Goal: Feedback & Contribution: Contribute content

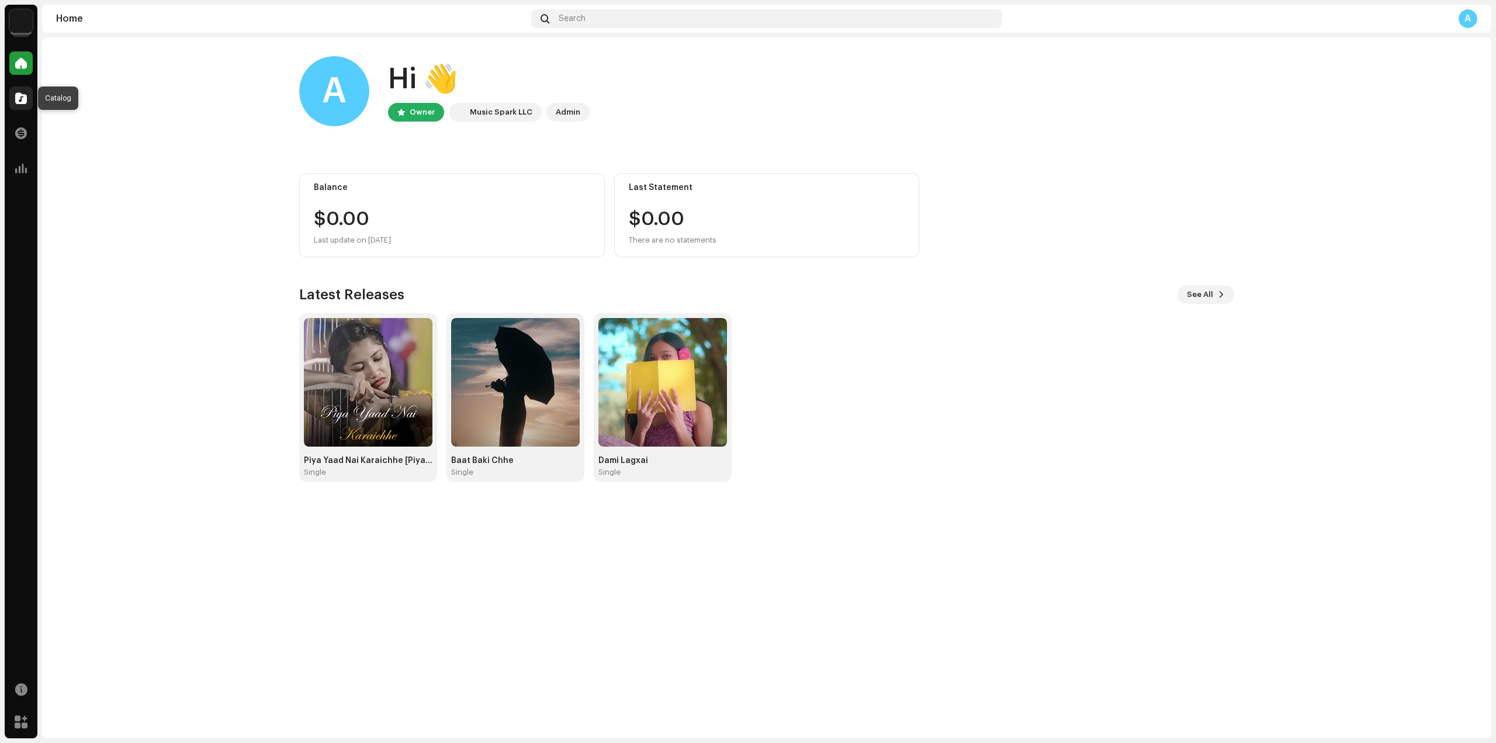
click at [20, 96] on span at bounding box center [21, 98] width 12 height 9
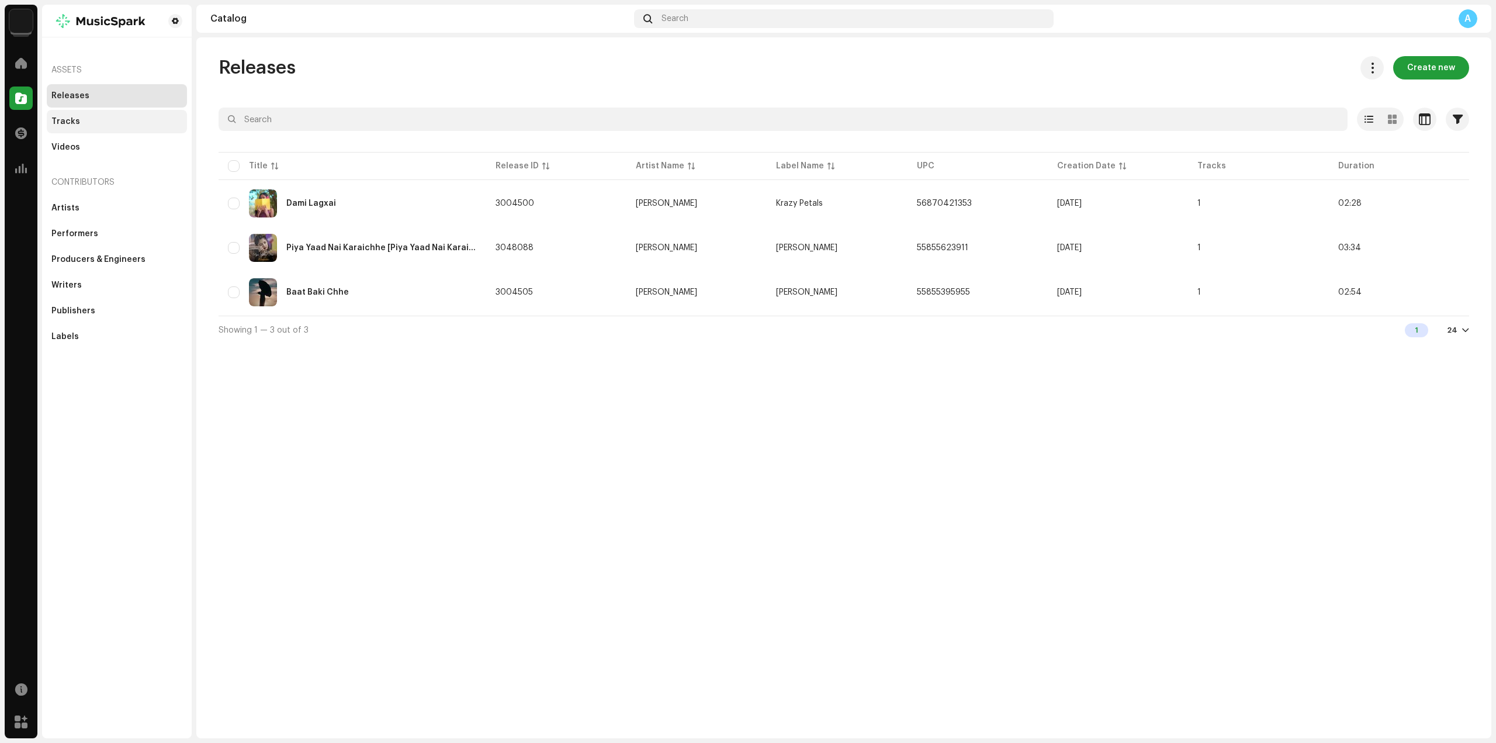
click at [90, 117] on div "Tracks" at bounding box center [116, 121] width 131 height 9
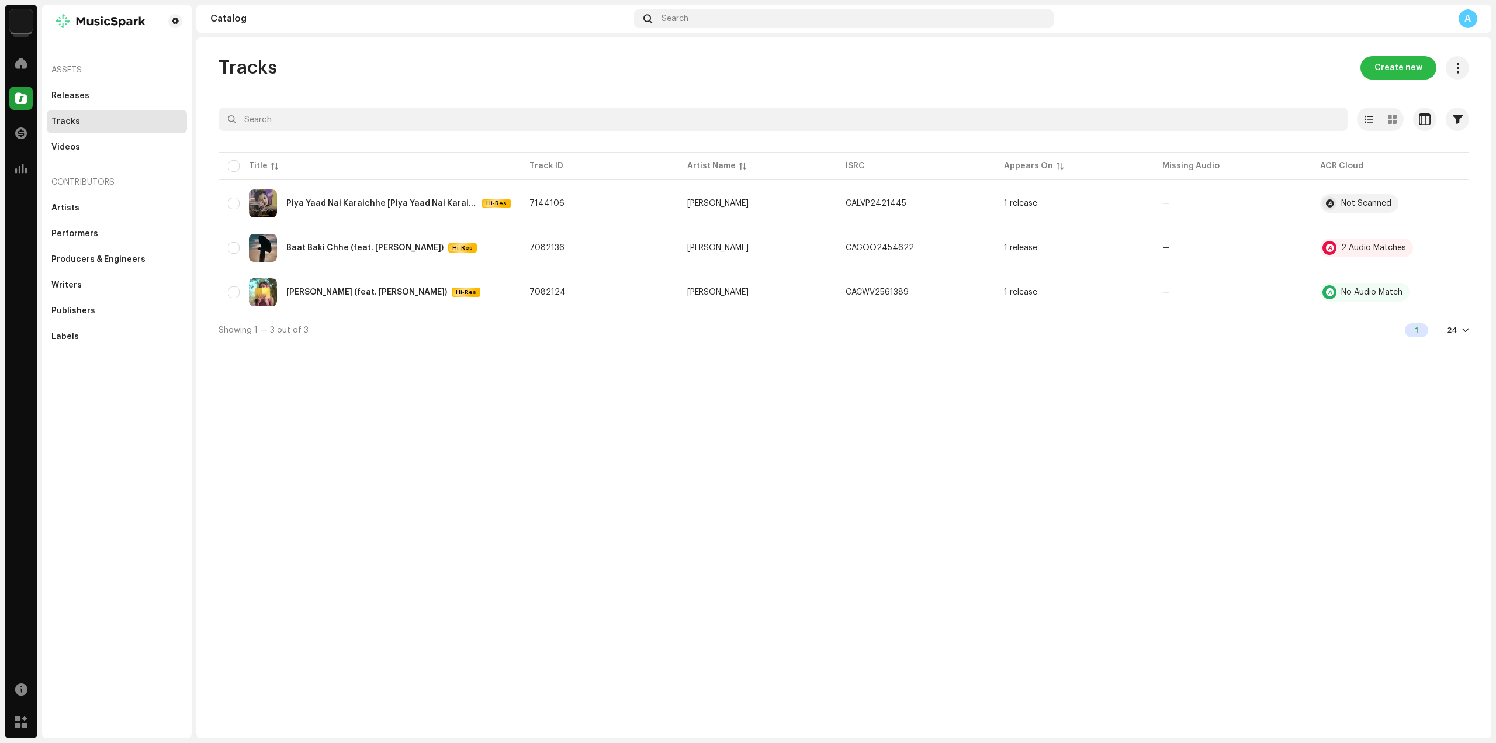
click at [1392, 71] on span "Create new" at bounding box center [1399, 67] width 48 height 23
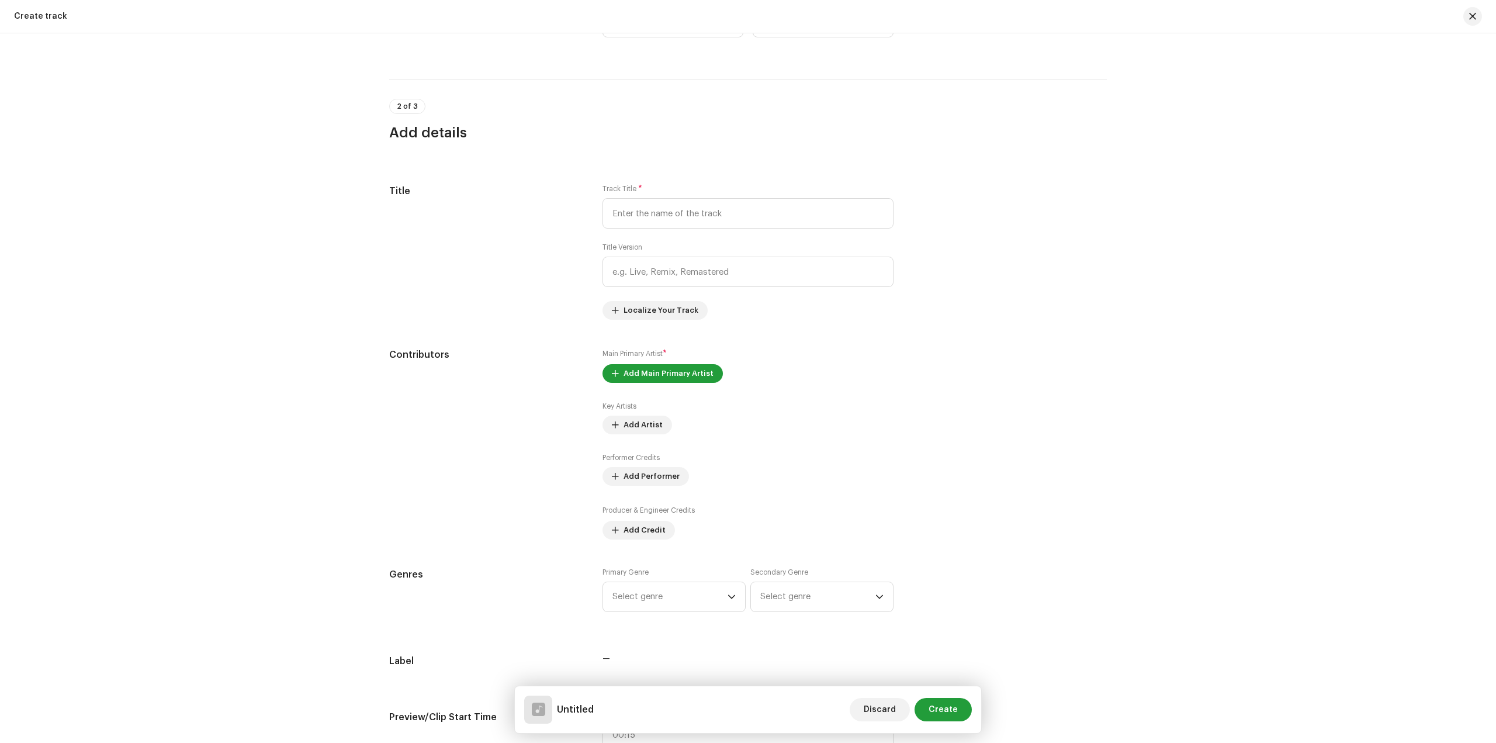
scroll to position [151, 0]
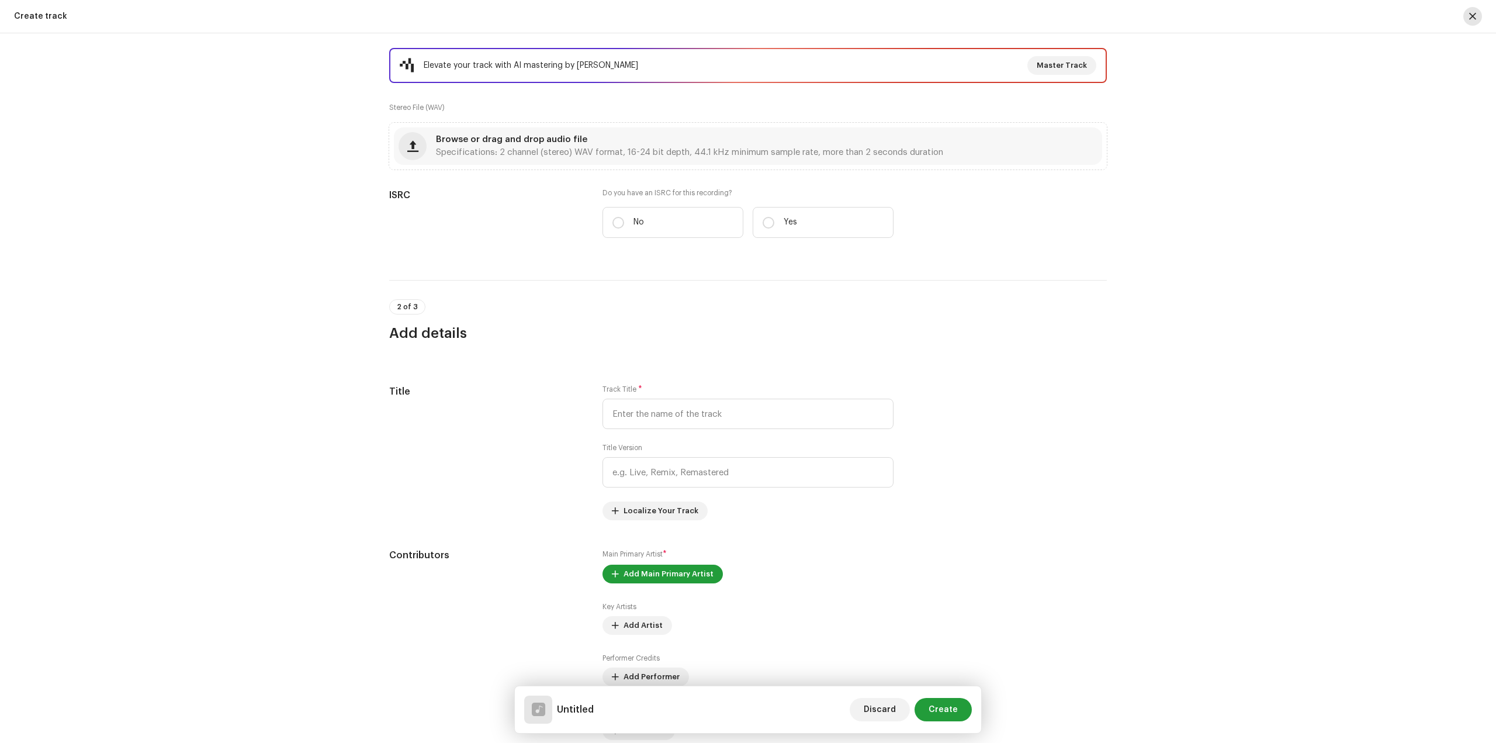
click at [1473, 23] on button "button" at bounding box center [1473, 16] width 19 height 19
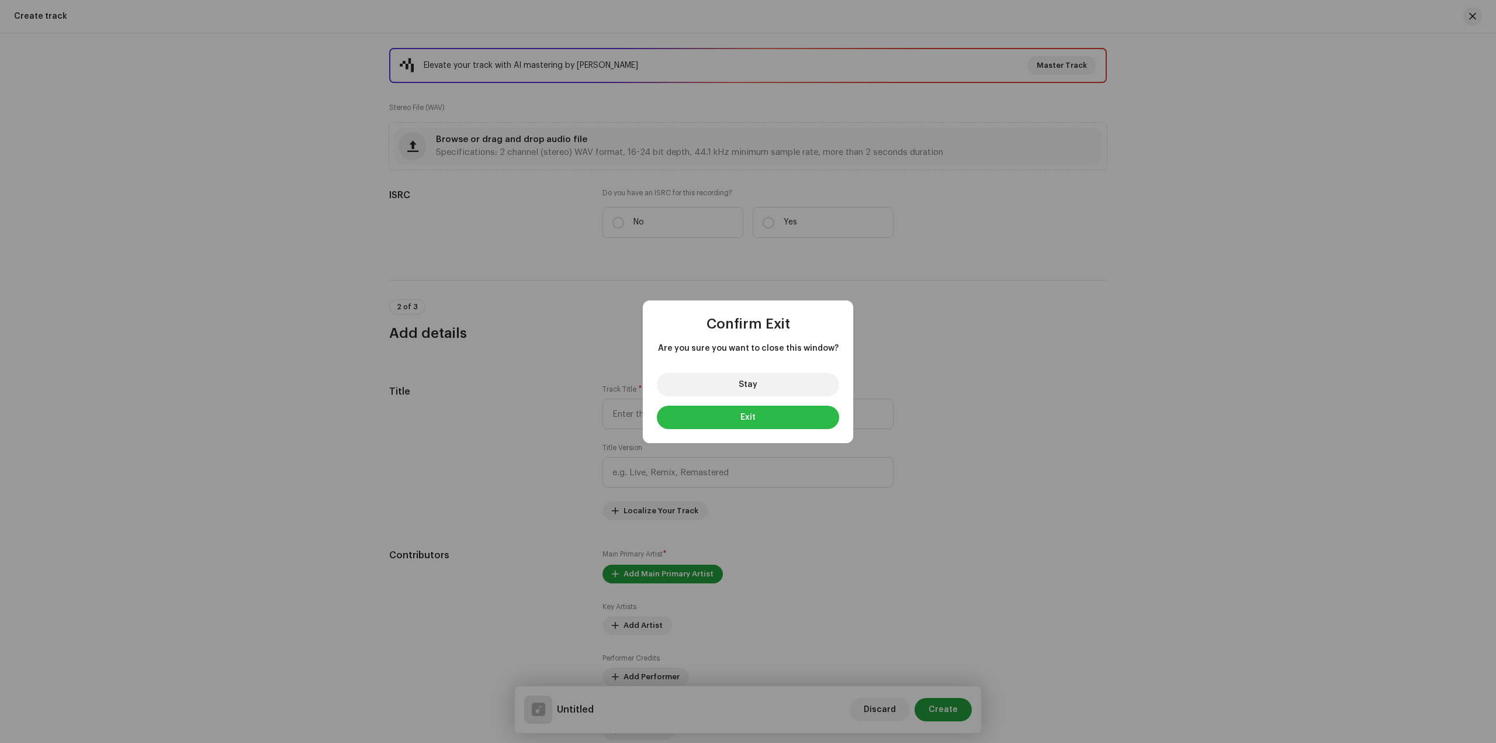
click at [738, 412] on button "Exit" at bounding box center [748, 417] width 182 height 23
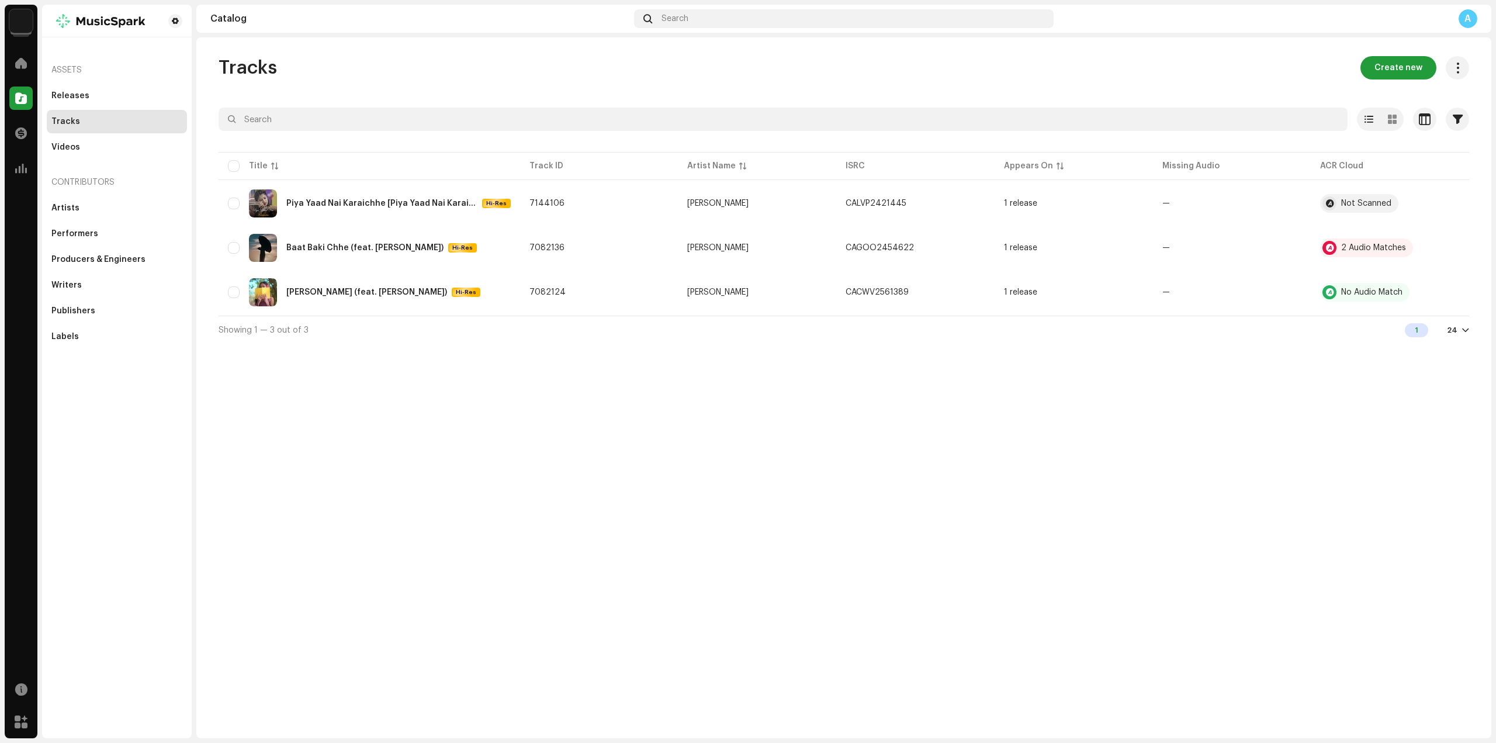
click at [1403, 67] on span "Create new" at bounding box center [1399, 67] width 48 height 23
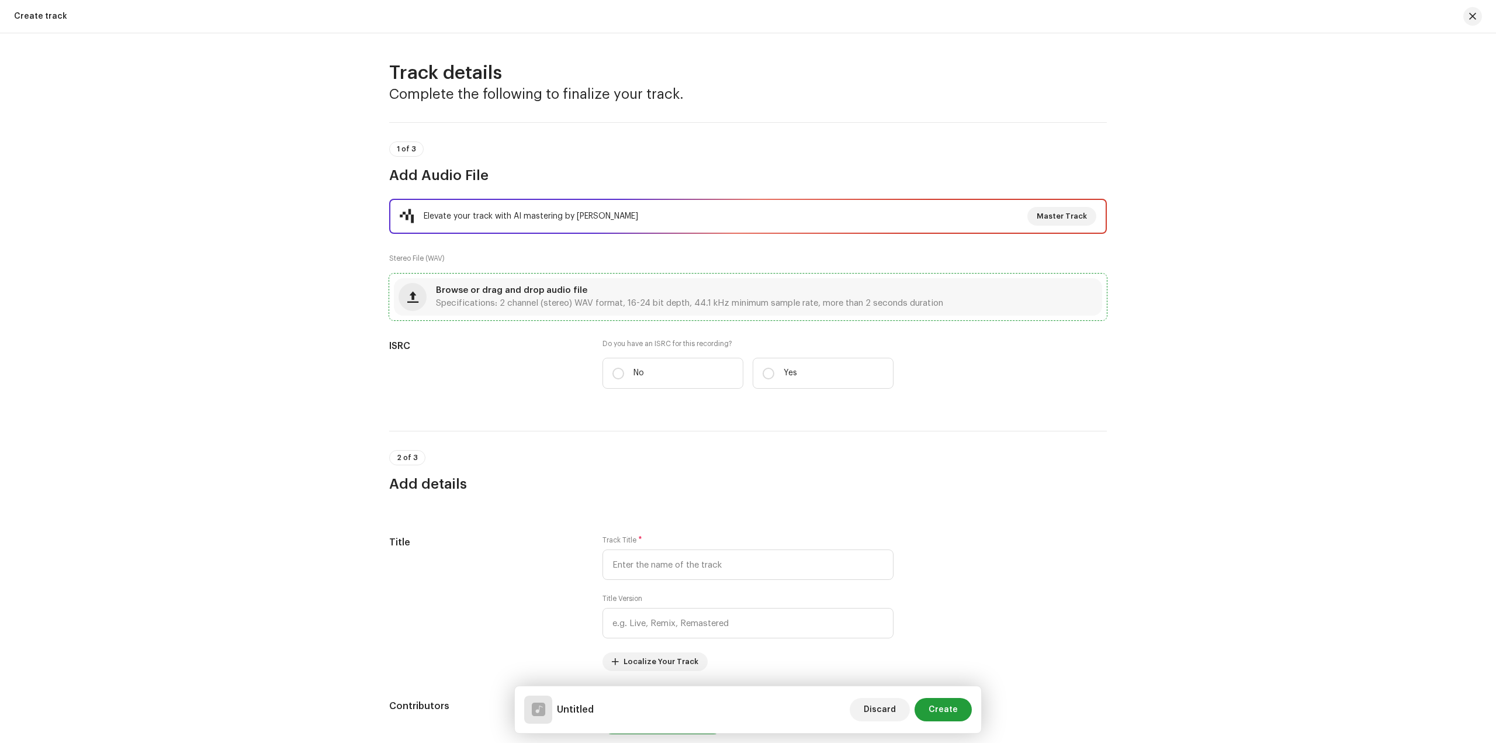
click at [624, 295] on div "Browse or drag and drop audio file Specifications: 2 channel (stereo) WAV forma…" at bounding box center [689, 296] width 507 height 21
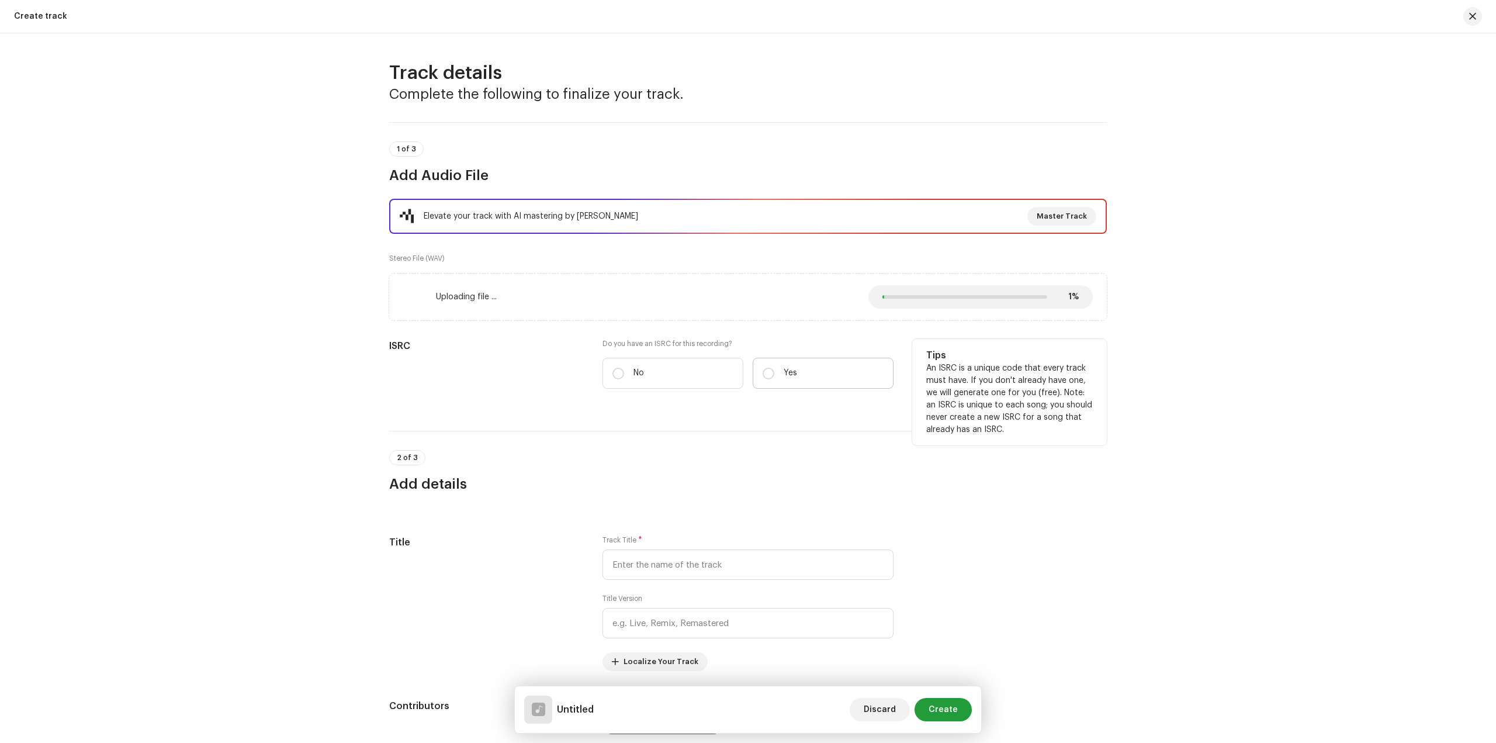
click at [789, 376] on p "Yes" at bounding box center [790, 373] width 13 height 12
click at [774, 376] on input "Yes" at bounding box center [769, 374] width 12 height 12
radio input "true"
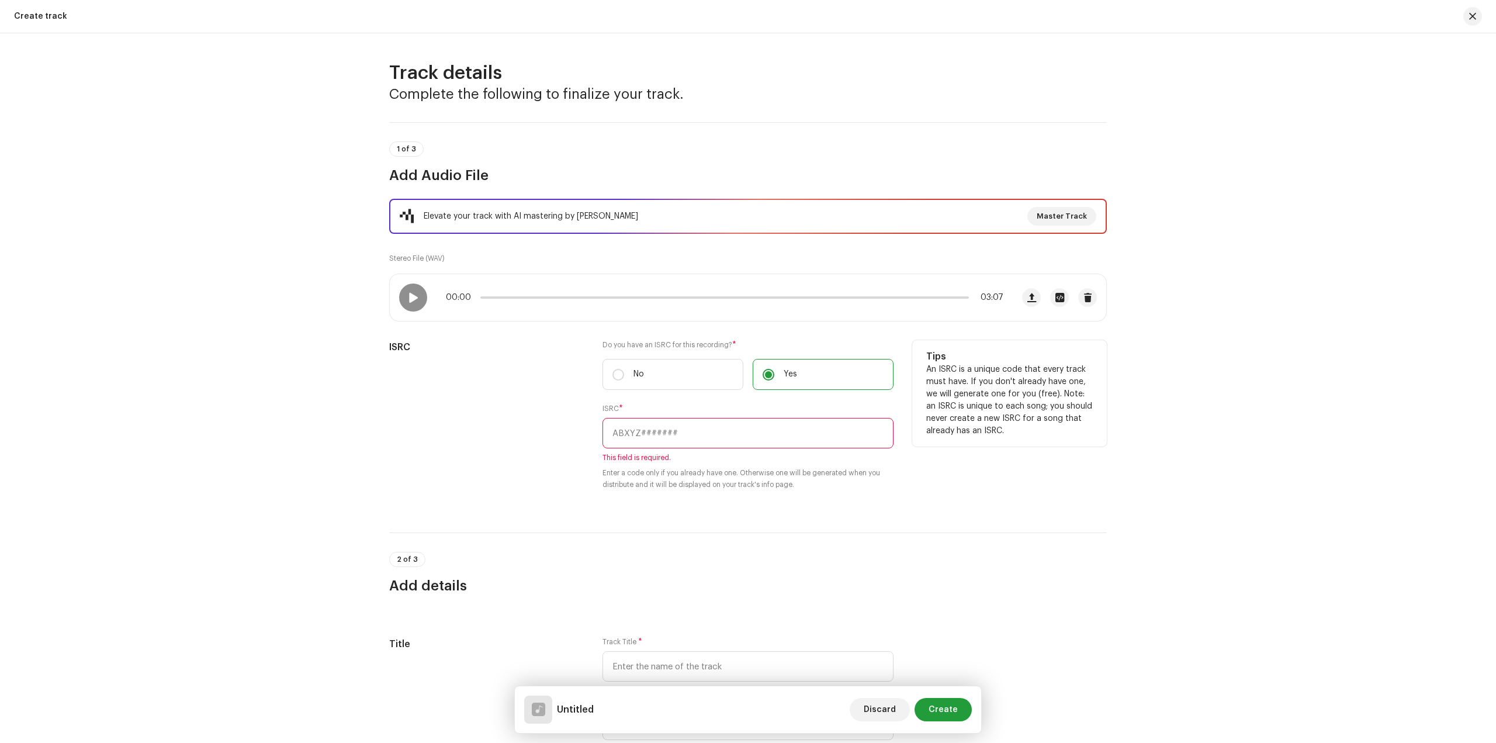
click at [682, 428] on input "text" at bounding box center [748, 433] width 291 height 30
paste input "CAGOO2470742"
click at [610, 434] on input "CAGOO2470742" at bounding box center [748, 433] width 291 height 30
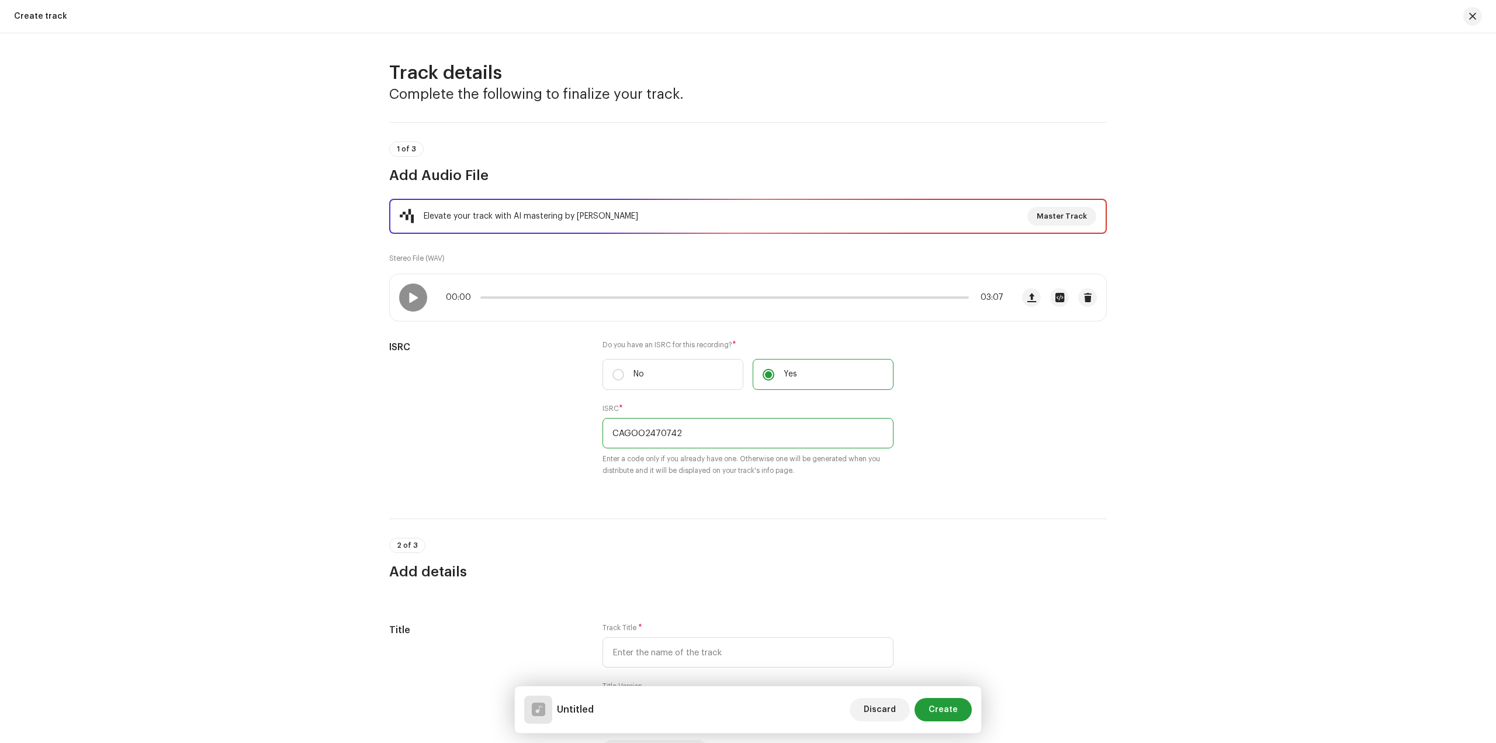
type input "CAGOO2470742"
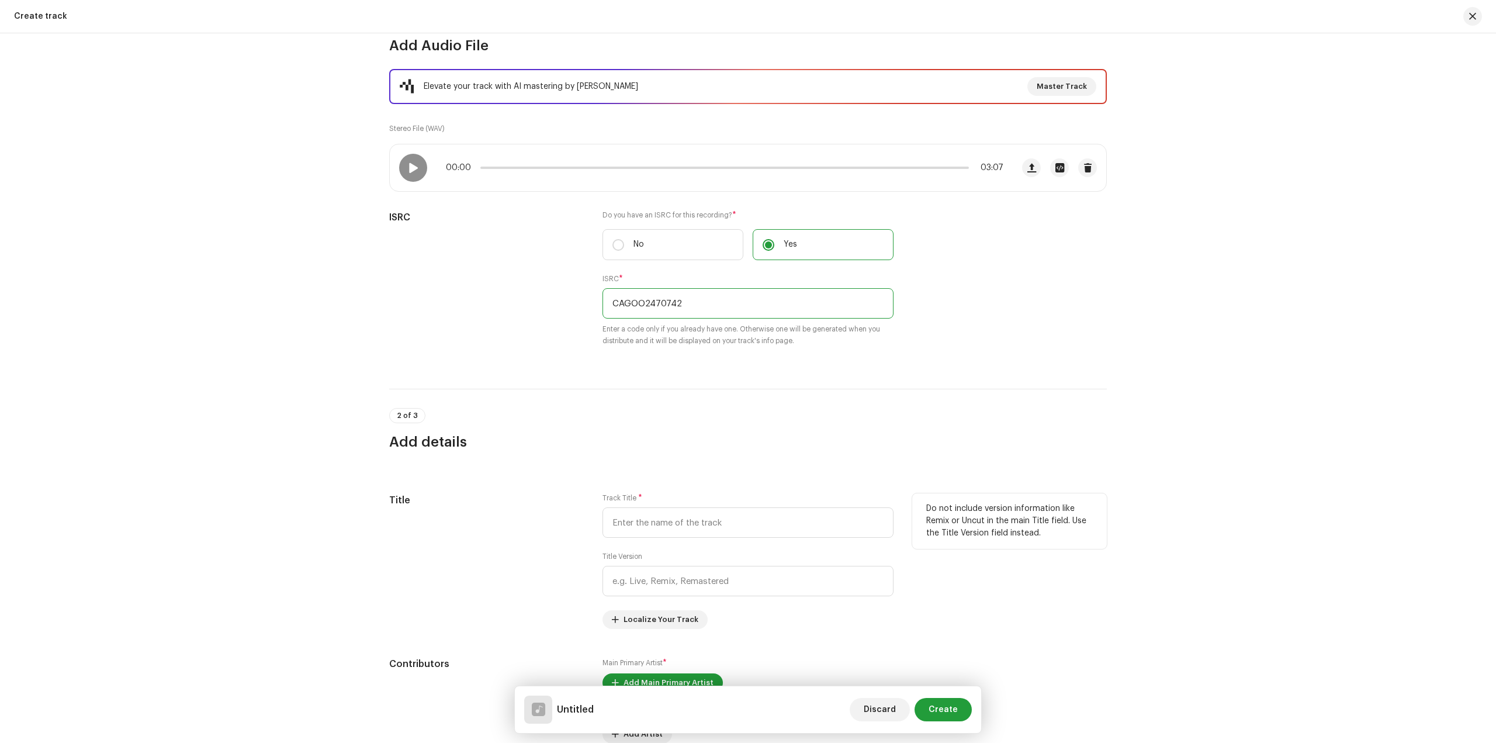
scroll to position [292, 0]
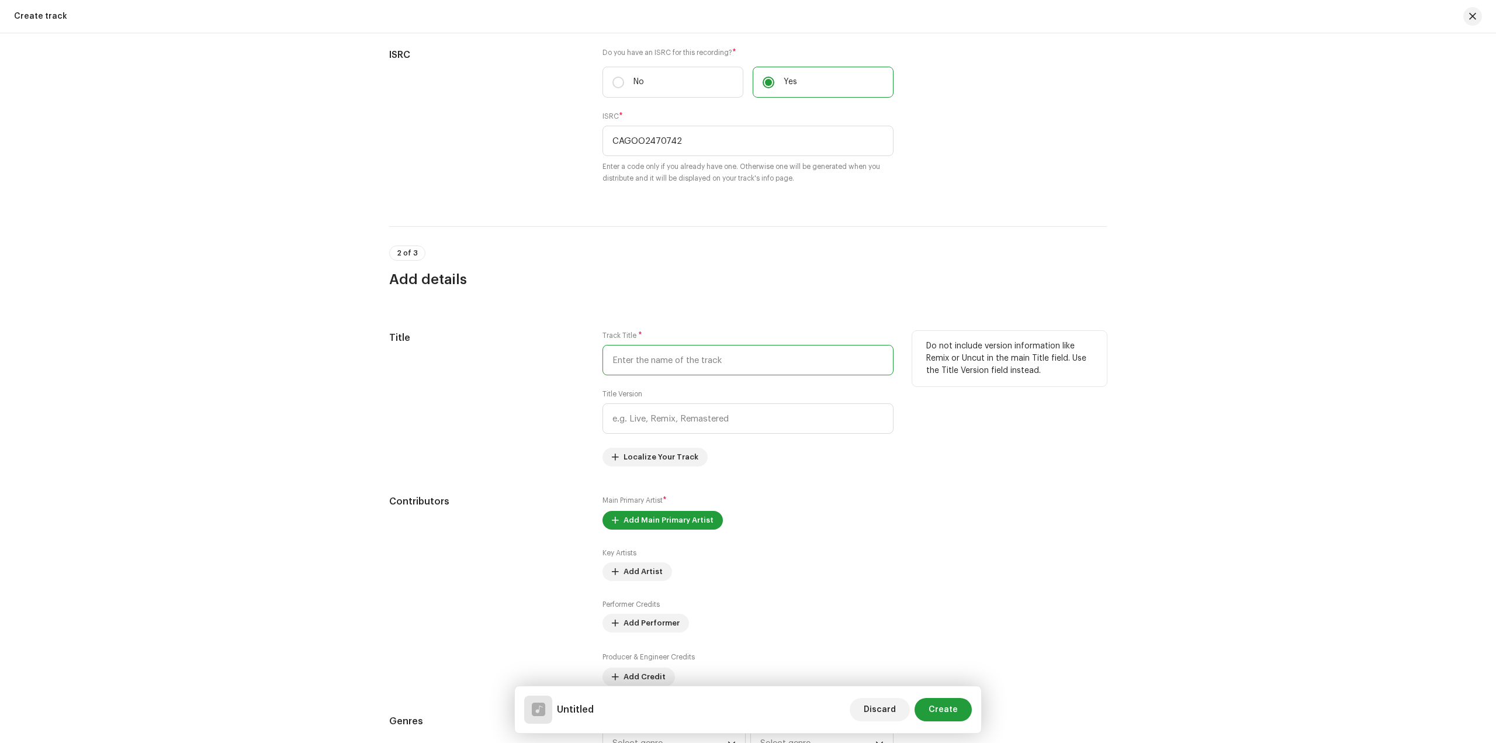
click at [665, 359] on input "text" at bounding box center [748, 360] width 291 height 30
type input "[PERSON_NAME]"
click at [691, 417] on input "text" at bounding box center [748, 418] width 291 height 30
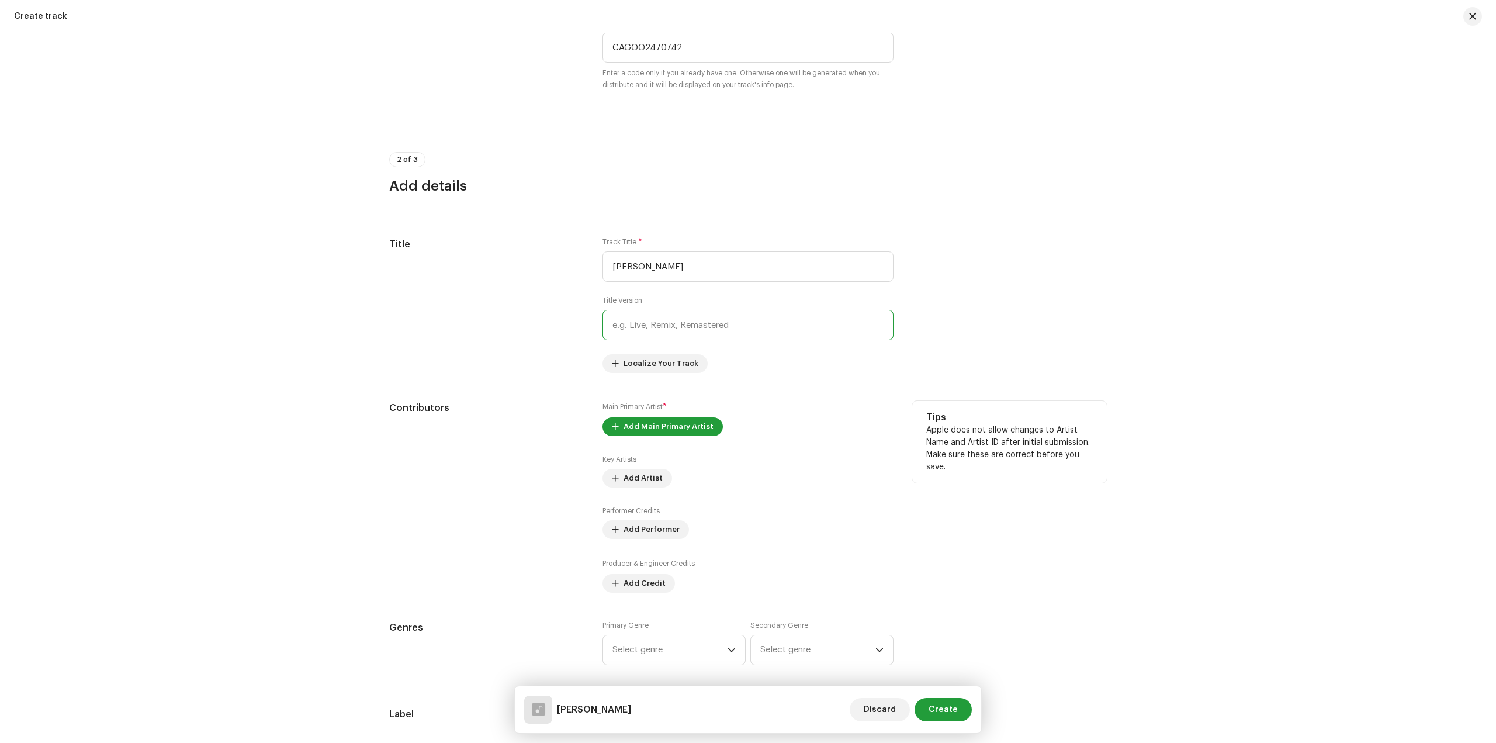
scroll to position [409, 0]
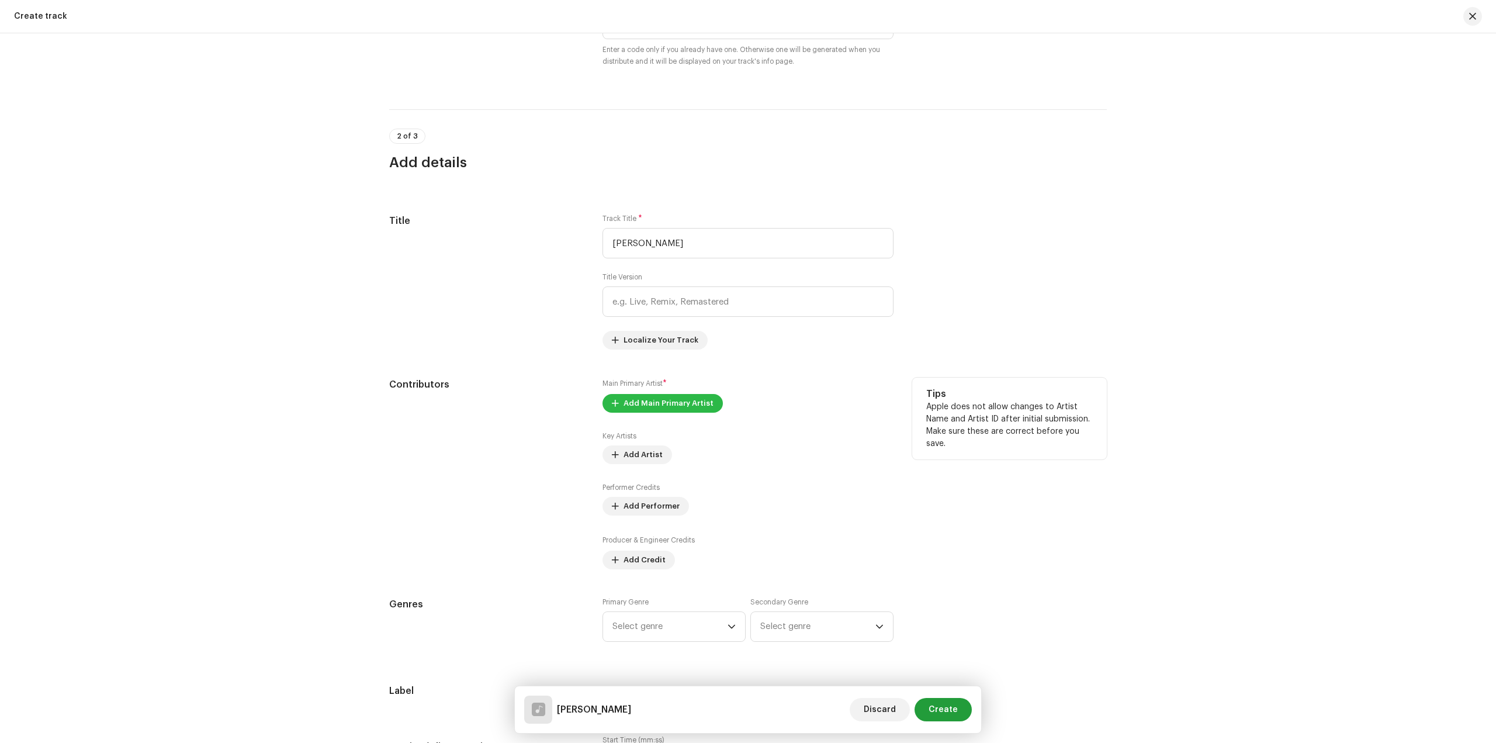
click at [657, 407] on span "Add Main Primary Artist" at bounding box center [669, 403] width 90 height 23
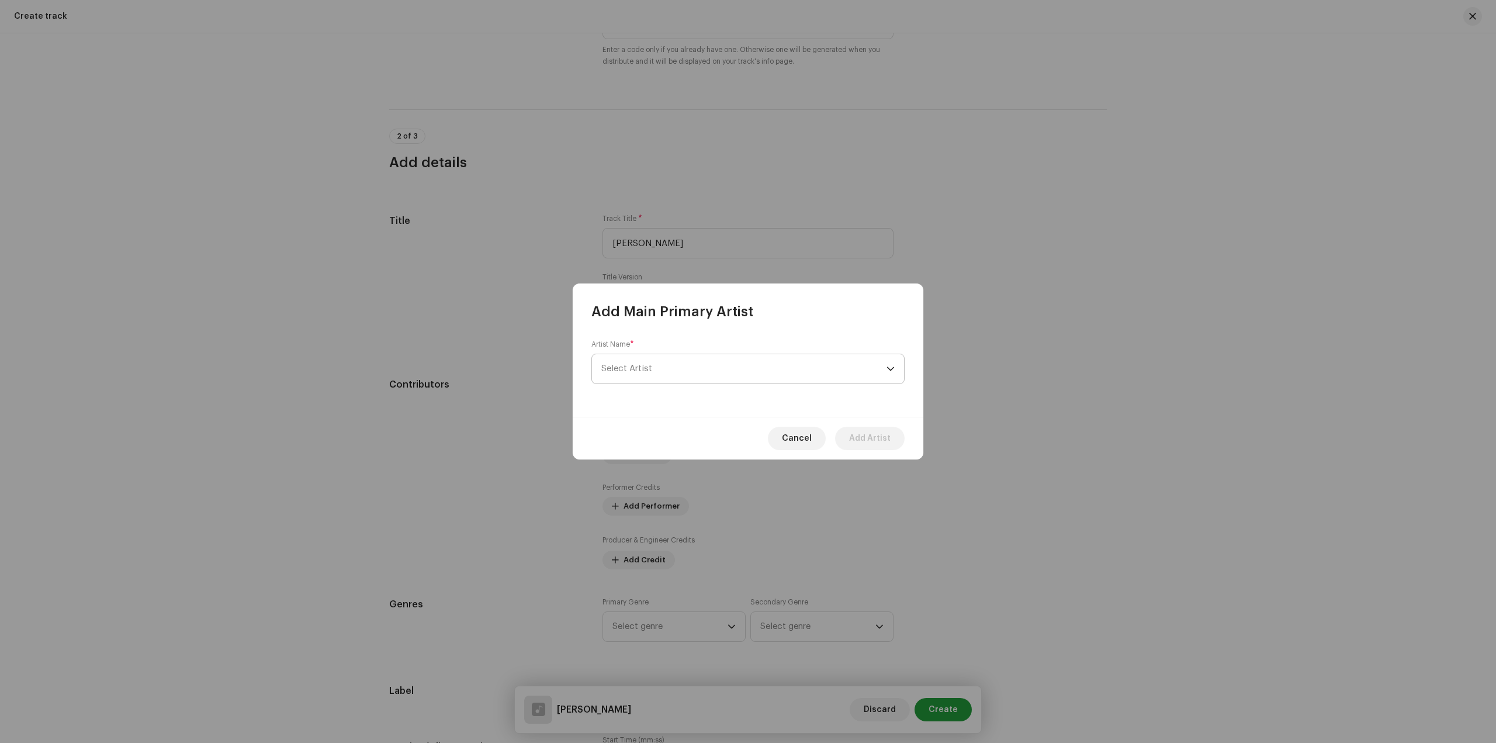
click at [678, 365] on span "Select Artist" at bounding box center [743, 368] width 285 height 29
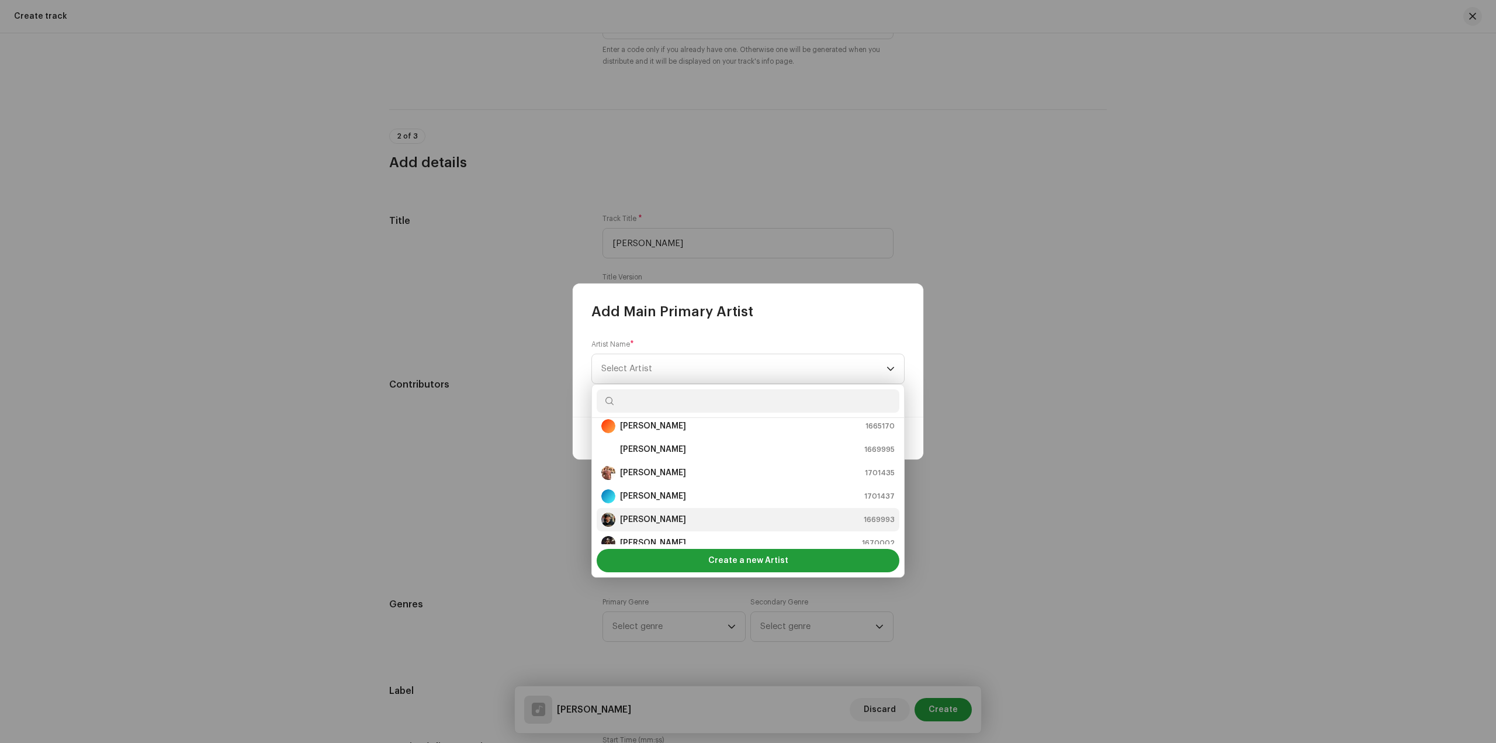
scroll to position [58, 0]
click at [660, 496] on strong "[PERSON_NAME]" at bounding box center [653, 493] width 66 height 12
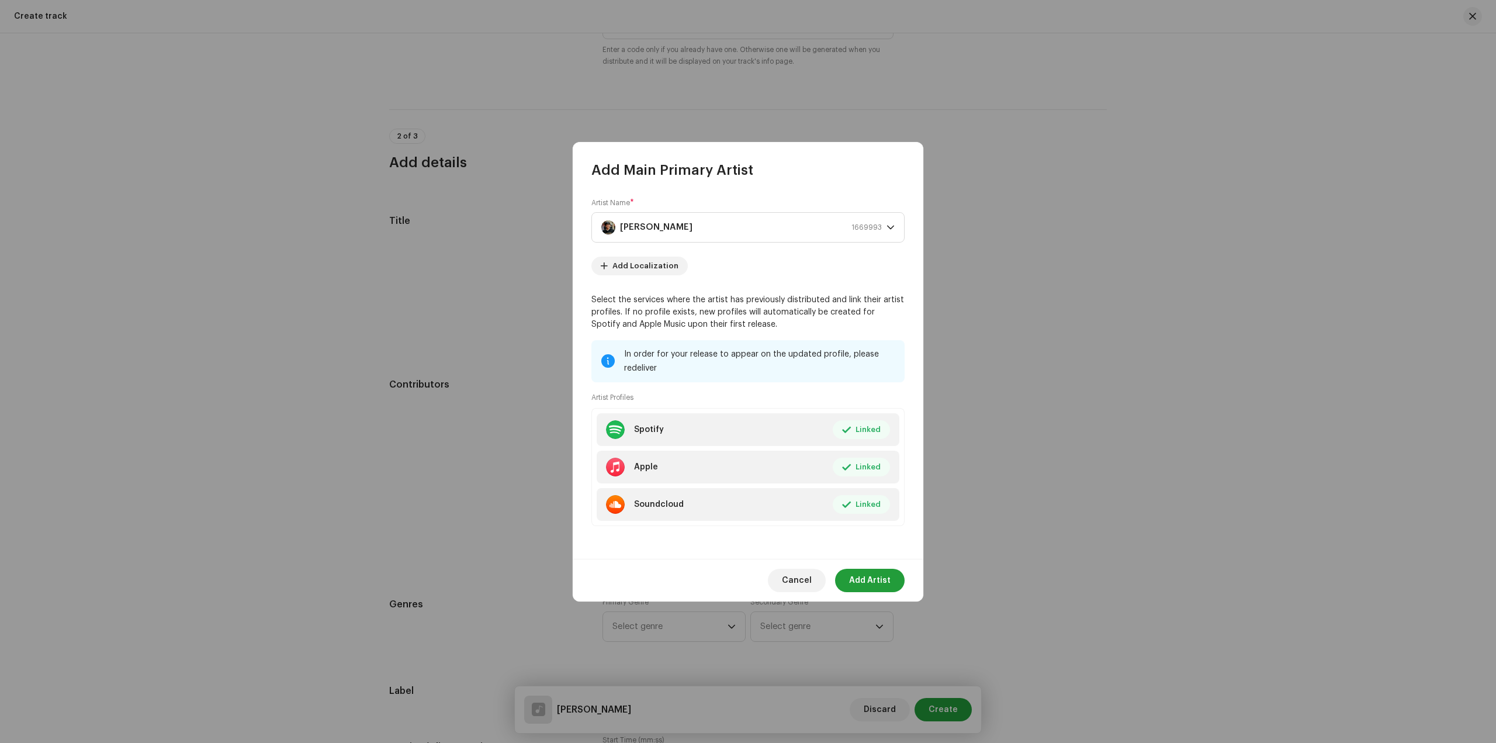
click at [873, 566] on div "Cancel Add Artist" at bounding box center [748, 580] width 351 height 43
click at [874, 574] on span "Add Artist" at bounding box center [870, 580] width 42 height 23
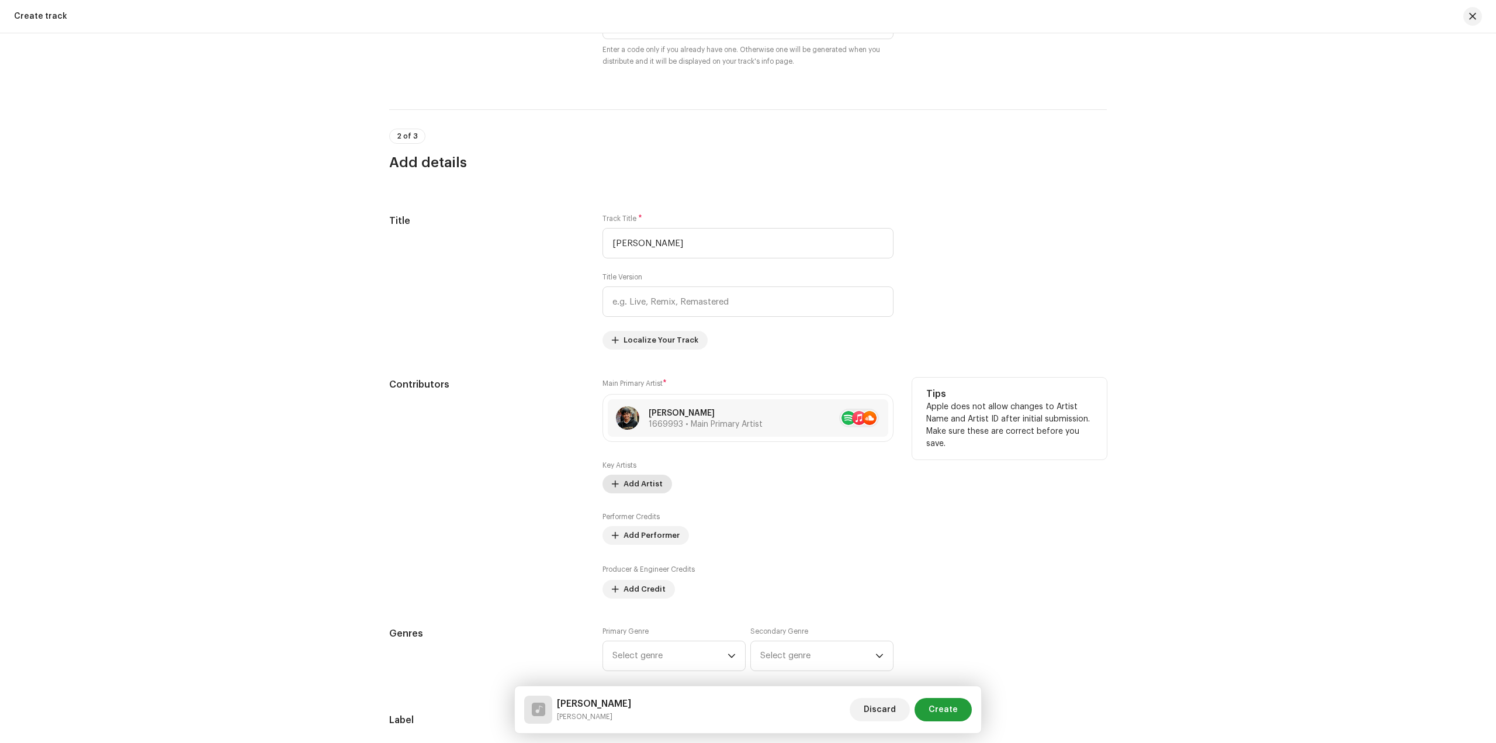
click at [629, 490] on span "Add Artist" at bounding box center [643, 483] width 39 height 23
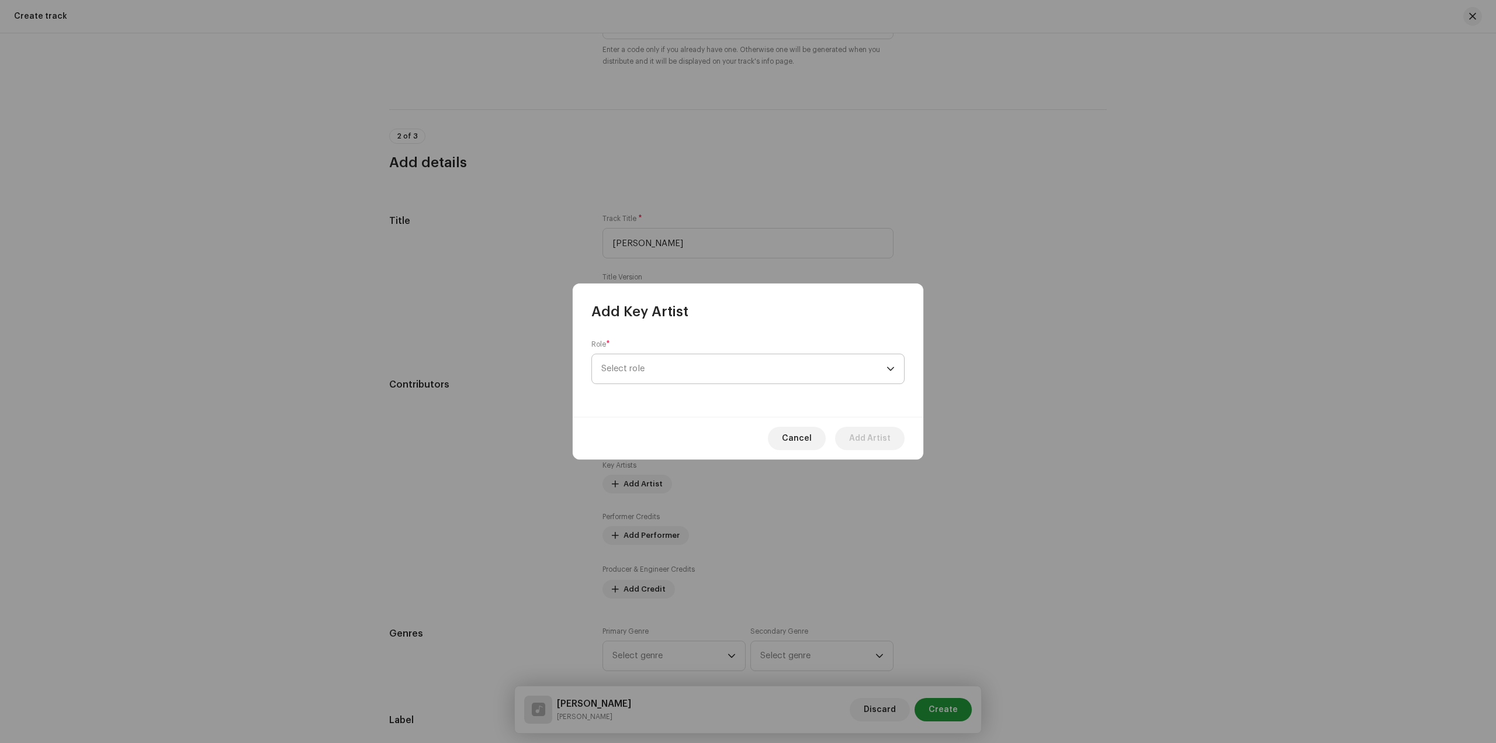
click at [728, 369] on span "Select role" at bounding box center [743, 368] width 285 height 29
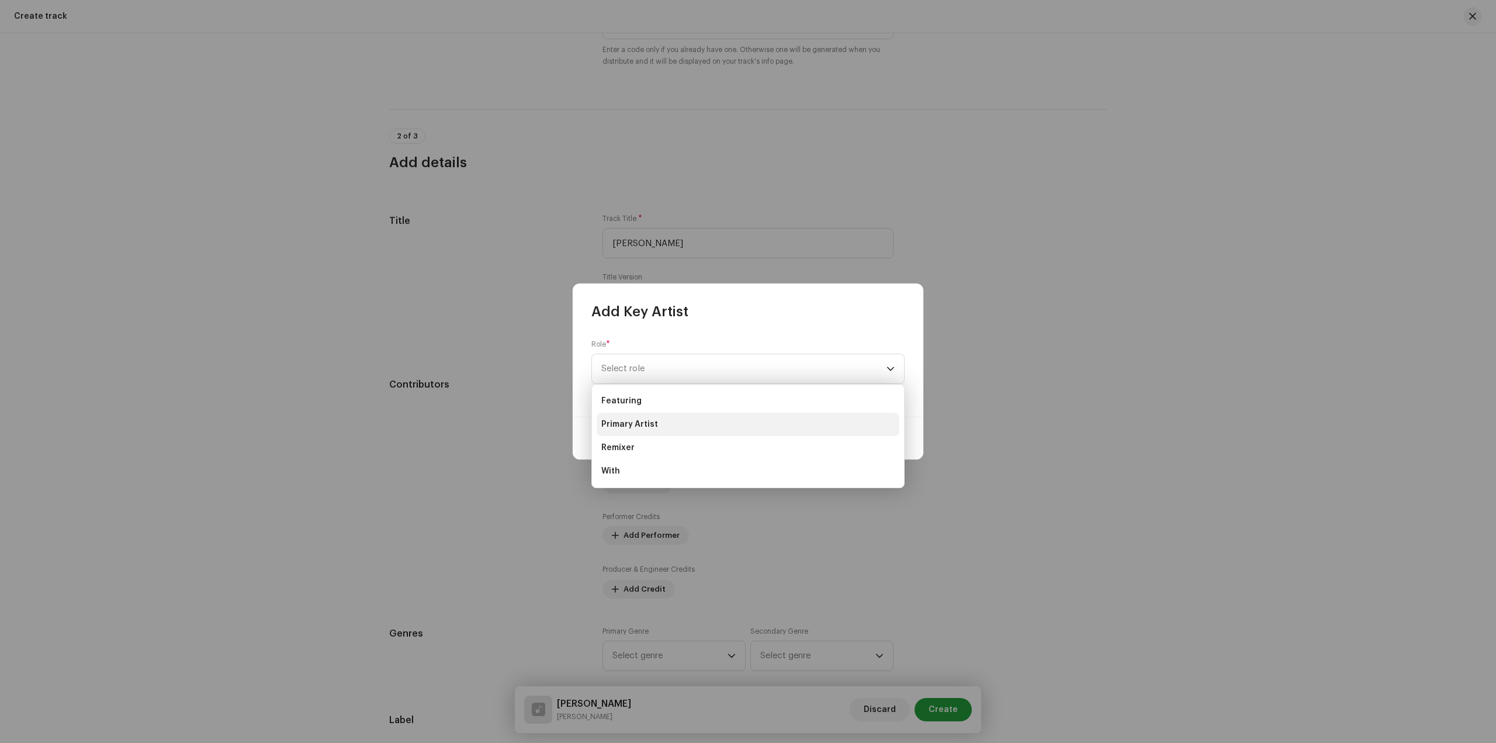
click at [699, 423] on li "Primary Artist" at bounding box center [748, 424] width 303 height 23
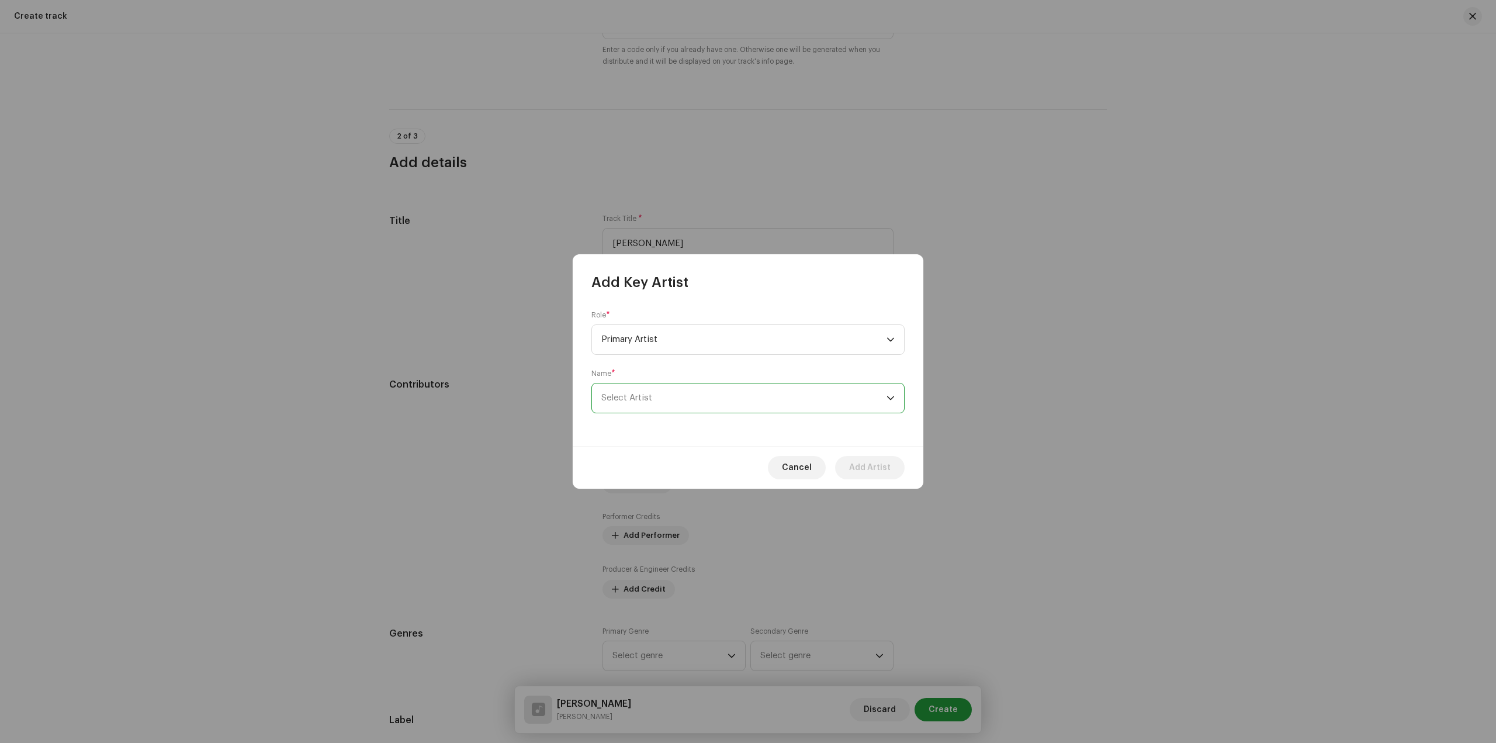
click at [694, 400] on span "Select Artist" at bounding box center [743, 397] width 285 height 29
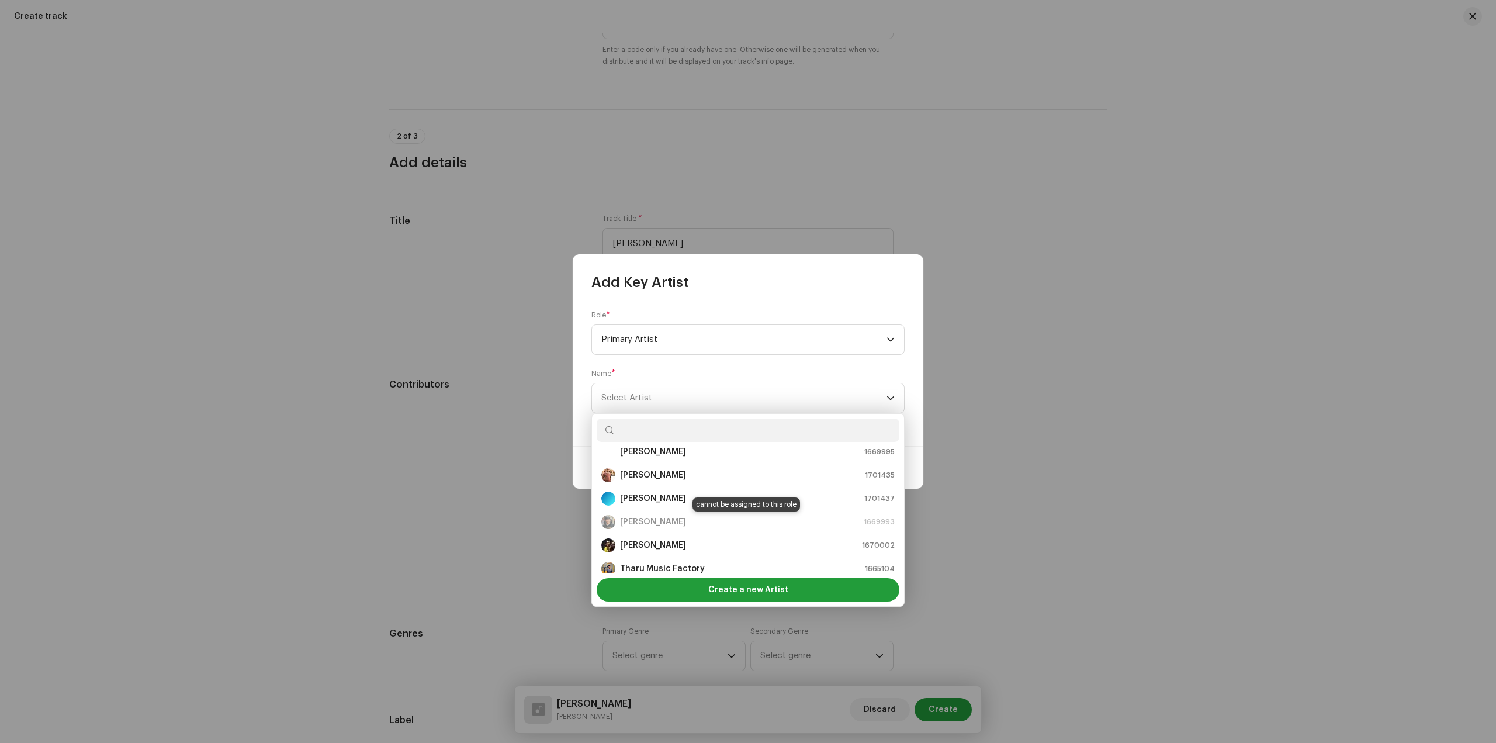
click at [665, 525] on div "[PERSON_NAME] 1669993" at bounding box center [747, 522] width 293 height 14
click at [901, 314] on div "Role * Primary Artist" at bounding box center [748, 332] width 313 height 44
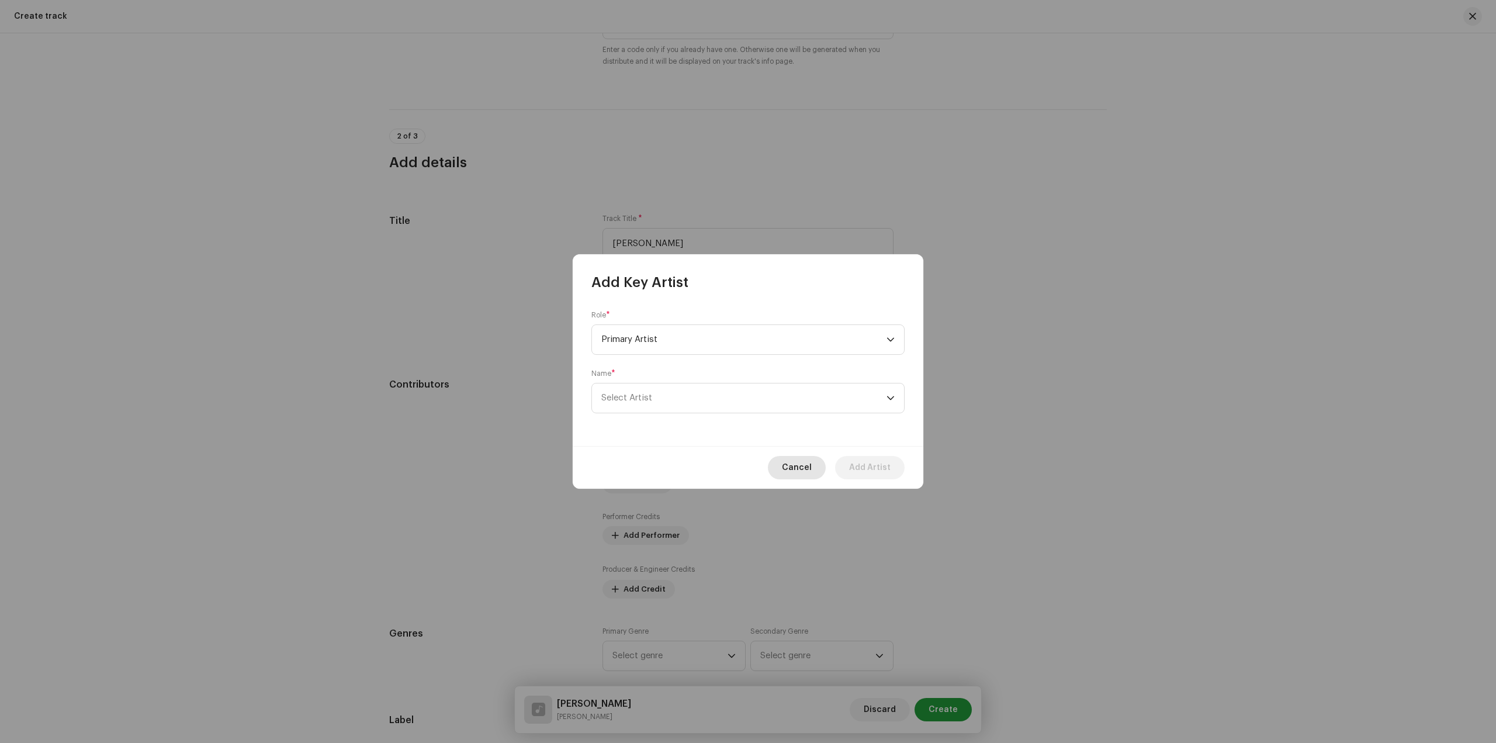
click at [799, 472] on span "Cancel" at bounding box center [797, 467] width 30 height 23
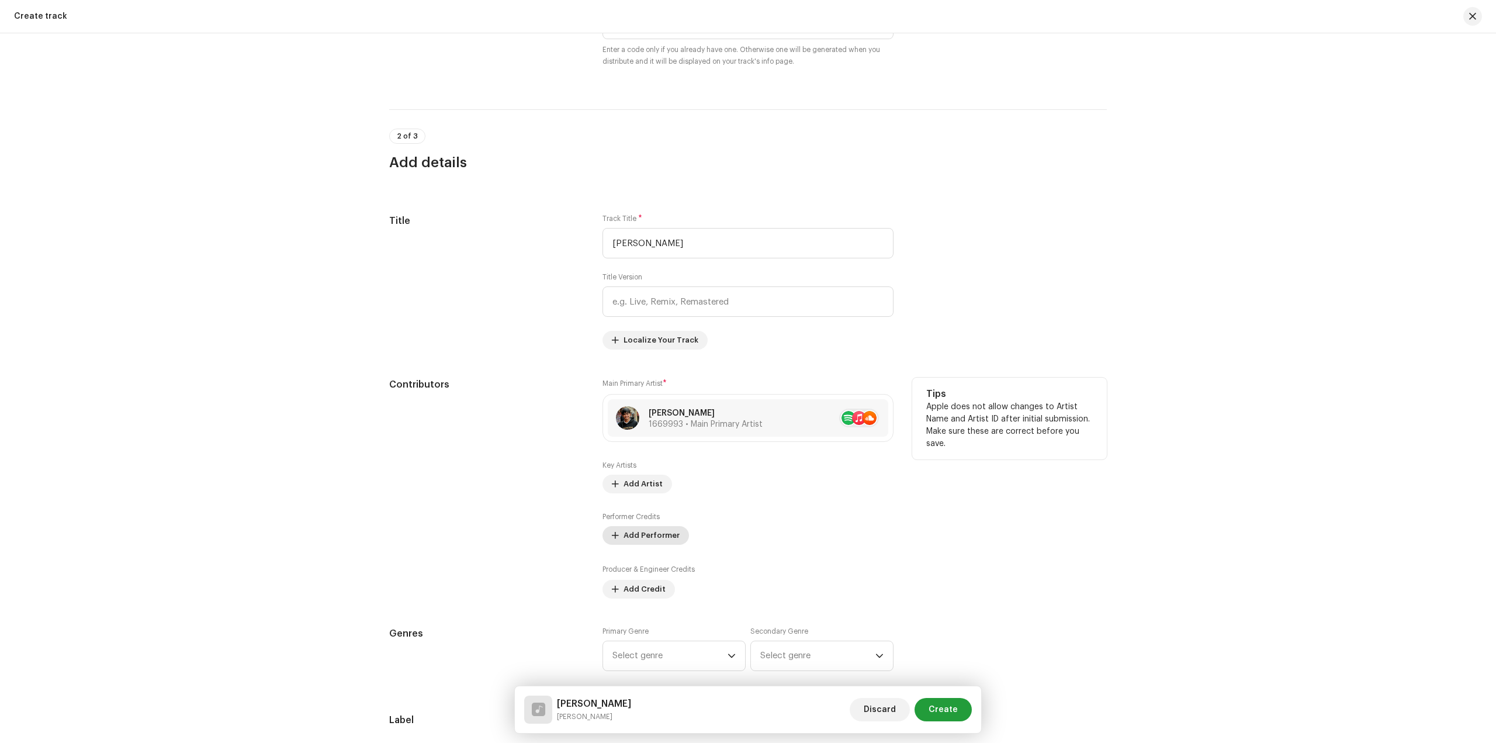
click at [638, 527] on span "Add Performer" at bounding box center [652, 535] width 56 height 23
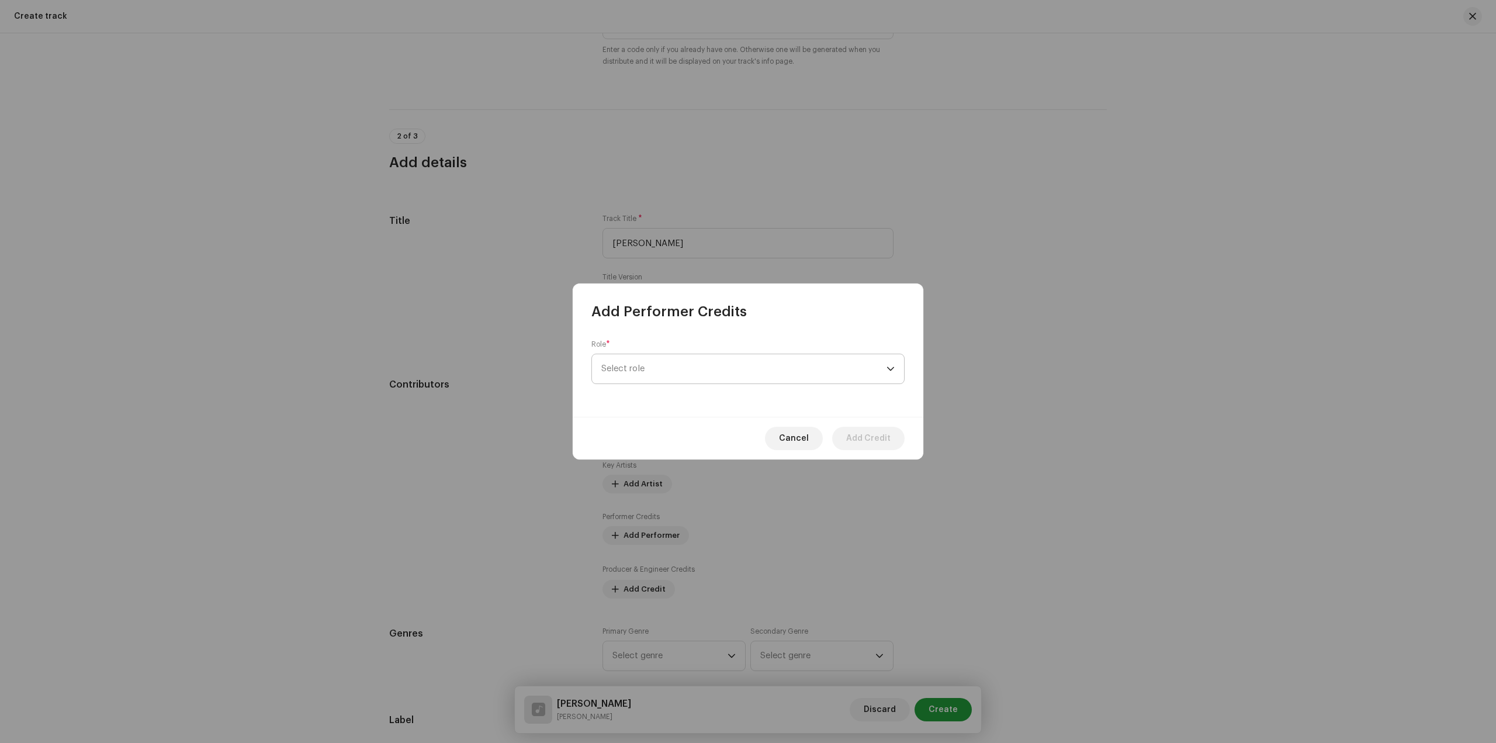
click at [694, 370] on span "Select role" at bounding box center [743, 368] width 285 height 29
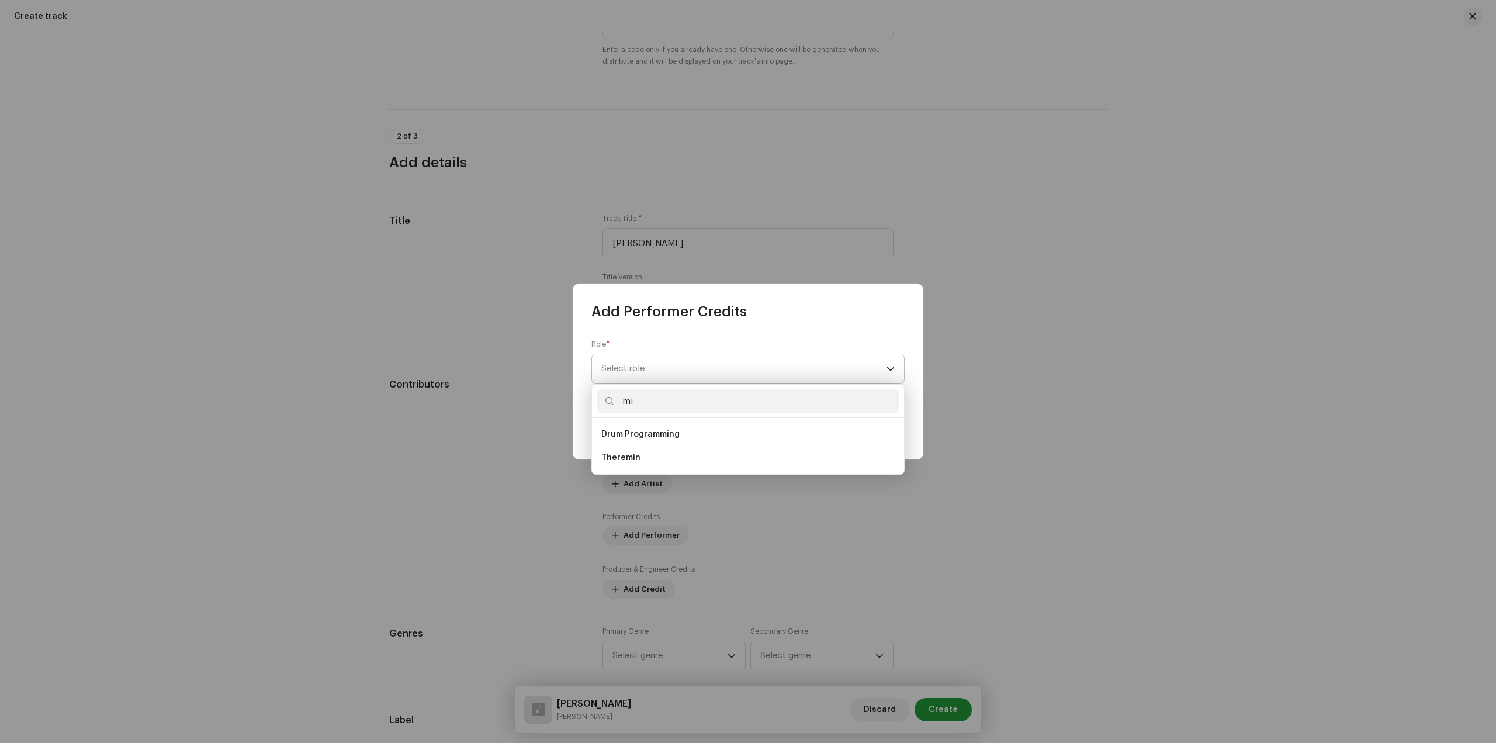
type input "m"
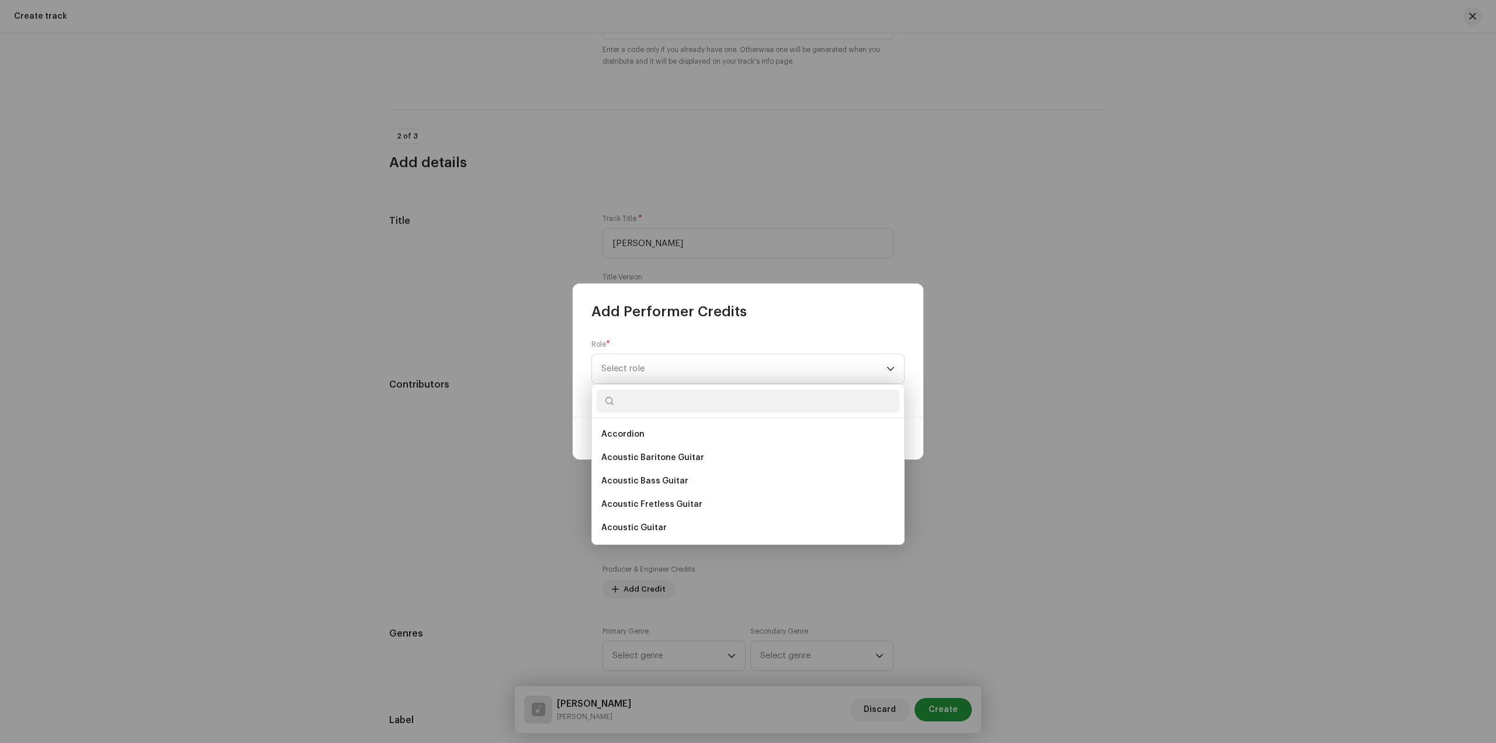
click at [763, 314] on div "Add Performer Credits" at bounding box center [748, 301] width 351 height 37
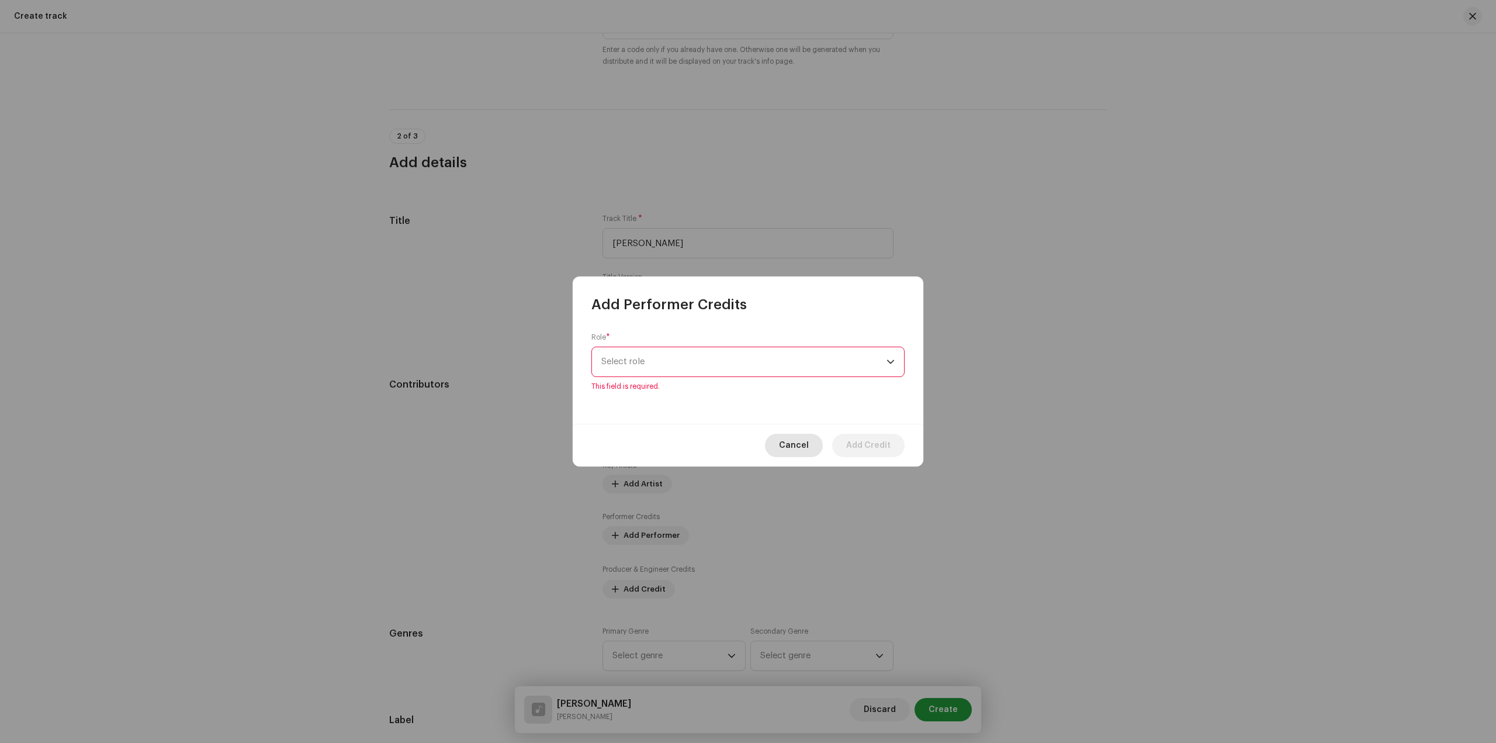
click at [795, 437] on span "Cancel" at bounding box center [794, 445] width 30 height 23
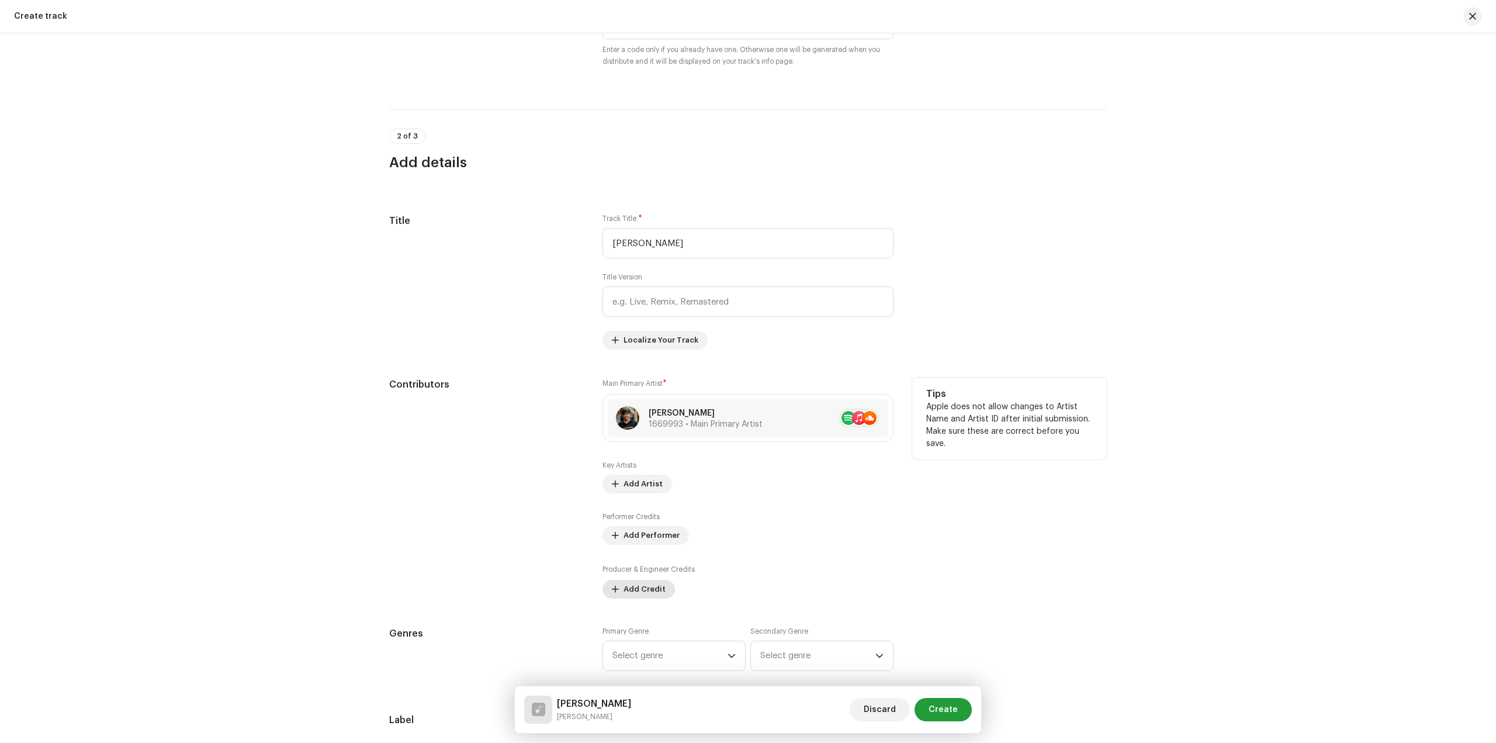
click at [641, 586] on span "Add Credit" at bounding box center [645, 588] width 42 height 23
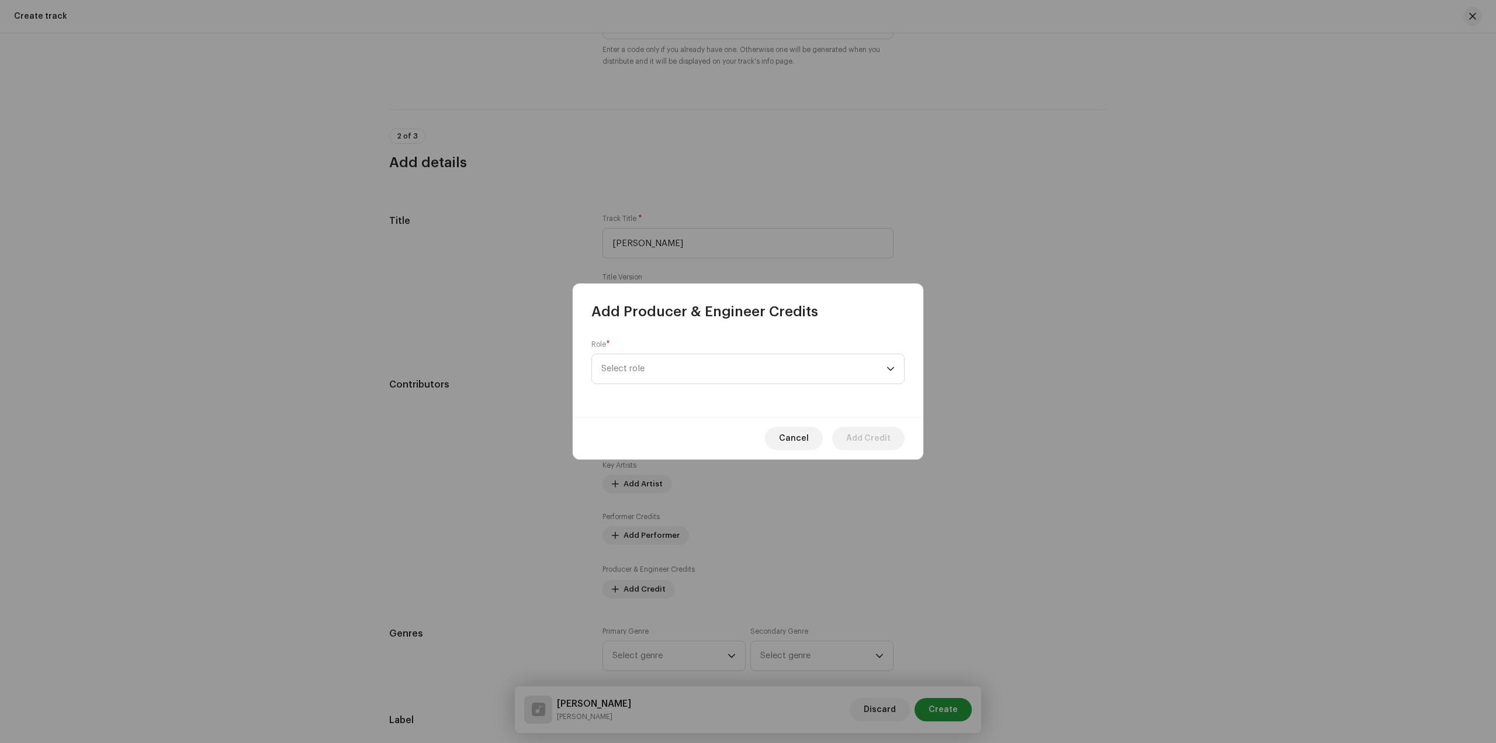
click at [690, 384] on div "Role * Select role" at bounding box center [748, 369] width 351 height 96
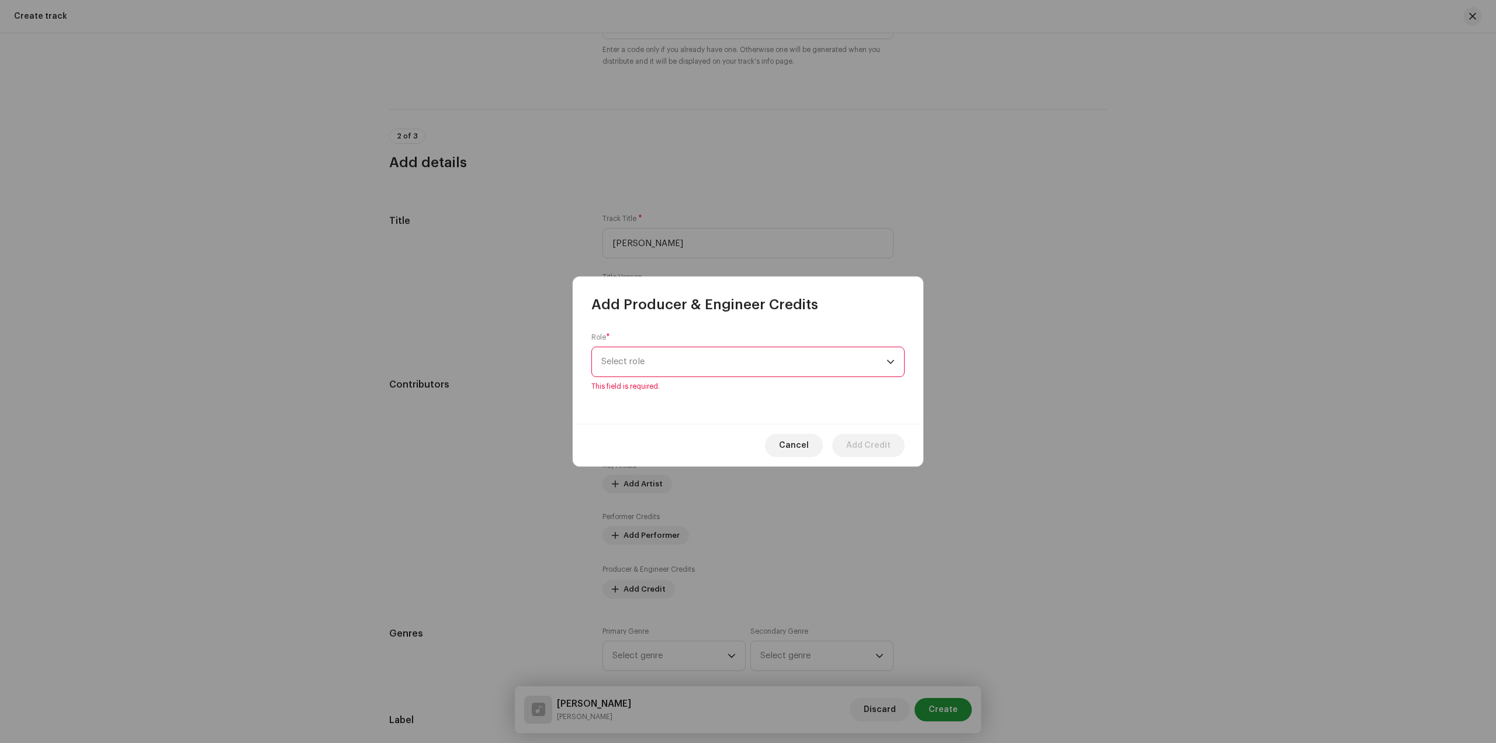
click at [689, 362] on span "Select role" at bounding box center [743, 361] width 285 height 29
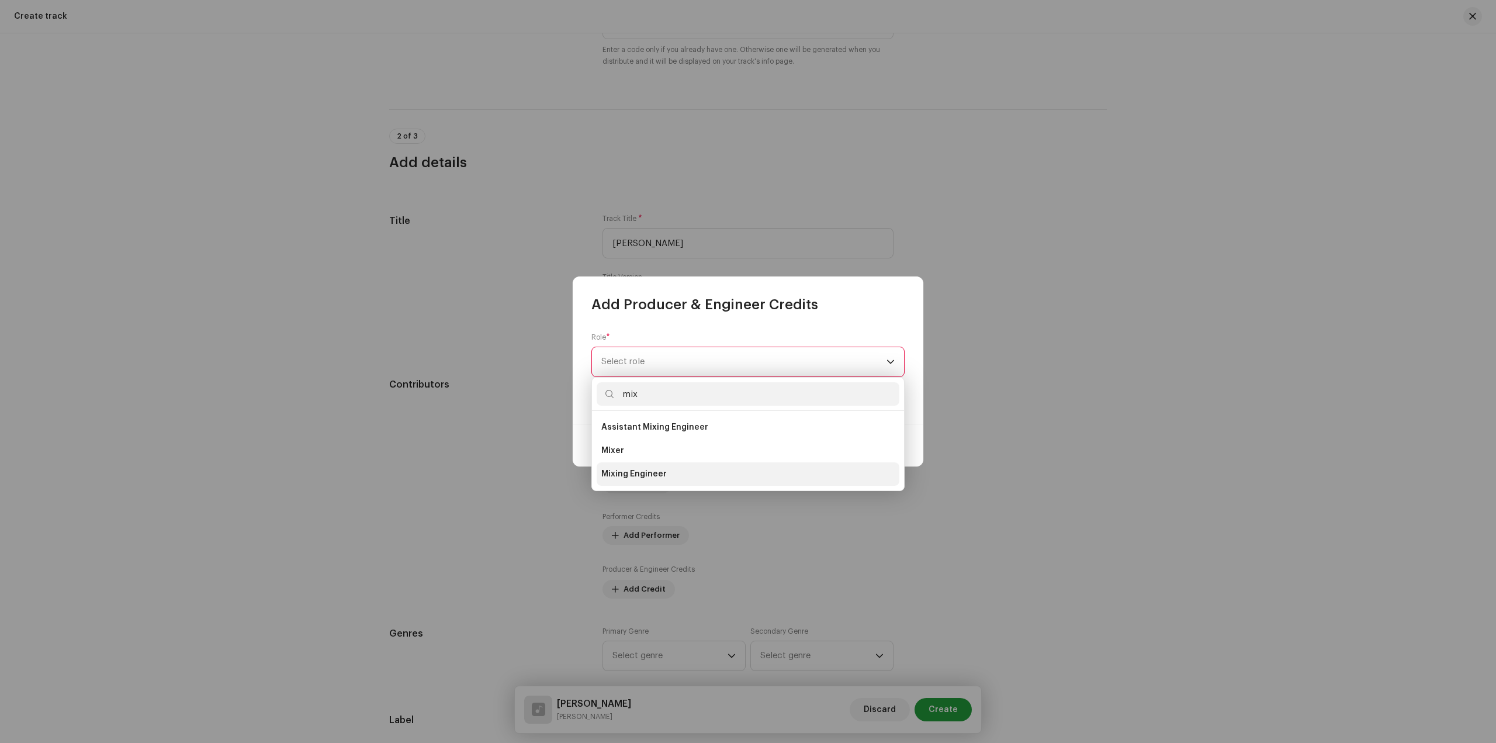
type input "mix"
click at [677, 473] on li "Mixing Engineer" at bounding box center [748, 473] width 303 height 23
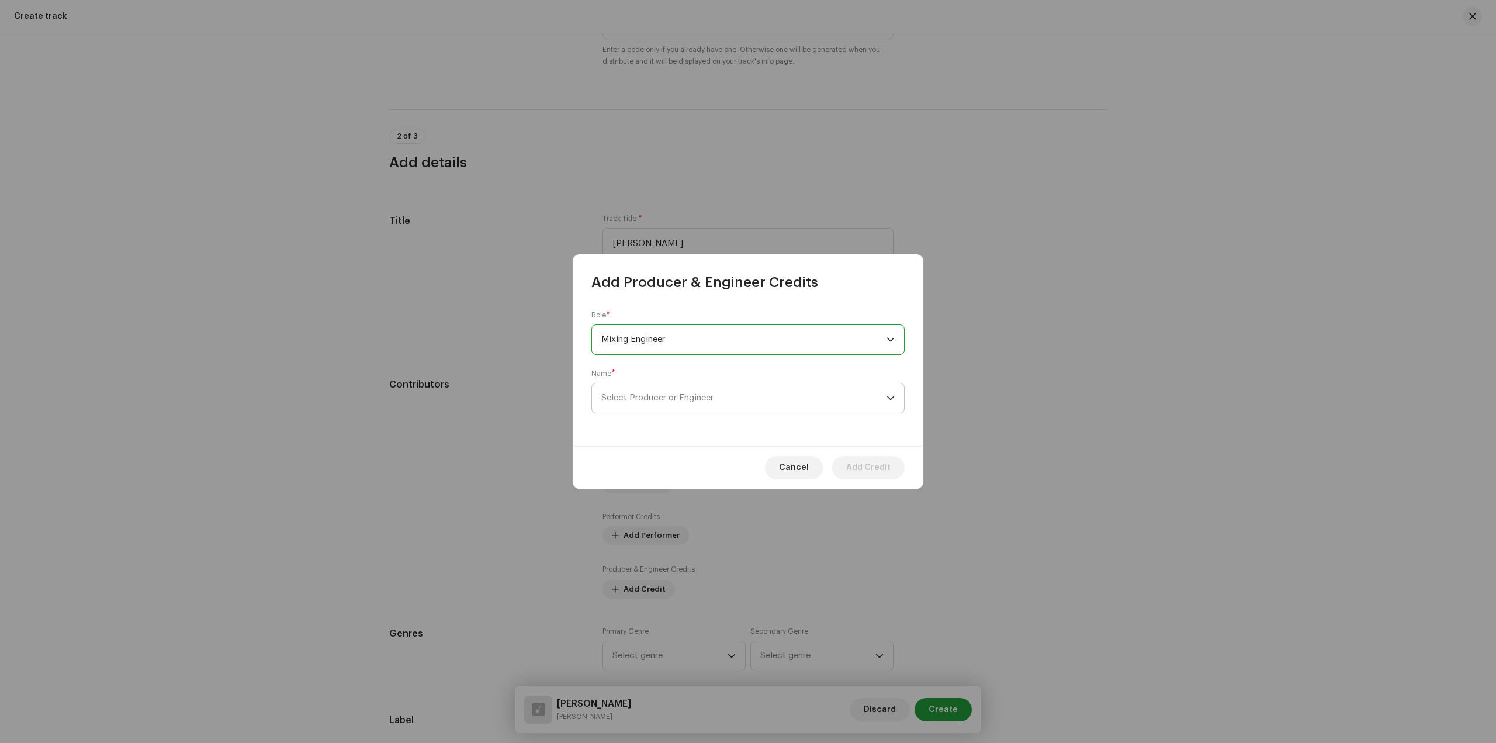
click at [820, 409] on span "Select Producer or Engineer" at bounding box center [743, 397] width 285 height 29
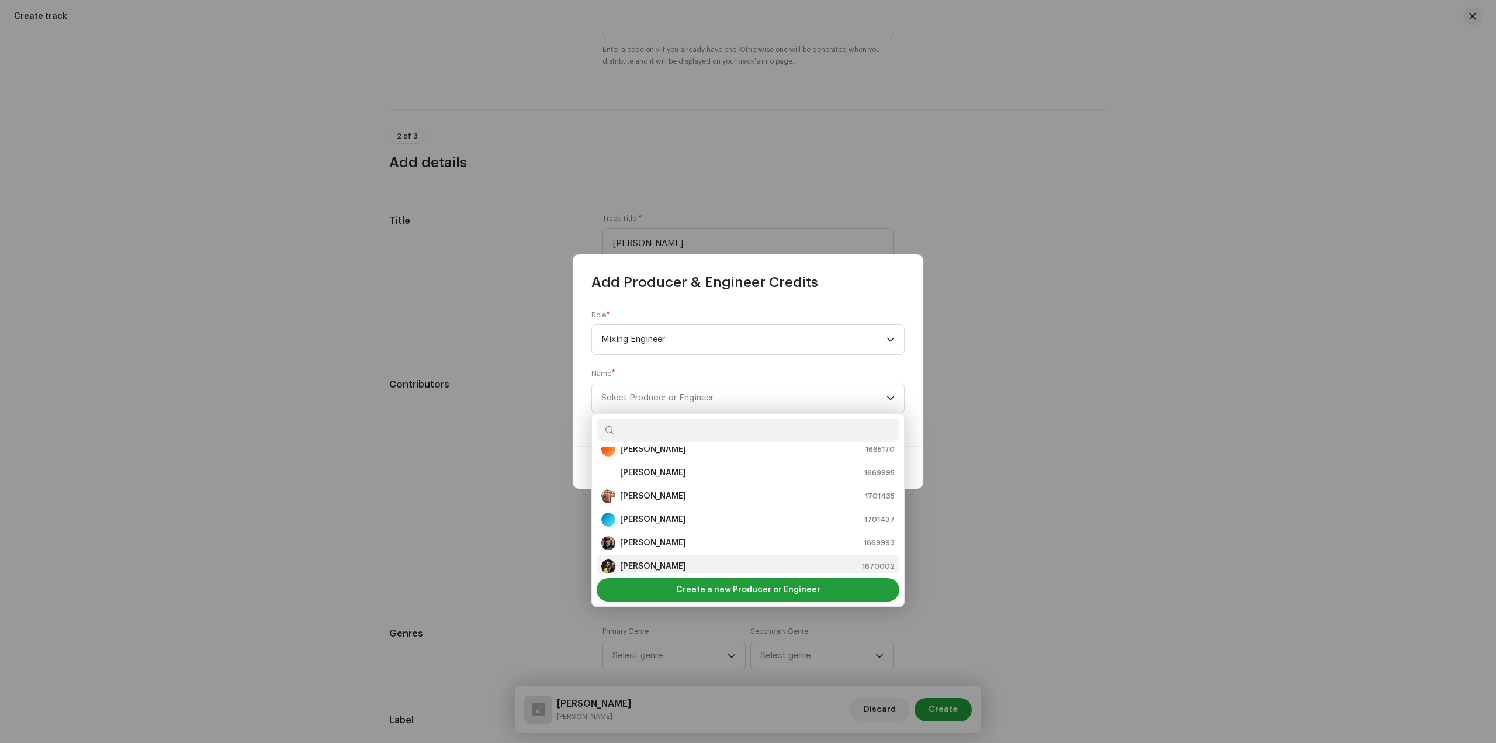
scroll to position [58, 0]
click at [713, 526] on div "[PERSON_NAME] 1669993" at bounding box center [747, 522] width 293 height 14
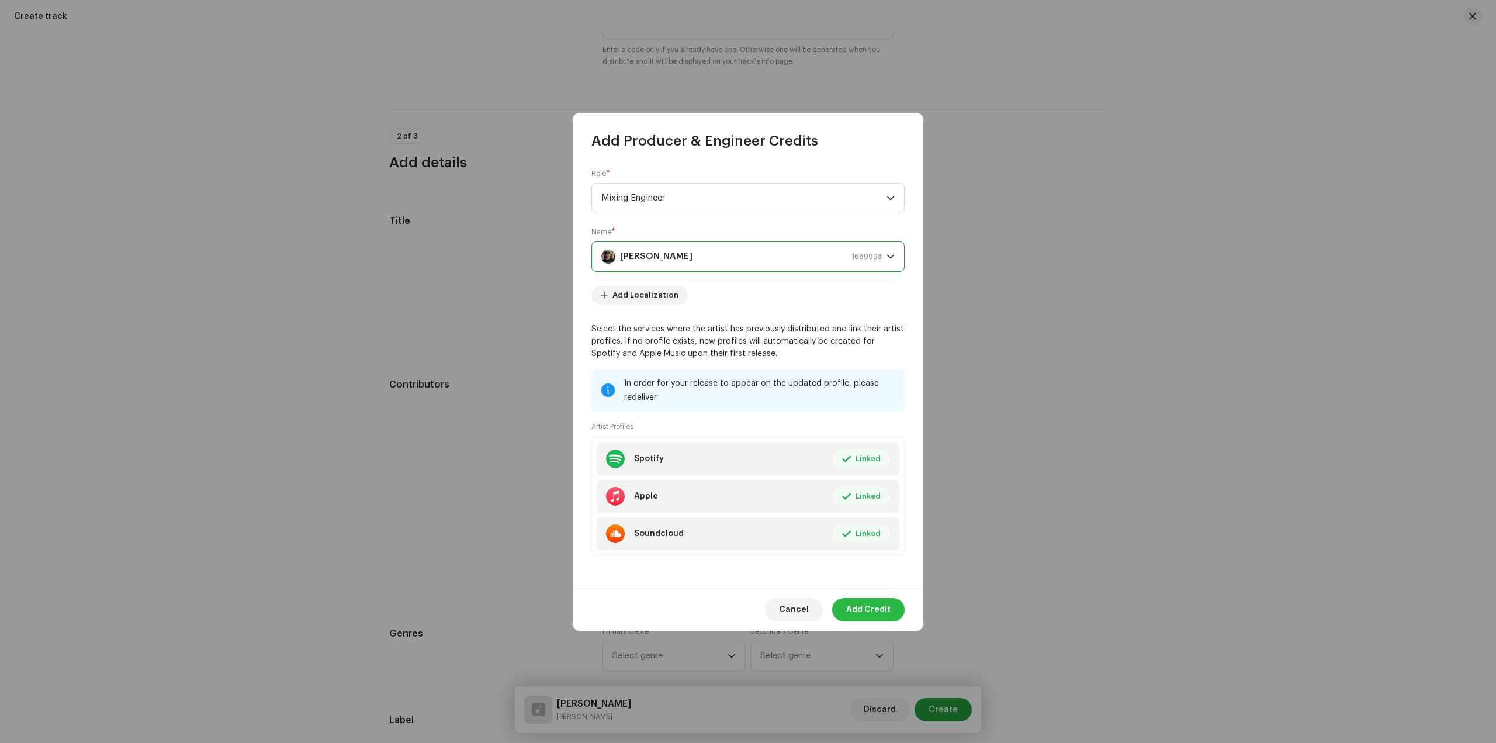
click at [874, 614] on span "Add Credit" at bounding box center [868, 609] width 44 height 23
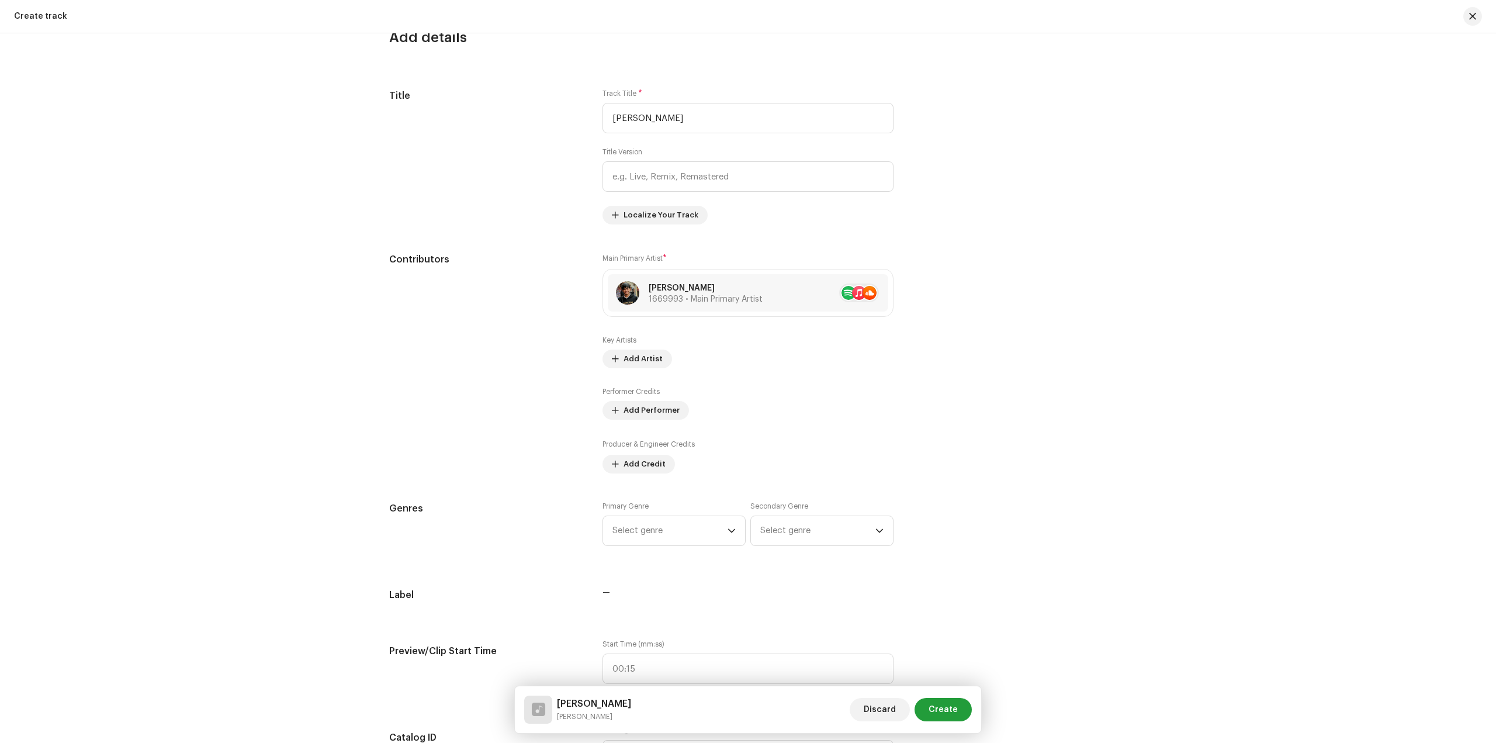
scroll to position [585, 0]
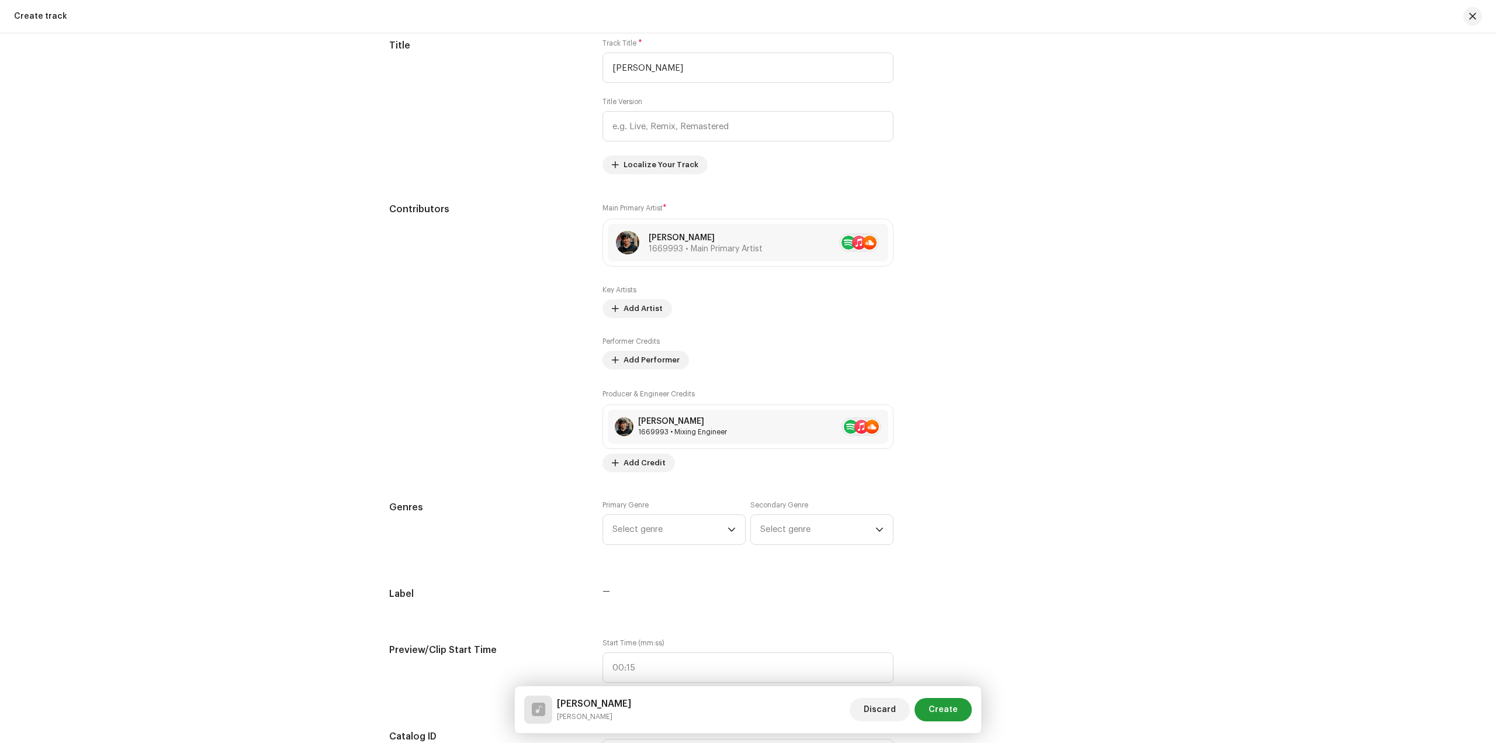
click at [665, 489] on div "Track details Complete the following to finalize your track. 1 of 3 Add Audio F…" at bounding box center [748, 687] width 755 height 2420
click at [672, 524] on span "Select genre" at bounding box center [670, 529] width 115 height 29
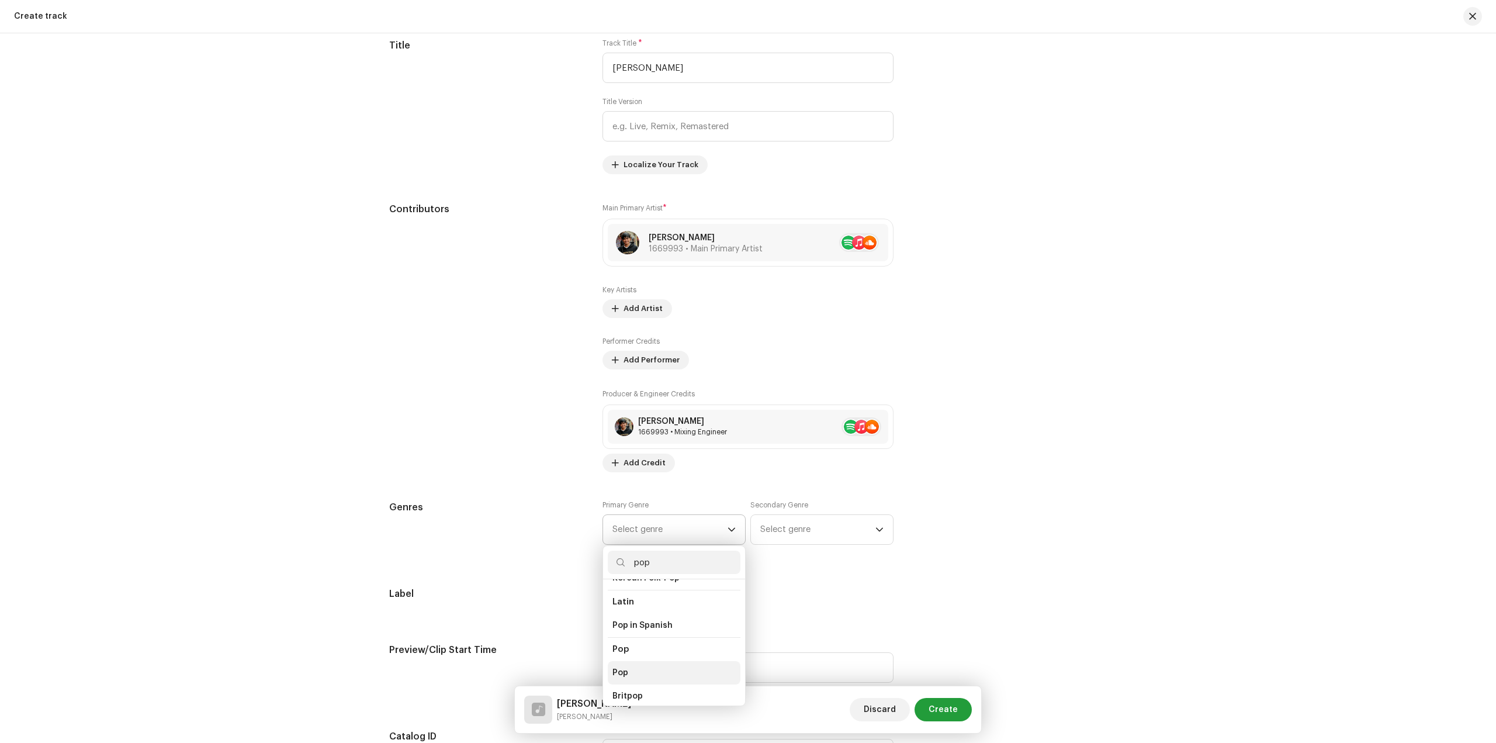
scroll to position [409, 0]
type input "pop"
click at [621, 639] on span "Pop" at bounding box center [621, 645] width 16 height 12
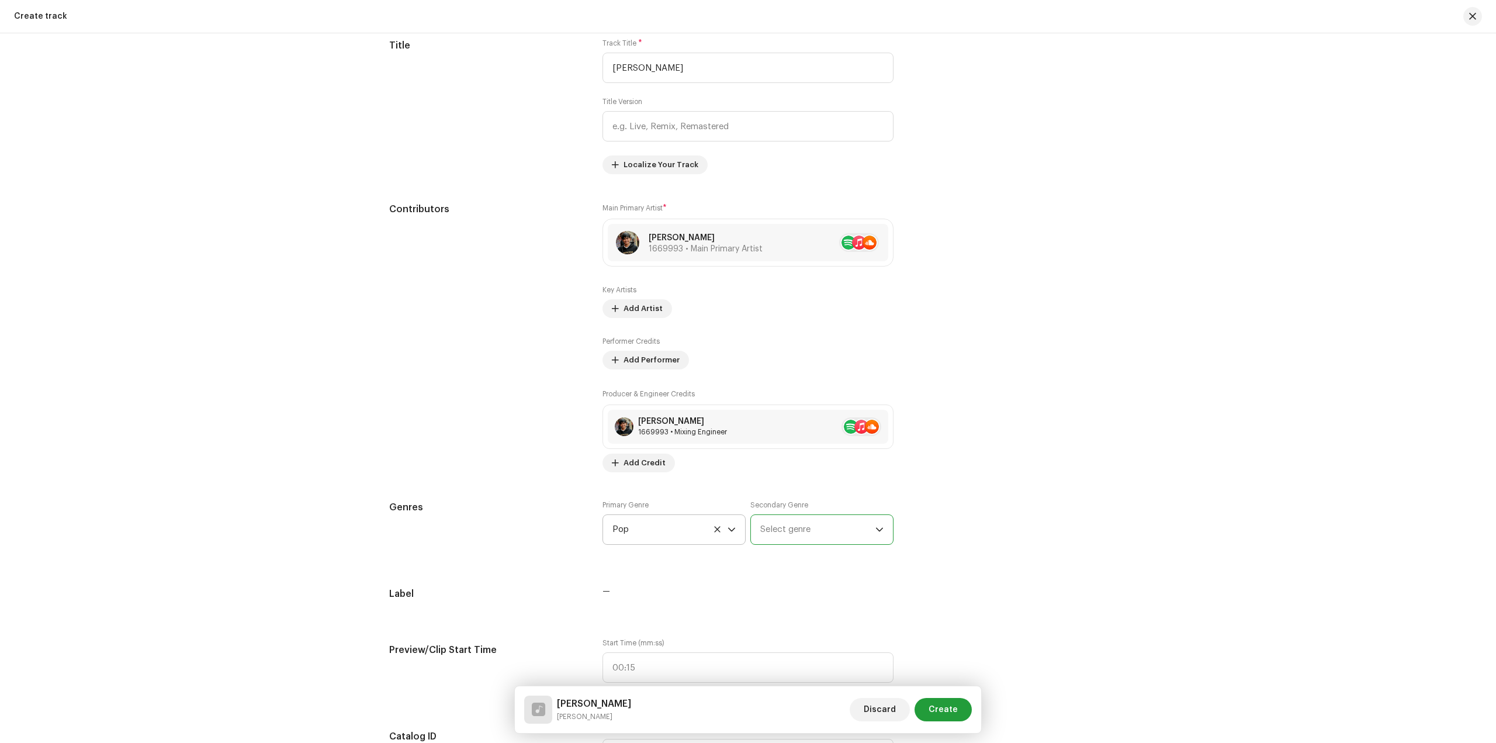
click at [792, 527] on span "Select genre" at bounding box center [817, 529] width 115 height 29
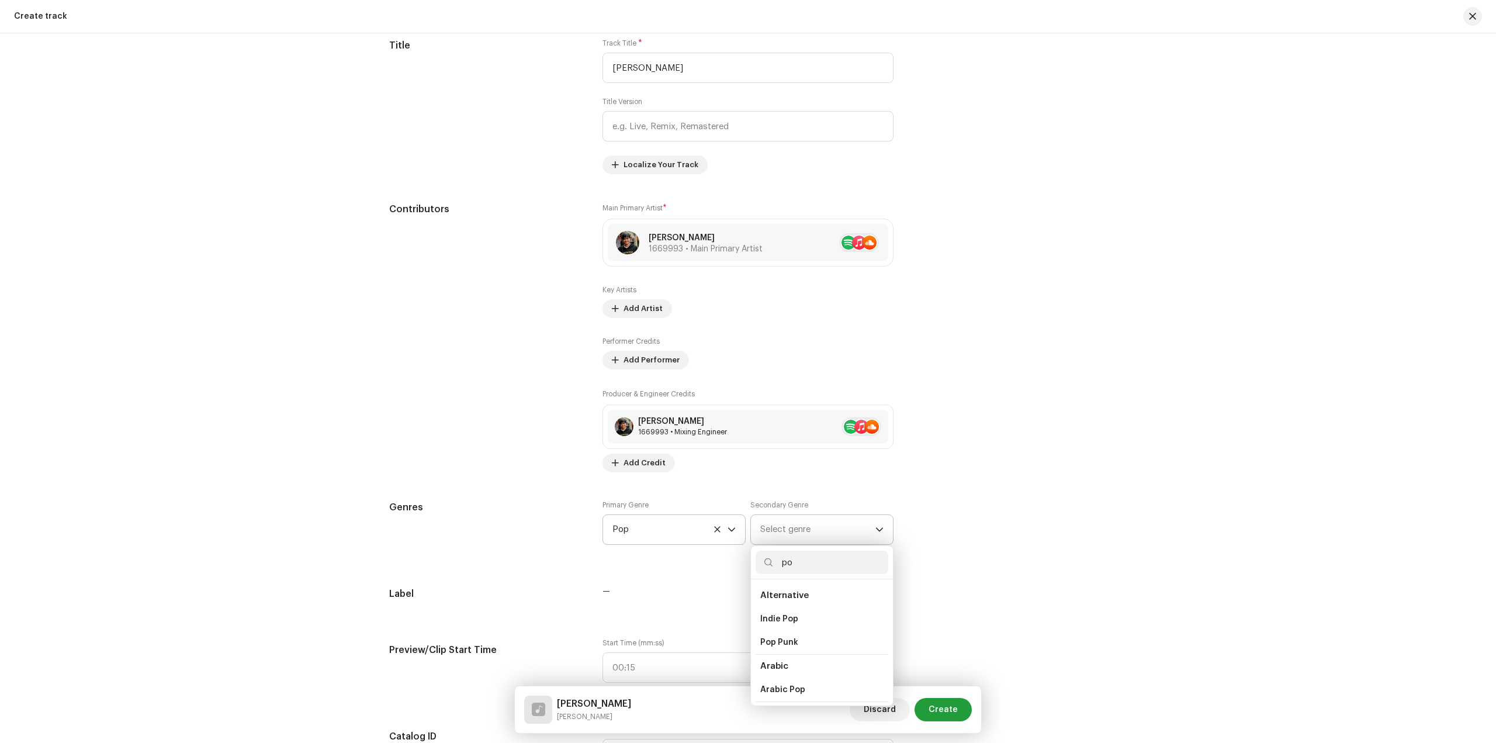
type input "pop"
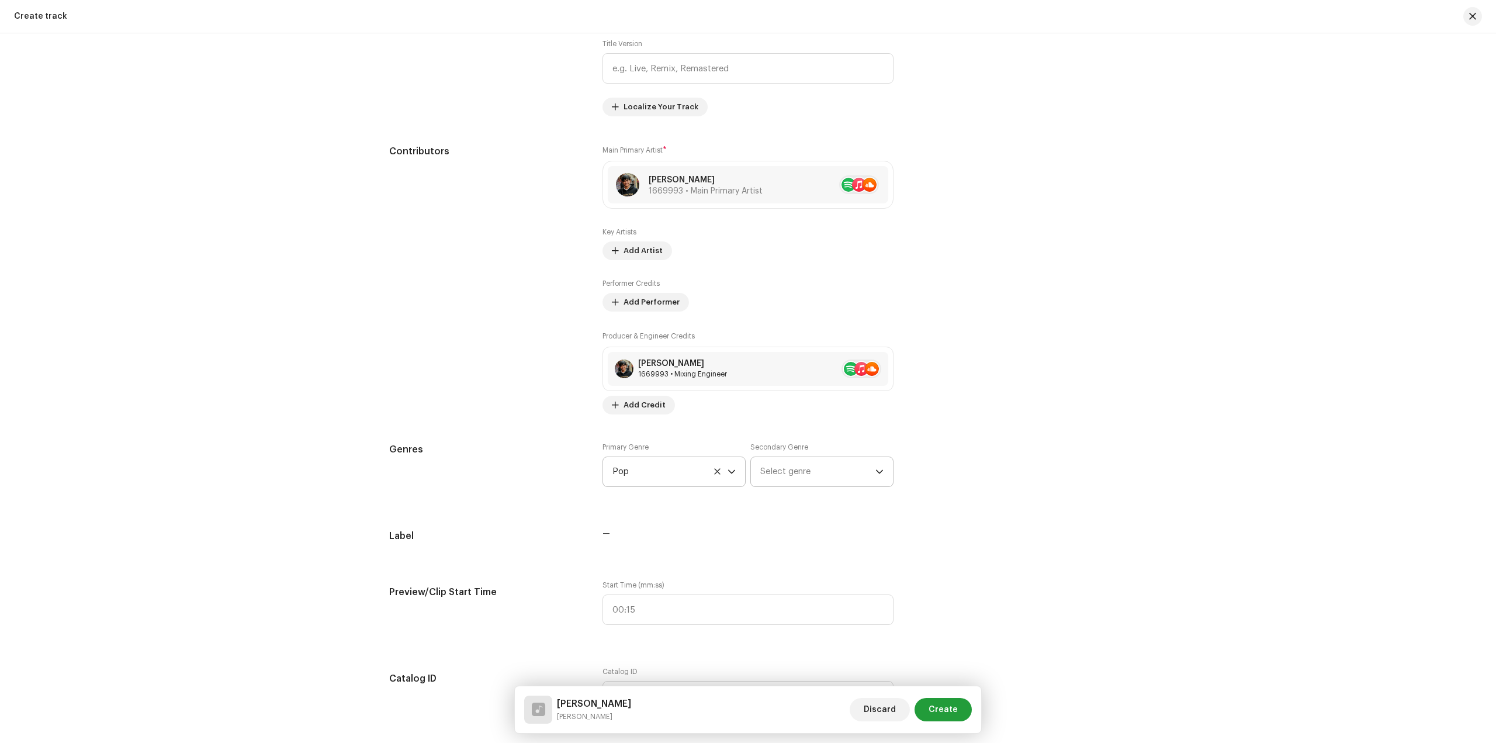
scroll to position [643, 0]
click at [806, 479] on span "Select genre" at bounding box center [817, 471] width 115 height 29
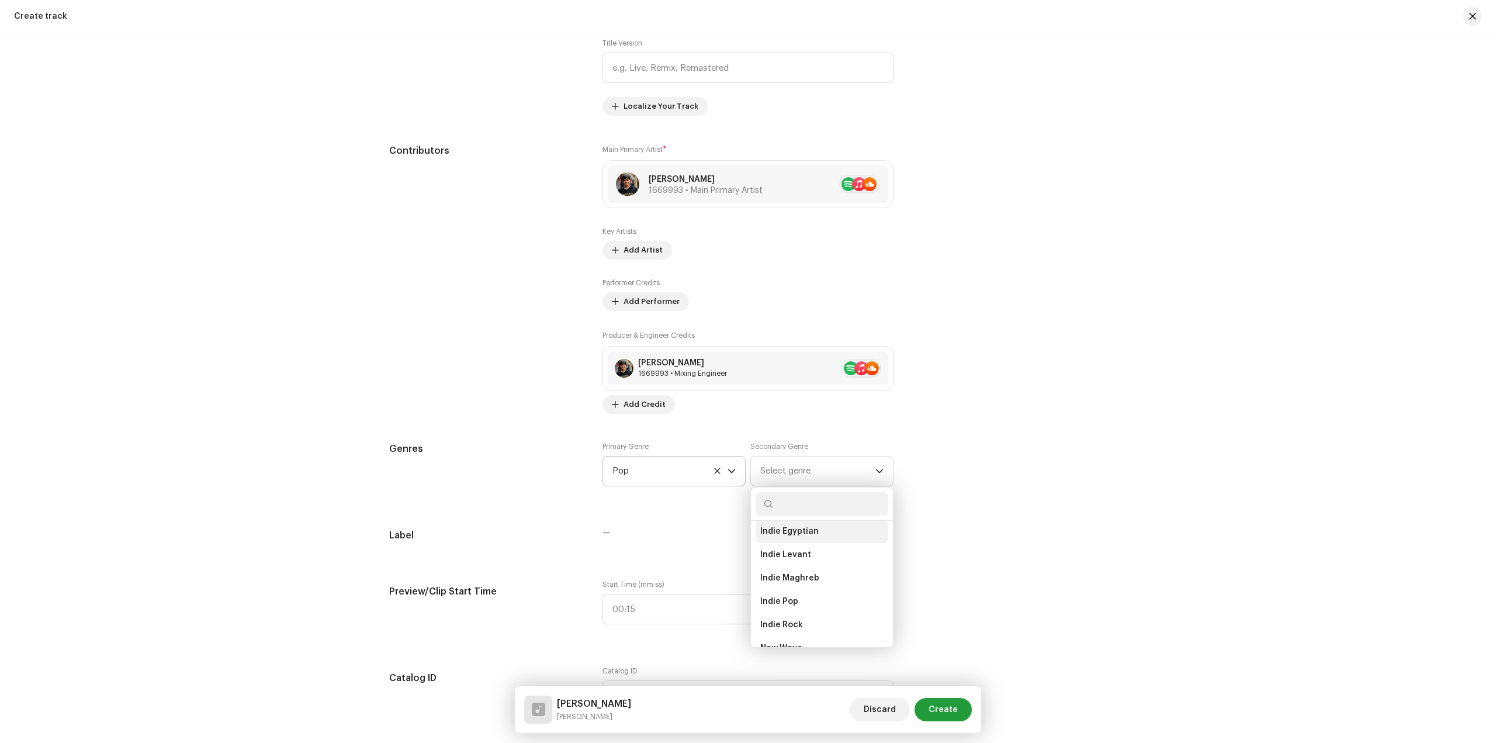
scroll to position [760, 0]
click at [826, 595] on li "Indie Pop" at bounding box center [822, 596] width 133 height 23
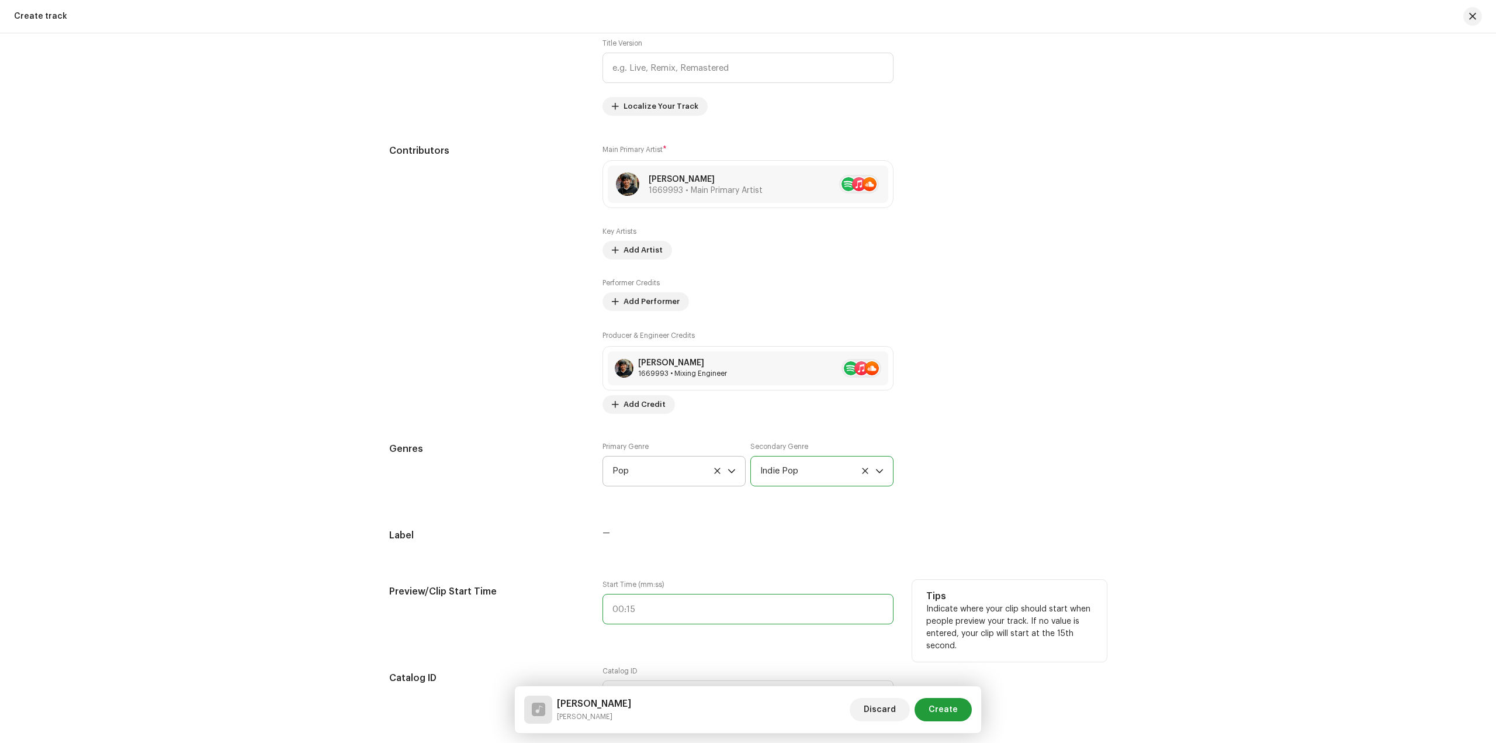
type input ":"
click at [680, 604] on input ":" at bounding box center [748, 609] width 291 height 30
type input "00:29"
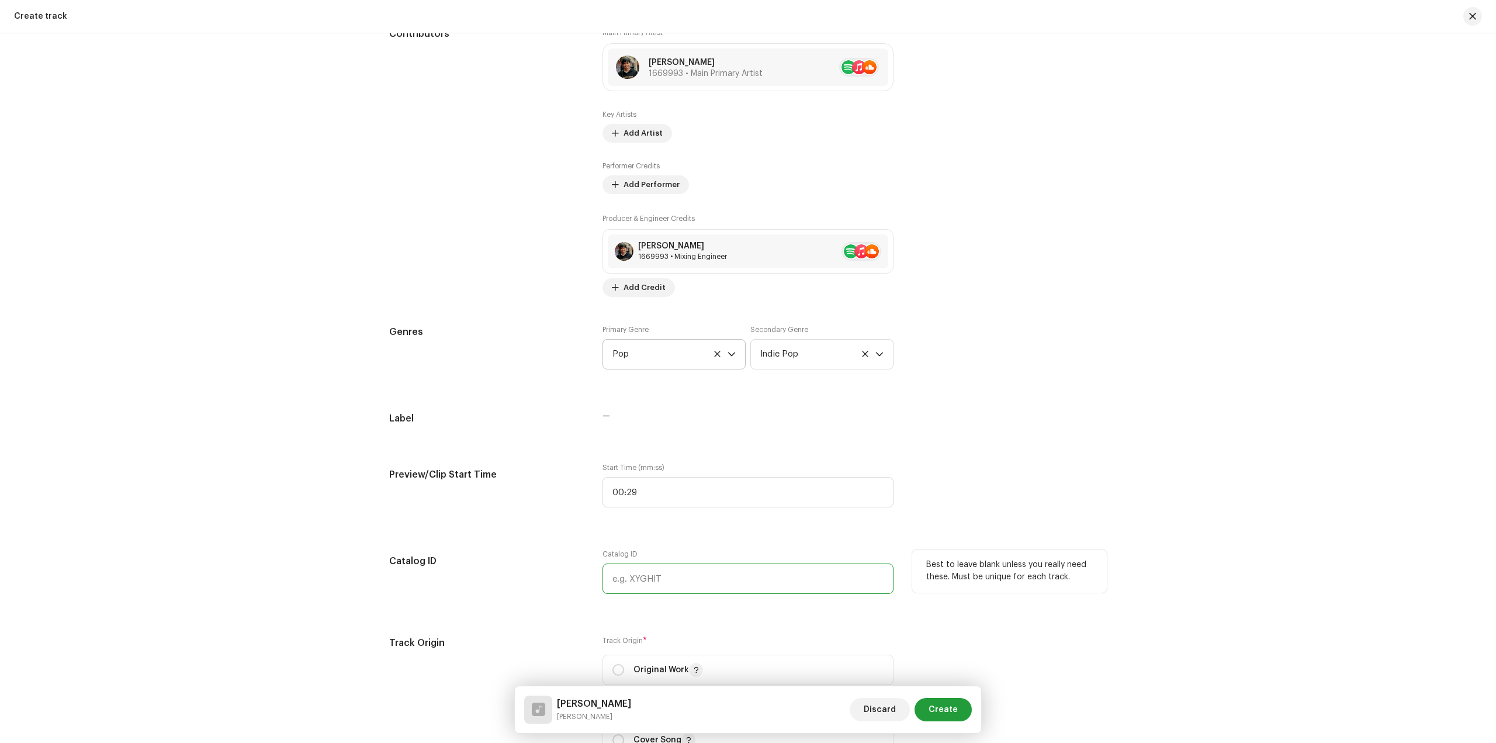
drag, startPoint x: 694, startPoint y: 582, endPoint x: 701, endPoint y: 575, distance: 9.5
click at [694, 582] on input "text" at bounding box center [748, 578] width 291 height 30
paste input "LR-2487036"
type input "LR-2487036"
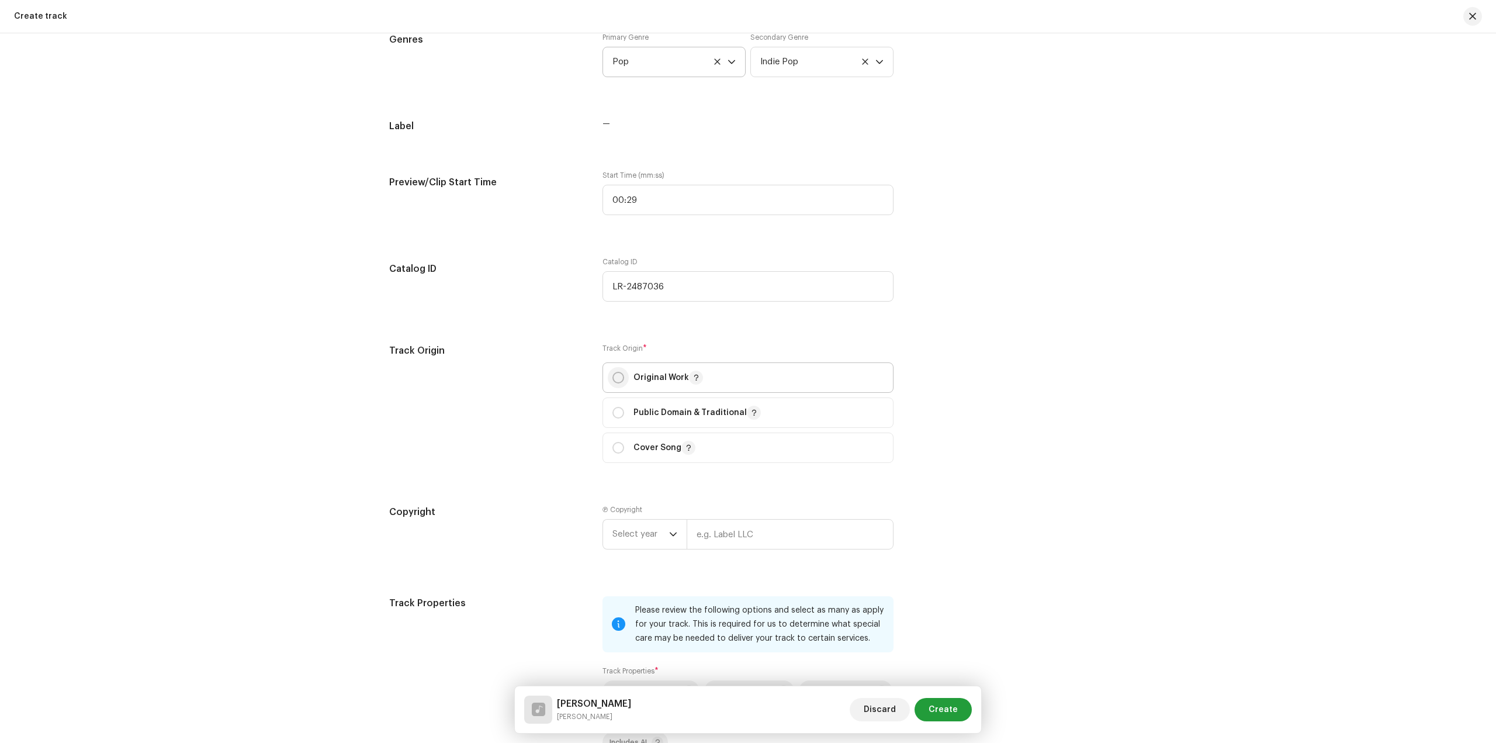
click at [618, 372] on input "radio" at bounding box center [619, 378] width 12 height 12
radio input "true"
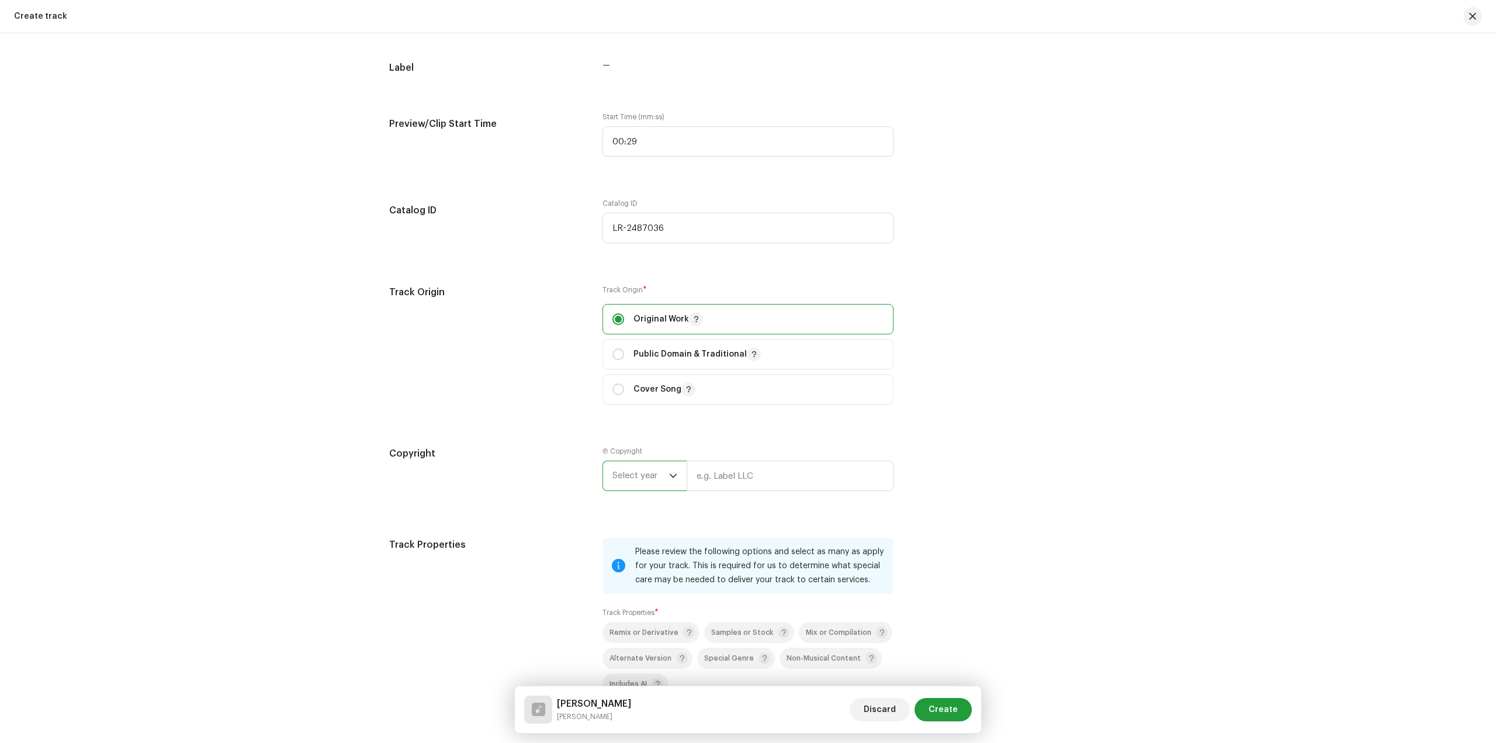
click at [637, 471] on span "Select year" at bounding box center [641, 475] width 57 height 29
click at [635, 638] on li "2022" at bounding box center [649, 635] width 83 height 23
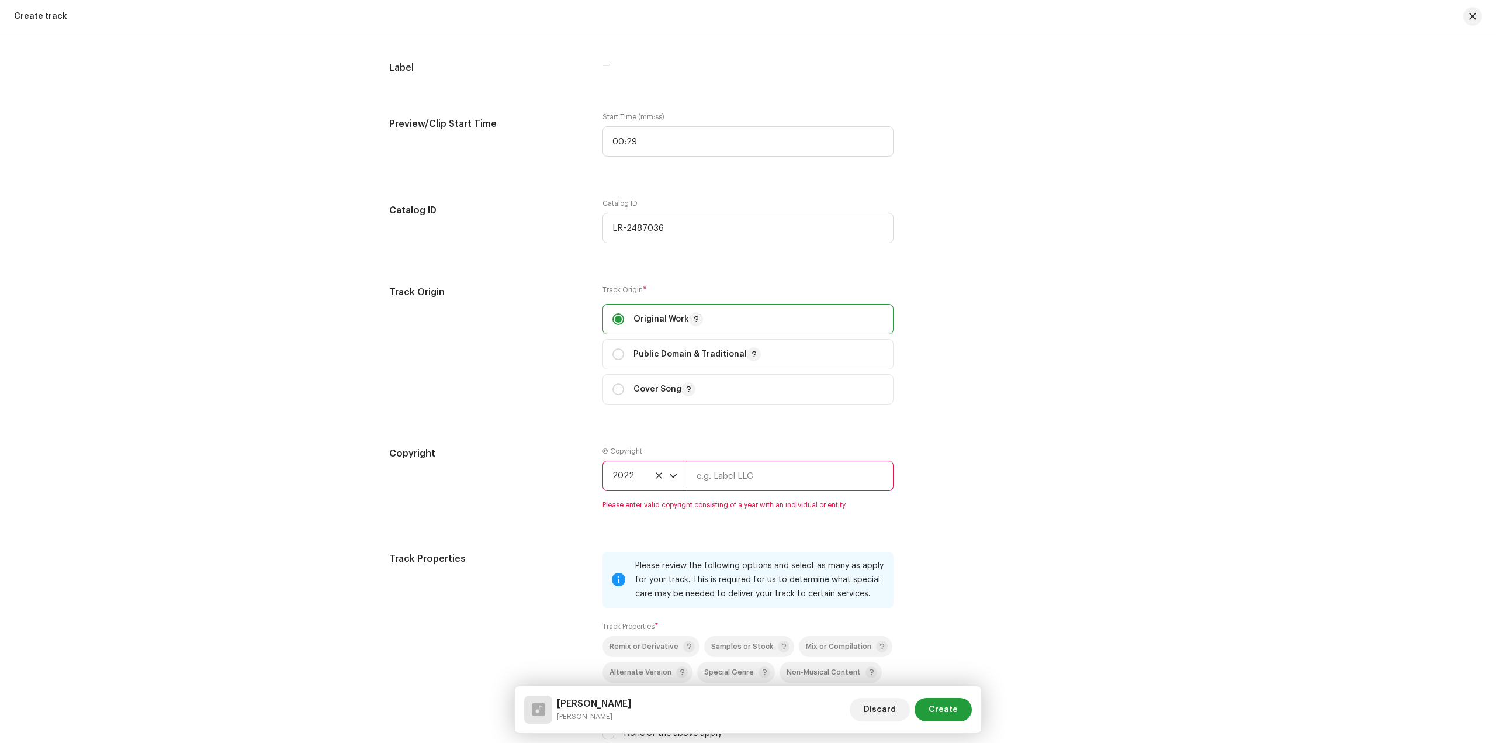
click at [726, 485] on input "text" at bounding box center [790, 476] width 207 height 30
type input "[PERSON_NAME]"
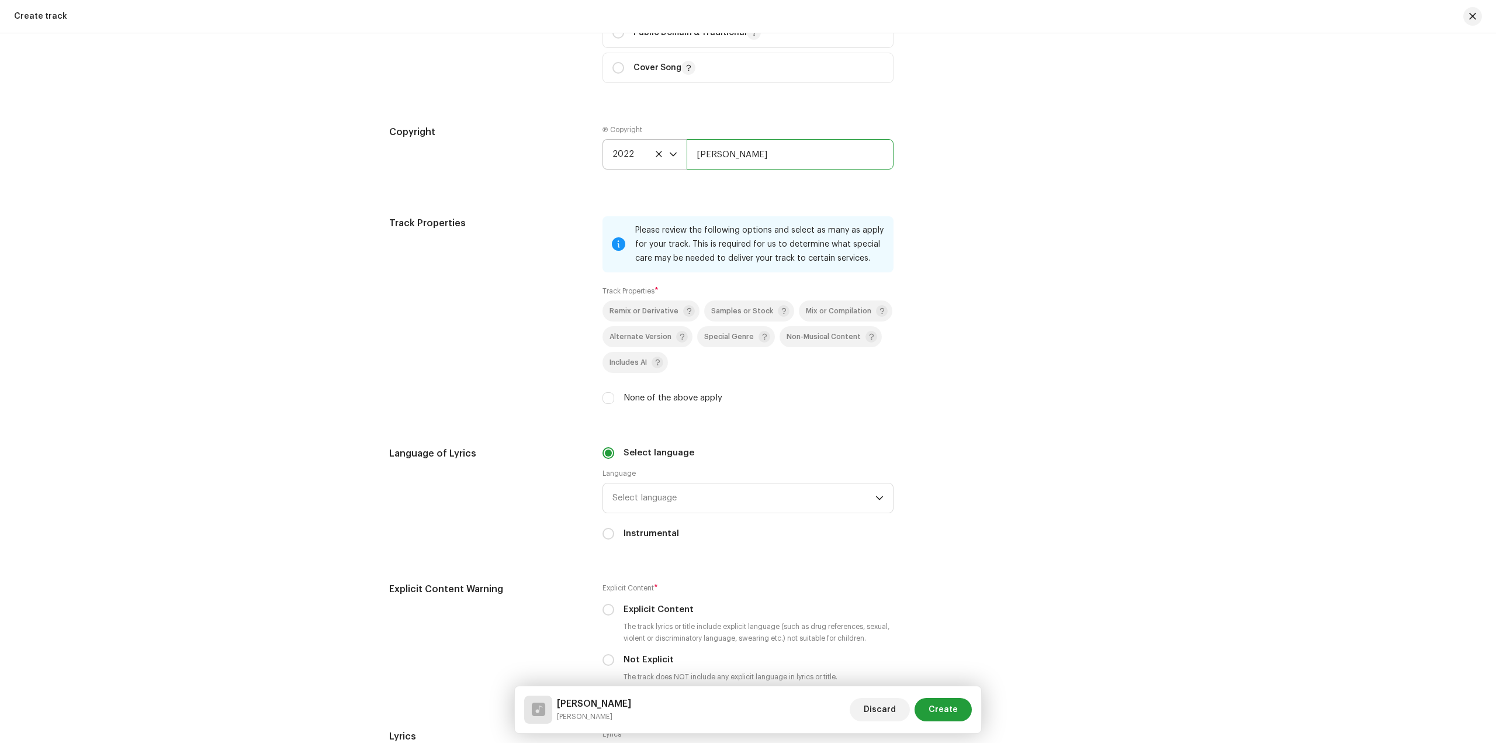
scroll to position [1461, 0]
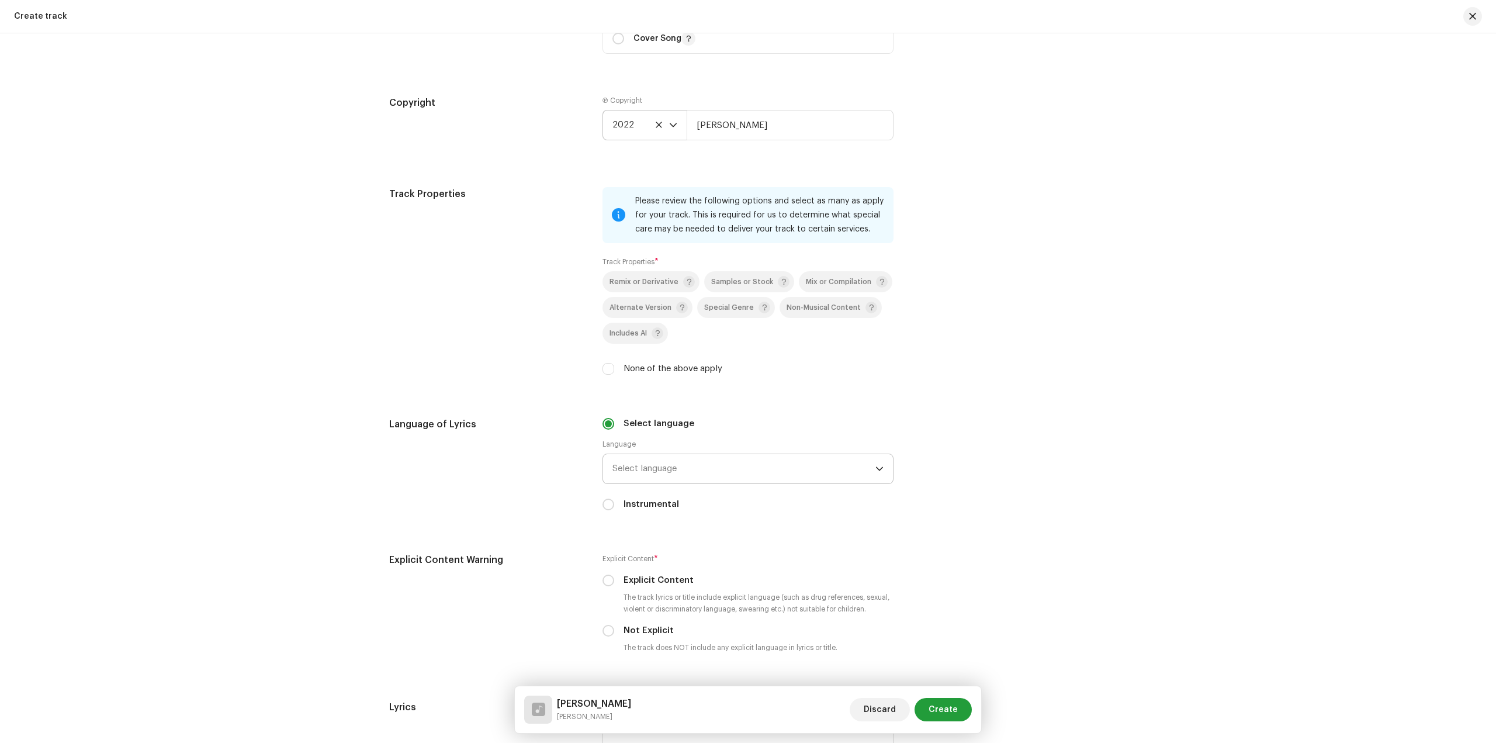
click at [712, 470] on span "Select language" at bounding box center [744, 468] width 263 height 29
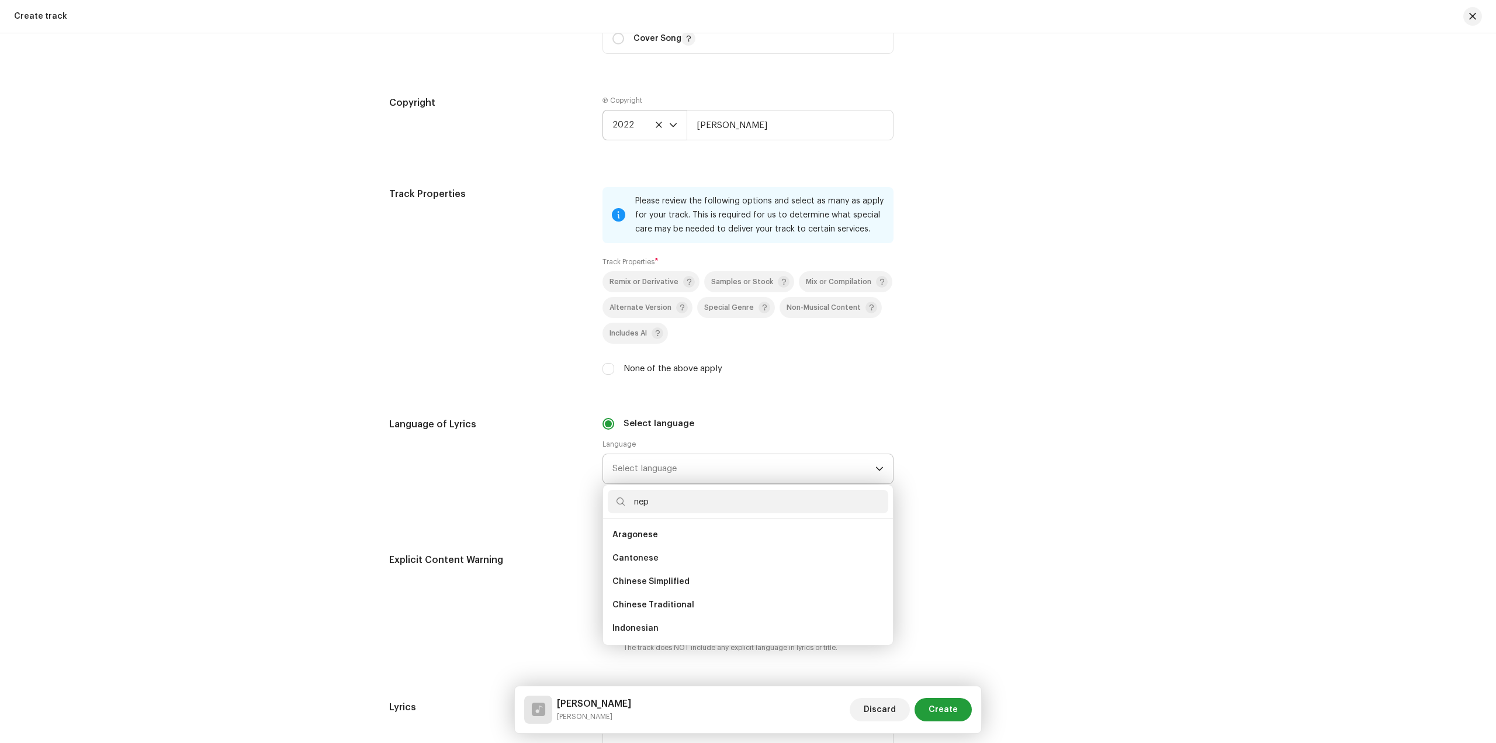
scroll to position [0, 0]
type input "nep"
click at [707, 537] on li "Nepali" at bounding box center [748, 534] width 281 height 23
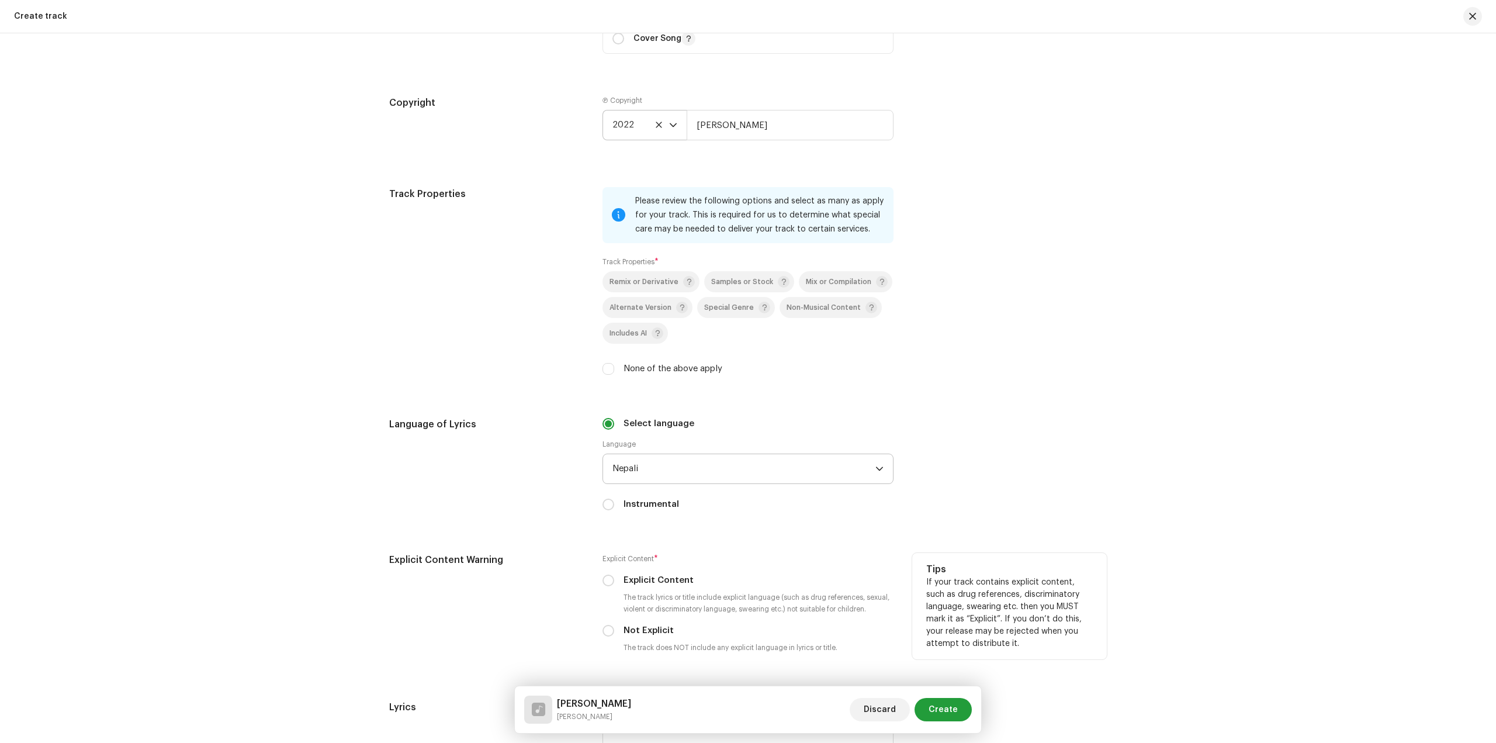
click at [620, 630] on div "Not Explicit" at bounding box center [748, 630] width 291 height 13
click at [608, 634] on input "Not Explicit" at bounding box center [609, 631] width 12 height 12
radio input "true"
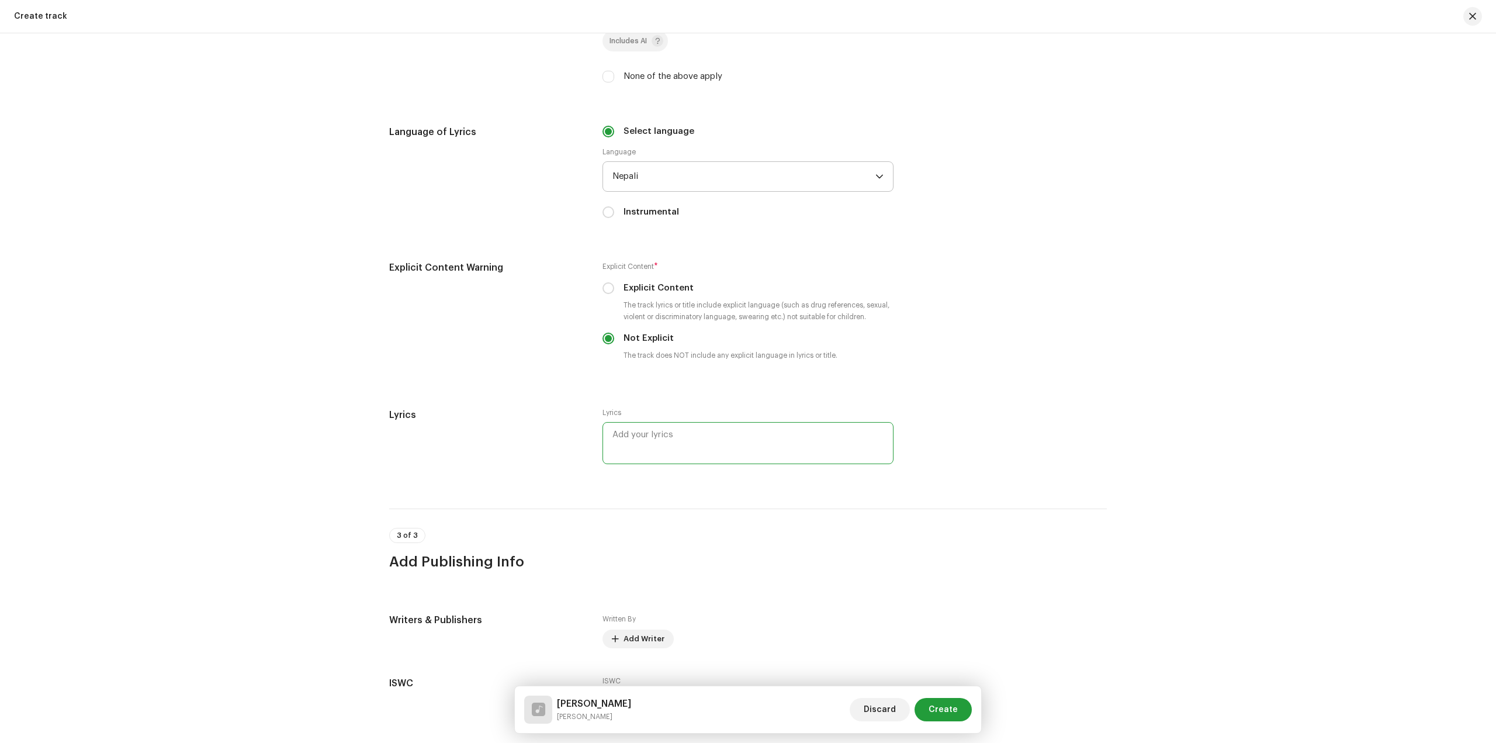
click at [652, 434] on textarea at bounding box center [748, 443] width 291 height 42
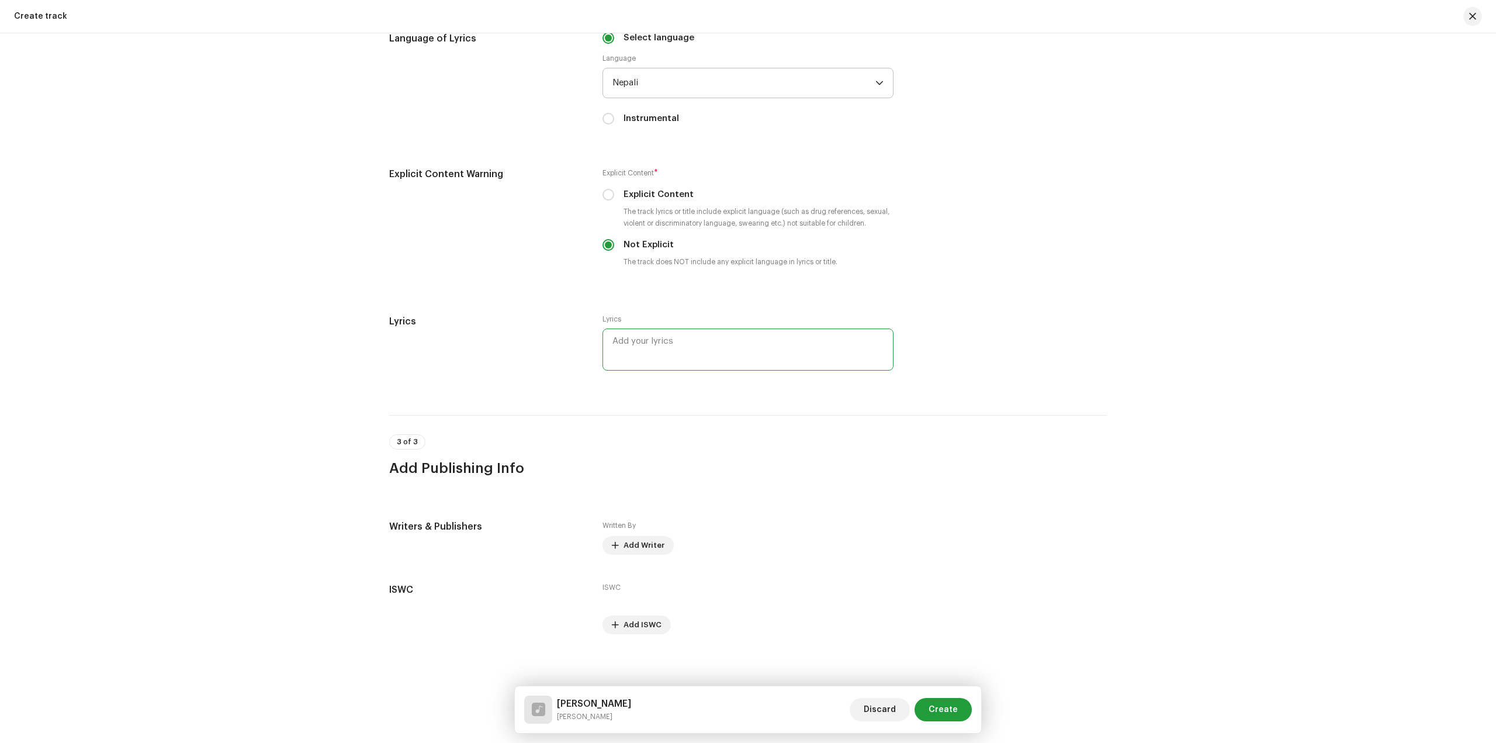
scroll to position [1851, 0]
click at [632, 535] on span "Add Writer" at bounding box center [644, 541] width 41 height 23
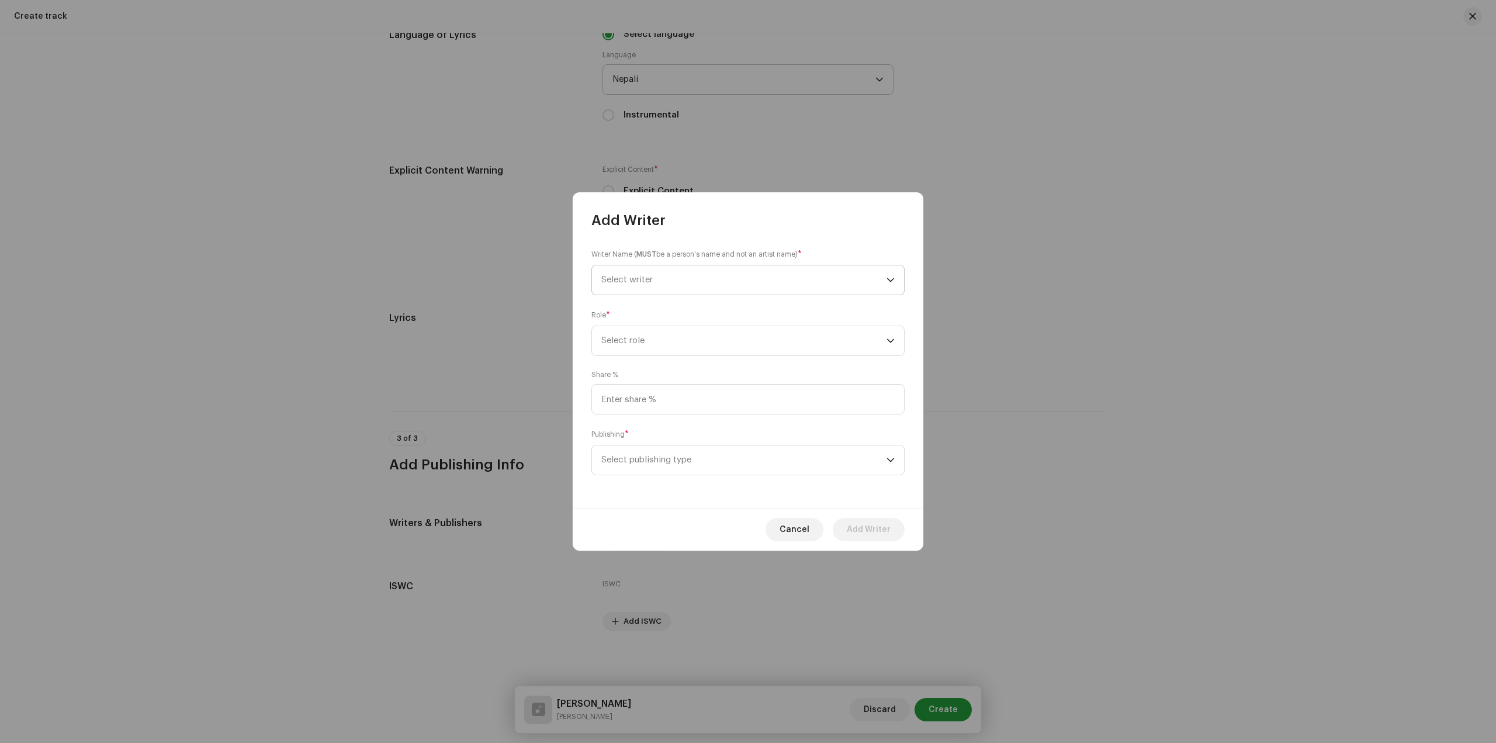
click at [780, 289] on span "Select writer" at bounding box center [743, 279] width 285 height 29
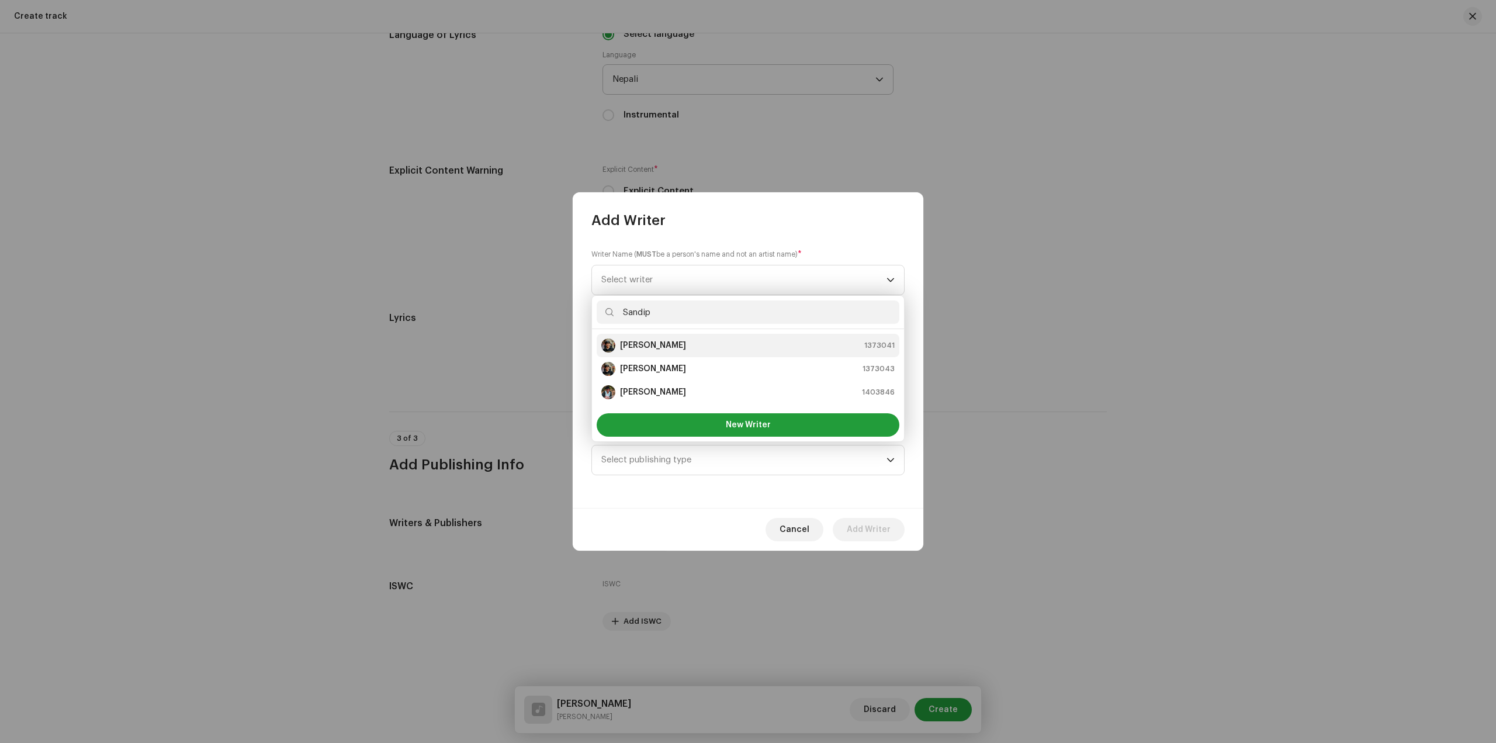
type input "Sandip"
click at [684, 350] on div "[PERSON_NAME] 1373041" at bounding box center [747, 345] width 293 height 14
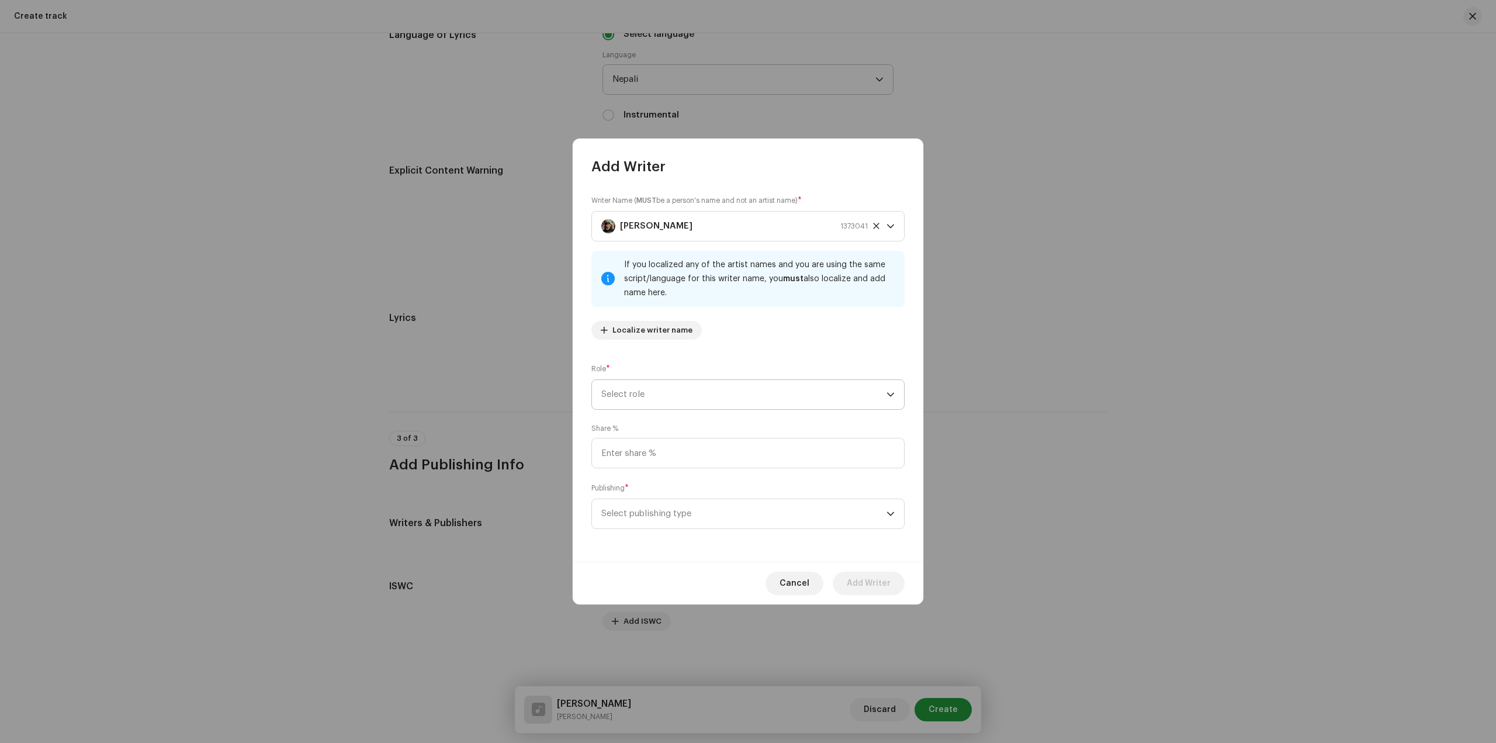
click at [814, 397] on span "Select role" at bounding box center [743, 394] width 285 height 29
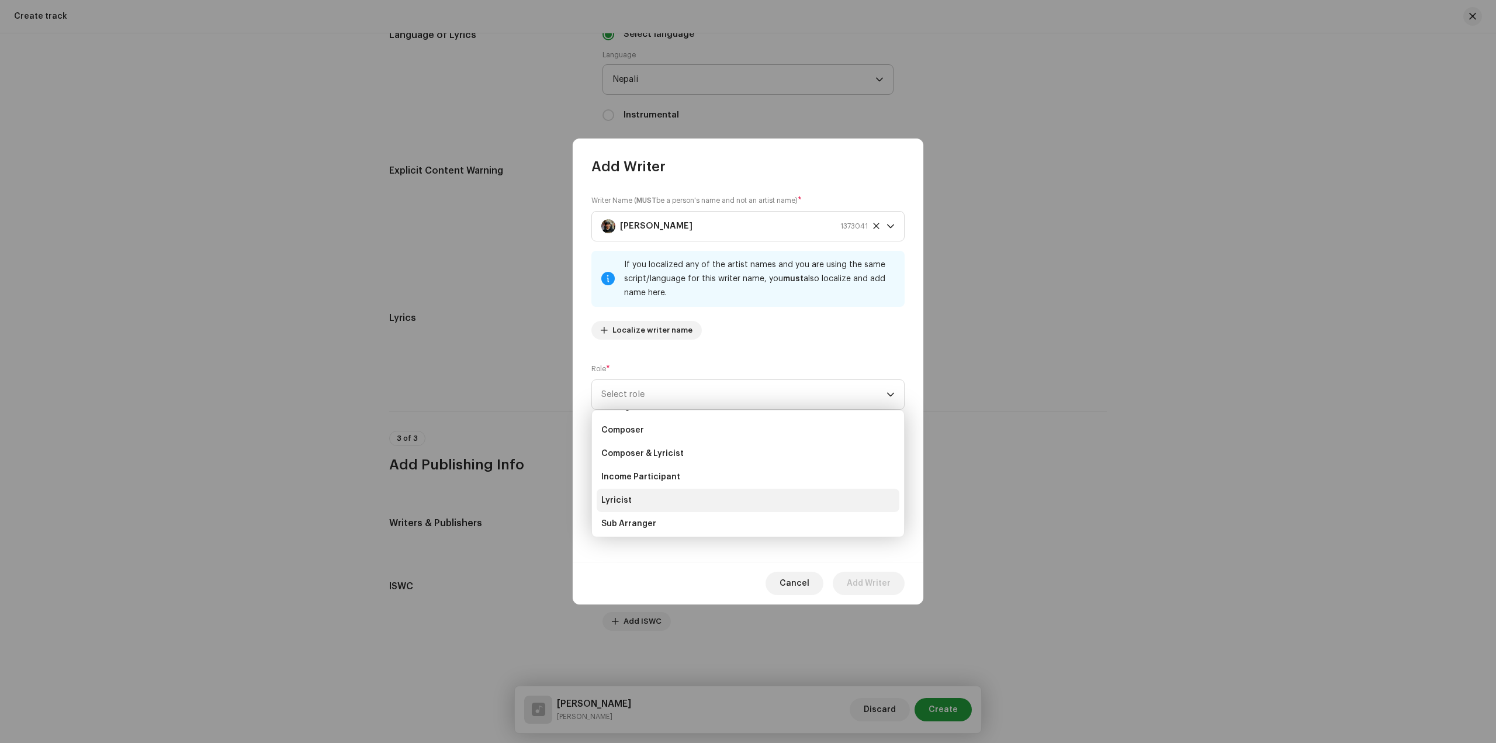
scroll to position [117, 0]
click at [703, 520] on li "Writer" at bounding box center [748, 520] width 303 height 23
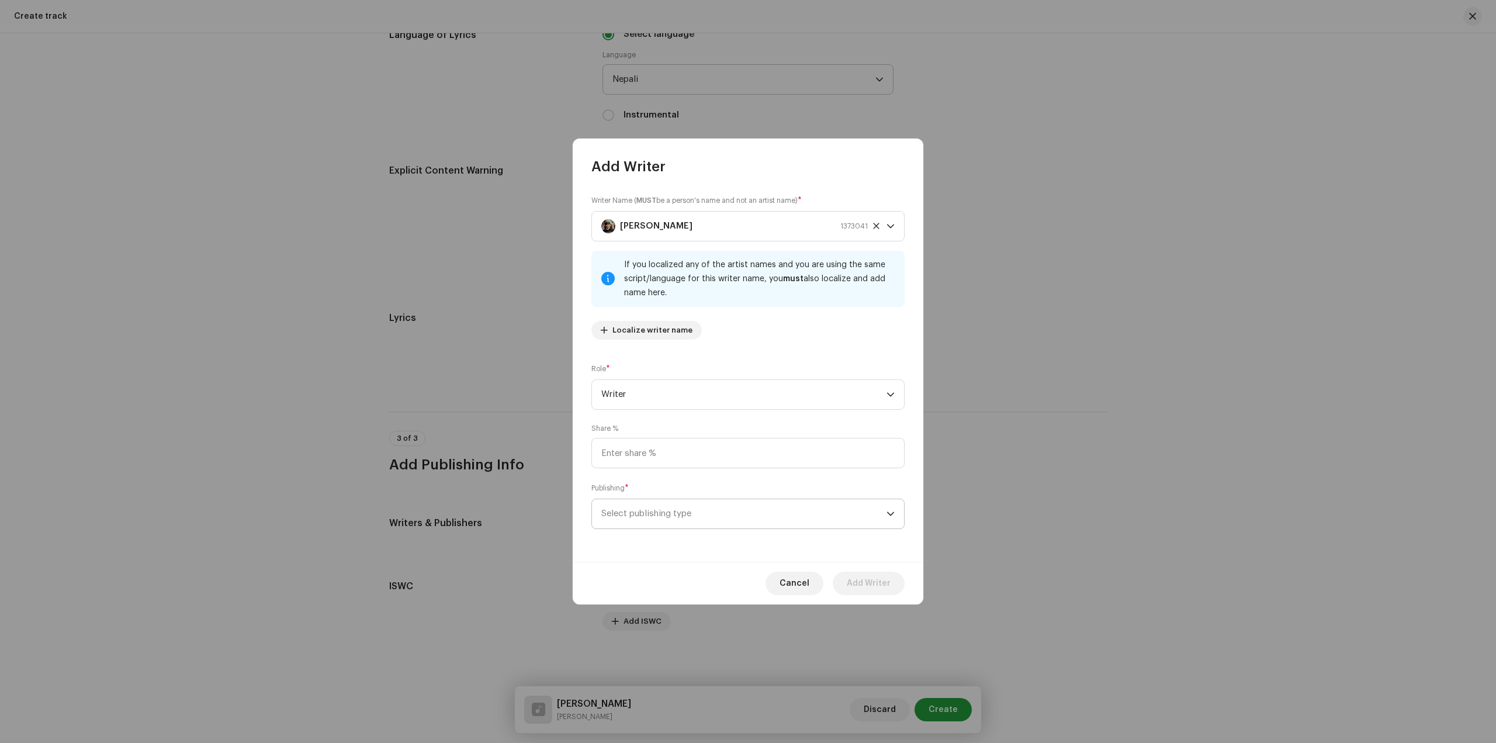
click at [842, 517] on span "Select publishing type" at bounding box center [743, 513] width 285 height 29
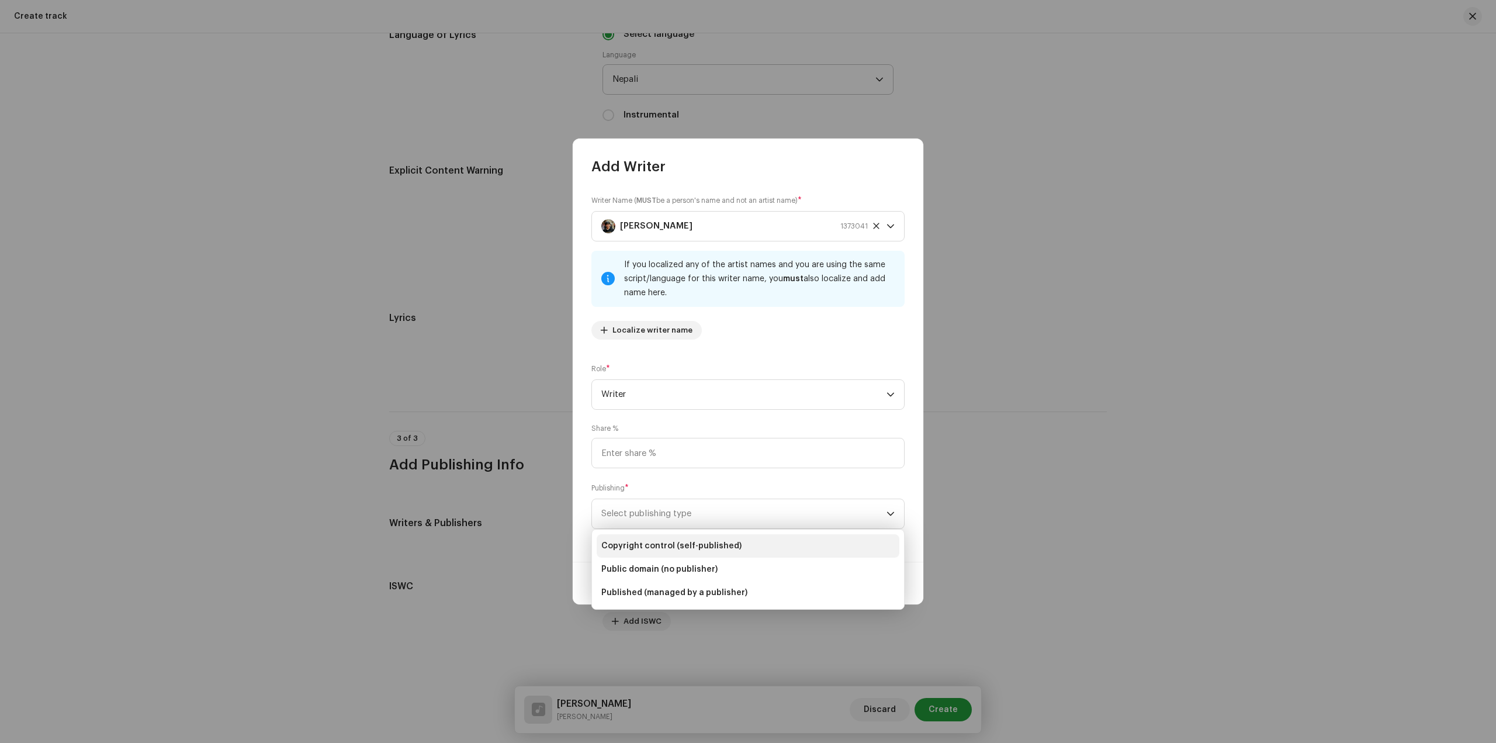
drag, startPoint x: 815, startPoint y: 547, endPoint x: 835, endPoint y: 560, distance: 23.5
click at [815, 548] on li "Copyright control (self-published)" at bounding box center [748, 545] width 303 height 23
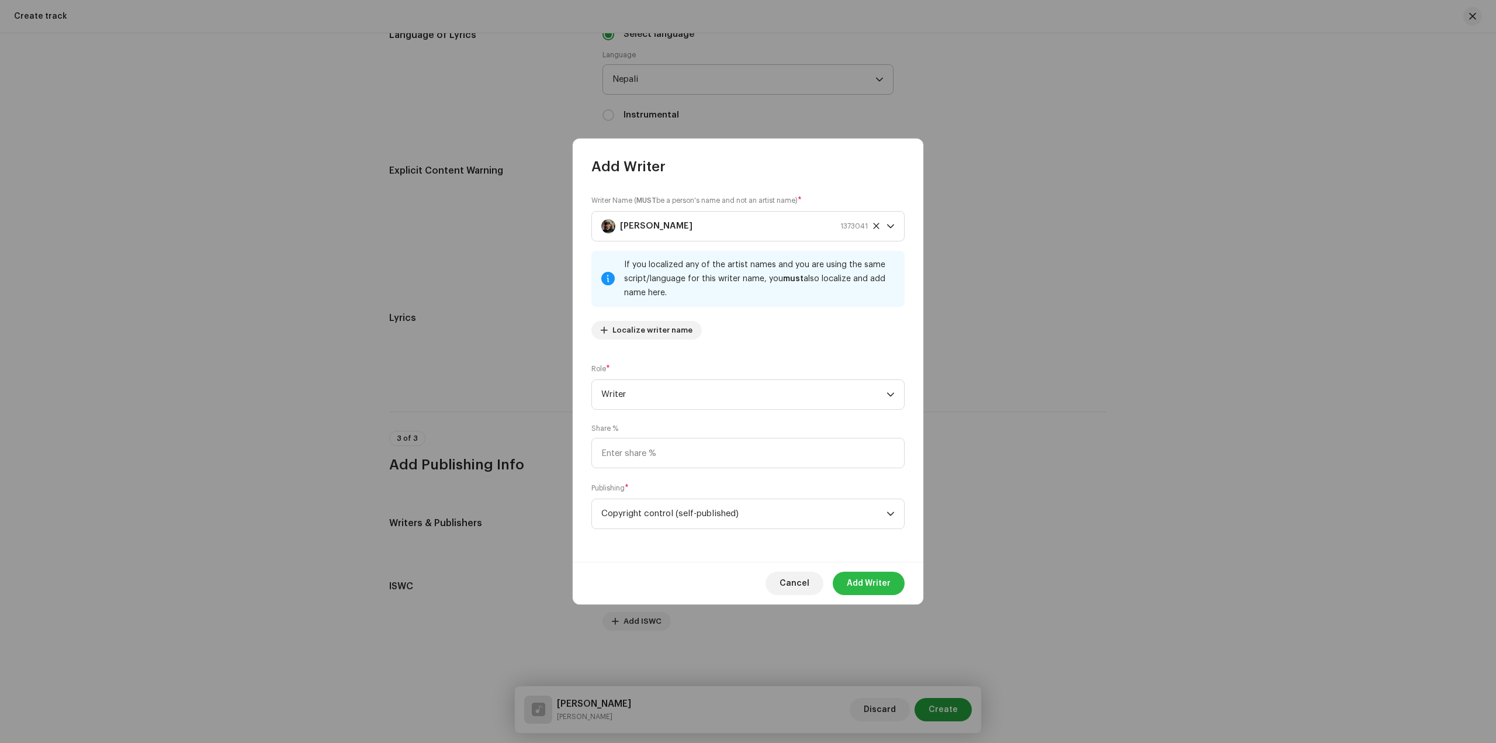
click at [866, 586] on span "Add Writer" at bounding box center [869, 583] width 44 height 23
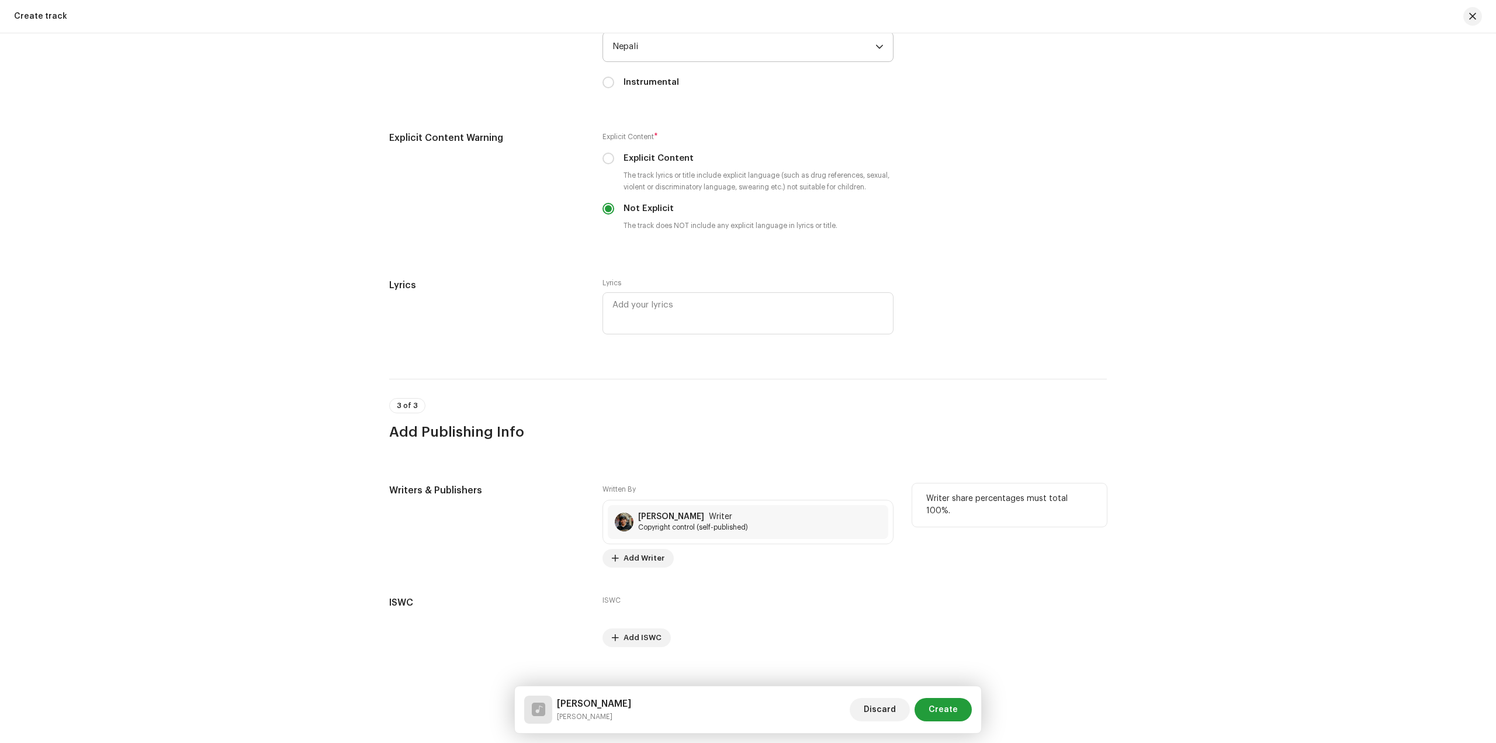
scroll to position [1900, 0]
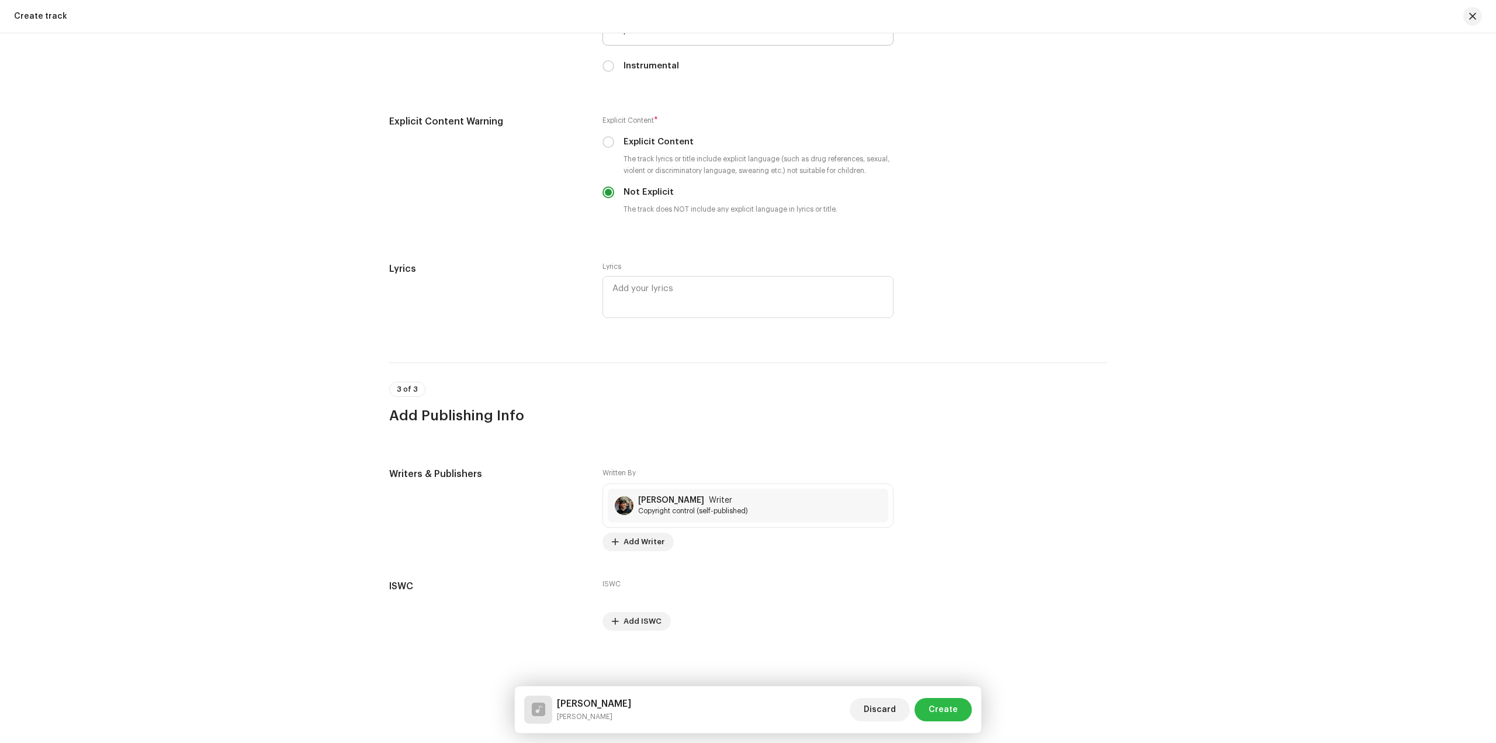
click at [954, 713] on span "Create" at bounding box center [943, 709] width 29 height 23
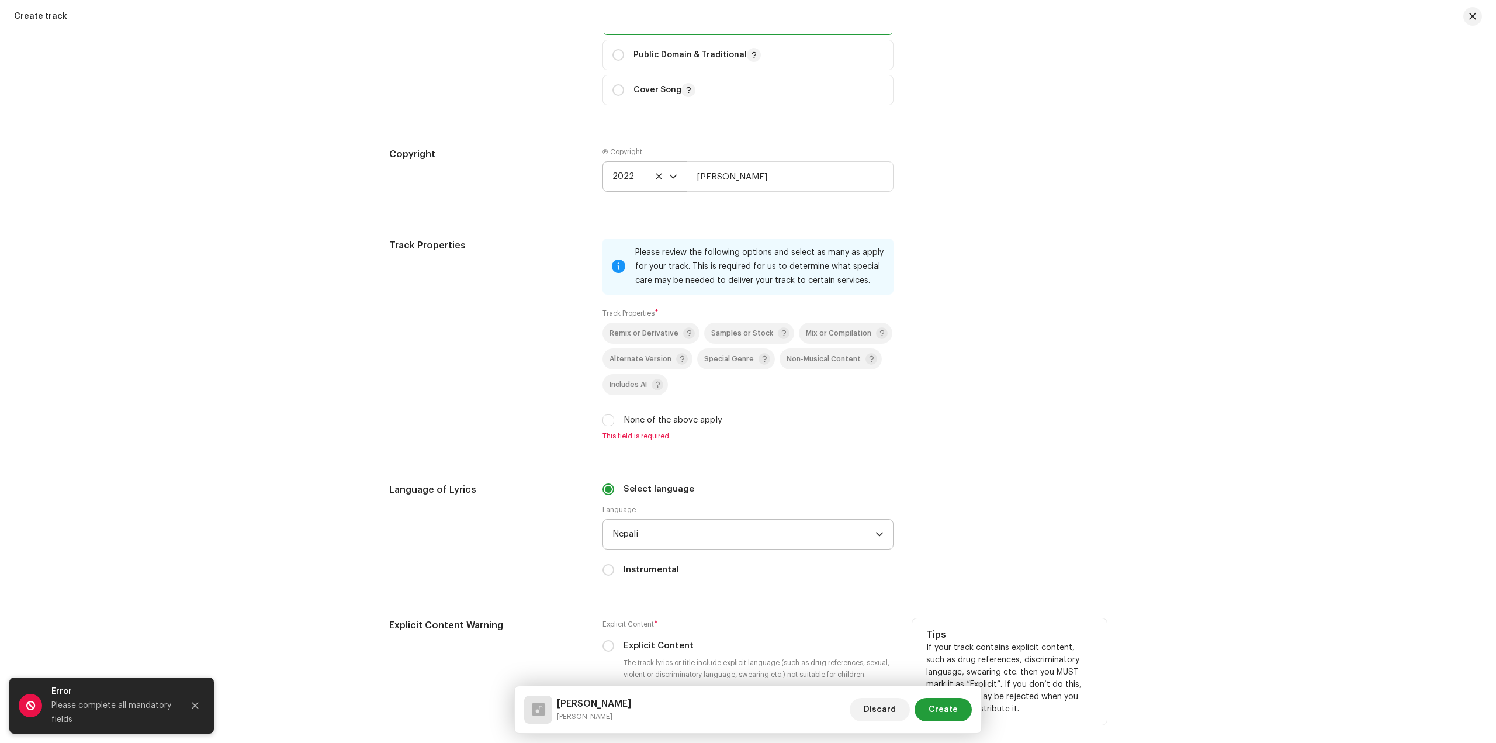
scroll to position [1329, 0]
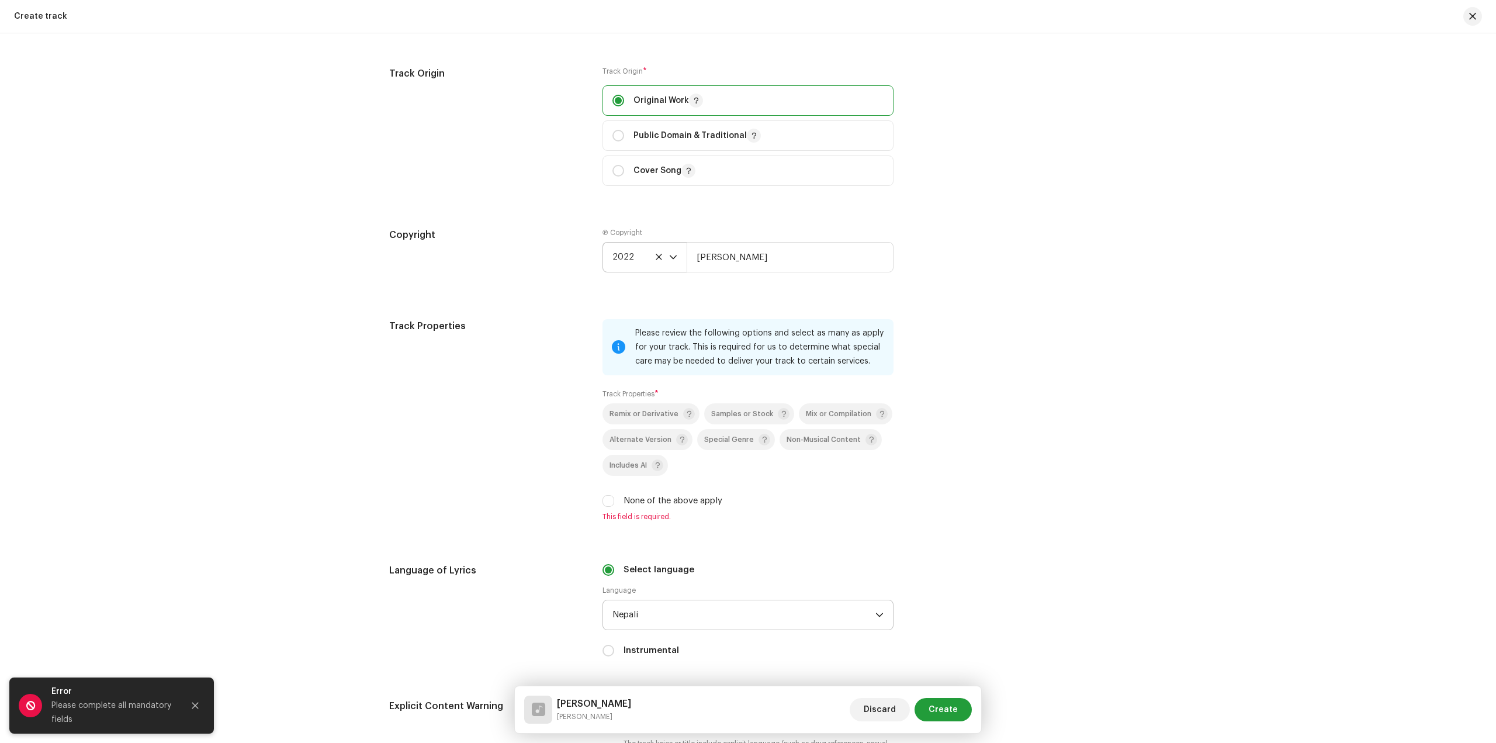
click at [614, 501] on div "None of the above apply" at bounding box center [748, 500] width 291 height 13
click at [607, 501] on input "None of the above apply" at bounding box center [609, 501] width 12 height 12
checkbox input "true"
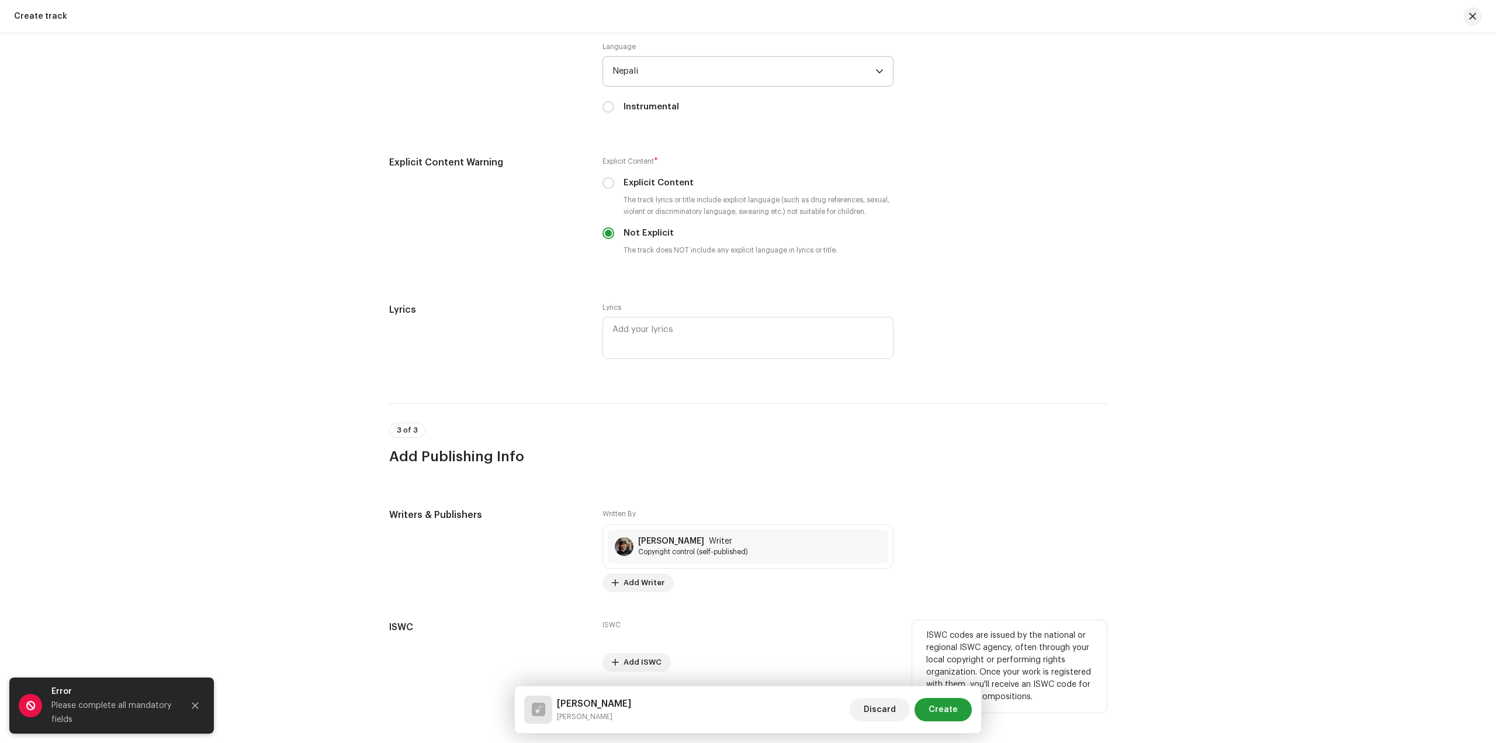
scroll to position [1900, 0]
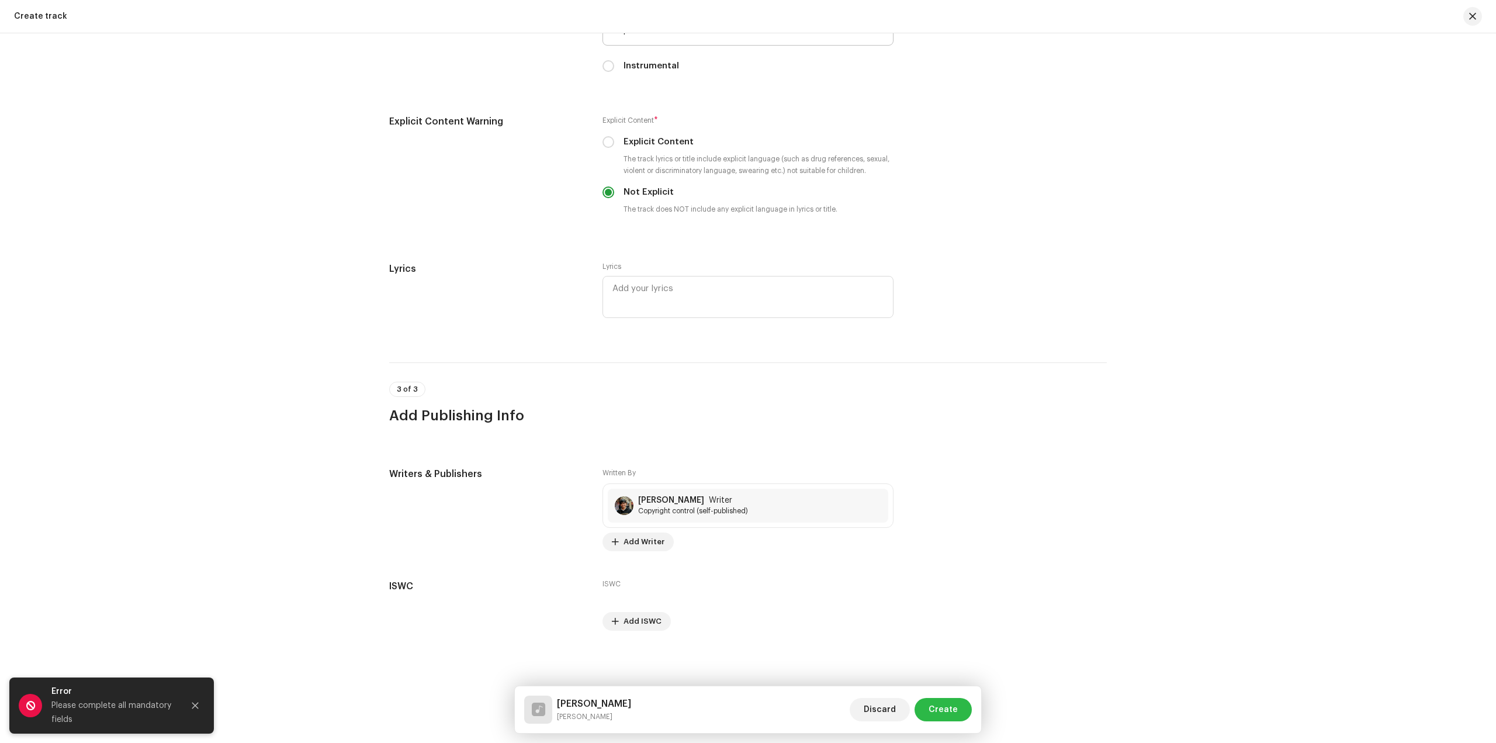
click at [946, 711] on span "Create" at bounding box center [943, 709] width 29 height 23
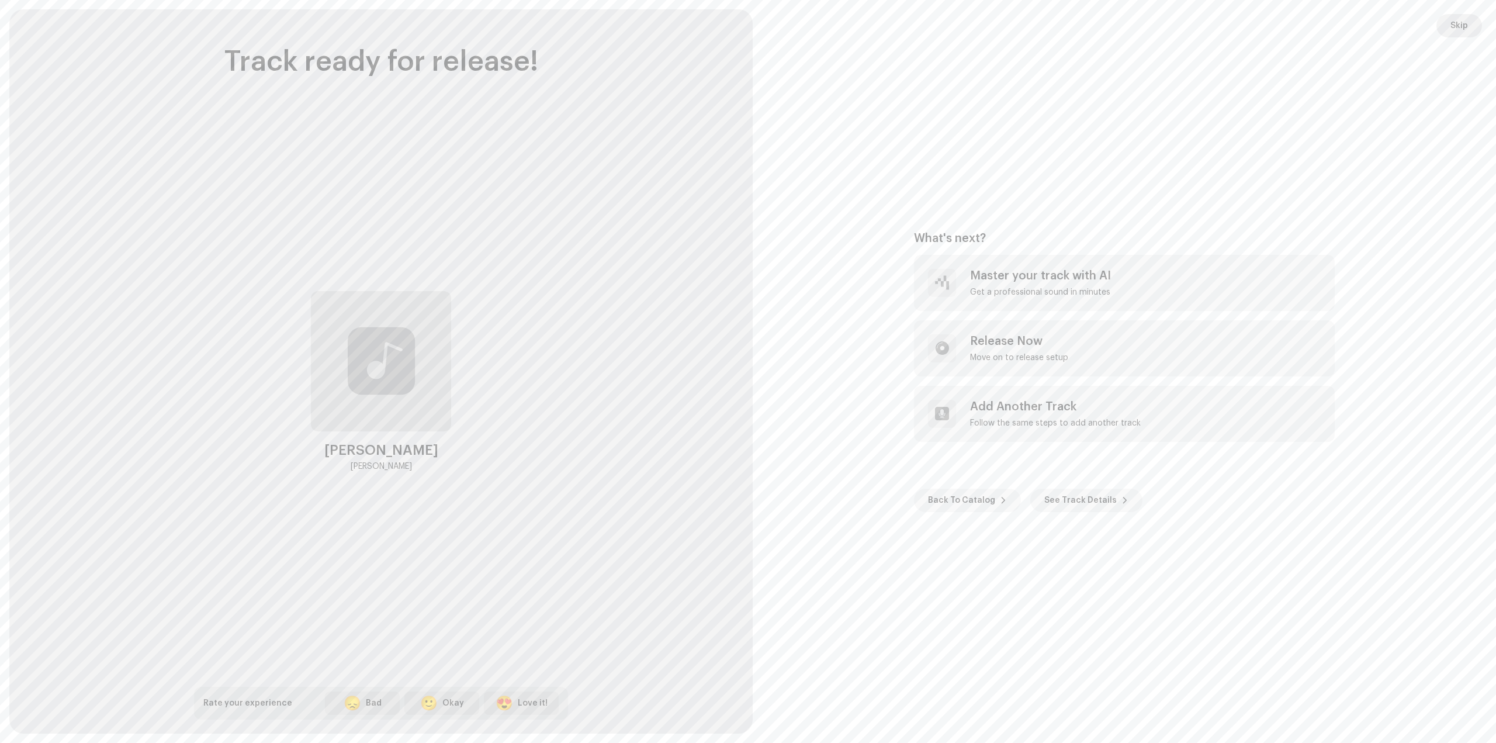
click at [1461, 33] on span "Skip" at bounding box center [1460, 25] width 18 height 23
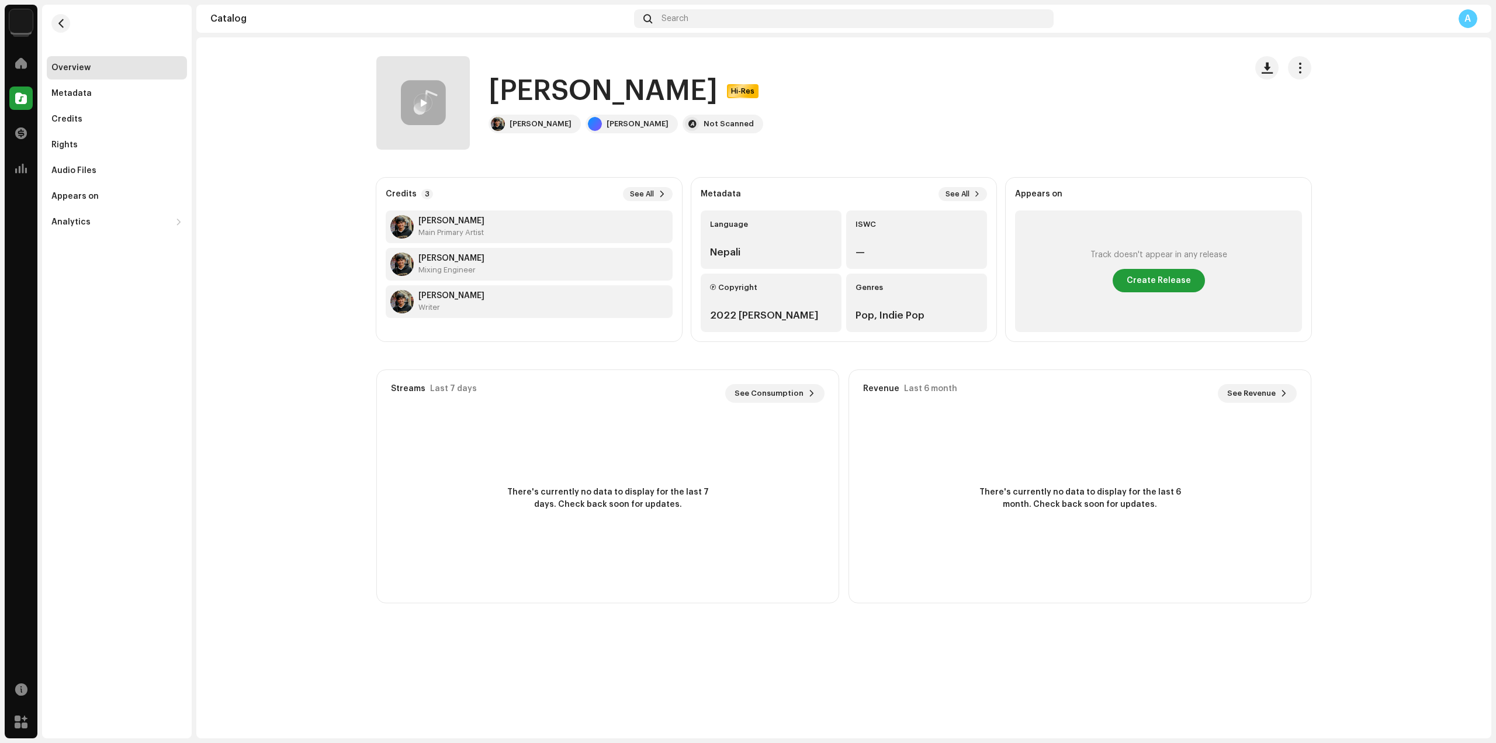
click at [14, 77] on div "Home" at bounding box center [21, 63] width 33 height 33
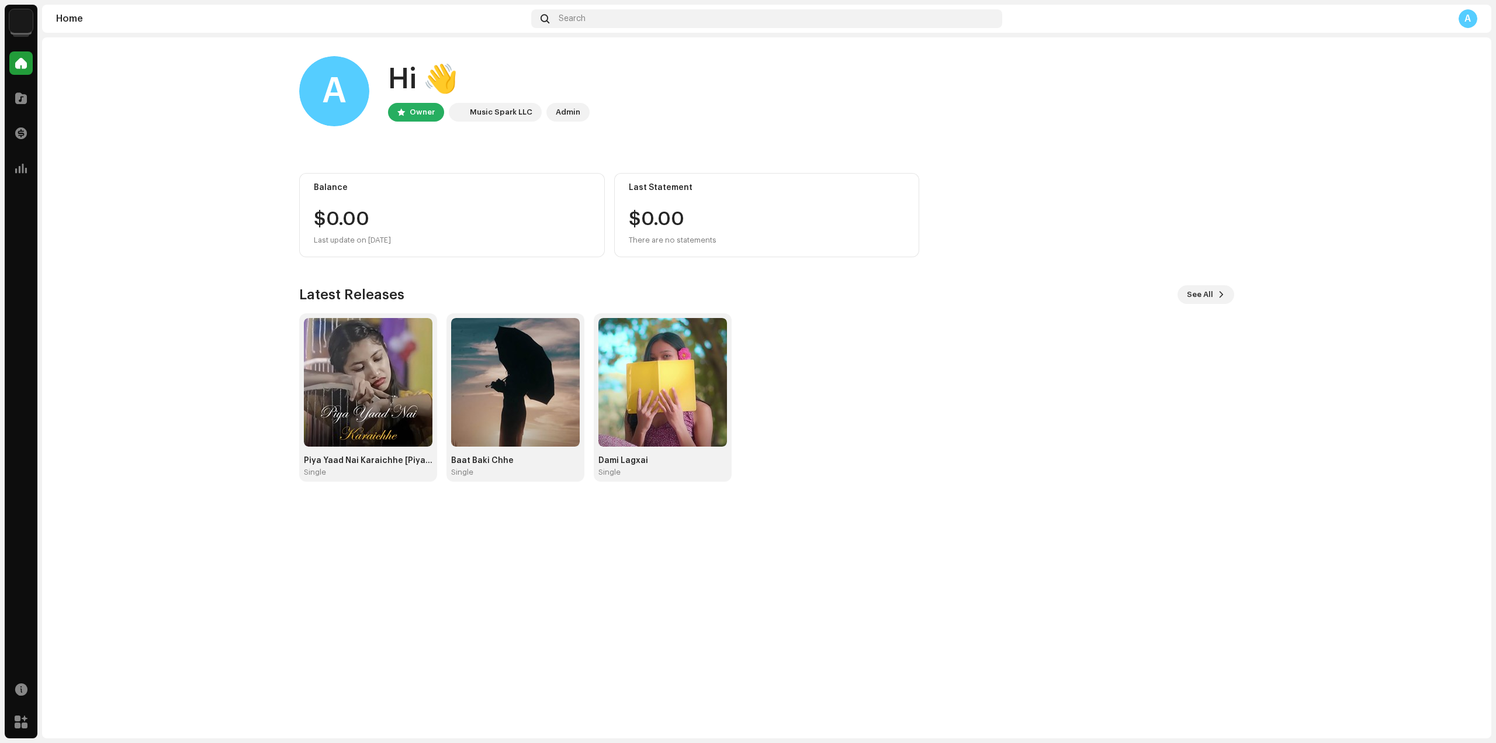
click at [19, 110] on div "Catalog" at bounding box center [21, 98] width 33 height 33
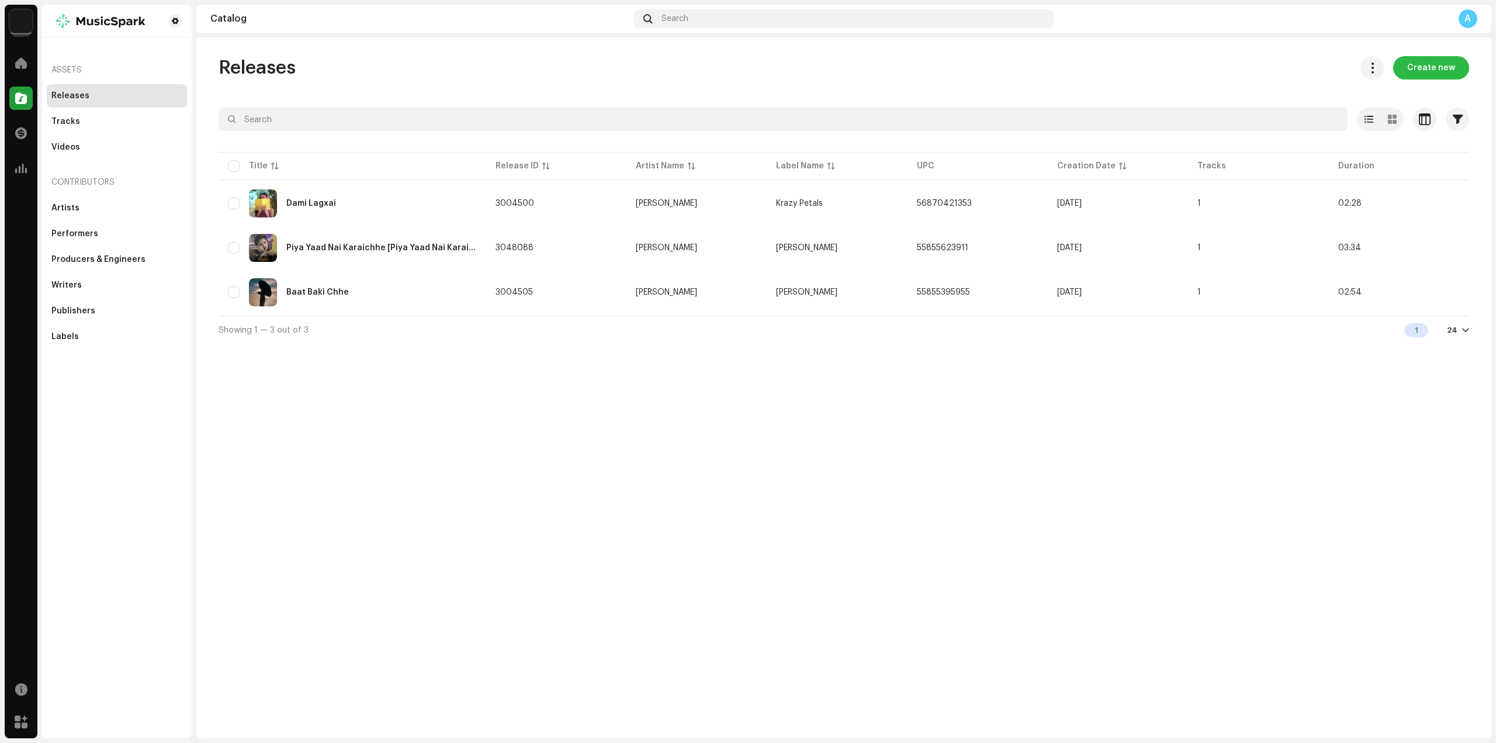
click at [1449, 71] on span "Create new" at bounding box center [1431, 67] width 48 height 23
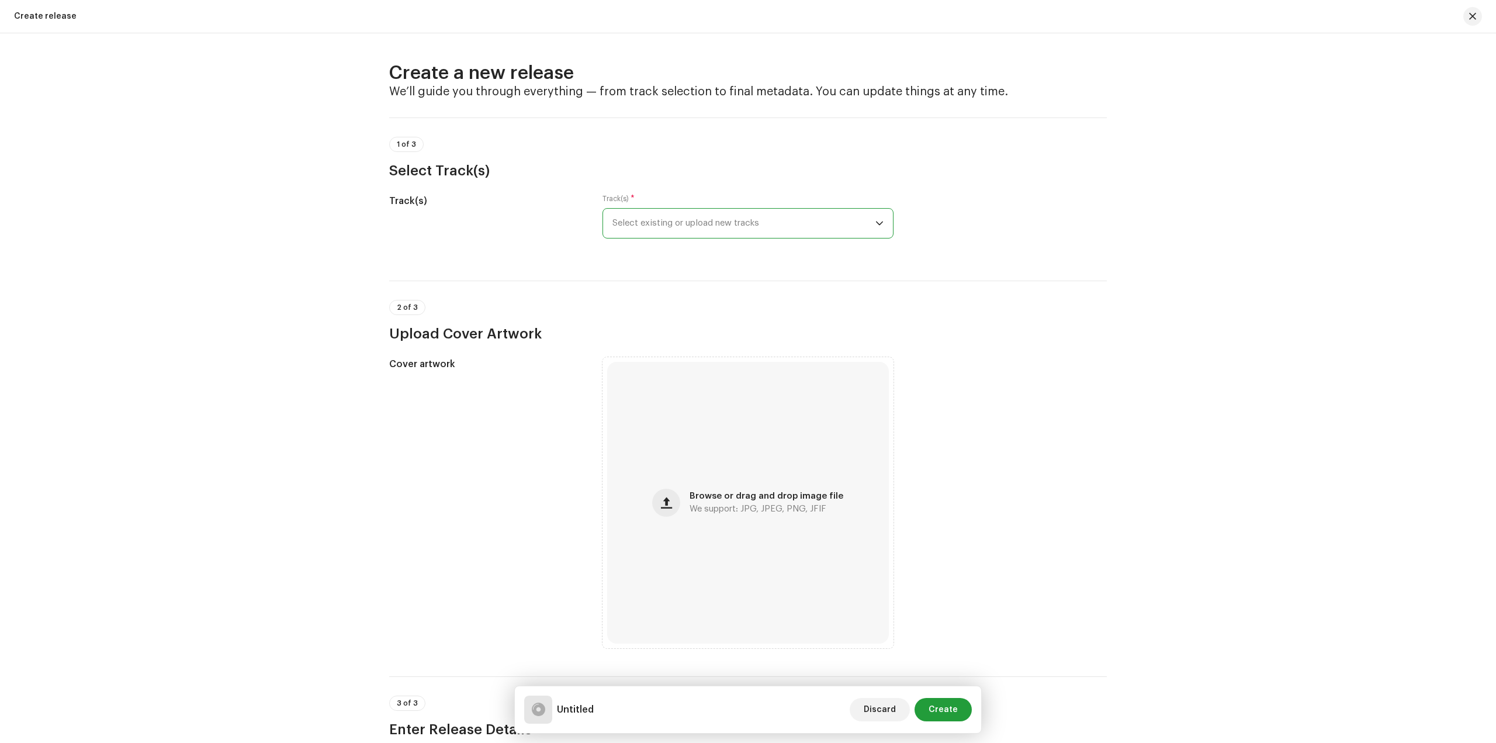
click at [679, 215] on span "Select existing or upload new tracks" at bounding box center [744, 223] width 263 height 29
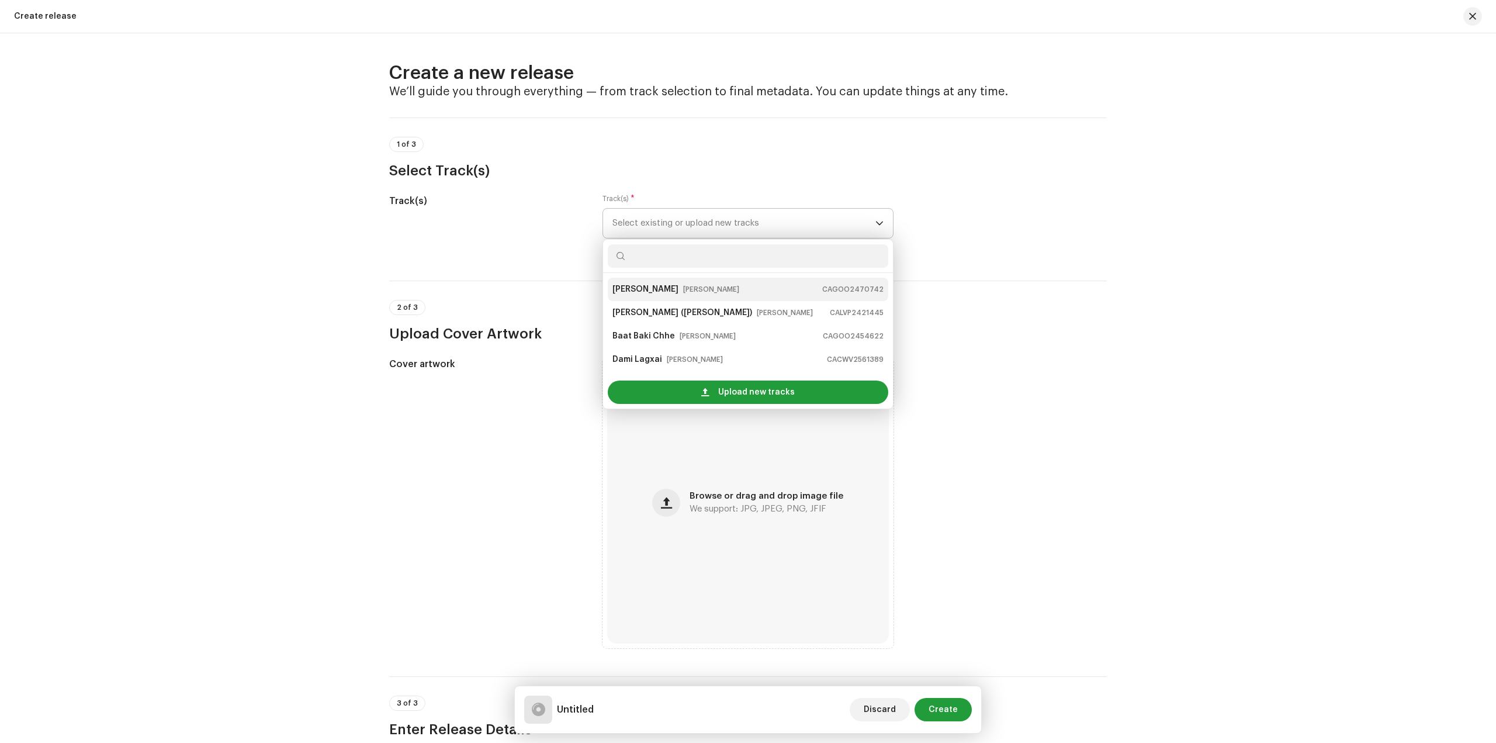
click at [686, 294] on small "[PERSON_NAME]" at bounding box center [711, 289] width 56 height 12
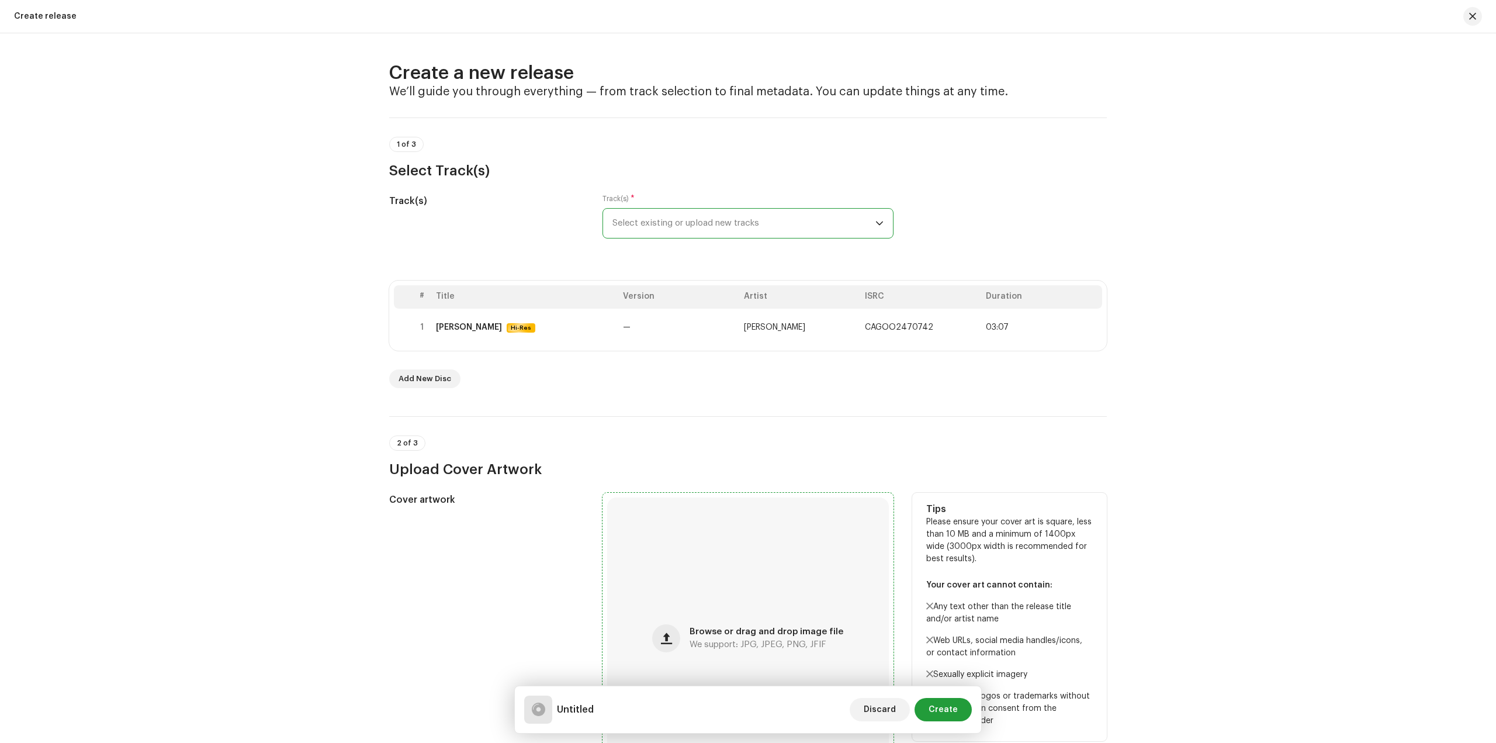
click at [743, 619] on div "Browse or drag and drop image file We support: JPG, JPEG, PNG, JFIF" at bounding box center [748, 638] width 282 height 282
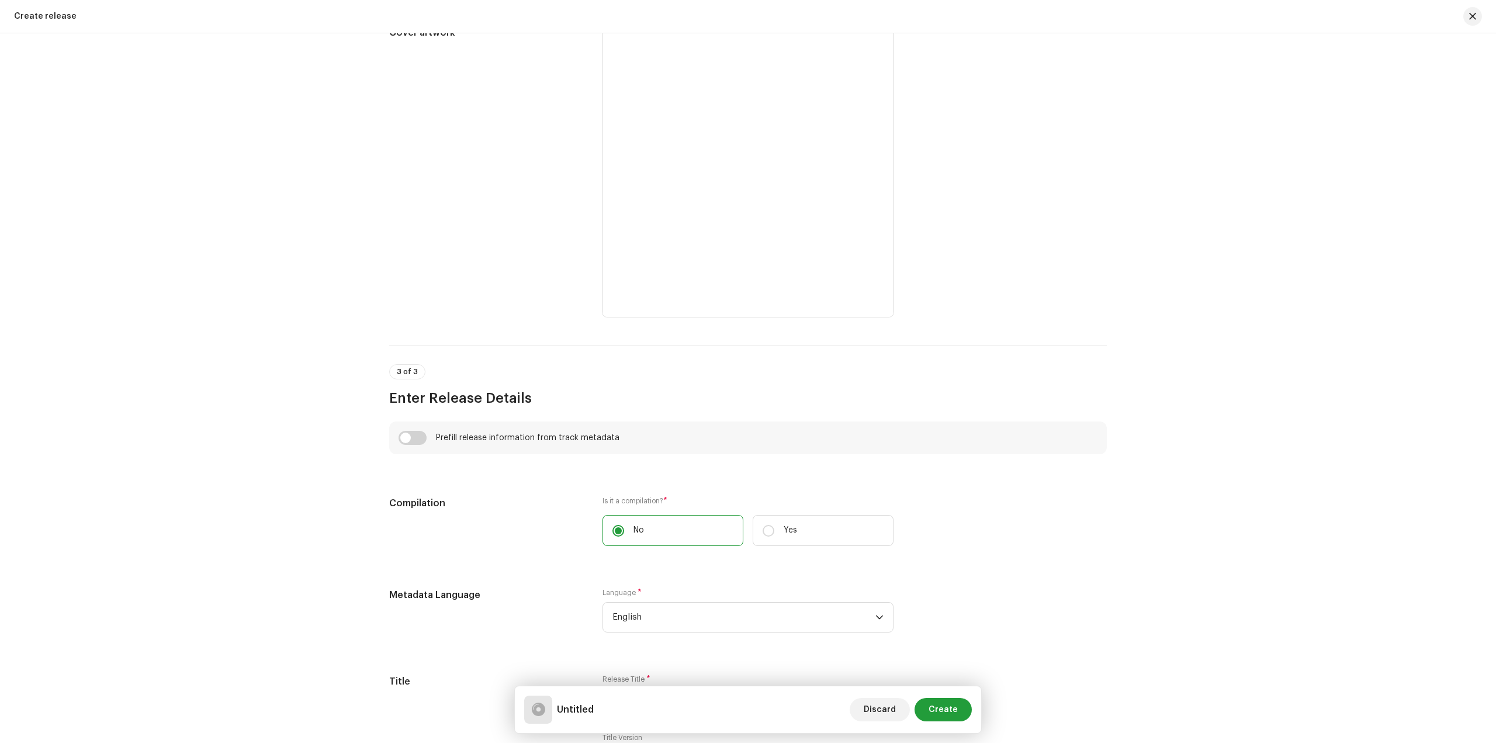
scroll to position [468, 0]
click at [407, 436] on input "checkbox" at bounding box center [413, 437] width 28 height 14
checkbox input "true"
type input "[PERSON_NAME]"
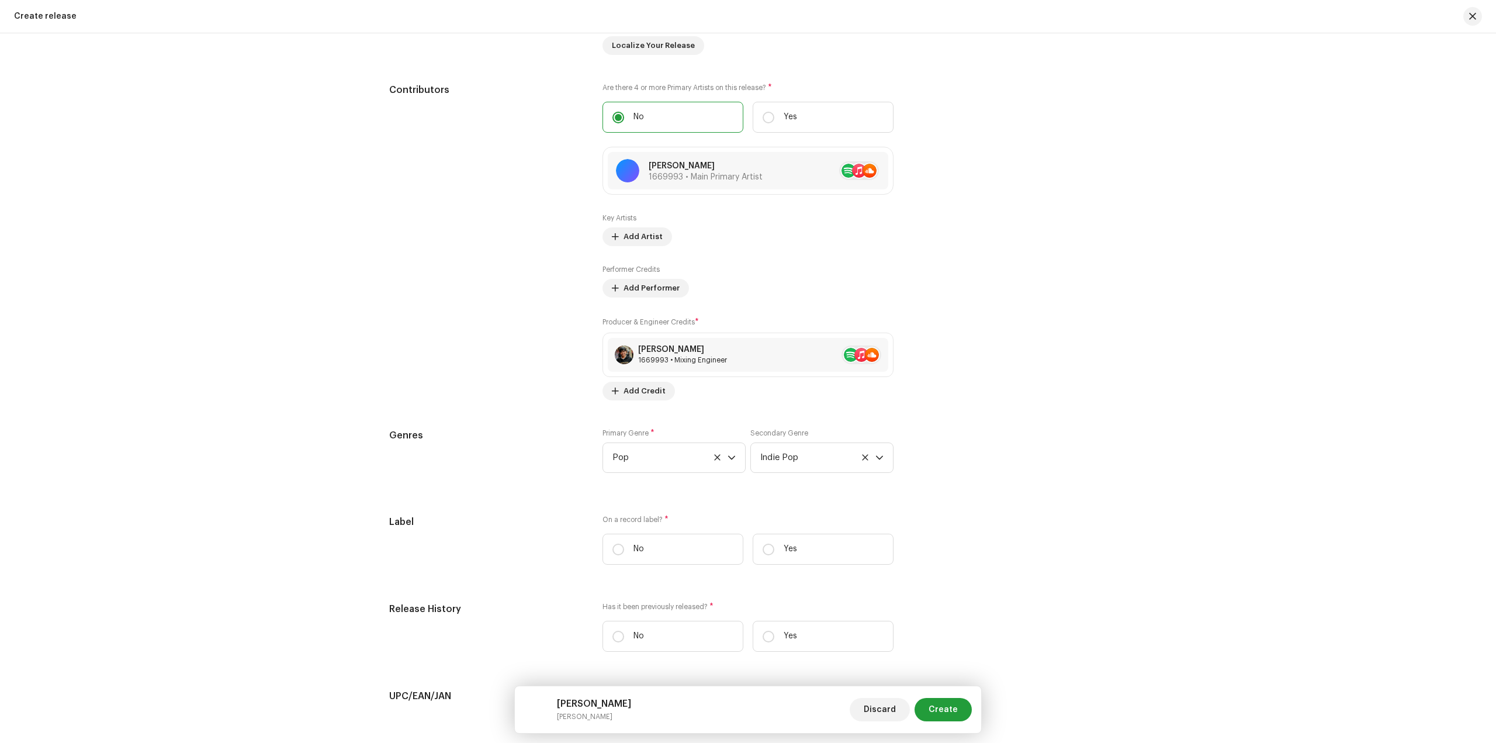
scroll to position [1286, 0]
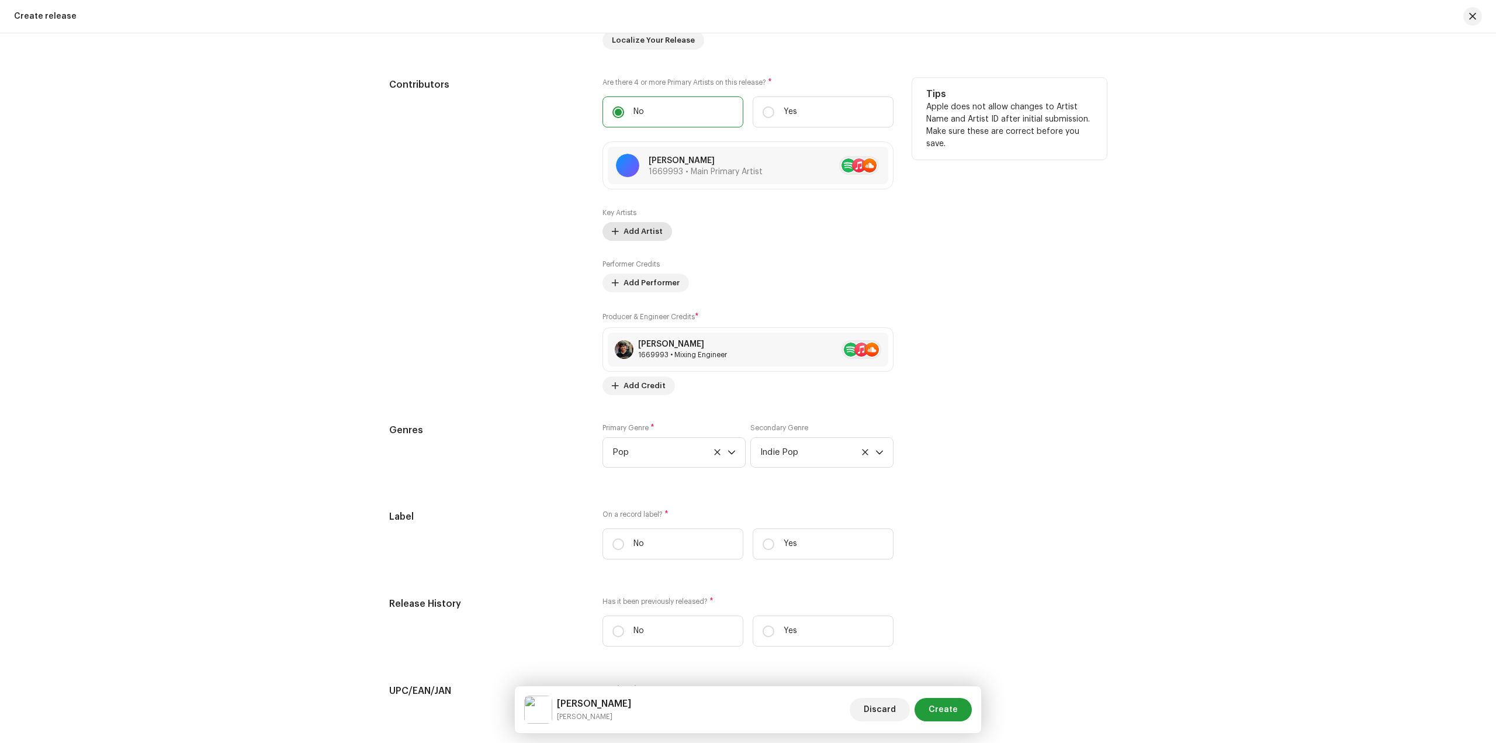
click at [644, 232] on span "Add Artist" at bounding box center [643, 231] width 39 height 23
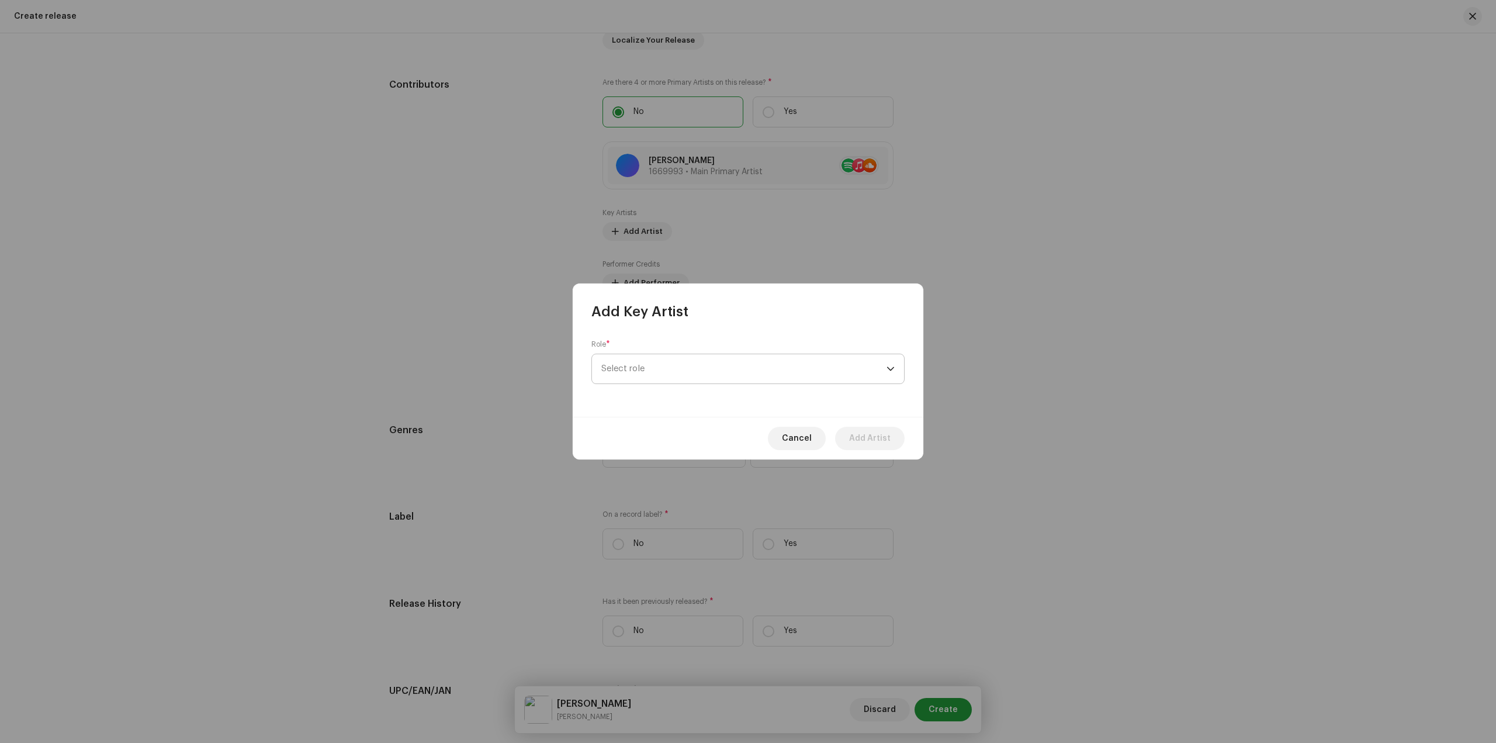
click at [739, 363] on span "Select role" at bounding box center [743, 368] width 285 height 29
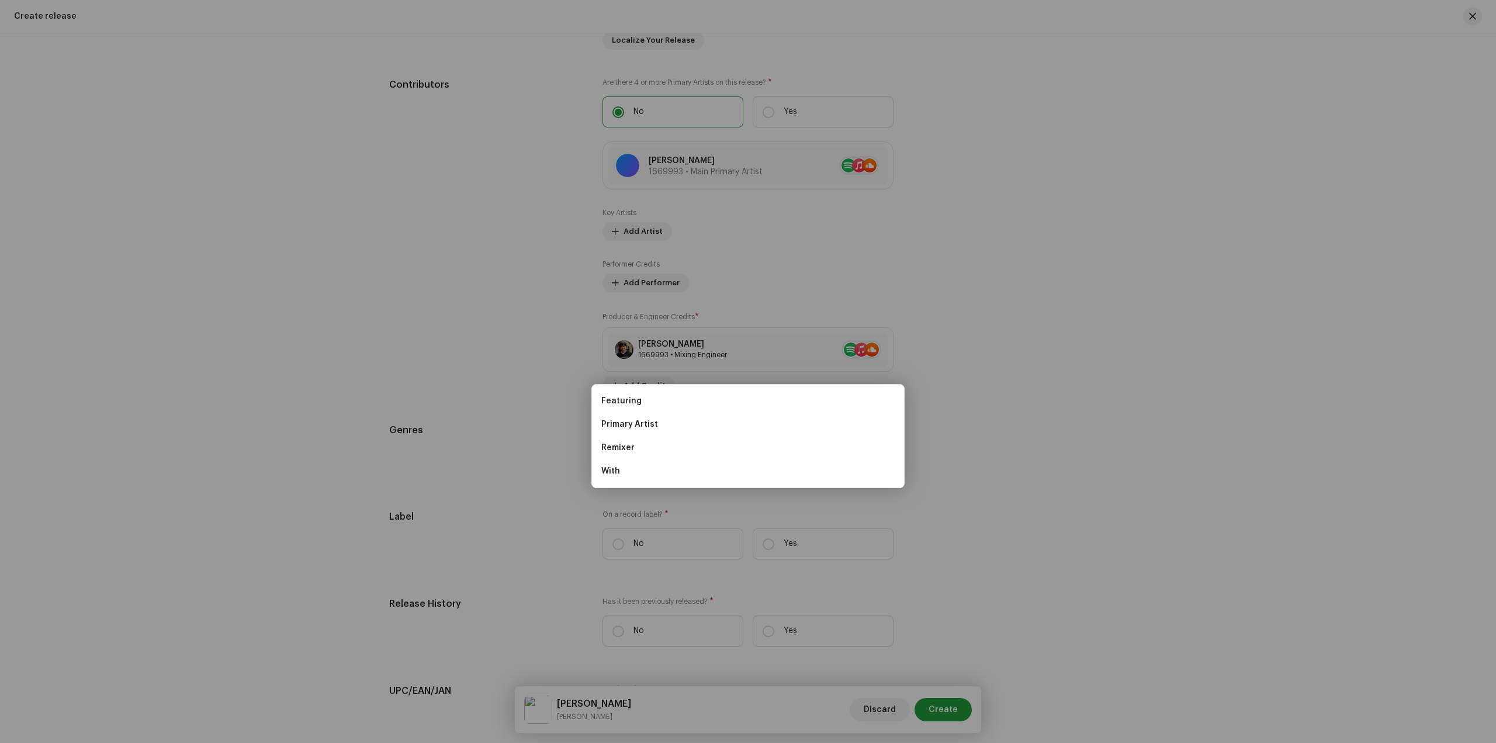
click at [848, 272] on div "Add Key Artist Role * Select role Cancel Add Artist" at bounding box center [748, 371] width 1496 height 743
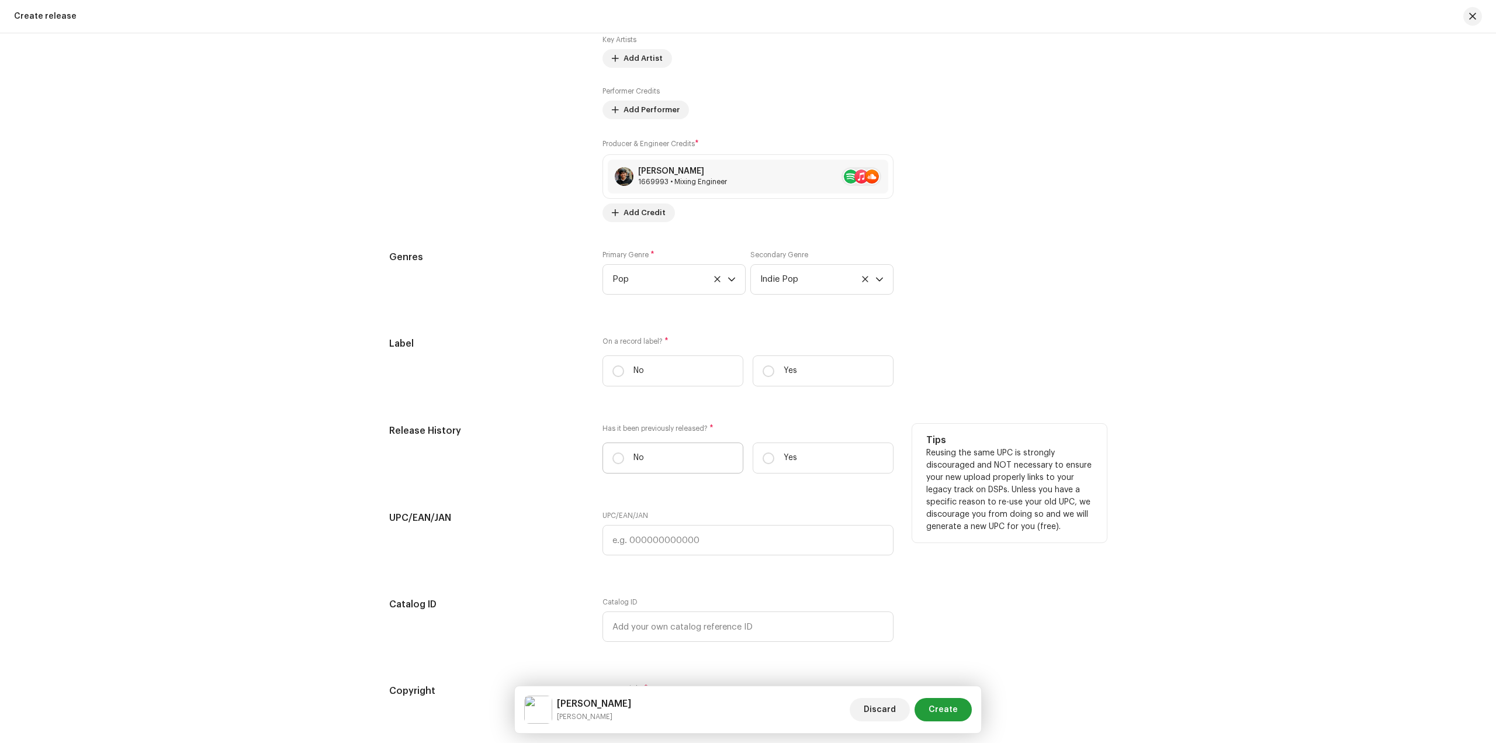
scroll to position [1461, 0]
click at [841, 362] on label "Yes" at bounding box center [823, 368] width 141 height 31
click at [774, 363] on input "Yes" at bounding box center [769, 369] width 12 height 12
radio input "true"
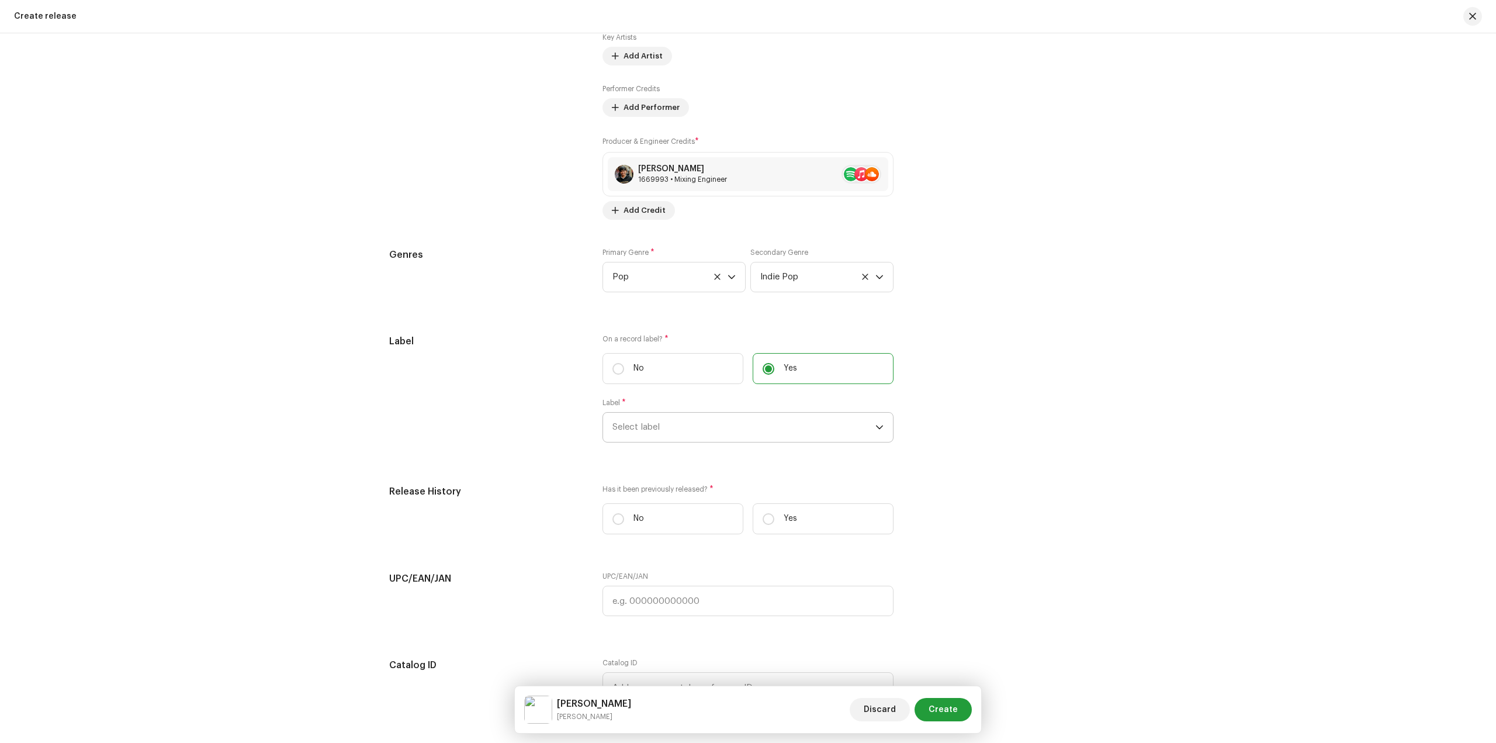
click at [754, 425] on span "Select label" at bounding box center [744, 427] width 263 height 29
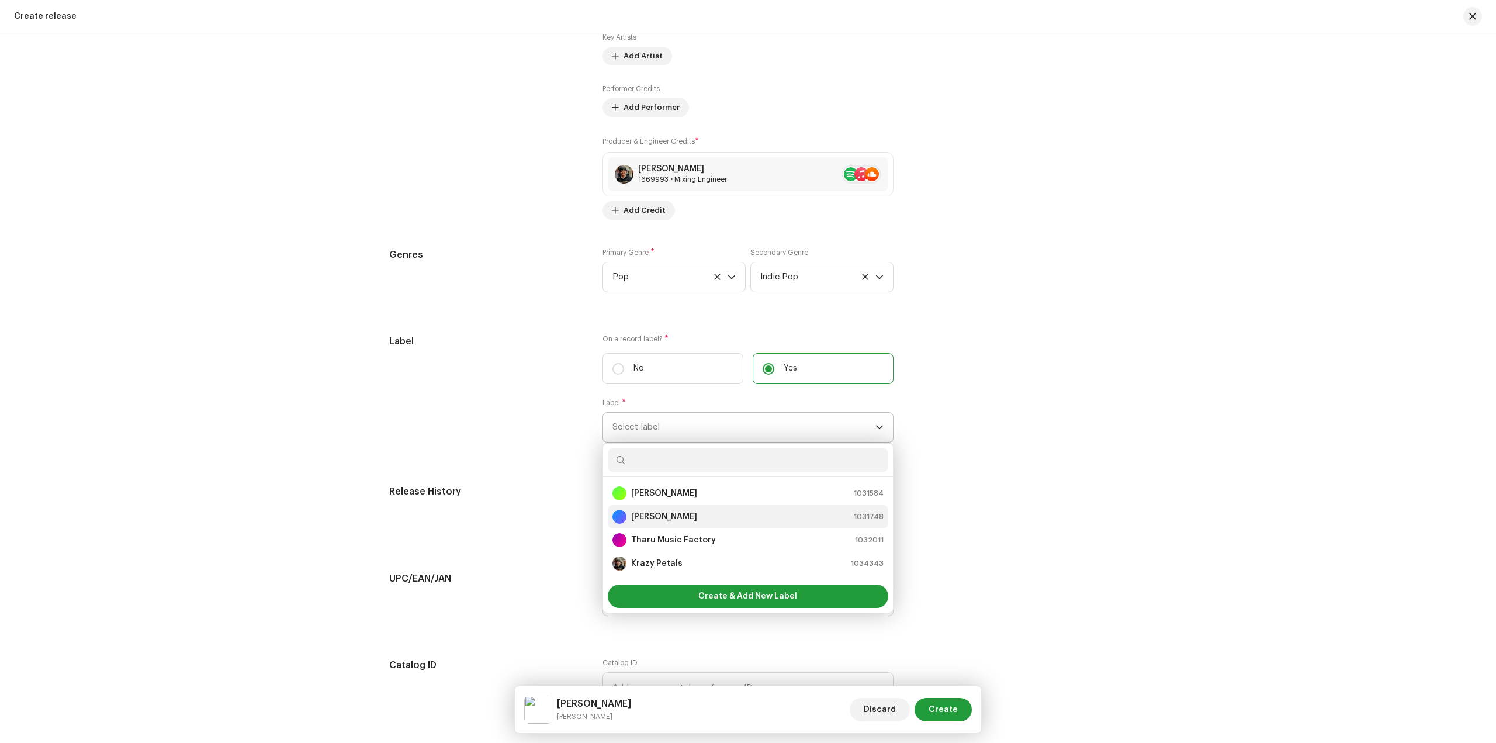
click at [721, 517] on div "[PERSON_NAME] 1031748" at bounding box center [748, 517] width 271 height 14
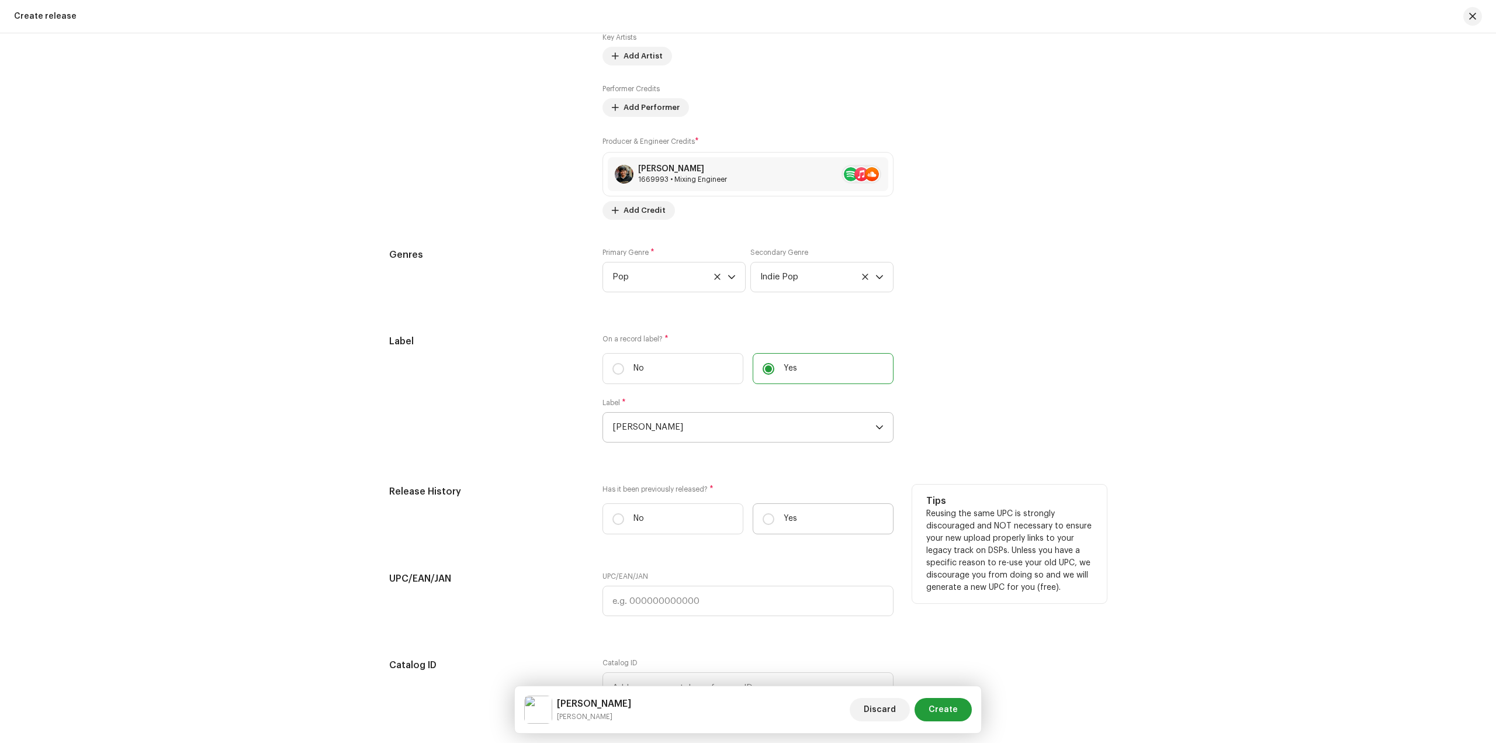
click at [795, 519] on label "Yes" at bounding box center [823, 518] width 141 height 31
click at [774, 519] on input "Yes" at bounding box center [769, 519] width 12 height 12
radio input "true"
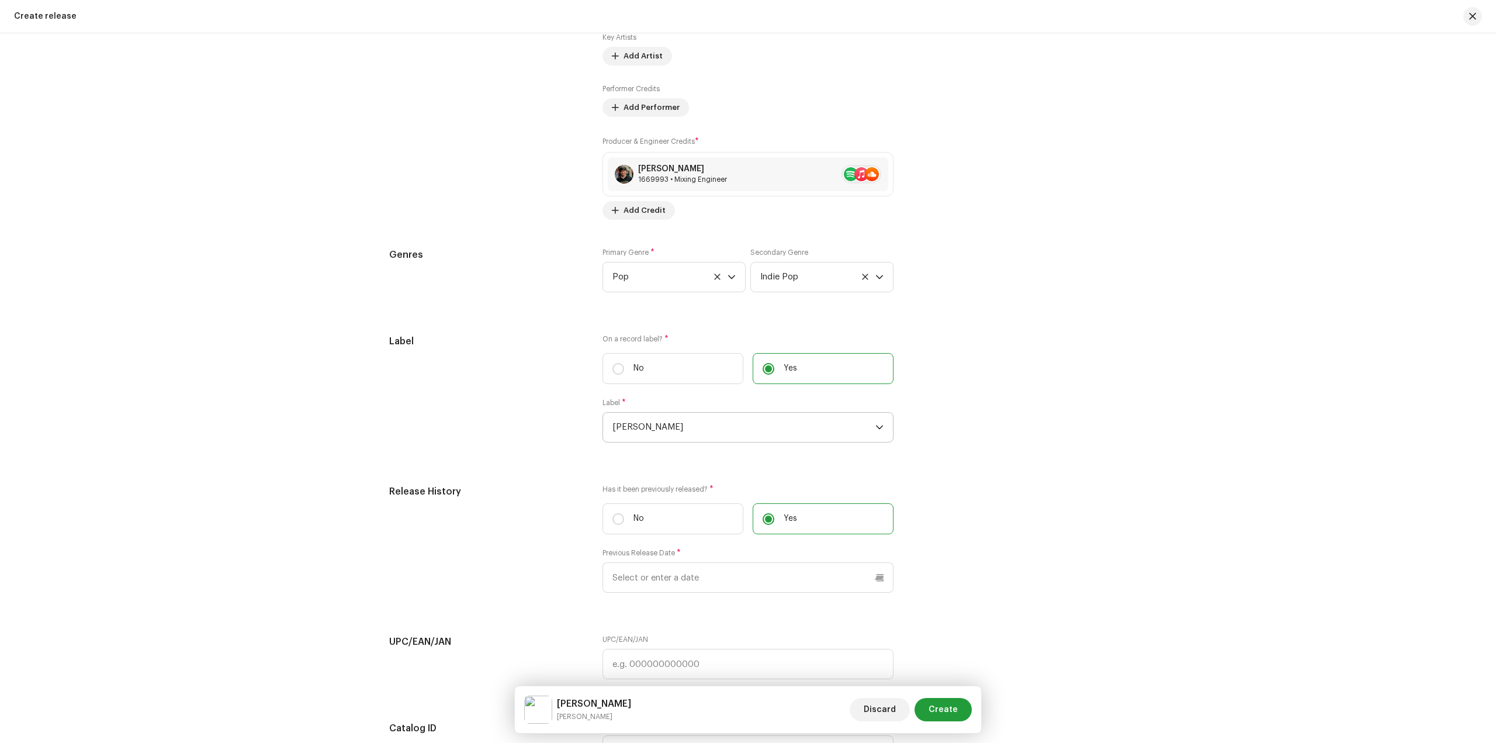
scroll to position [1520, 0]
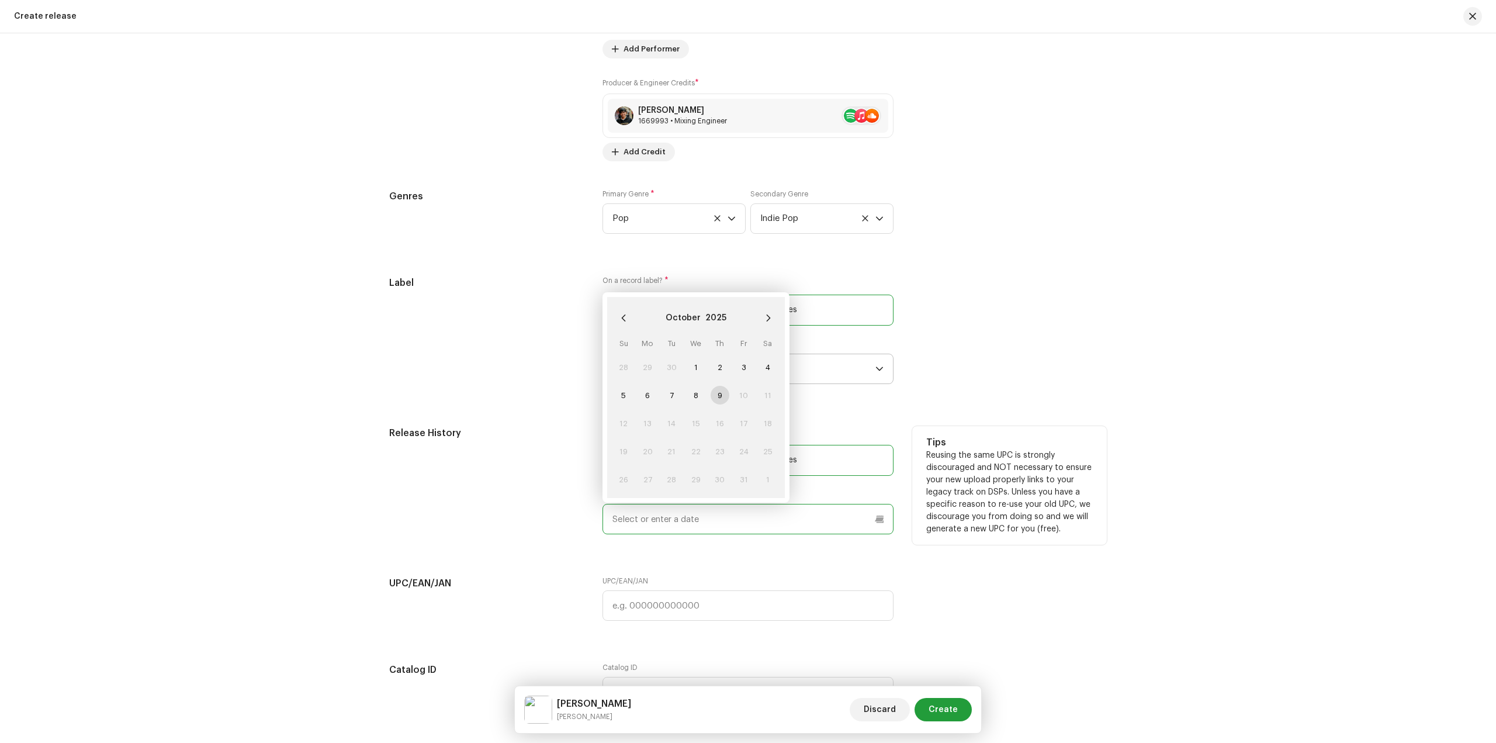
click at [737, 511] on input "text" at bounding box center [748, 519] width 291 height 30
click at [714, 317] on button "2025" at bounding box center [716, 318] width 21 height 19
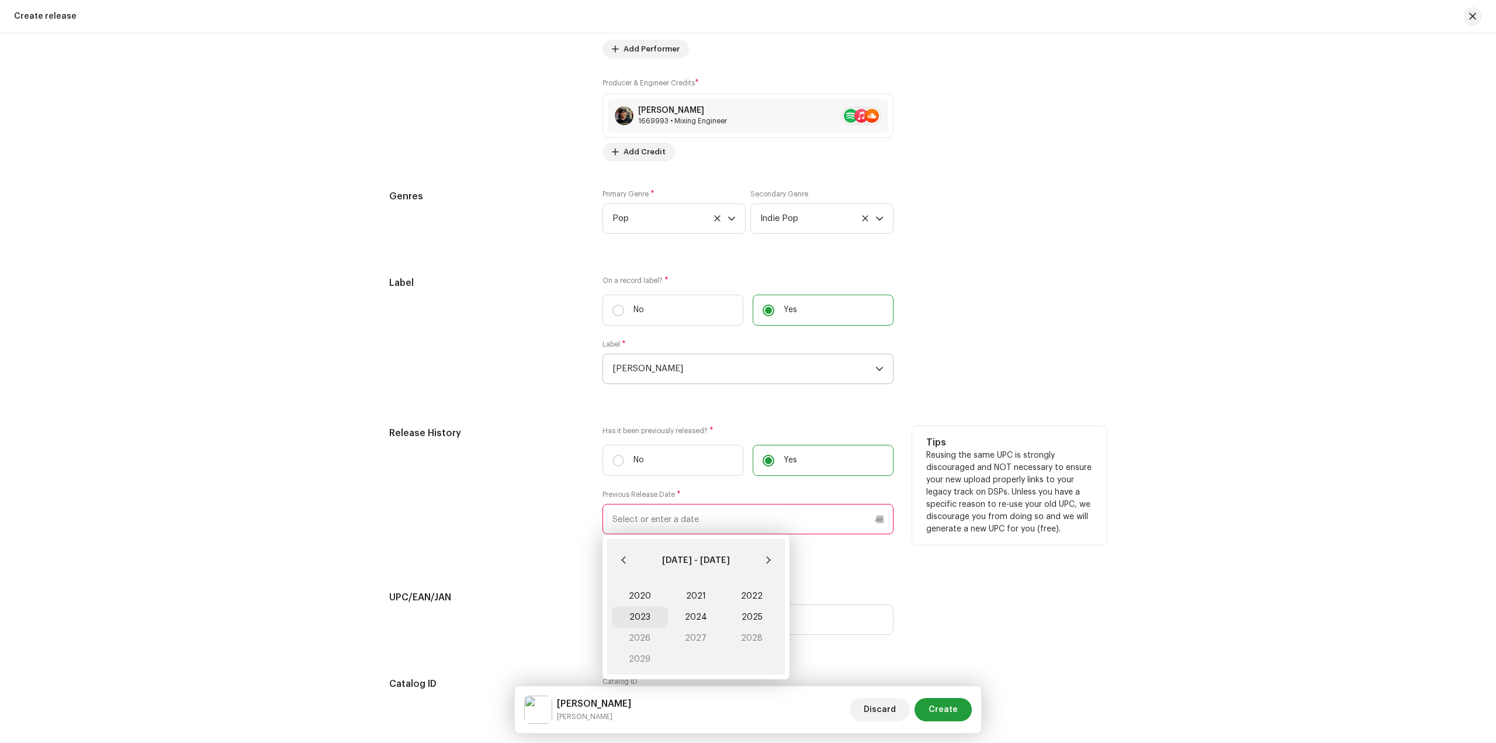
click at [648, 613] on span "2023" at bounding box center [640, 617] width 56 height 21
click at [748, 646] on span "Sep" at bounding box center [755, 641] width 50 height 19
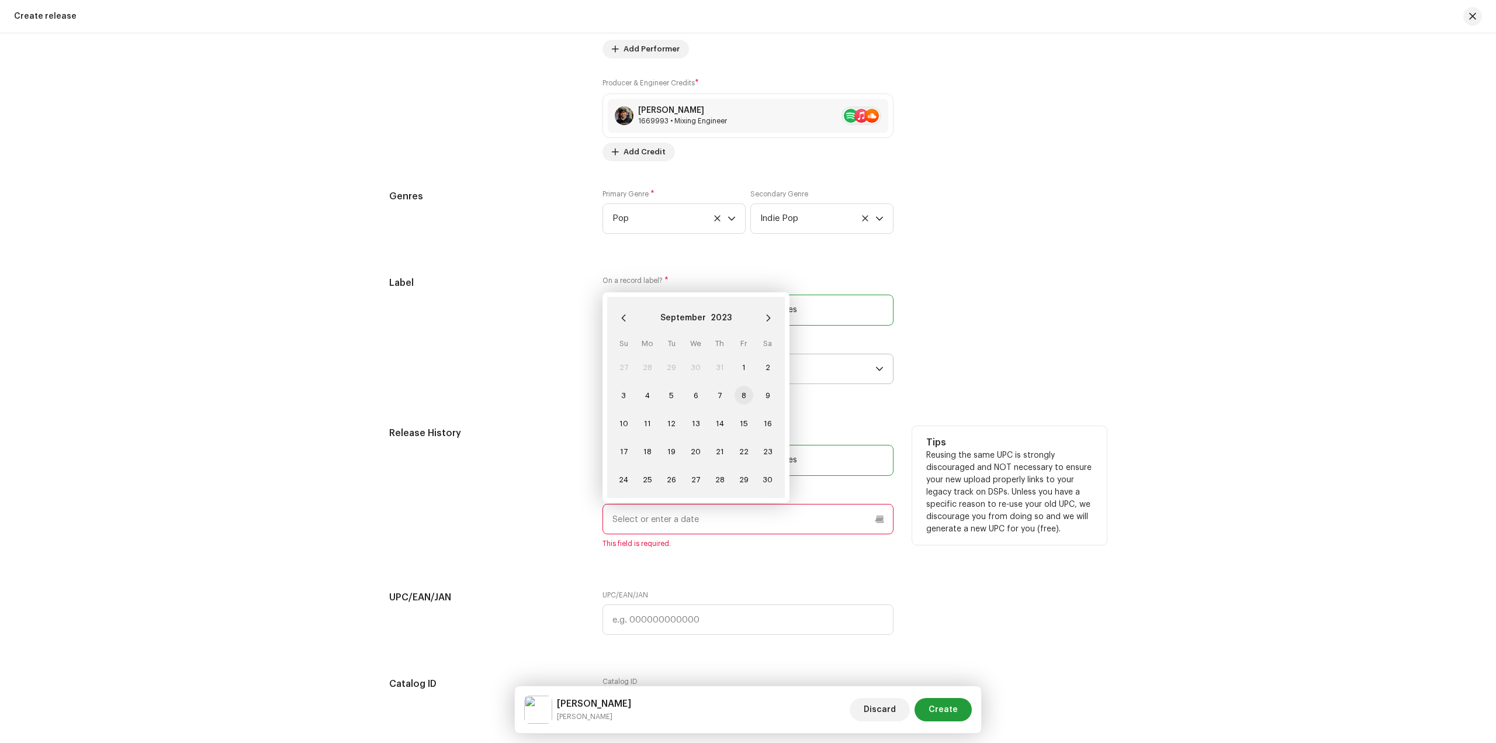
click at [742, 395] on span "8" at bounding box center [744, 395] width 19 height 19
type input "[DATE]"
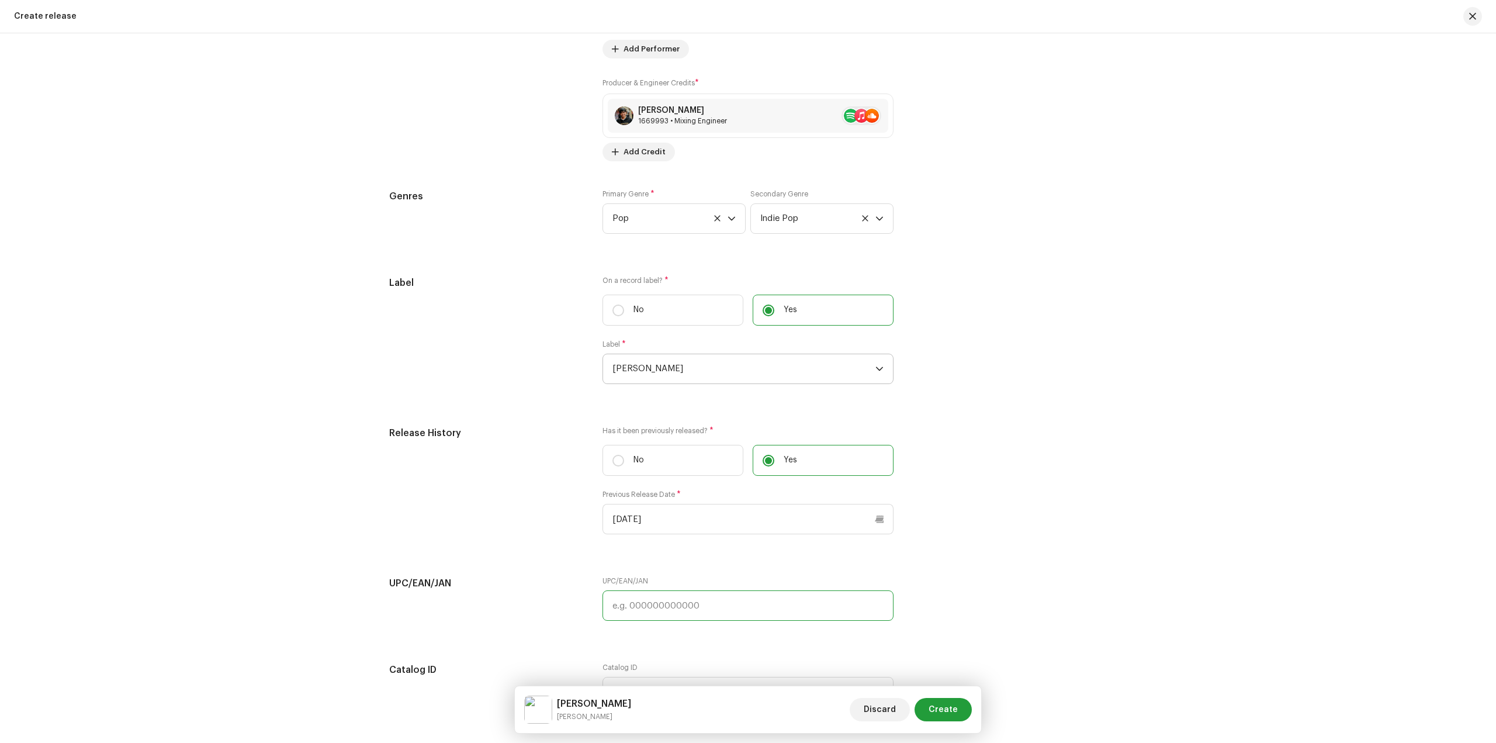
click at [662, 607] on input "text" at bounding box center [748, 605] width 291 height 30
click at [701, 610] on input "text" at bounding box center [748, 605] width 291 height 30
paste input "055855396594"
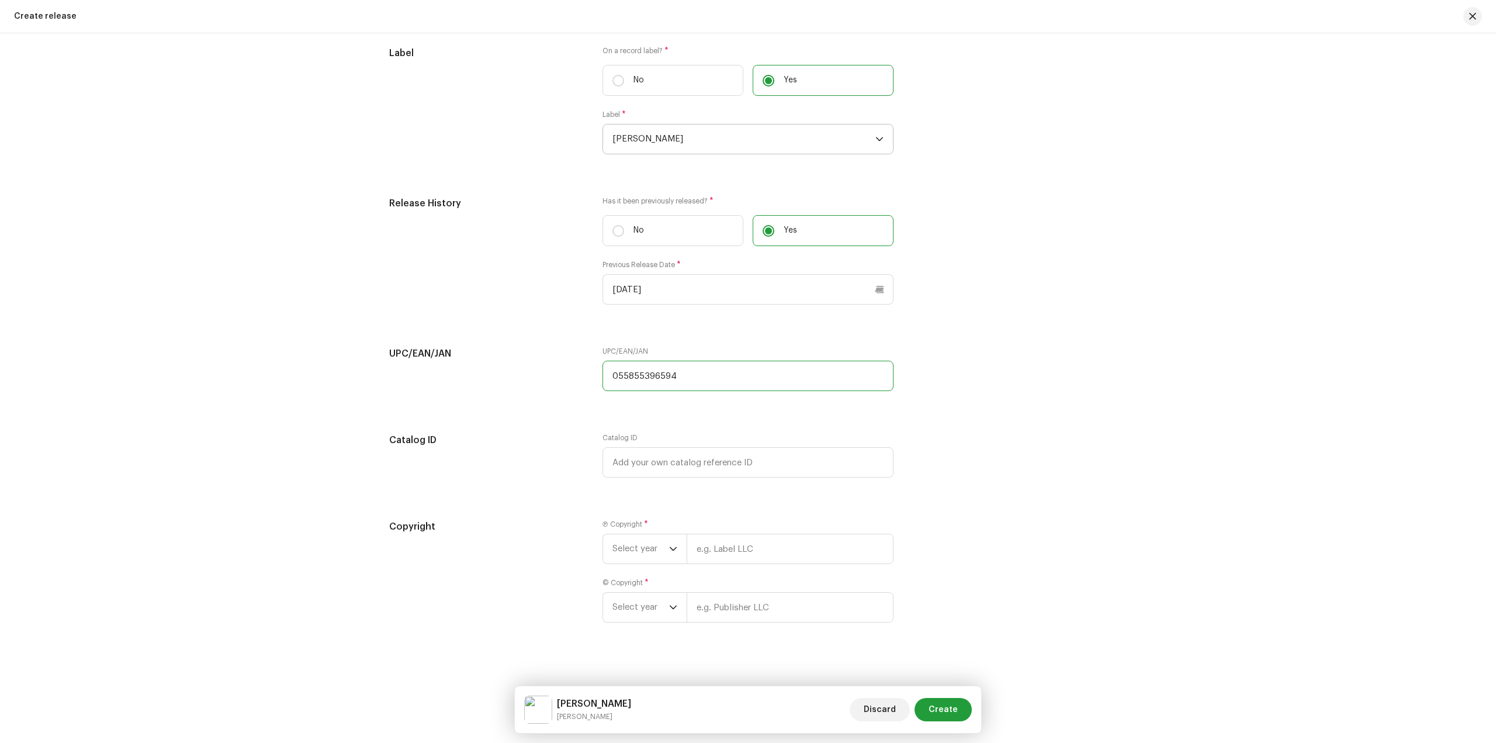
scroll to position [1754, 0]
type input "055855396594"
click at [665, 464] on input "text" at bounding box center [748, 458] width 291 height 30
paste input "LR-2487036"
type input "LR-2487036"
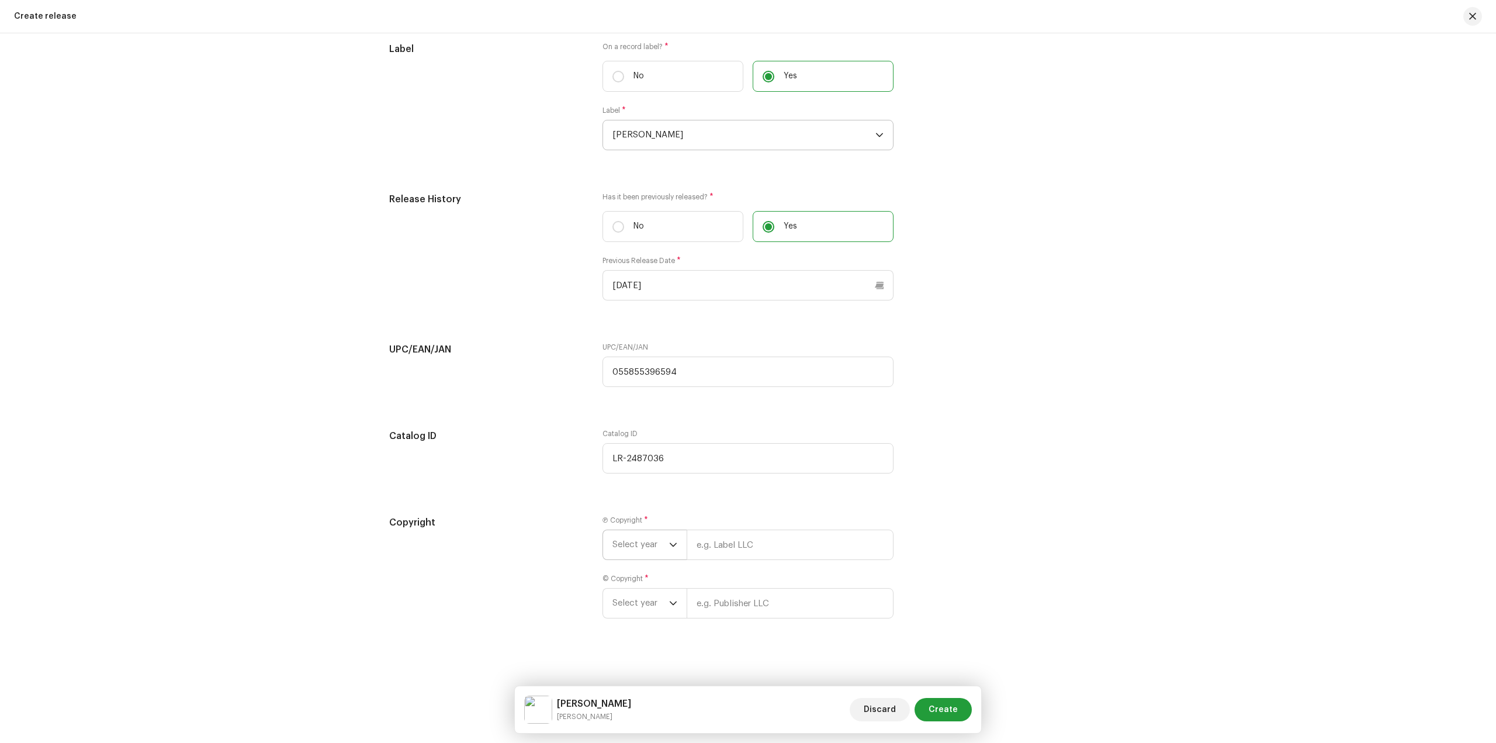
click at [656, 541] on span "Select year" at bounding box center [641, 544] width 57 height 29
click at [639, 700] on li "2022" at bounding box center [649, 704] width 83 height 23
click at [720, 551] on input "text" at bounding box center [790, 545] width 207 height 30
type input "[PERSON_NAME]"
click at [631, 609] on span "Select year" at bounding box center [641, 603] width 57 height 29
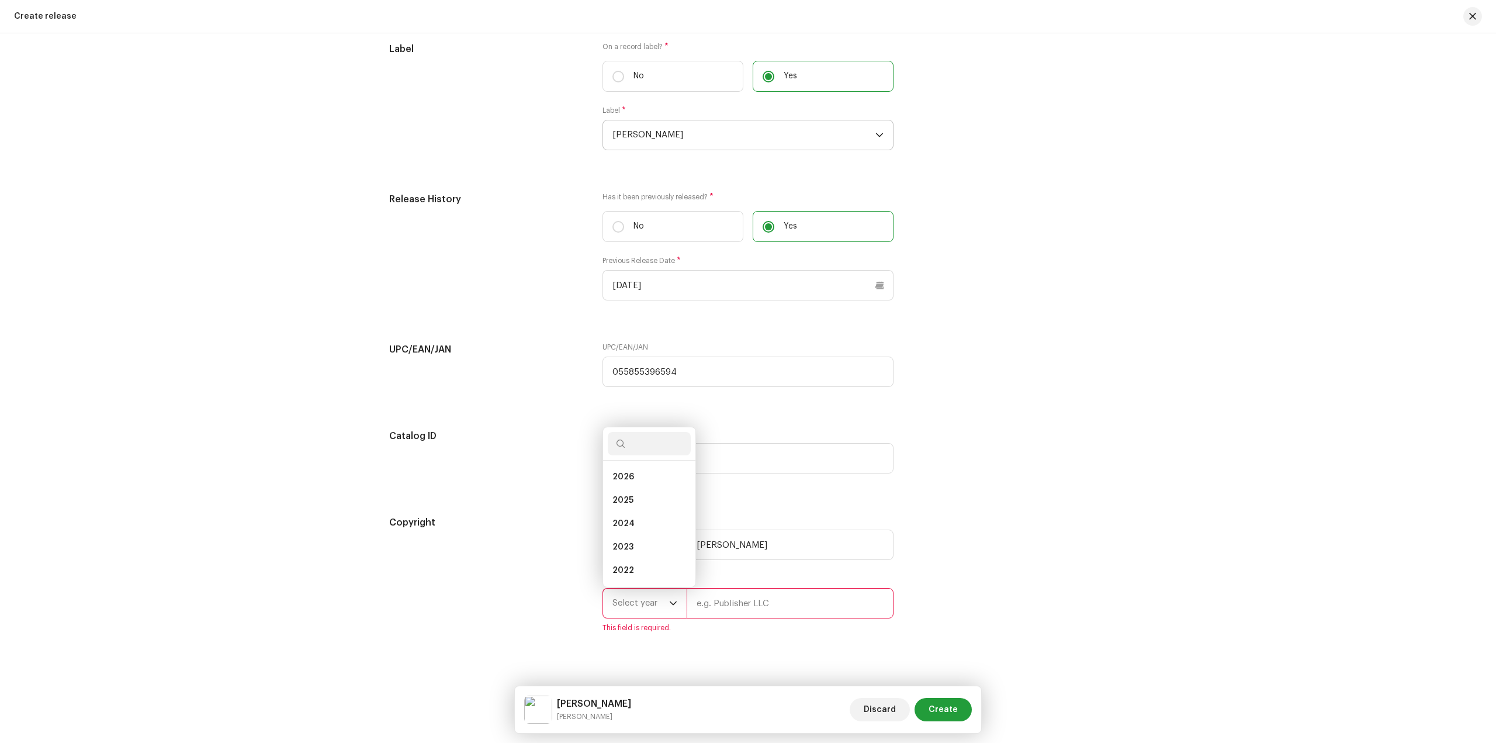
drag, startPoint x: 642, startPoint y: 566, endPoint x: 704, endPoint y: 597, distance: 69.0
click at [642, 567] on li "2022" at bounding box center [649, 570] width 83 height 23
click at [706, 599] on input "text" at bounding box center [790, 603] width 207 height 30
type input "[PERSON_NAME]"
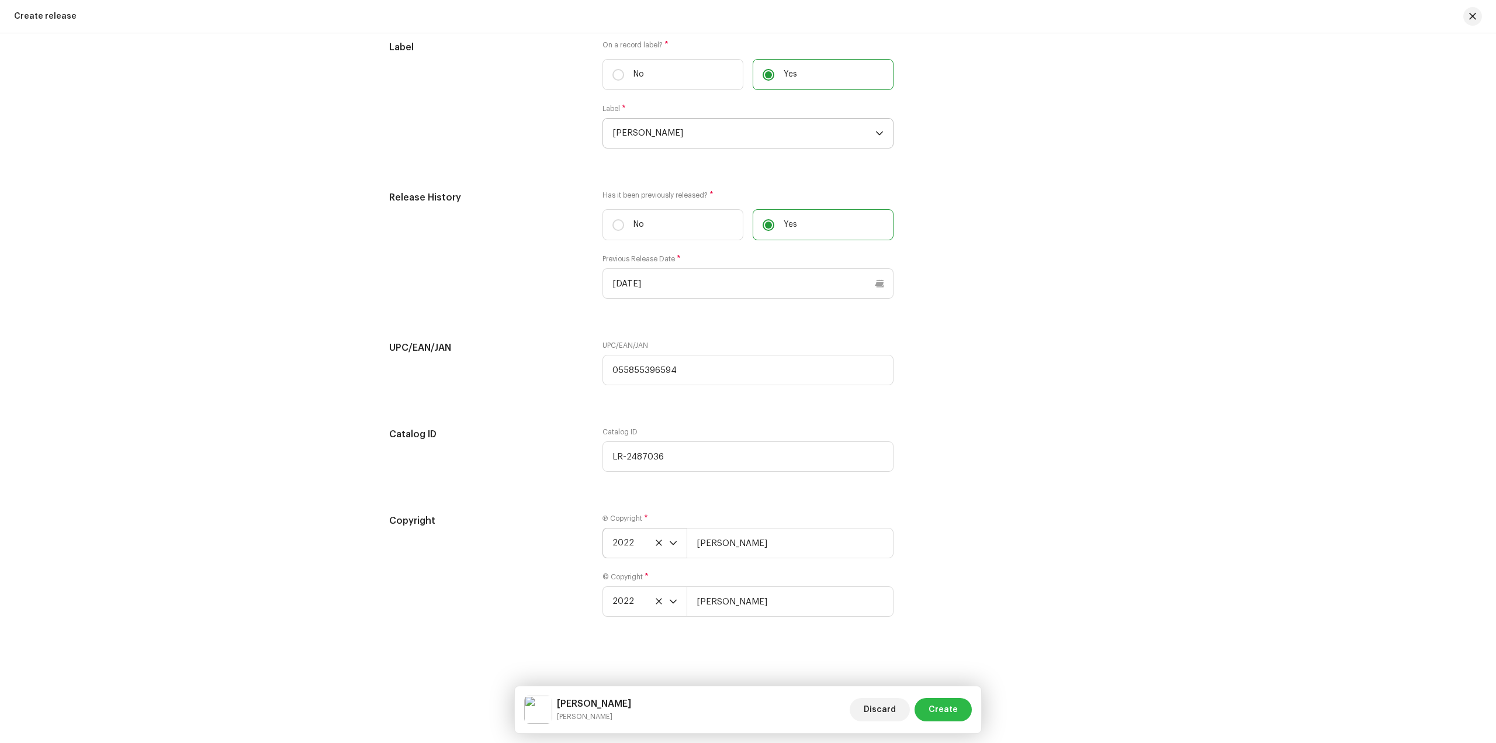
click at [952, 710] on span "Create" at bounding box center [943, 709] width 29 height 23
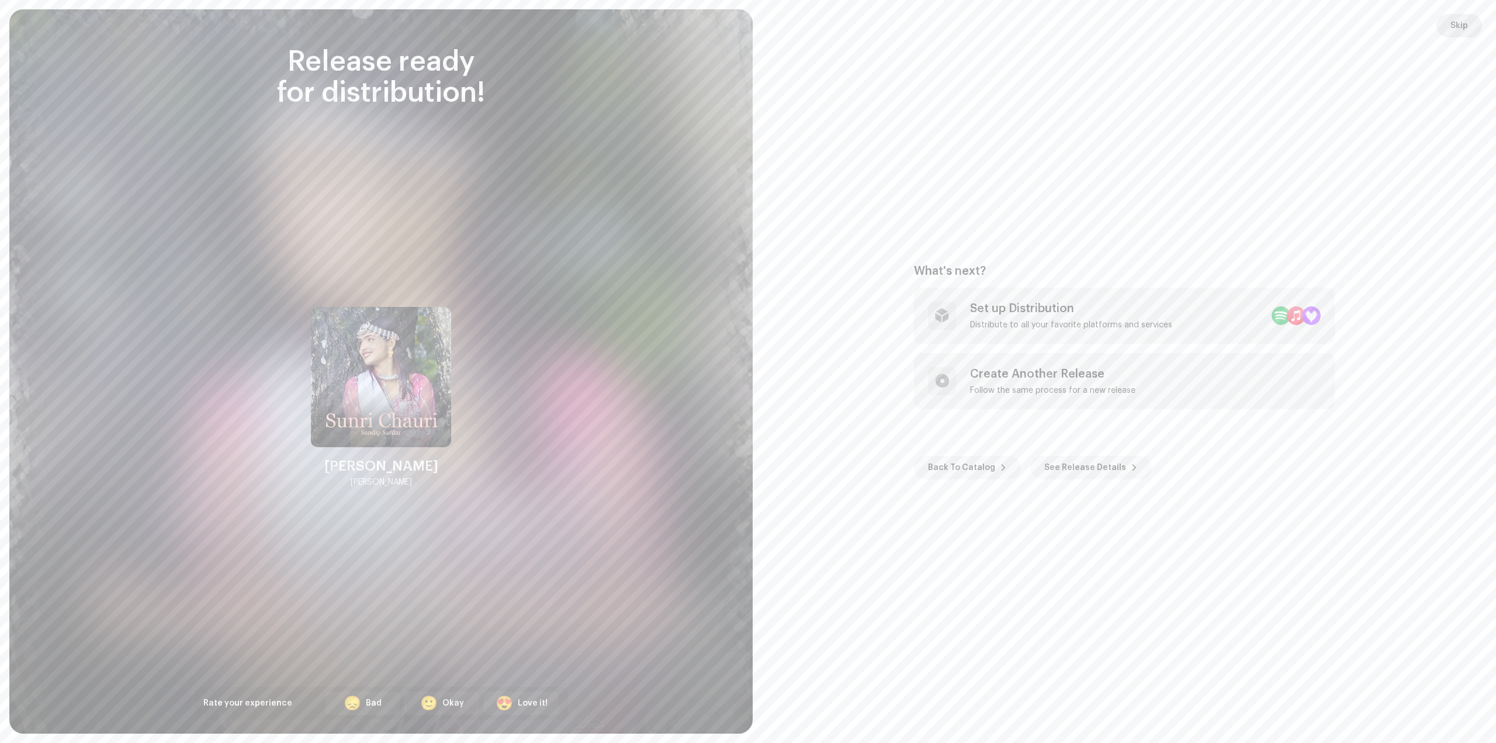
click at [1464, 27] on span "Skip" at bounding box center [1460, 25] width 18 height 23
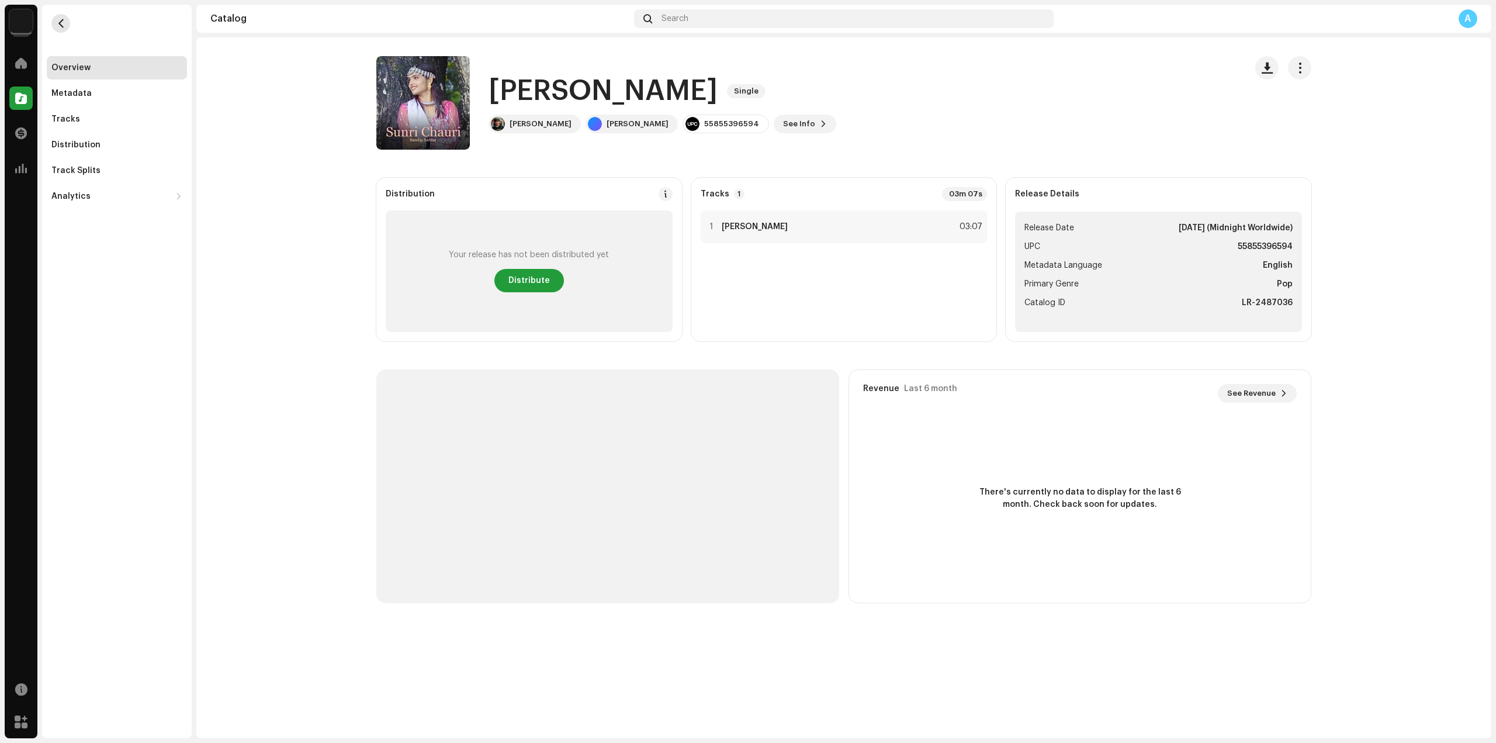
click at [54, 27] on button "button" at bounding box center [60, 23] width 19 height 19
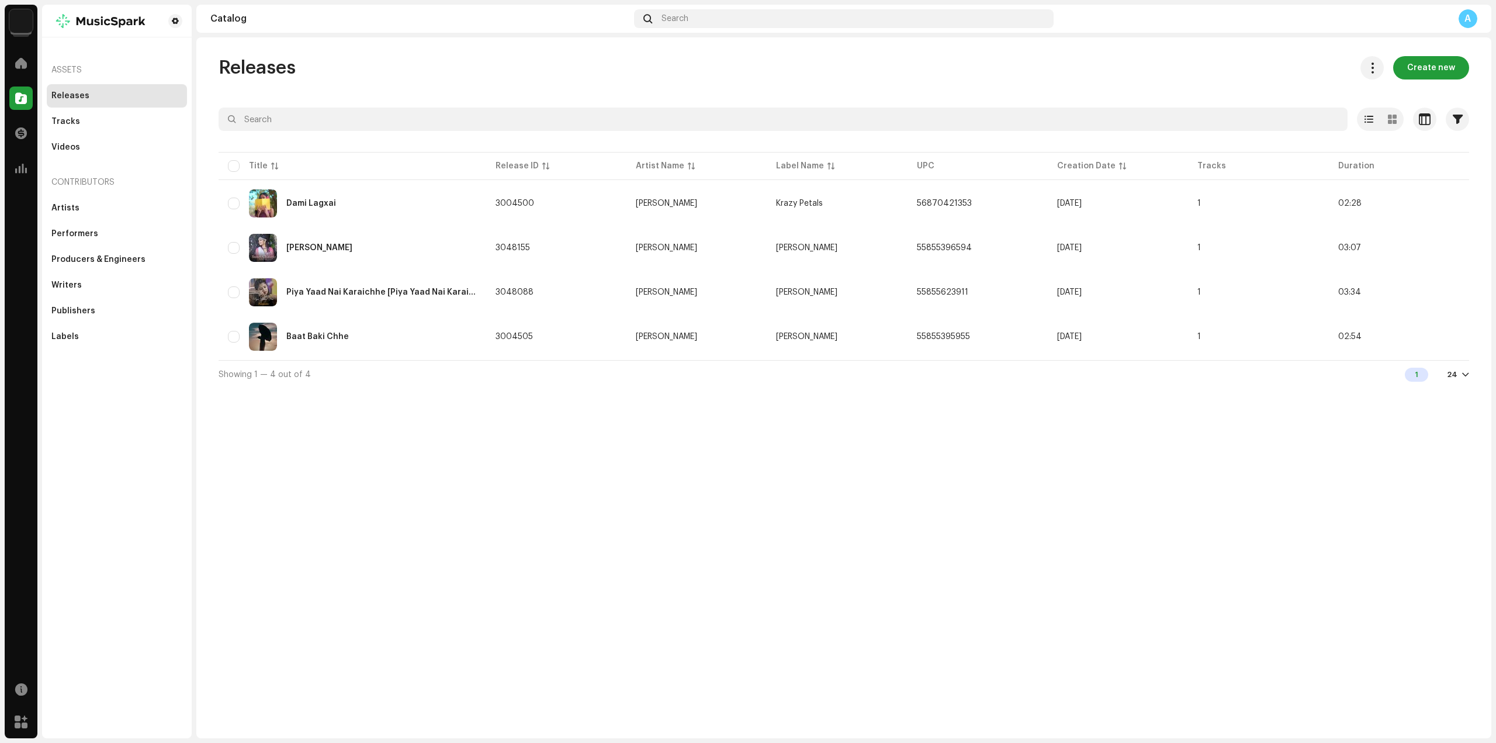
click at [736, 516] on div "Releases Create new Selected 0 Options Filters Distribution status Never Distri…" at bounding box center [843, 387] width 1295 height 701
click at [102, 128] on div "Tracks" at bounding box center [117, 121] width 140 height 23
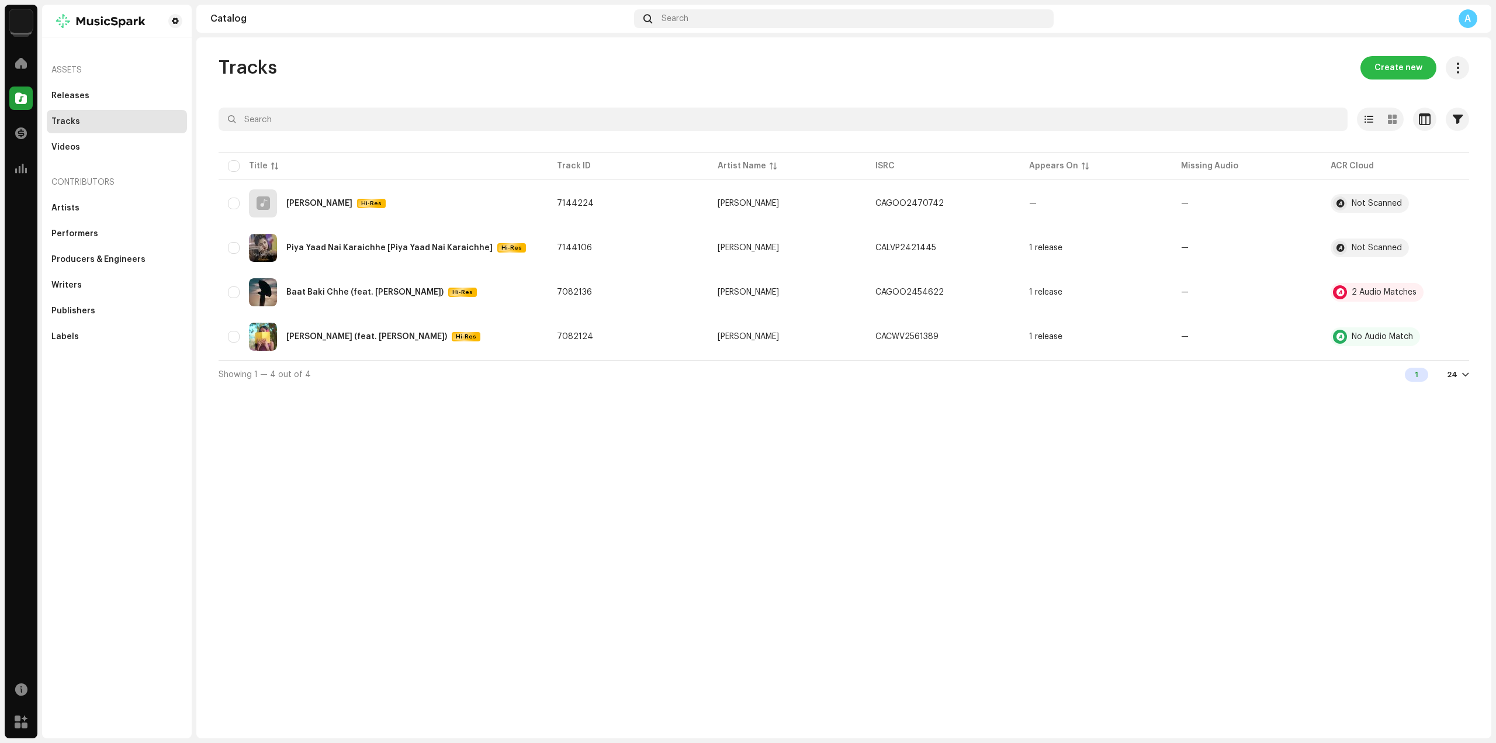
drag, startPoint x: 1411, startPoint y: 74, endPoint x: 1403, endPoint y: 81, distance: 10.8
click at [1412, 74] on span "Create new" at bounding box center [1399, 67] width 48 height 23
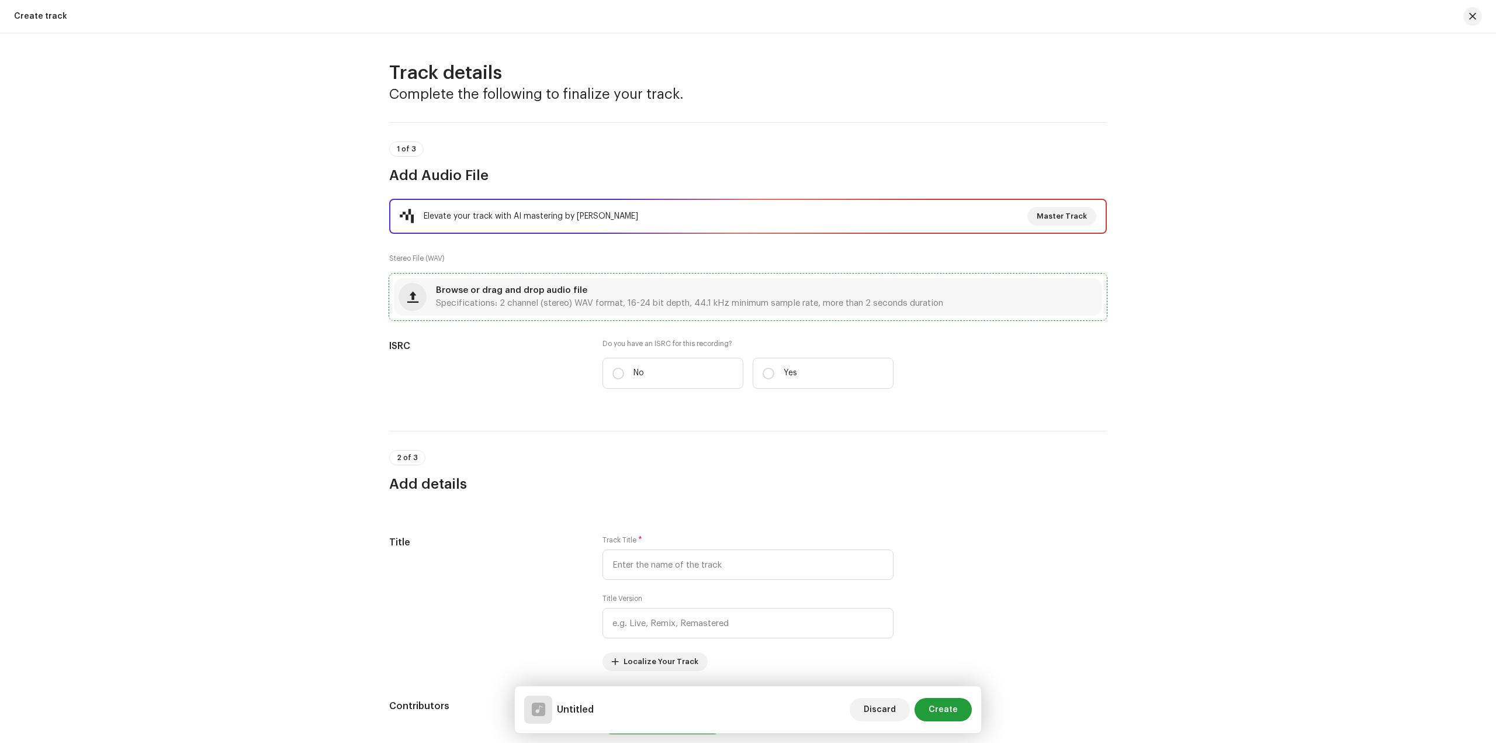
click at [650, 303] on span "Specifications: 2 channel (stereo) WAV format, 16-24 bit depth, 44.1 kHz minimu…" at bounding box center [689, 303] width 507 height 8
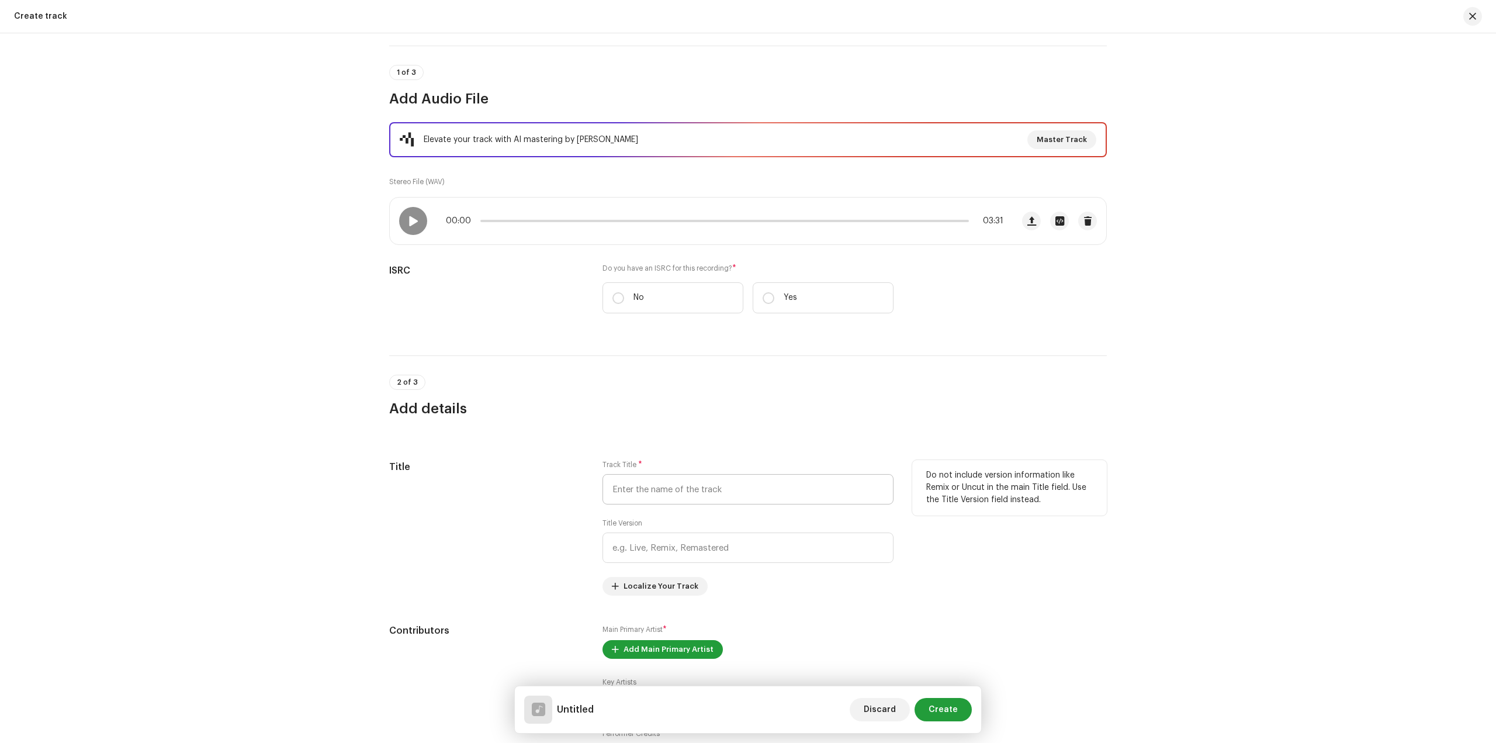
scroll to position [175, 0]
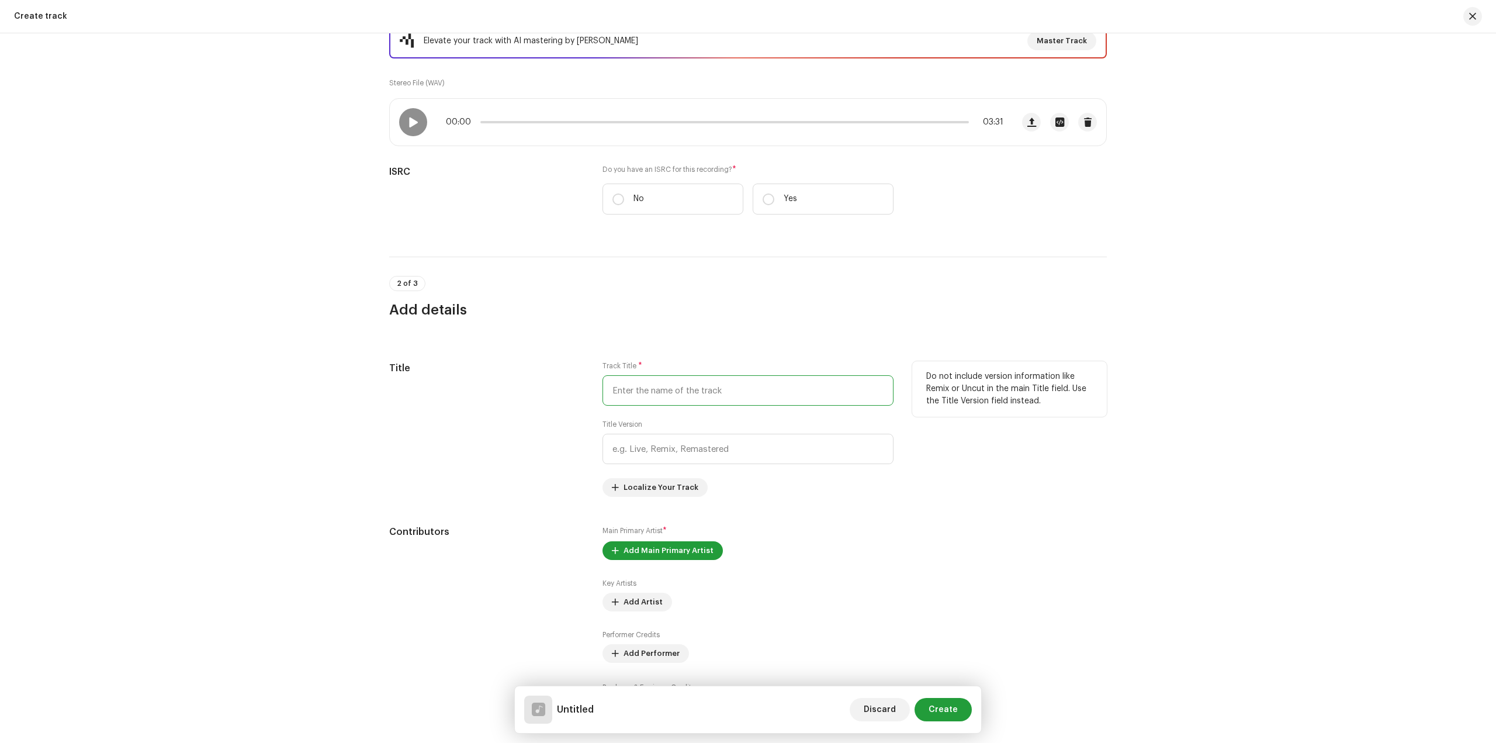
click at [672, 385] on input "text" at bounding box center [748, 390] width 291 height 30
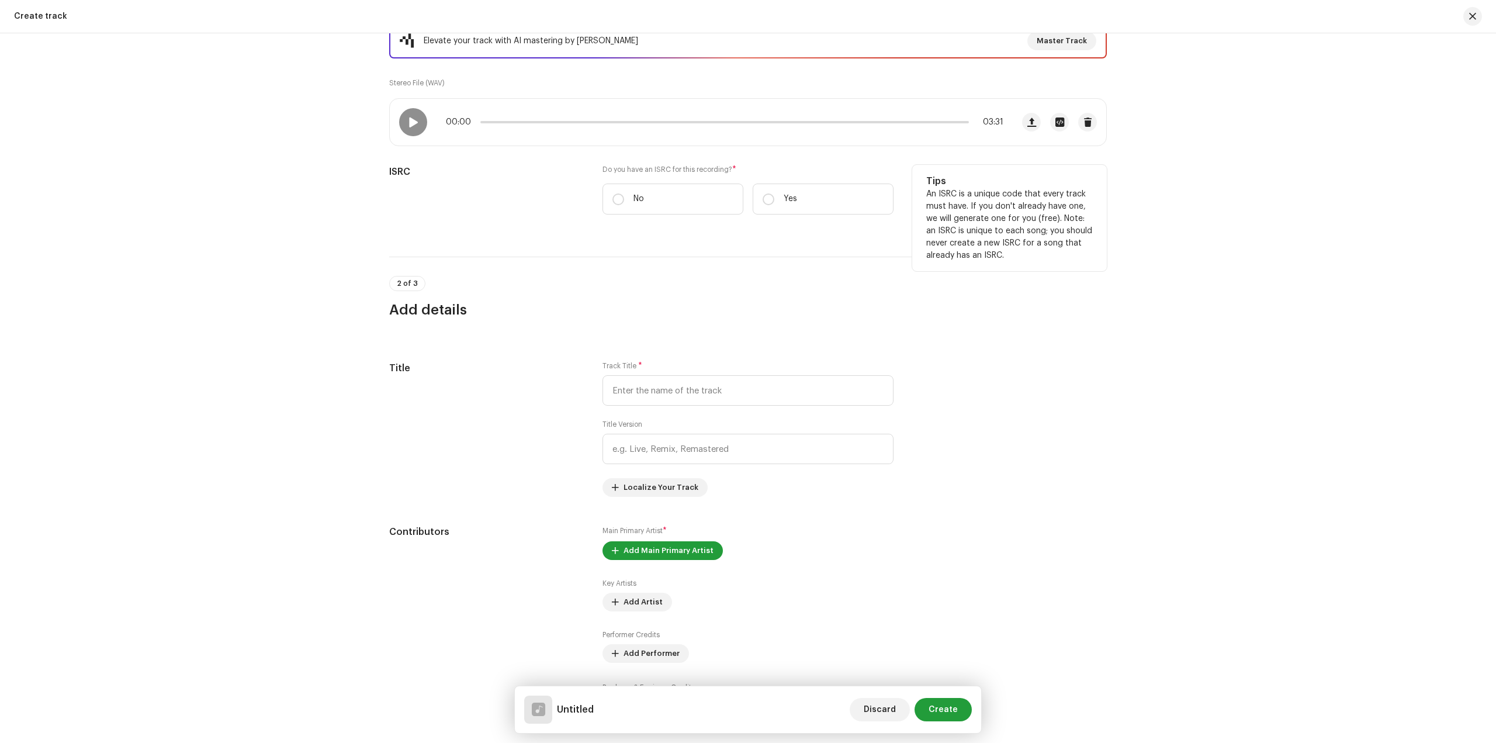
click at [810, 178] on div "Do you have an ISRC for this recording? * No Yes" at bounding box center [748, 190] width 291 height 50
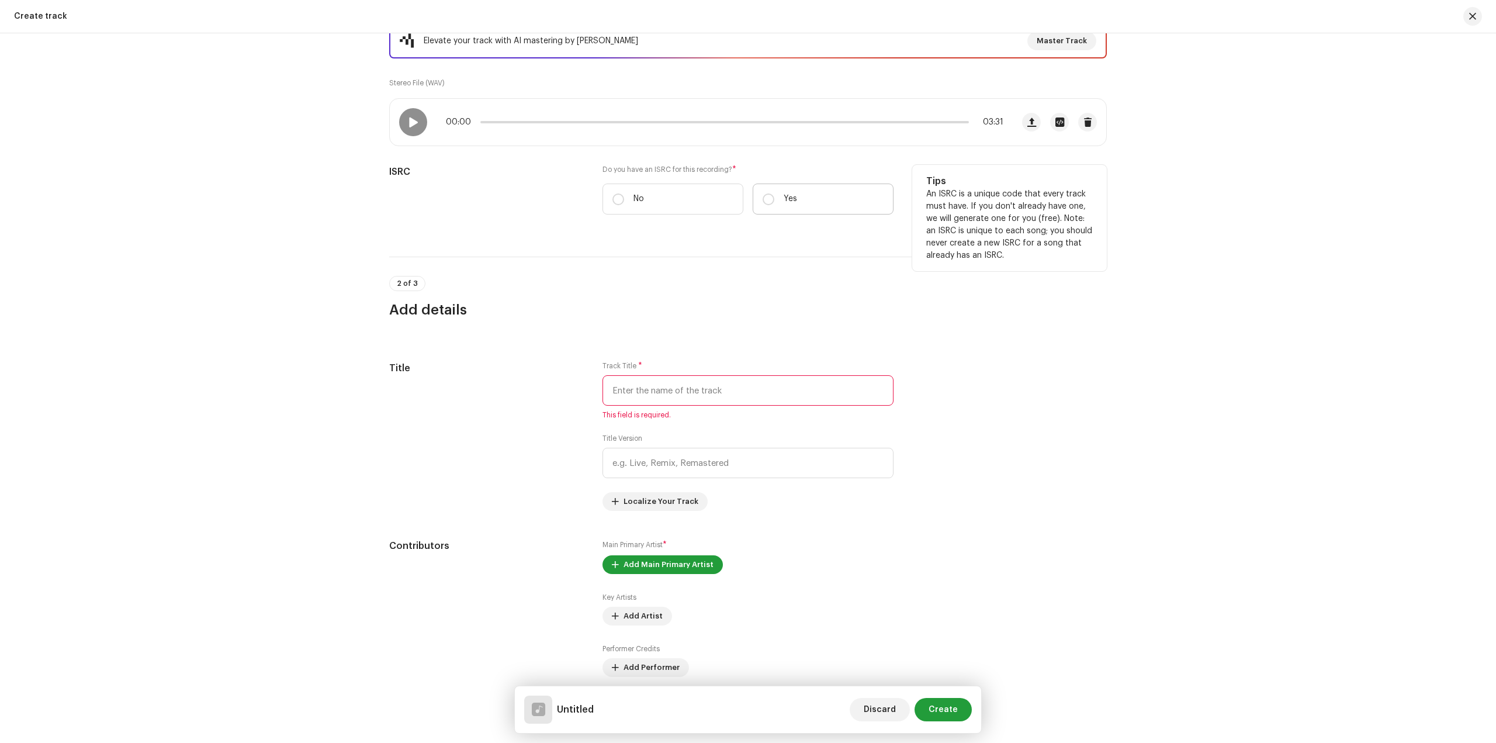
click at [811, 196] on label "Yes" at bounding box center [823, 199] width 141 height 31
click at [774, 196] on input "Yes" at bounding box center [769, 199] width 12 height 12
radio input "true"
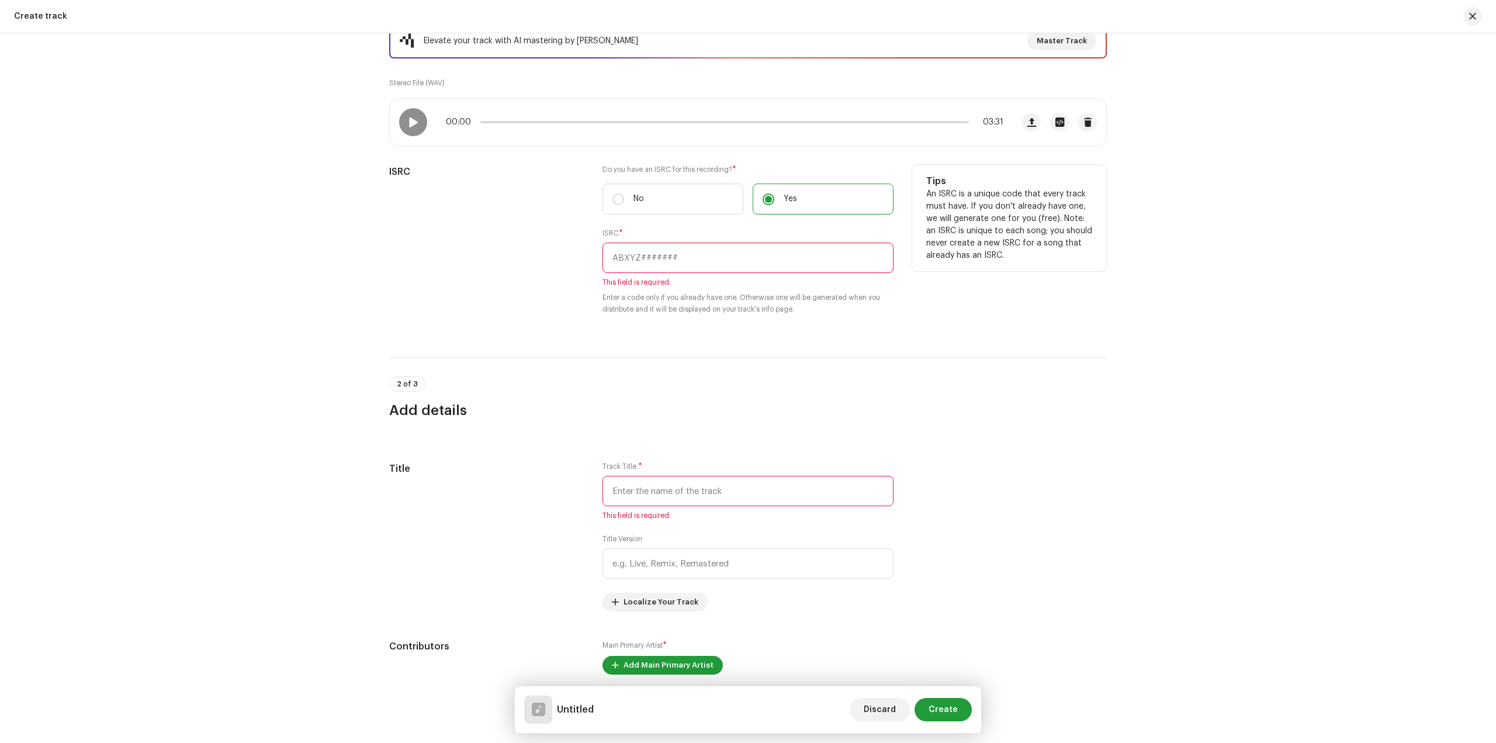
click at [668, 269] on input "text" at bounding box center [748, 258] width 291 height 30
paste input "CAGOO2454702"
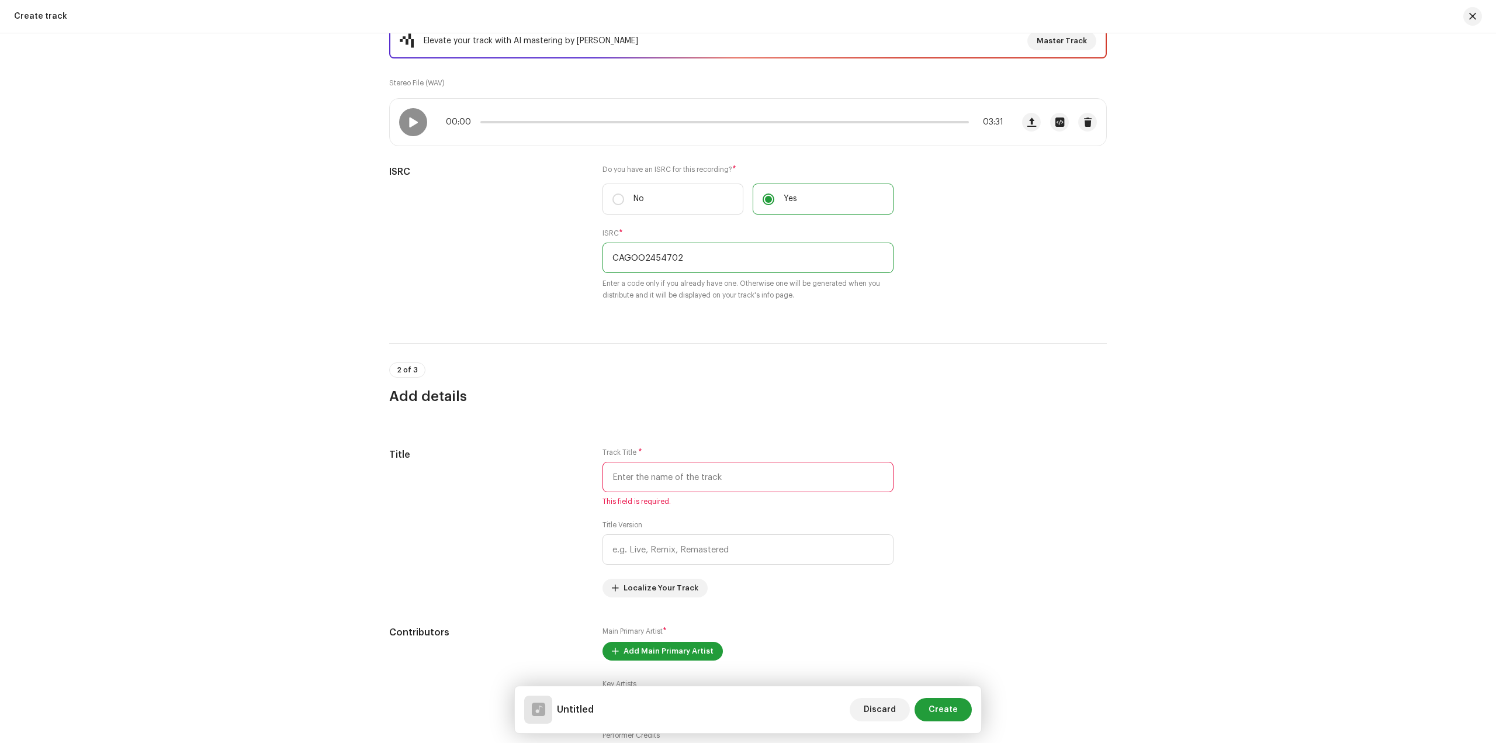
type input "CAGOO2454702"
click at [690, 470] on input "text" at bounding box center [748, 477] width 291 height 30
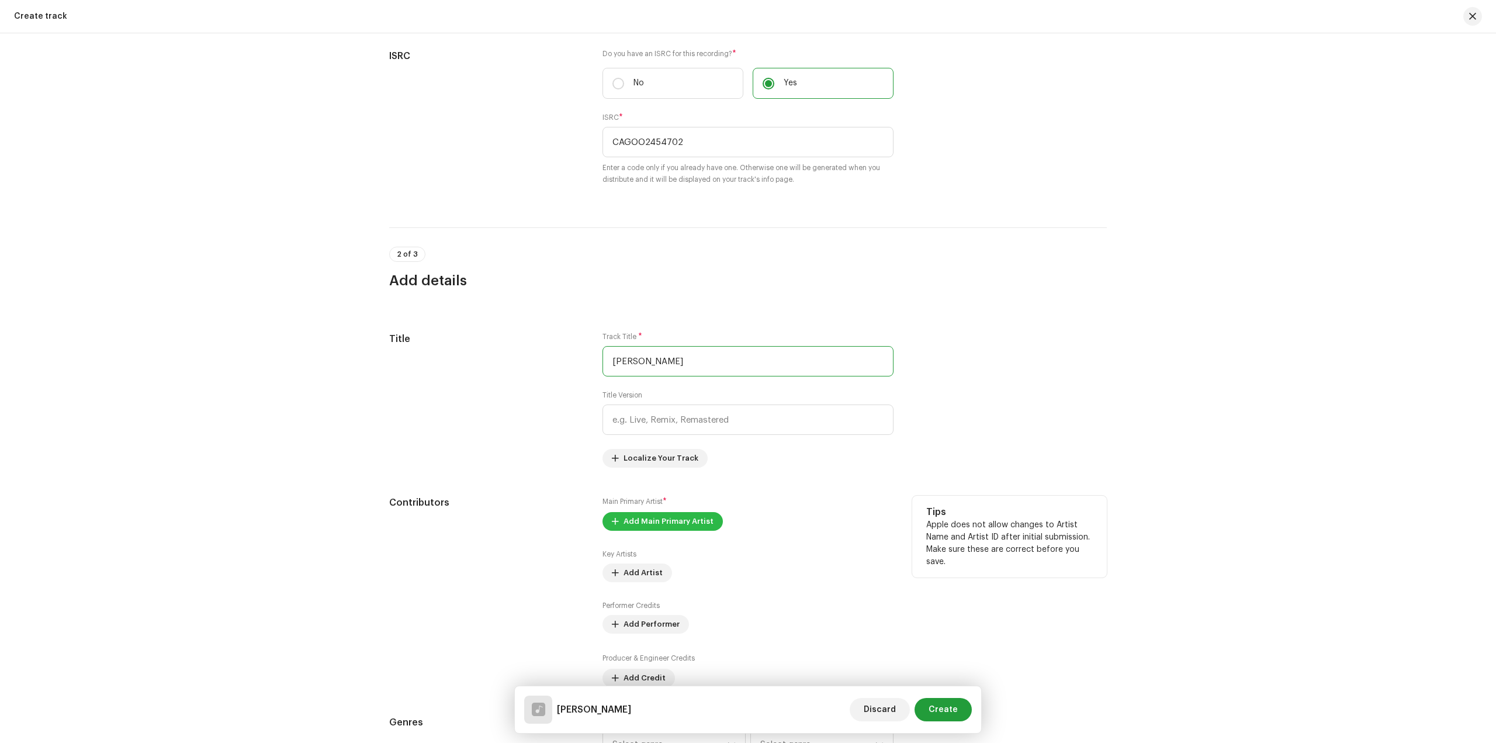
scroll to position [292, 0]
type input "[PERSON_NAME]"
click at [687, 526] on span "Add Main Primary Artist" at bounding box center [669, 520] width 90 height 23
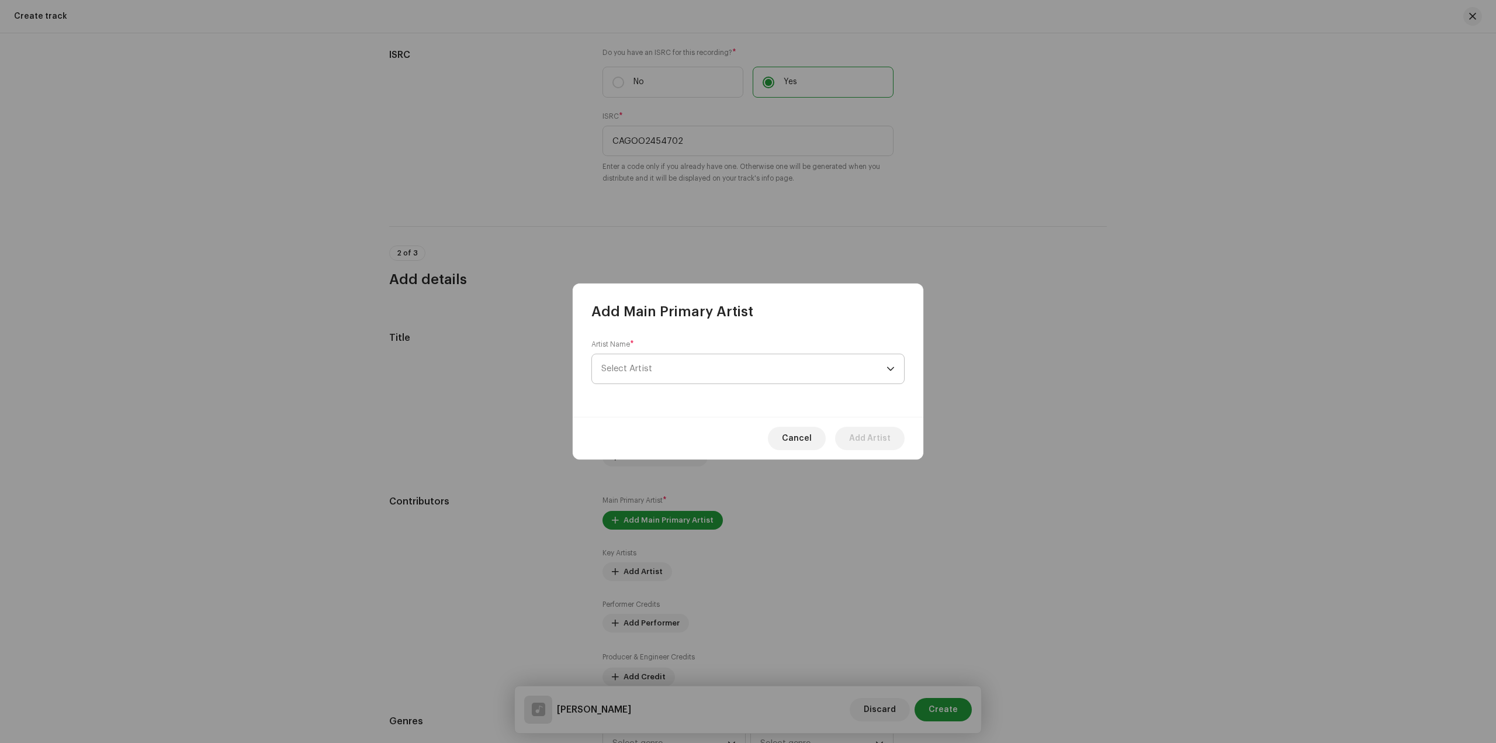
click at [677, 373] on span "Select Artist" at bounding box center [743, 368] width 285 height 29
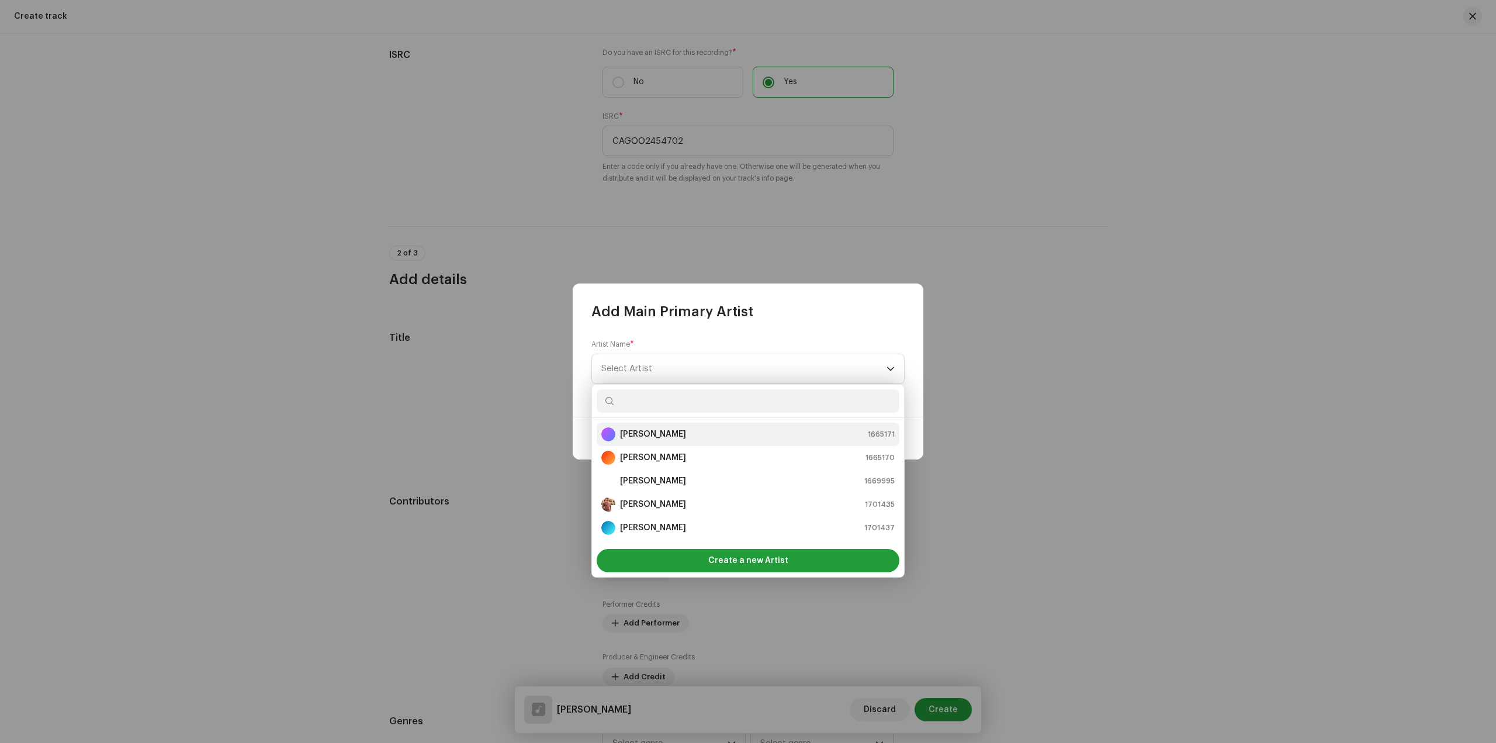
click at [720, 434] on div "[PERSON_NAME] 1665171" at bounding box center [747, 434] width 293 height 14
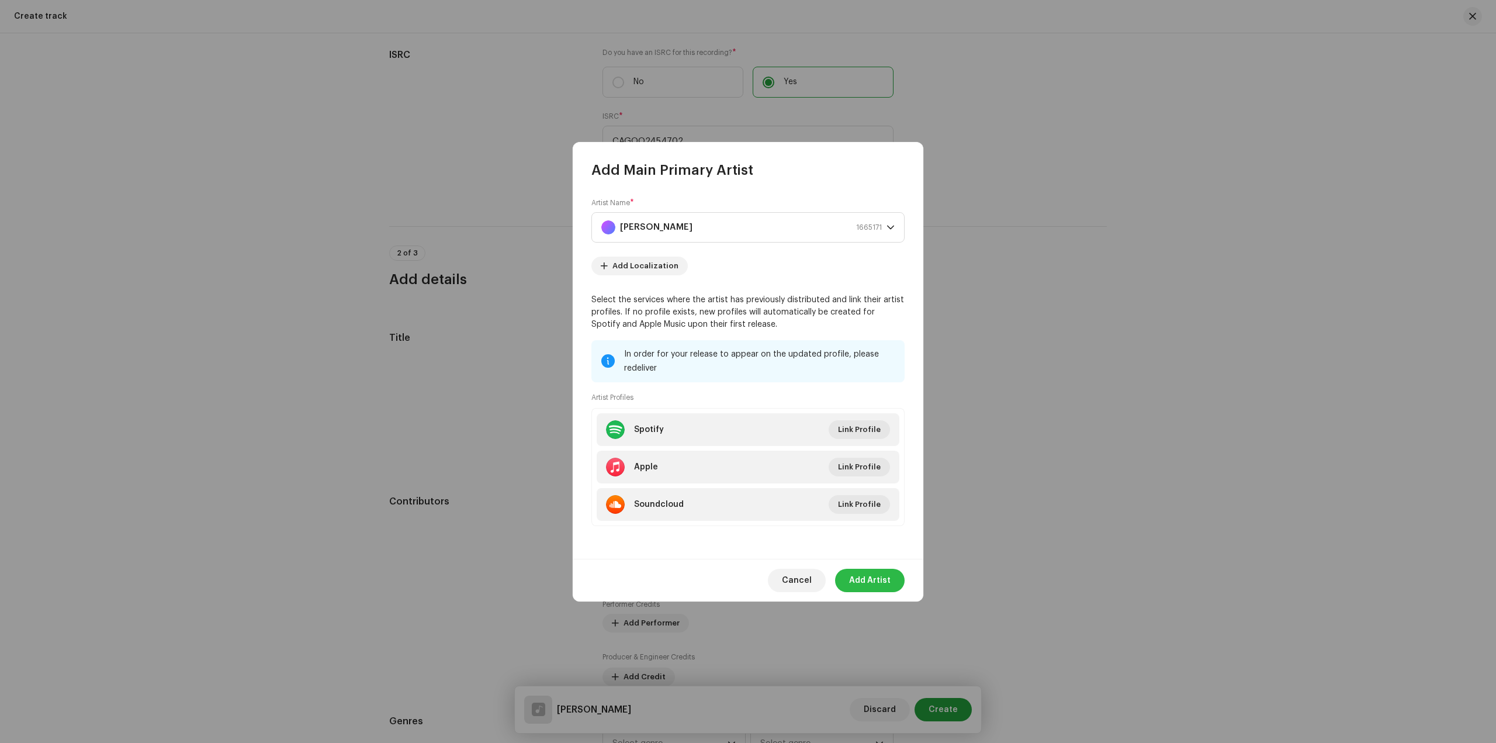
click at [874, 581] on span "Add Artist" at bounding box center [870, 580] width 42 height 23
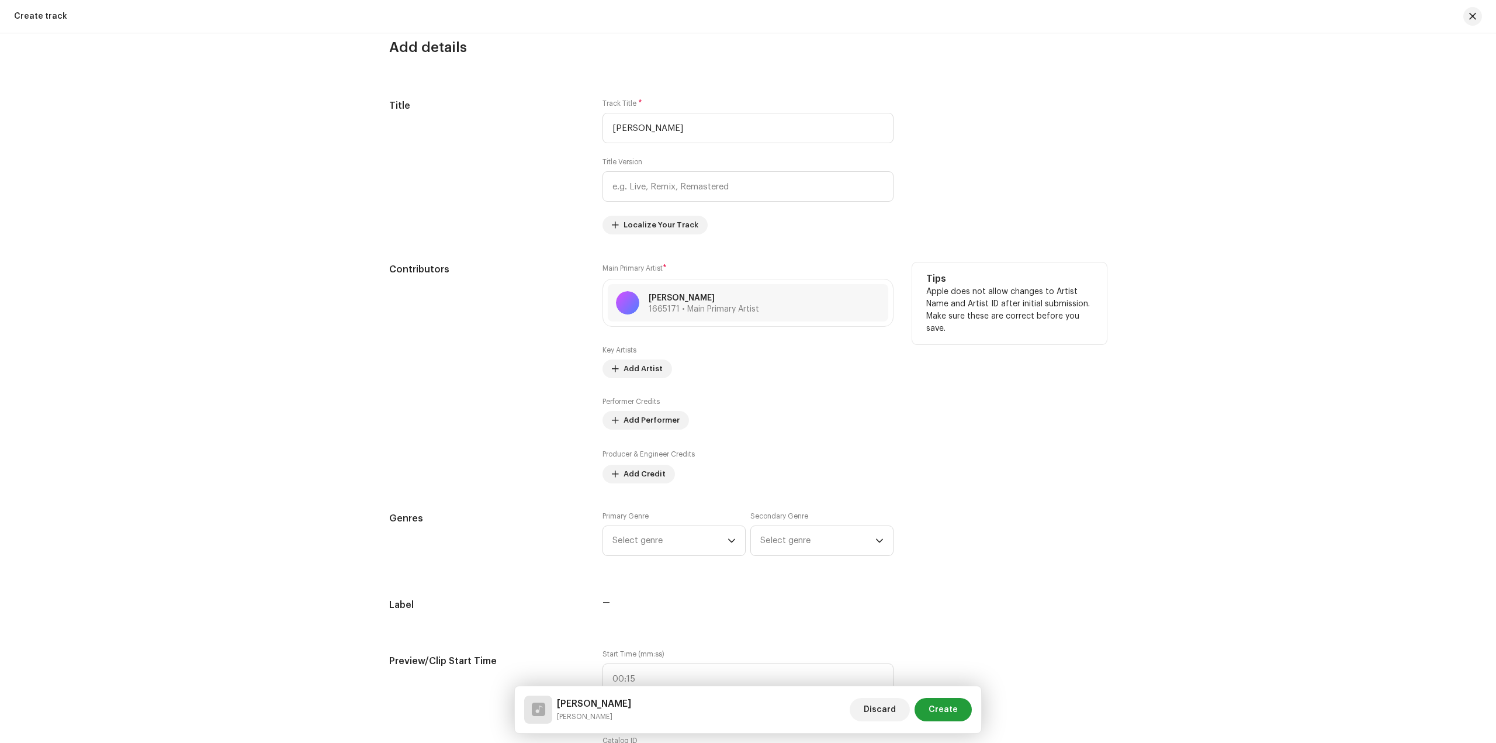
scroll to position [526, 0]
click at [638, 363] on span "Add Artist" at bounding box center [643, 366] width 39 height 23
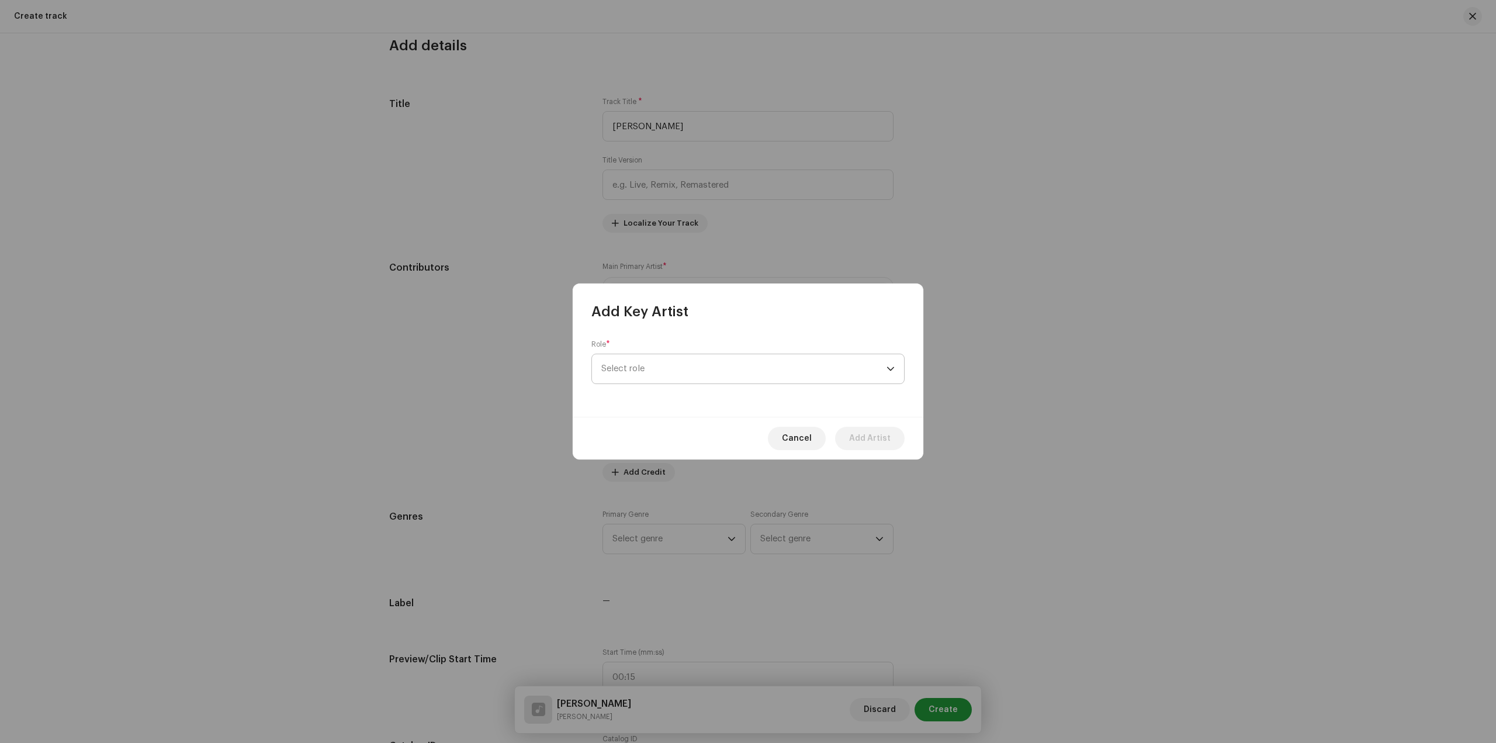
click at [802, 377] on span "Select role" at bounding box center [743, 368] width 285 height 29
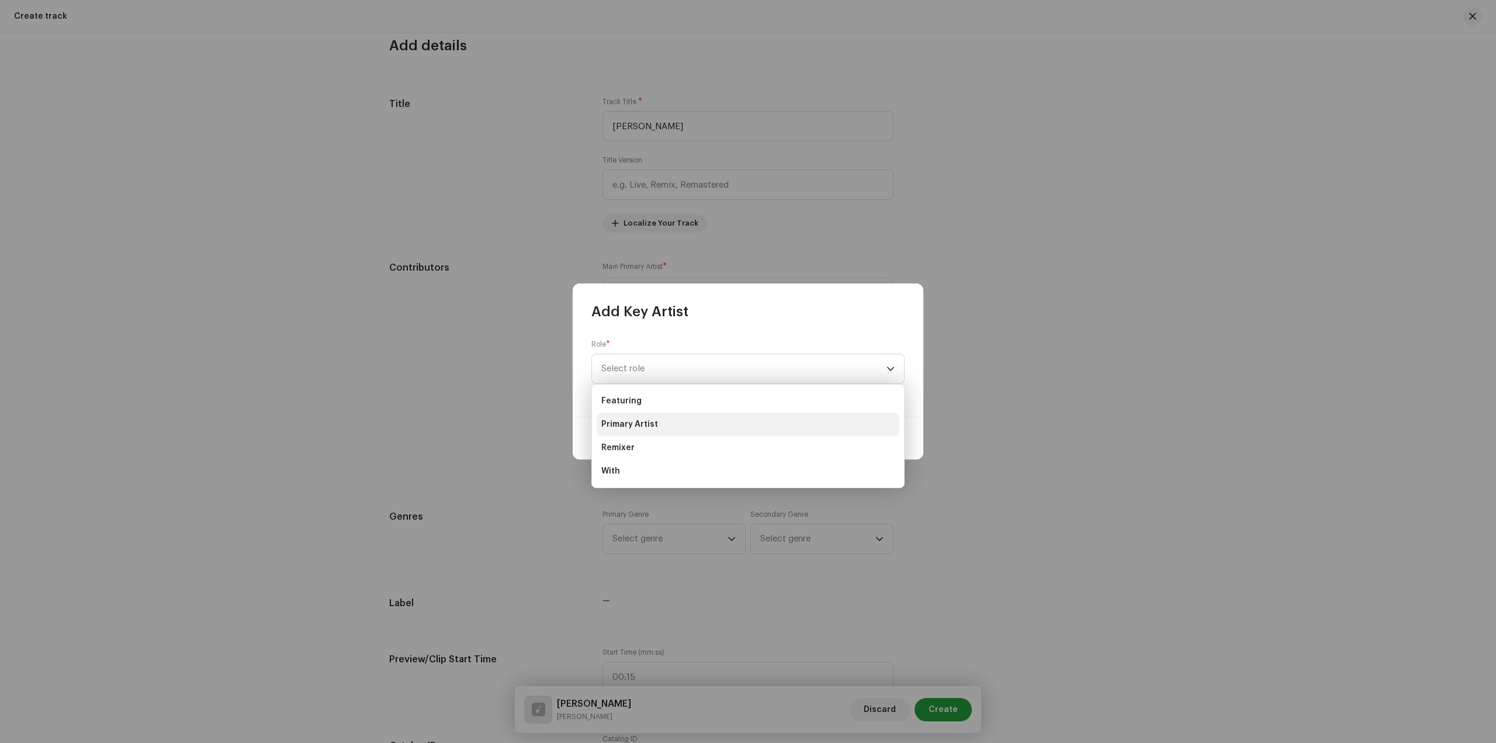
drag, startPoint x: 707, startPoint y: 417, endPoint x: 740, endPoint y: 417, distance: 33.3
click at [706, 417] on li "Primary Artist" at bounding box center [748, 424] width 303 height 23
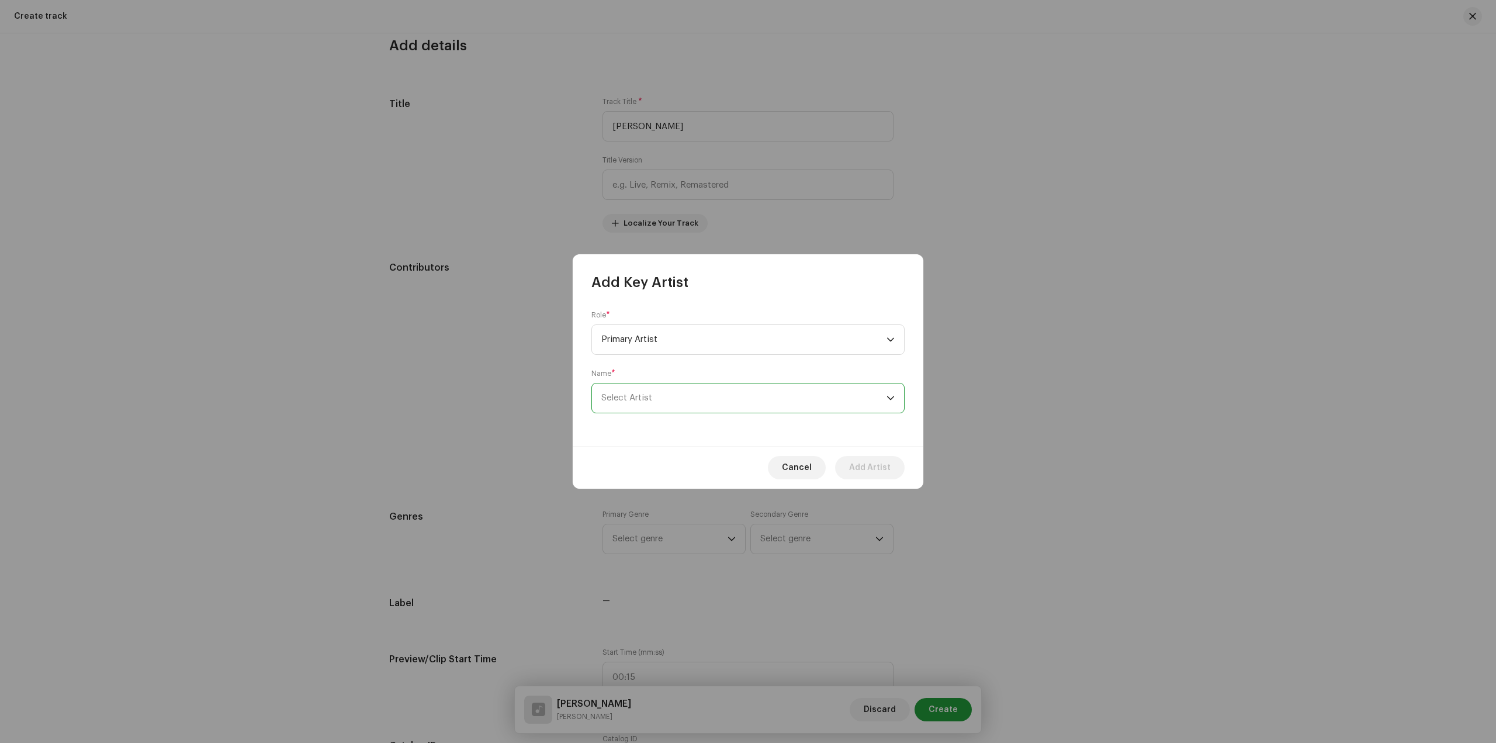
click at [748, 398] on span "Select Artist" at bounding box center [743, 397] width 285 height 29
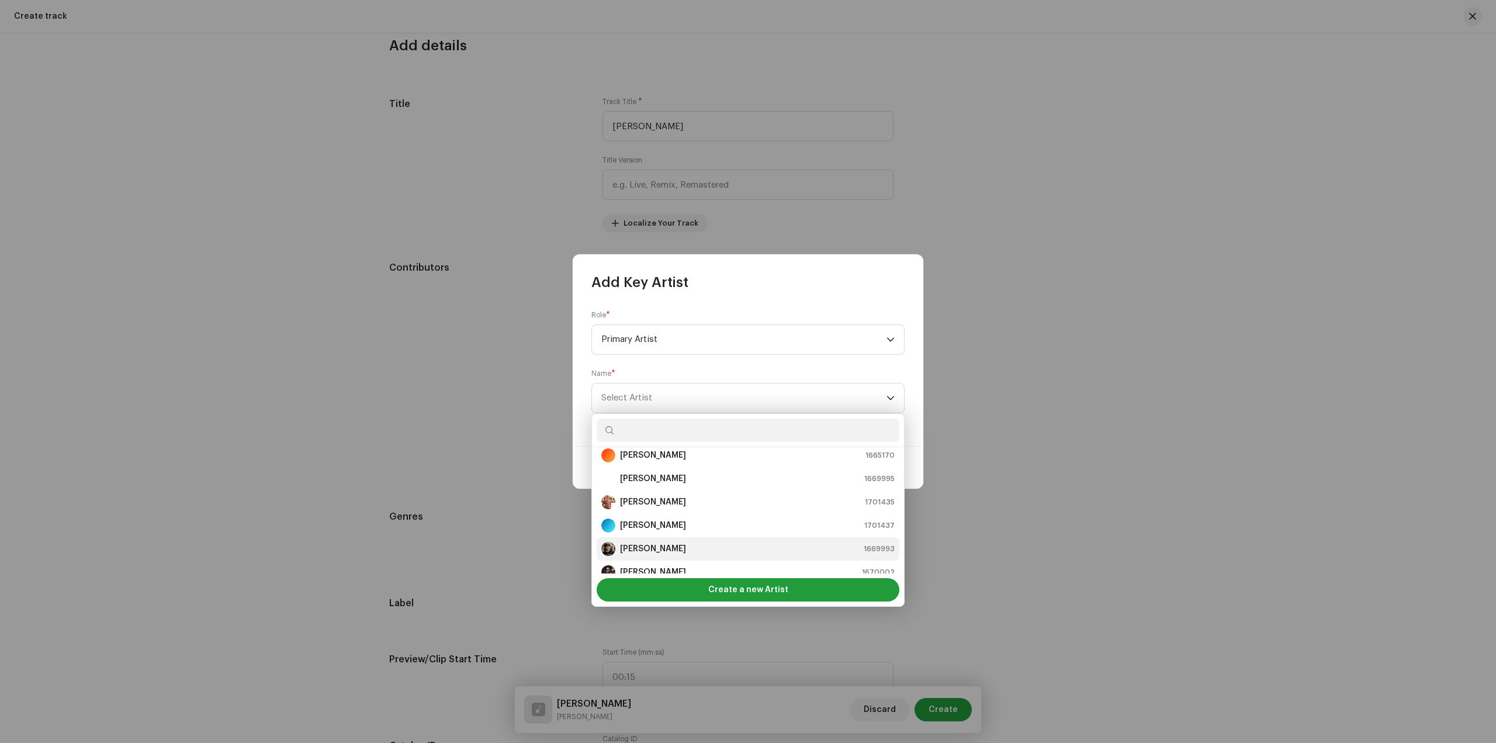
scroll to position [58, 0]
click at [685, 527] on div "[PERSON_NAME] 1669993" at bounding box center [747, 522] width 293 height 14
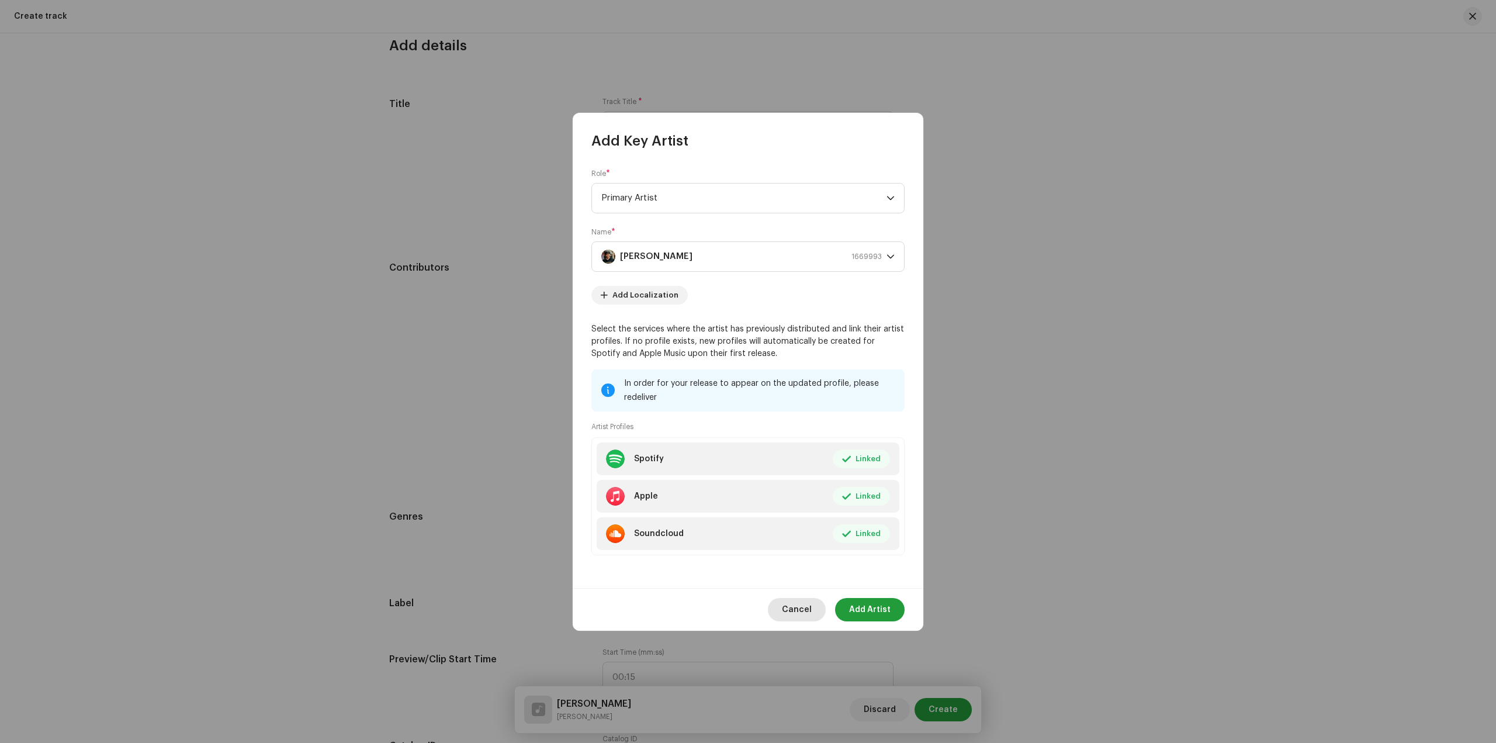
click at [801, 607] on span "Cancel" at bounding box center [797, 609] width 30 height 23
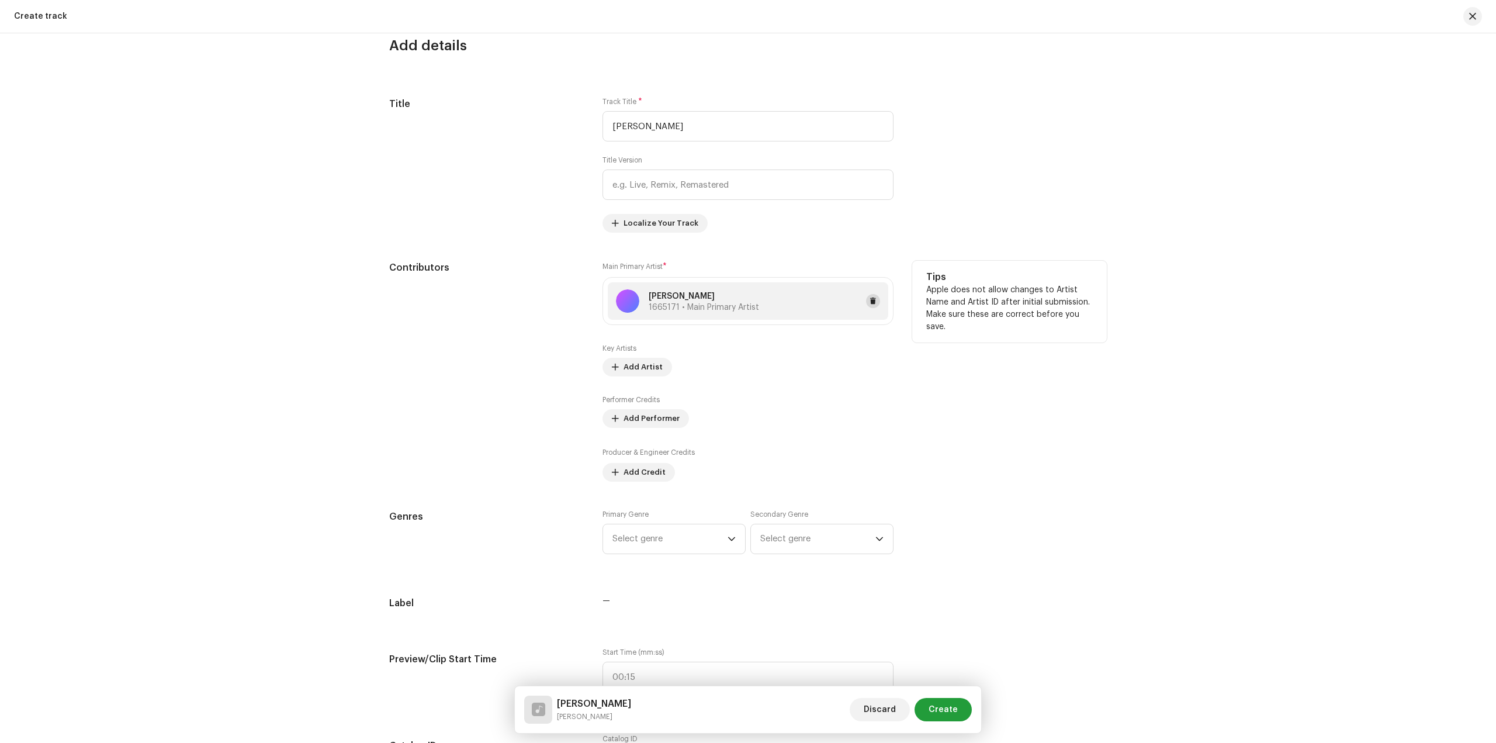
click at [873, 300] on span at bounding box center [873, 300] width 7 height 9
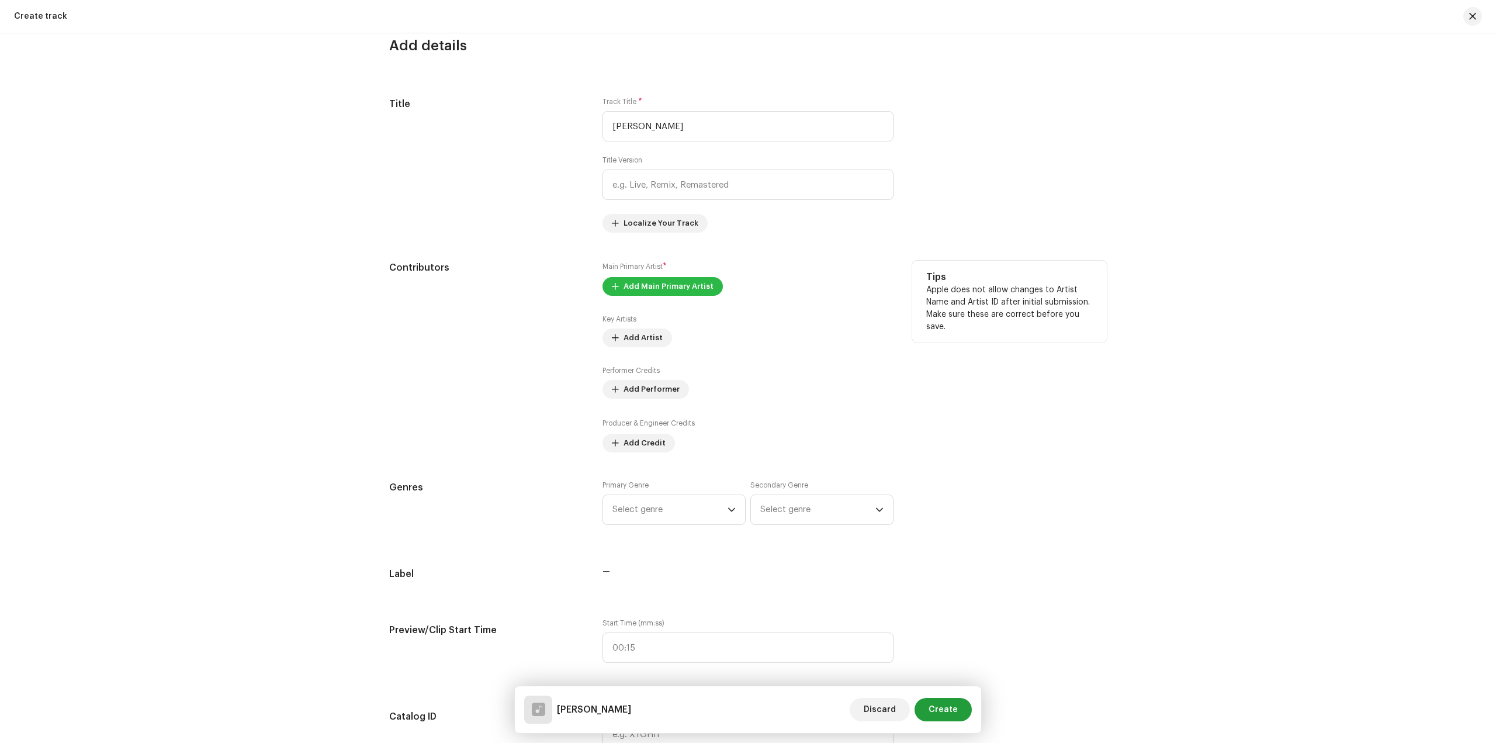
click at [659, 289] on span "Add Main Primary Artist" at bounding box center [669, 286] width 90 height 23
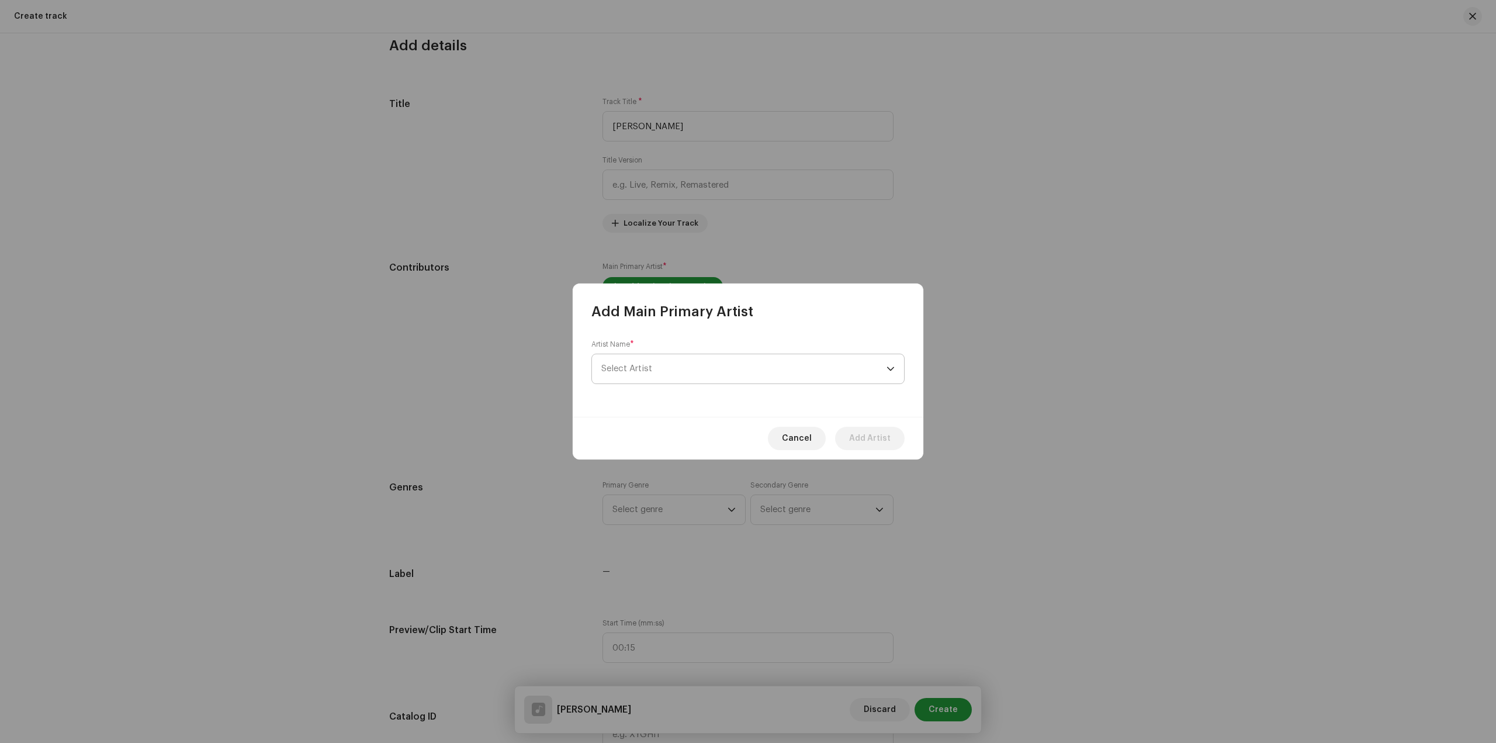
click at [735, 364] on span "Select Artist" at bounding box center [743, 368] width 285 height 29
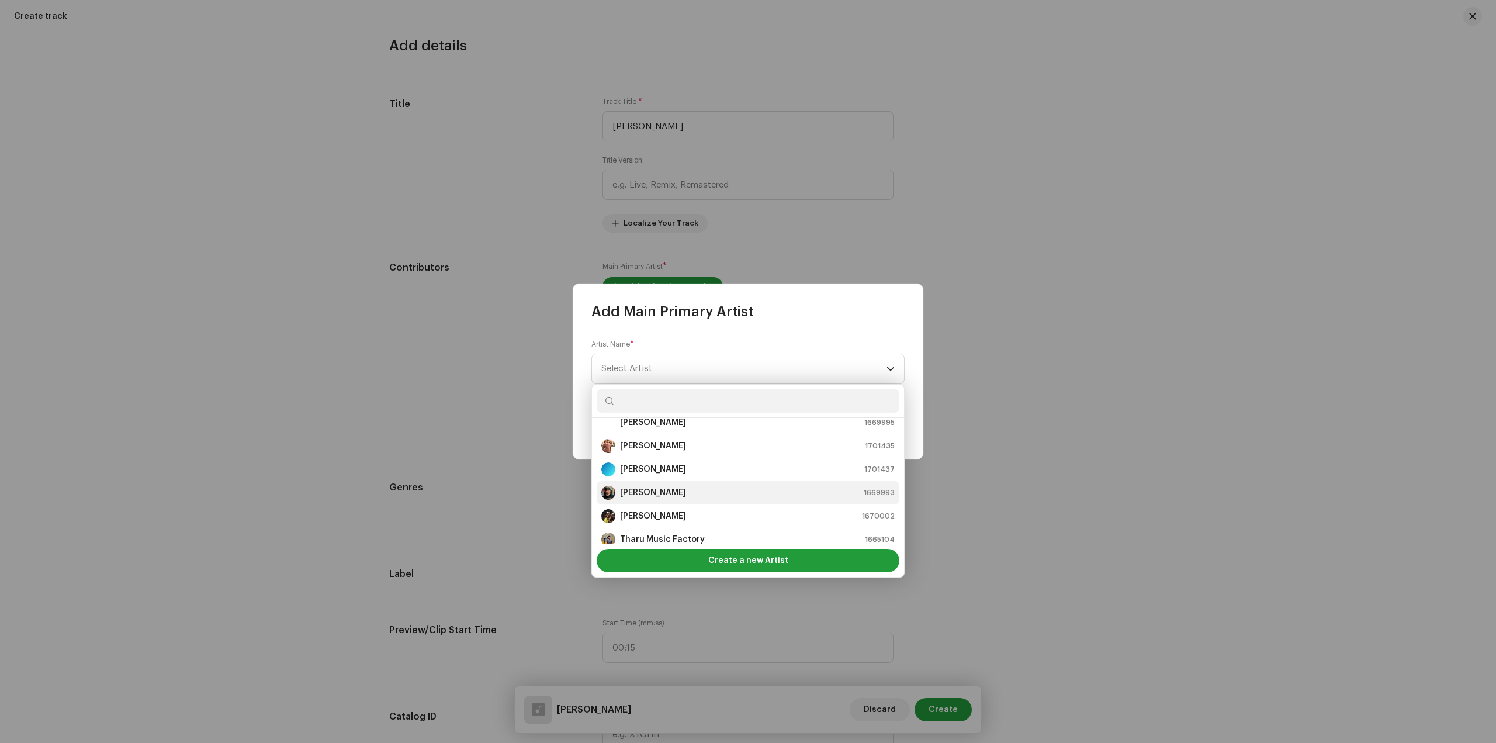
click at [700, 495] on div "[PERSON_NAME] 1669993" at bounding box center [747, 493] width 293 height 14
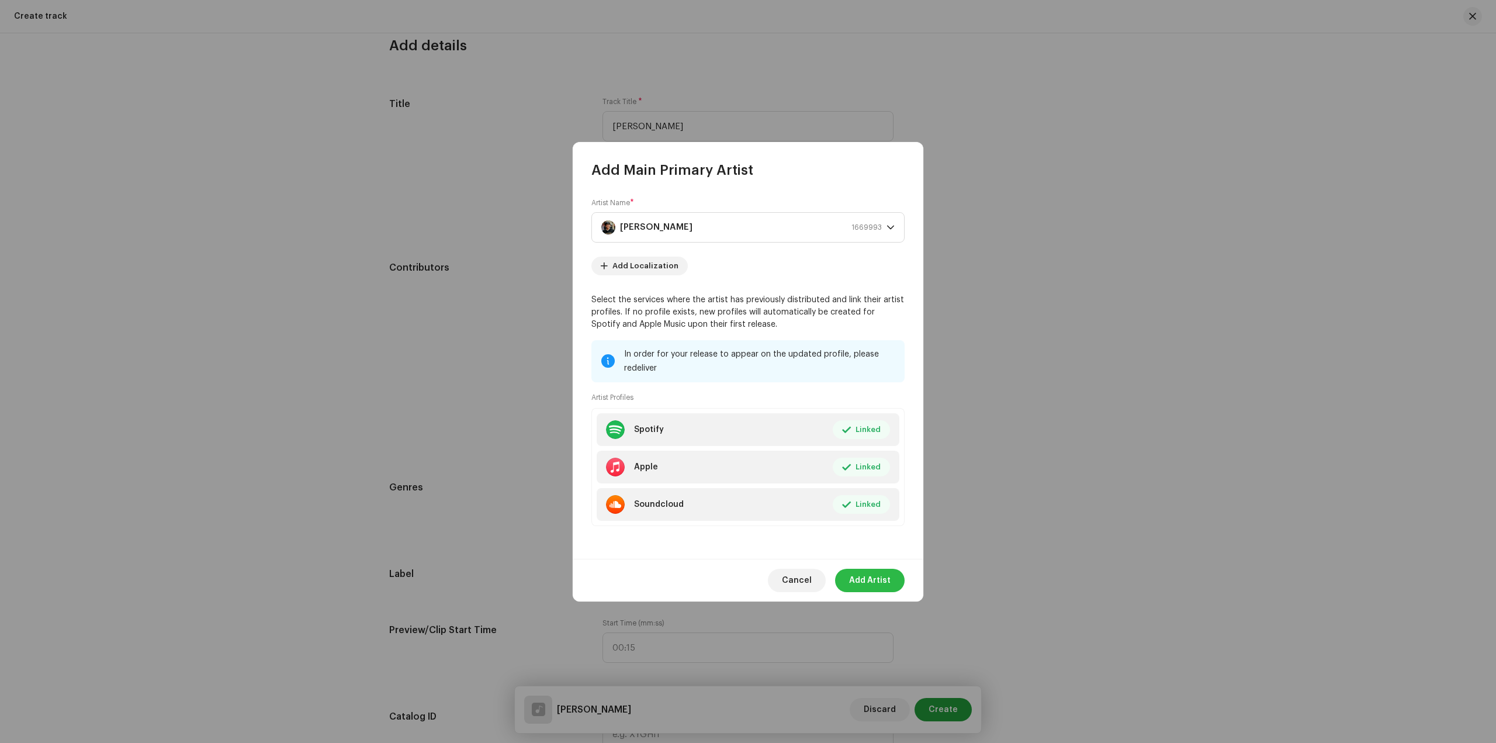
click at [872, 585] on span "Add Artist" at bounding box center [870, 580] width 42 height 23
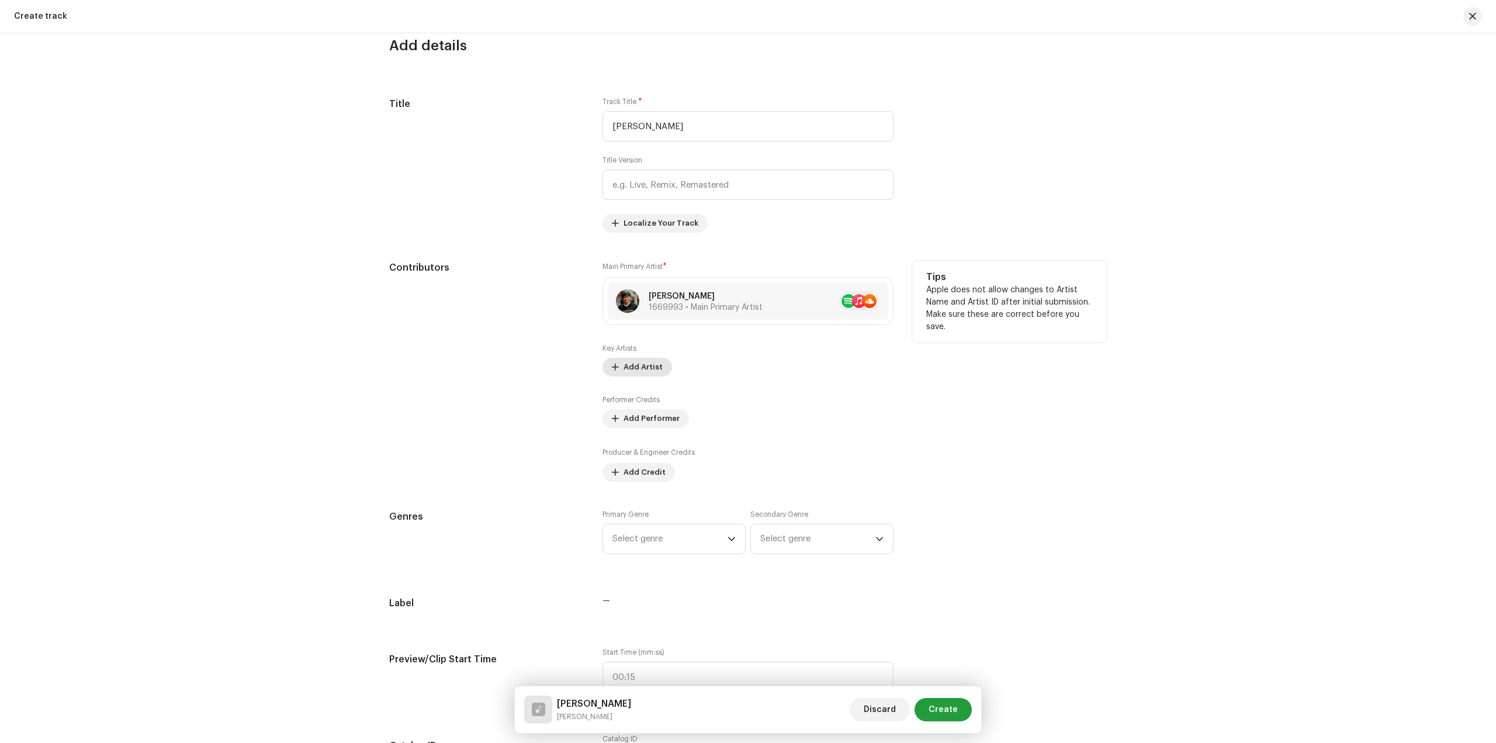
click at [635, 369] on span "Add Artist" at bounding box center [643, 366] width 39 height 23
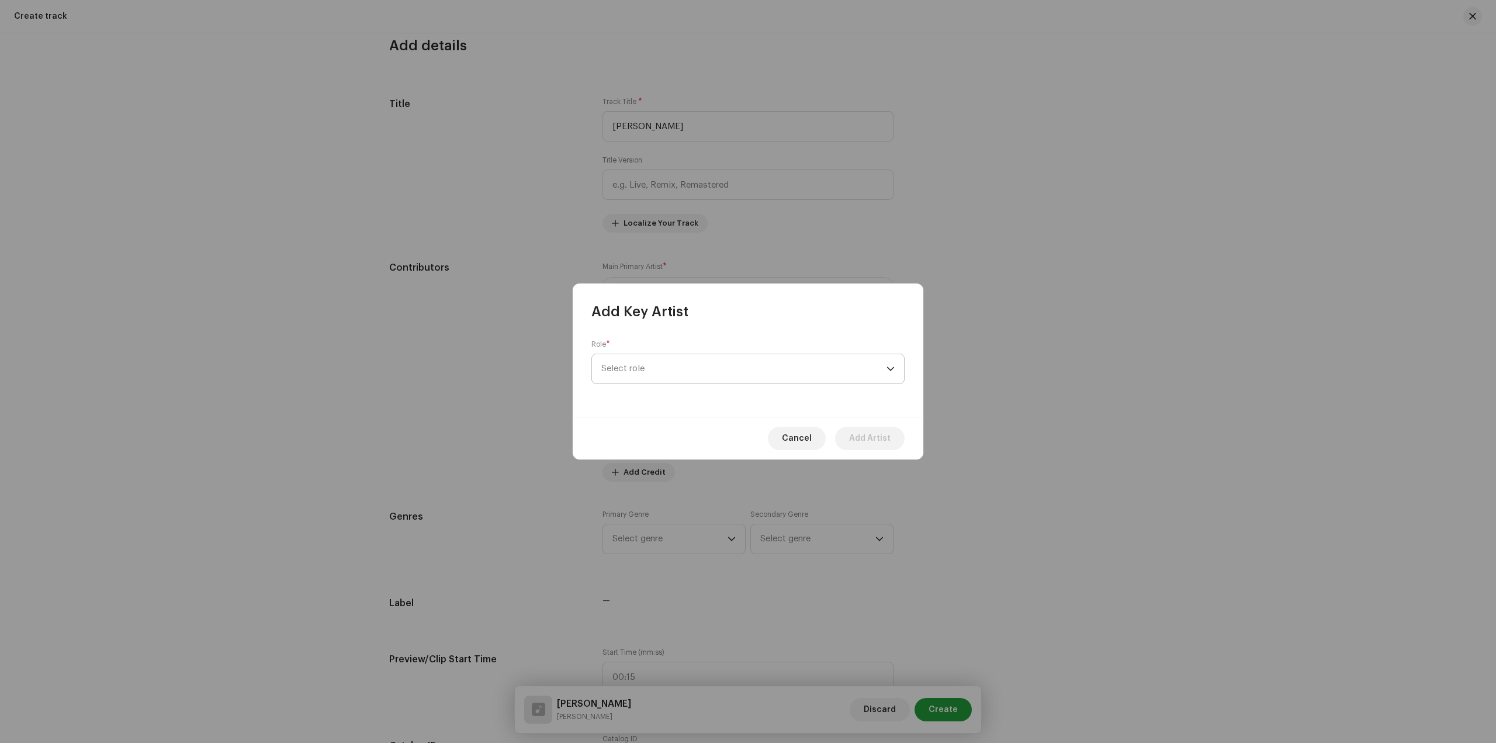
drag, startPoint x: 706, startPoint y: 362, endPoint x: 717, endPoint y: 373, distance: 15.7
click at [705, 362] on span "Select role" at bounding box center [743, 368] width 285 height 29
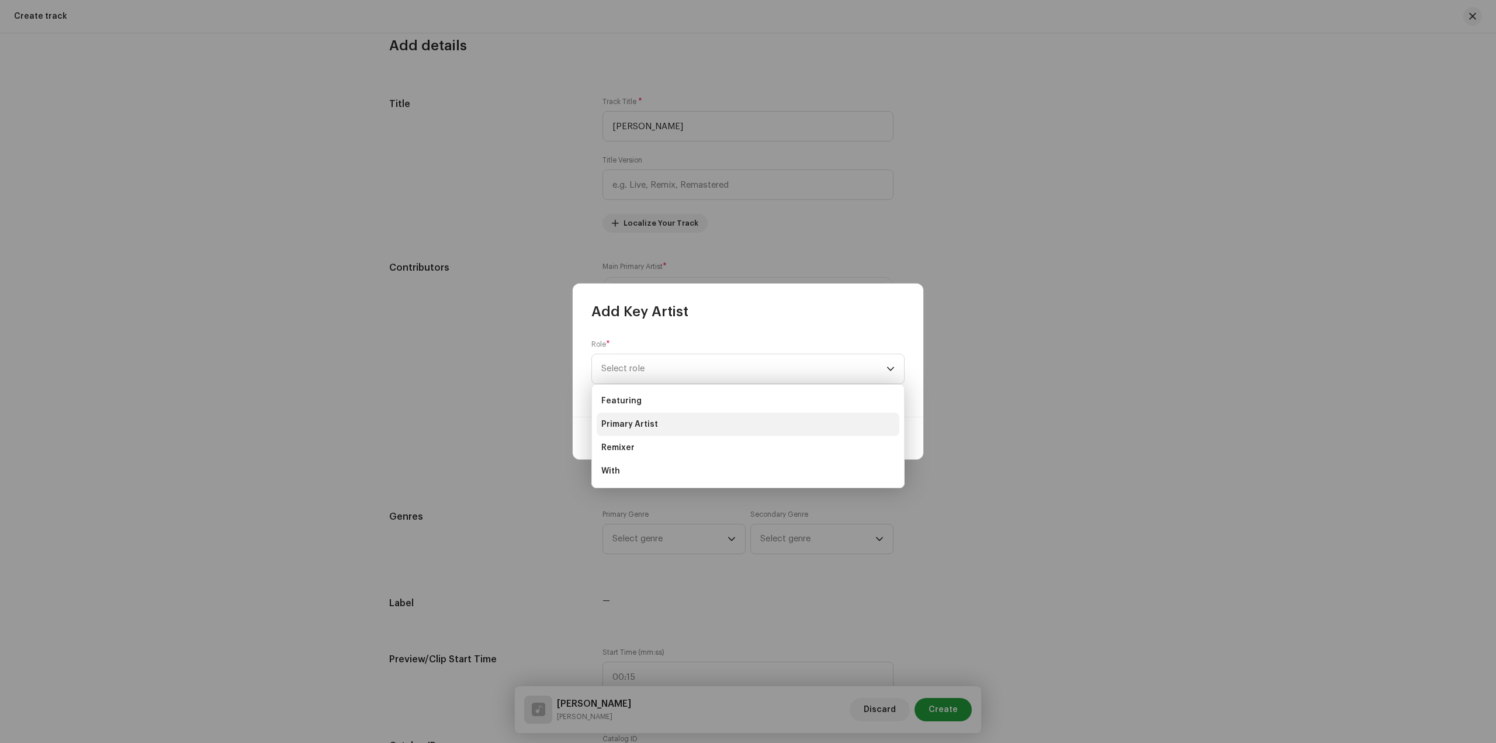
click at [697, 428] on li "Primary Artist" at bounding box center [748, 424] width 303 height 23
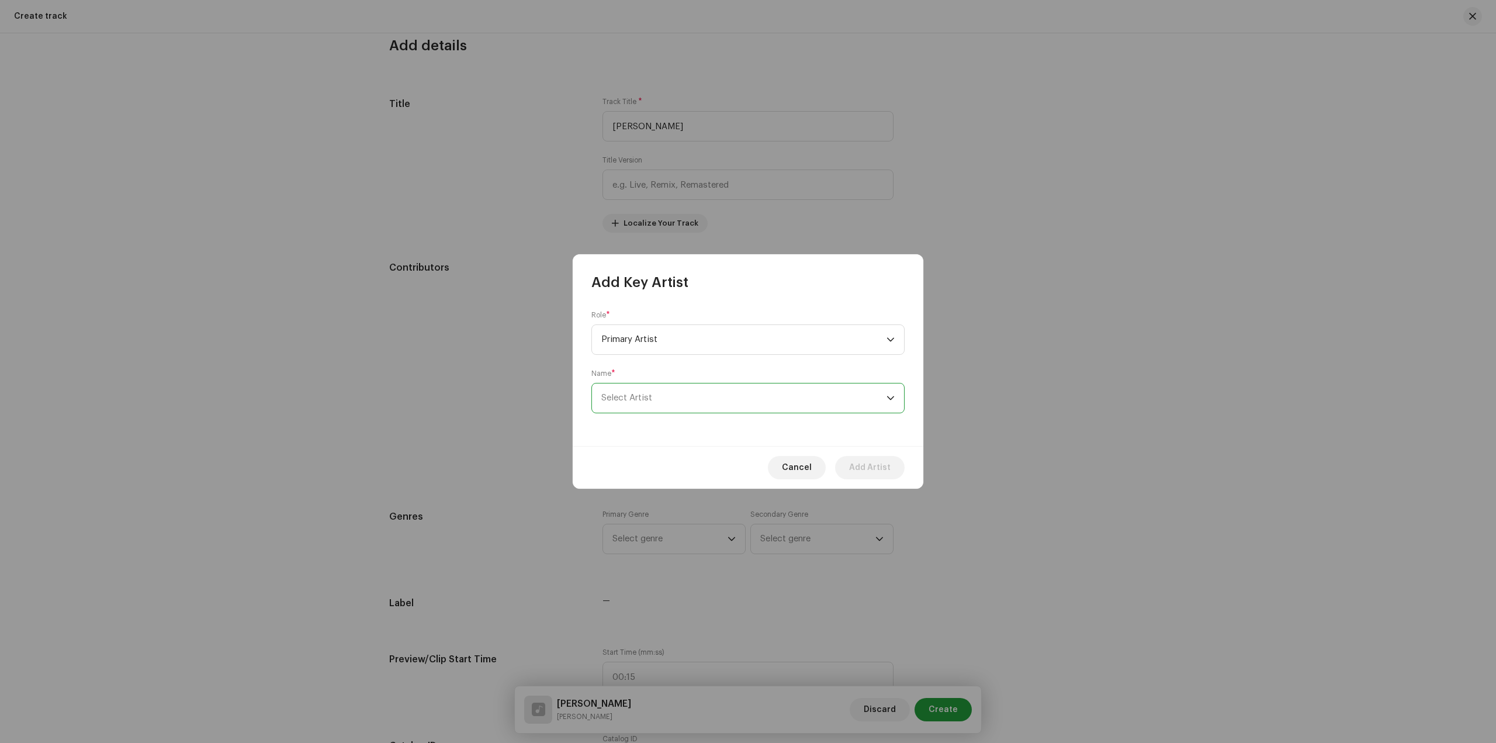
click at [698, 390] on span "Select Artist" at bounding box center [743, 397] width 285 height 29
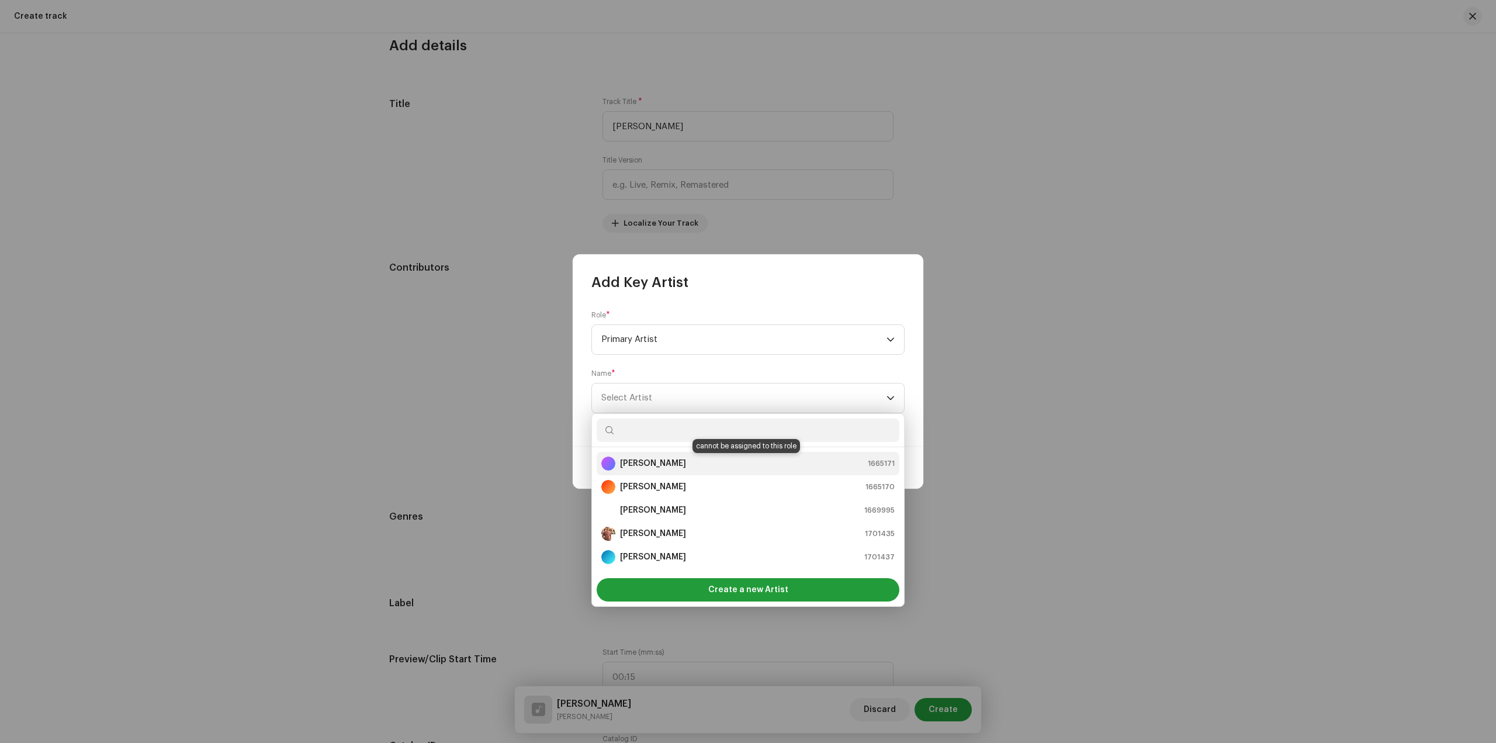
click at [700, 463] on div "[PERSON_NAME] 1665171" at bounding box center [747, 464] width 293 height 14
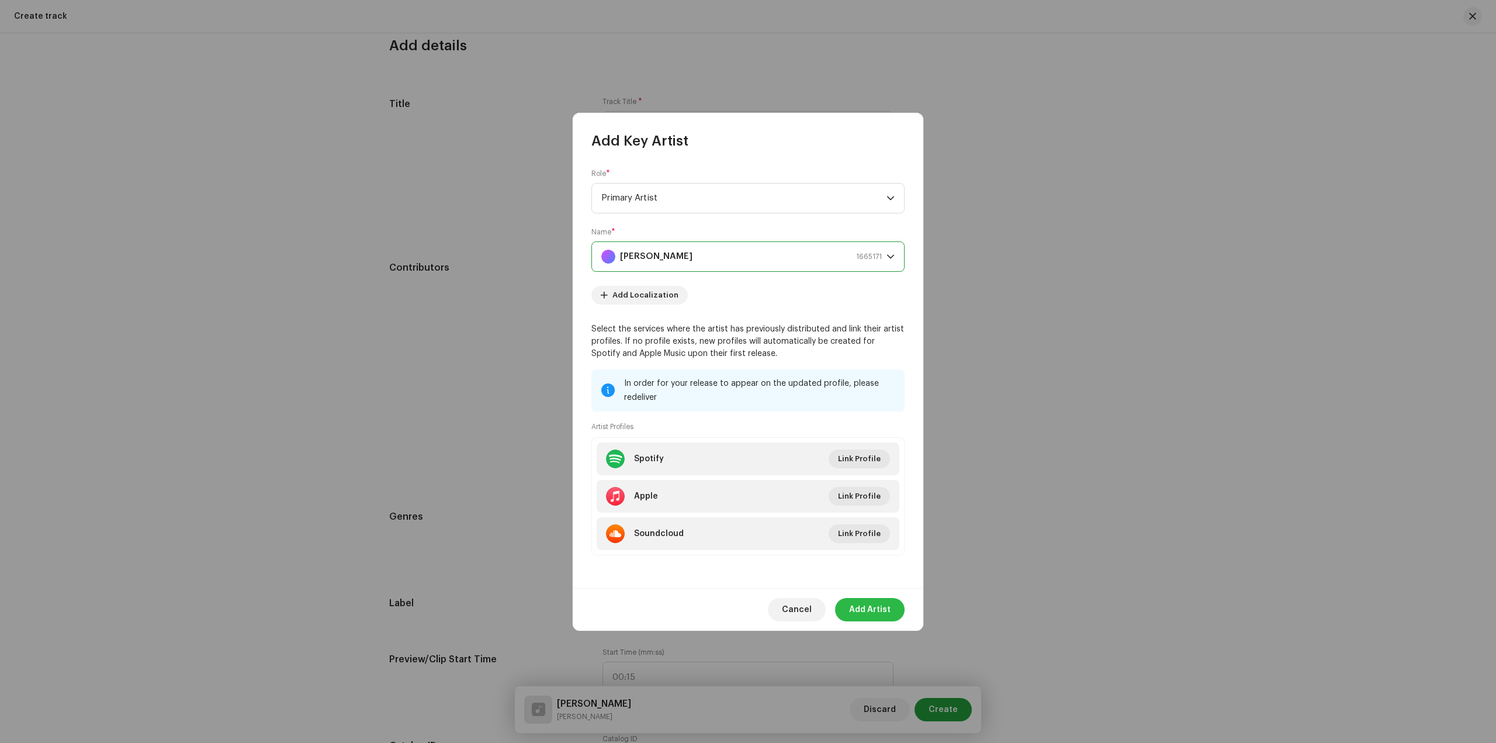
click at [877, 608] on span "Add Artist" at bounding box center [870, 609] width 42 height 23
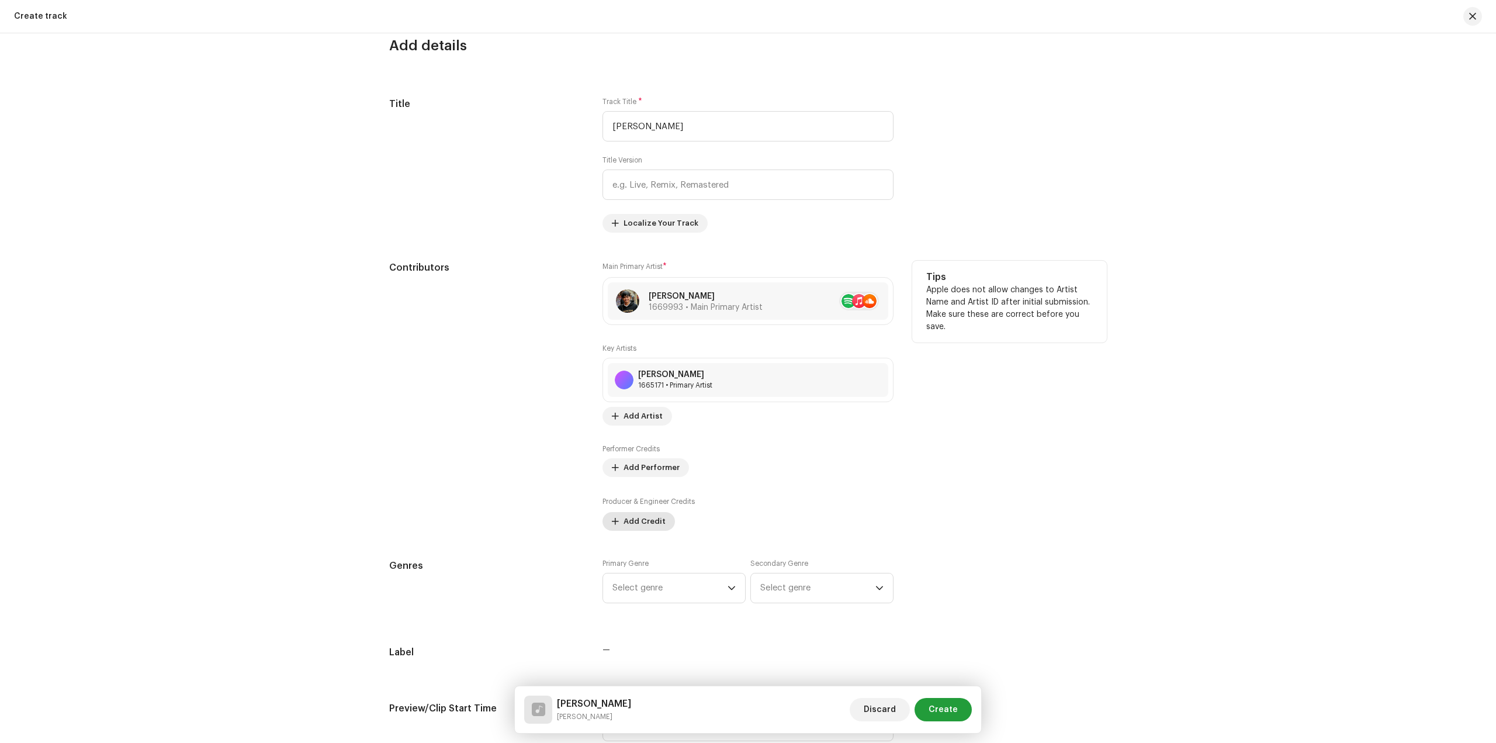
click at [640, 521] on span "Add Credit" at bounding box center [645, 521] width 42 height 23
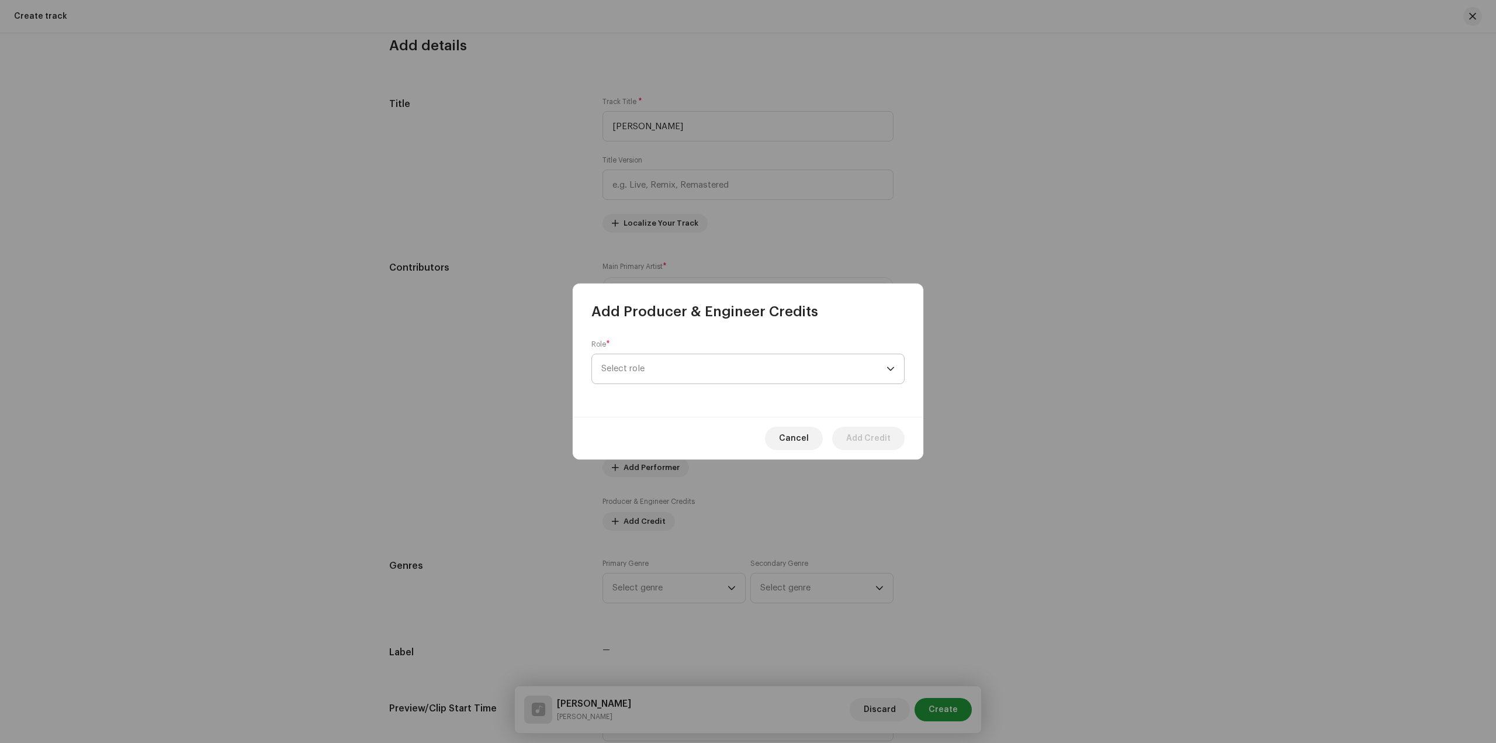
click at [675, 368] on span "Select role" at bounding box center [743, 368] width 285 height 29
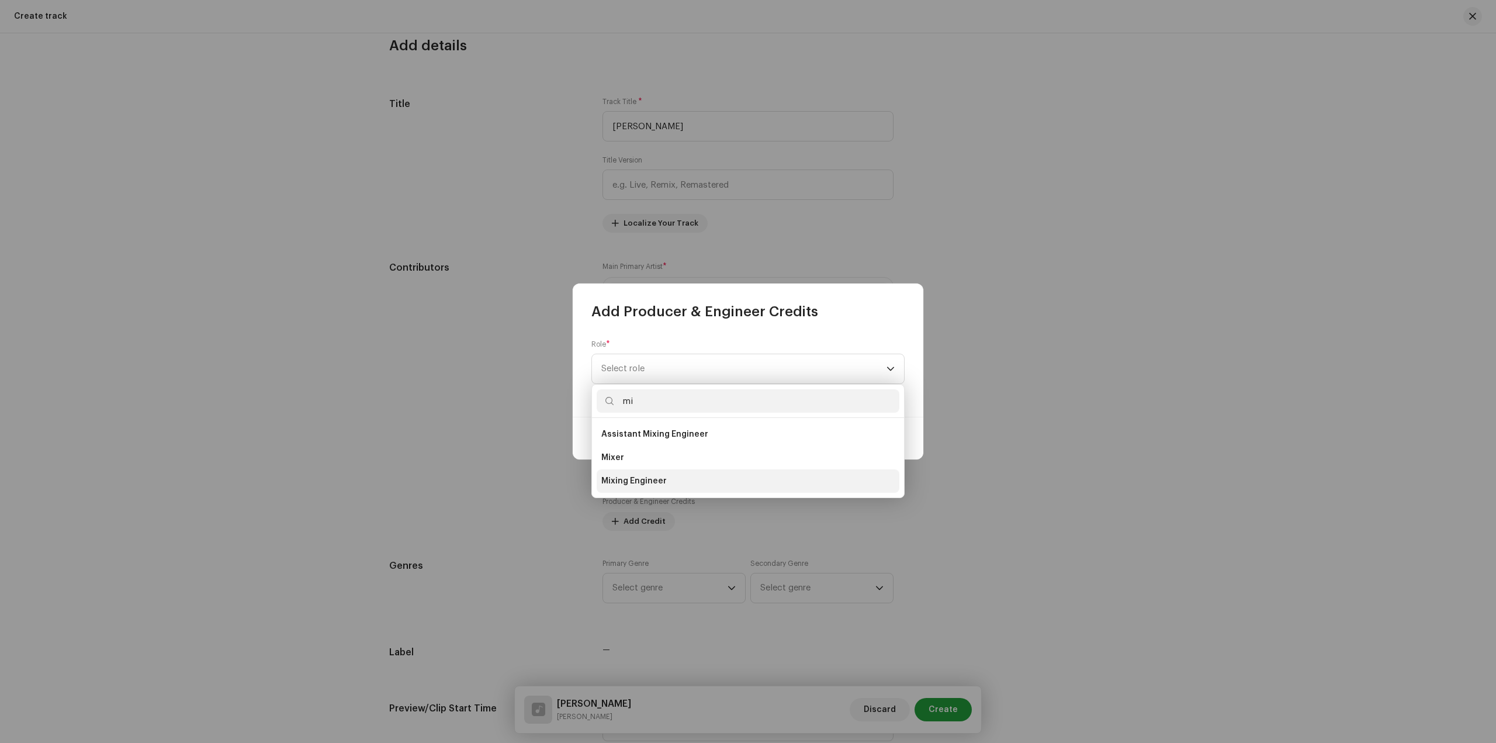
type input "mi"
click at [667, 481] on li "Mixing Engineer" at bounding box center [748, 480] width 303 height 23
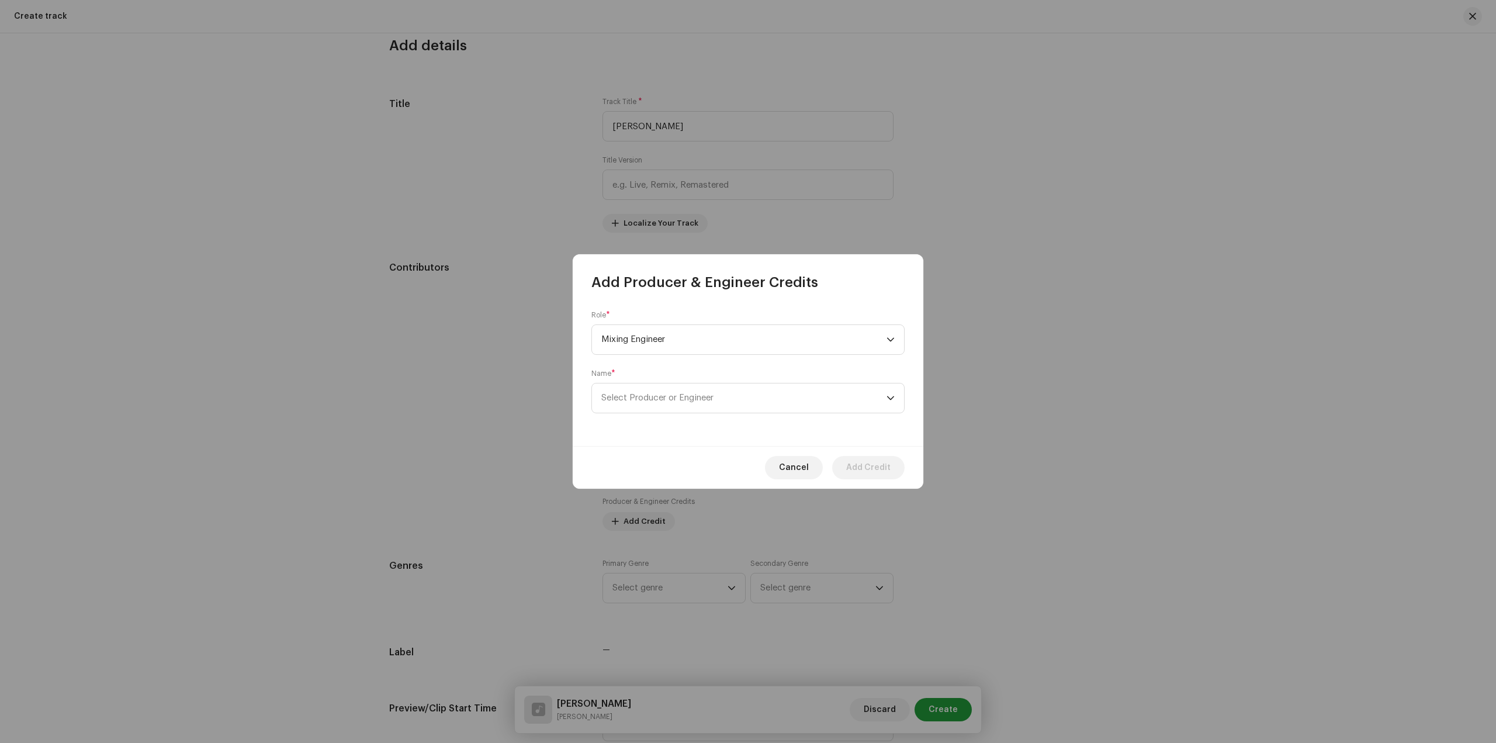
click at [843, 415] on div "Role * Mixing Engineer Name * Select Producer or Engineer" at bounding box center [748, 369] width 351 height 154
click at [841, 399] on span "Select Producer or Engineer" at bounding box center [743, 397] width 285 height 29
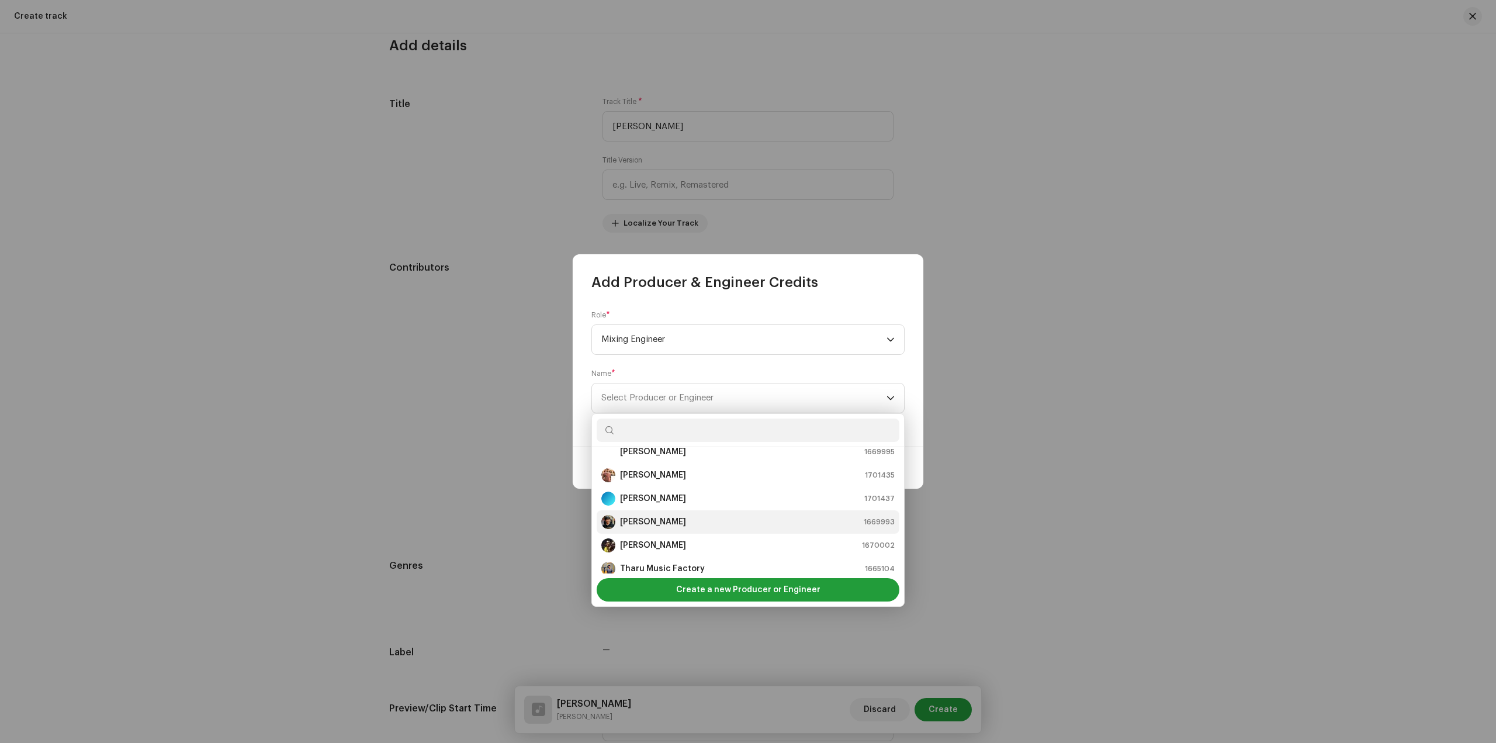
click at [712, 526] on div "[PERSON_NAME] 1669993" at bounding box center [747, 522] width 293 height 14
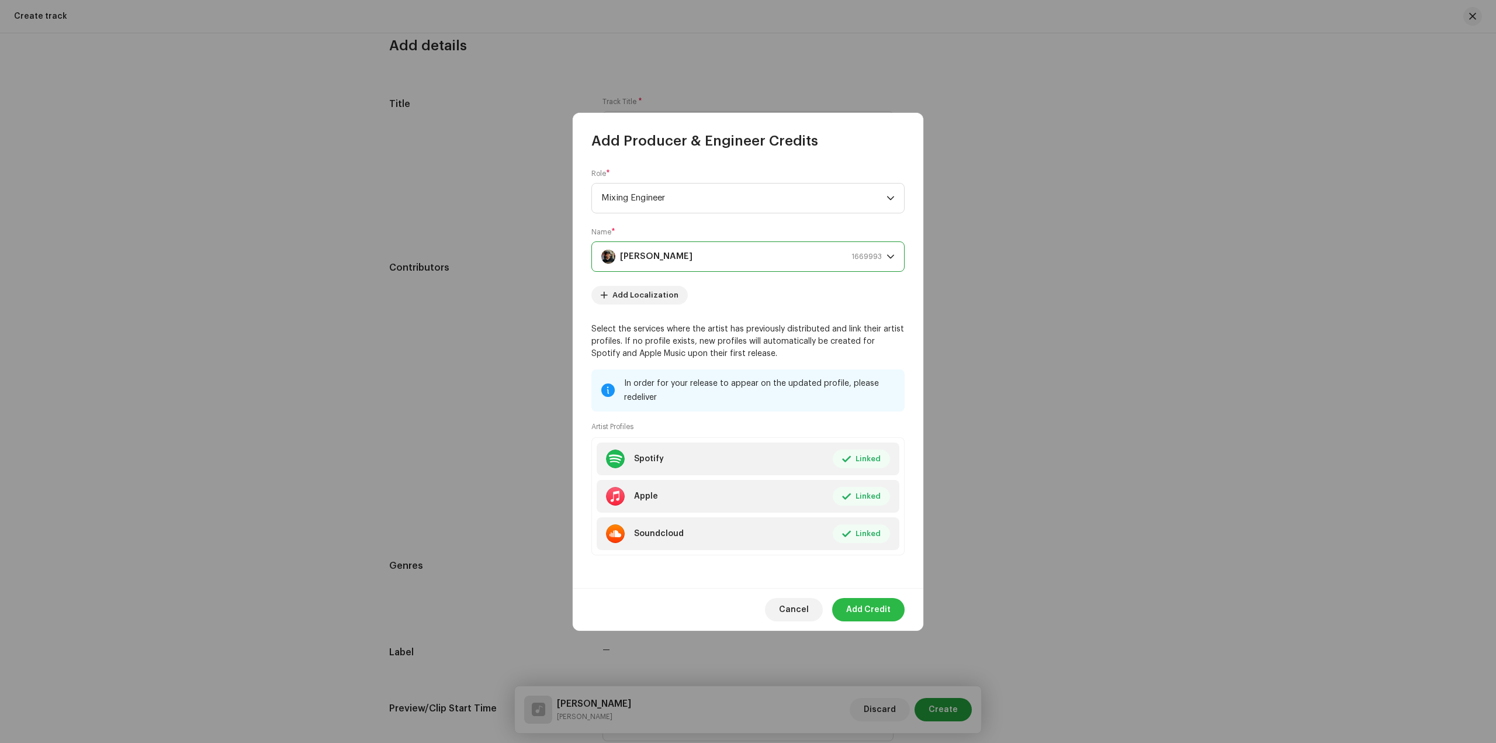
click at [877, 603] on span "Add Credit" at bounding box center [868, 609] width 44 height 23
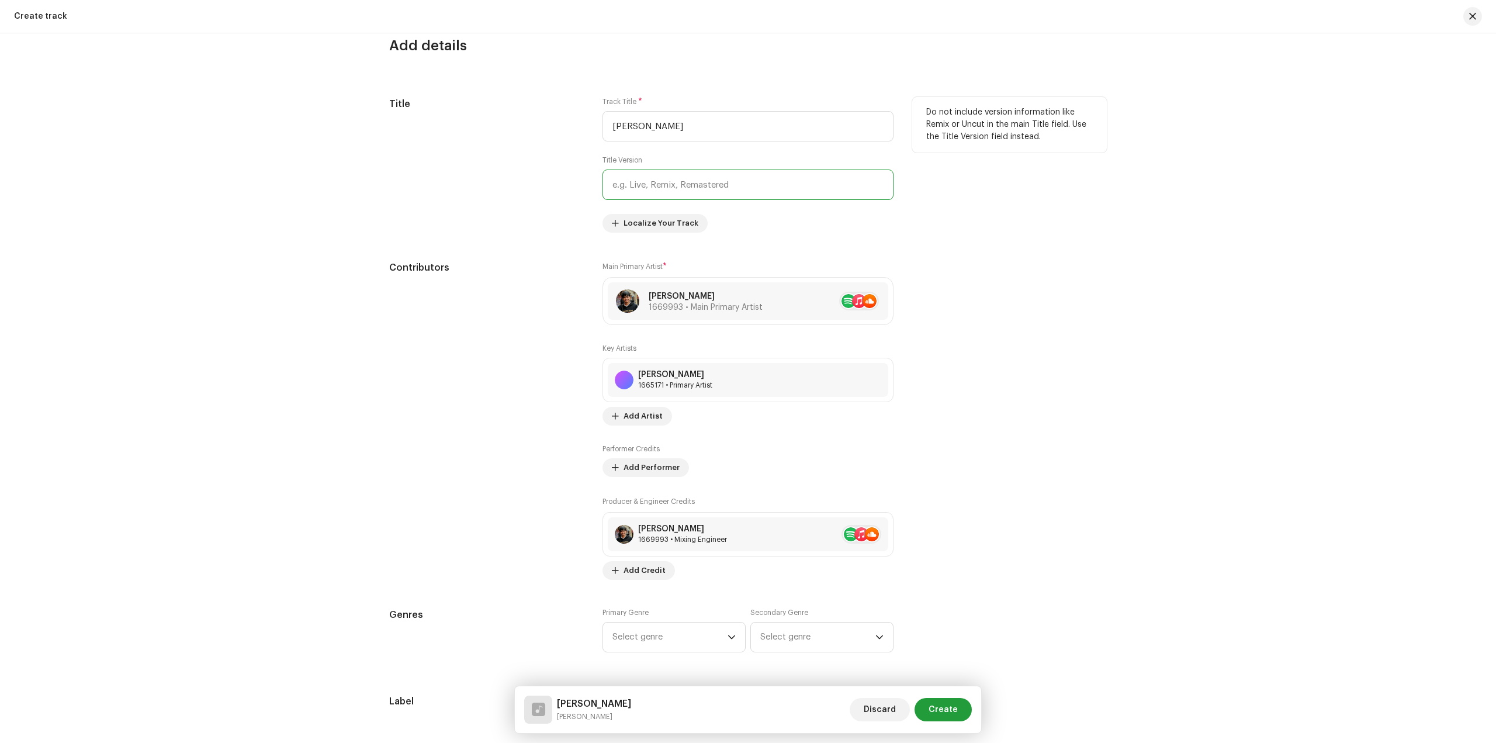
click at [698, 189] on input "text" at bounding box center [748, 185] width 291 height 30
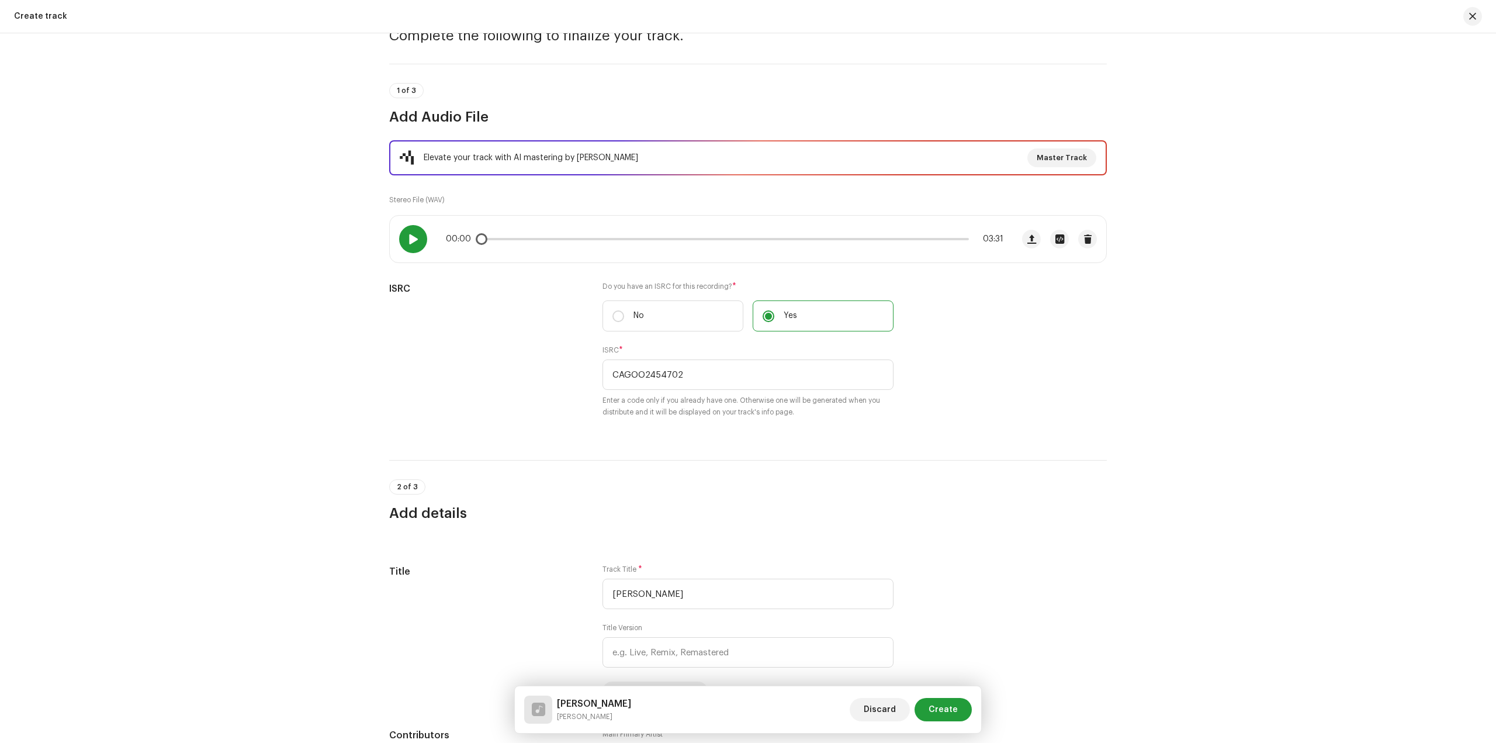
click at [406, 233] on div at bounding box center [413, 239] width 28 height 28
click at [928, 239] on p-slider at bounding box center [724, 239] width 489 height 2
click at [954, 240] on p-slider at bounding box center [724, 239] width 489 height 2
click at [535, 238] on span at bounding box center [721, 239] width 482 height 2
click at [610, 240] on div "00:25 03:31" at bounding box center [725, 238] width 558 height 9
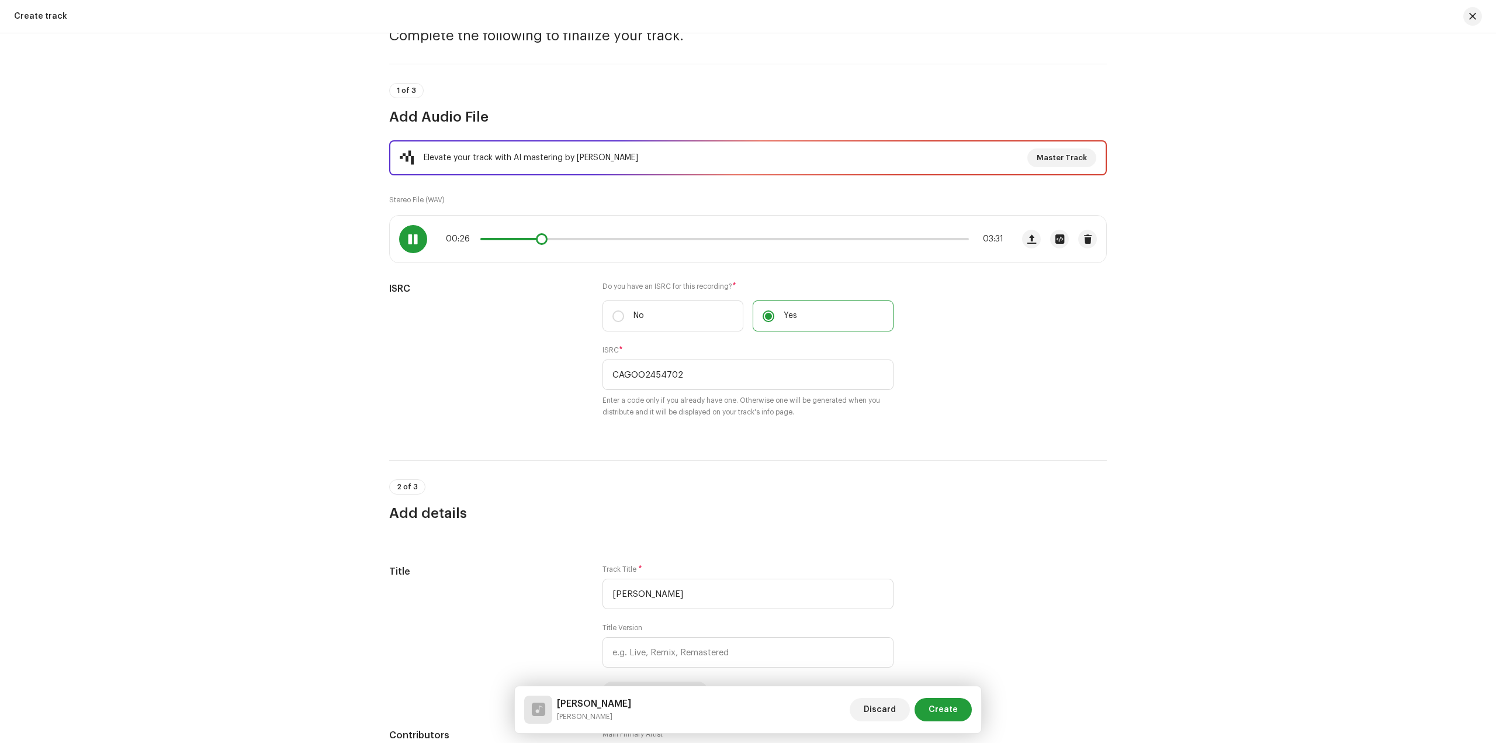
click at [651, 240] on div "00:26 03:31" at bounding box center [725, 238] width 558 height 9
click at [651, 237] on div "00:26 03:31" at bounding box center [725, 238] width 558 height 9
click at [653, 240] on div "00:27 03:31" at bounding box center [725, 238] width 558 height 9
click at [659, 240] on div "00:27 03:31" at bounding box center [725, 238] width 558 height 9
click at [664, 238] on p-slider at bounding box center [724, 239] width 489 height 2
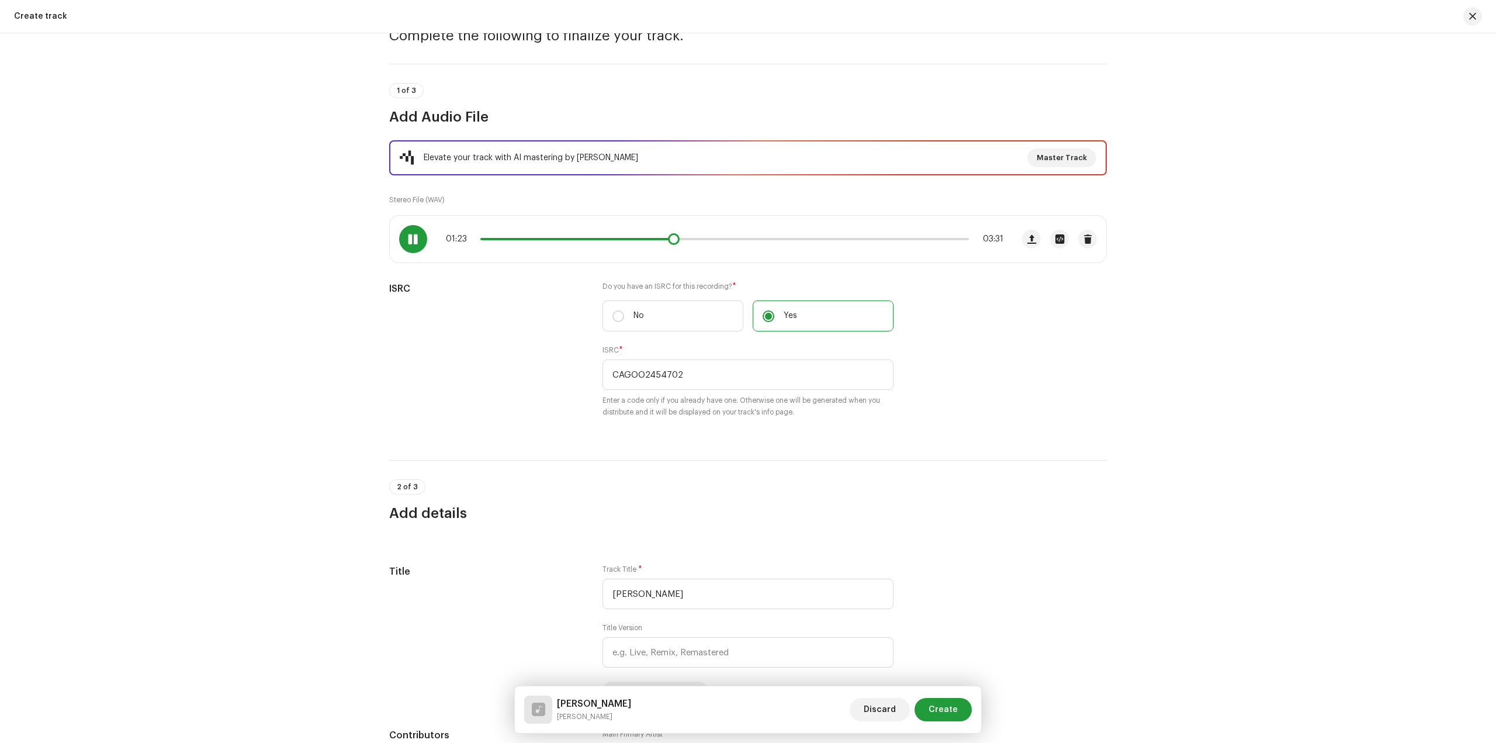
click at [410, 241] on span at bounding box center [413, 238] width 10 height 9
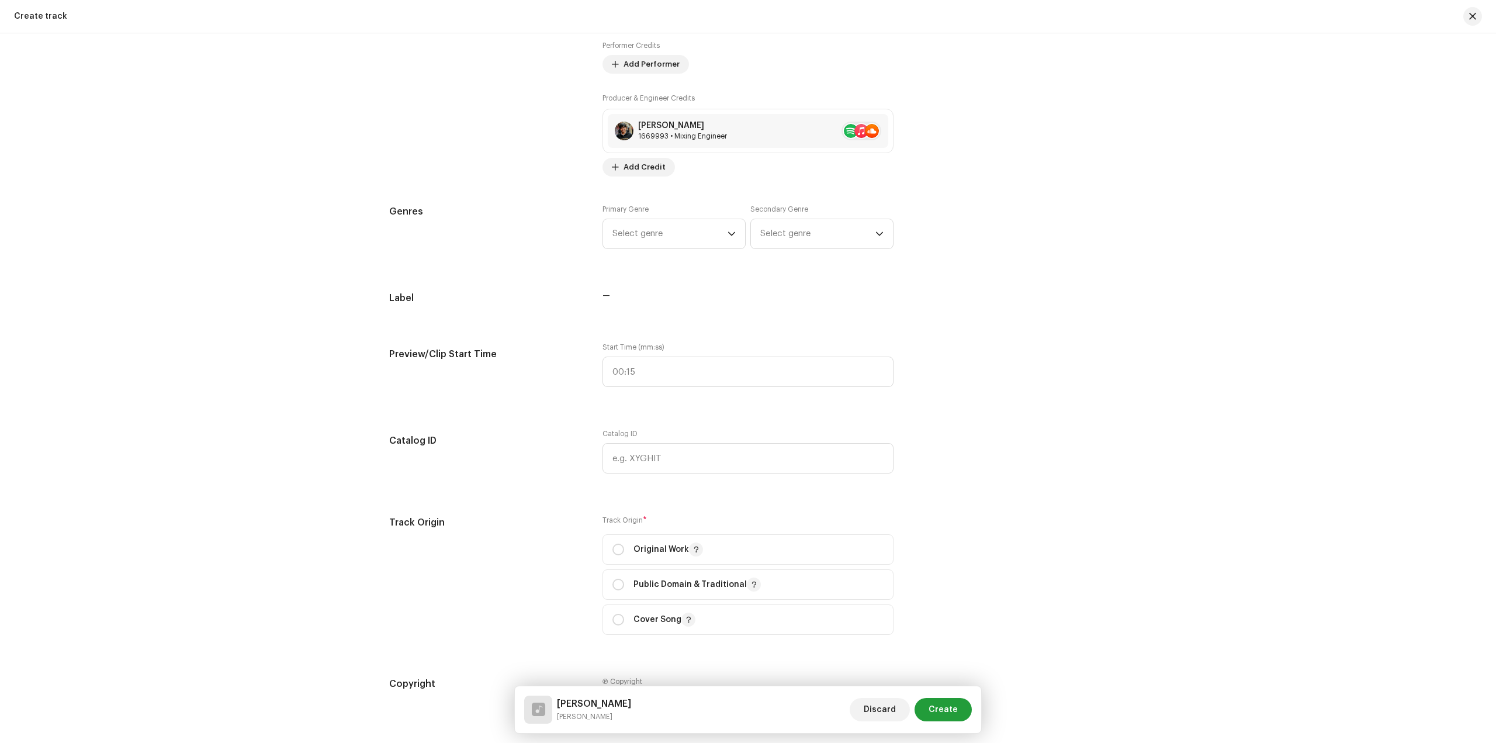
scroll to position [1052, 0]
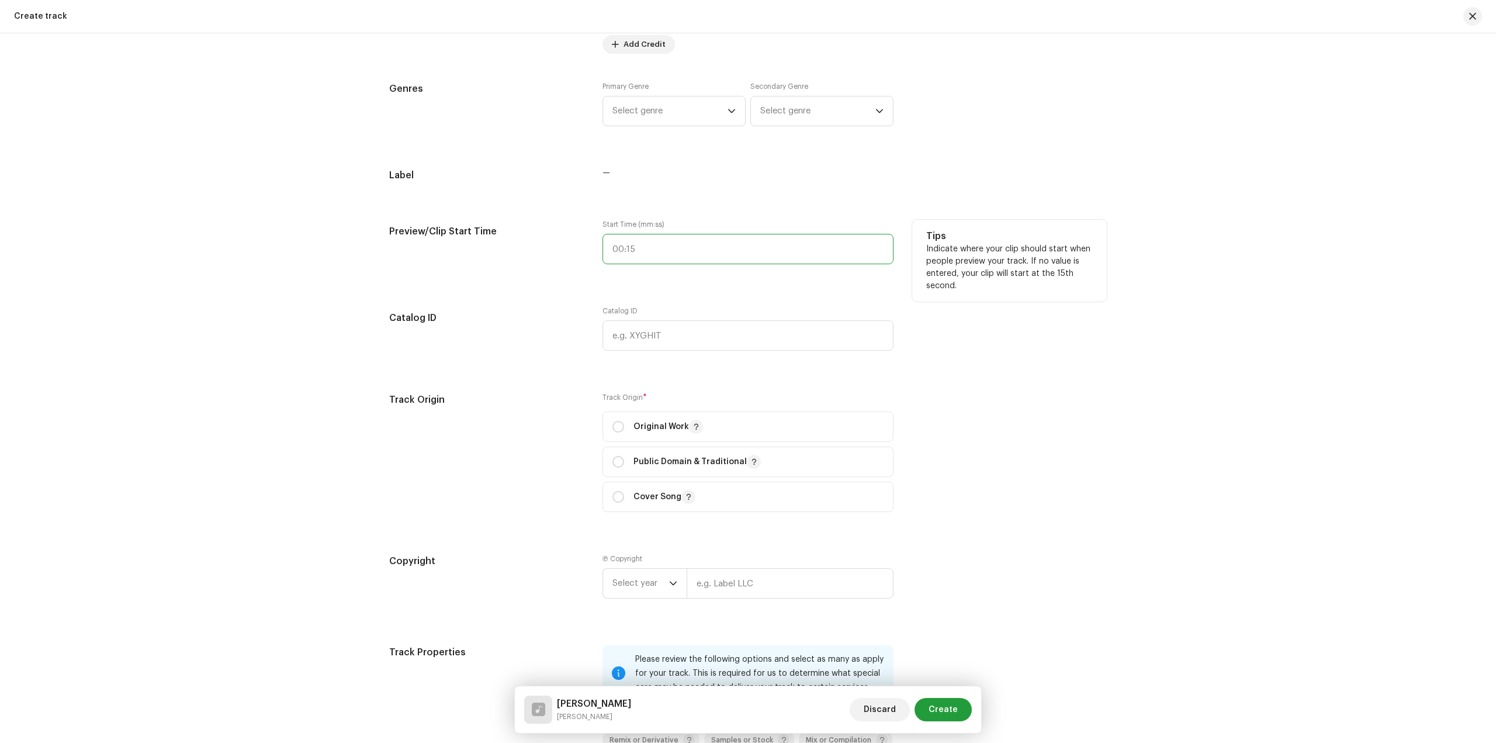
type input ":"
click at [663, 241] on input ":" at bounding box center [748, 249] width 291 height 30
type input "03:"
type input "00:56"
click at [662, 331] on input "text" at bounding box center [748, 335] width 291 height 30
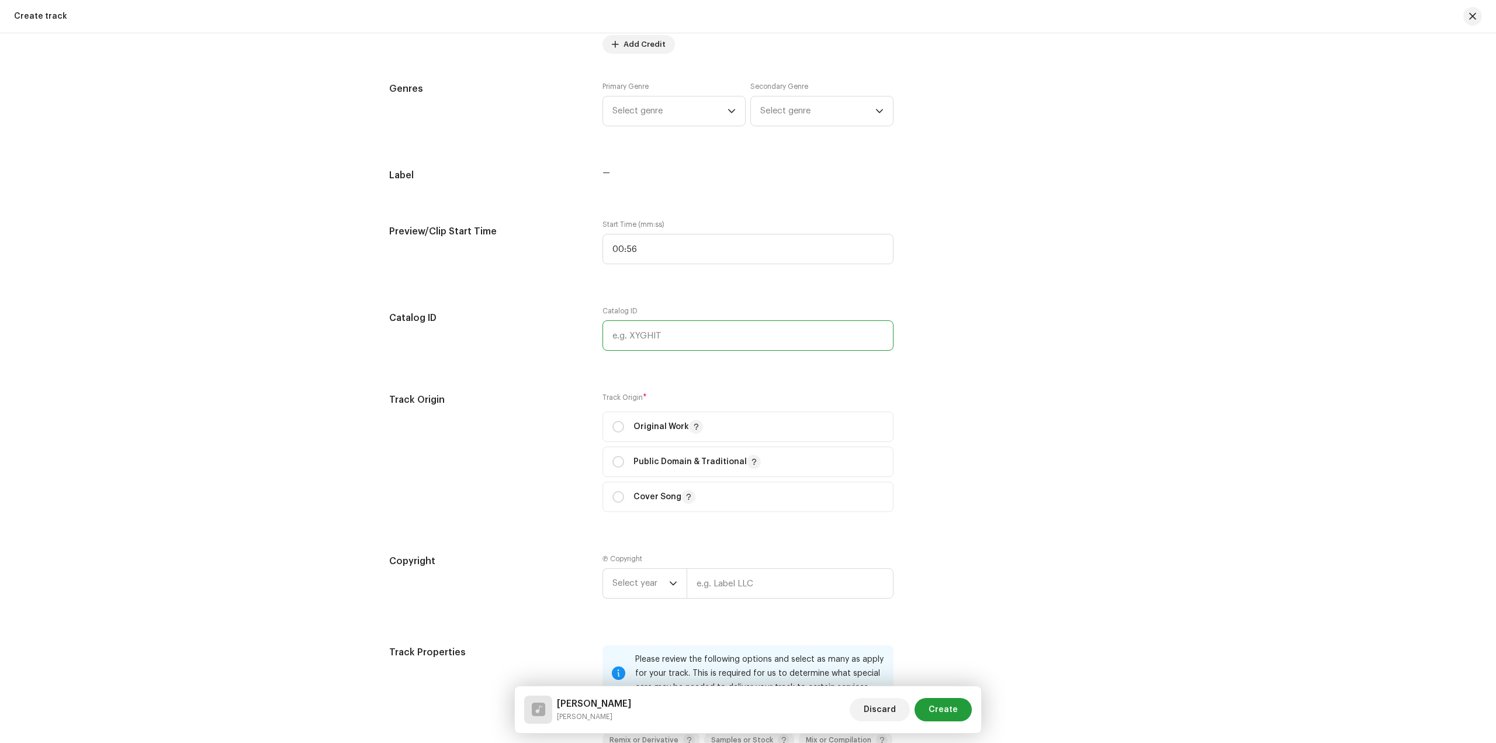
paste input "LR-2486992"
drag, startPoint x: 629, startPoint y: 336, endPoint x: 585, endPoint y: 339, distance: 44.0
click at [585, 339] on div "Catalog ID Catalog ID LR-2486992 Best to leave blank unless you really need the…" at bounding box center [748, 335] width 718 height 58
type input "LR-2486992"
click at [673, 431] on p "Original Work" at bounding box center [669, 427] width 70 height 14
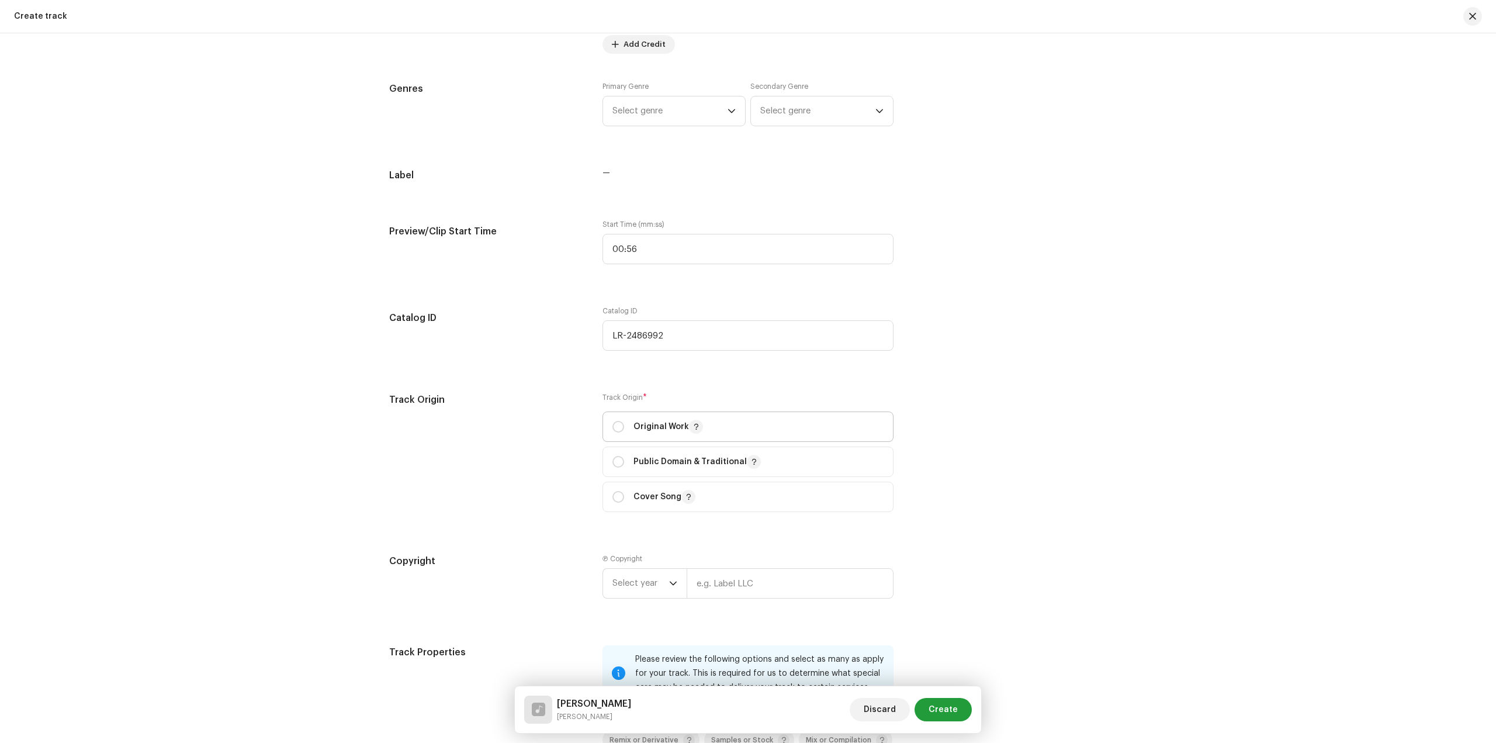
radio input "true"
click at [656, 579] on span "Select year" at bounding box center [641, 583] width 57 height 29
click at [654, 531] on li "2022" at bounding box center [649, 531] width 83 height 23
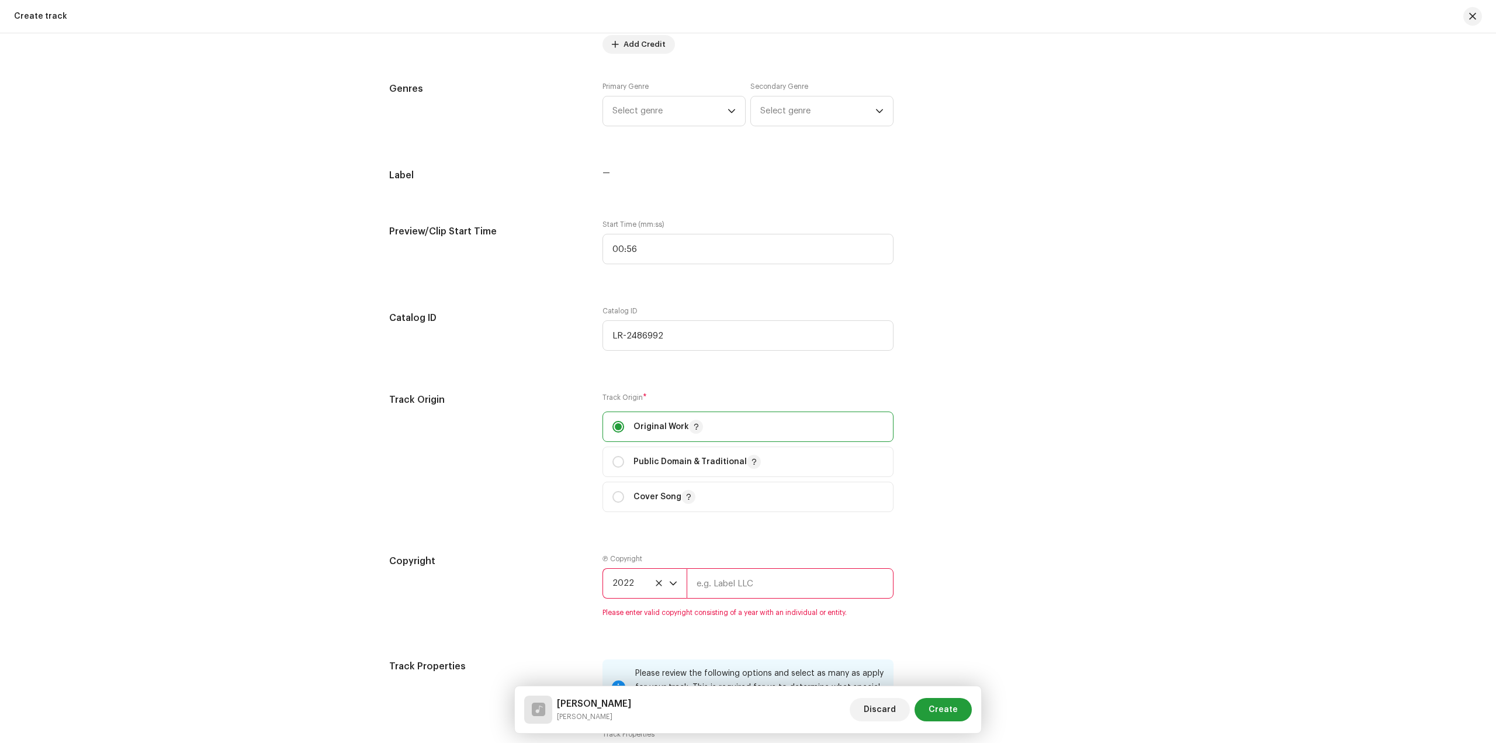
click at [726, 581] on input "text" at bounding box center [790, 583] width 207 height 30
type input "[PERSON_NAME]"
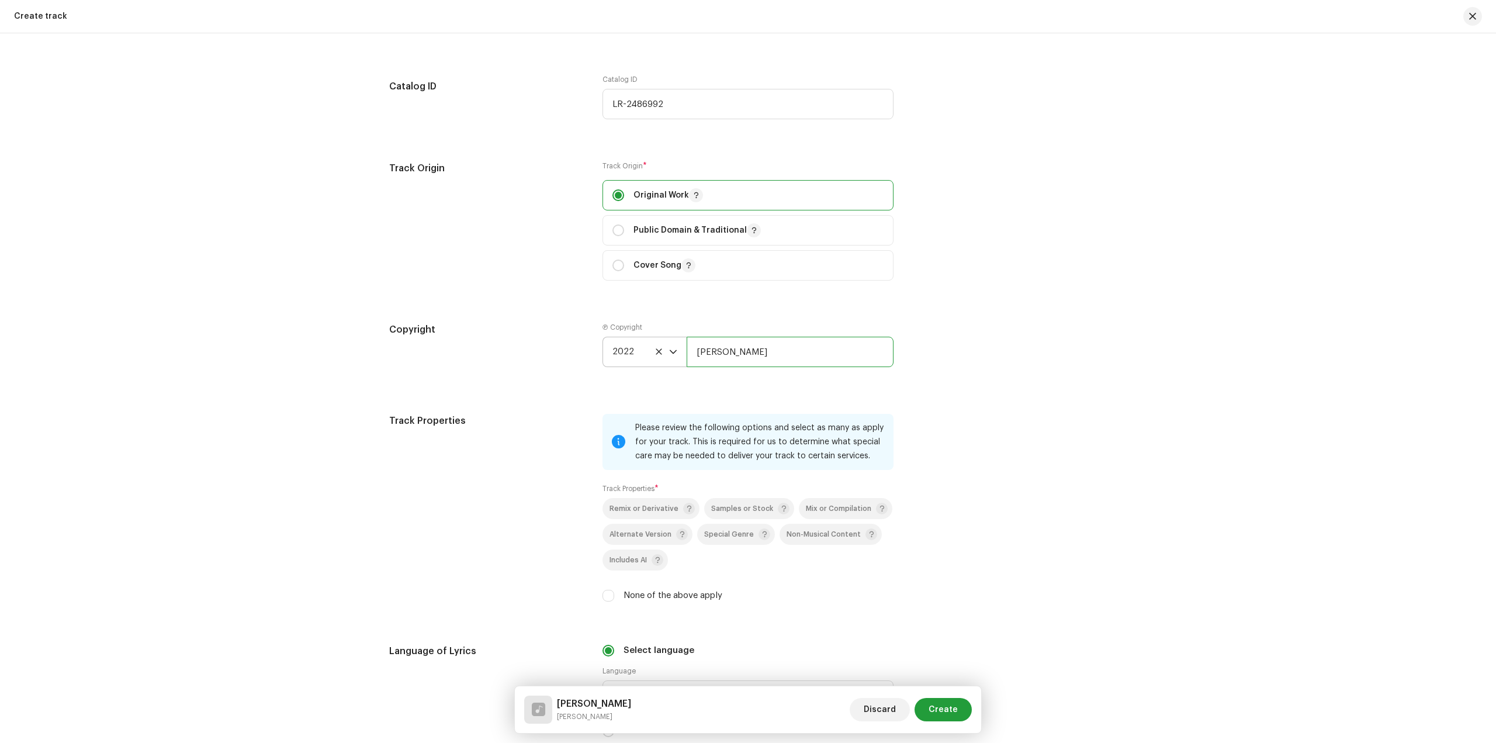
scroll to position [1286, 0]
click at [665, 594] on label "None of the above apply" at bounding box center [673, 593] width 99 height 13
click at [614, 594] on input "None of the above apply" at bounding box center [609, 593] width 12 height 12
checkbox input "true"
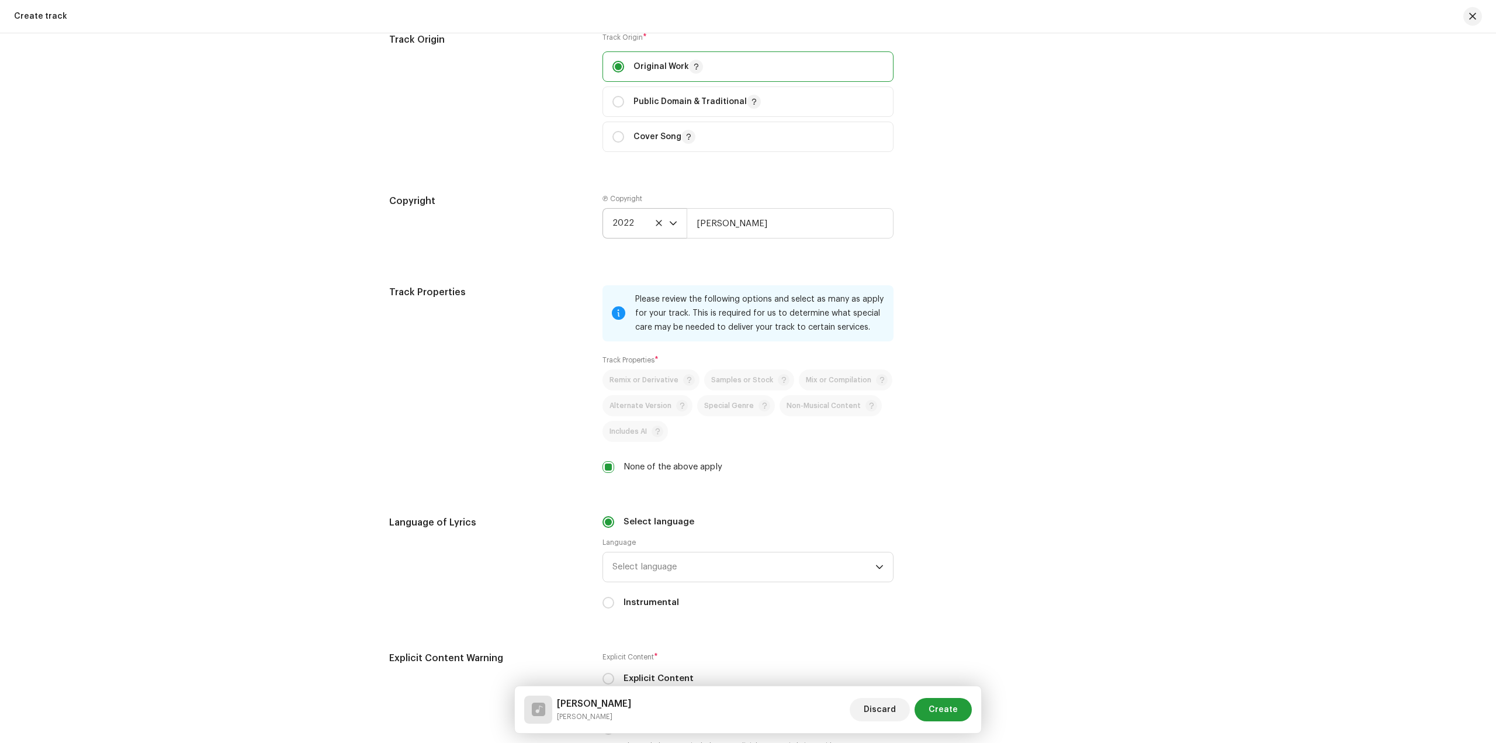
scroll to position [1637, 0]
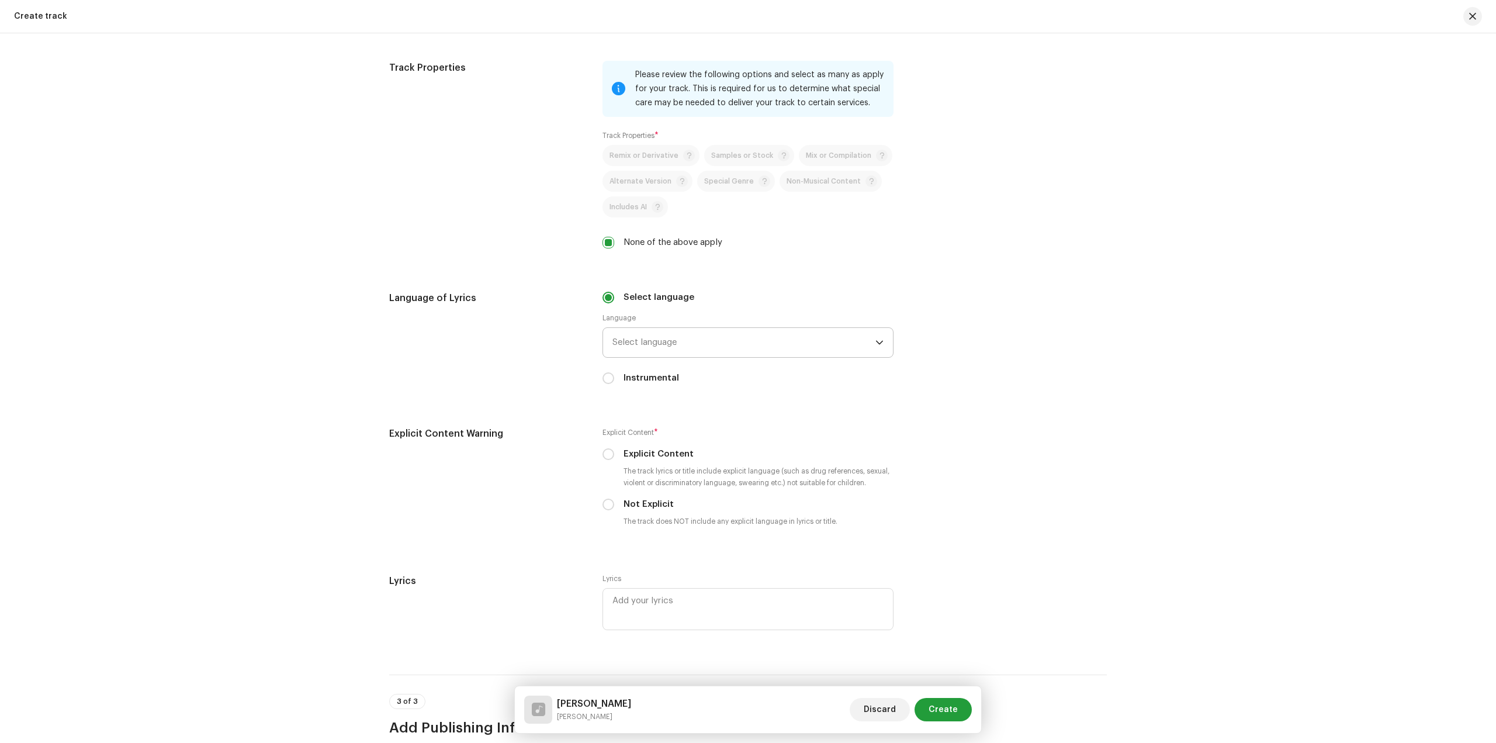
click at [701, 343] on span "Select language" at bounding box center [744, 342] width 263 height 29
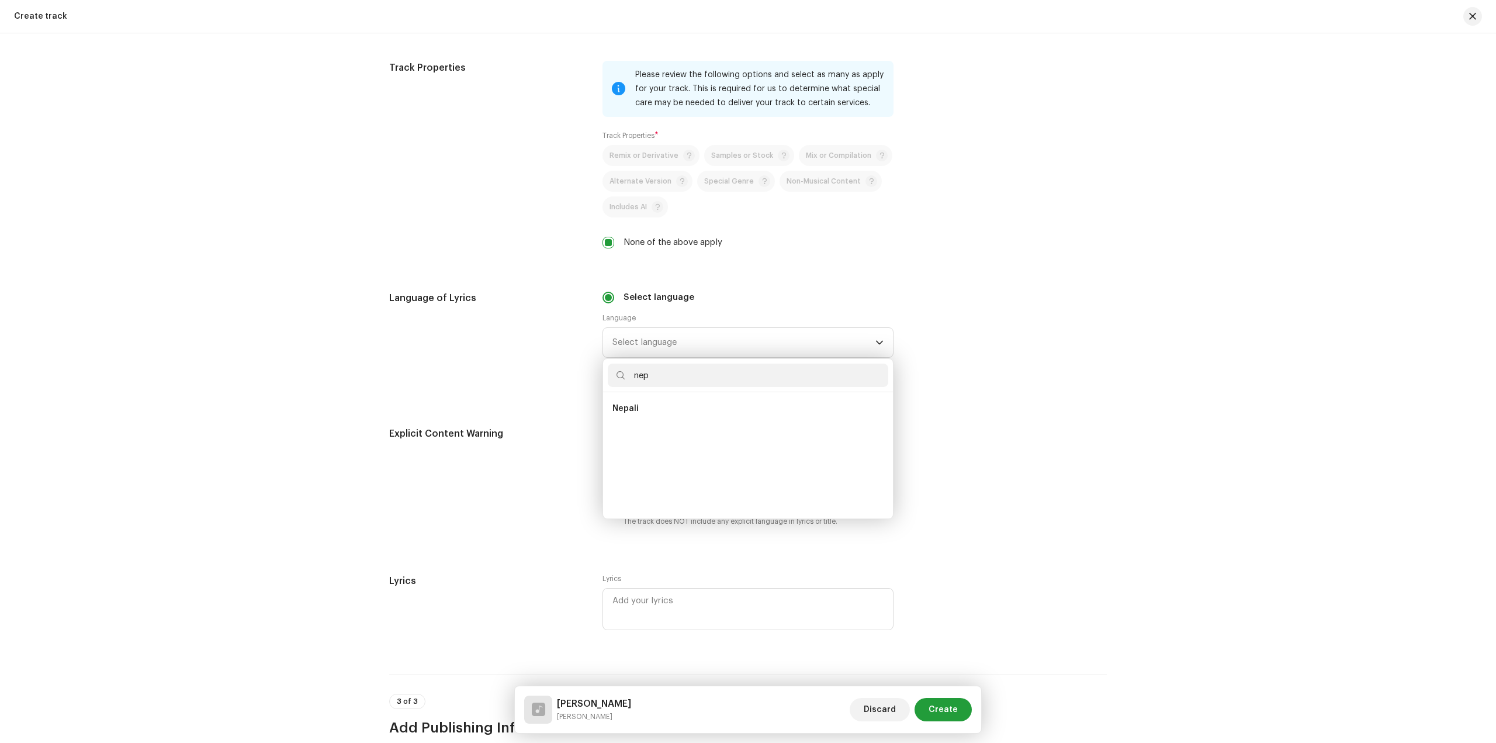
scroll to position [0, 0]
type input "nepali"
click at [671, 412] on li "Nepali" at bounding box center [748, 408] width 281 height 23
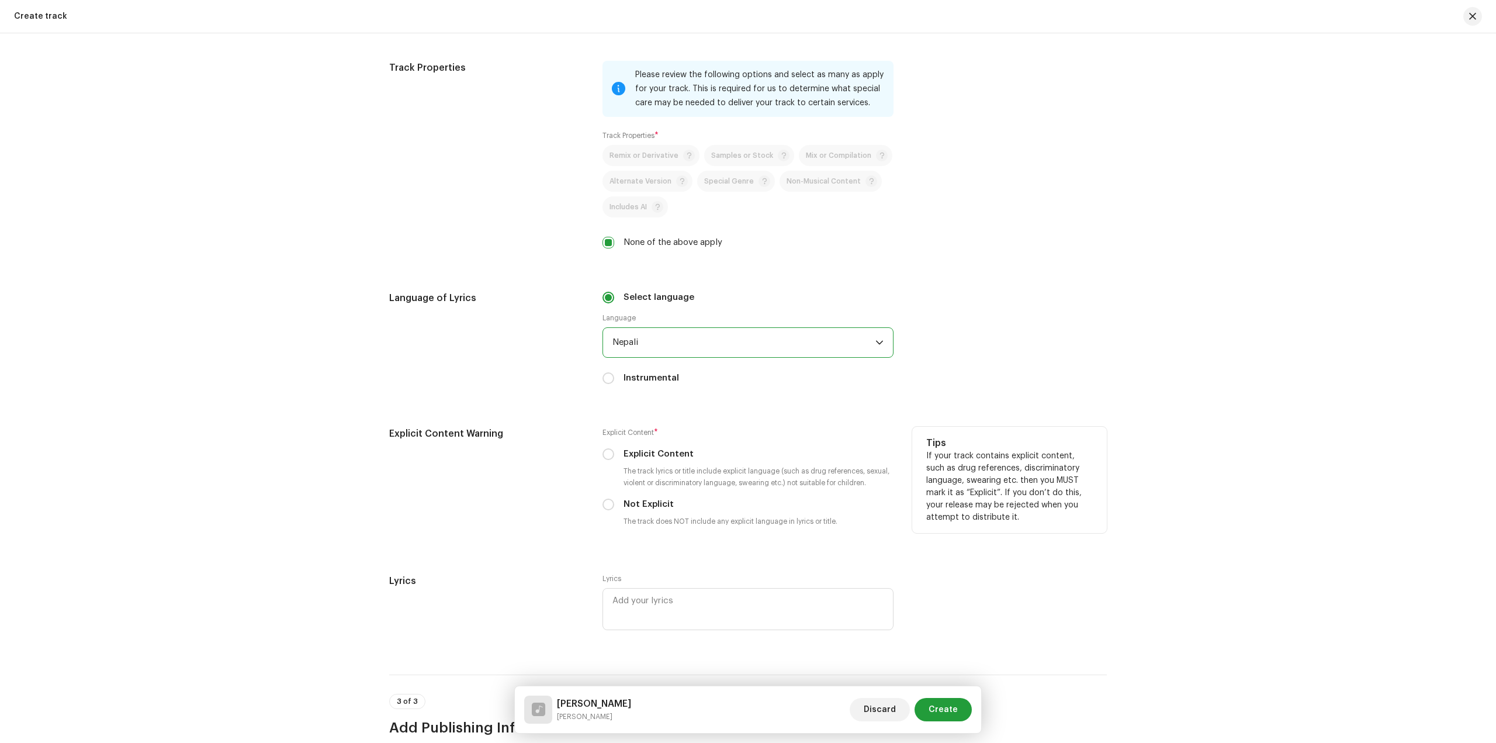
click at [621, 514] on div "Explicit Content * Explicit Content The track lyrics or title include explicit …" at bounding box center [748, 479] width 291 height 105
click at [615, 506] on div "Not Explicit" at bounding box center [748, 504] width 291 height 13
click at [654, 499] on label "Not Explicit" at bounding box center [649, 504] width 50 height 13
click at [614, 499] on input "Not Explicit" at bounding box center [609, 505] width 12 height 12
radio input "true"
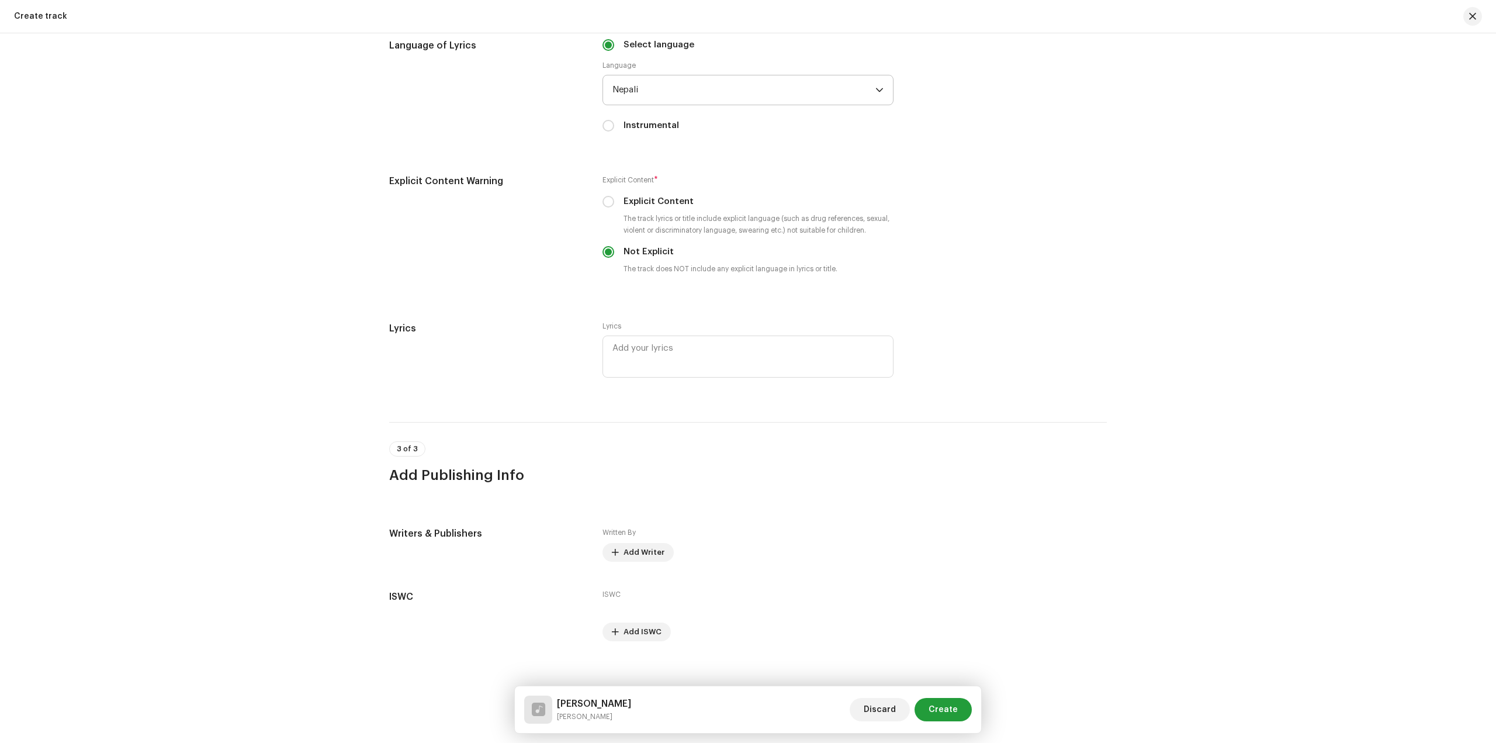
scroll to position [1900, 0]
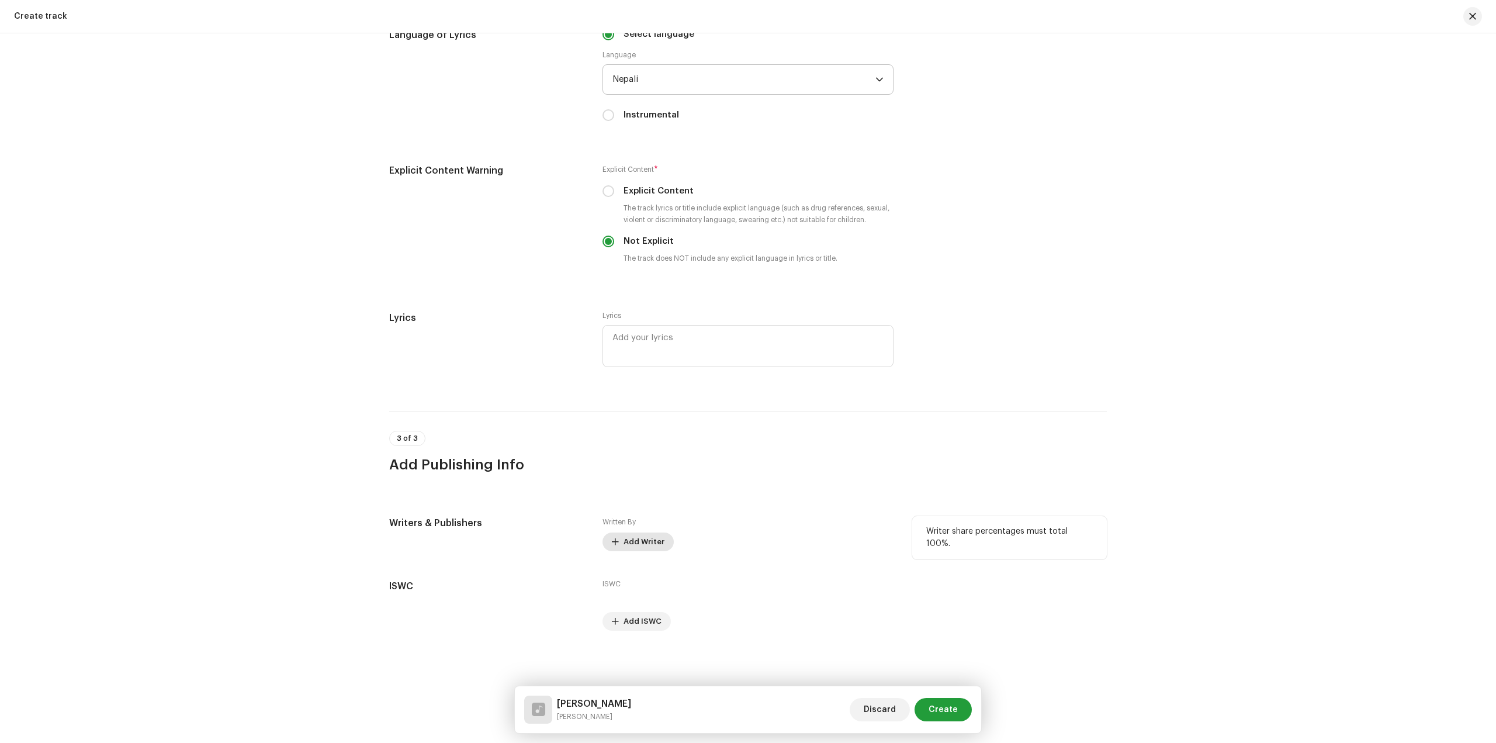
click at [629, 542] on span "Add Writer" at bounding box center [644, 541] width 41 height 23
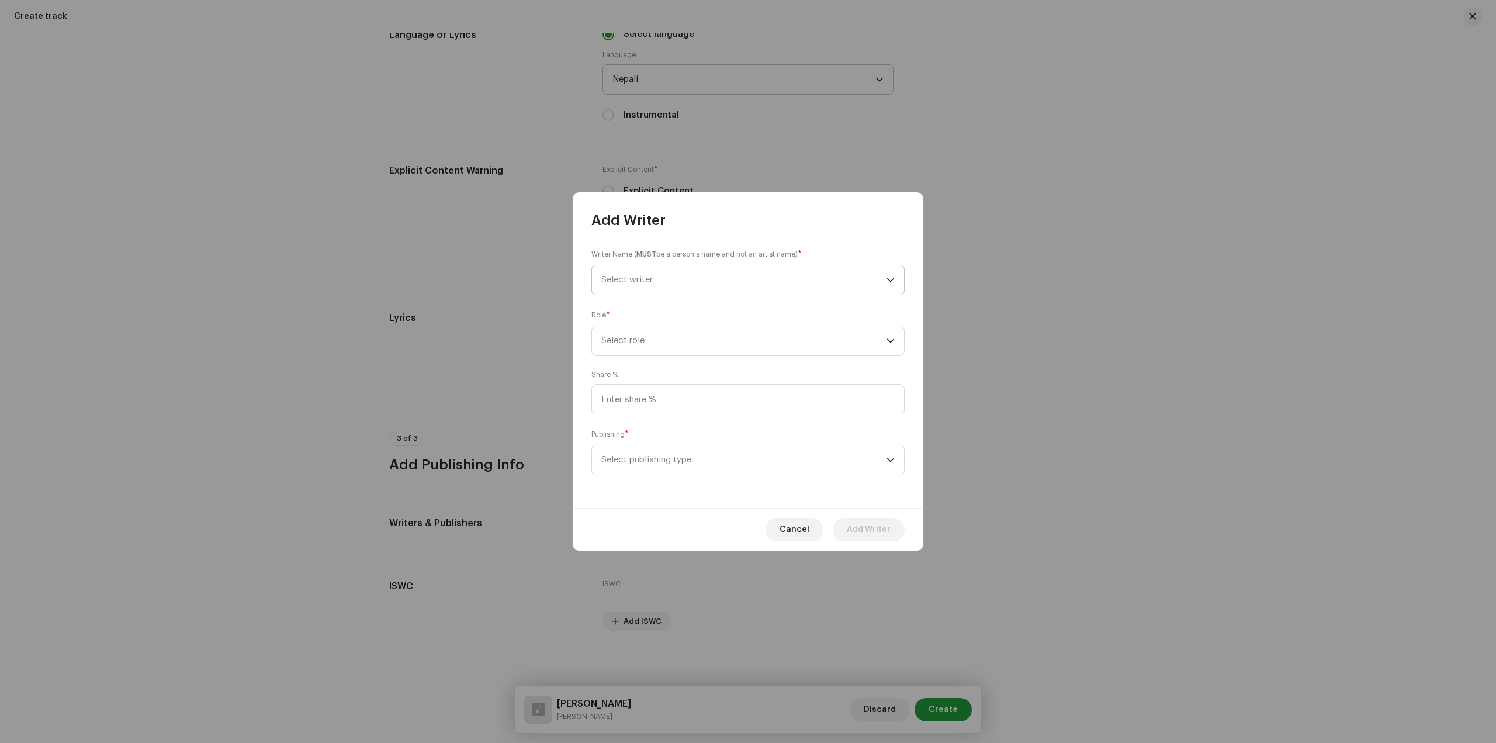
click at [749, 265] on p-select "Select writer" at bounding box center [748, 280] width 313 height 30
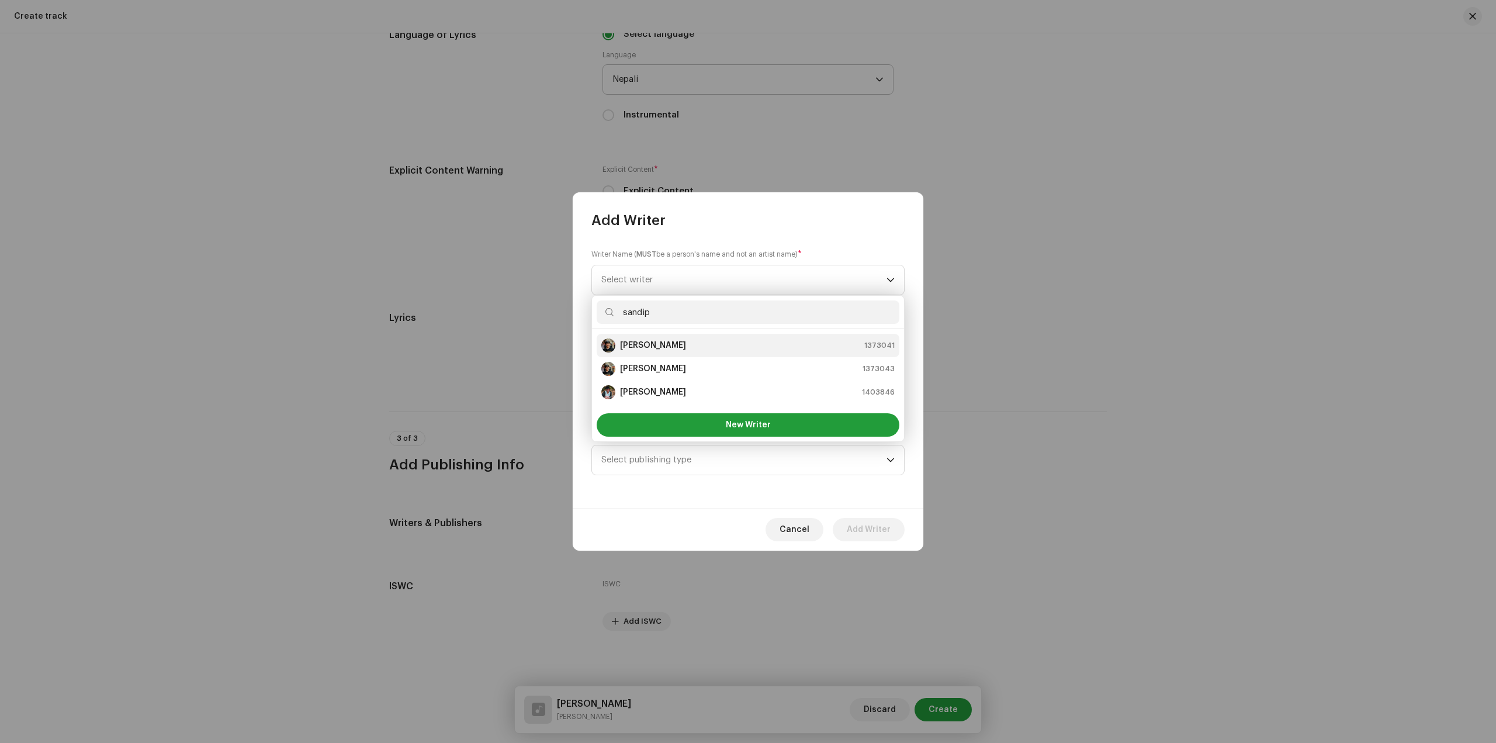
type input "sandip"
click at [759, 350] on div "[PERSON_NAME] 1373041" at bounding box center [747, 345] width 293 height 14
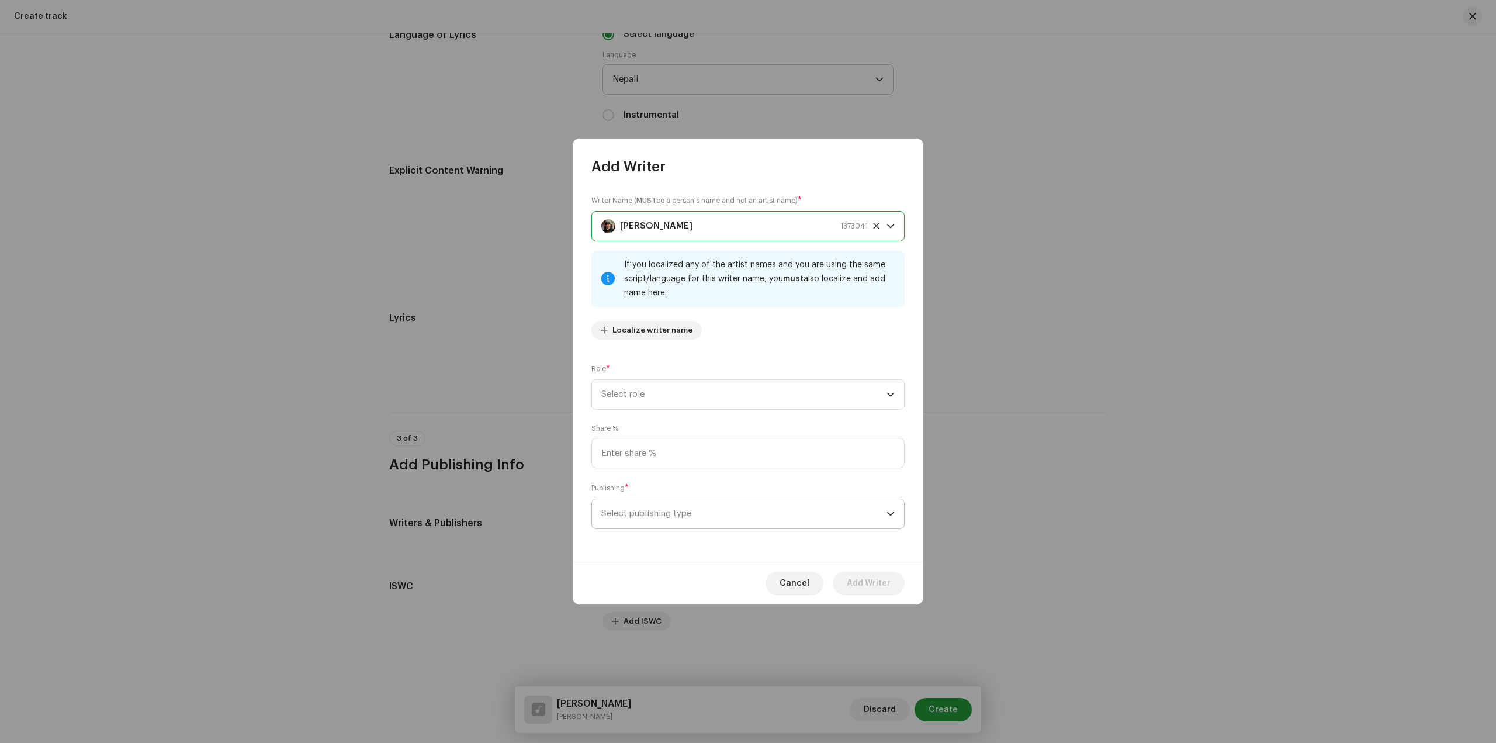
click at [758, 504] on span "Select publishing type" at bounding box center [743, 513] width 285 height 29
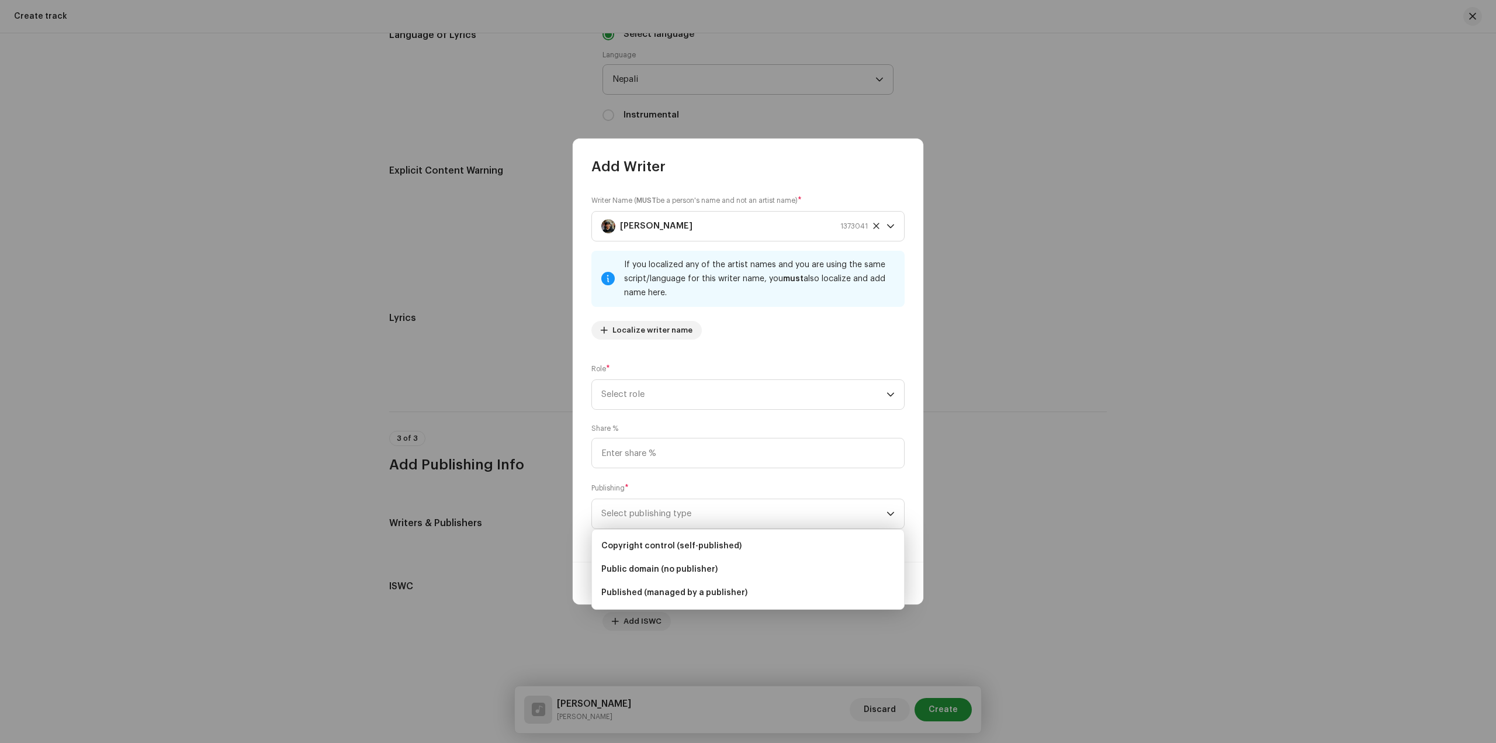
click at [744, 533] on ul "Copyright control (self-published) Public domain (no publisher) Published (mana…" at bounding box center [748, 569] width 312 height 79
click at [743, 538] on li "Copyright control (self-published)" at bounding box center [748, 545] width 303 height 23
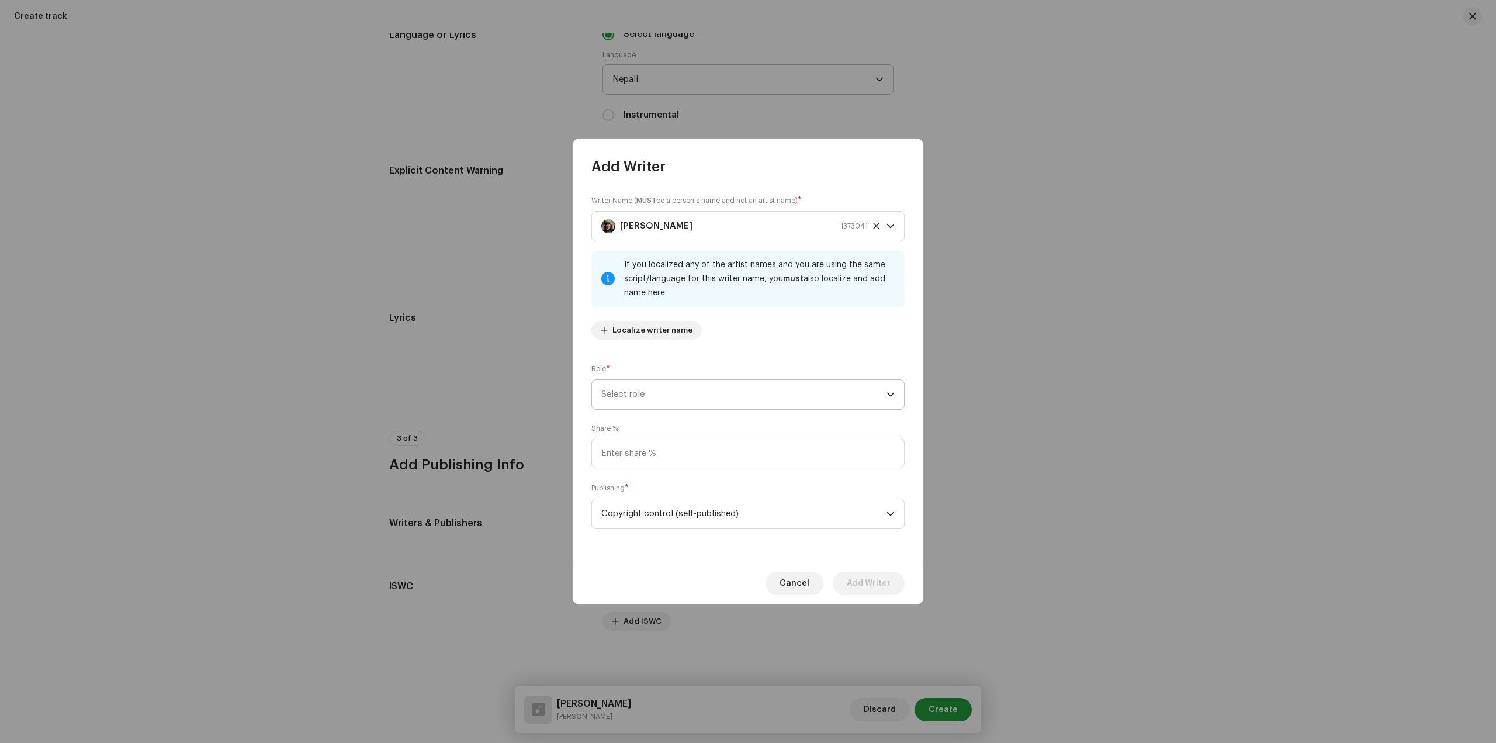
click at [816, 393] on span "Select role" at bounding box center [743, 394] width 285 height 29
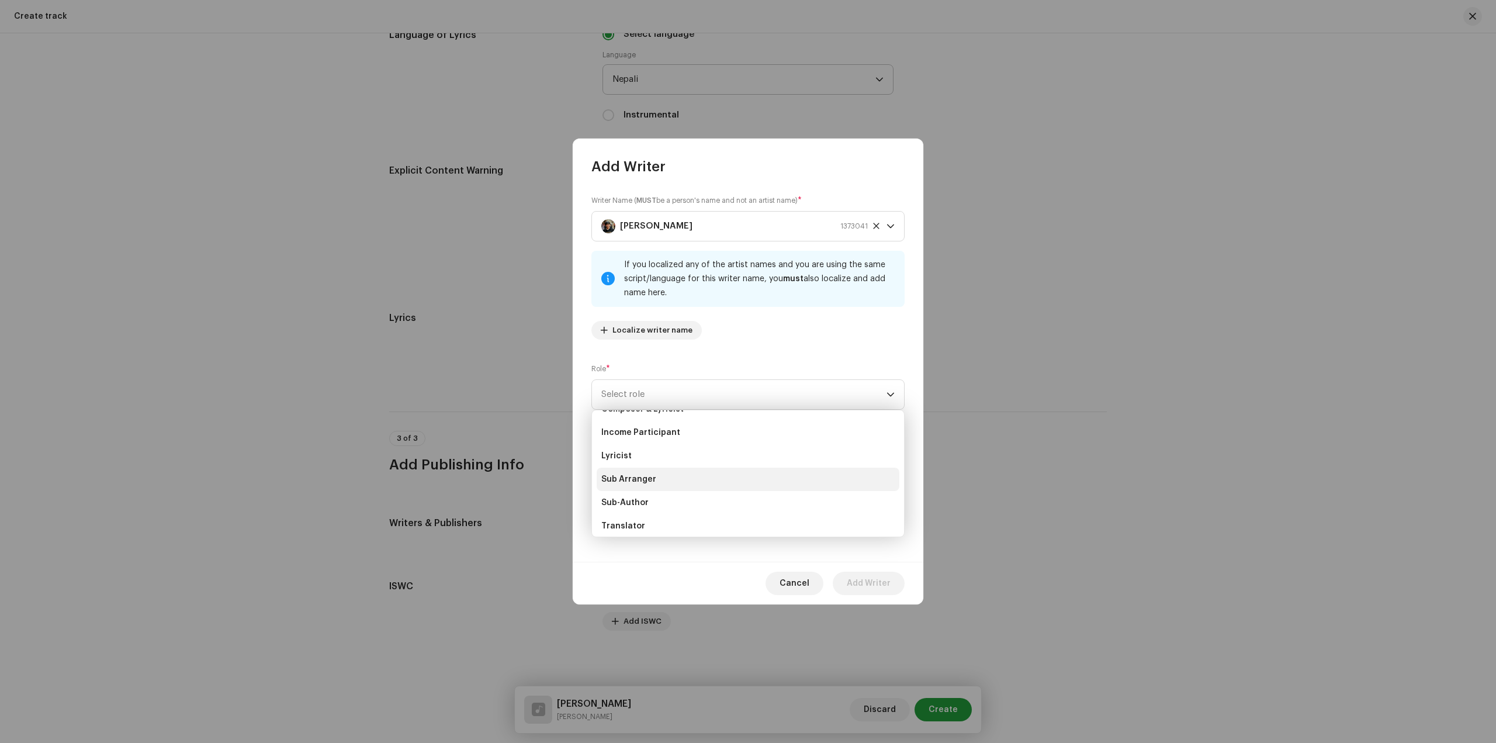
scroll to position [117, 0]
click at [693, 515] on li "Writer" at bounding box center [748, 520] width 303 height 23
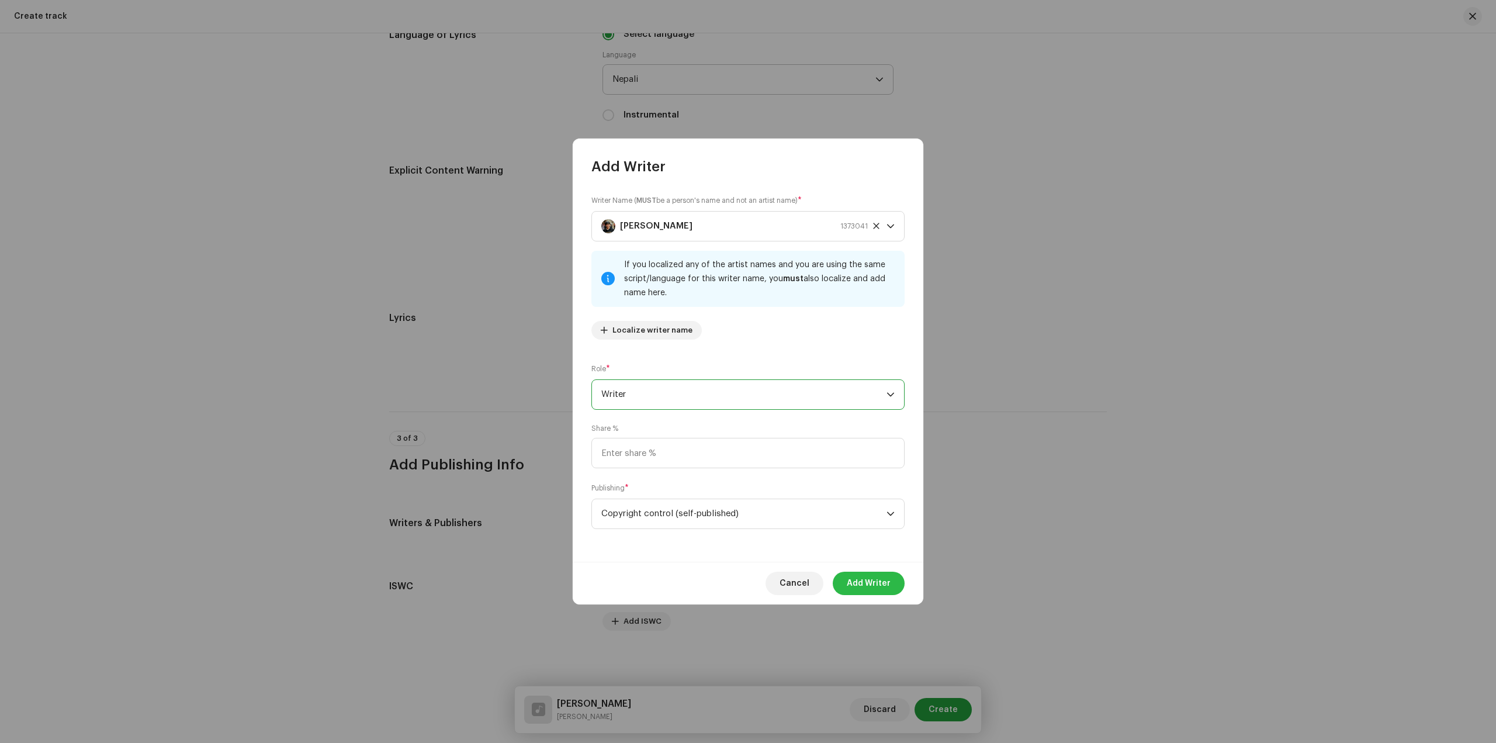
click at [856, 582] on span "Add Writer" at bounding box center [869, 583] width 44 height 23
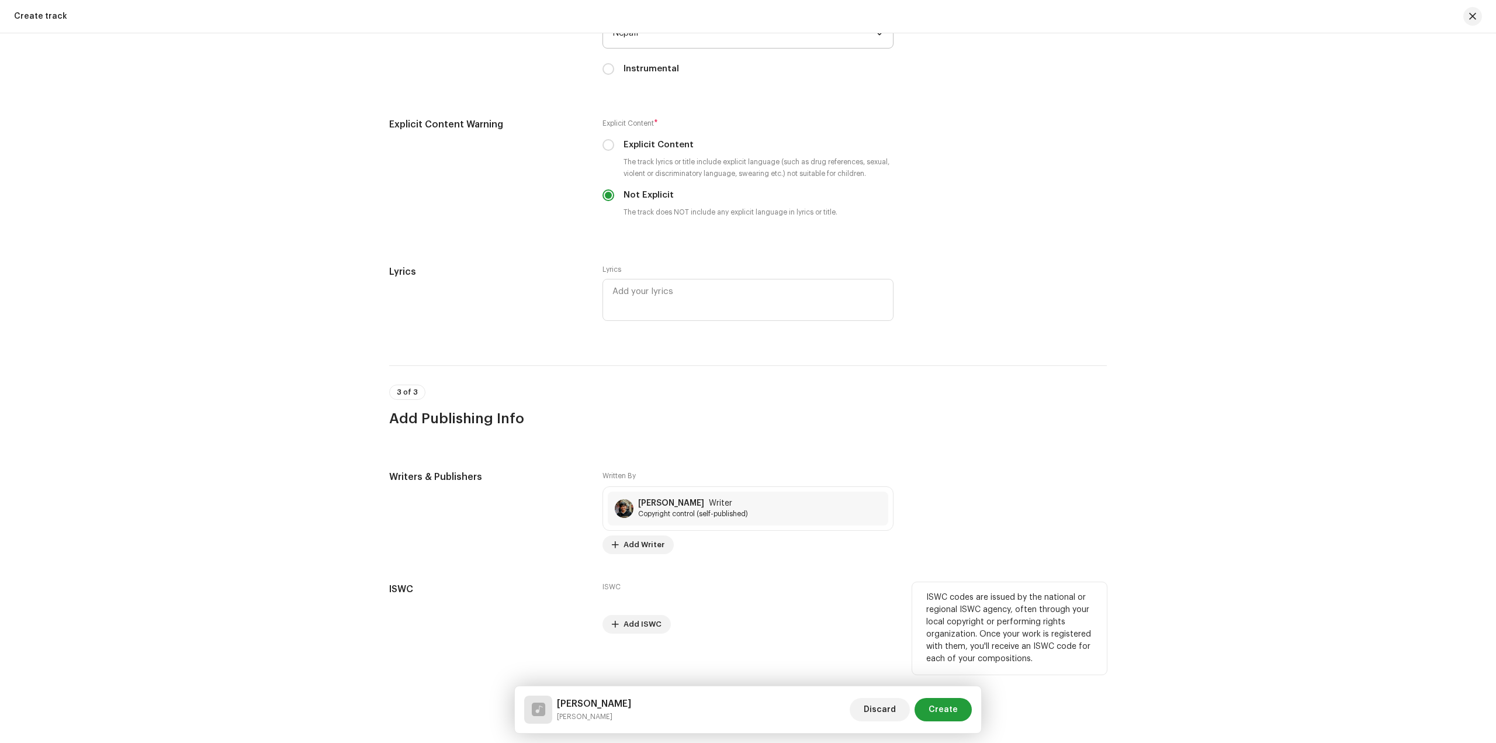
scroll to position [1949, 0]
click at [940, 703] on span "Create" at bounding box center [943, 709] width 29 height 23
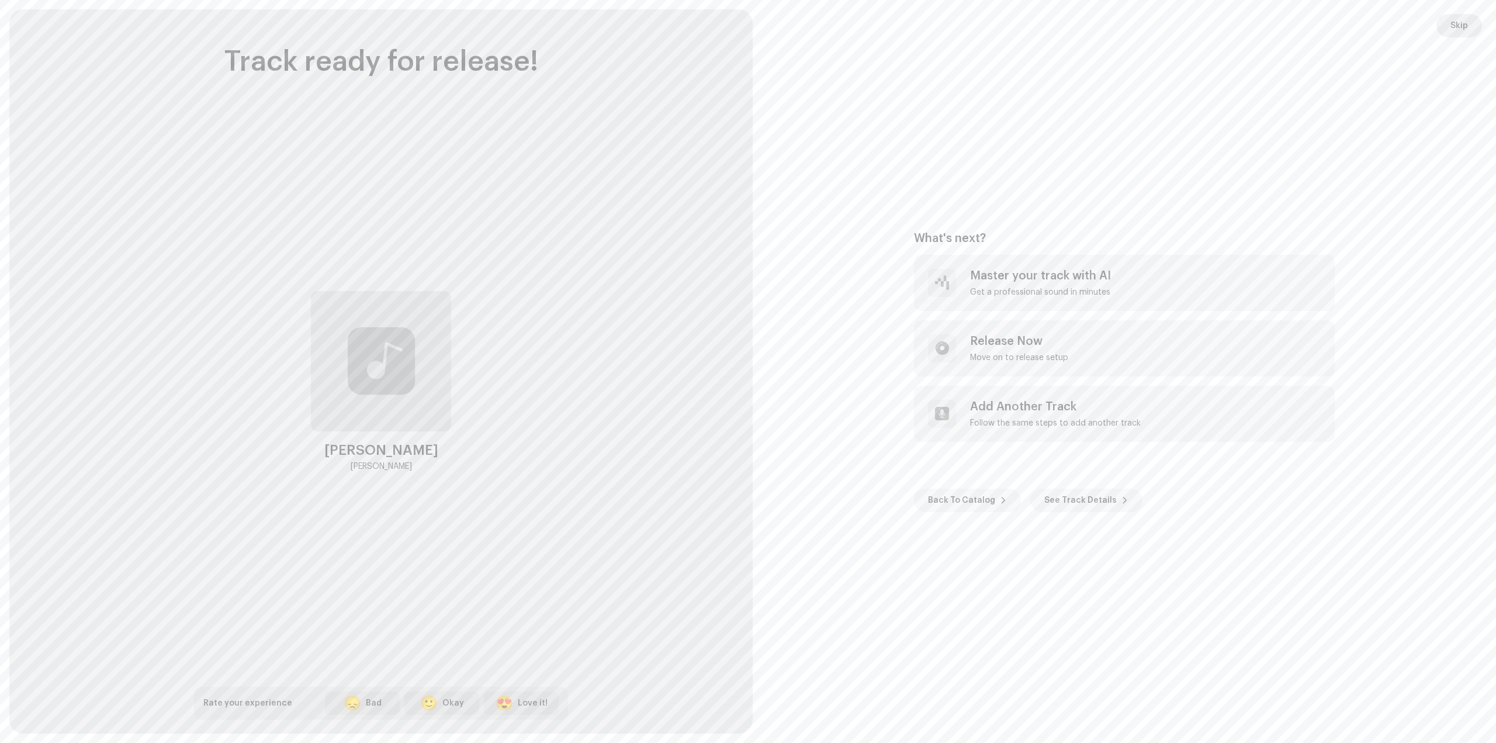
click at [1457, 29] on span "Skip" at bounding box center [1460, 25] width 18 height 23
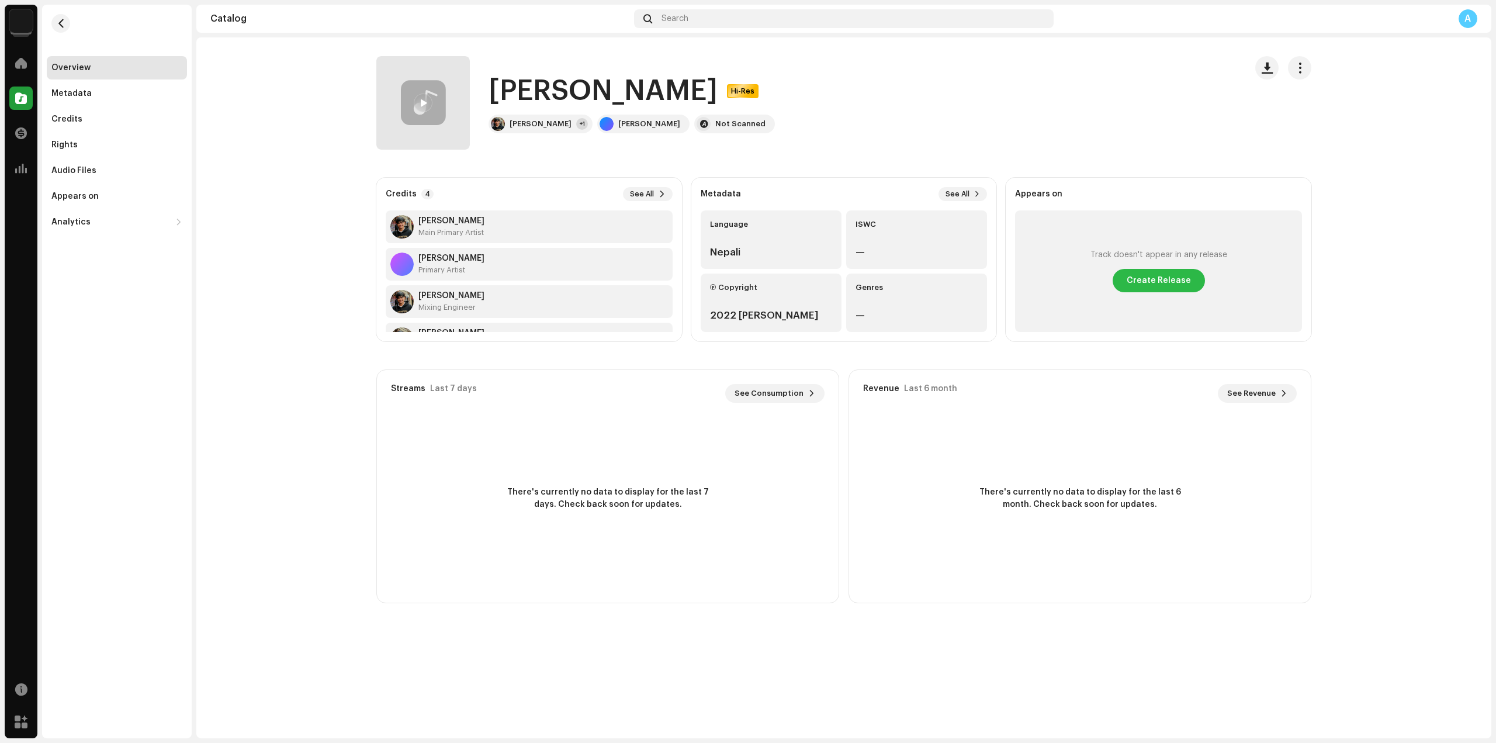
click at [1174, 269] on span "Create Release" at bounding box center [1159, 280] width 64 height 23
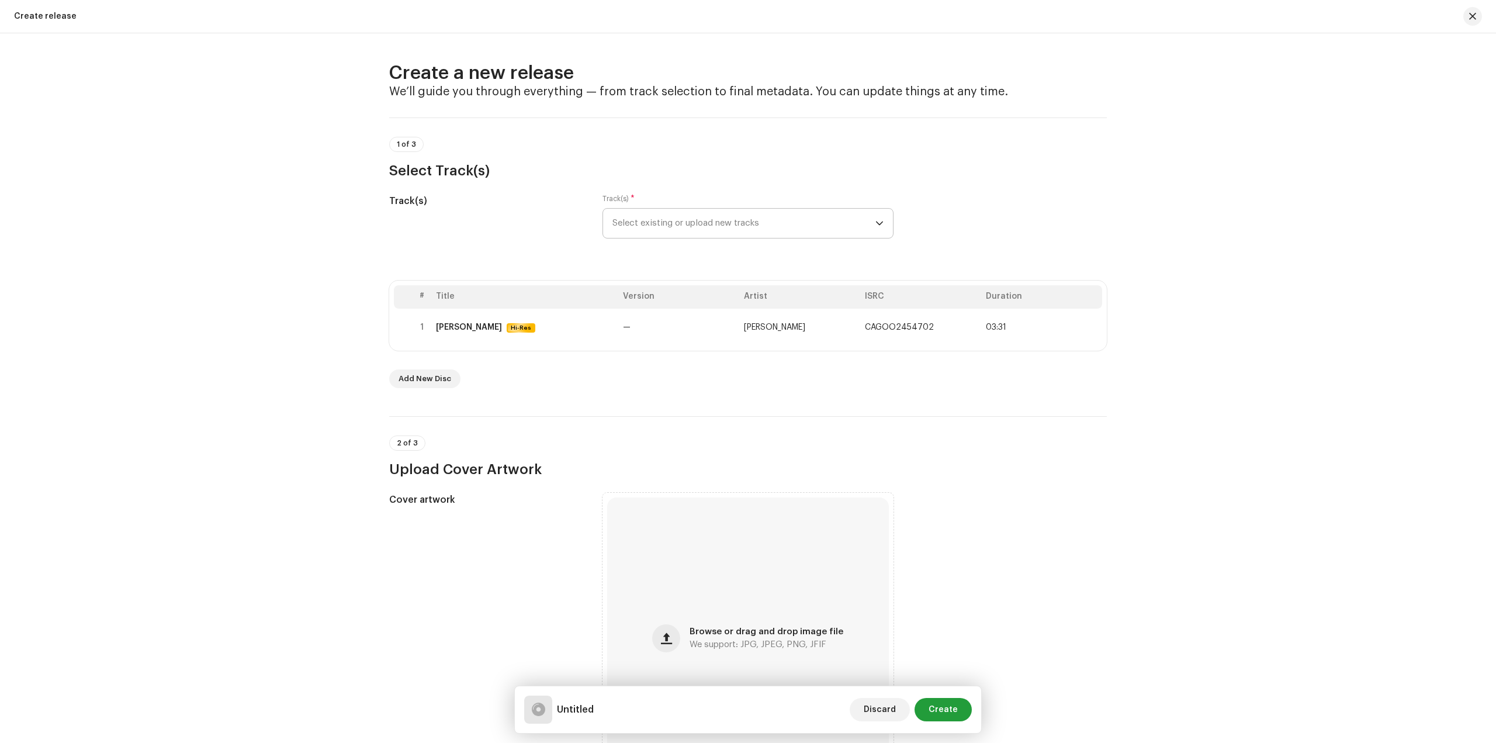
click at [681, 215] on span "Select existing or upload new tracks" at bounding box center [744, 223] width 263 height 29
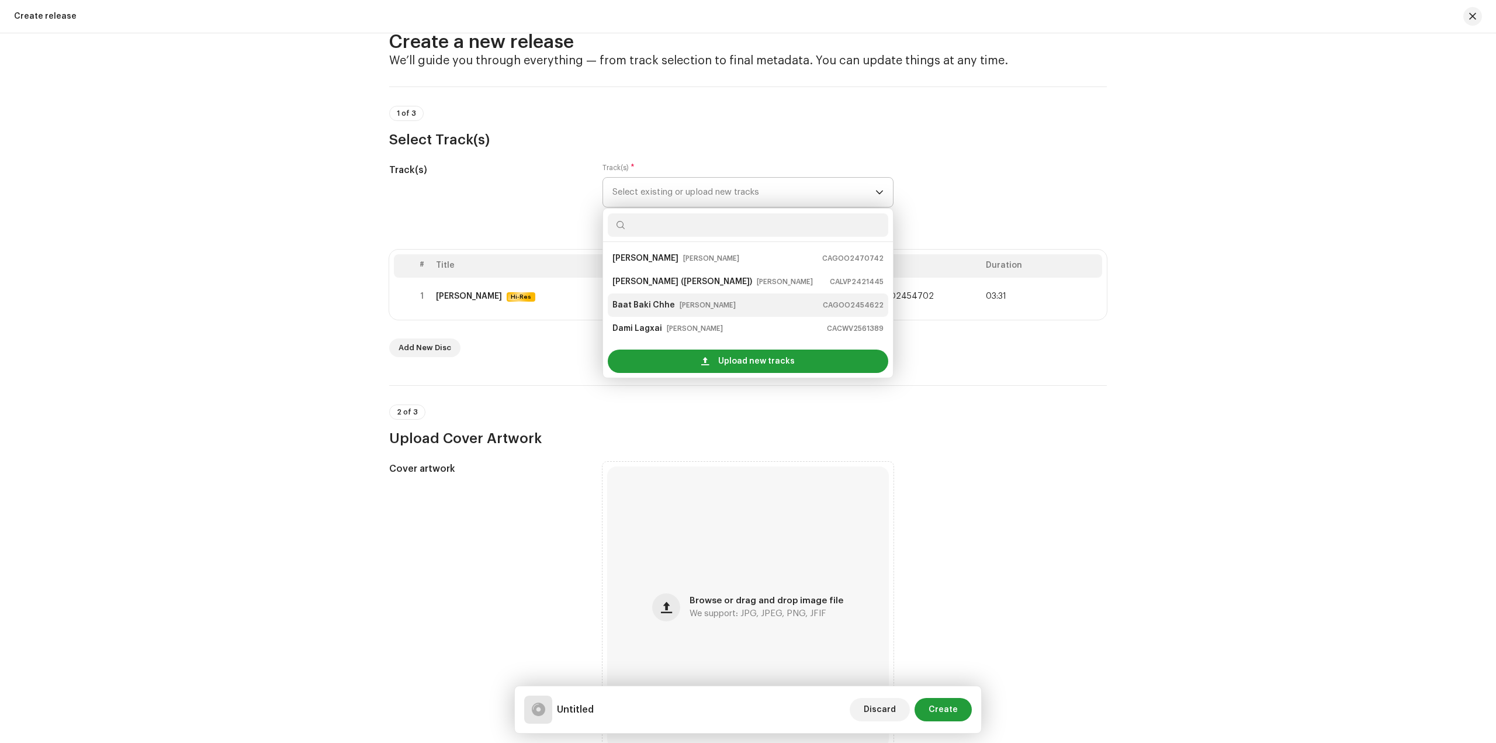
scroll to position [58, 0]
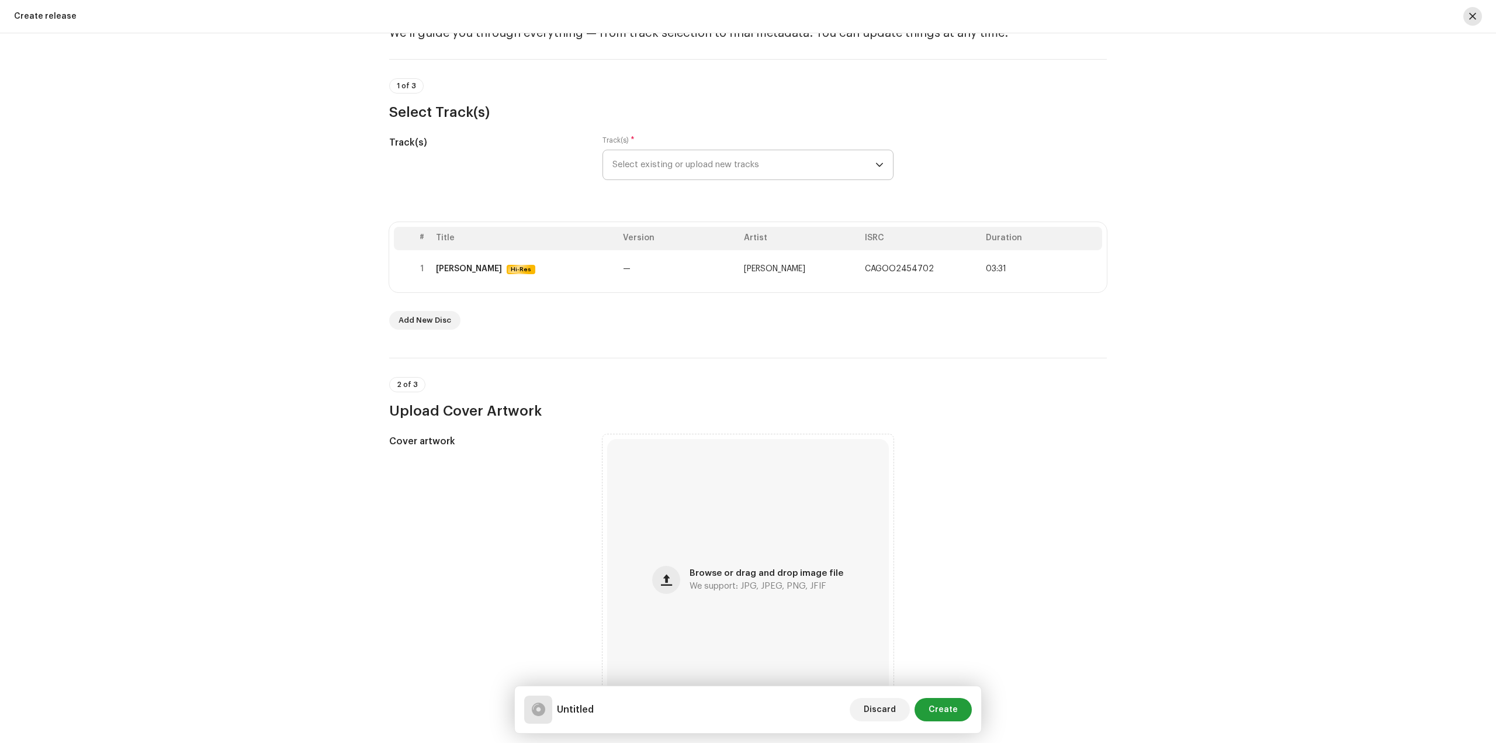
click at [1469, 19] on button "button" at bounding box center [1473, 16] width 19 height 19
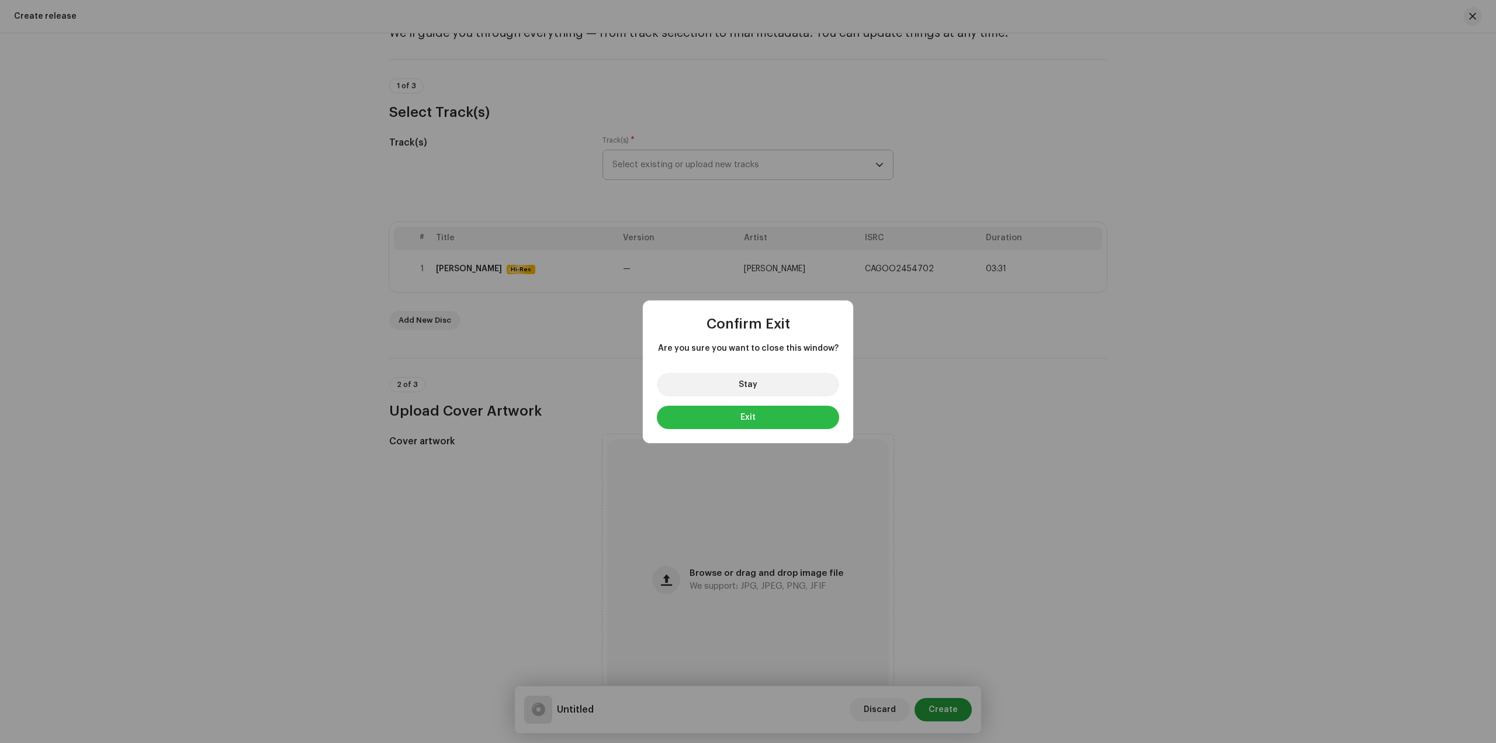
click at [760, 417] on button "Exit" at bounding box center [748, 417] width 182 height 23
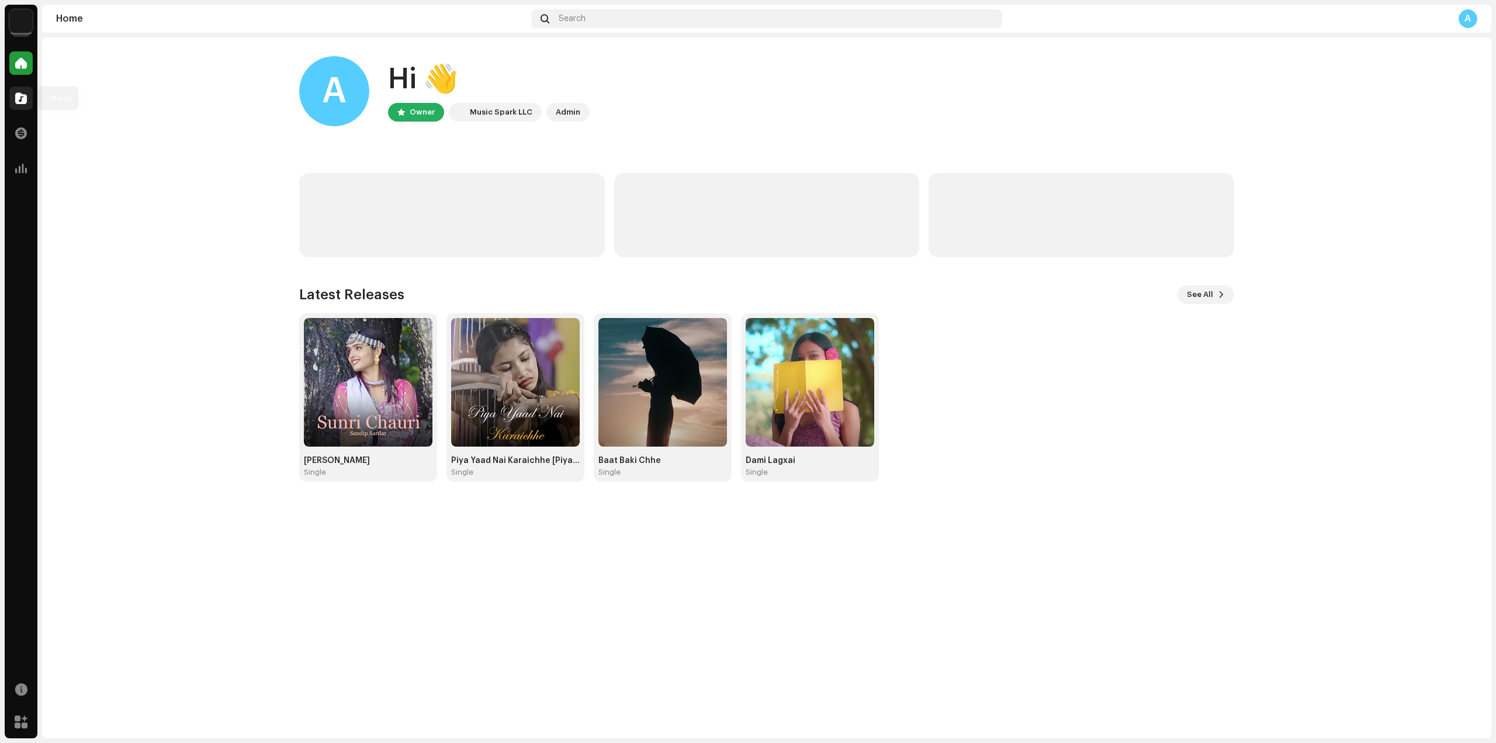
click at [18, 95] on span at bounding box center [21, 98] width 12 height 9
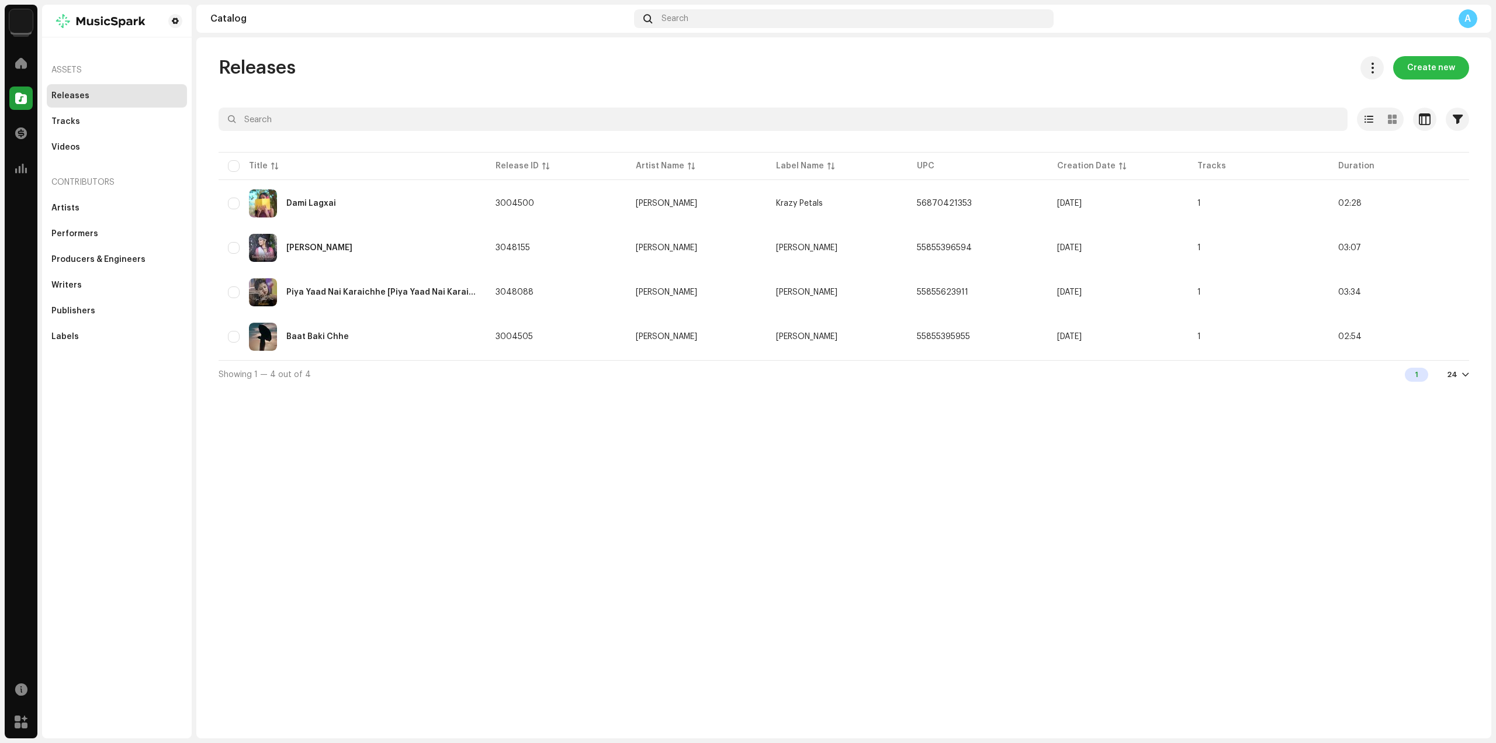
click at [1420, 67] on span "Create new" at bounding box center [1431, 67] width 48 height 23
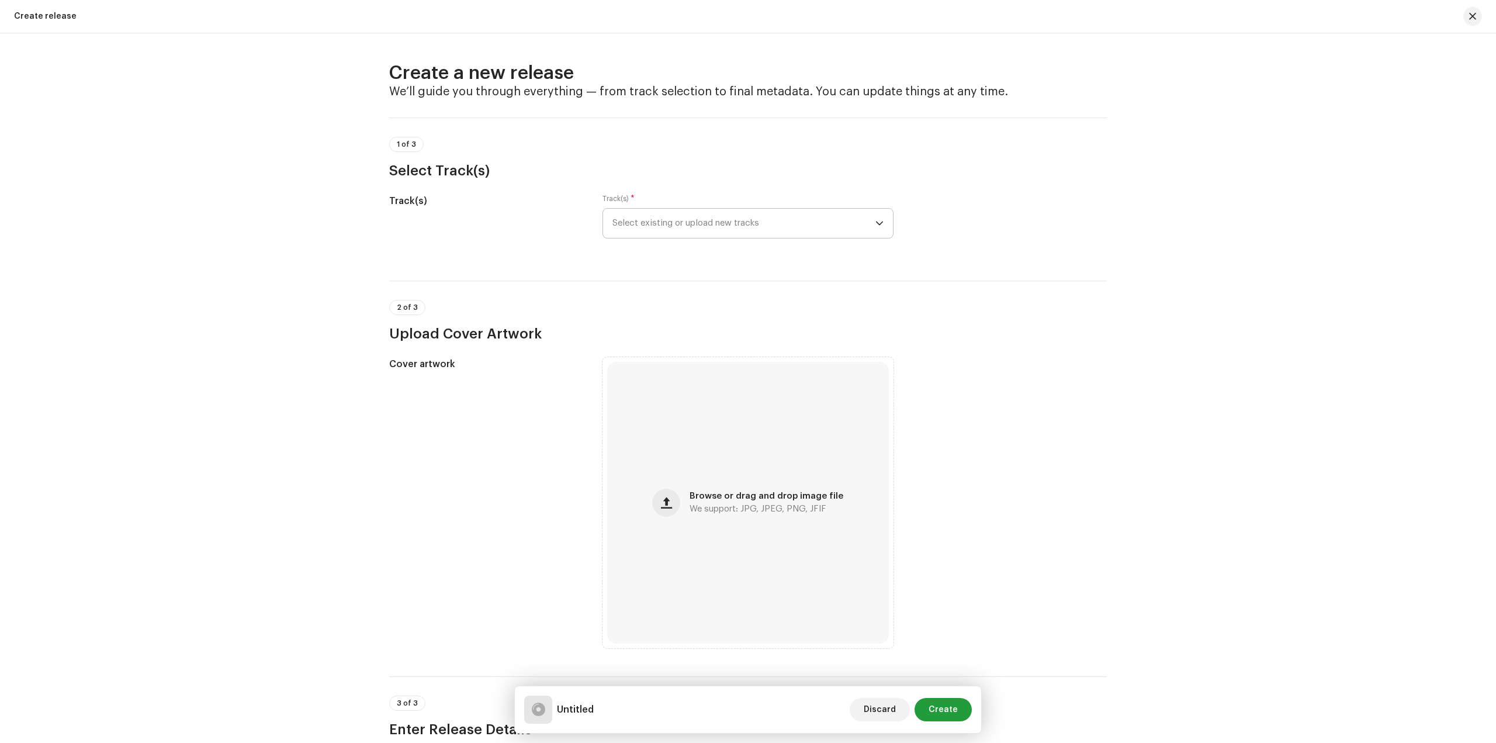
click at [707, 227] on span "Select existing or upload new tracks" at bounding box center [744, 223] width 263 height 29
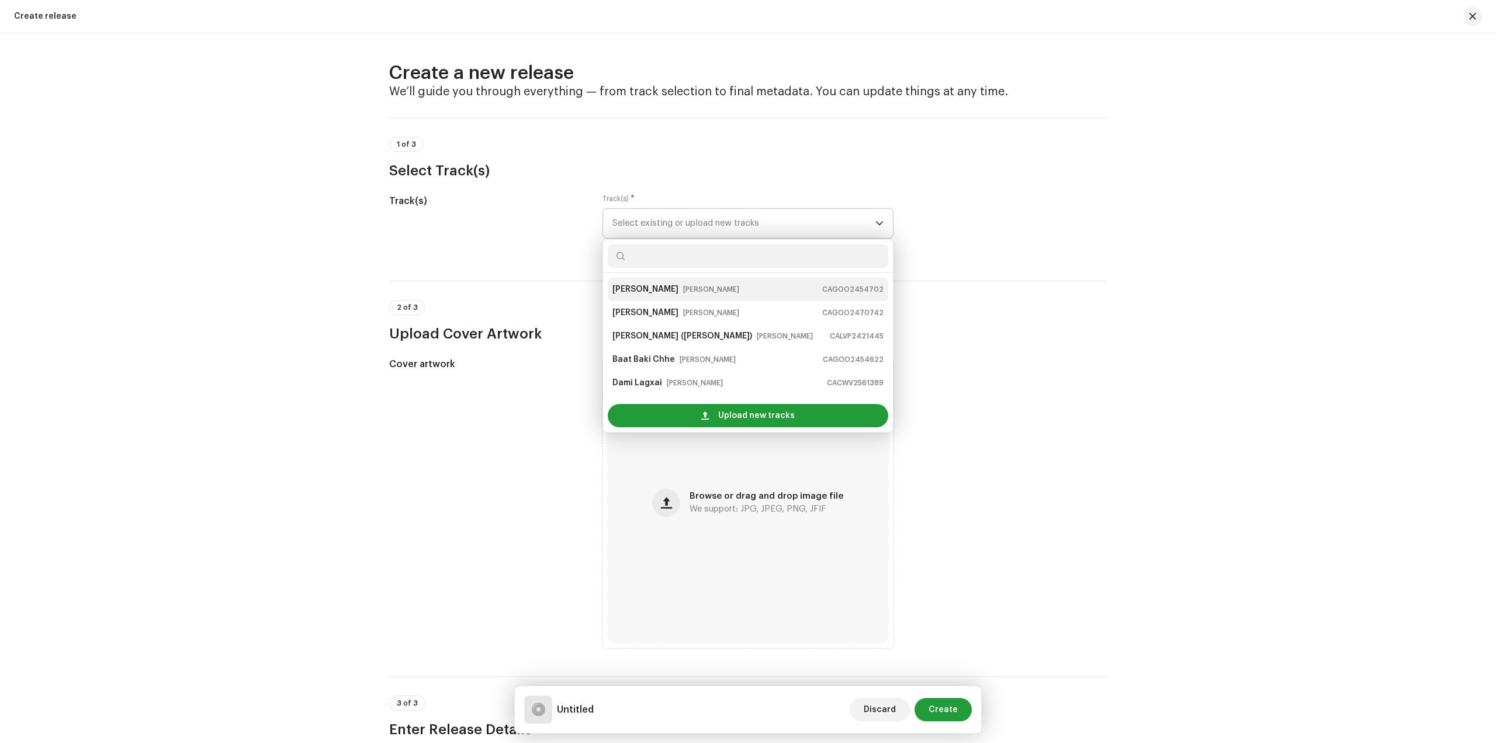
click at [699, 291] on small "[PERSON_NAME]" at bounding box center [711, 289] width 56 height 12
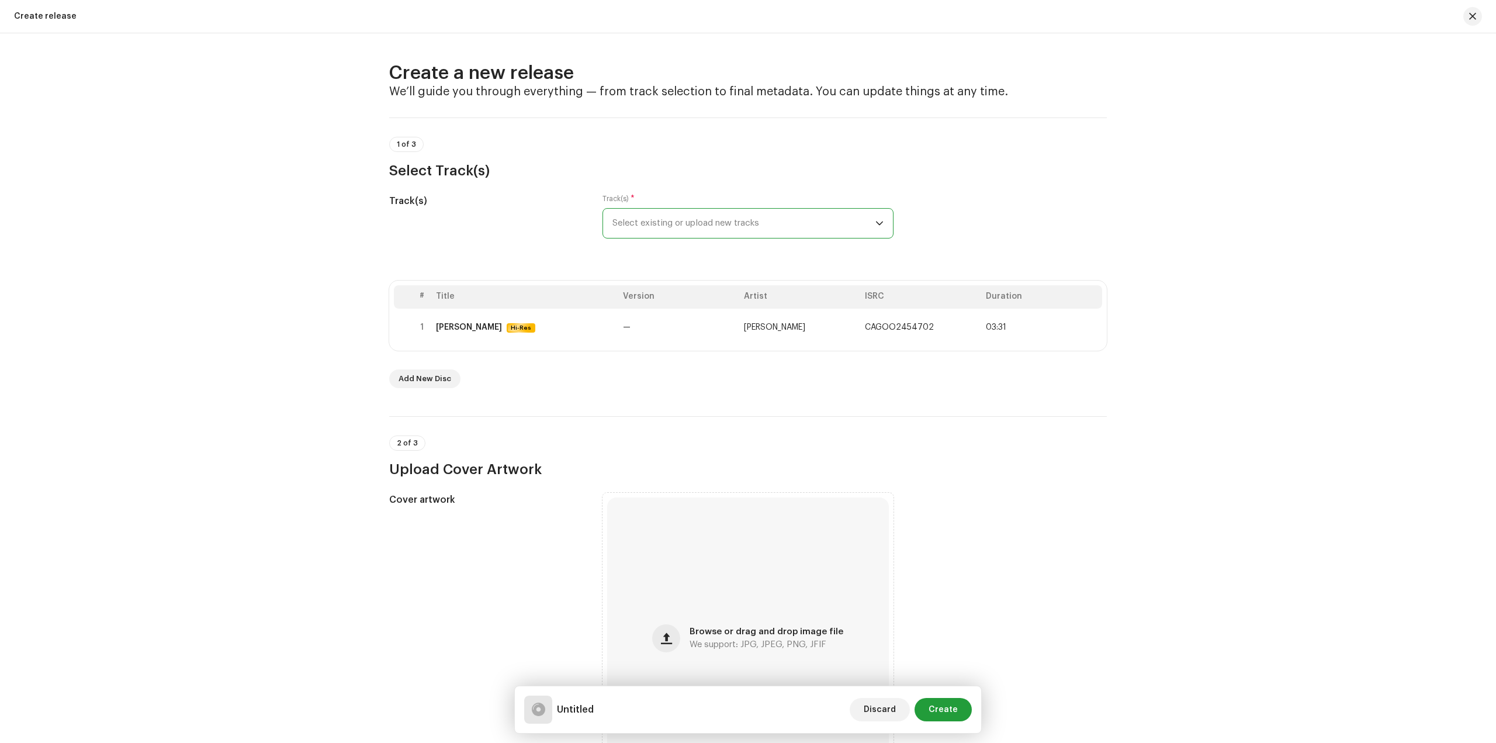
scroll to position [175, 0]
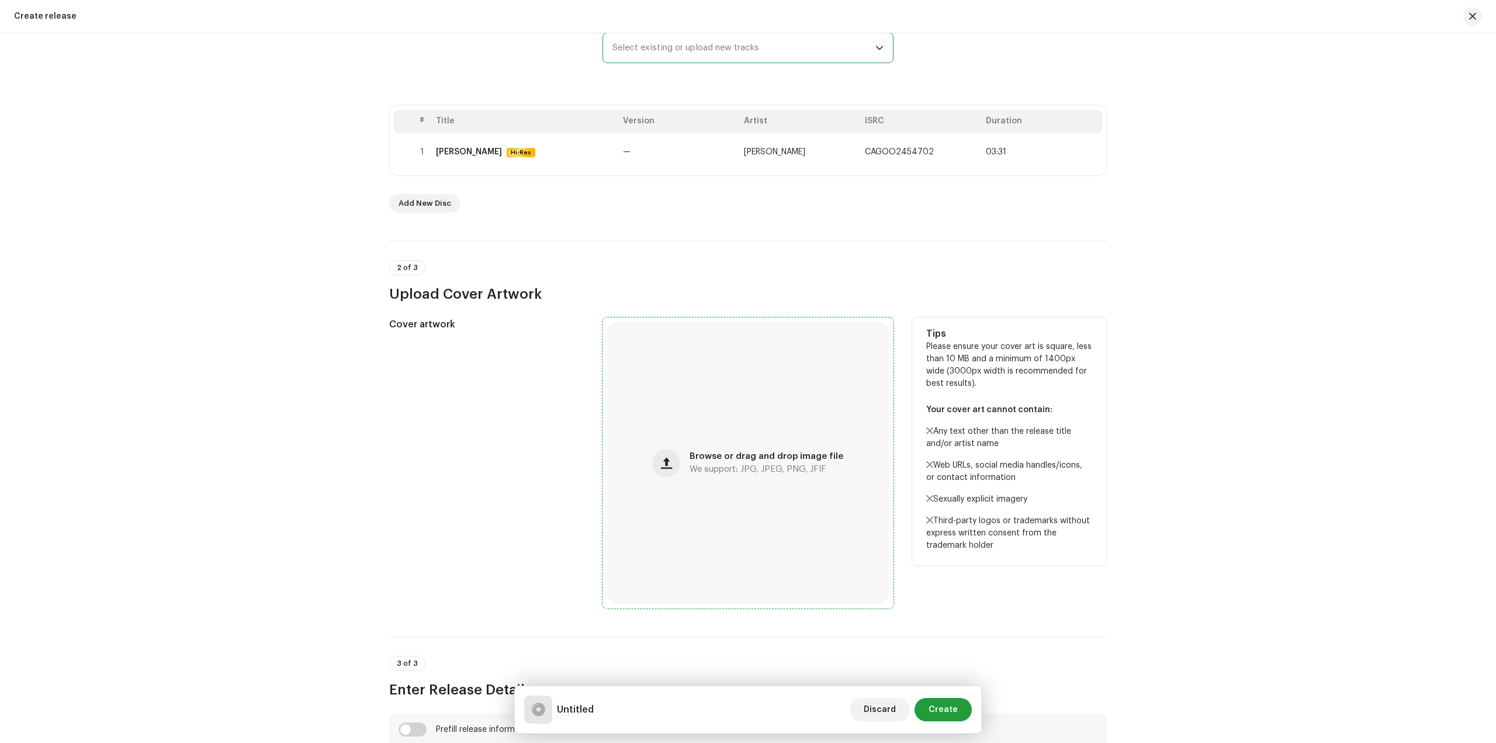
click at [653, 441] on div "Browse or drag and drop image file We support: JPG, JPEG, PNG, JFIF" at bounding box center [748, 463] width 282 height 282
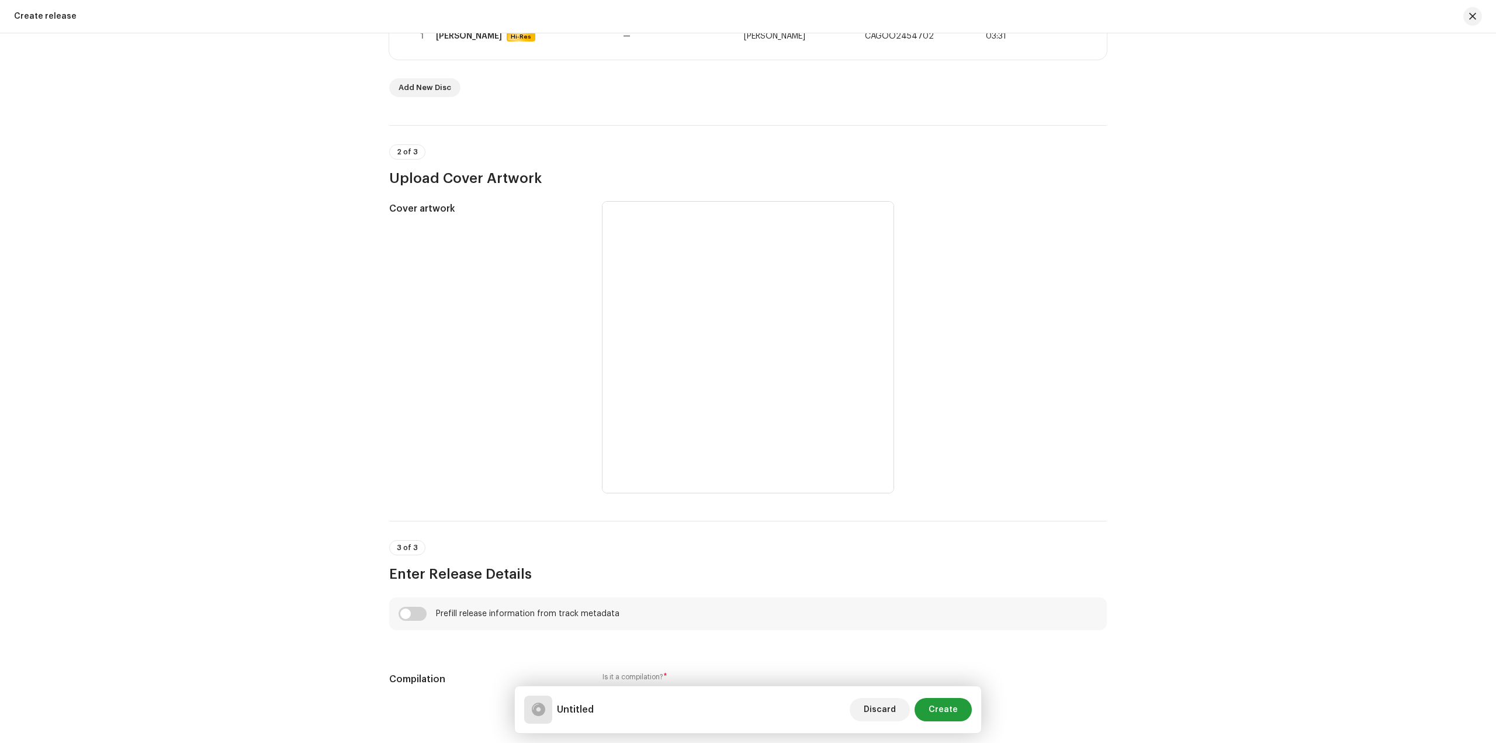
scroll to position [292, 0]
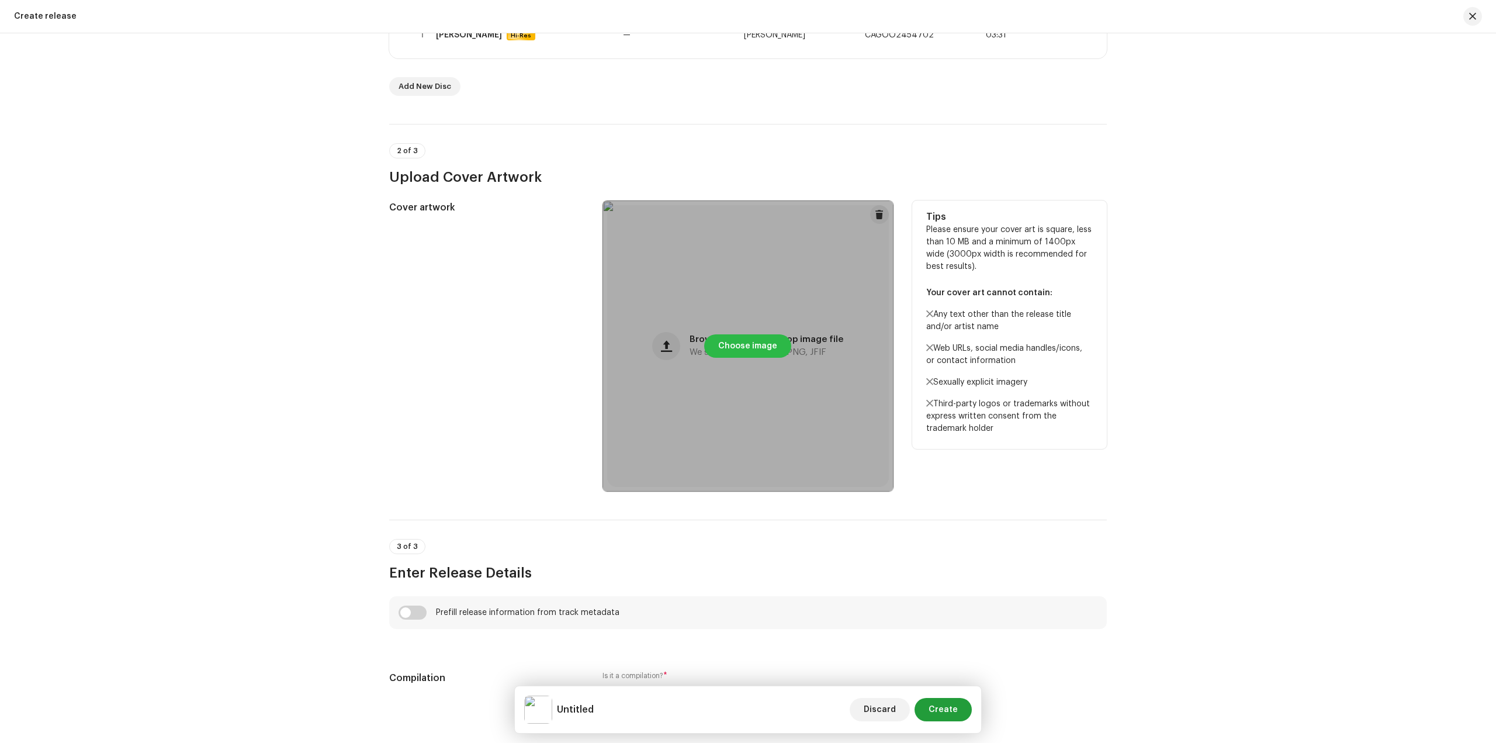
click at [758, 348] on span "Choose image" at bounding box center [747, 345] width 59 height 23
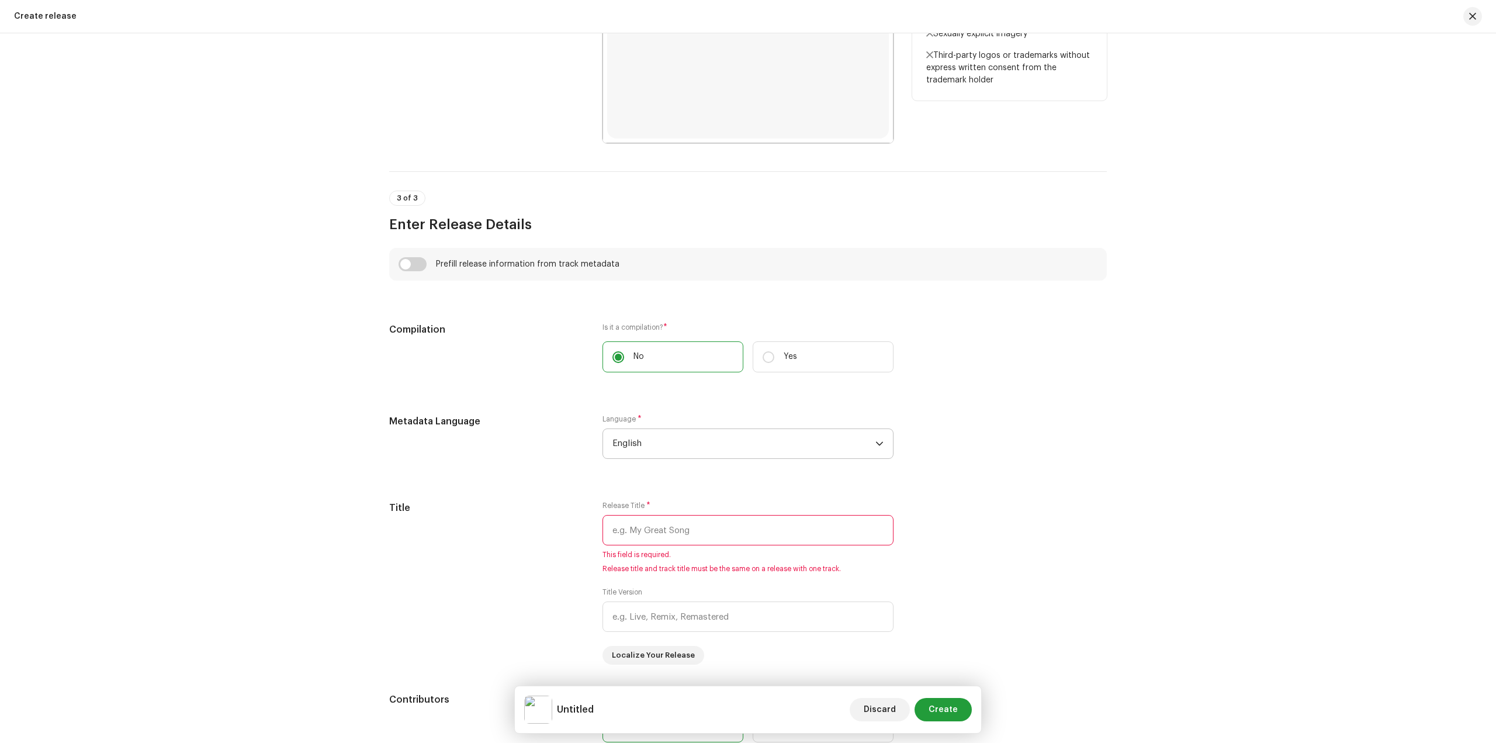
scroll to position [643, 0]
click at [773, 367] on label "Yes" at bounding box center [823, 354] width 141 height 31
click at [773, 361] on input "Yes" at bounding box center [769, 355] width 12 height 12
radio input "true"
click at [692, 360] on label "No" at bounding box center [673, 354] width 141 height 31
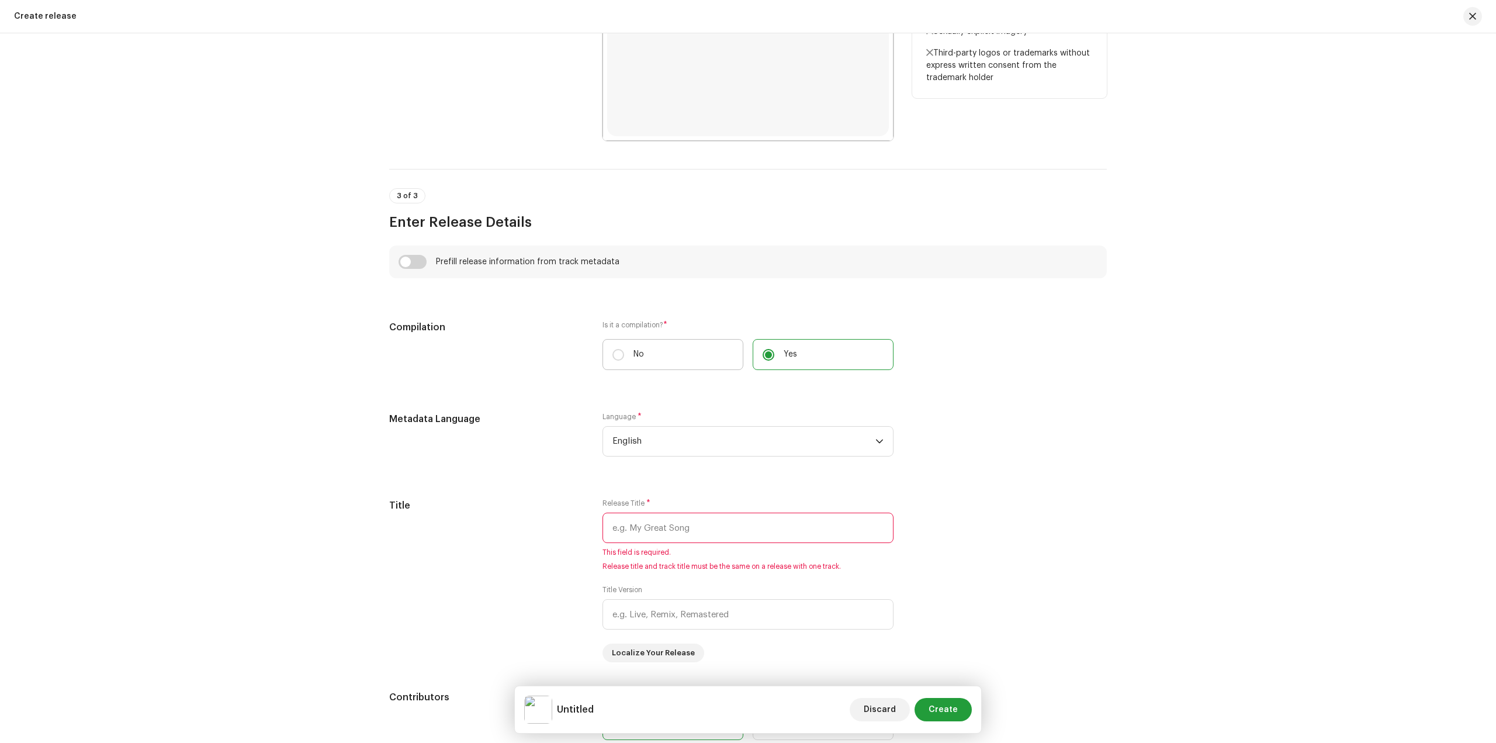
click at [624, 360] on input "No" at bounding box center [619, 355] width 12 height 12
radio input "true"
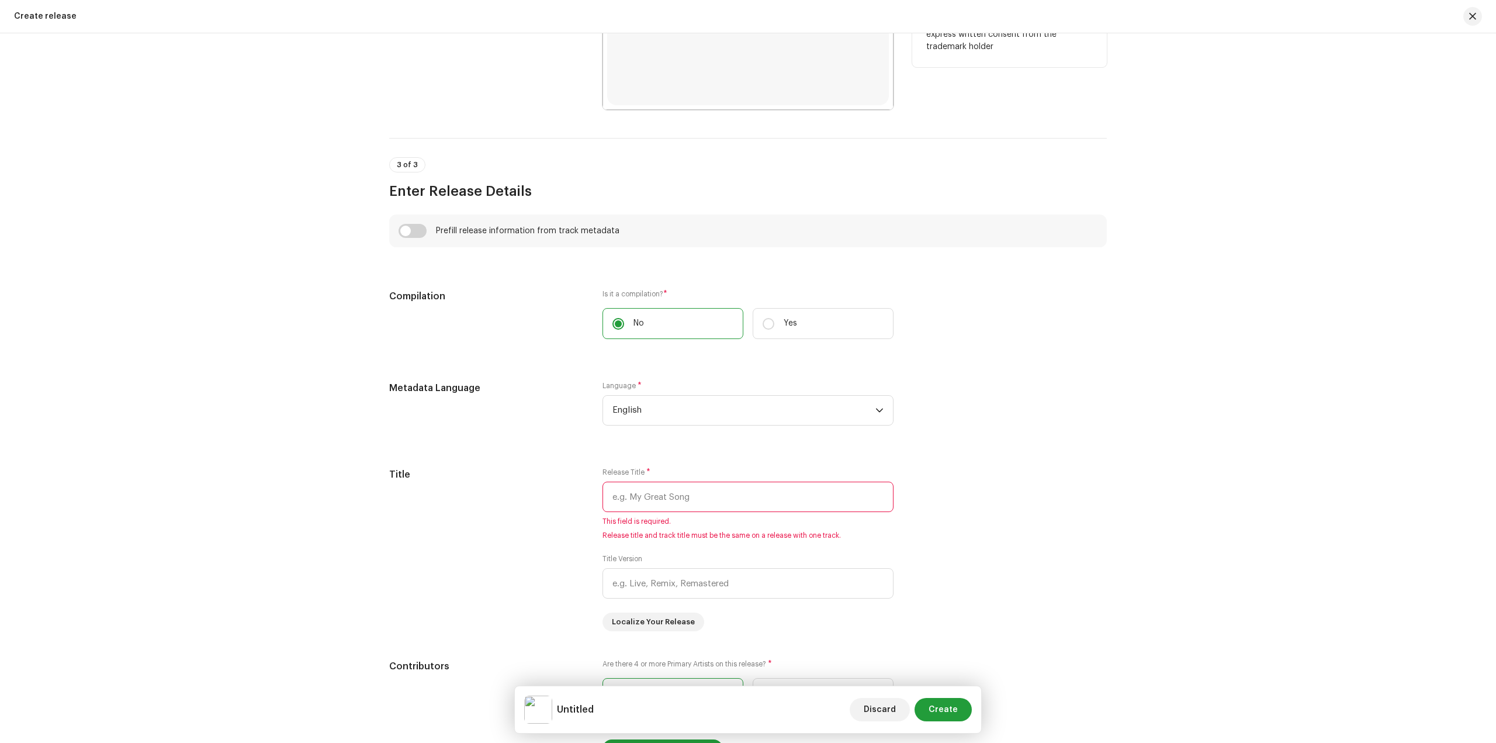
scroll to position [701, 0]
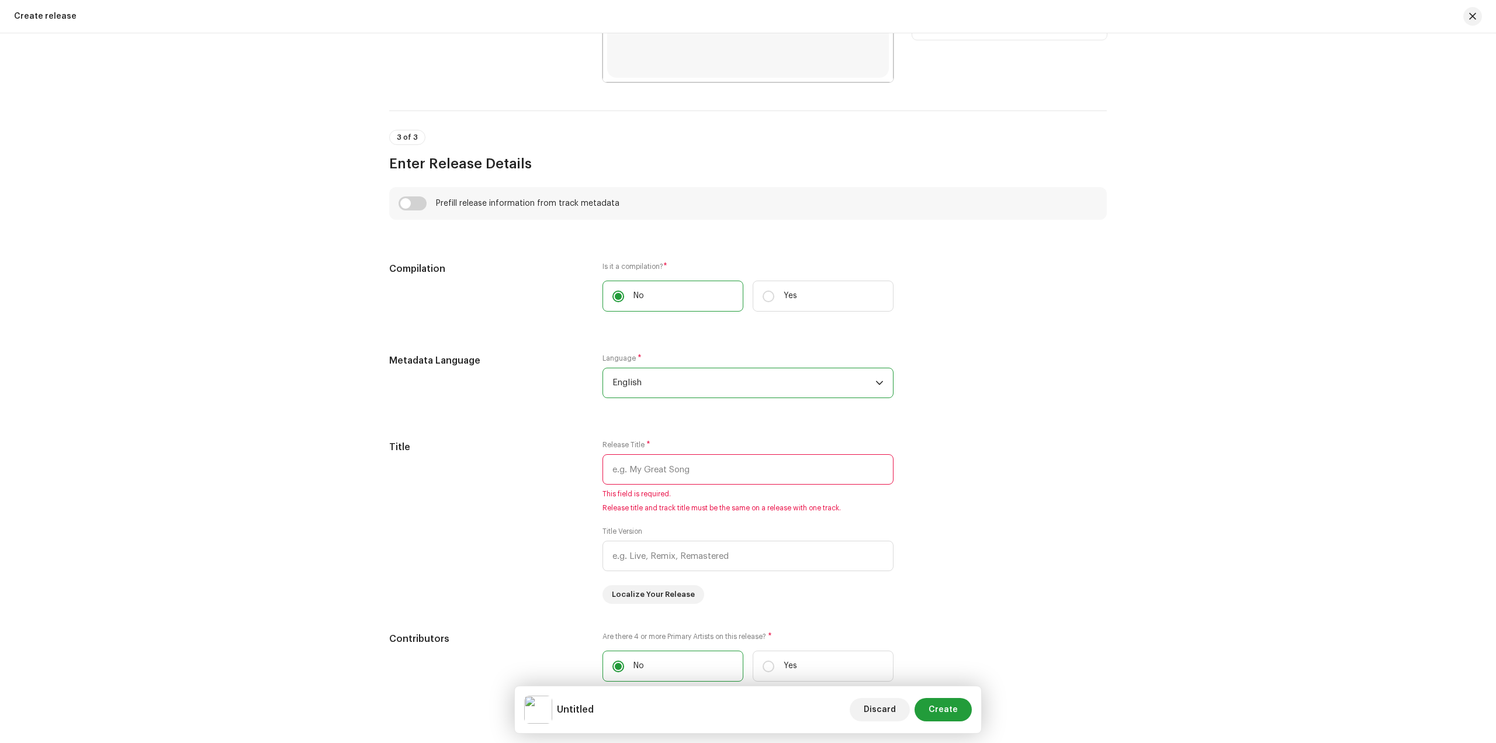
click at [695, 377] on span "English" at bounding box center [744, 382] width 263 height 29
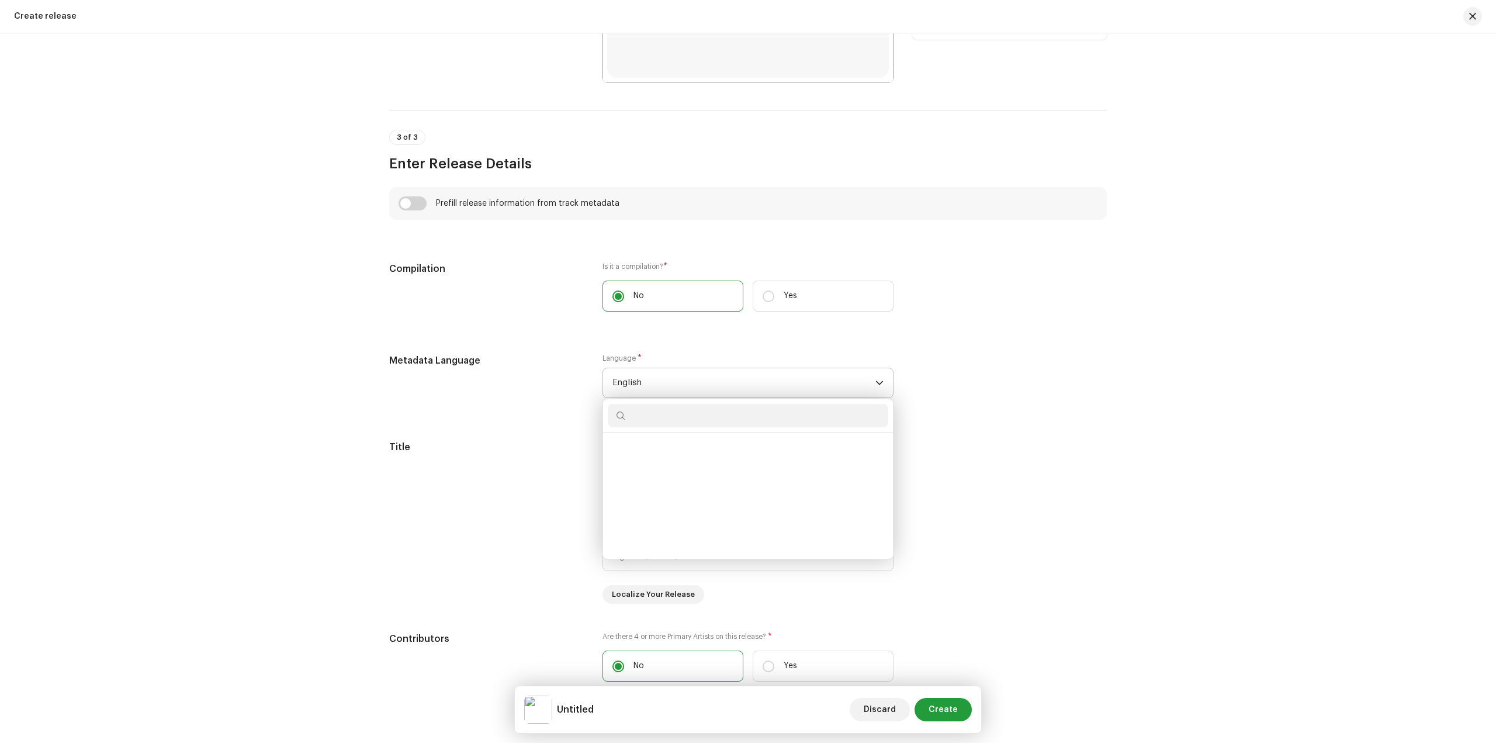
scroll to position [1080, 0]
click at [697, 376] on span "English" at bounding box center [744, 382] width 263 height 29
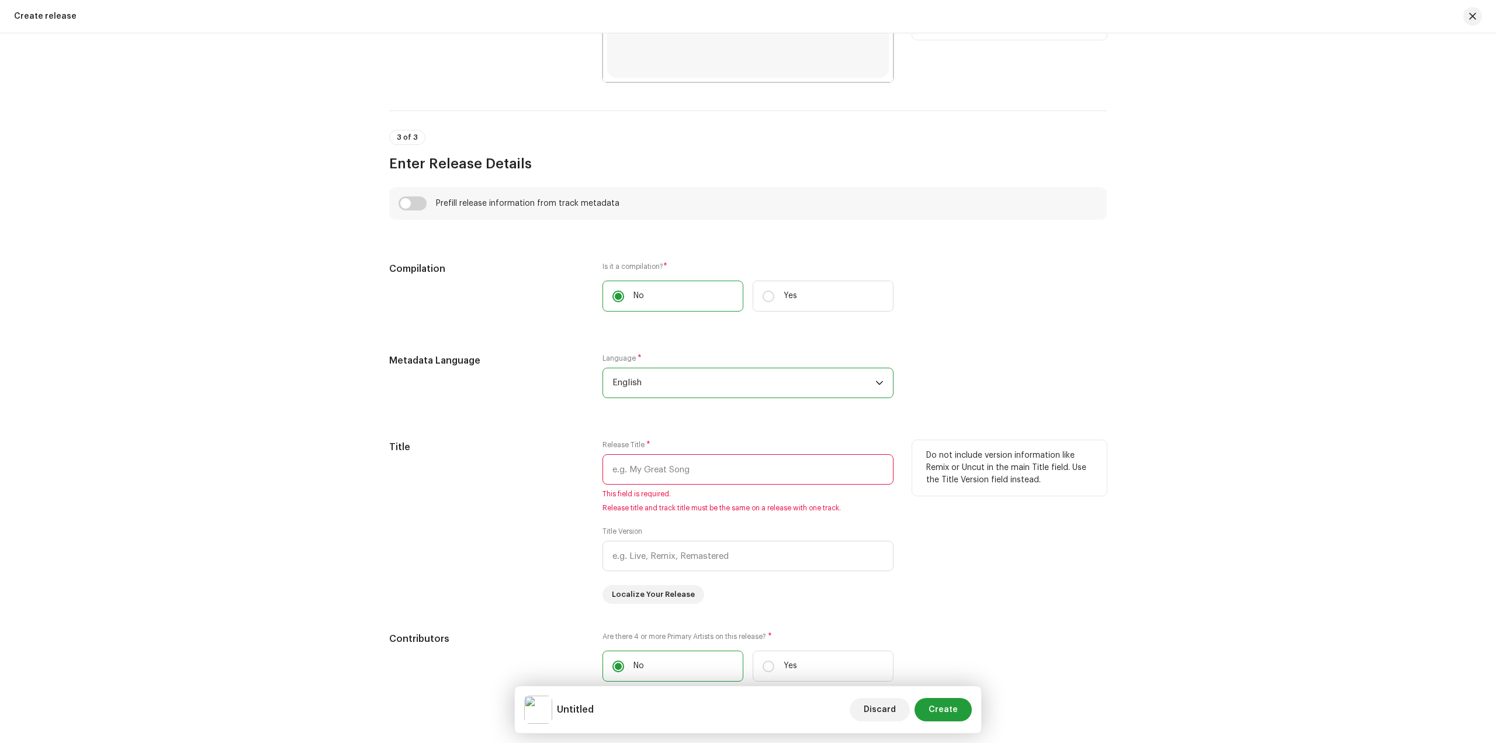
click at [728, 473] on input "text" at bounding box center [748, 469] width 291 height 30
click at [410, 206] on input "checkbox" at bounding box center [413, 203] width 28 height 14
checkbox input "true"
type input "[PERSON_NAME]"
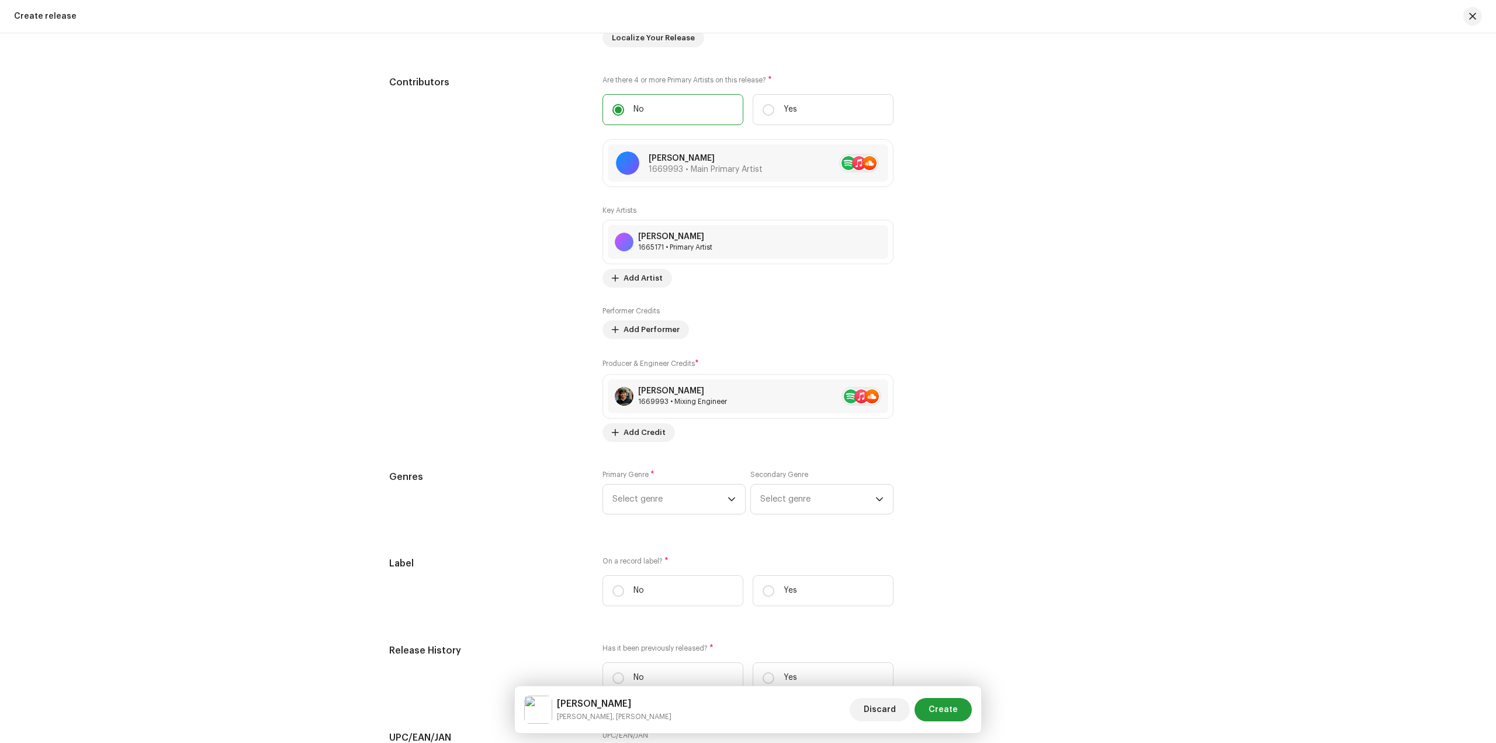
scroll to position [1403, 0]
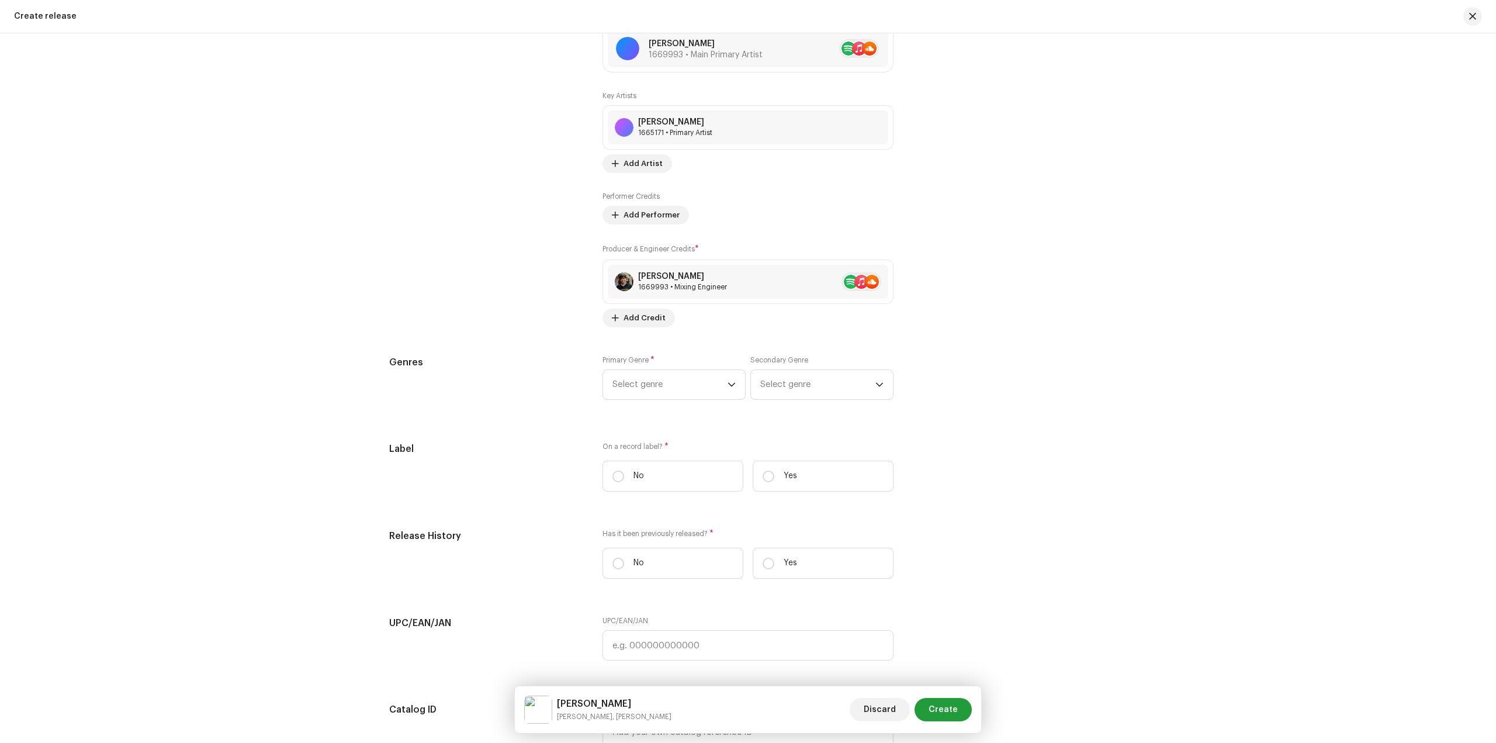
click at [656, 402] on div "Primary Genre * Select genre Secondary Genre Select genre" at bounding box center [748, 384] width 291 height 58
click at [662, 393] on span "Select genre" at bounding box center [670, 384] width 115 height 29
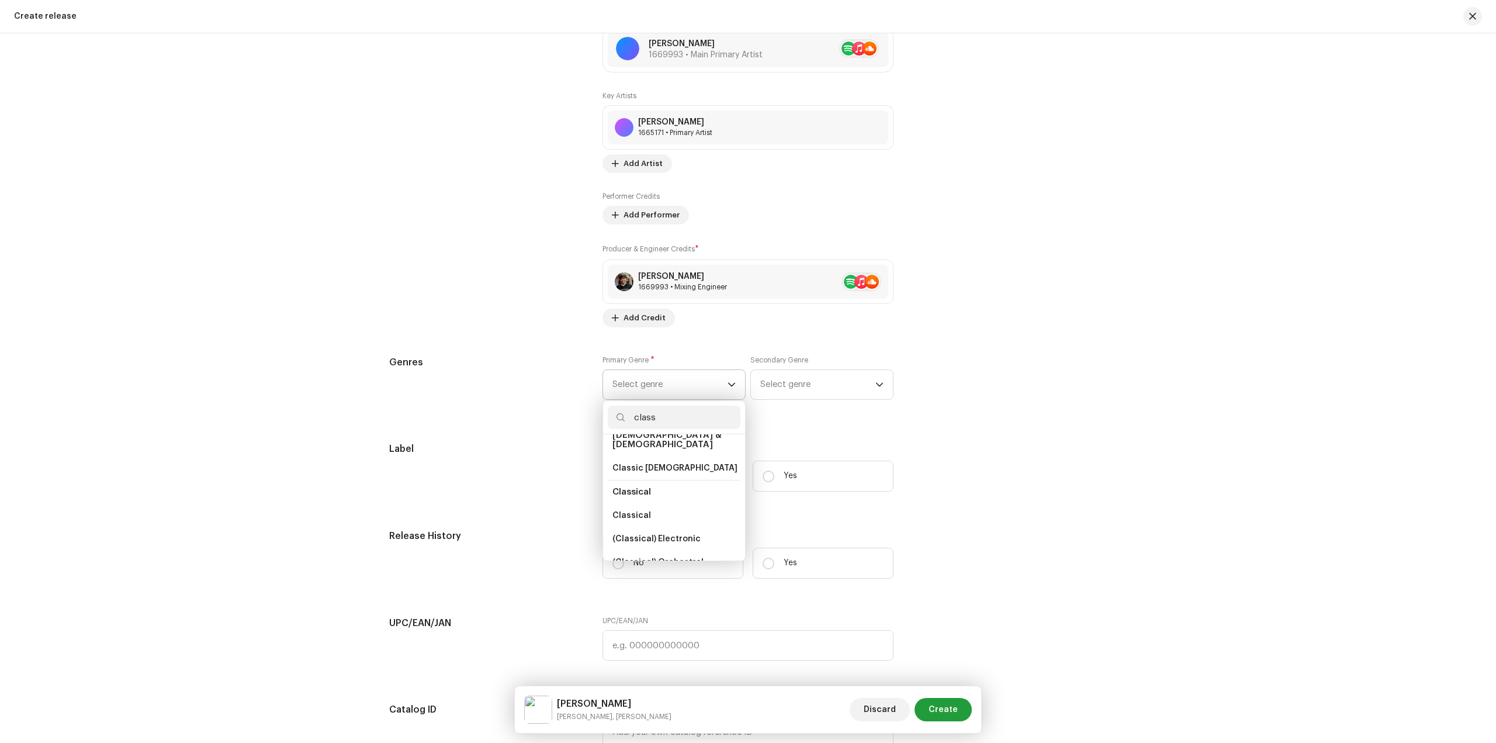
scroll to position [117, 0]
type input "class"
click at [639, 503] on span "Classical" at bounding box center [632, 509] width 39 height 12
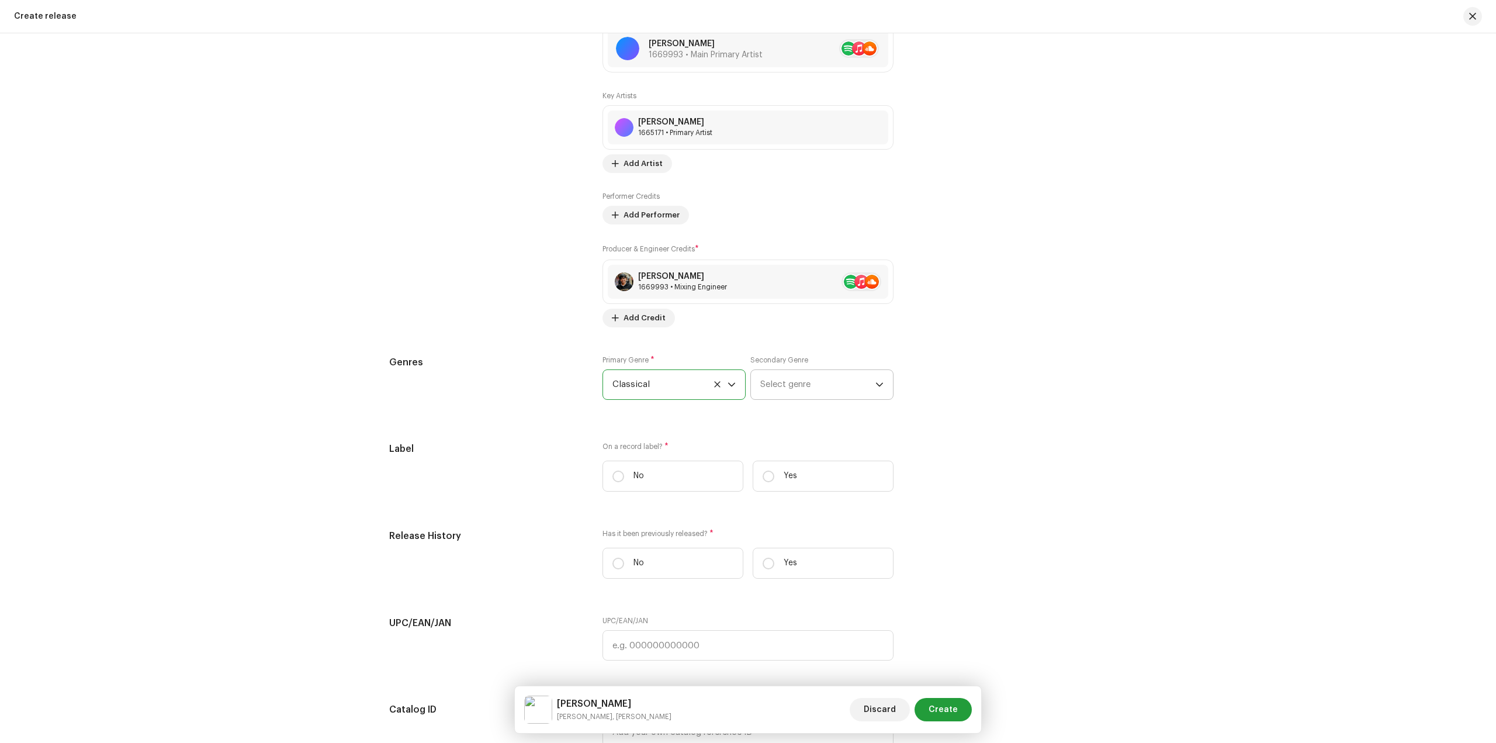
click at [804, 391] on span "Select genre" at bounding box center [817, 384] width 115 height 29
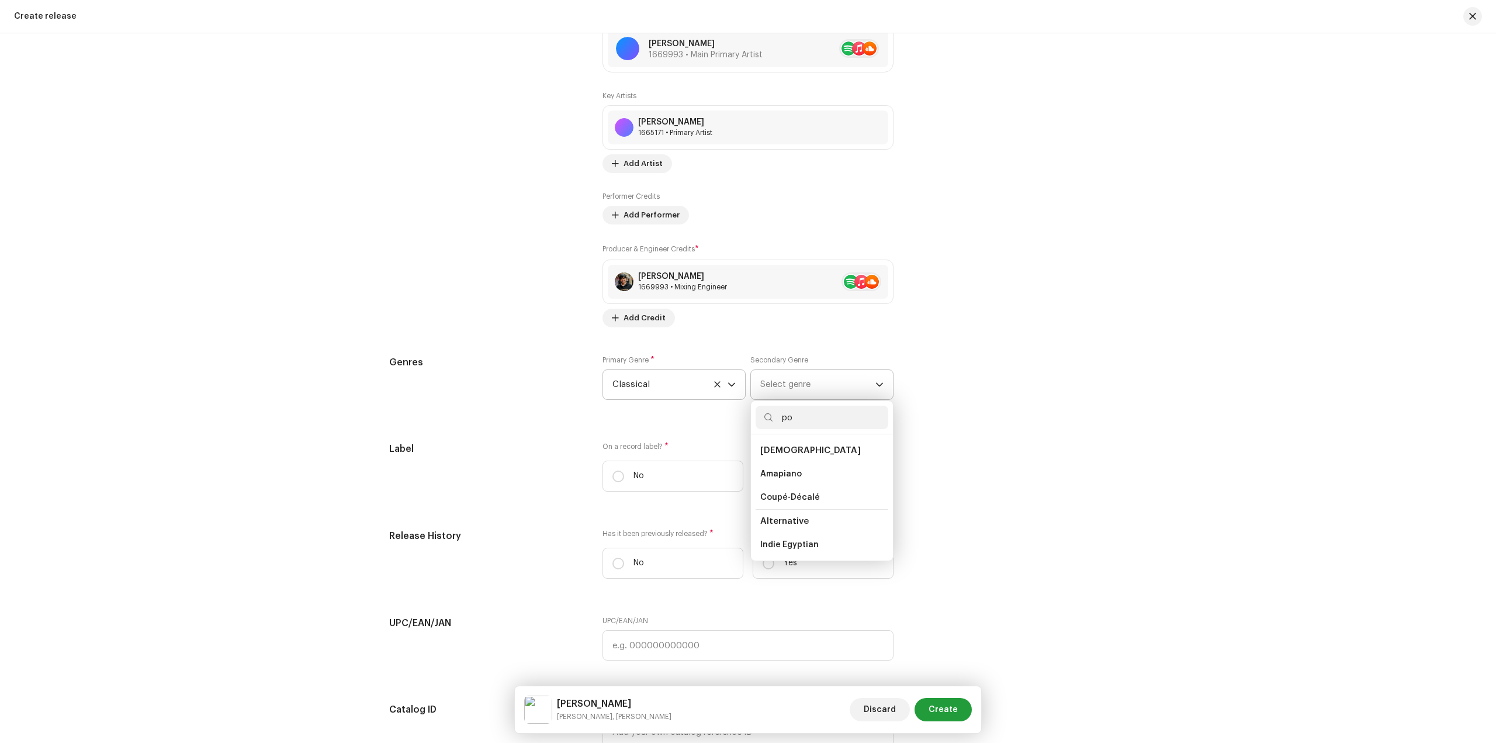
type input "pop"
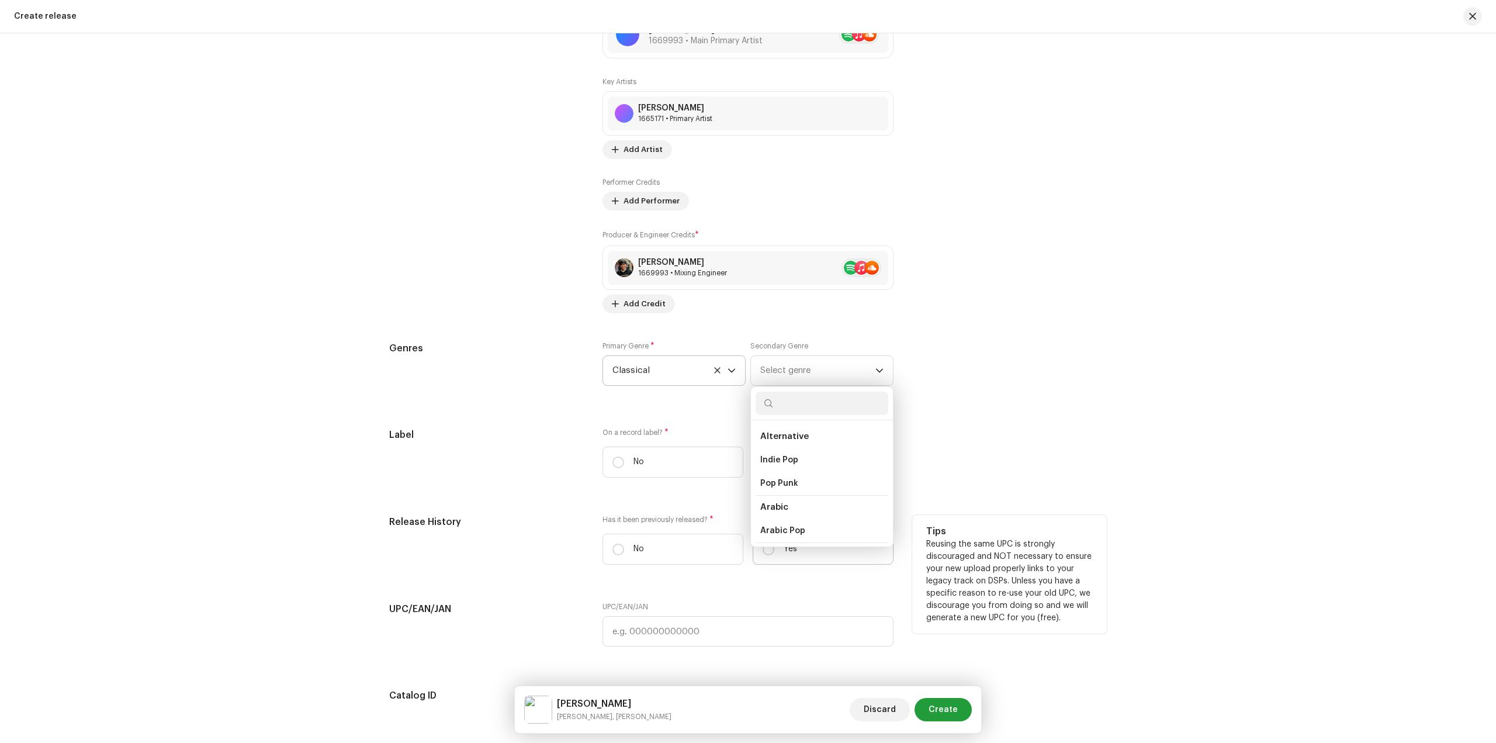
scroll to position [1461, 0]
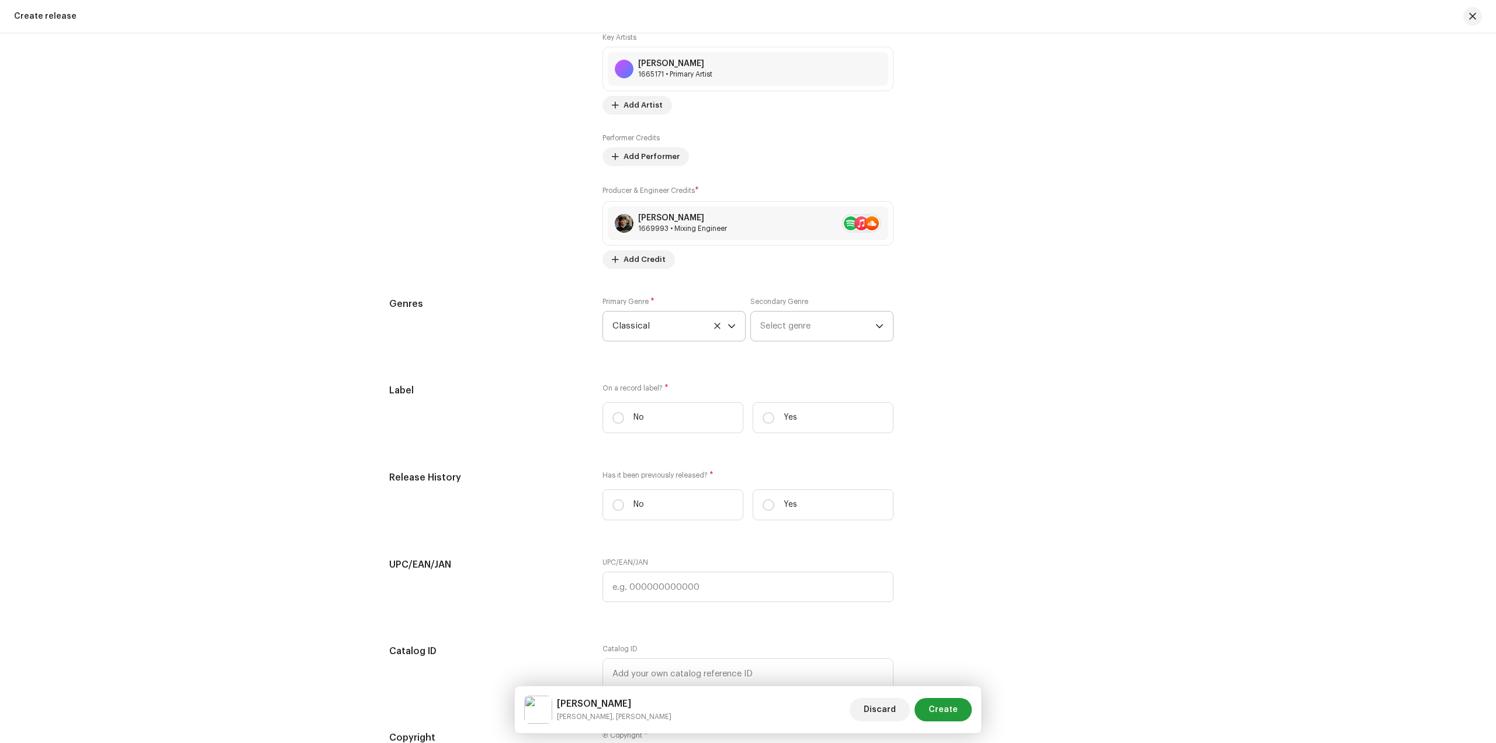
click at [806, 328] on span "Select genre" at bounding box center [817, 326] width 115 height 29
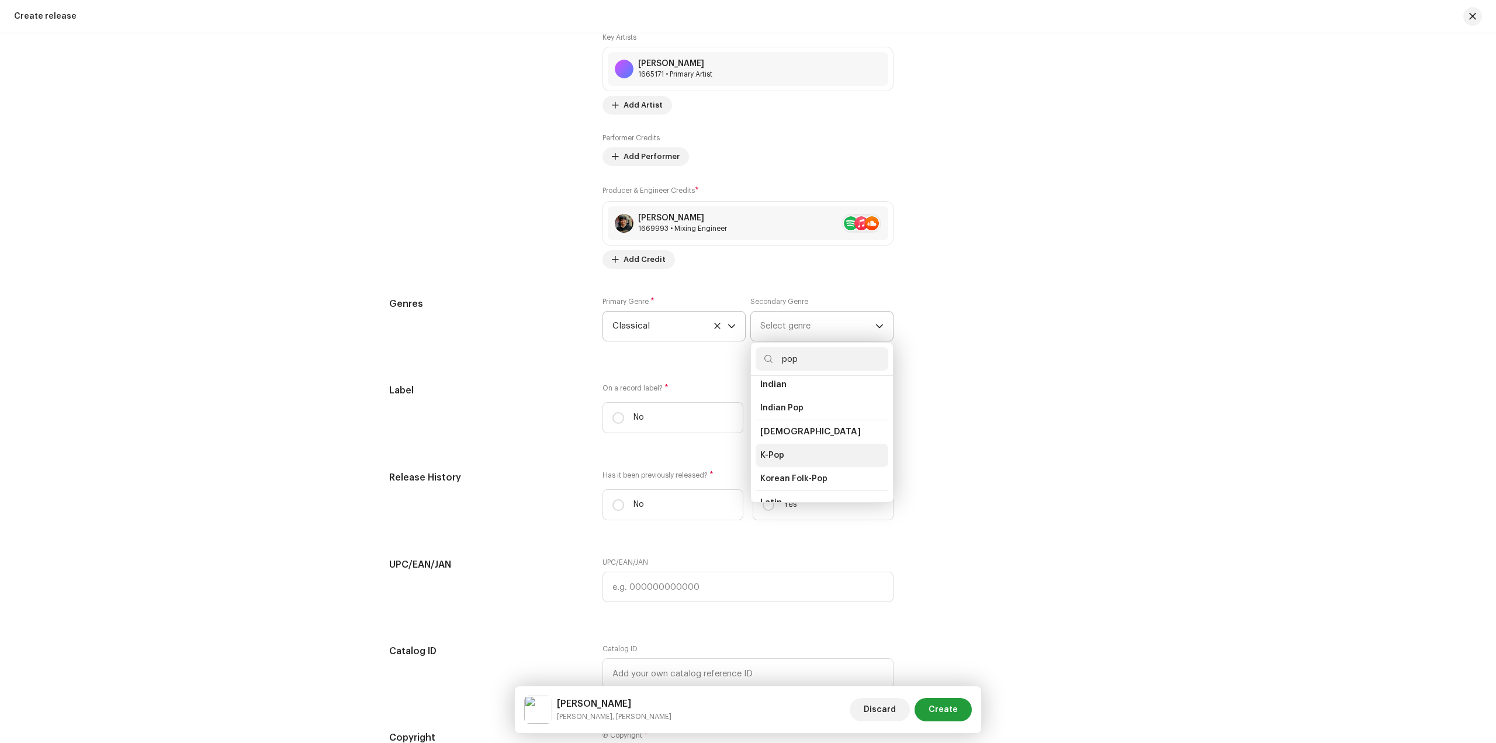
scroll to position [351, 0]
type input "pop"
click at [777, 489] on li "Pop" at bounding box center [822, 499] width 133 height 23
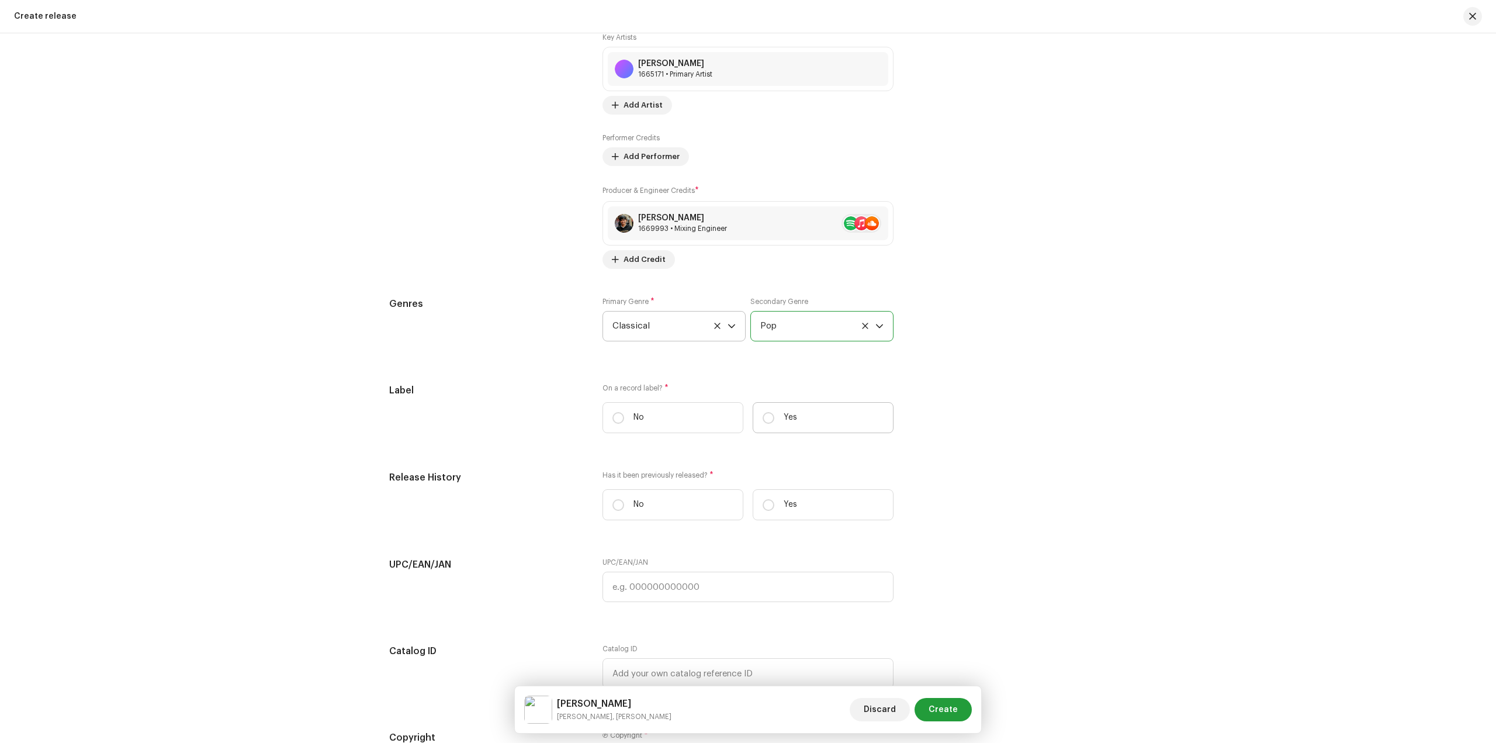
click at [779, 423] on label "Yes" at bounding box center [823, 417] width 141 height 31
click at [774, 423] on input "Yes" at bounding box center [769, 418] width 12 height 12
radio input "true"
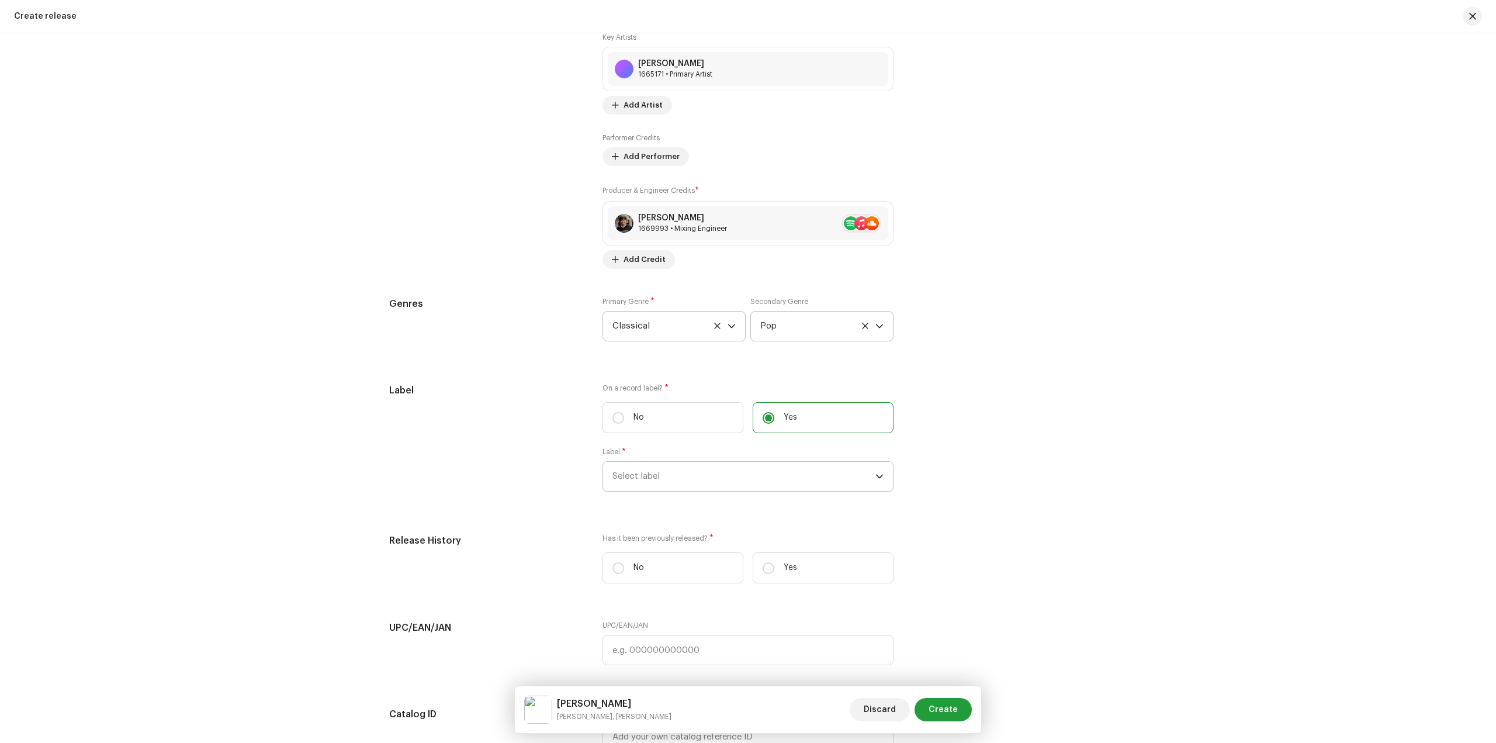
click at [717, 478] on span "Select label" at bounding box center [744, 476] width 263 height 29
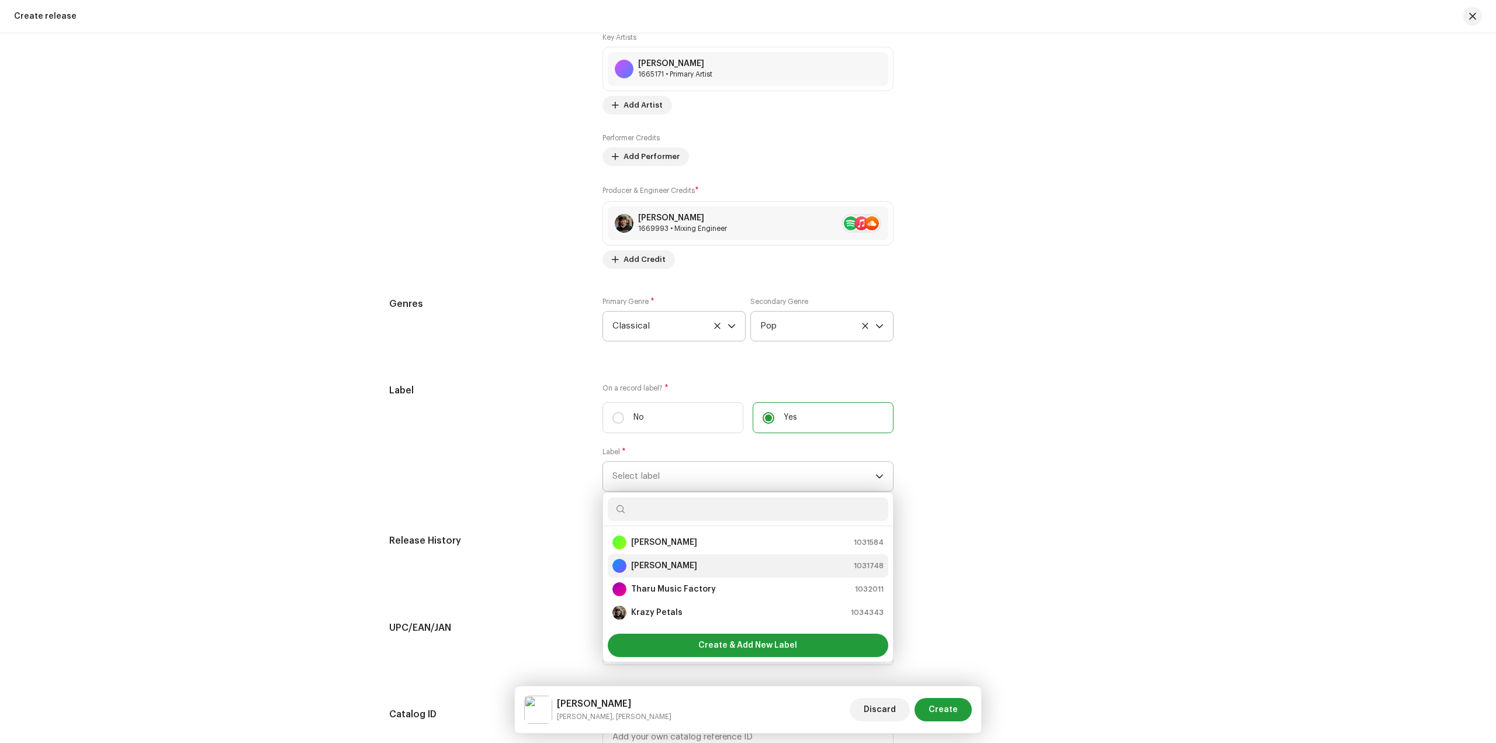
click at [700, 565] on div "[PERSON_NAME] 1031748" at bounding box center [748, 566] width 271 height 14
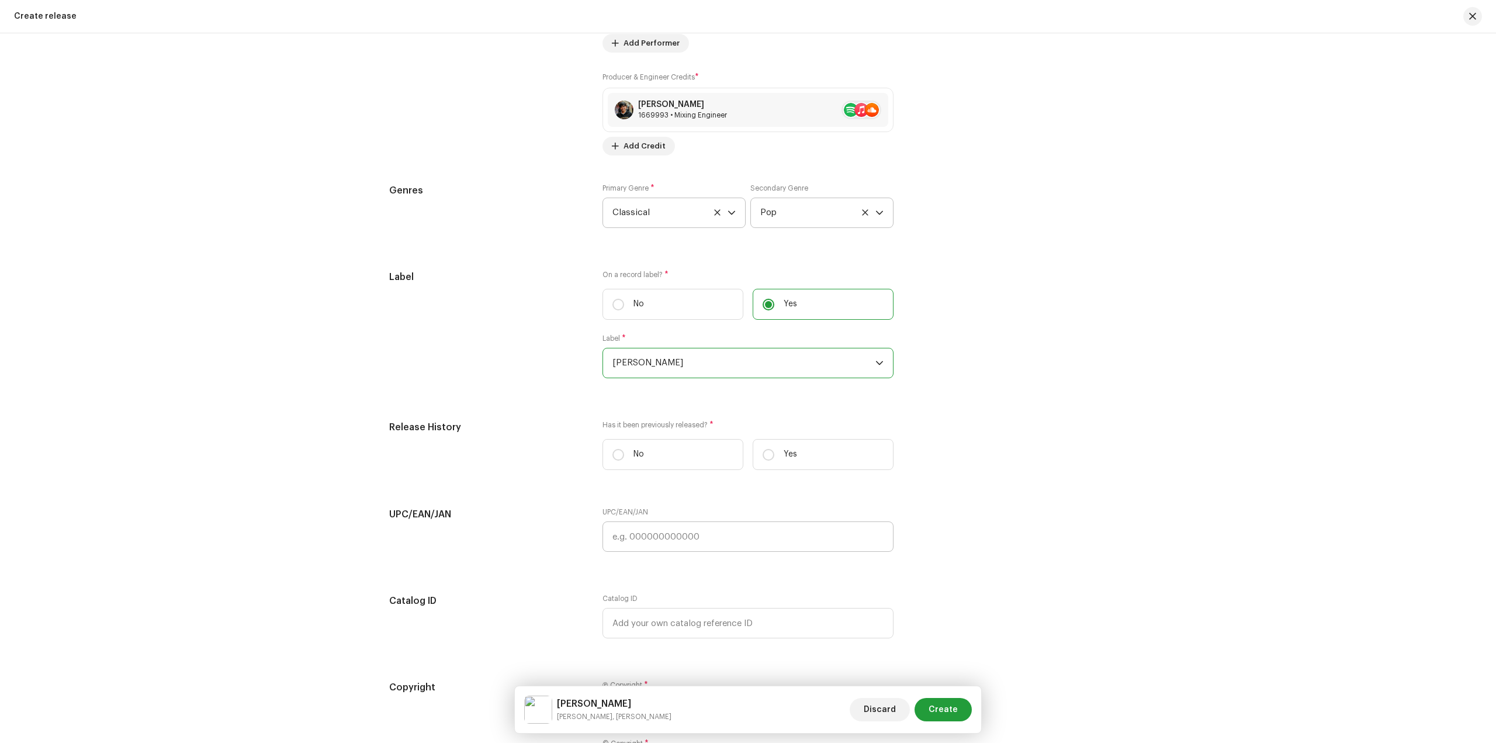
scroll to position [1578, 0]
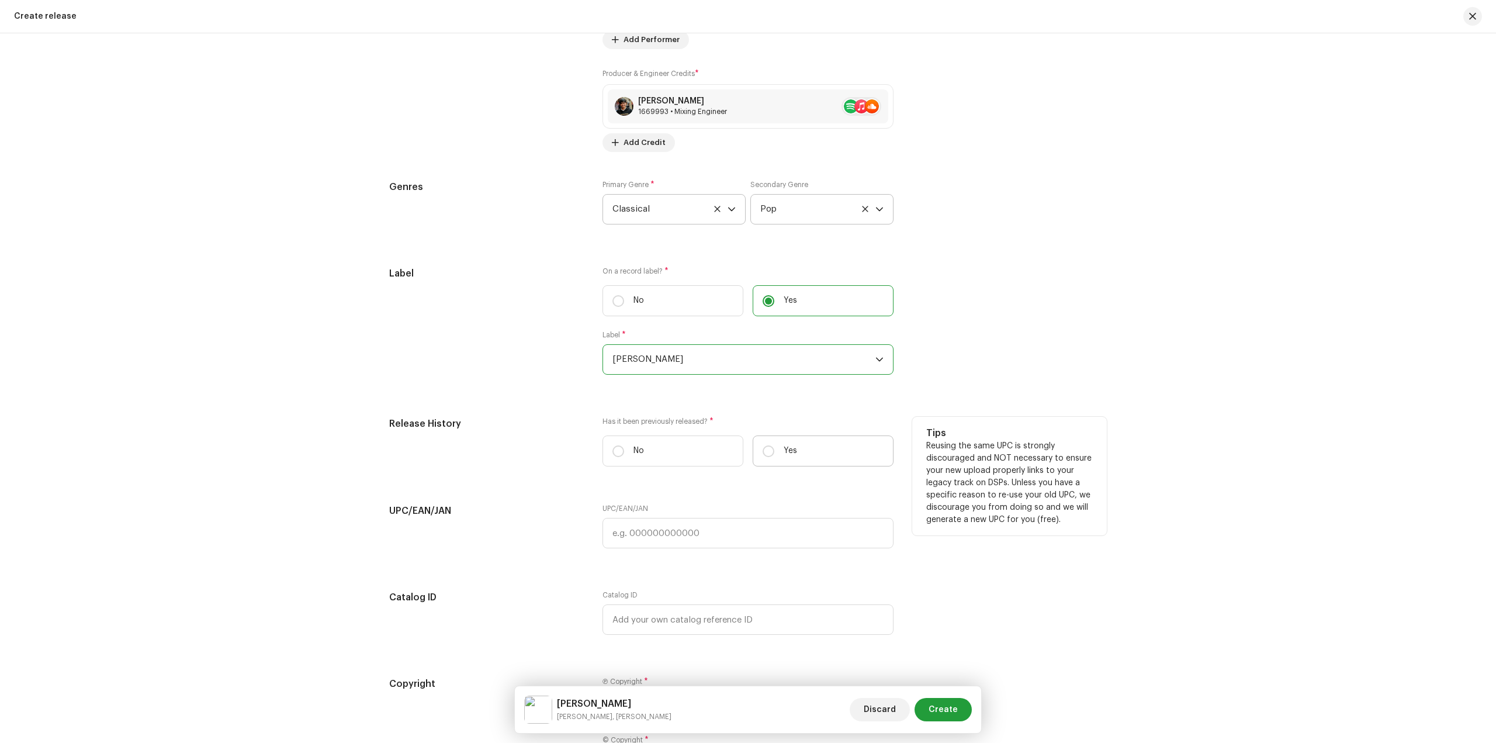
click at [797, 458] on label "Yes" at bounding box center [823, 450] width 141 height 31
click at [774, 457] on input "Yes" at bounding box center [769, 451] width 12 height 12
radio input "true"
drag, startPoint x: 738, startPoint y: 507, endPoint x: 756, endPoint y: 508, distance: 18.2
click at [738, 507] on input "text" at bounding box center [748, 509] width 291 height 30
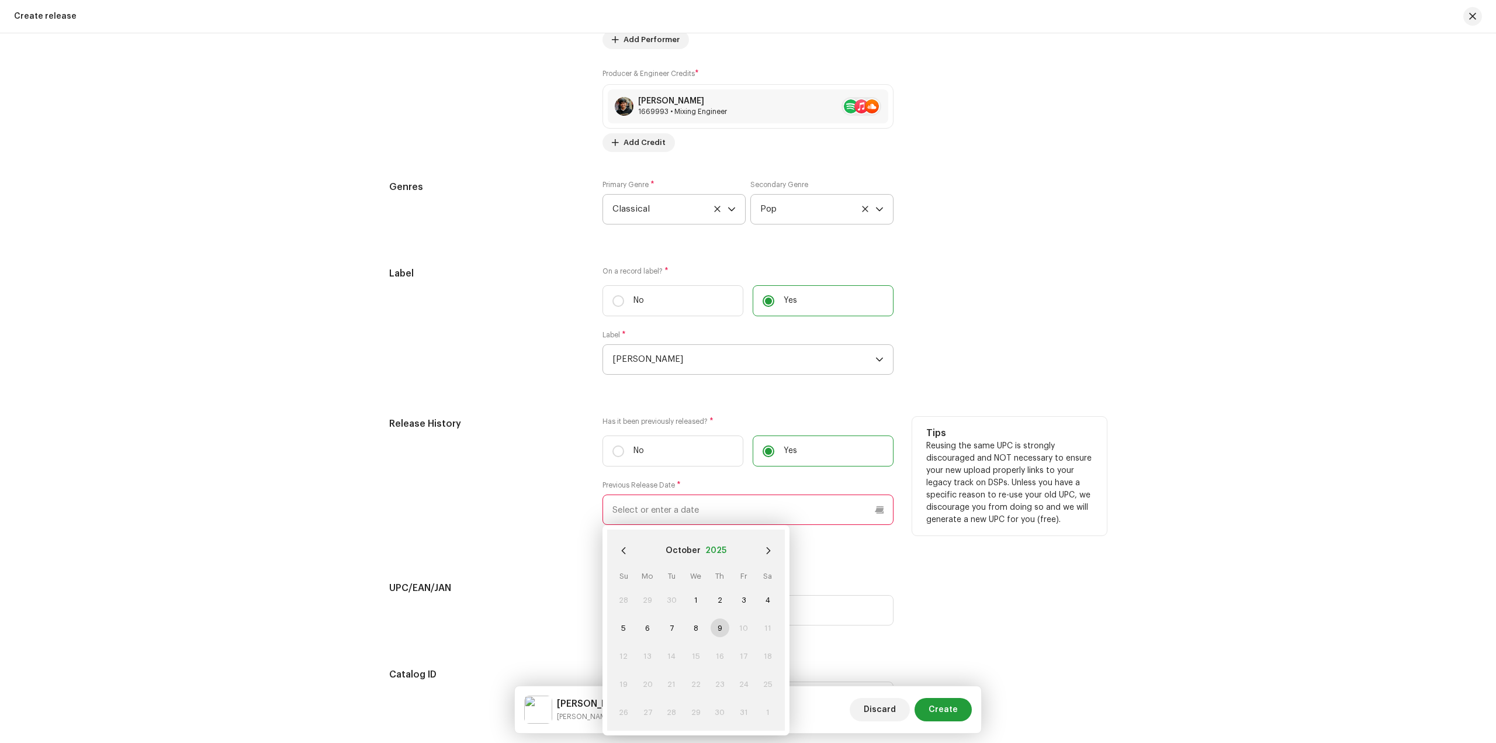
click at [708, 547] on button "2025" at bounding box center [716, 550] width 21 height 19
click at [698, 607] on span "2024" at bounding box center [696, 607] width 56 height 21
click at [753, 613] on span "Jun" at bounding box center [755, 609] width 50 height 19
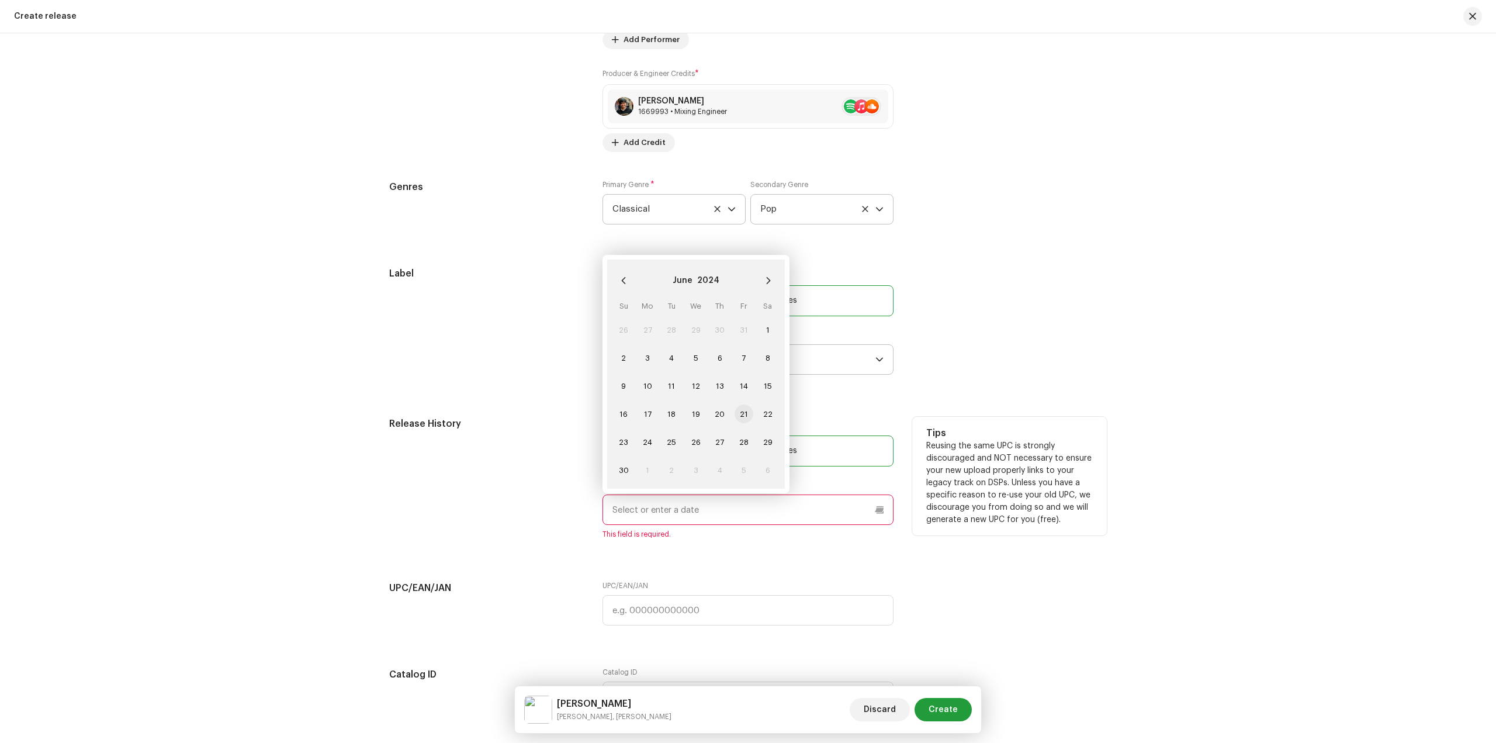
click at [745, 416] on span "21" at bounding box center [744, 413] width 19 height 19
type input "06/21/2024"
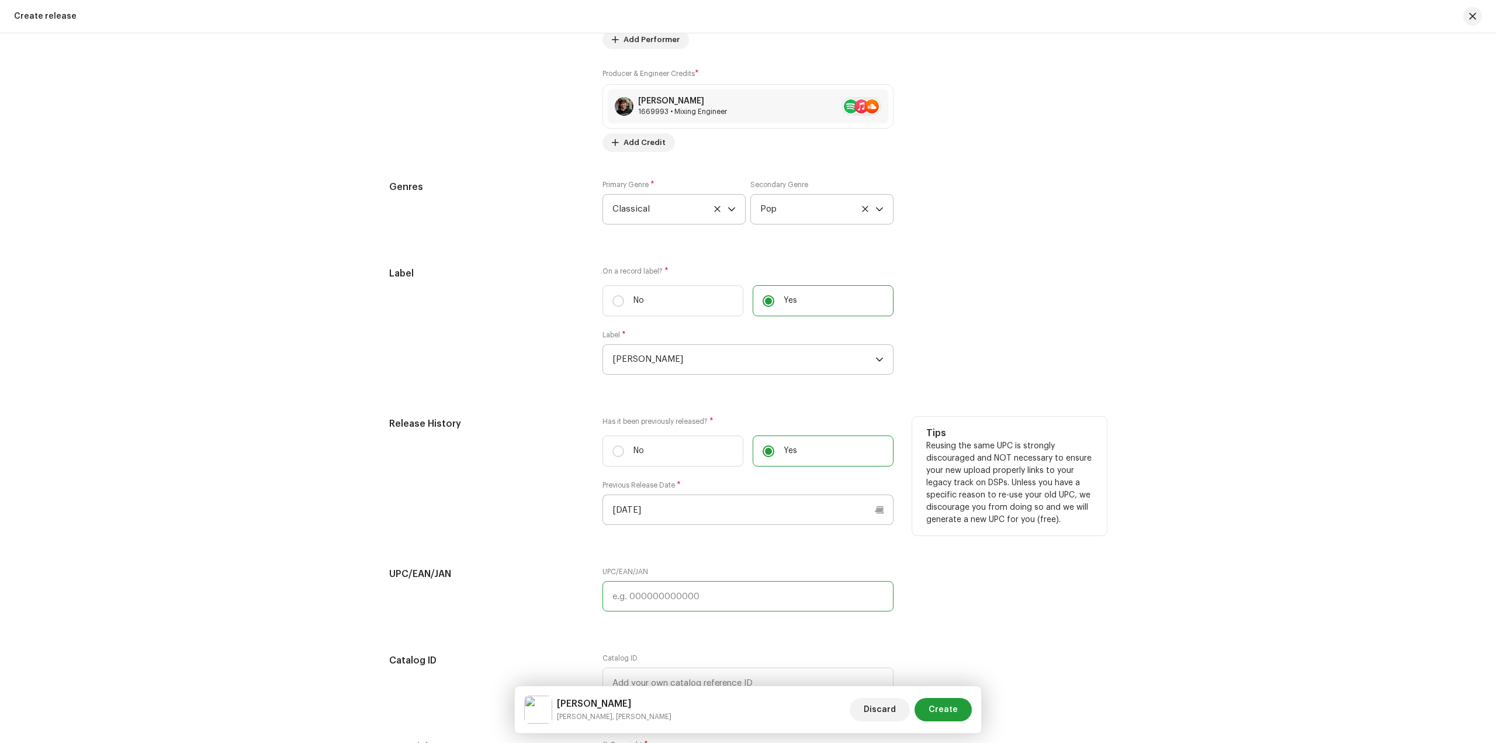
drag, startPoint x: 680, startPoint y: 600, endPoint x: 741, endPoint y: 500, distance: 117.0
click at [680, 599] on input "text" at bounding box center [748, 596] width 291 height 30
click at [676, 600] on input "text" at bounding box center [748, 596] width 291 height 30
paste input "055855396150"
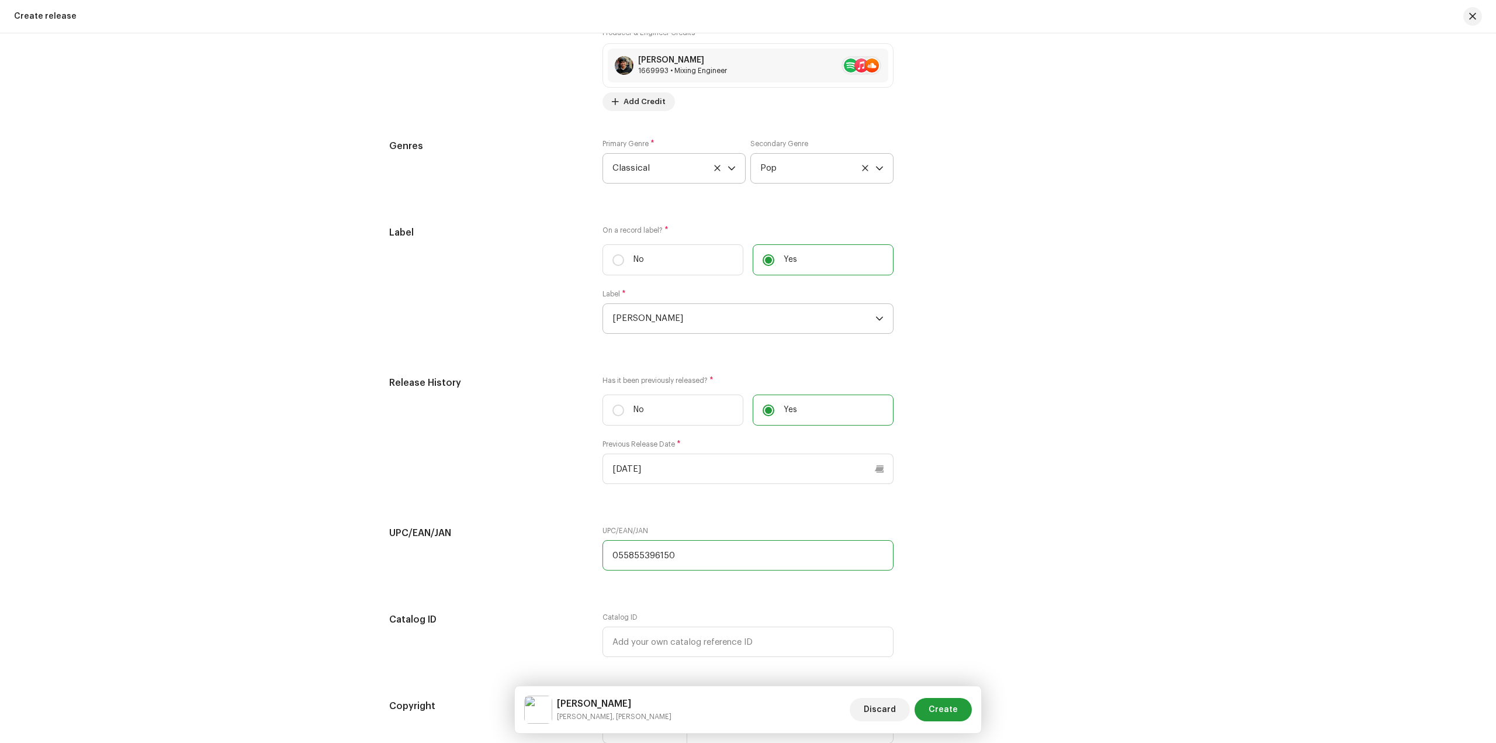
scroll to position [1754, 0]
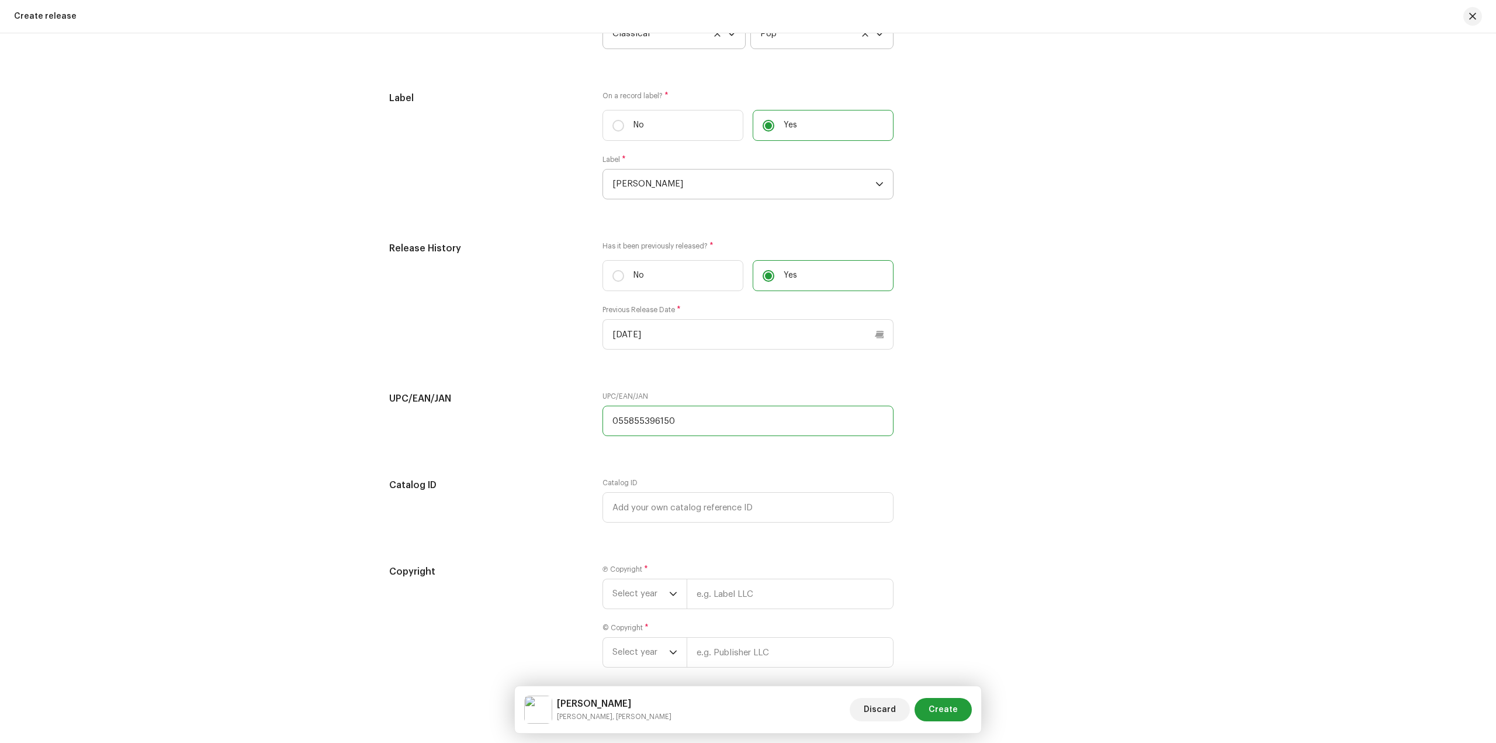
type input "055855396150"
drag, startPoint x: 656, startPoint y: 510, endPoint x: 731, endPoint y: 538, distance: 79.7
click at [658, 510] on input "text" at bounding box center [748, 507] width 291 height 30
paste input "LR-2486992"
type input "LR-2486992"
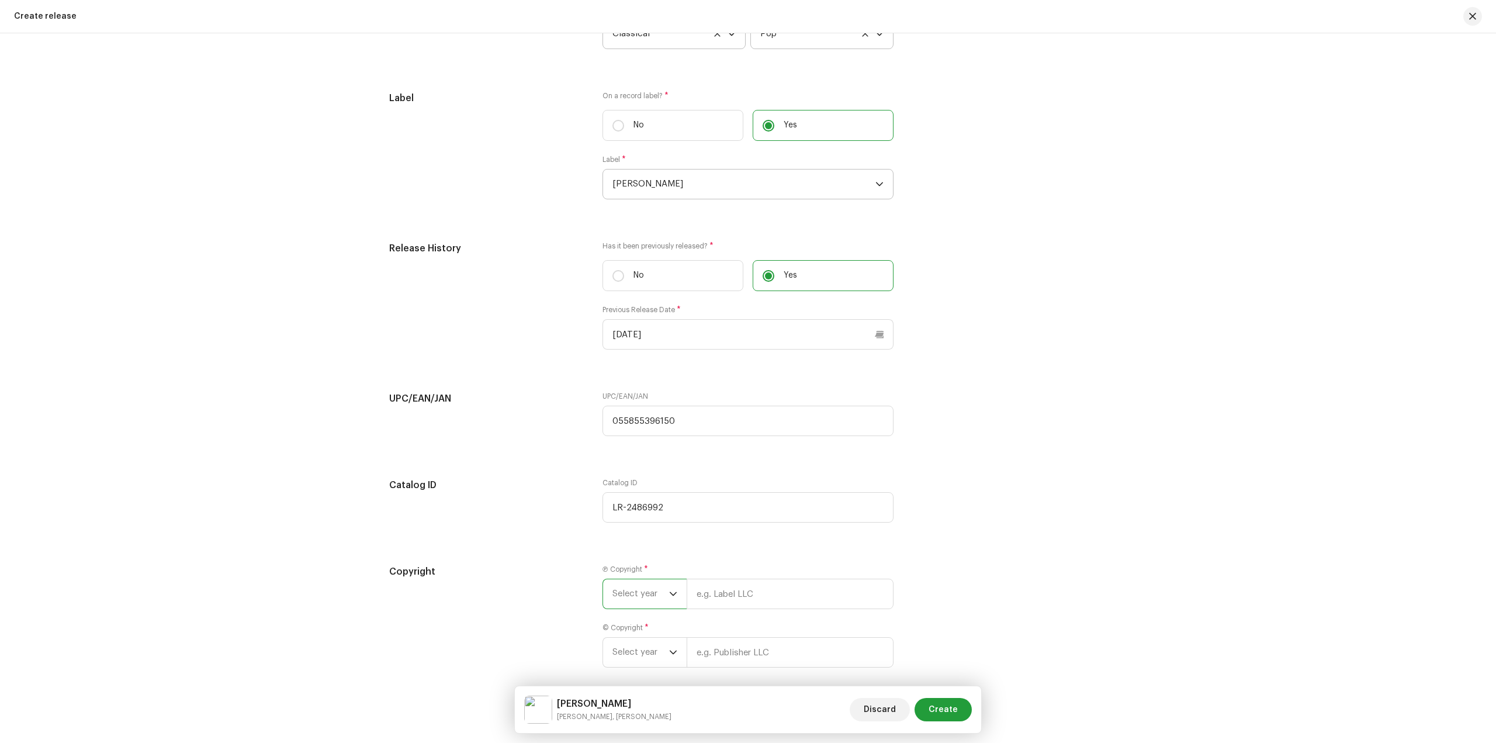
click at [652, 598] on span "Select year" at bounding box center [641, 593] width 57 height 29
click at [642, 519] on li "2023" at bounding box center [649, 518] width 83 height 23
click at [724, 588] on input "text" at bounding box center [790, 594] width 207 height 30
type input "[PERSON_NAME]"
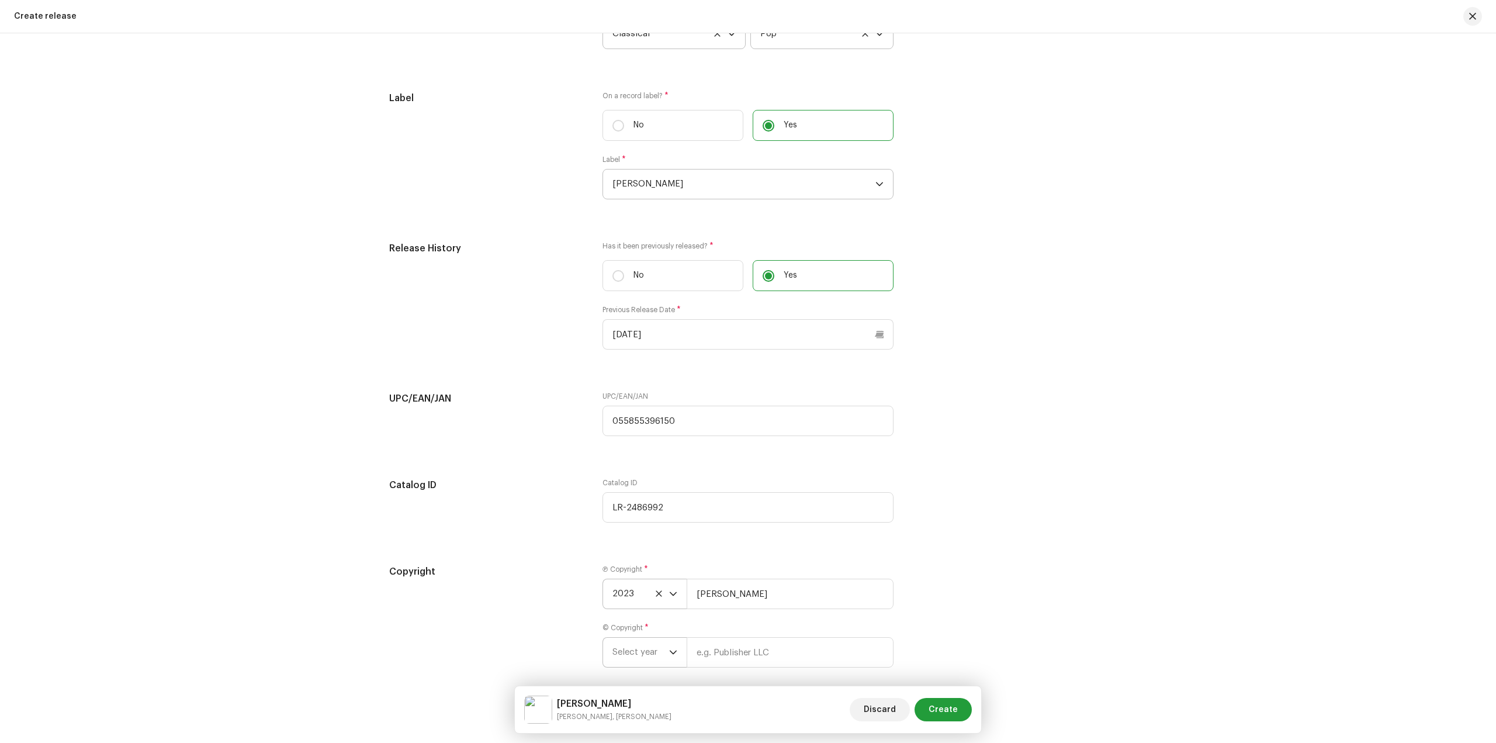
click at [672, 662] on div "dropdown trigger" at bounding box center [673, 652] width 8 height 29
click at [647, 607] on li "2022" at bounding box center [649, 600] width 83 height 23
click at [738, 655] on input "text" at bounding box center [790, 652] width 207 height 30
type input "[PERSON_NAME]"
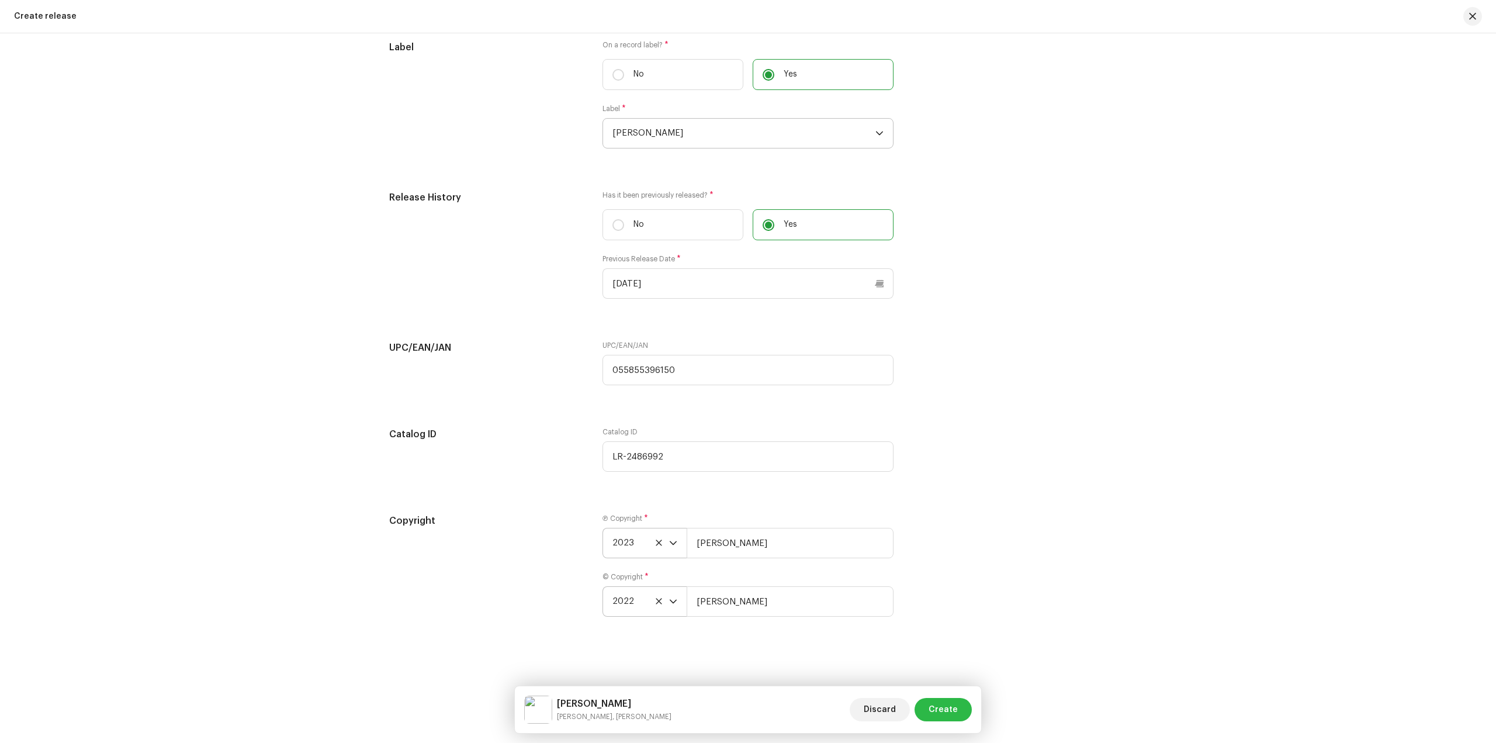
click at [951, 713] on span "Create" at bounding box center [943, 709] width 29 height 23
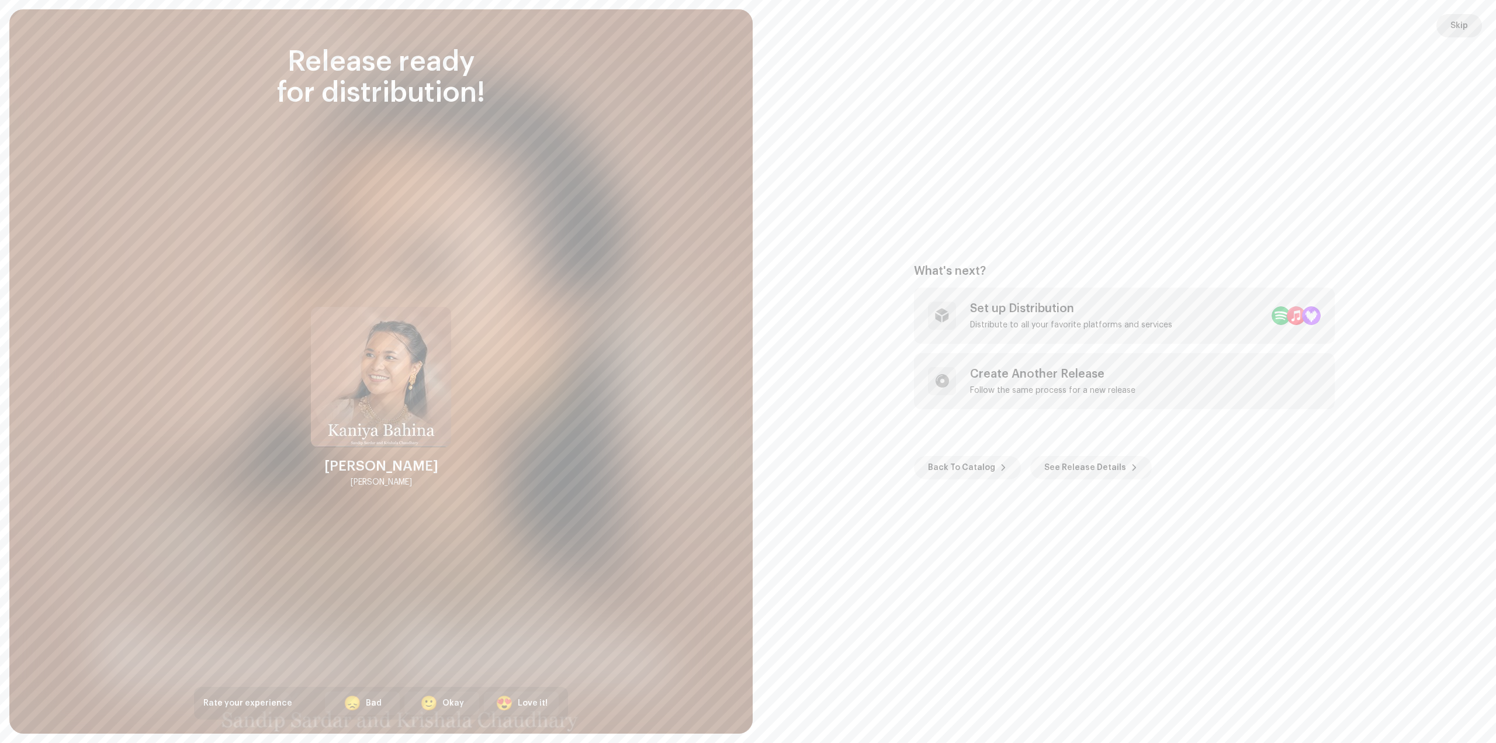
click at [1461, 30] on span "Skip" at bounding box center [1460, 25] width 18 height 23
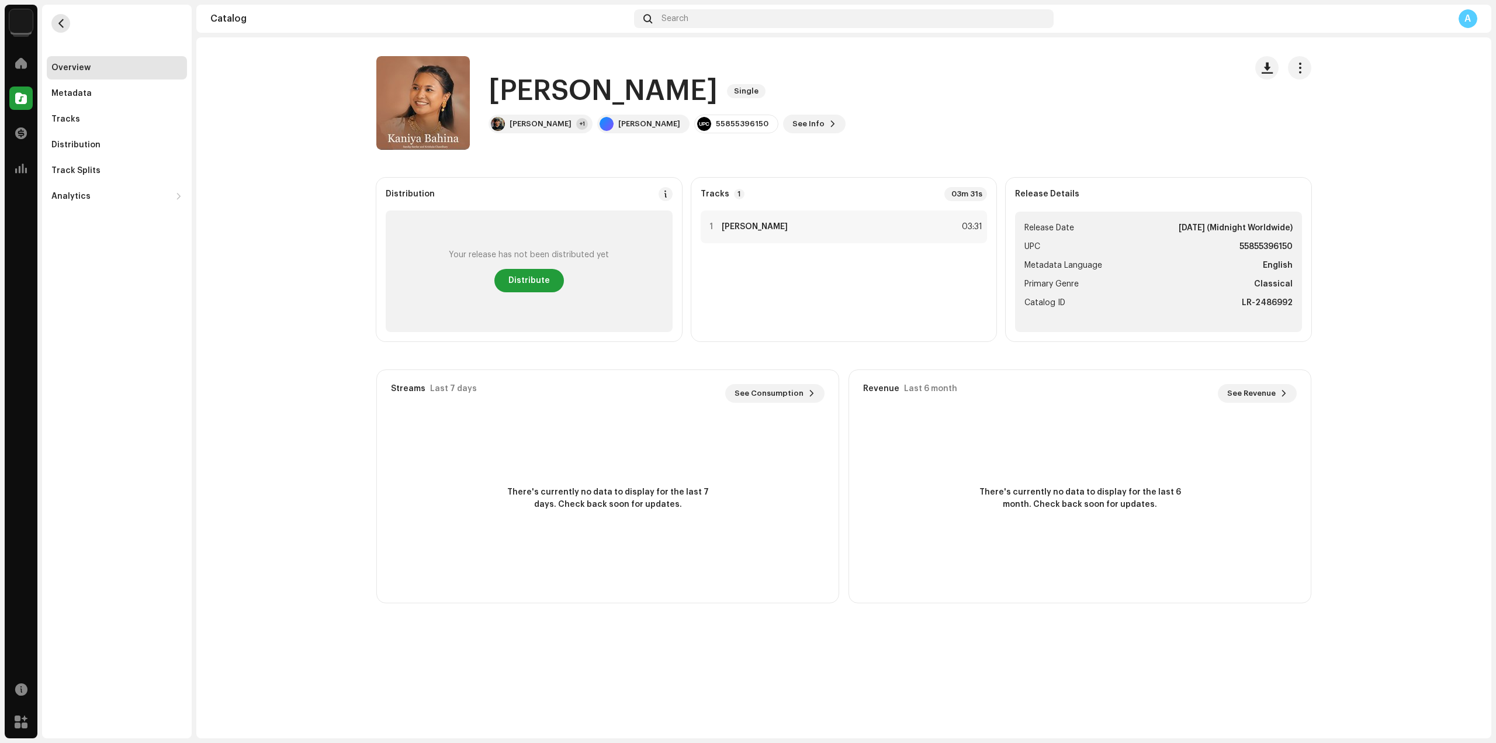
click at [67, 29] on button "button" at bounding box center [60, 23] width 19 height 19
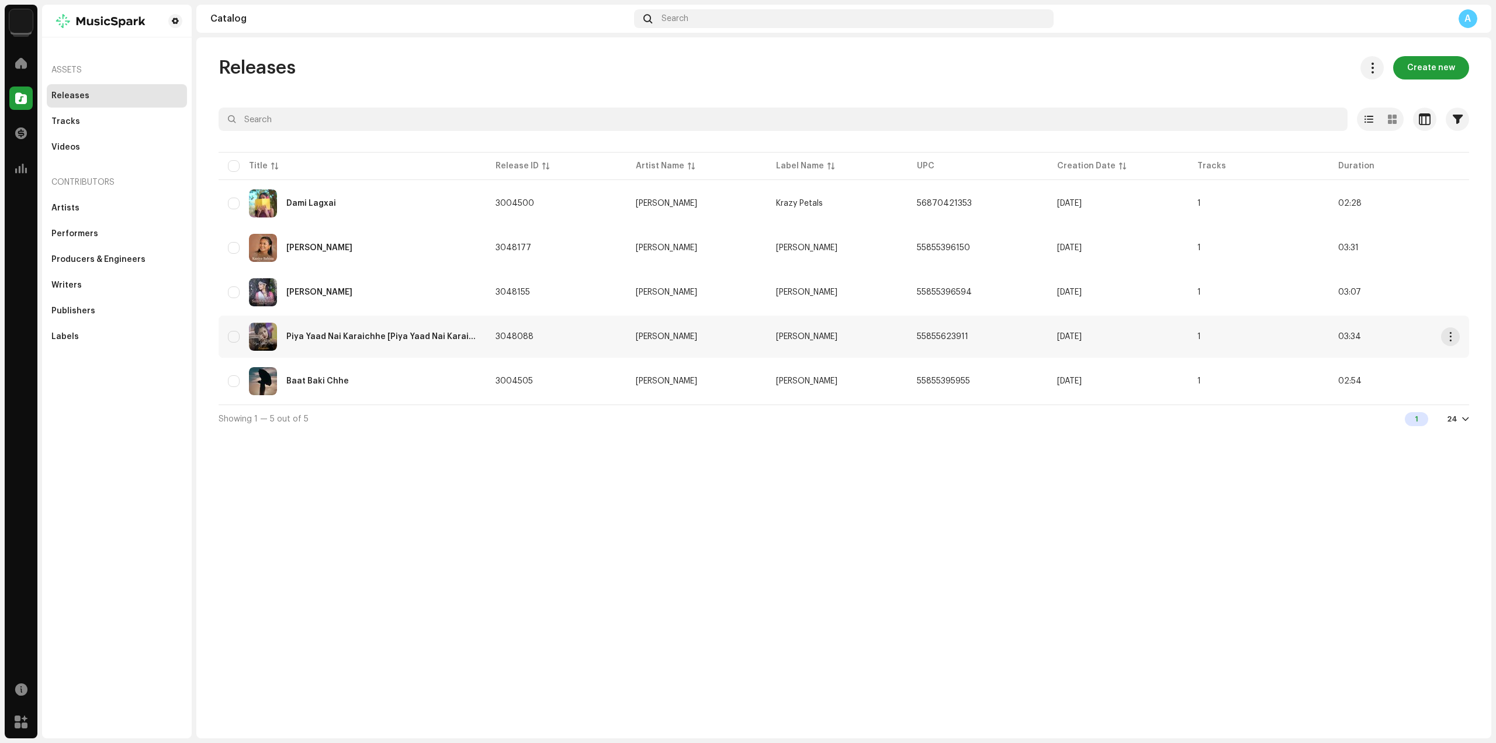
click at [321, 344] on div "Piya Yaad Nai Karaichhe [Piya Yaad Nai Karaichhe]" at bounding box center [352, 337] width 249 height 28
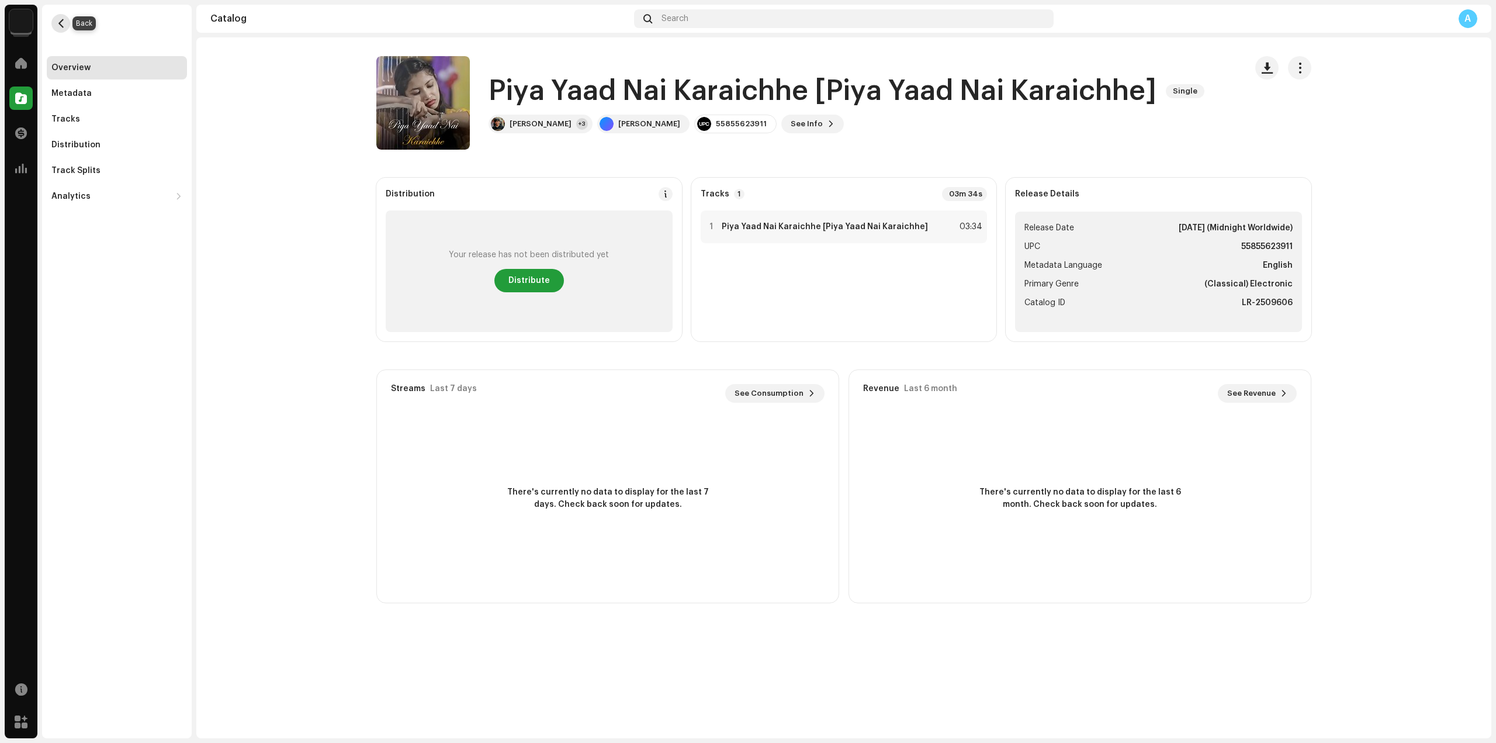
click at [56, 22] on button "button" at bounding box center [60, 23] width 19 height 19
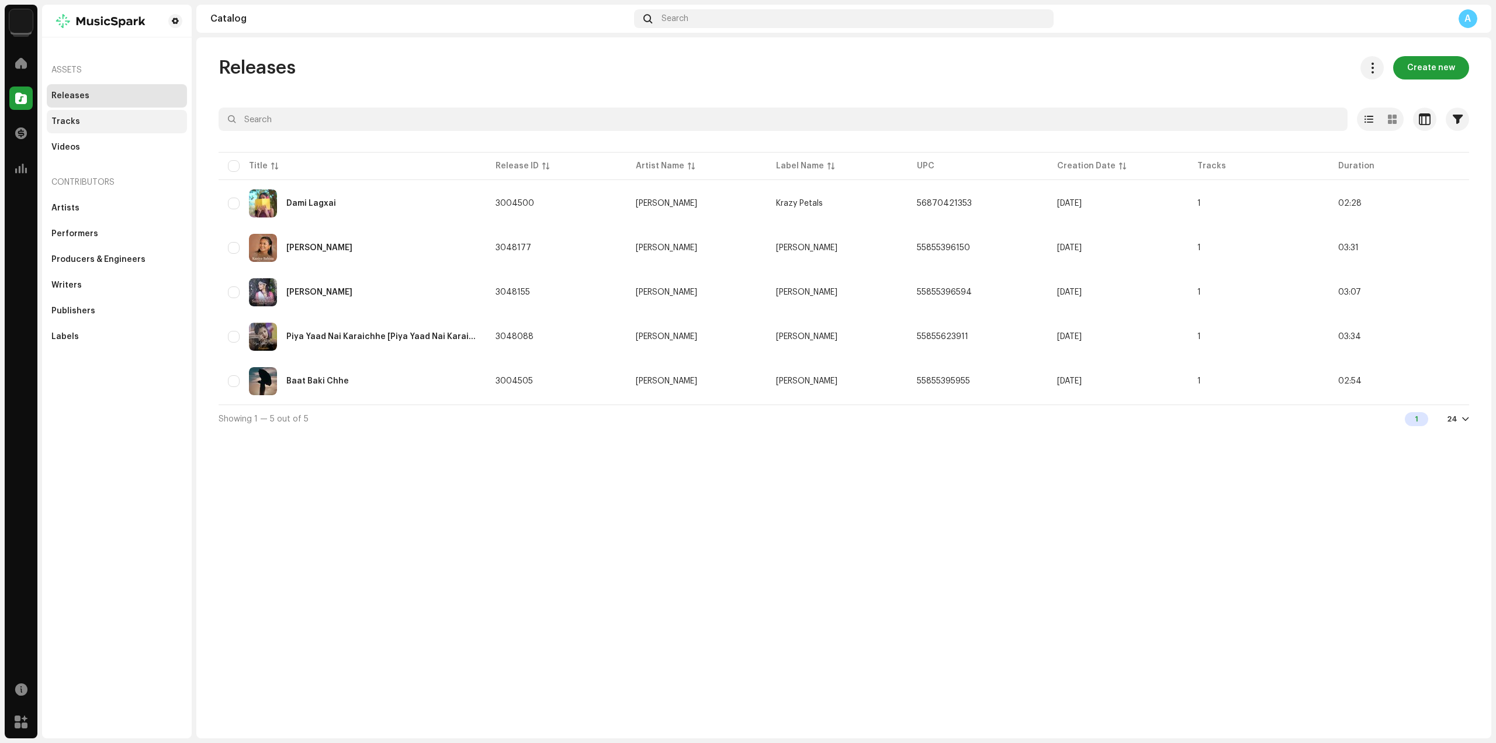
click at [91, 127] on div "Tracks" at bounding box center [117, 121] width 140 height 23
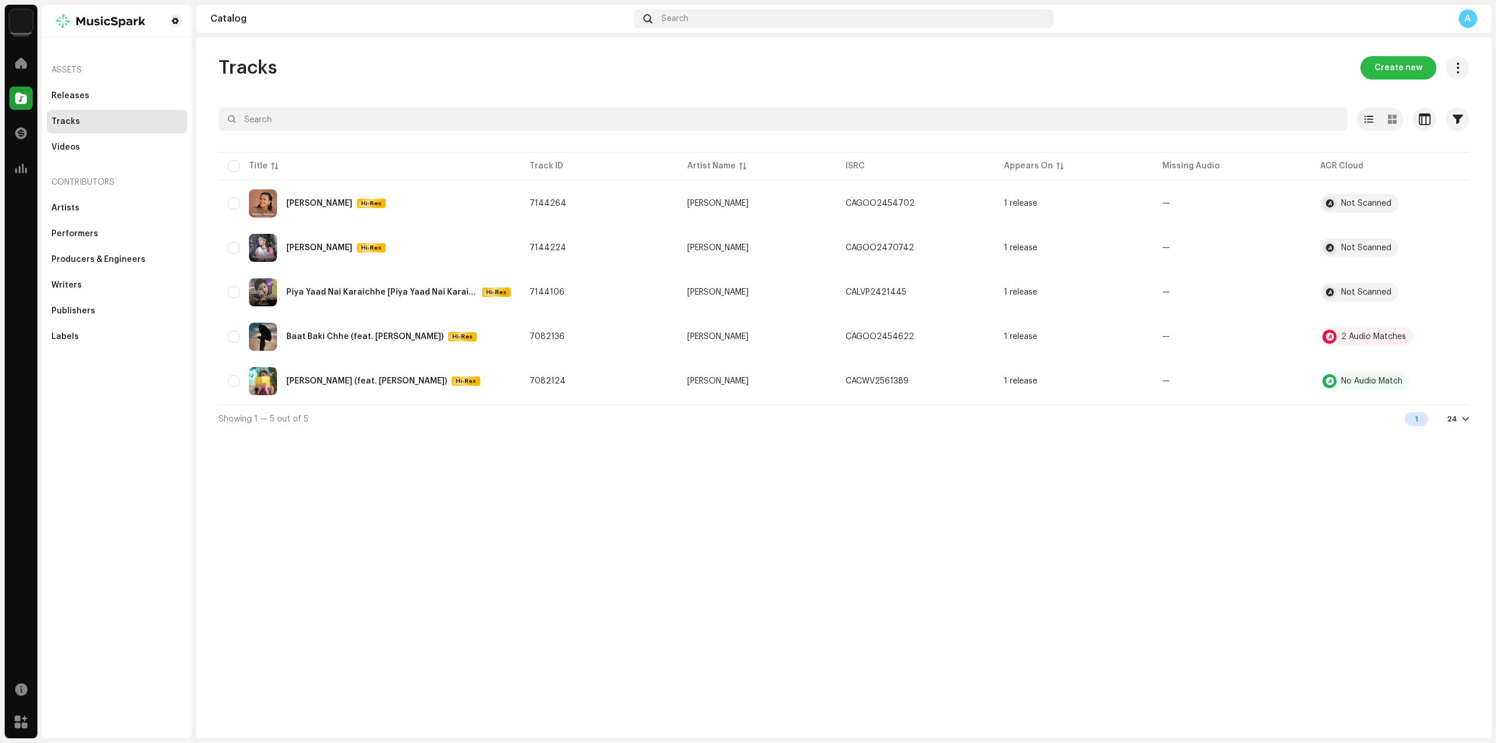
click at [1404, 67] on span "Create new" at bounding box center [1399, 67] width 48 height 23
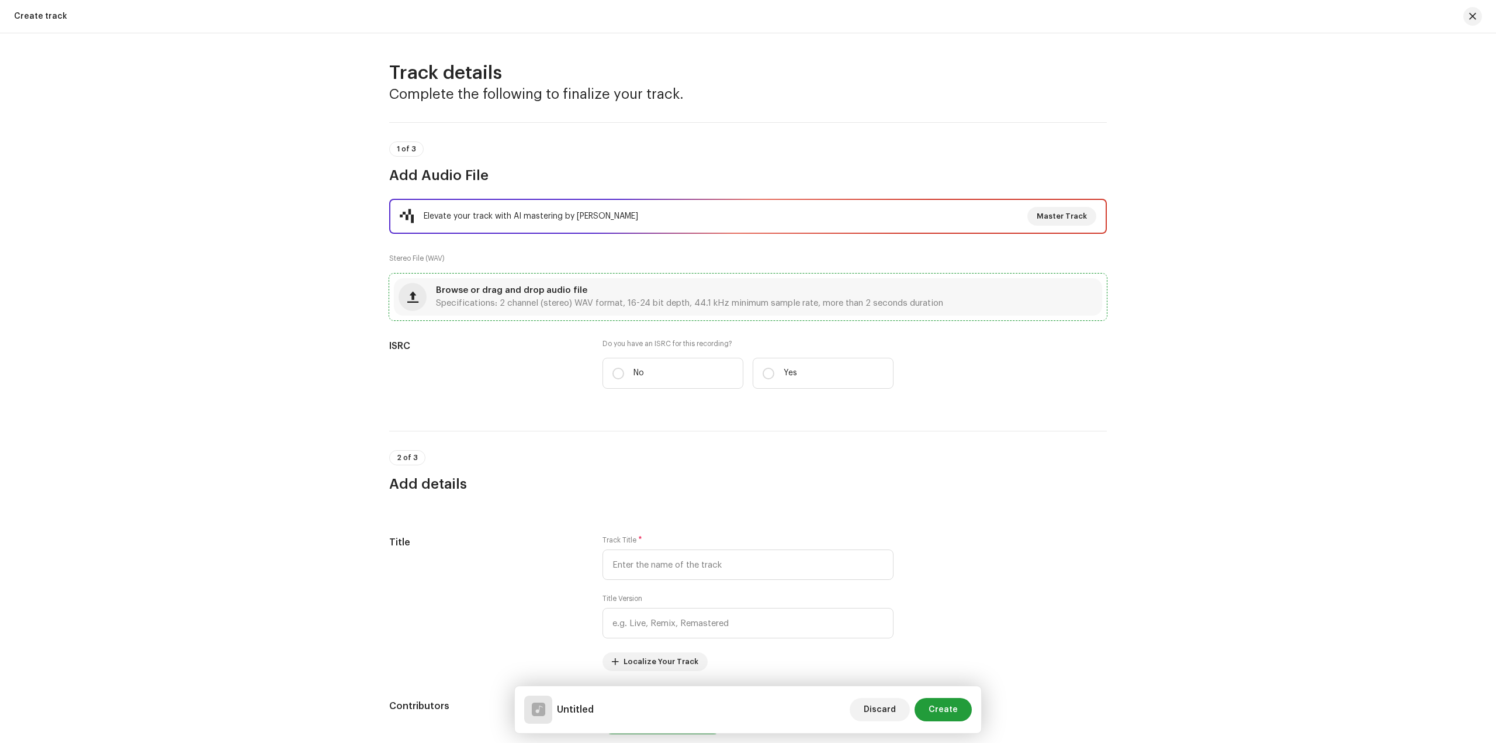
click at [594, 305] on span "Specifications: 2 channel (stereo) WAV format, 16-24 bit depth, 44.1 kHz minimu…" at bounding box center [689, 303] width 507 height 8
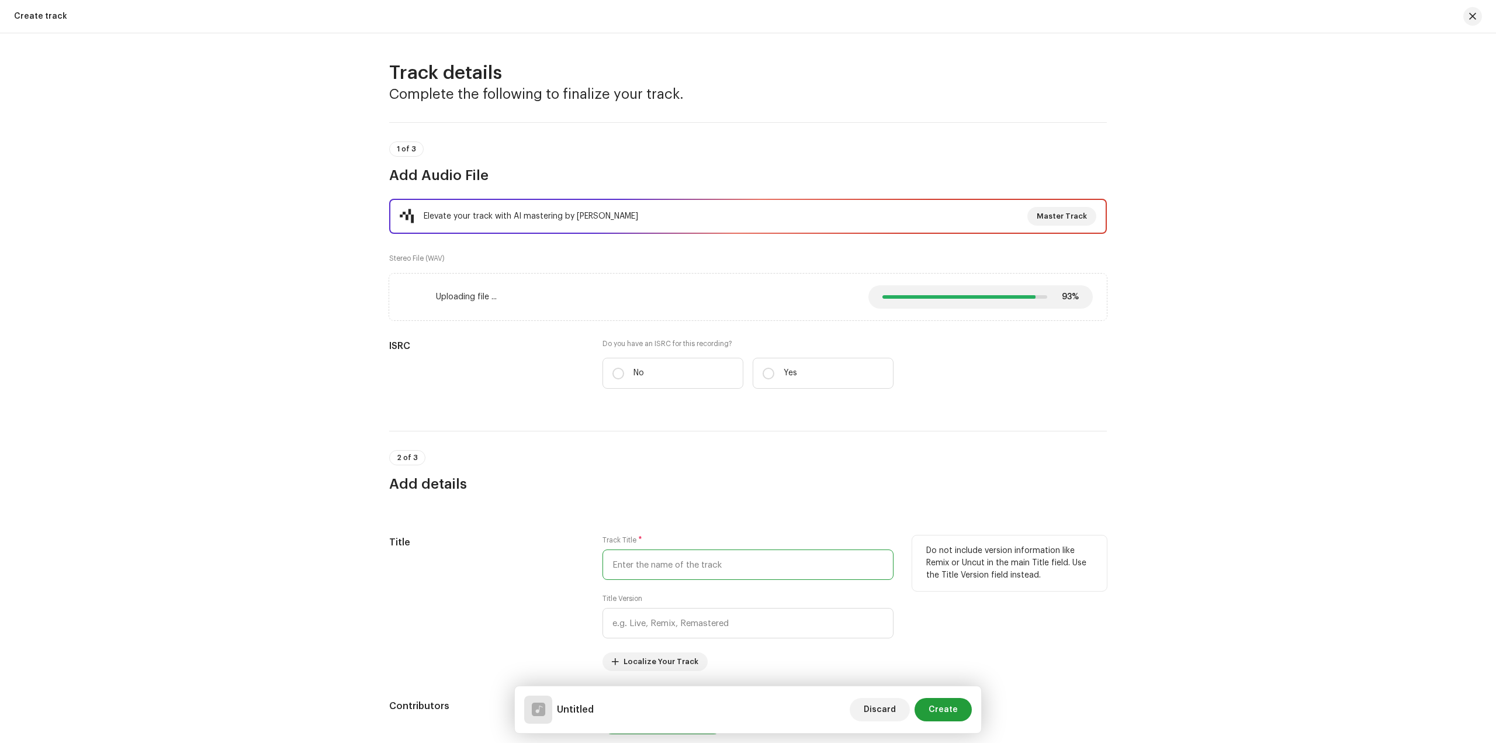
click at [698, 558] on input "text" at bounding box center [748, 564] width 291 height 30
click at [680, 561] on input "Sajna Hamra Laila" at bounding box center [748, 566] width 291 height 30
paste input "Aawaixai"
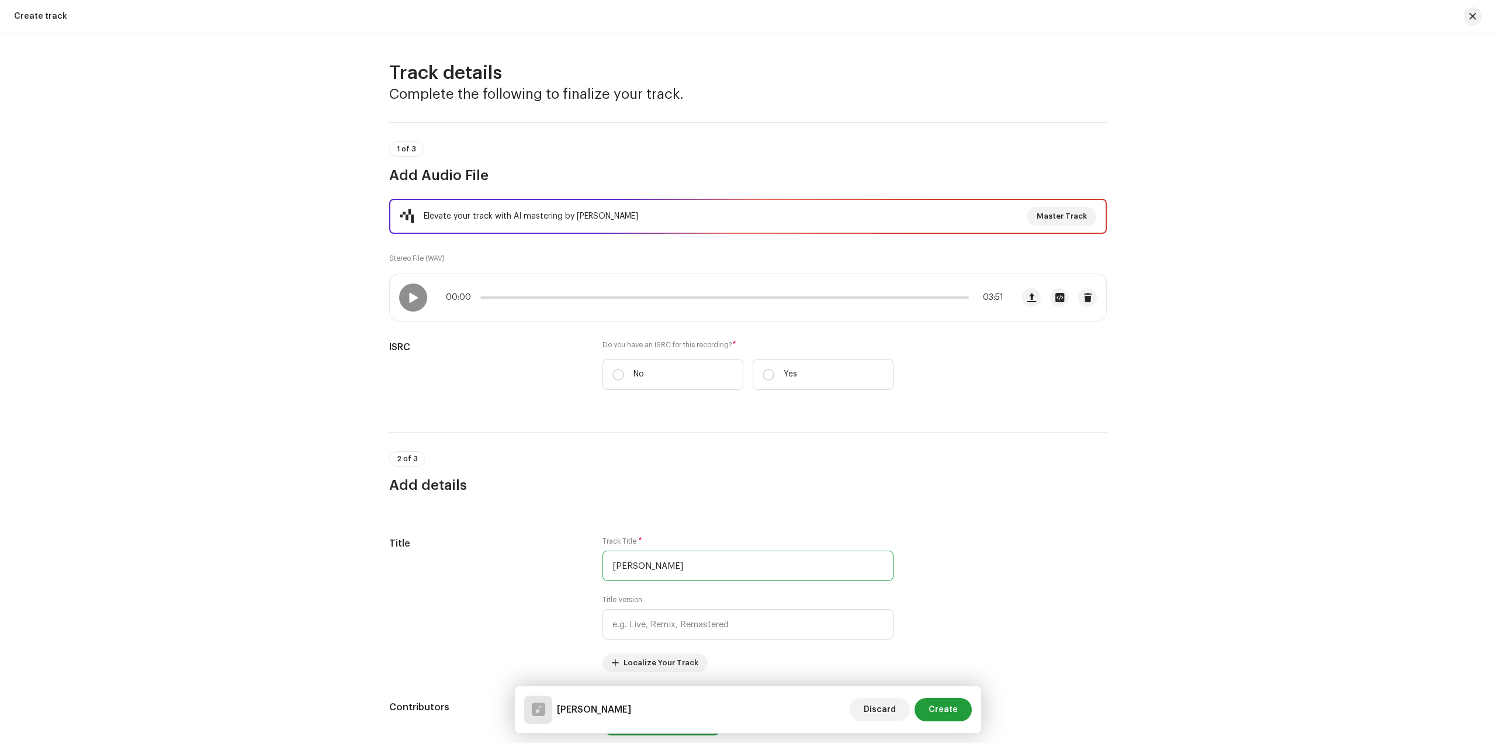
scroll to position [234, 0]
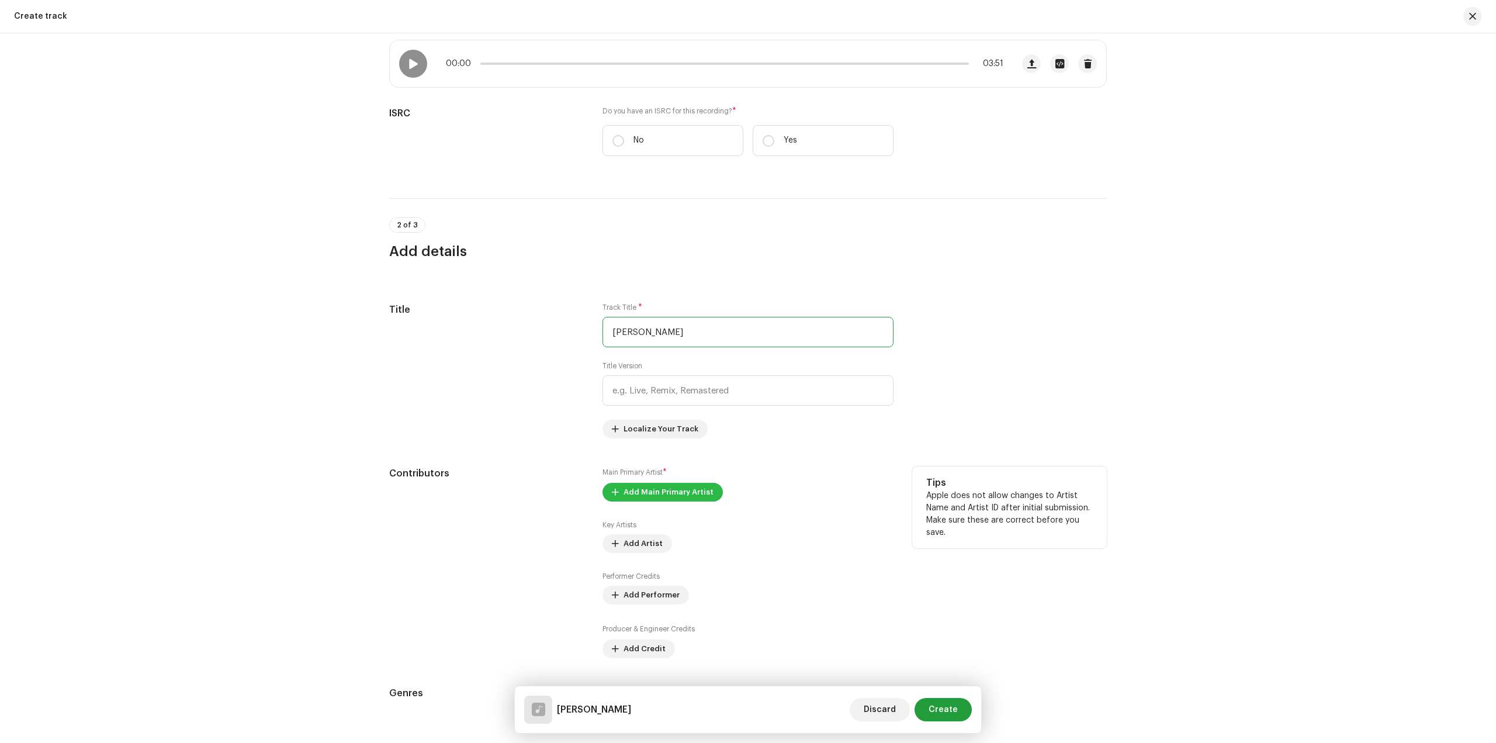
type input "Sajna Hamra Laila Aawaixai"
click at [673, 491] on span "Add Main Primary Artist" at bounding box center [669, 491] width 90 height 23
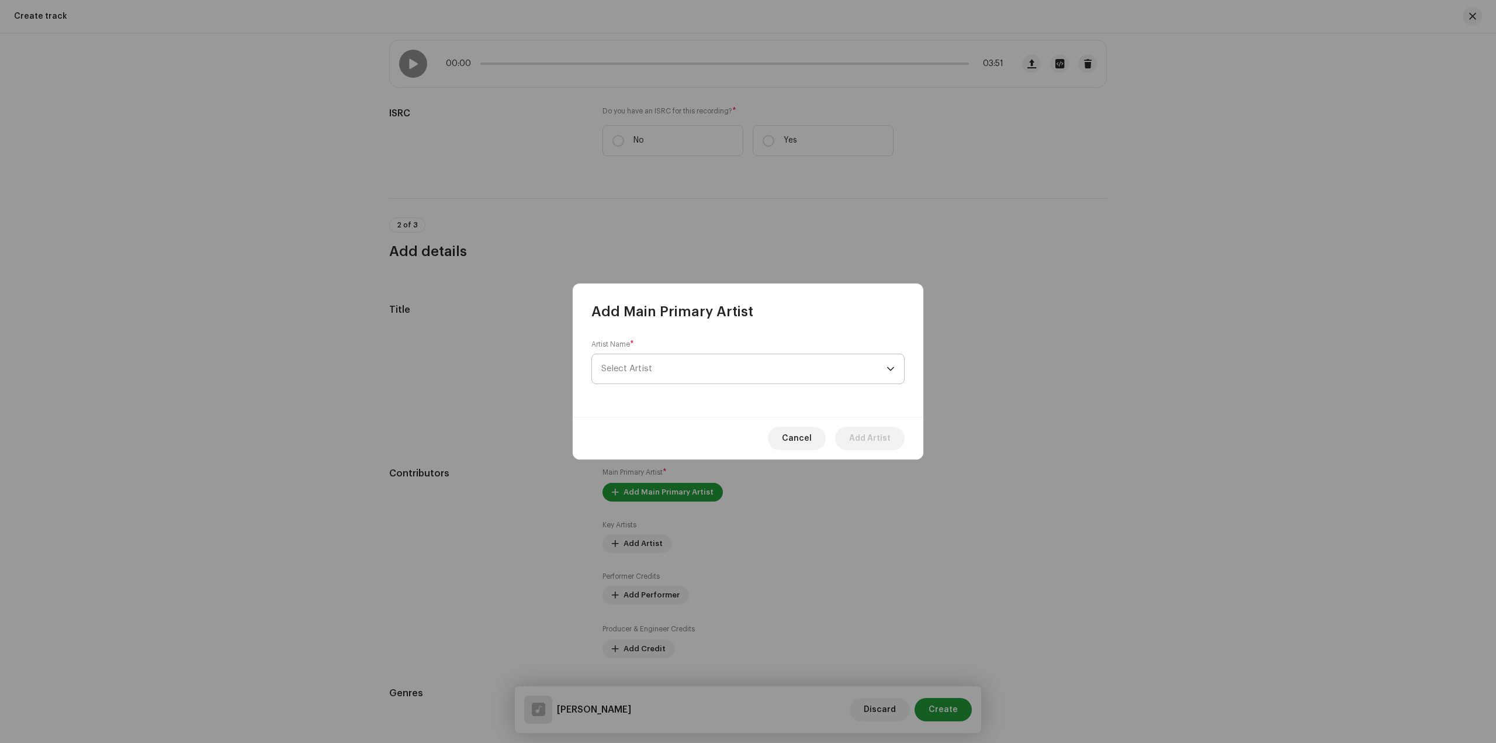
click at [665, 364] on span "Select Artist" at bounding box center [743, 368] width 285 height 29
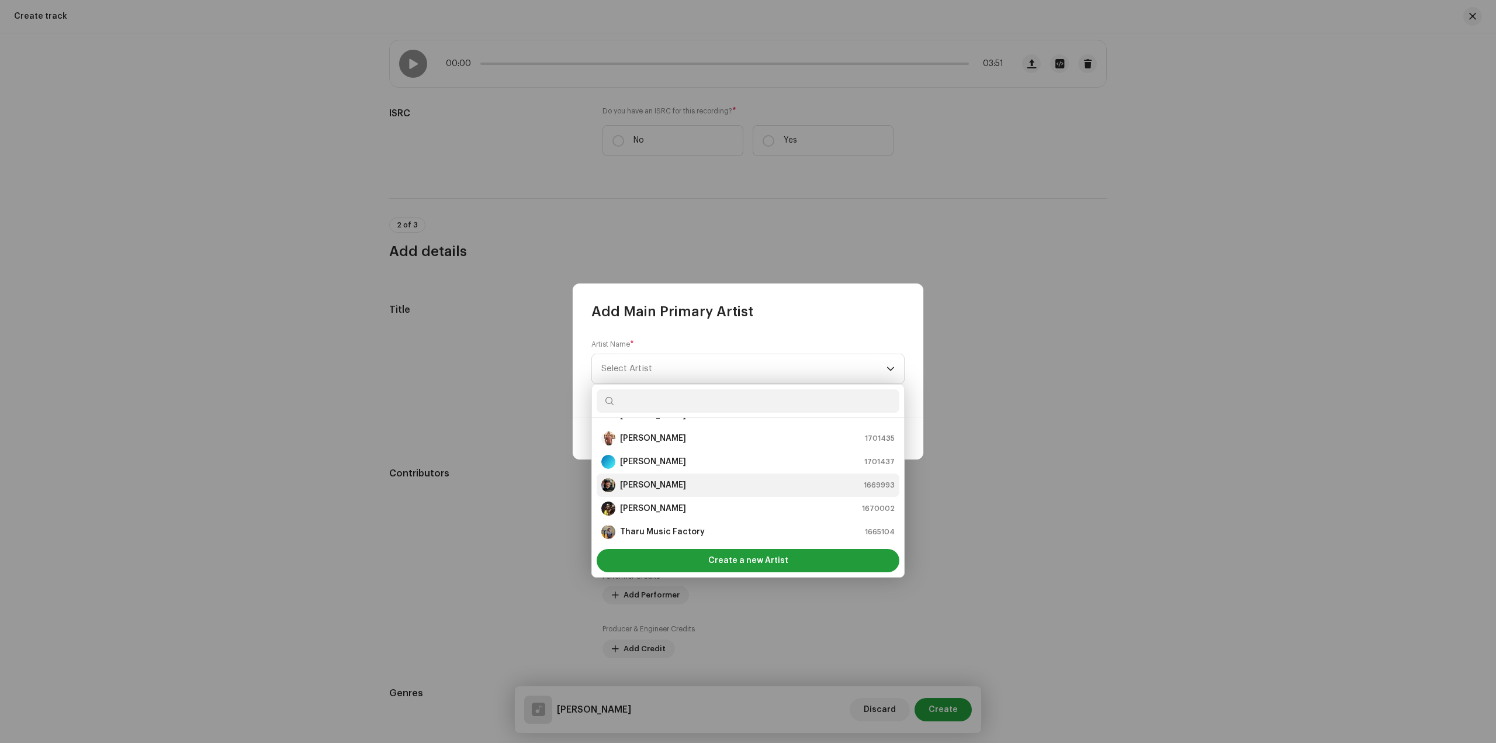
scroll to position [70, 0]
click at [675, 483] on strong "[PERSON_NAME]" at bounding box center [653, 481] width 66 height 12
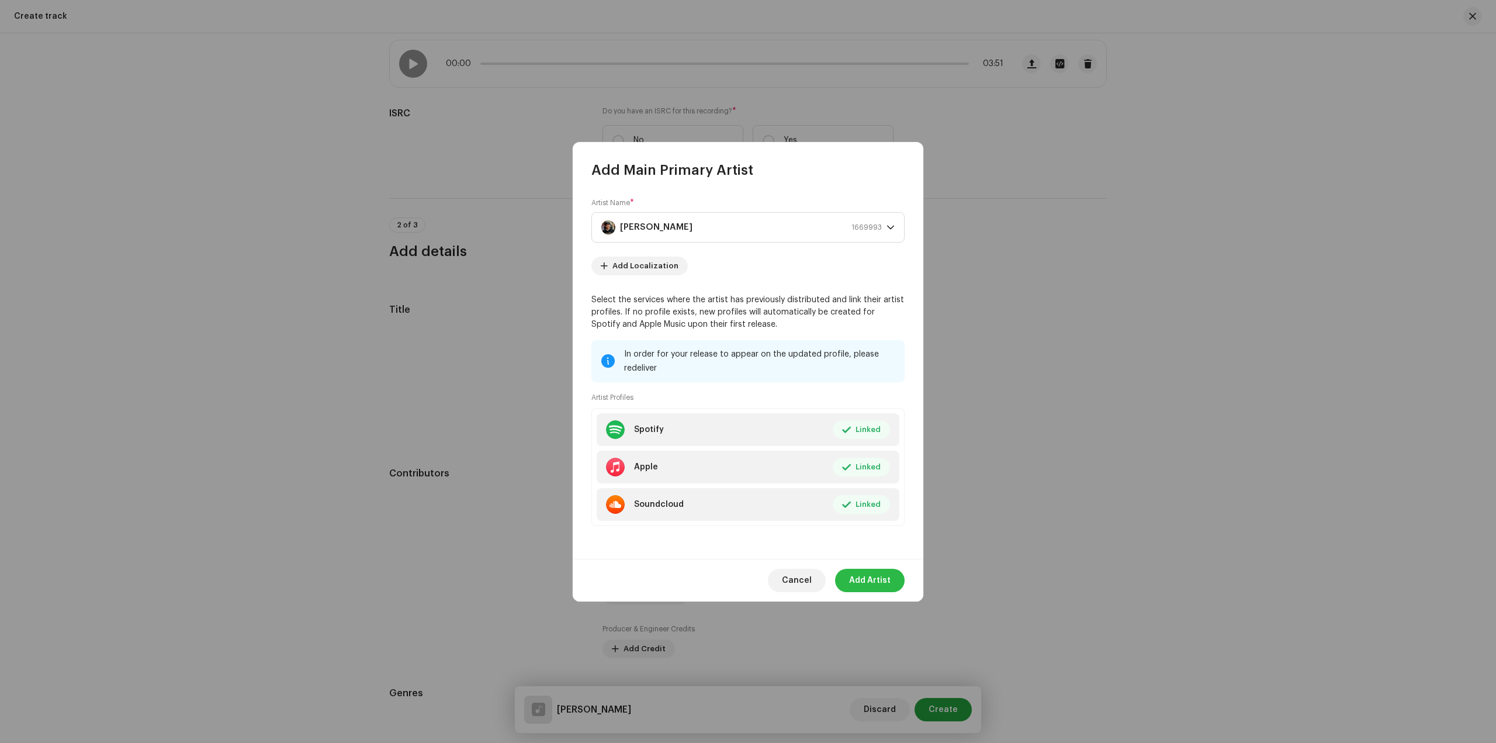
click at [870, 579] on span "Add Artist" at bounding box center [870, 580] width 42 height 23
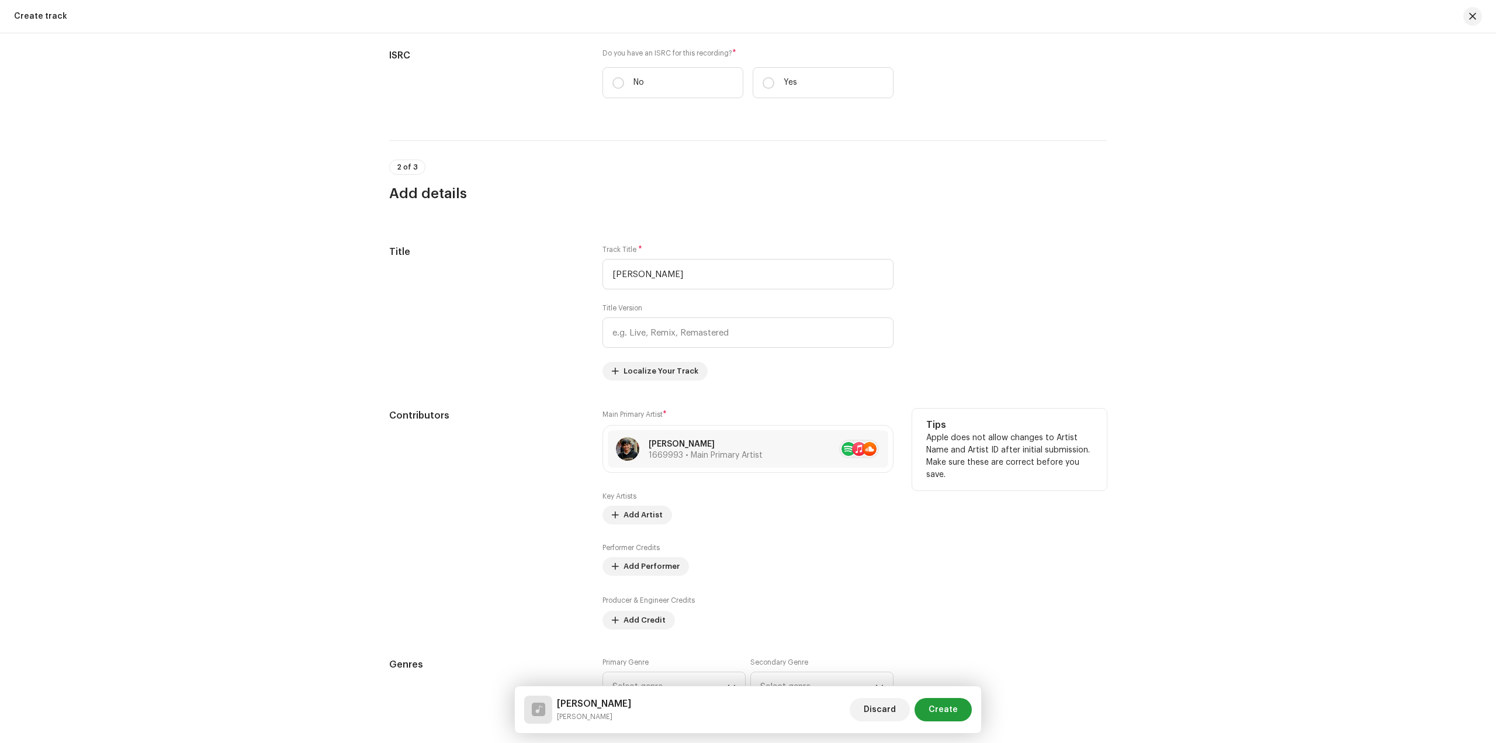
scroll to position [292, 0]
drag, startPoint x: 631, startPoint y: 502, endPoint x: 635, endPoint y: 507, distance: 6.3
click at [632, 502] on div "Key Artists Add Artist" at bounding box center [748, 507] width 291 height 33
click at [641, 516] on span "Add Artist" at bounding box center [643, 514] width 39 height 23
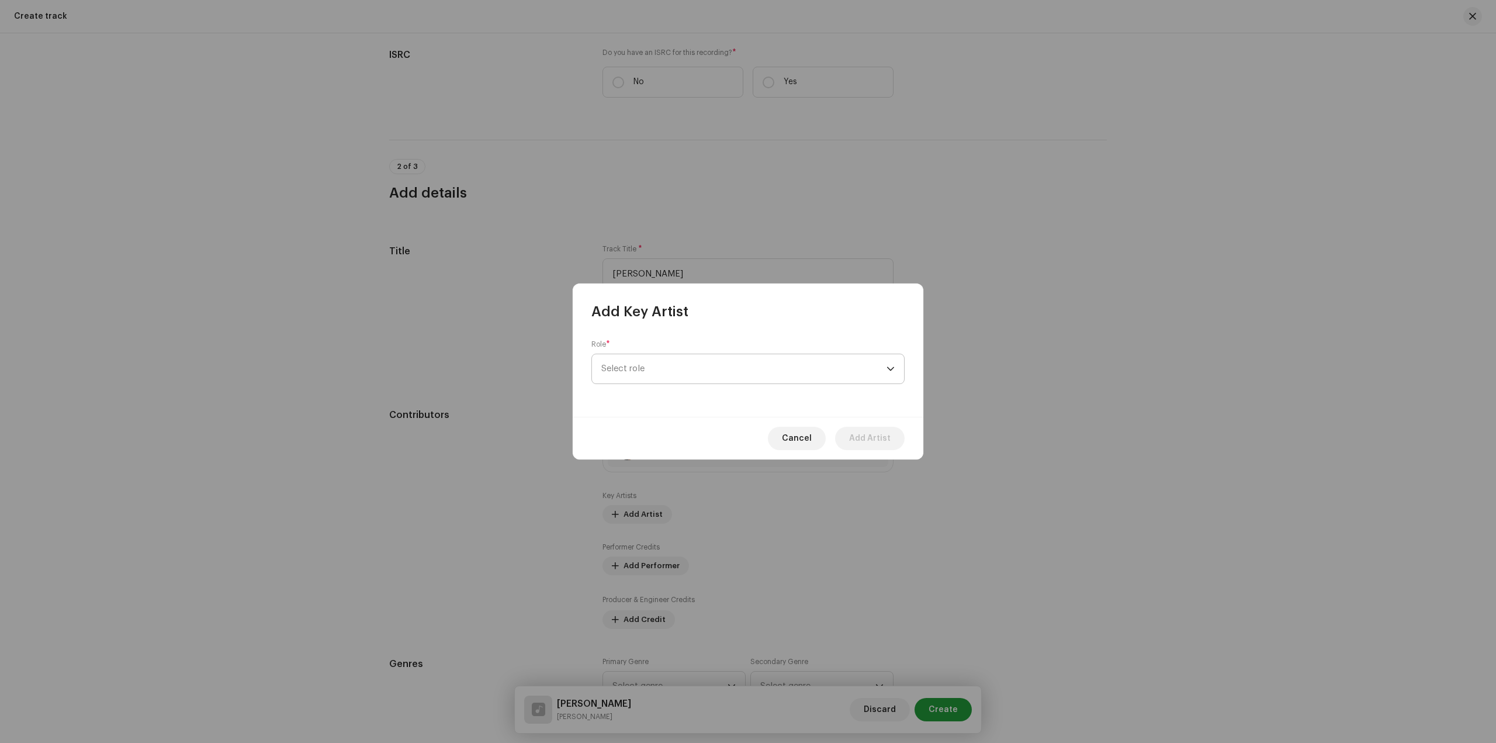
click at [712, 360] on span "Select role" at bounding box center [743, 368] width 285 height 29
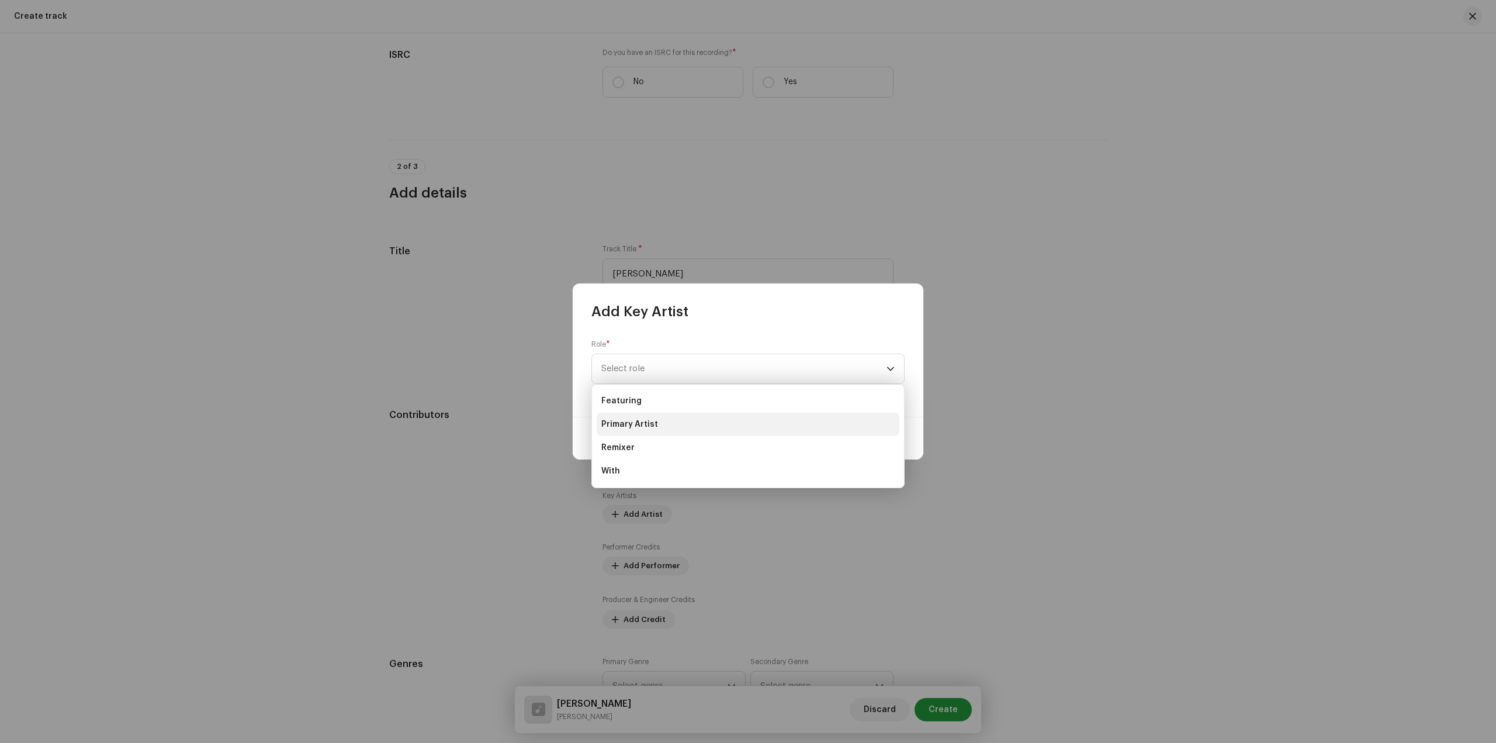
click at [678, 426] on li "Primary Artist" at bounding box center [748, 424] width 303 height 23
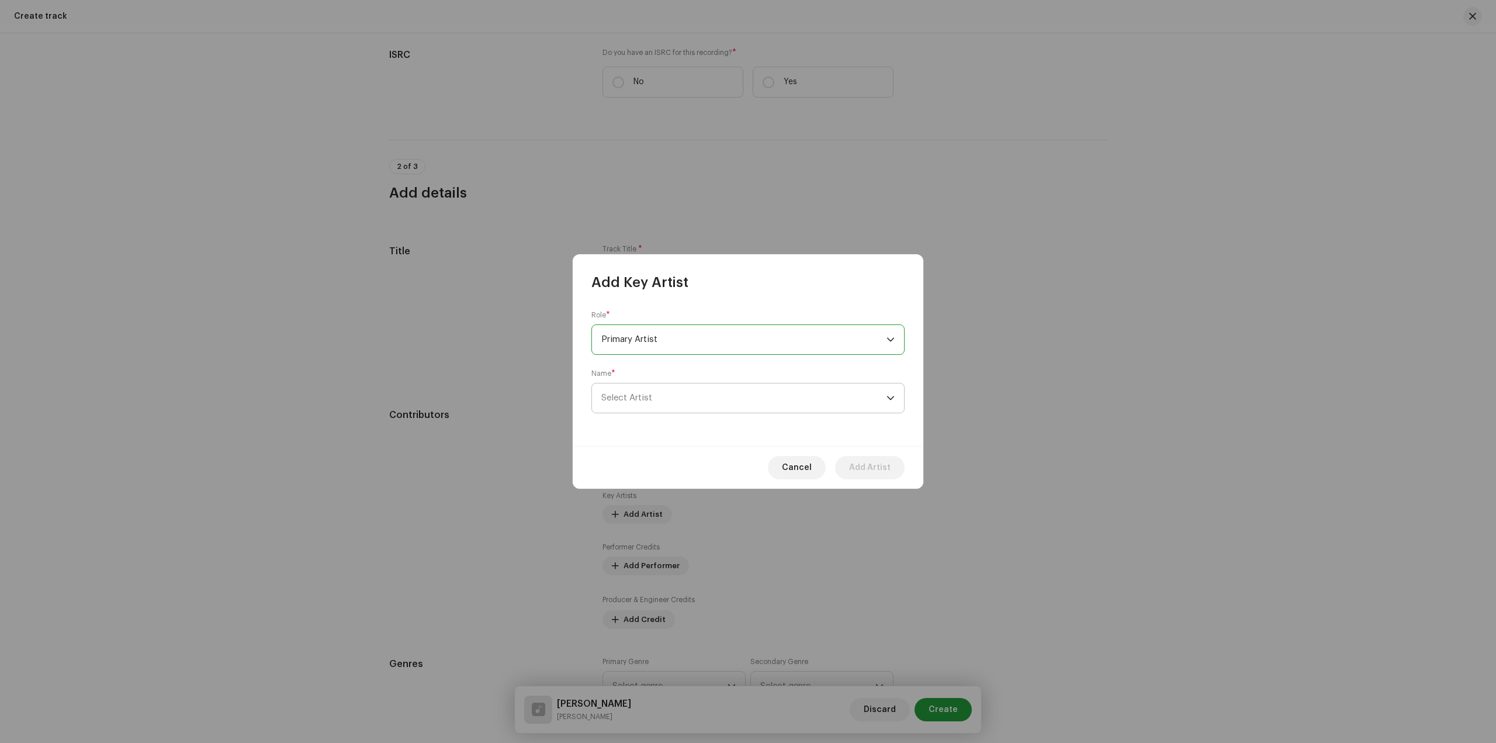
click at [696, 399] on span "Select Artist" at bounding box center [743, 397] width 285 height 29
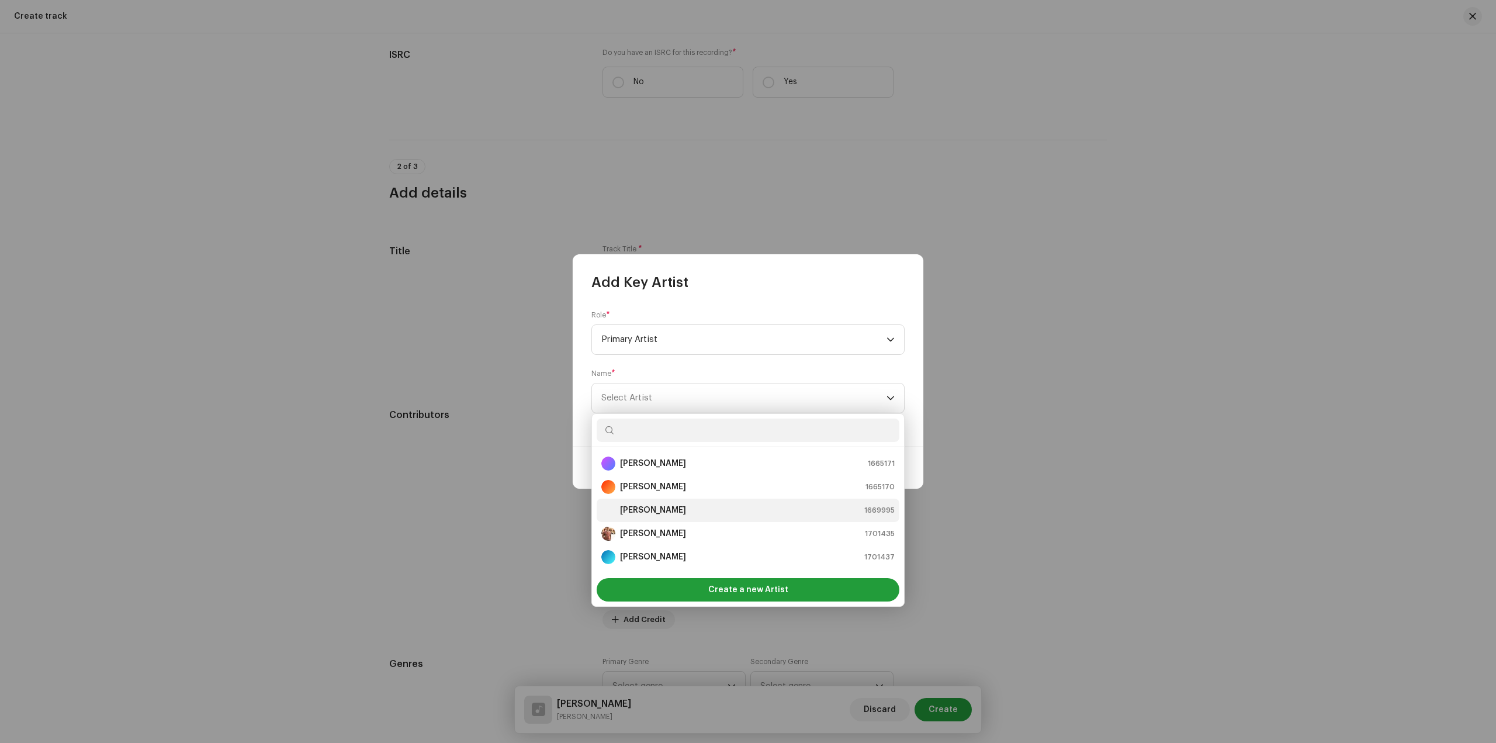
scroll to position [58, 0]
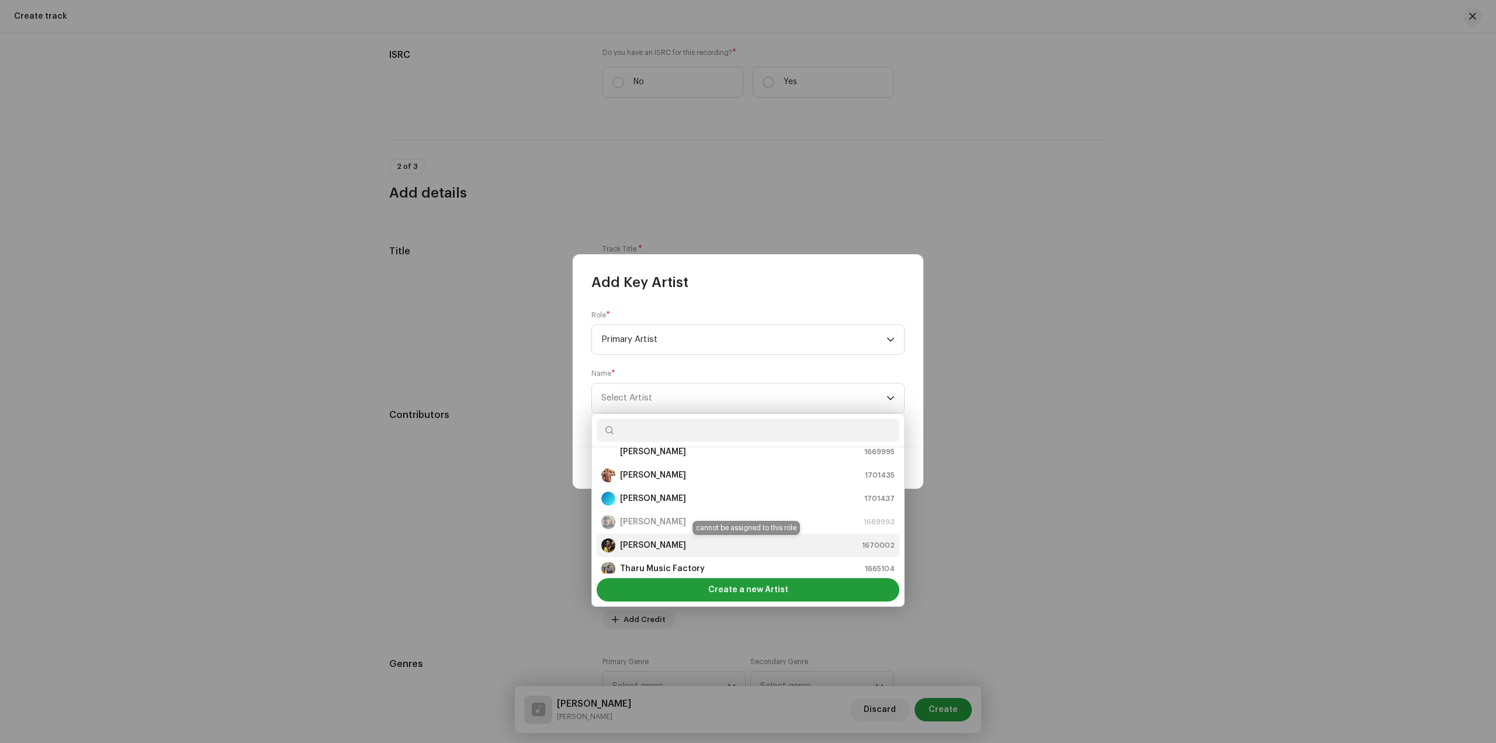
click at [674, 543] on strong "[PERSON_NAME]" at bounding box center [653, 546] width 66 height 12
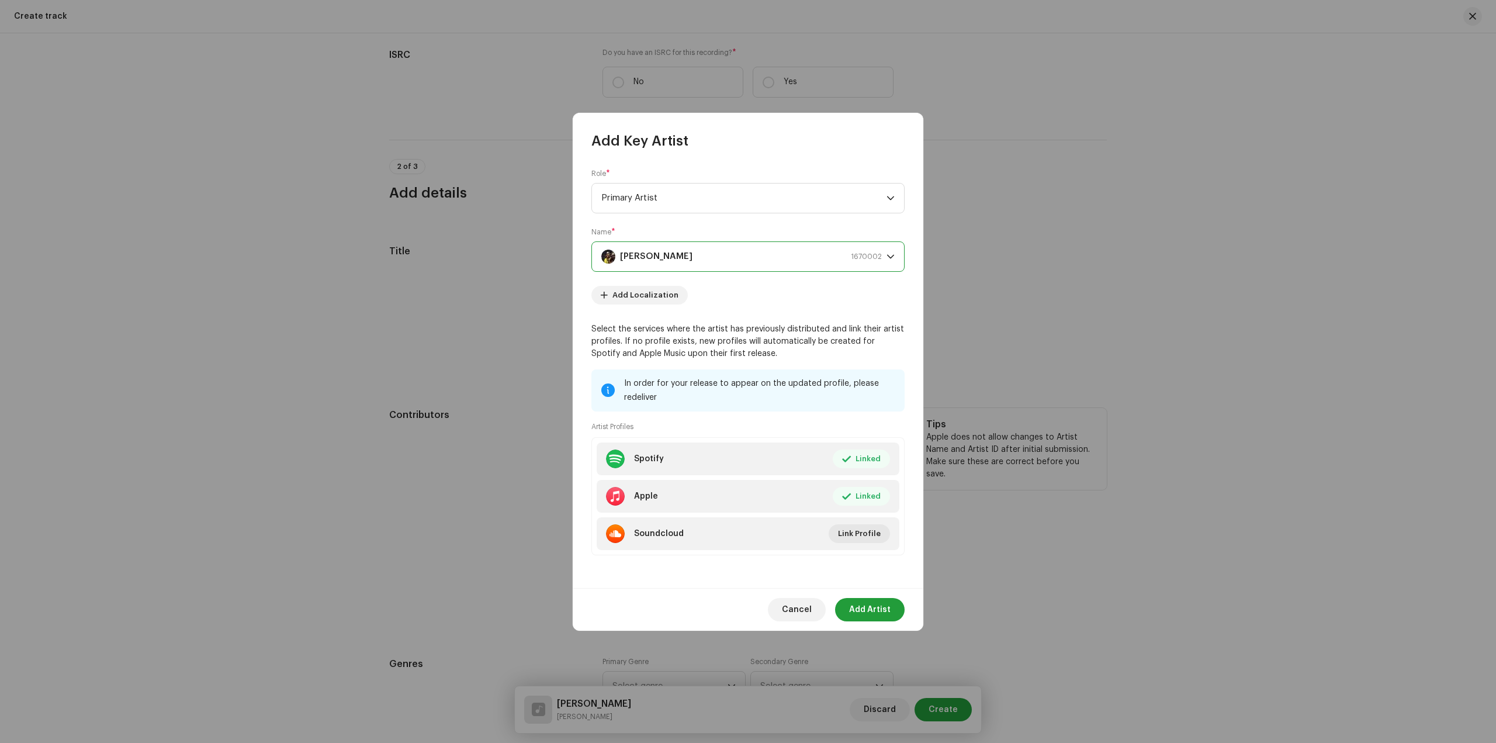
click at [885, 607] on span "Add Artist" at bounding box center [870, 609] width 42 height 23
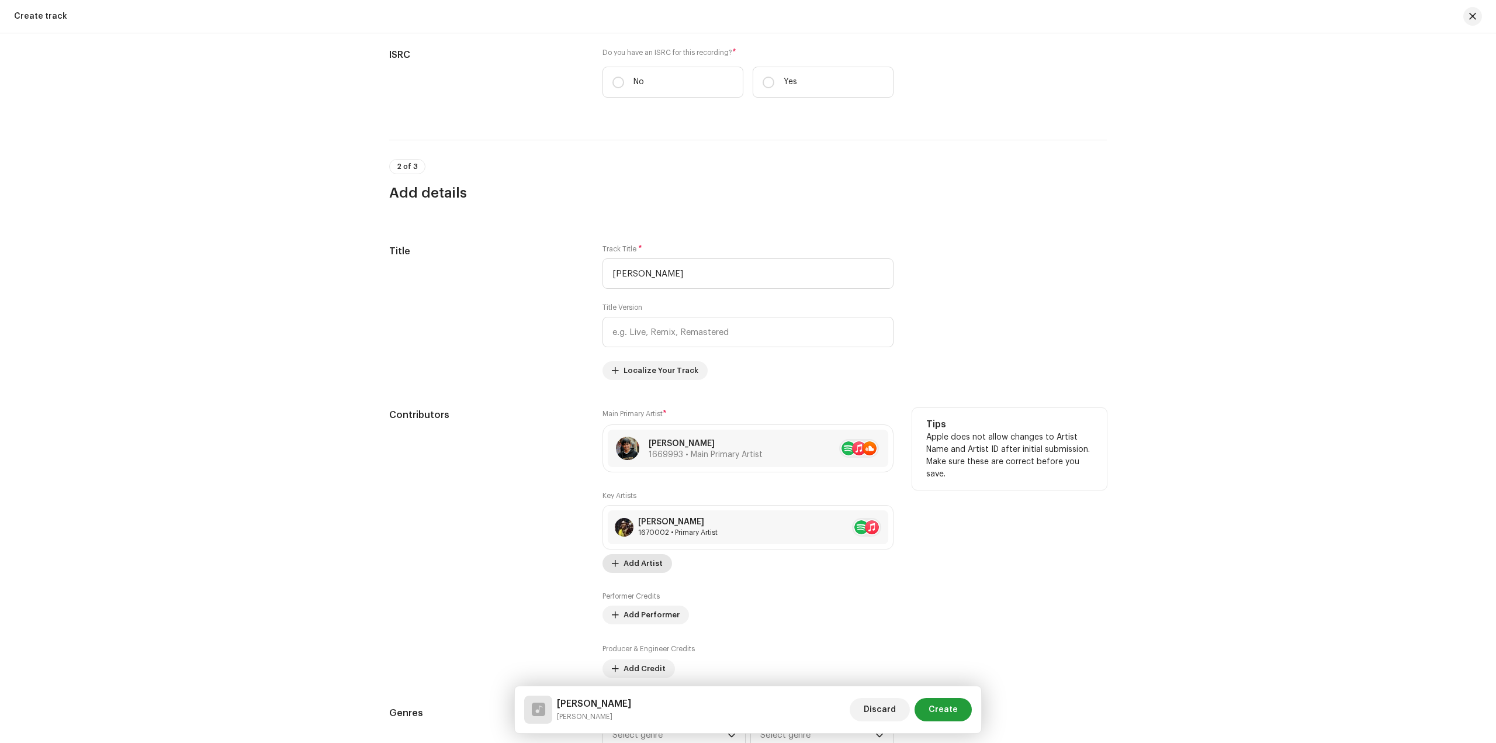
click at [635, 558] on span "Add Artist" at bounding box center [643, 563] width 39 height 23
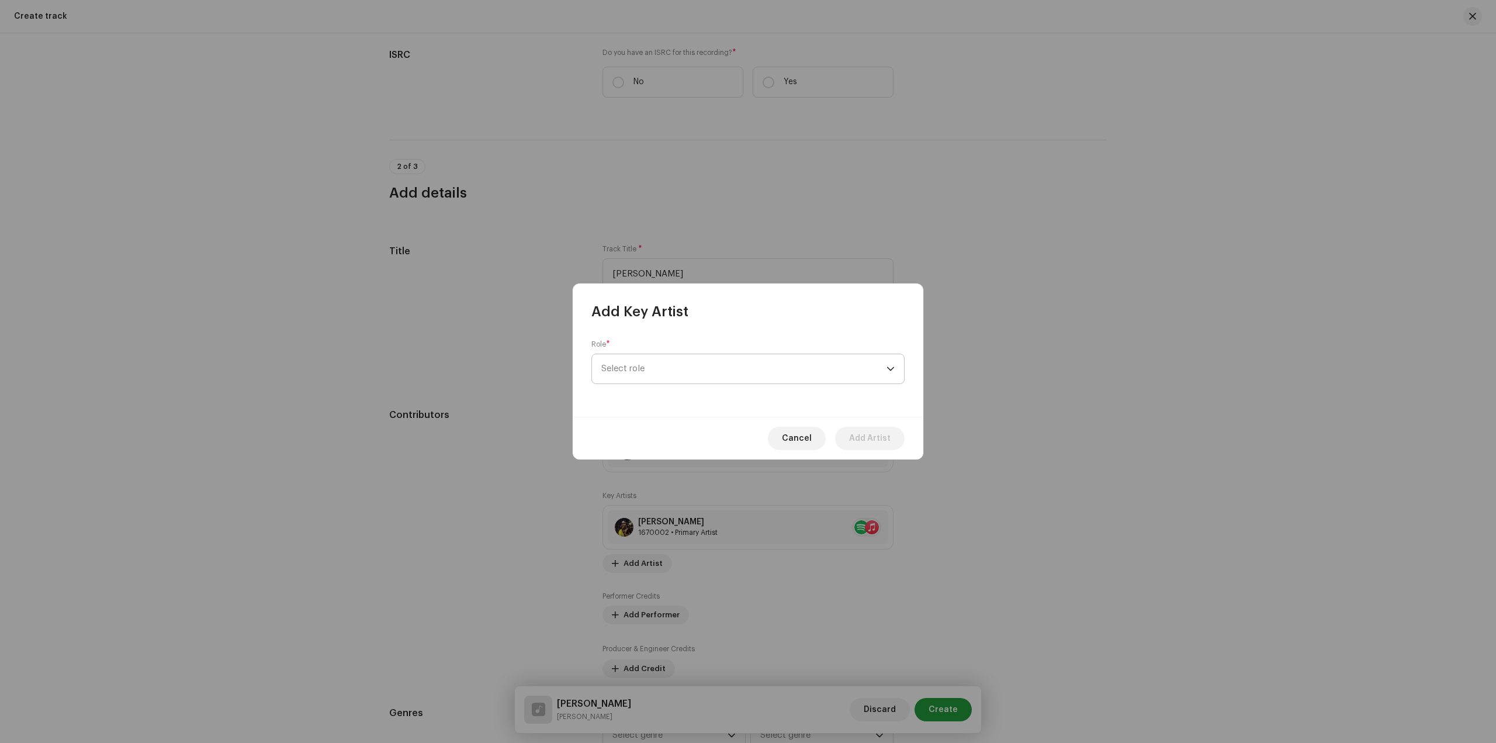
click at [703, 361] on span "Select role" at bounding box center [743, 368] width 285 height 29
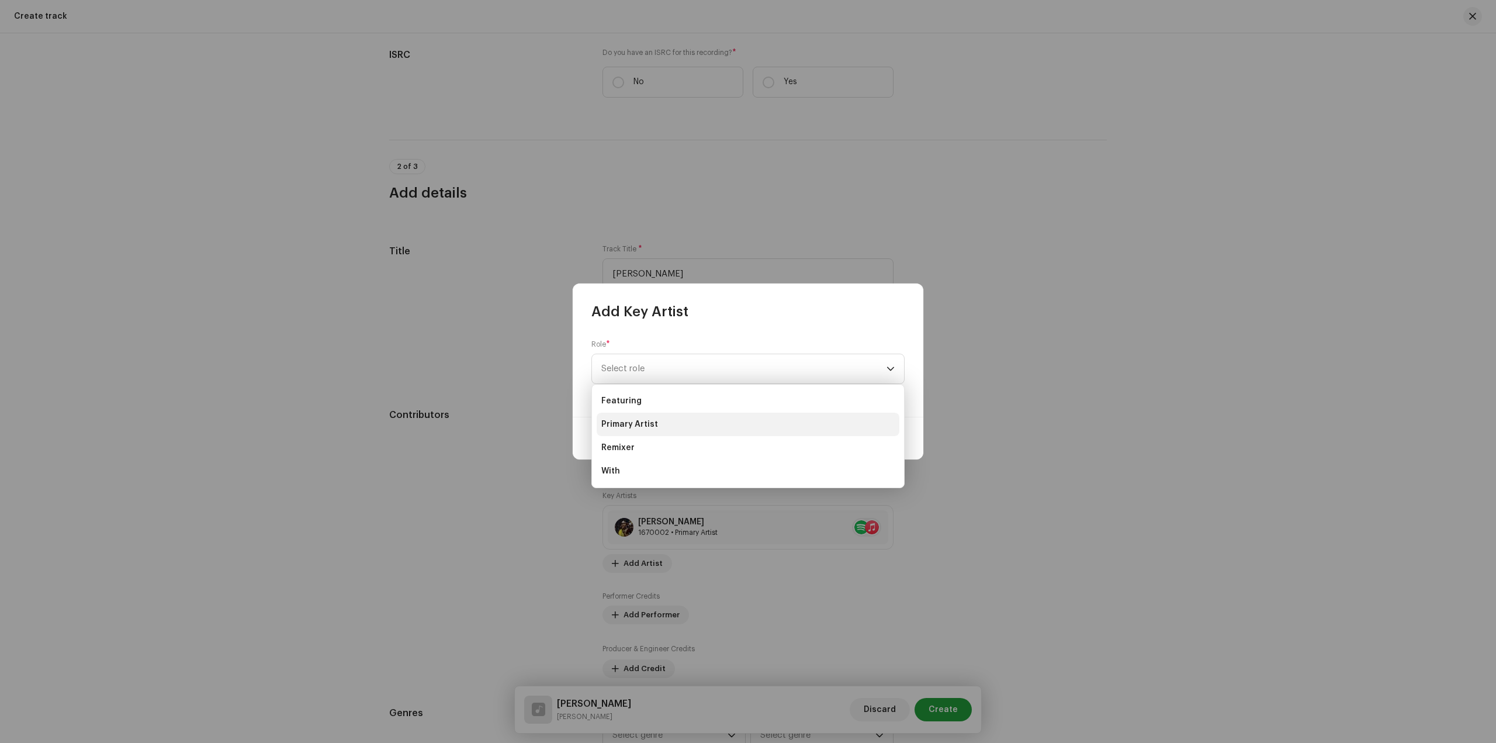
click at [691, 428] on li "Primary Artist" at bounding box center [748, 424] width 303 height 23
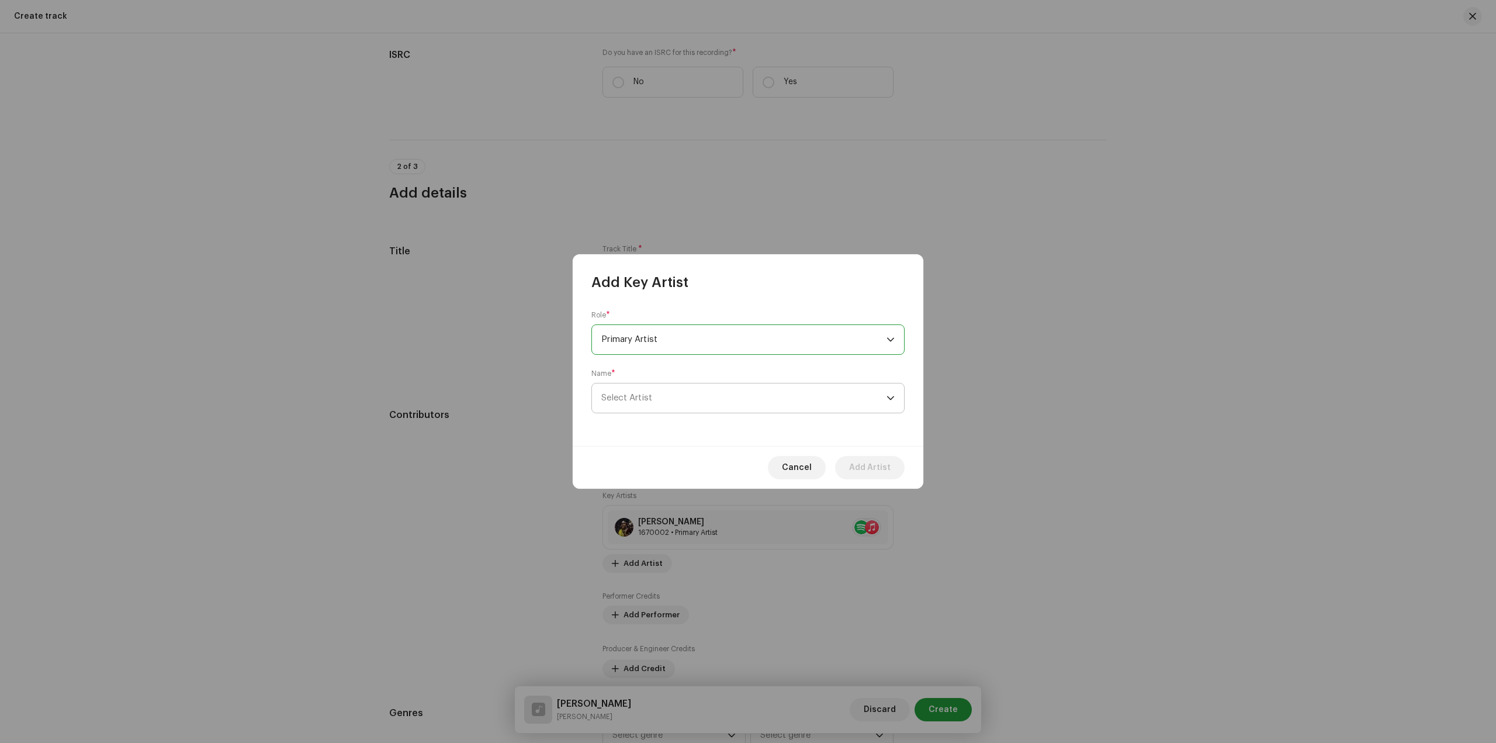
click at [715, 402] on span "Select Artist" at bounding box center [743, 397] width 285 height 29
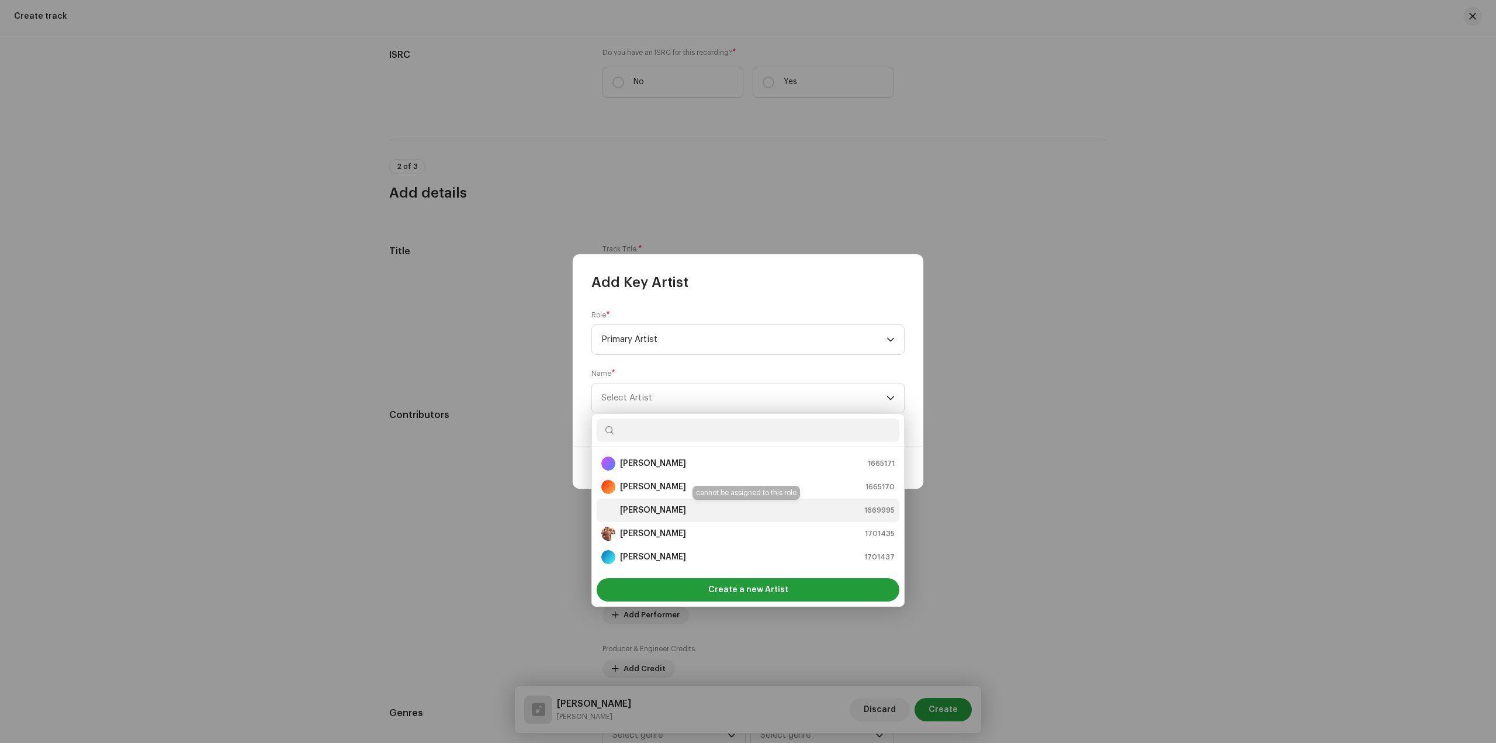
click at [684, 506] on div "Prajesh Kangoy 1669995" at bounding box center [747, 510] width 293 height 14
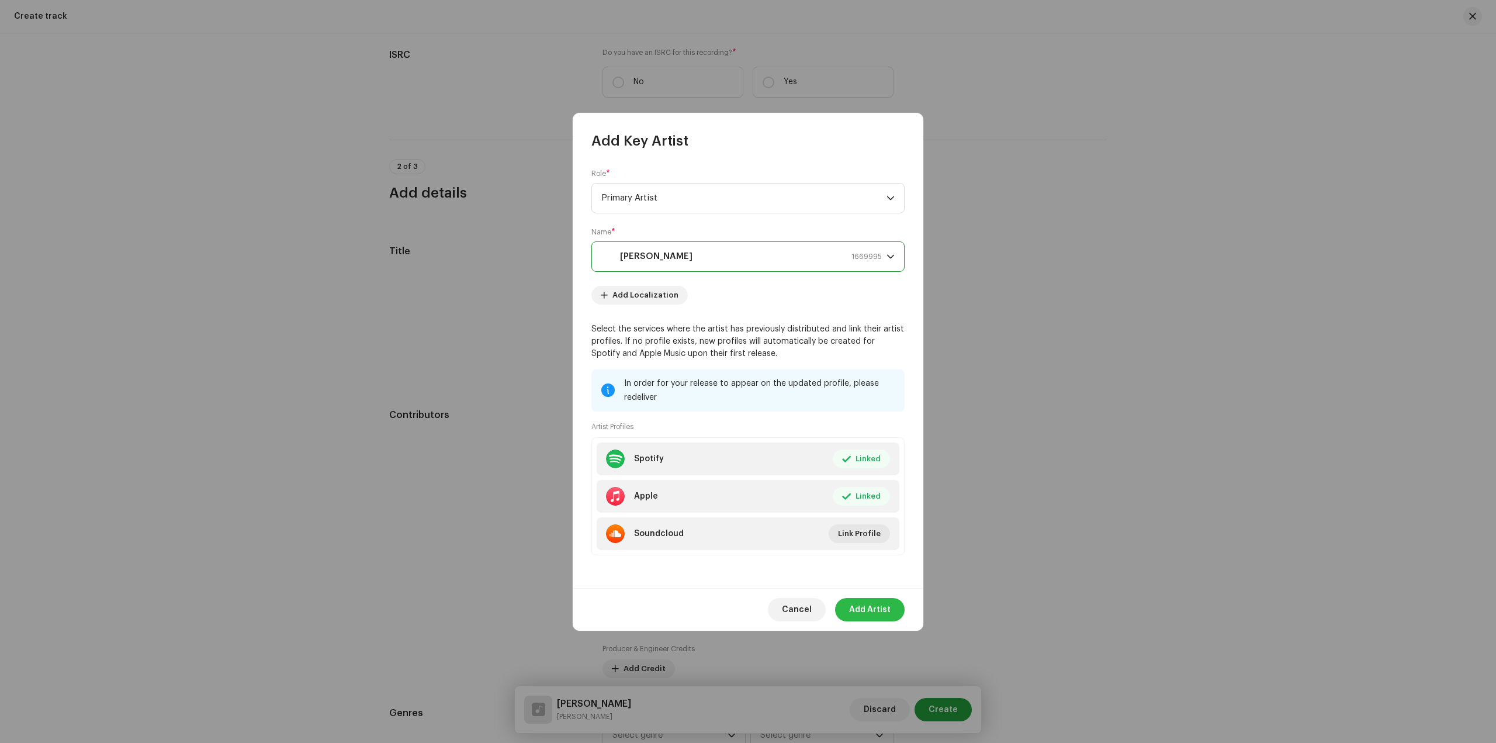
click at [877, 613] on span "Add Artist" at bounding box center [870, 609] width 42 height 23
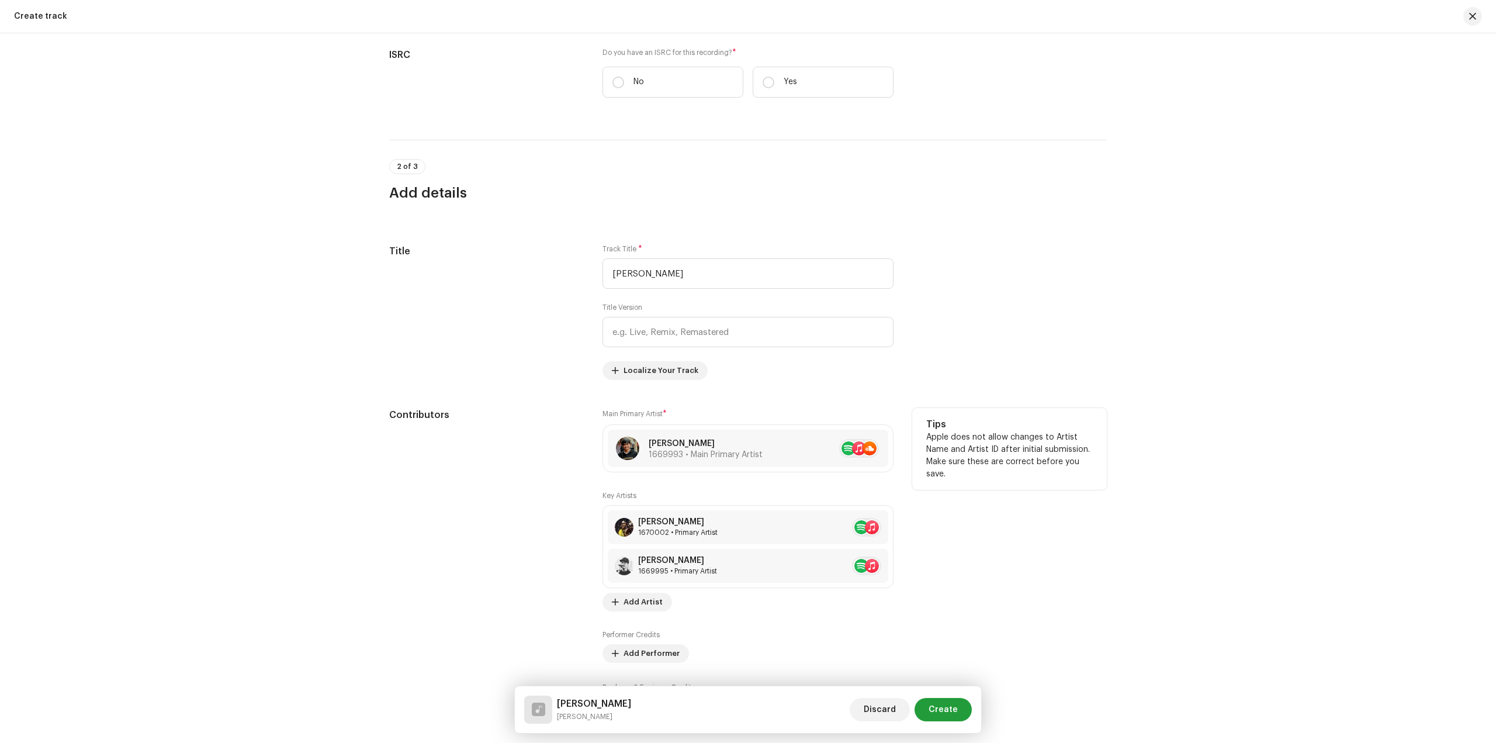
click at [503, 522] on div "Contributors" at bounding box center [486, 562] width 195 height 309
click at [629, 596] on span "Add Artist" at bounding box center [643, 601] width 39 height 23
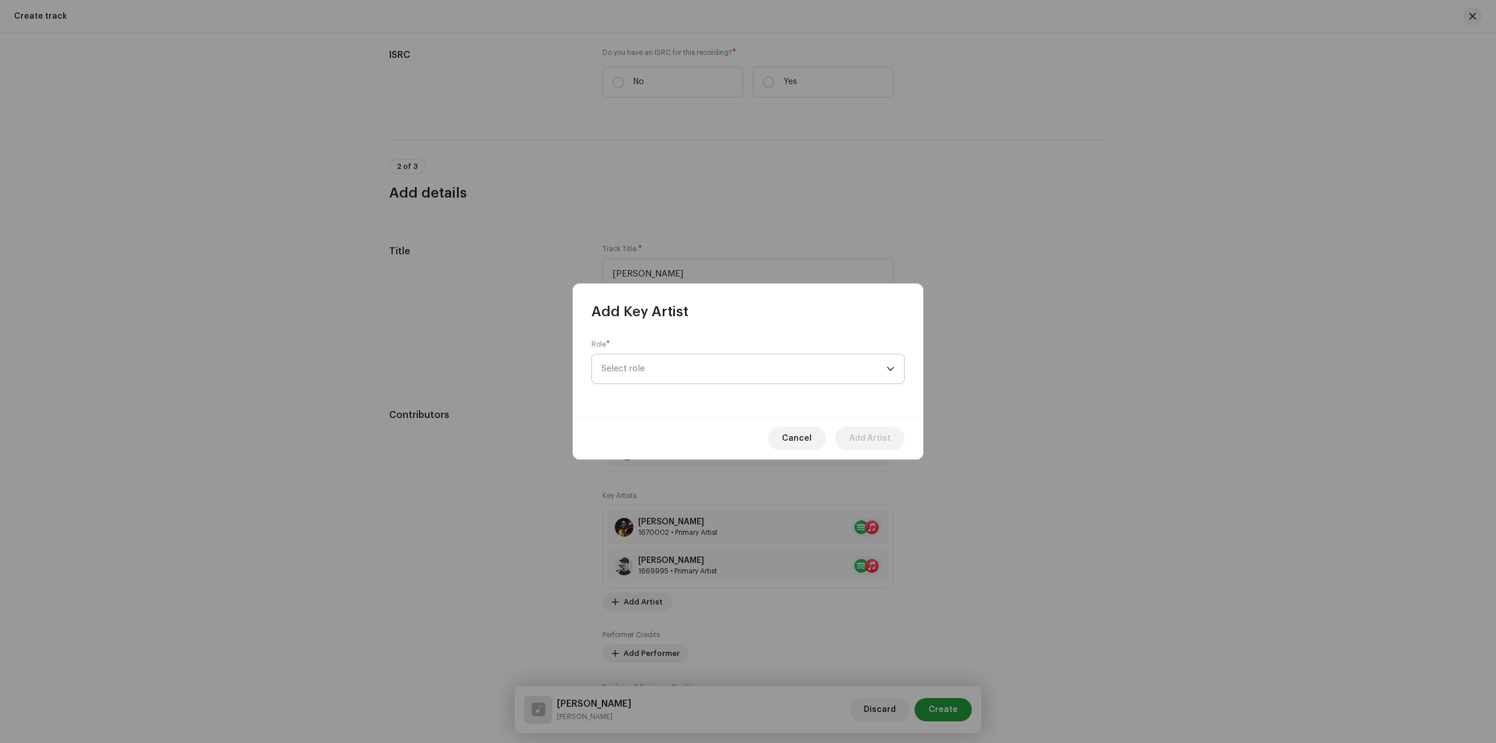
click at [682, 369] on span "Select role" at bounding box center [743, 368] width 285 height 29
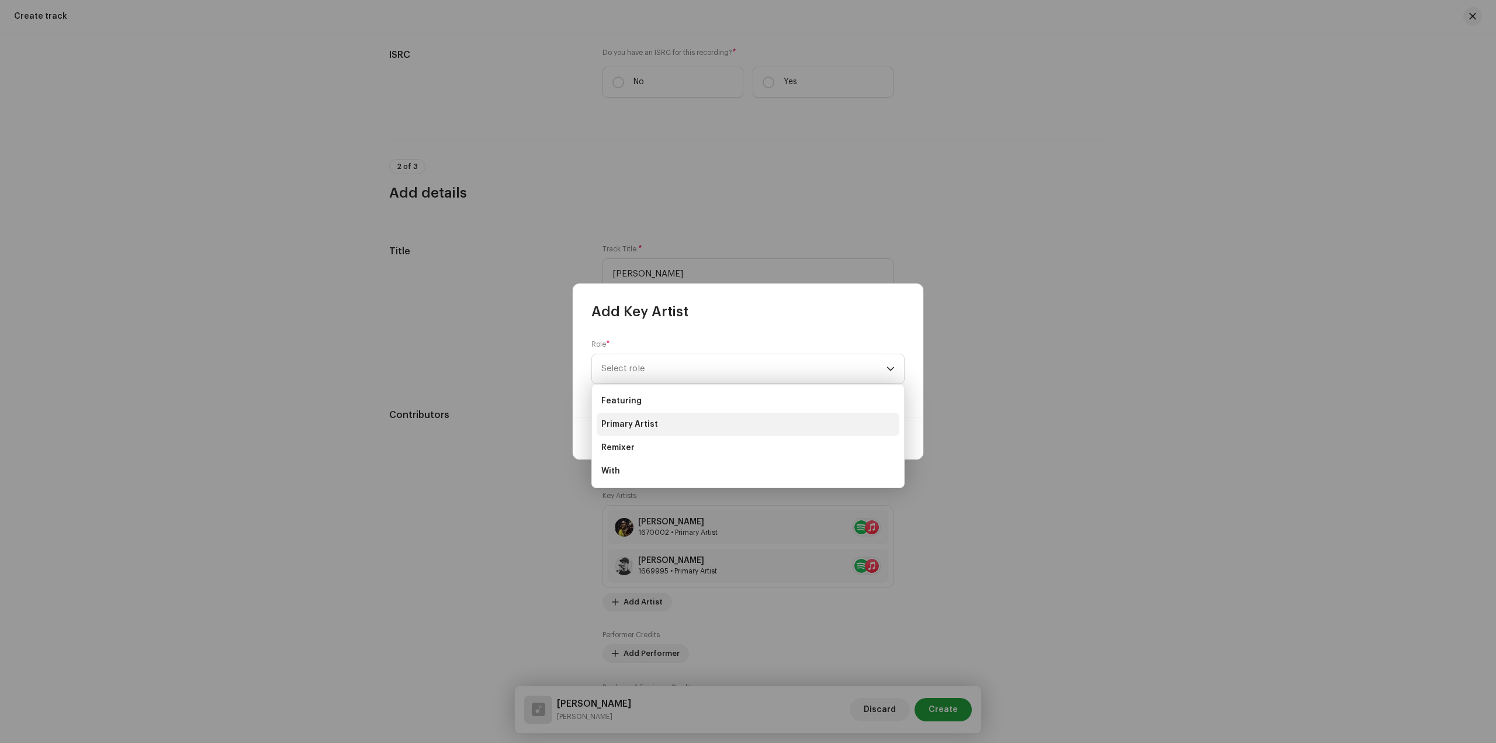
click at [718, 417] on li "Primary Artist" at bounding box center [748, 424] width 303 height 23
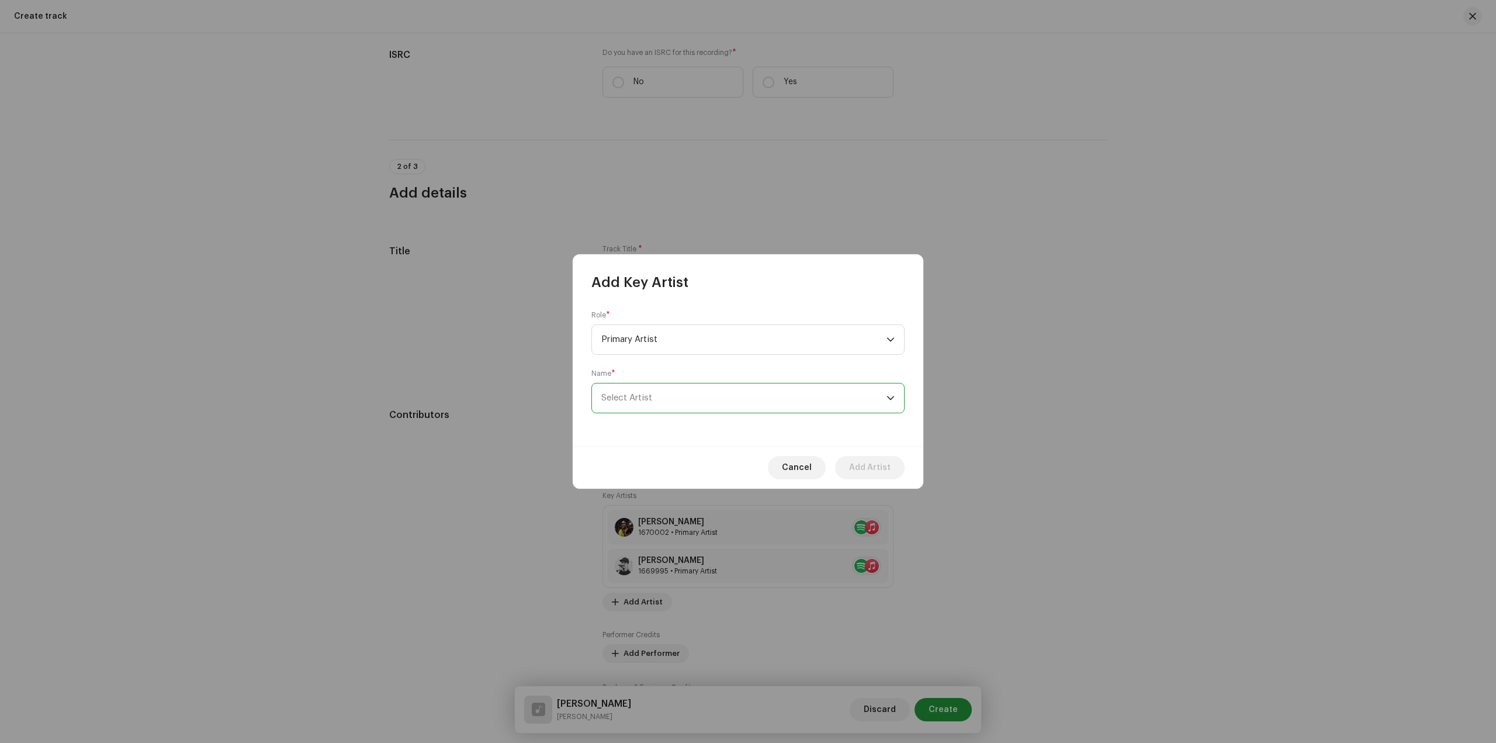
click at [760, 394] on span "Select Artist" at bounding box center [743, 397] width 285 height 29
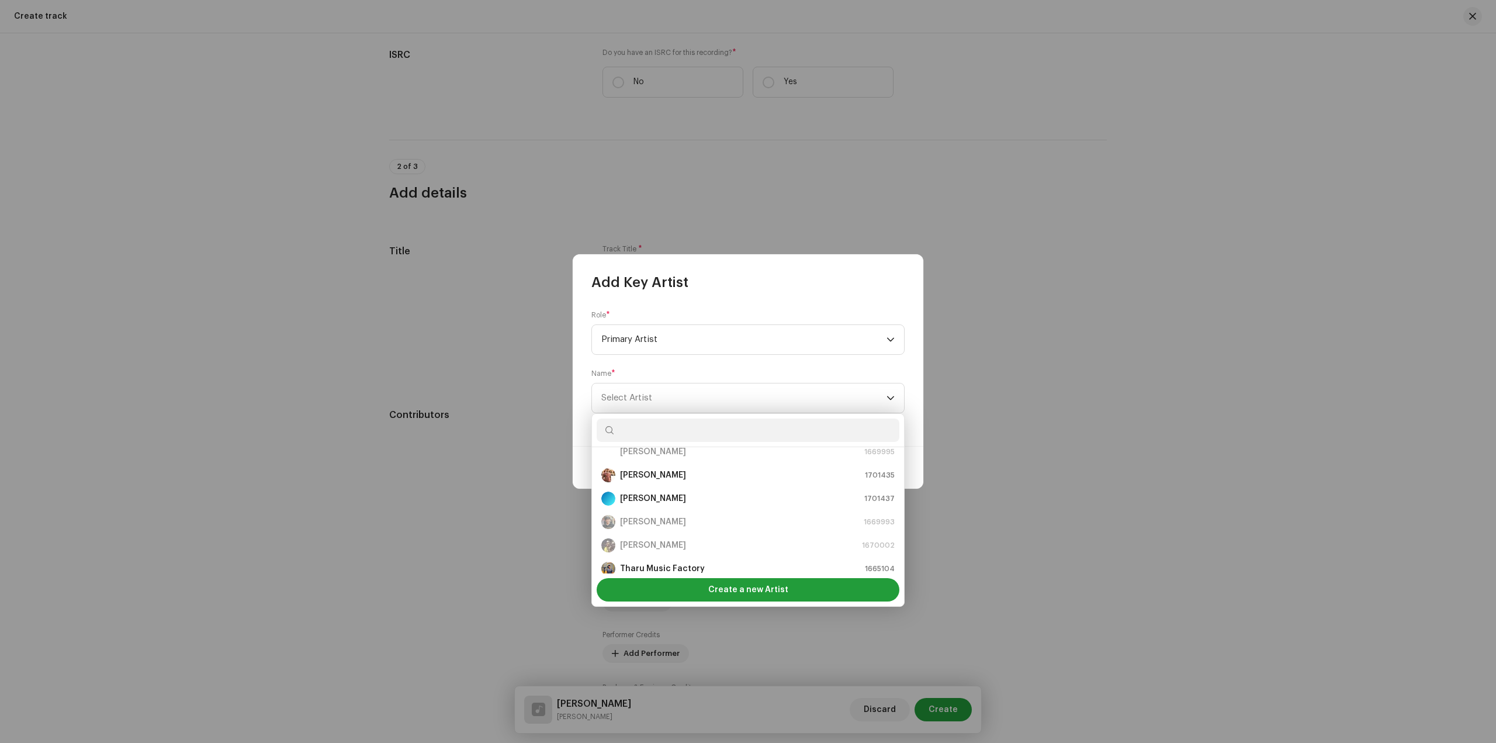
scroll to position [70, 0]
click at [737, 586] on span "Create a new Artist" at bounding box center [748, 589] width 80 height 23
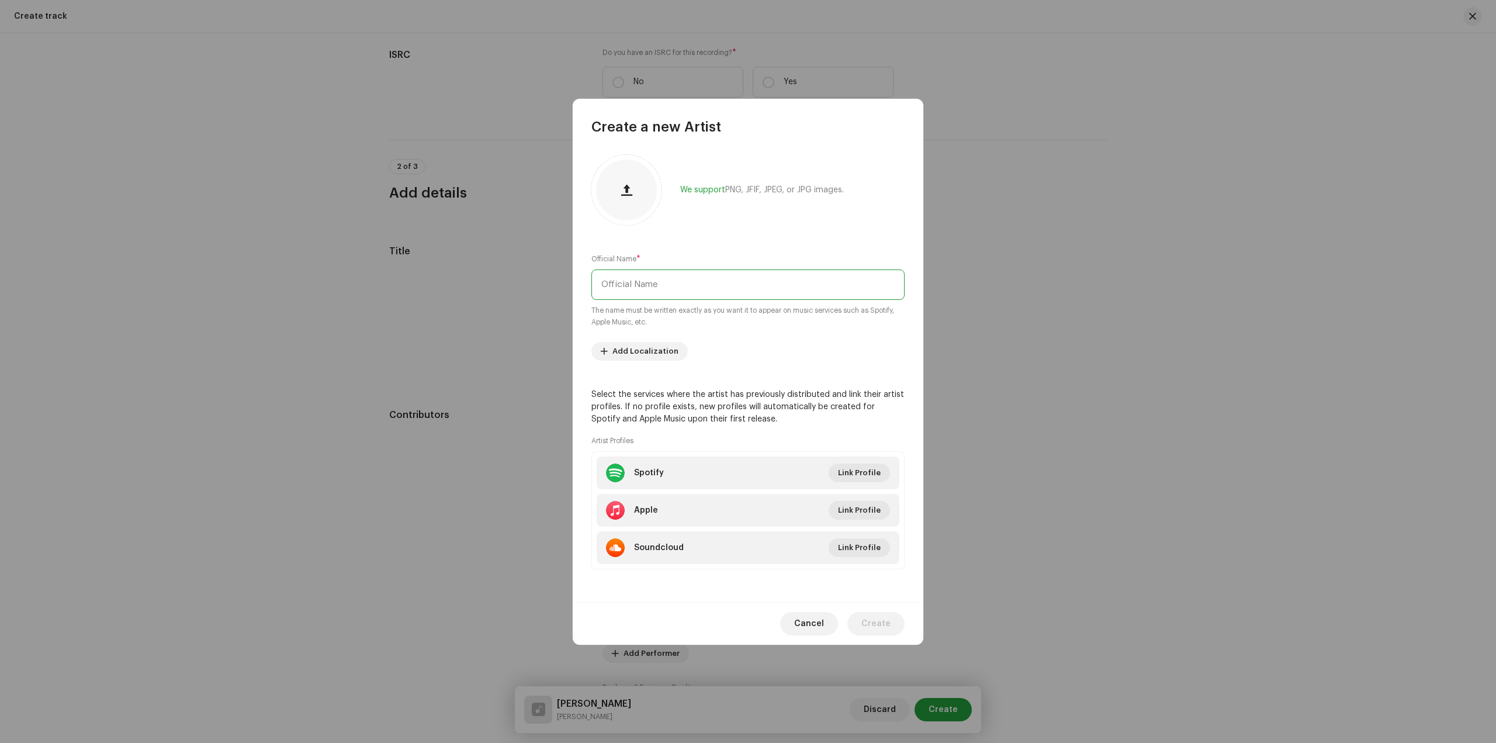
click at [696, 288] on input "text" at bounding box center [748, 284] width 313 height 30
type input "Mamata Sardar"
click at [617, 186] on button "button" at bounding box center [627, 190] width 28 height 28
click at [604, 161] on re-a-cover at bounding box center [627, 190] width 70 height 70
click at [891, 624] on button "Create" at bounding box center [876, 623] width 57 height 23
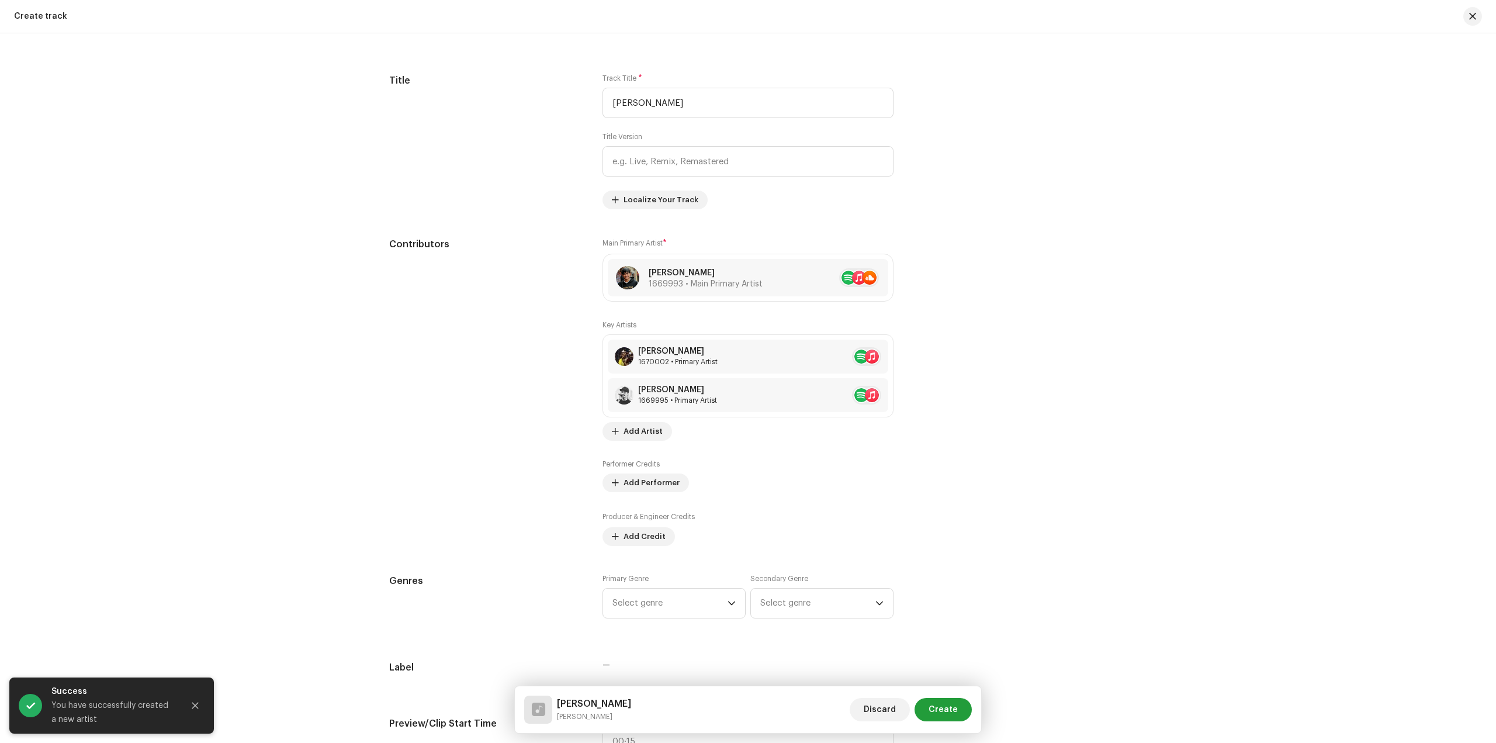
scroll to position [468, 0]
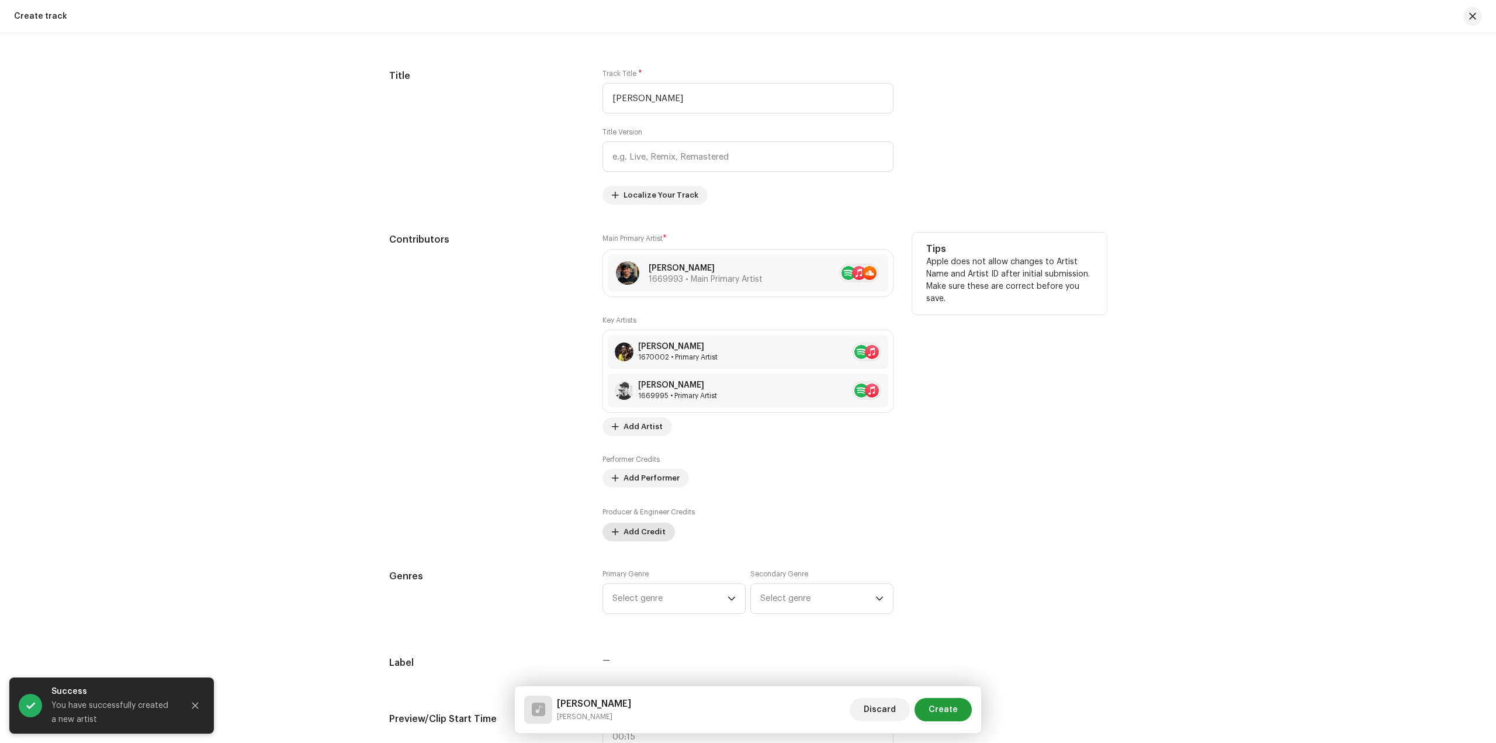
click at [642, 532] on span "Add Credit" at bounding box center [645, 531] width 42 height 23
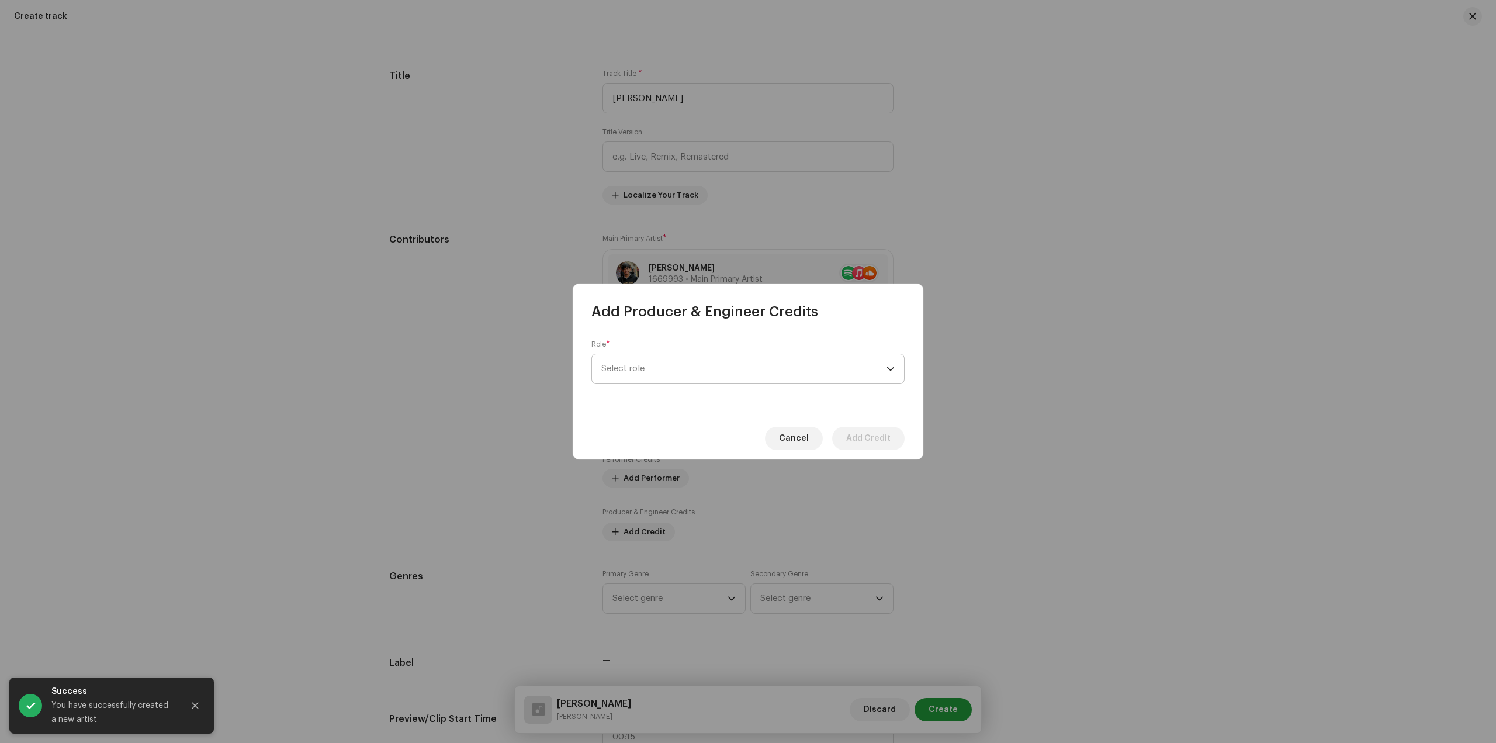
click at [708, 365] on span "Select role" at bounding box center [743, 368] width 285 height 29
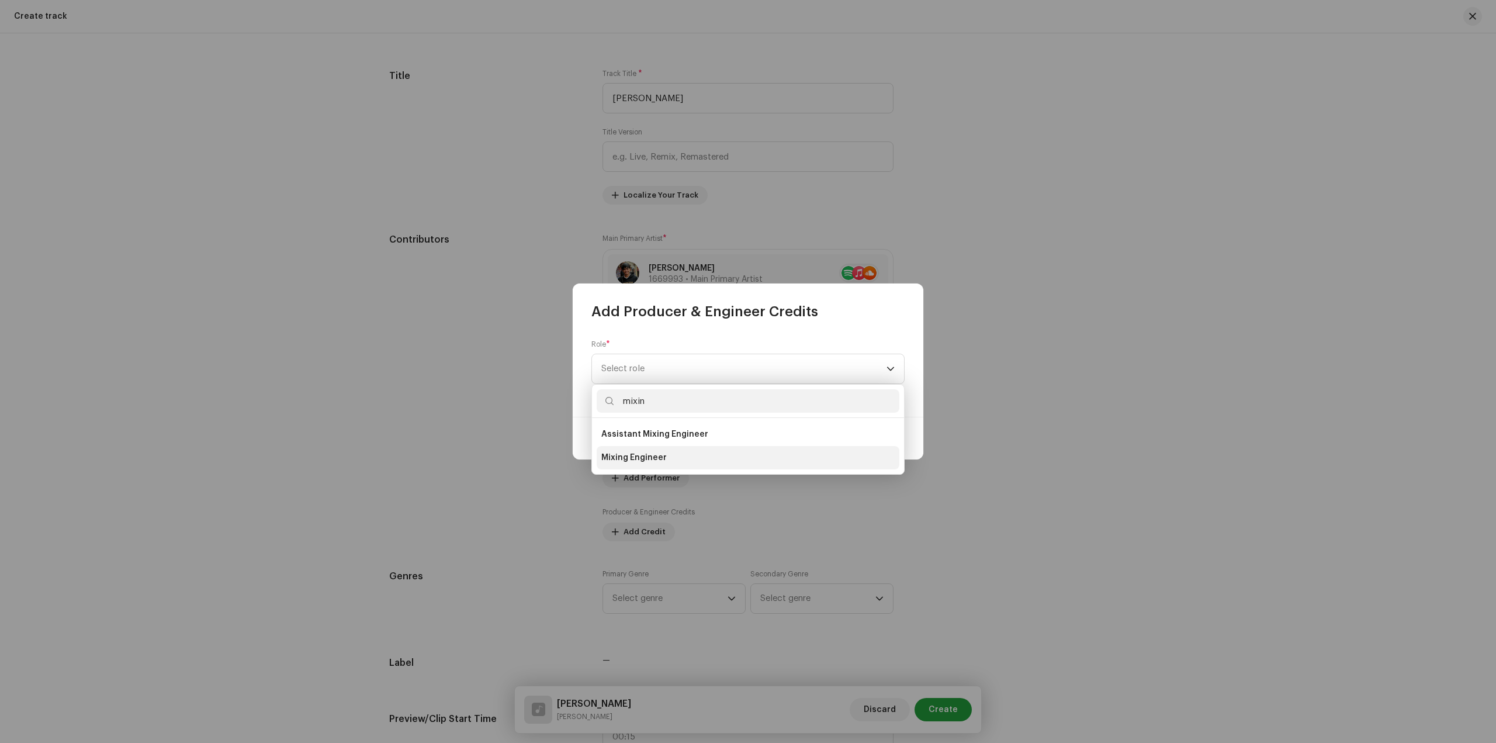
type input "mixin"
click at [775, 450] on li "Mixing Engineer" at bounding box center [748, 457] width 303 height 23
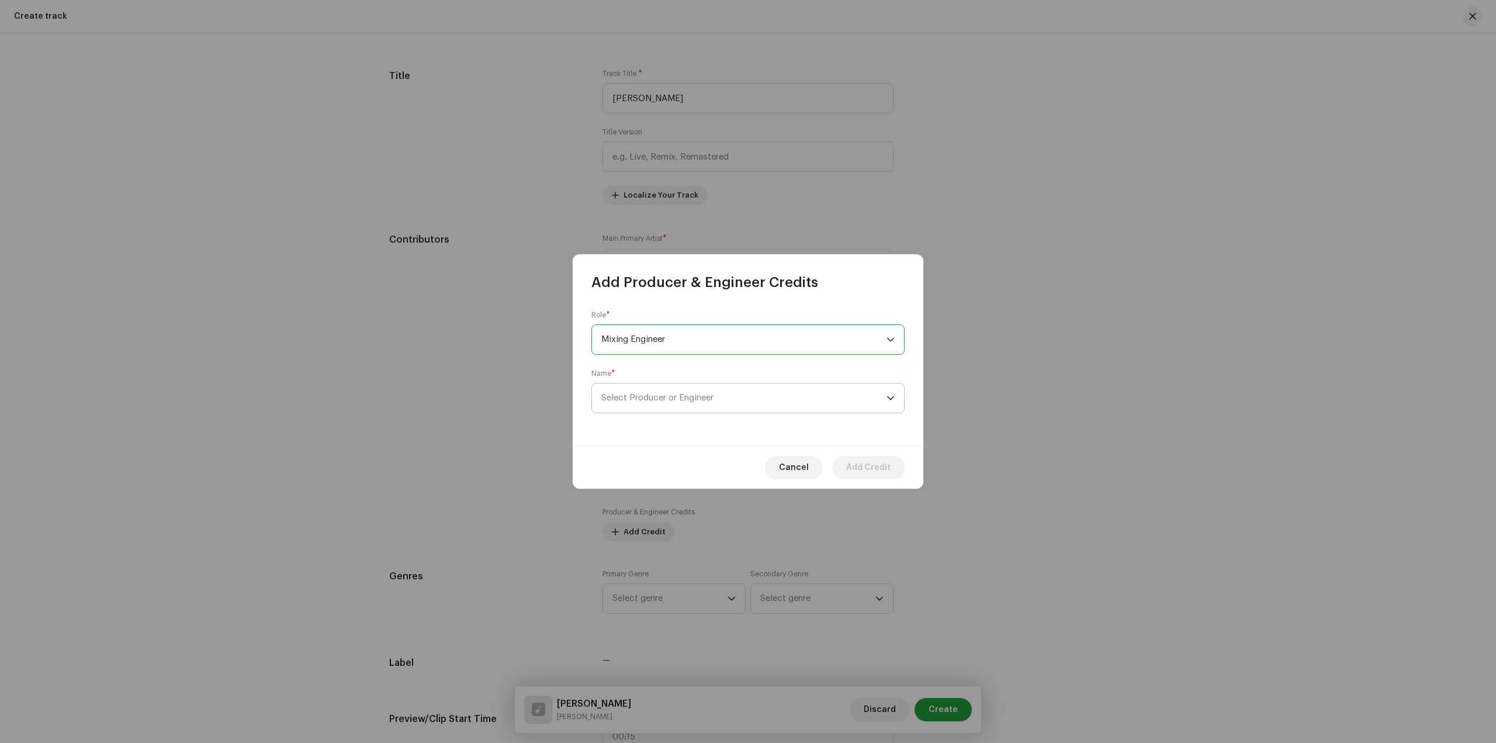
click at [796, 413] on p-select "Select Producer or Engineer" at bounding box center [748, 398] width 313 height 30
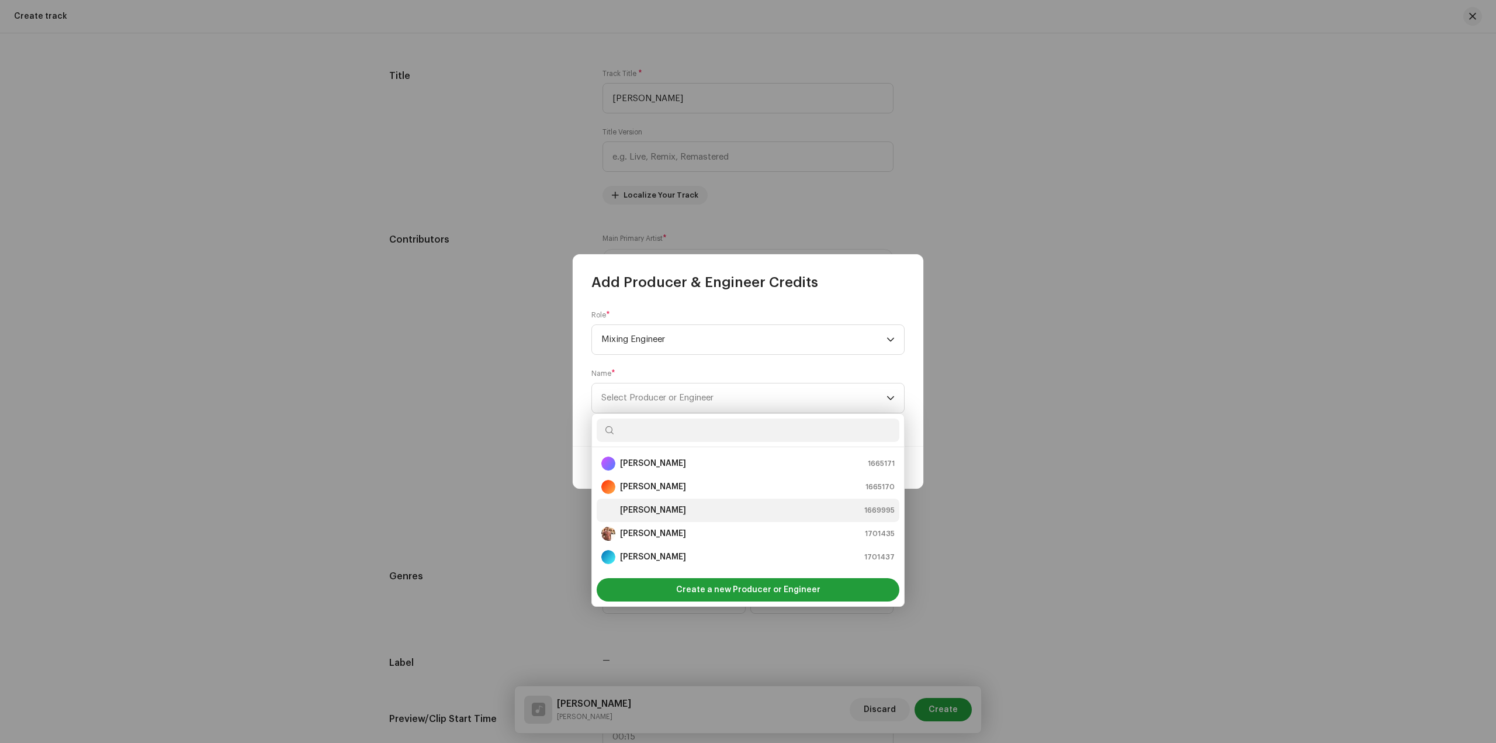
scroll to position [58, 0]
click at [720, 524] on div "[PERSON_NAME] 1669993" at bounding box center [747, 522] width 293 height 14
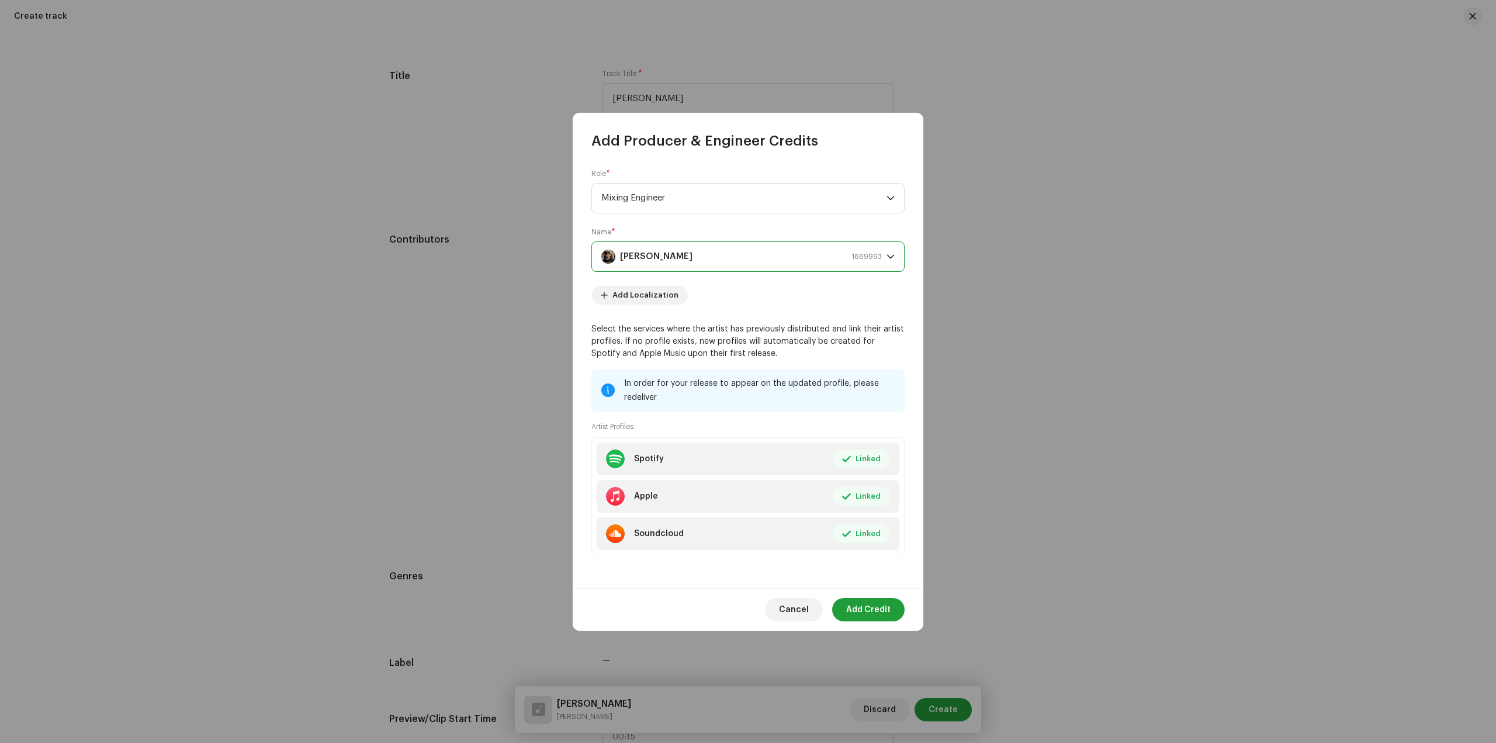
click at [880, 623] on div "Cancel Add Credit" at bounding box center [748, 609] width 351 height 43
click at [874, 610] on span "Add Credit" at bounding box center [868, 609] width 44 height 23
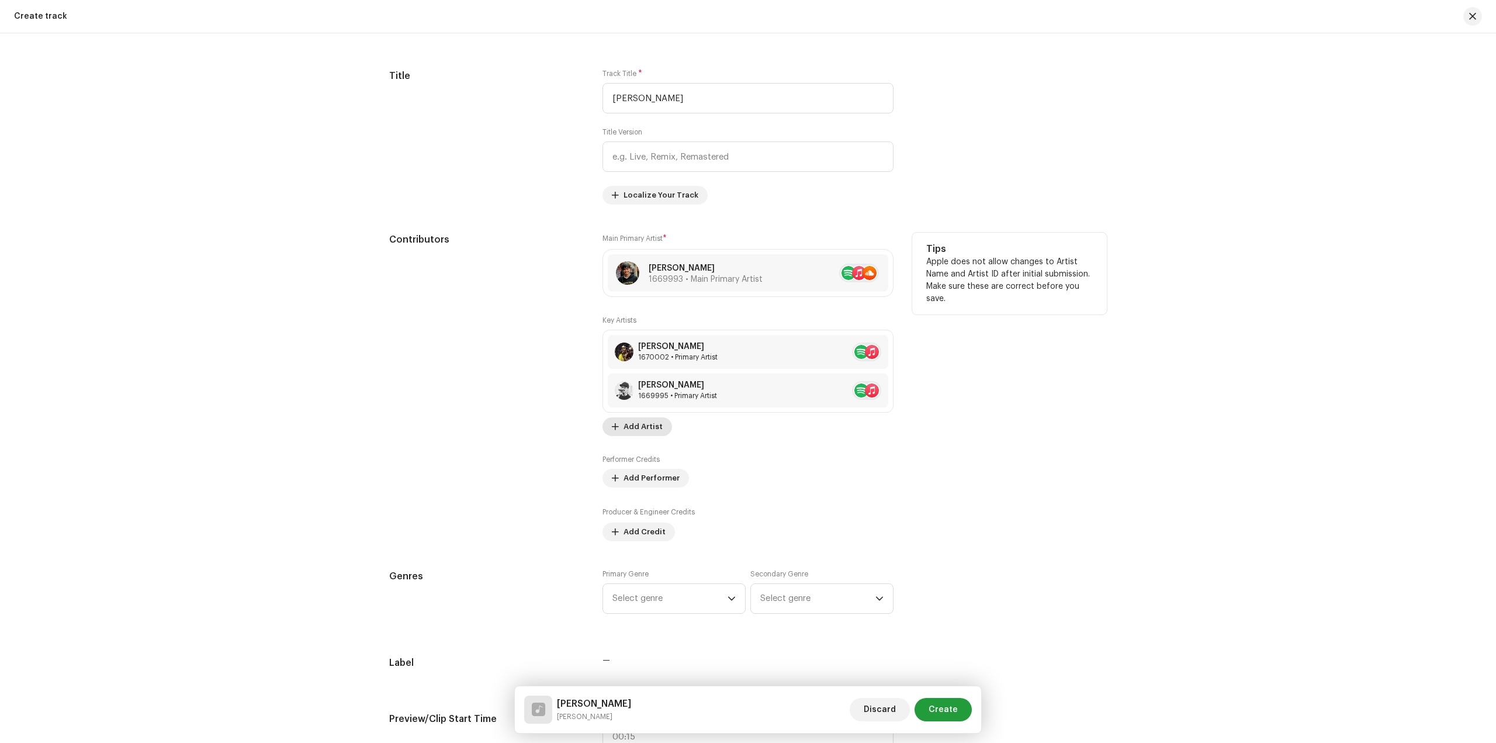
click at [652, 429] on span "Add Artist" at bounding box center [643, 426] width 39 height 23
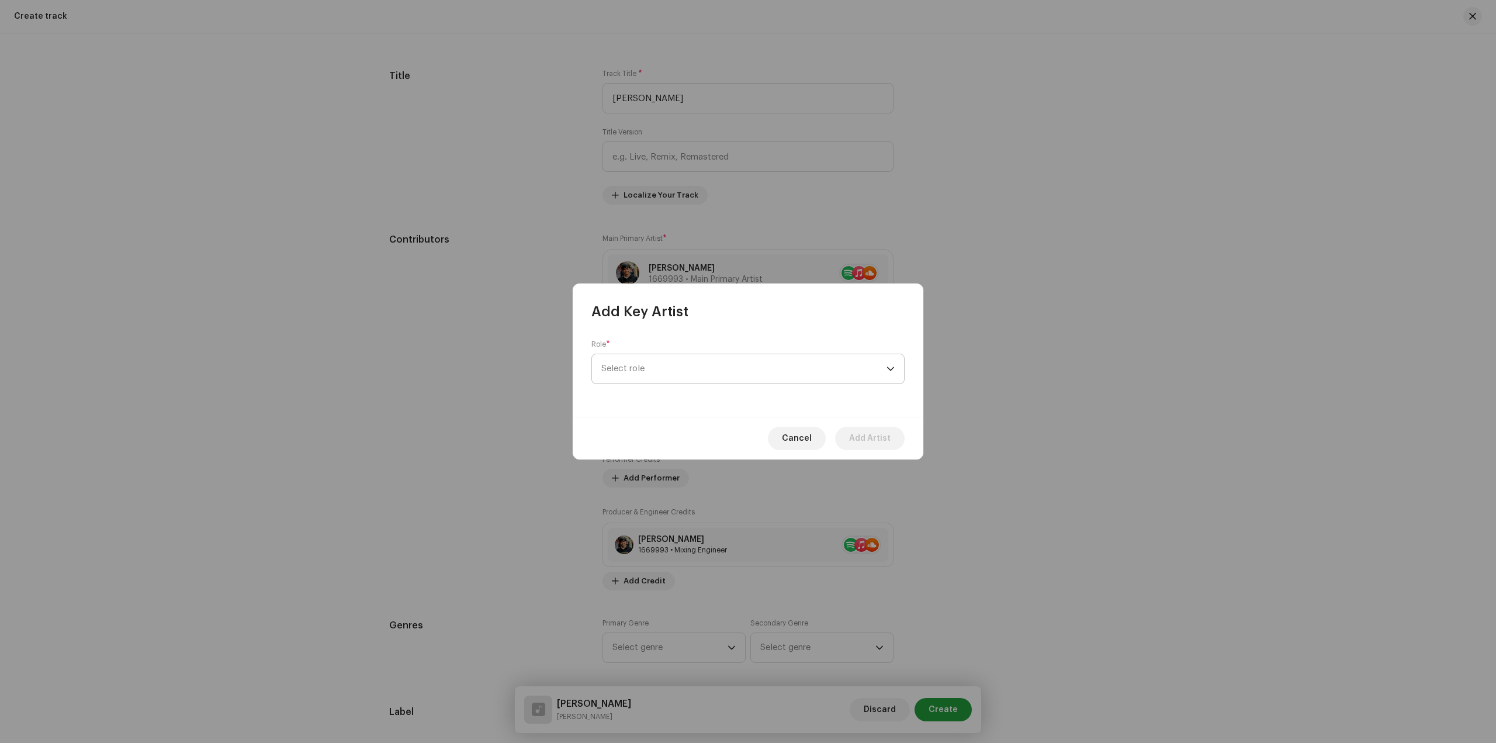
drag, startPoint x: 720, startPoint y: 369, endPoint x: 721, endPoint y: 381, distance: 11.7
click at [720, 369] on span "Select role" at bounding box center [743, 368] width 285 height 29
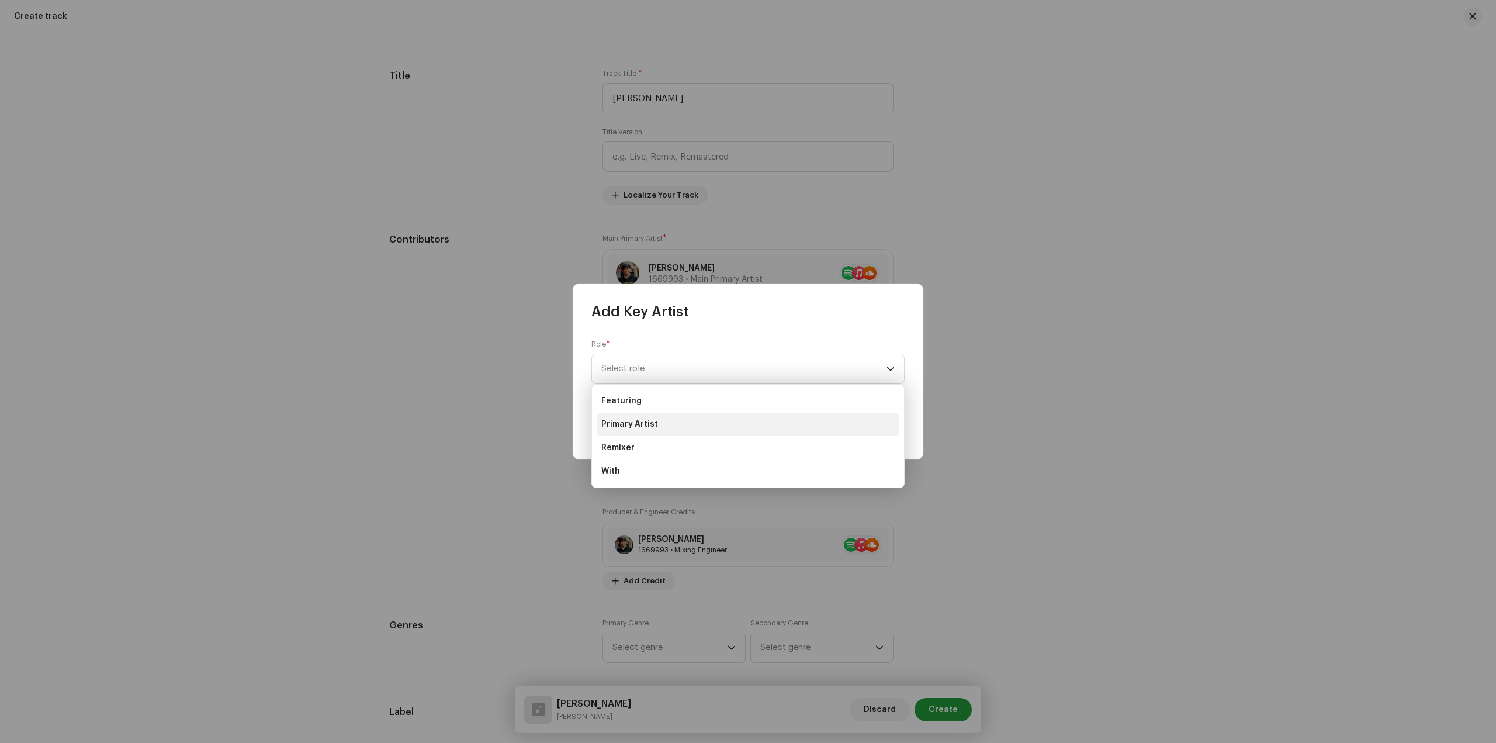
click at [689, 430] on li "Primary Artist" at bounding box center [748, 424] width 303 height 23
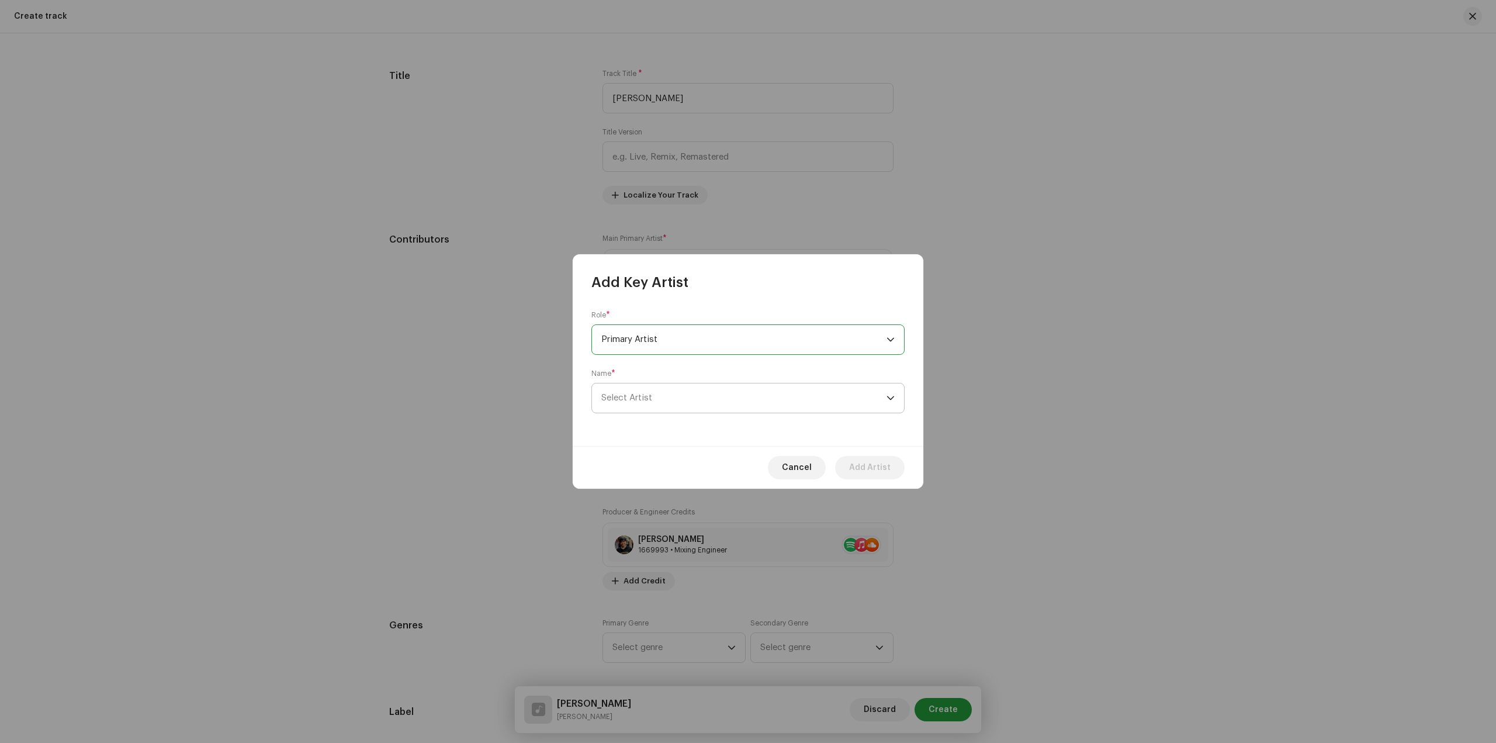
click at [697, 403] on span "Select Artist" at bounding box center [743, 397] width 285 height 29
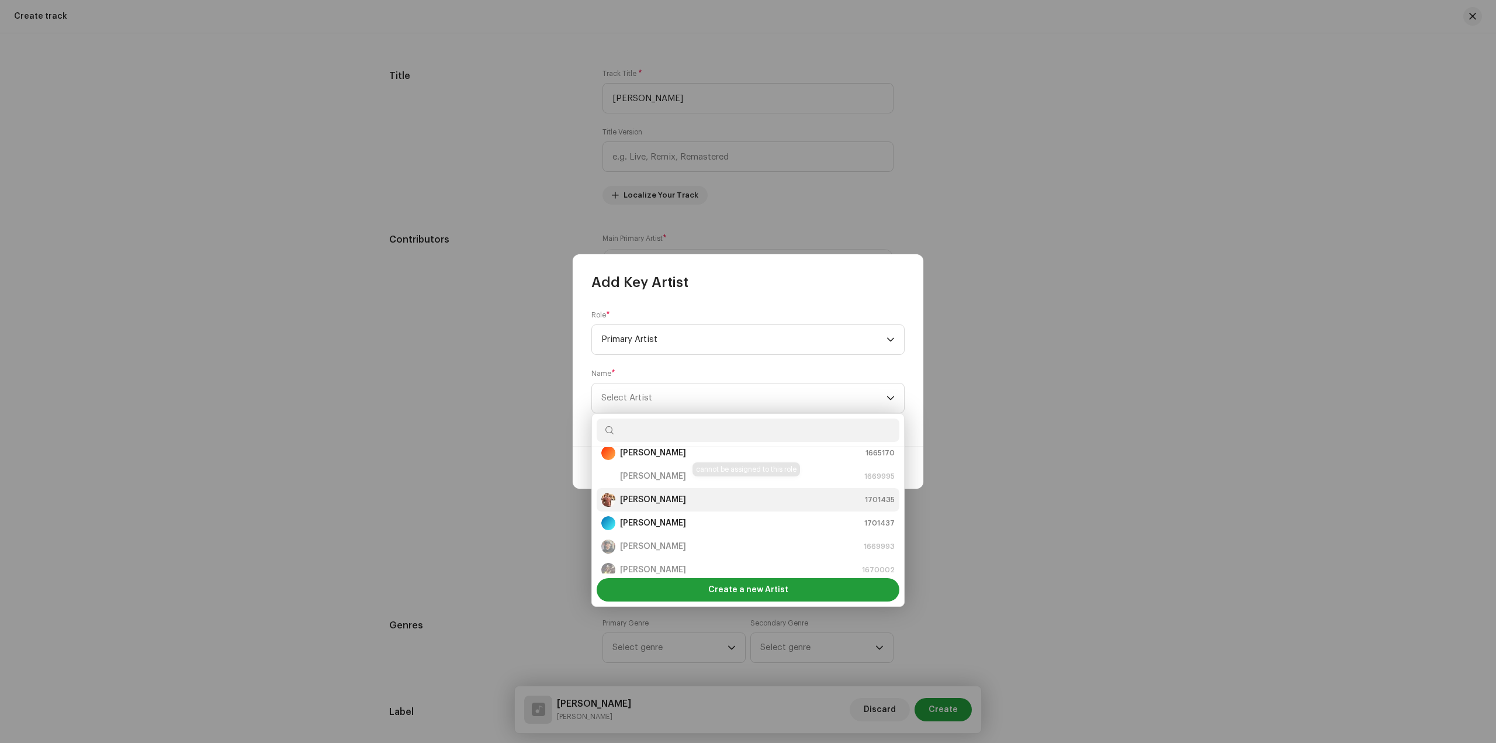
scroll to position [0, 0]
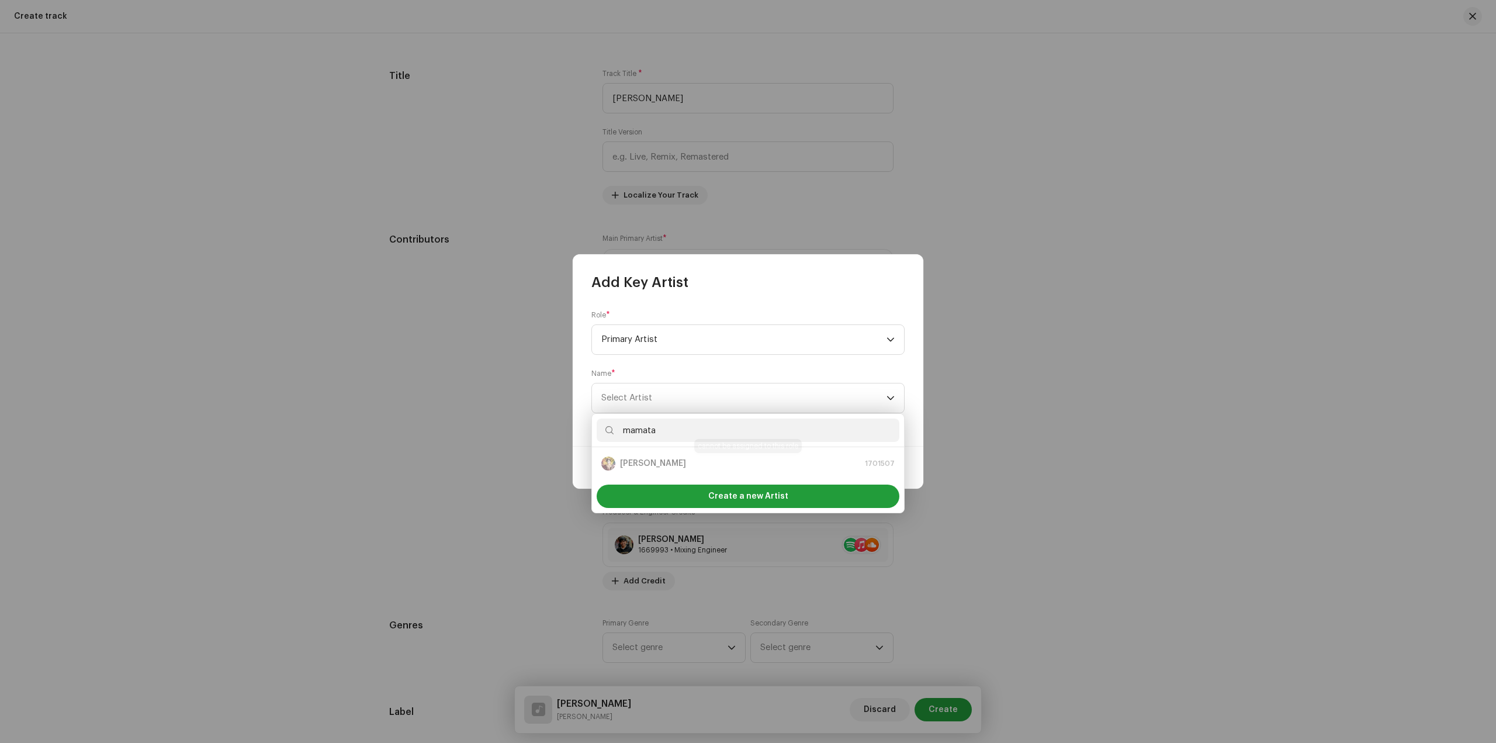
type input "mamata"
click at [682, 463] on div "Mamata Sardar 1701507" at bounding box center [747, 464] width 293 height 14
click at [607, 462] on div "Mamata Sardar 1701507" at bounding box center [747, 464] width 293 height 14
click at [637, 466] on div "Mamata Sardar 1701507" at bounding box center [747, 464] width 293 height 14
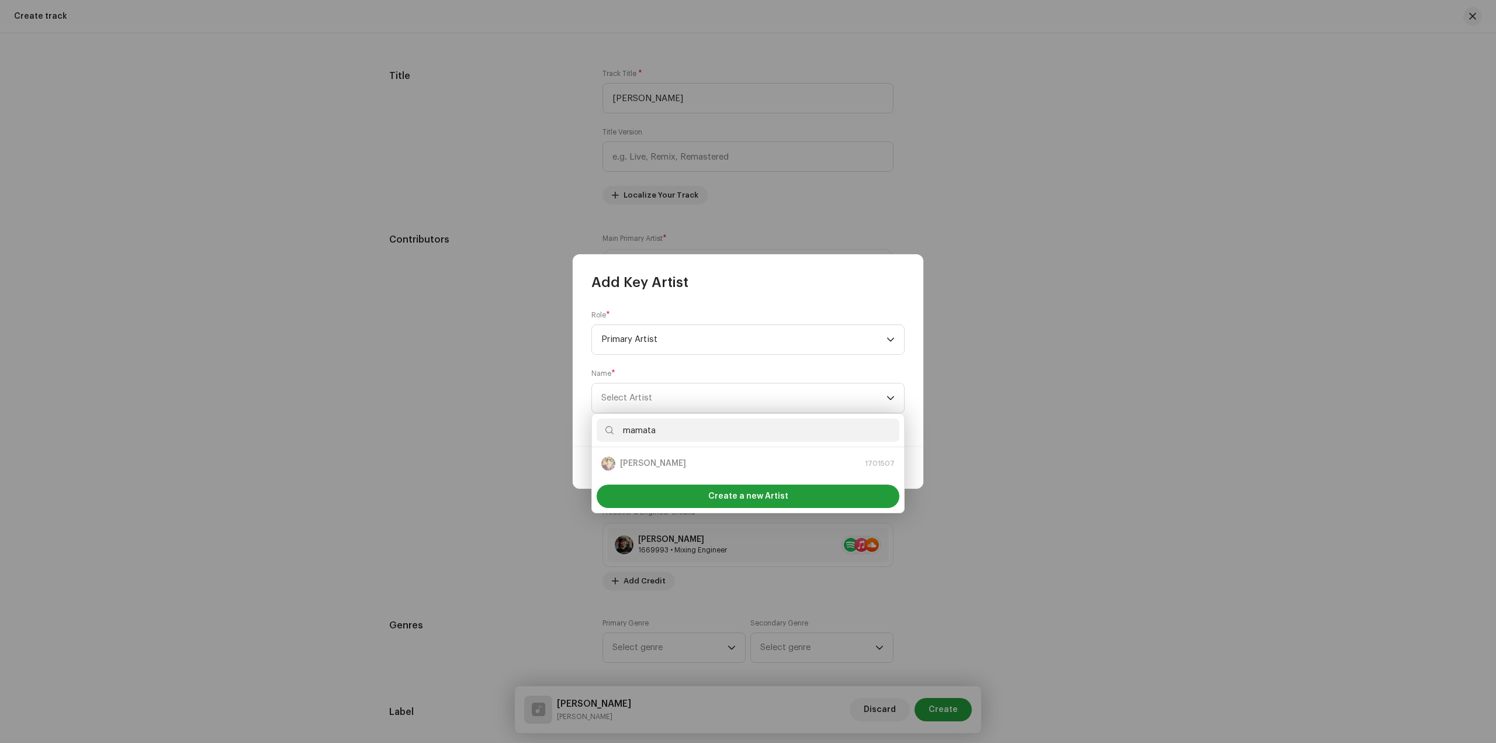
click at [637, 466] on div "Mamata Sardar 1701507" at bounding box center [747, 464] width 293 height 14
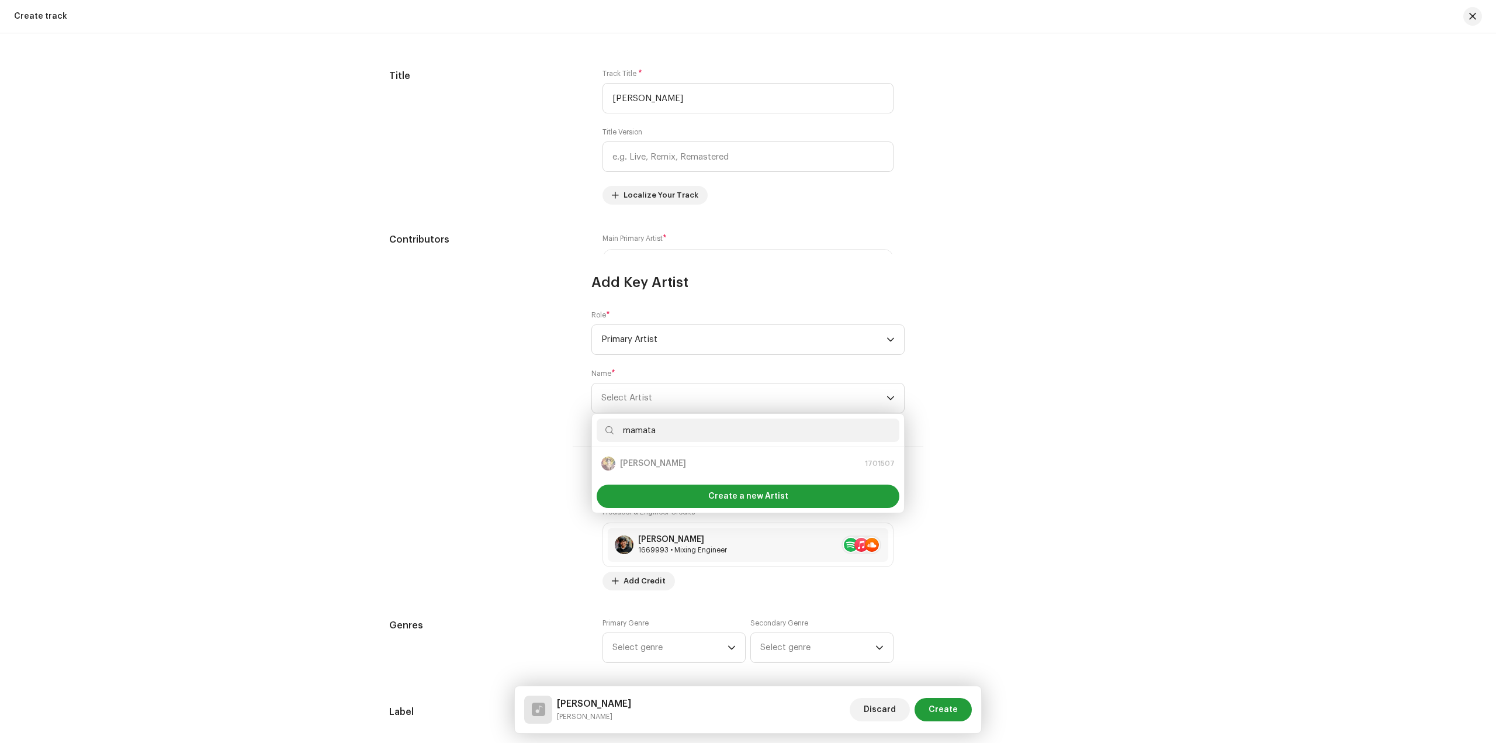
click at [1038, 410] on div "Add Key Artist Role * Primary Artist Name * Select Artist Cancel Add Artist" at bounding box center [748, 371] width 1496 height 743
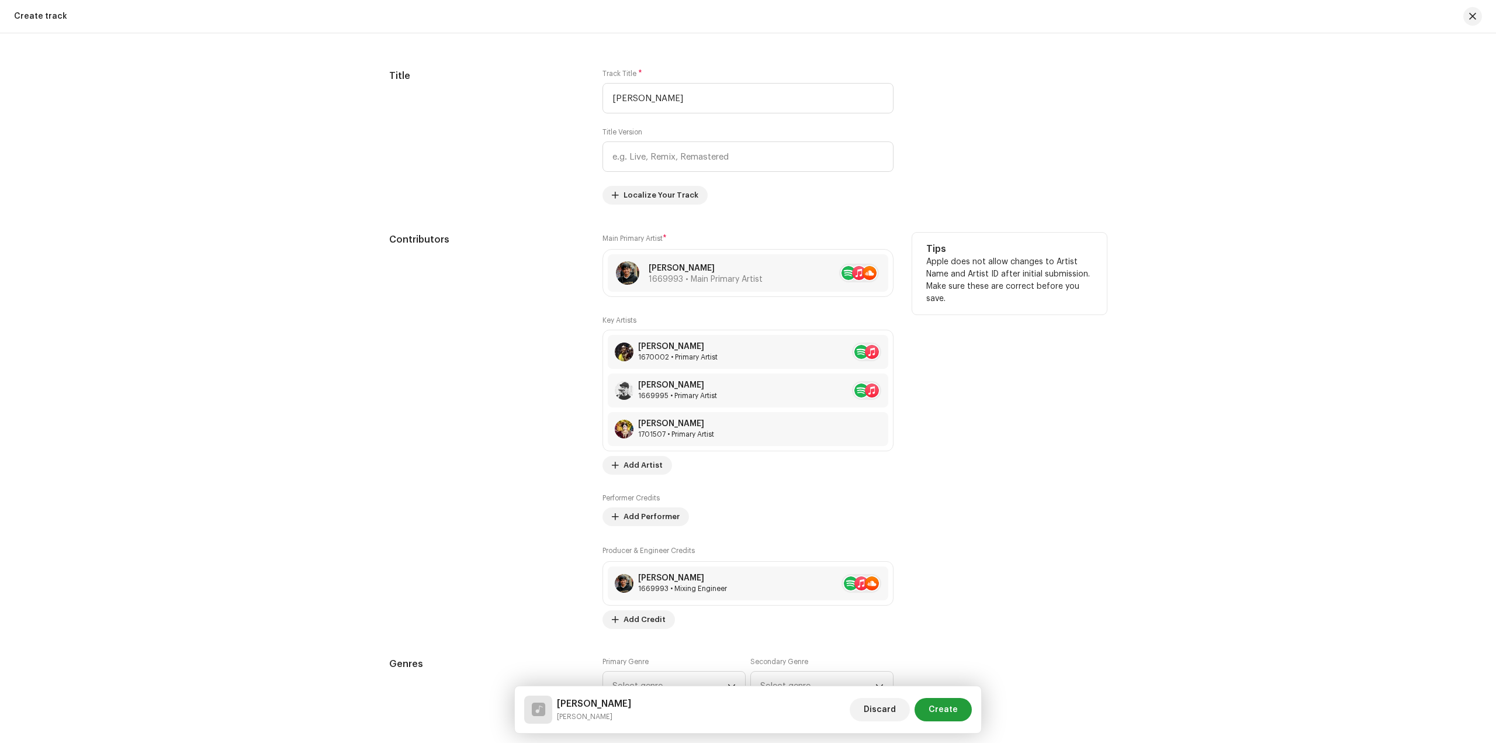
click at [874, 481] on div "Key Artists Sumika Sardar 1670002 • Primary Artist Prajesh Kangoy 1669995 • Pri…" at bounding box center [748, 472] width 291 height 313
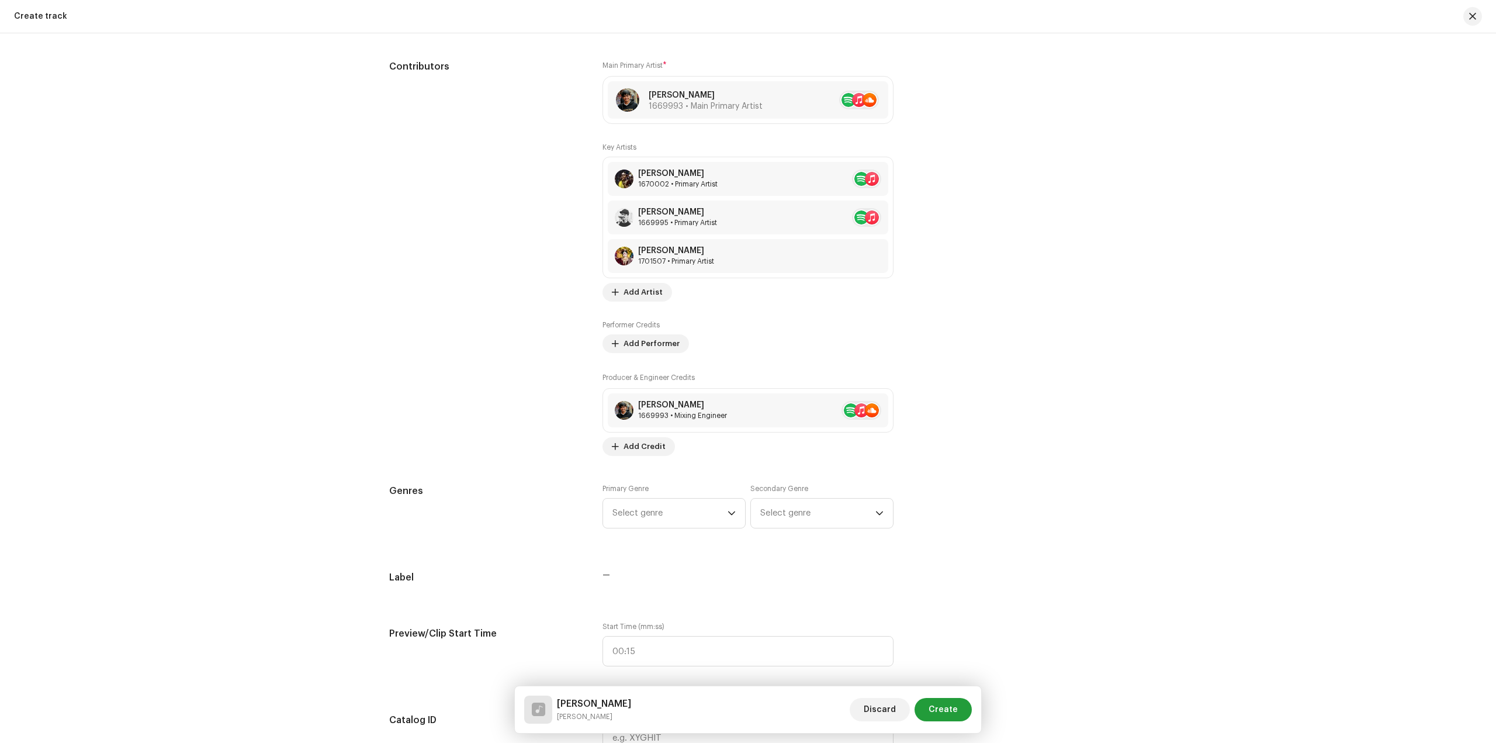
scroll to position [643, 0]
click at [649, 507] on span "Select genre" at bounding box center [670, 510] width 115 height 29
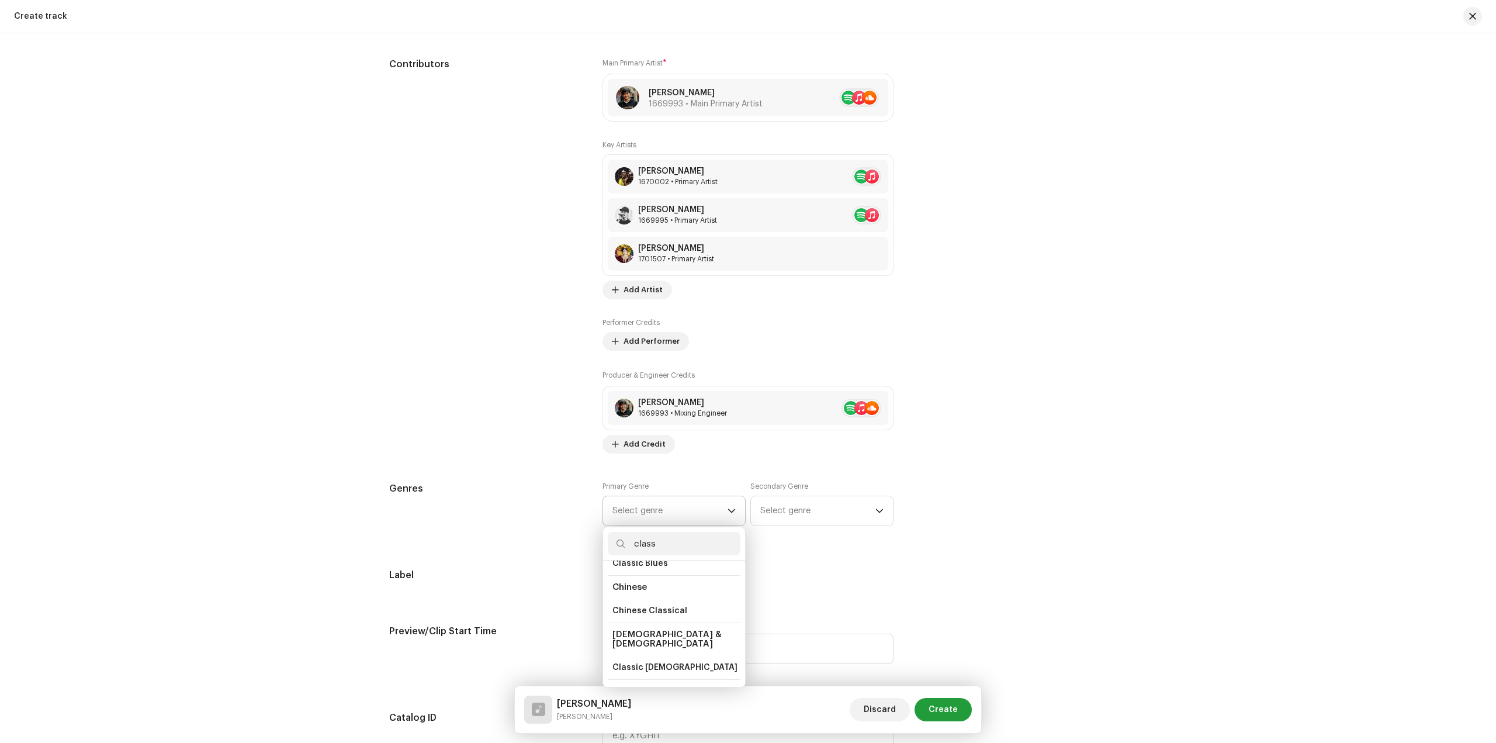
scroll to position [117, 0]
type input "class"
click at [642, 629] on span "Classical" at bounding box center [632, 635] width 39 height 12
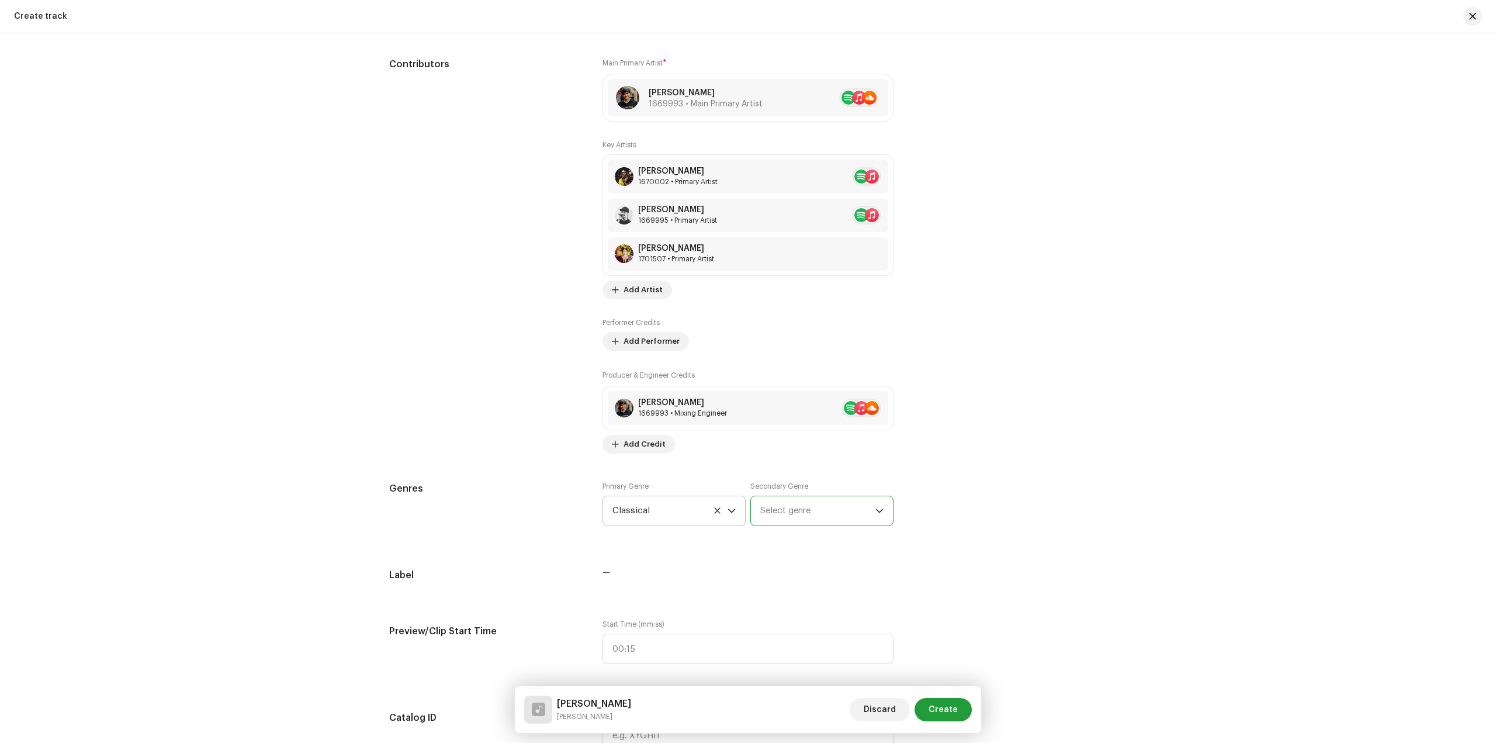
click at [776, 518] on span "Select genre" at bounding box center [817, 510] width 115 height 29
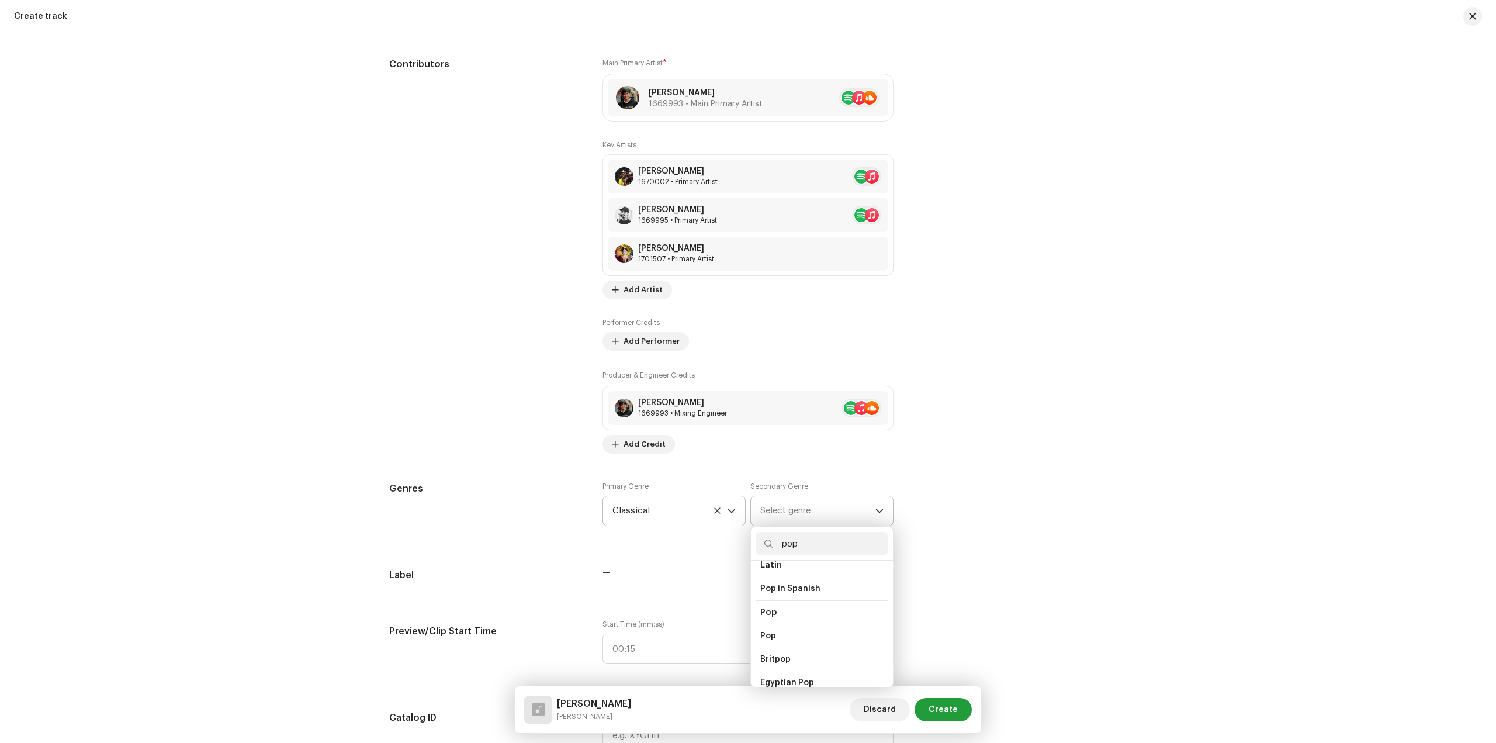
scroll to position [409, 0]
type input "pop"
click at [770, 620] on span "Pop" at bounding box center [768, 626] width 16 height 12
